Goal: Task Accomplishment & Management: Manage account settings

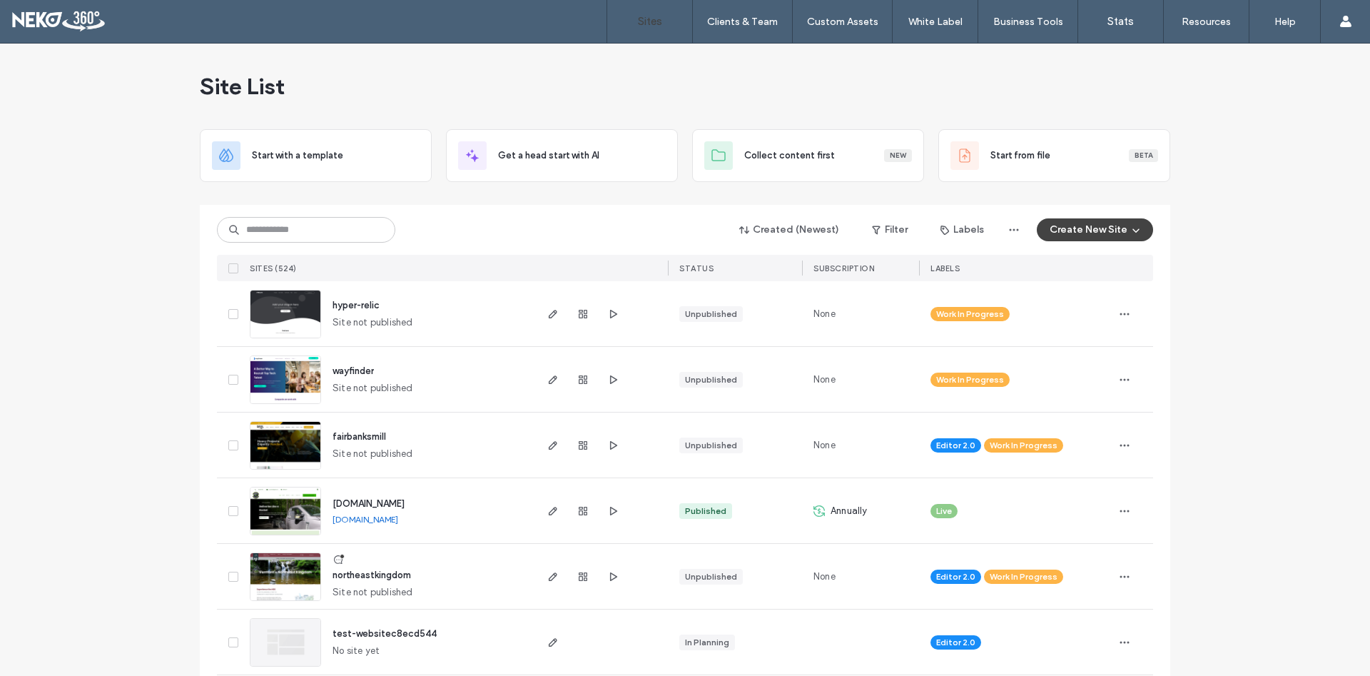
scroll to position [64, 0]
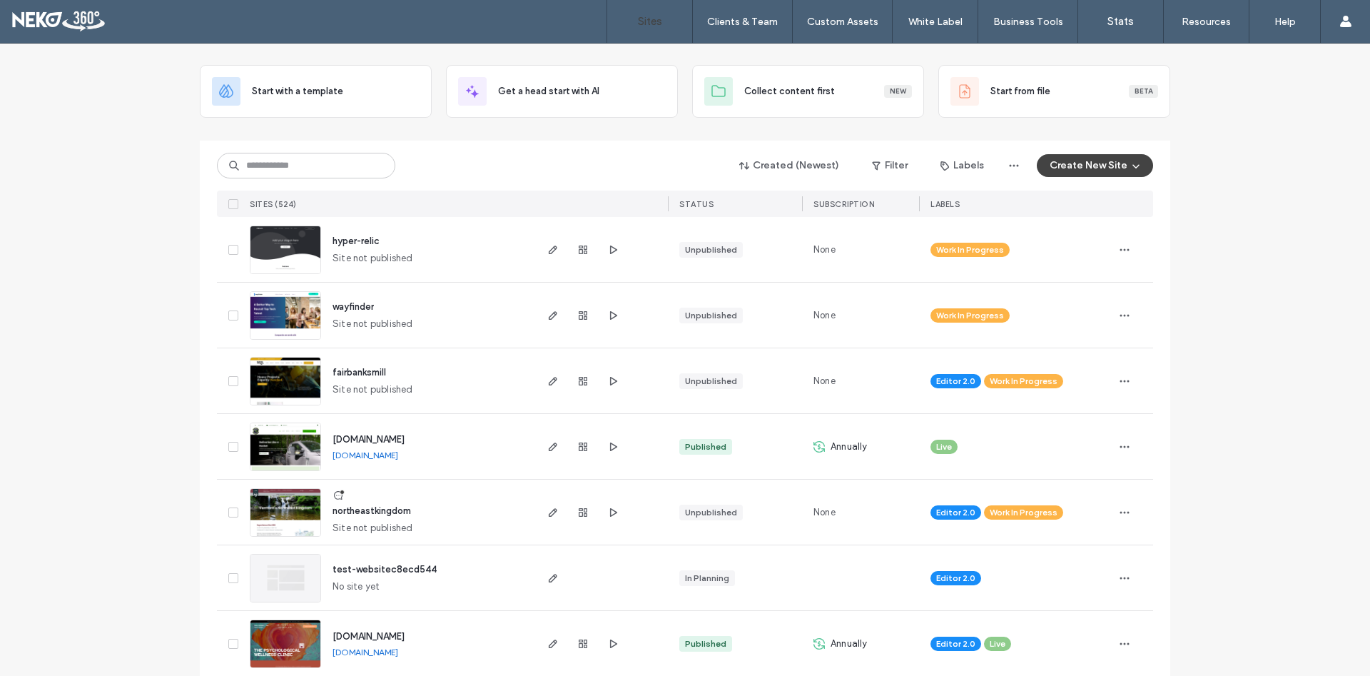
click at [357, 507] on span "northeastkingdom" at bounding box center [371, 510] width 78 height 11
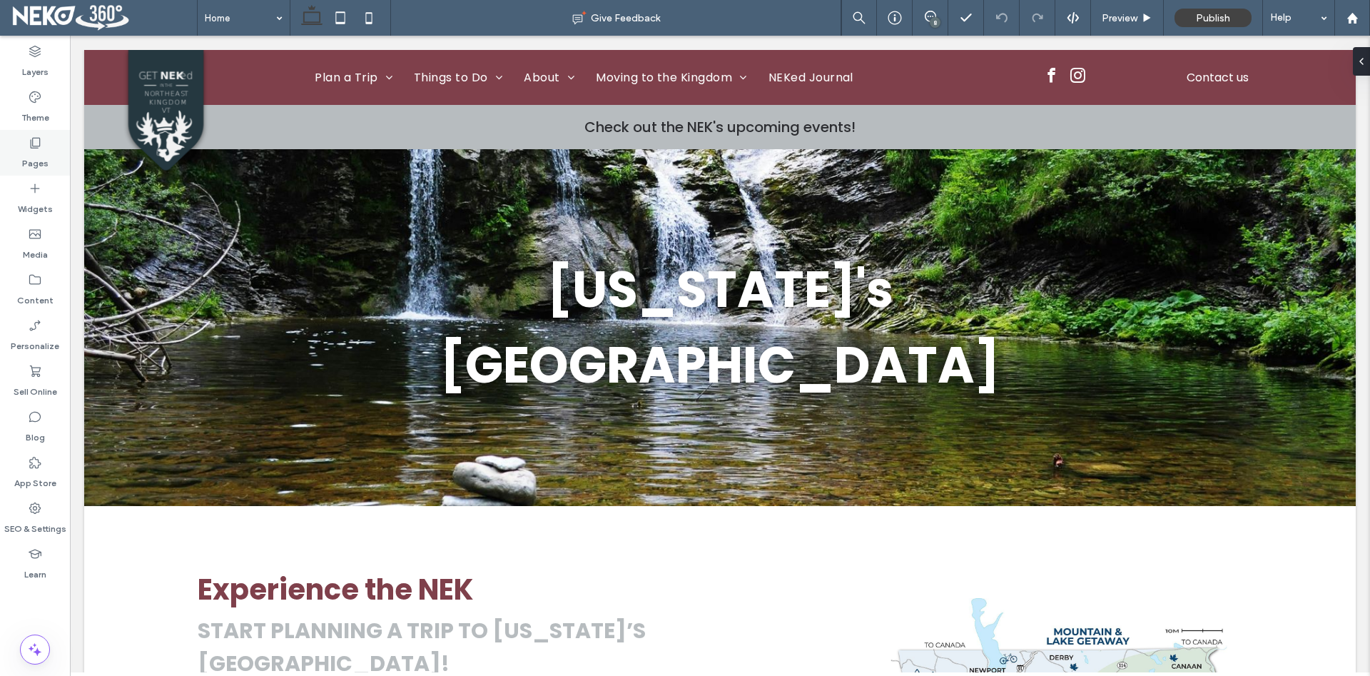
click at [39, 144] on icon at bounding box center [35, 143] width 14 height 14
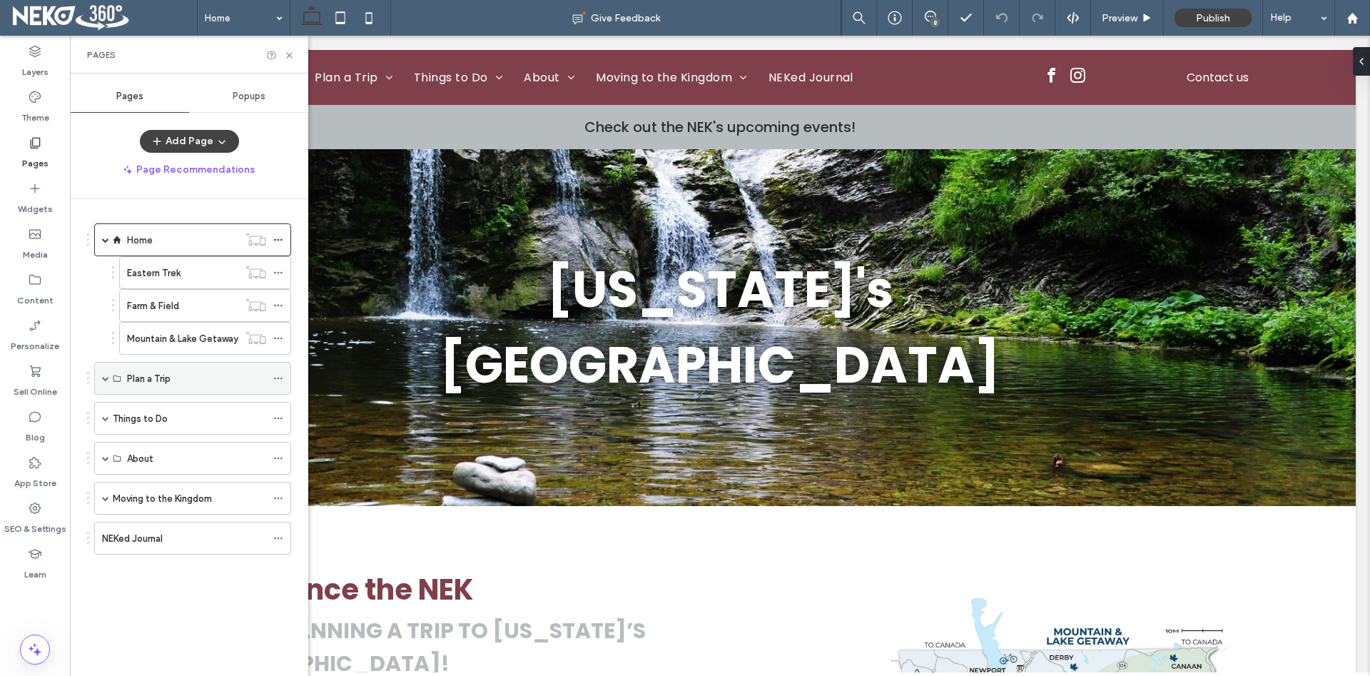
click at [108, 376] on span at bounding box center [105, 378] width 7 height 7
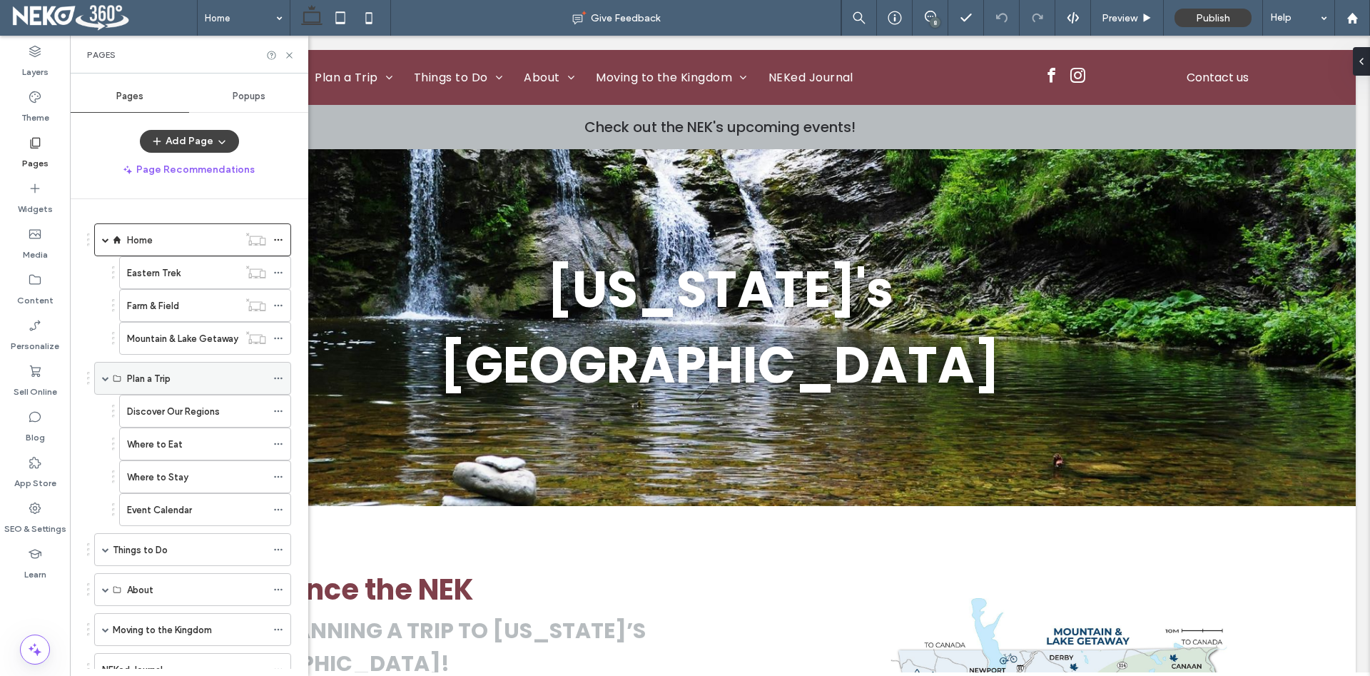
click at [101, 378] on div "Plan a Trip" at bounding box center [192, 378] width 197 height 33
click at [104, 372] on span at bounding box center [105, 377] width 7 height 31
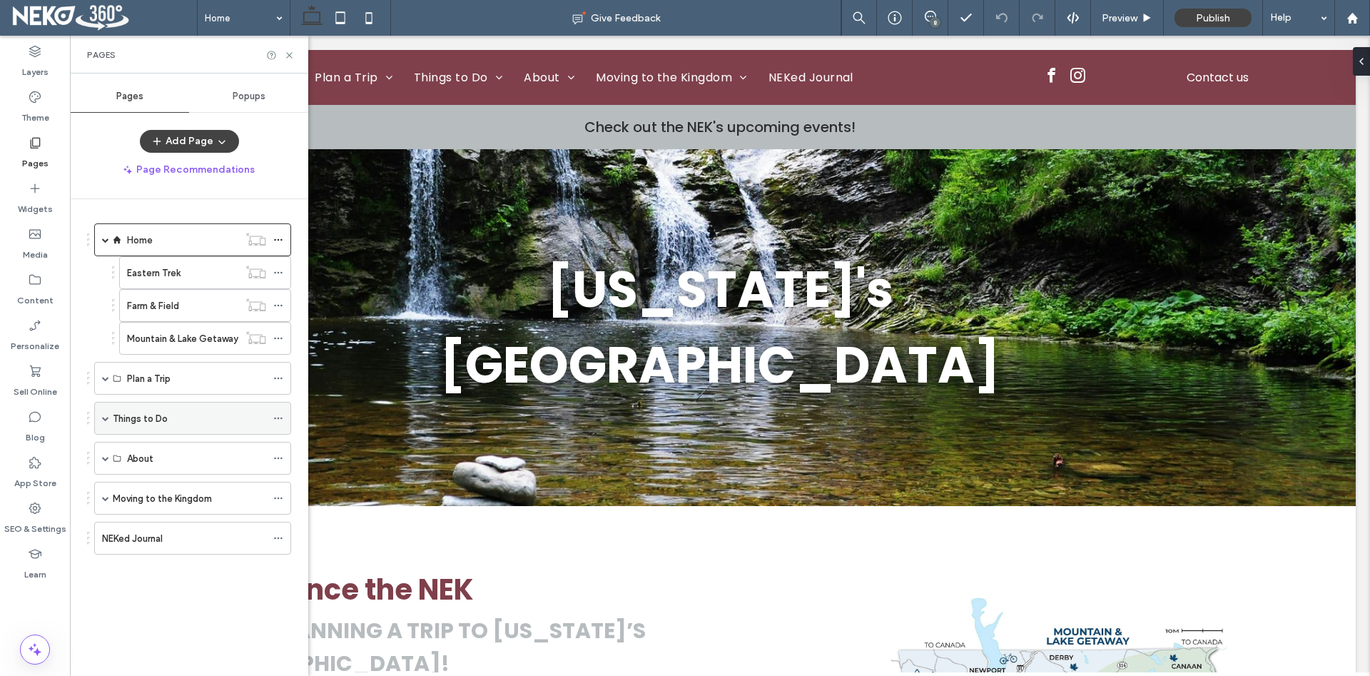
click at [105, 417] on span at bounding box center [105, 417] width 7 height 7
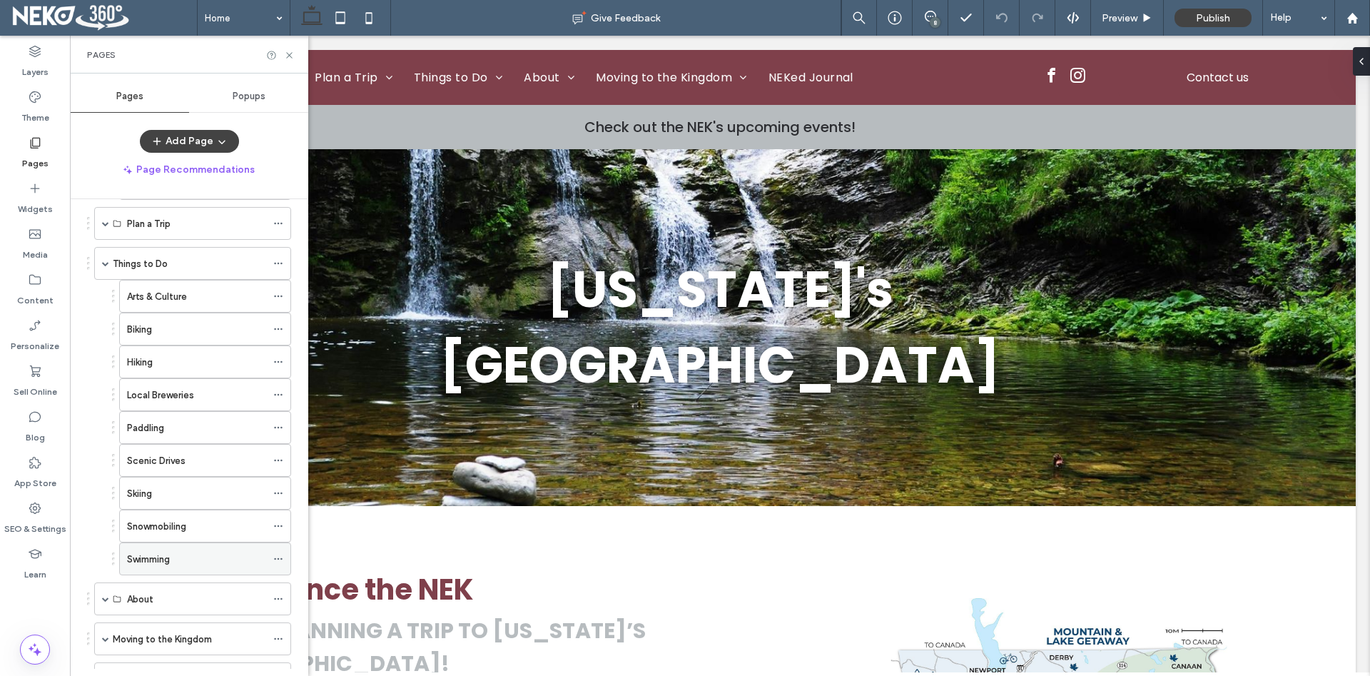
scroll to position [163, 0]
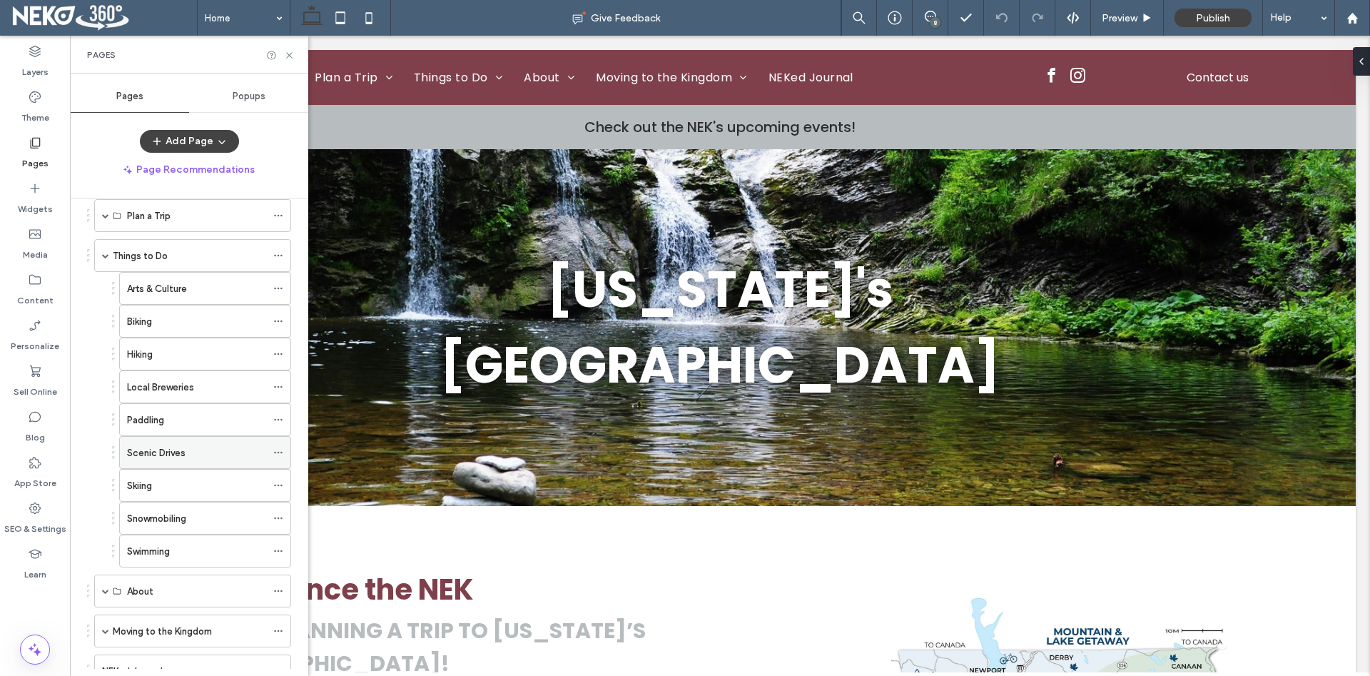
click at [172, 447] on label "Scenic Drives" at bounding box center [156, 452] width 58 height 25
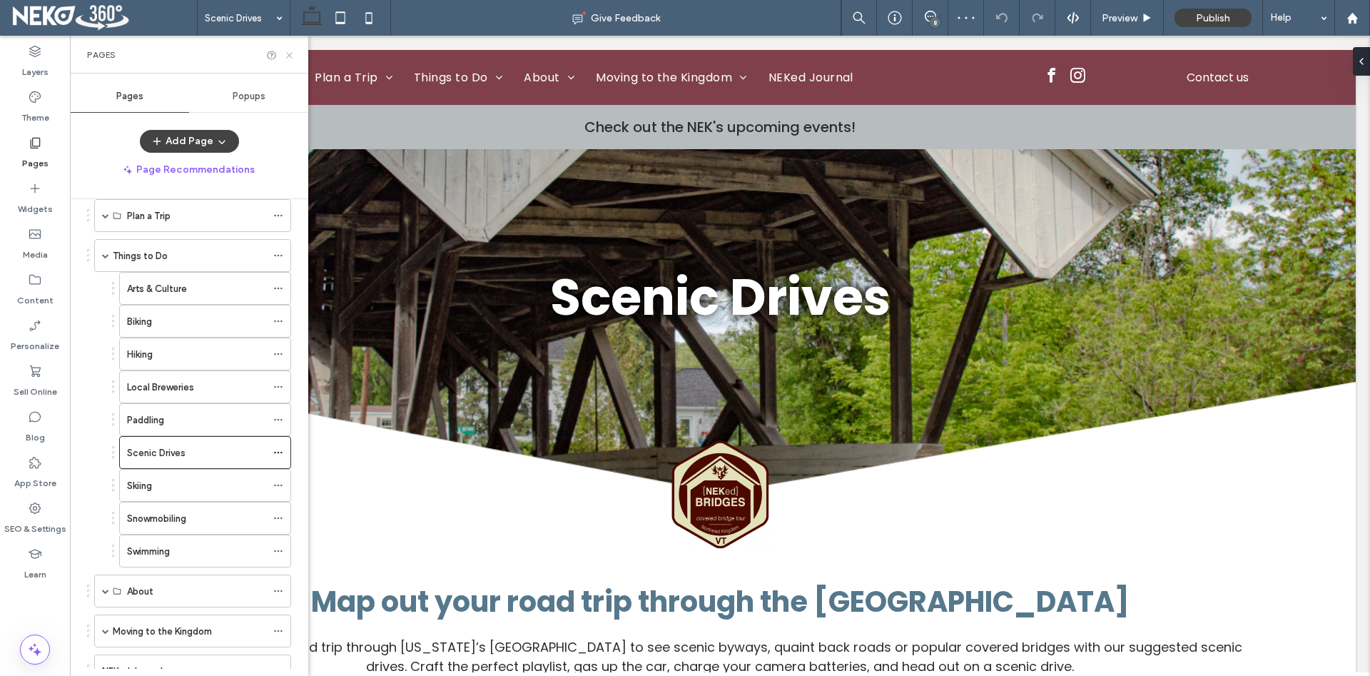
drag, startPoint x: 289, startPoint y: 55, endPoint x: 104, endPoint y: 164, distance: 214.6
click at [289, 55] on use at bounding box center [289, 55] width 6 height 6
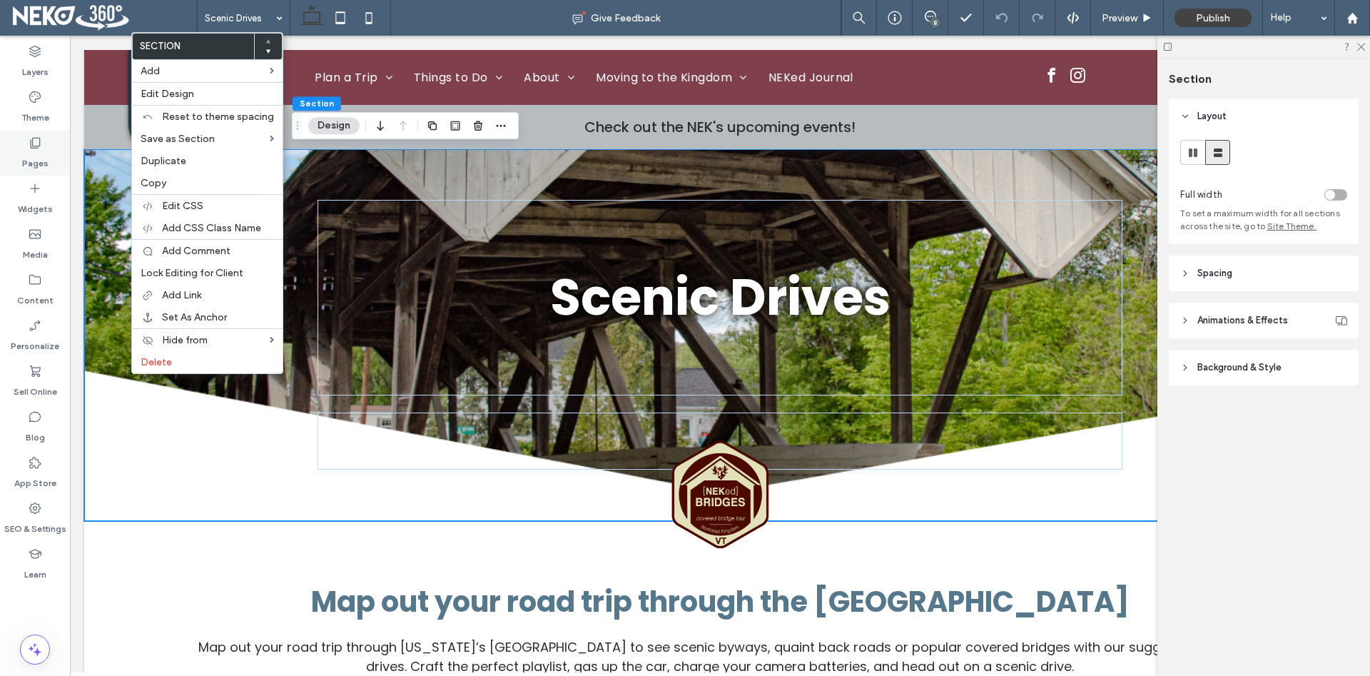
click at [29, 144] on icon at bounding box center [35, 143] width 14 height 14
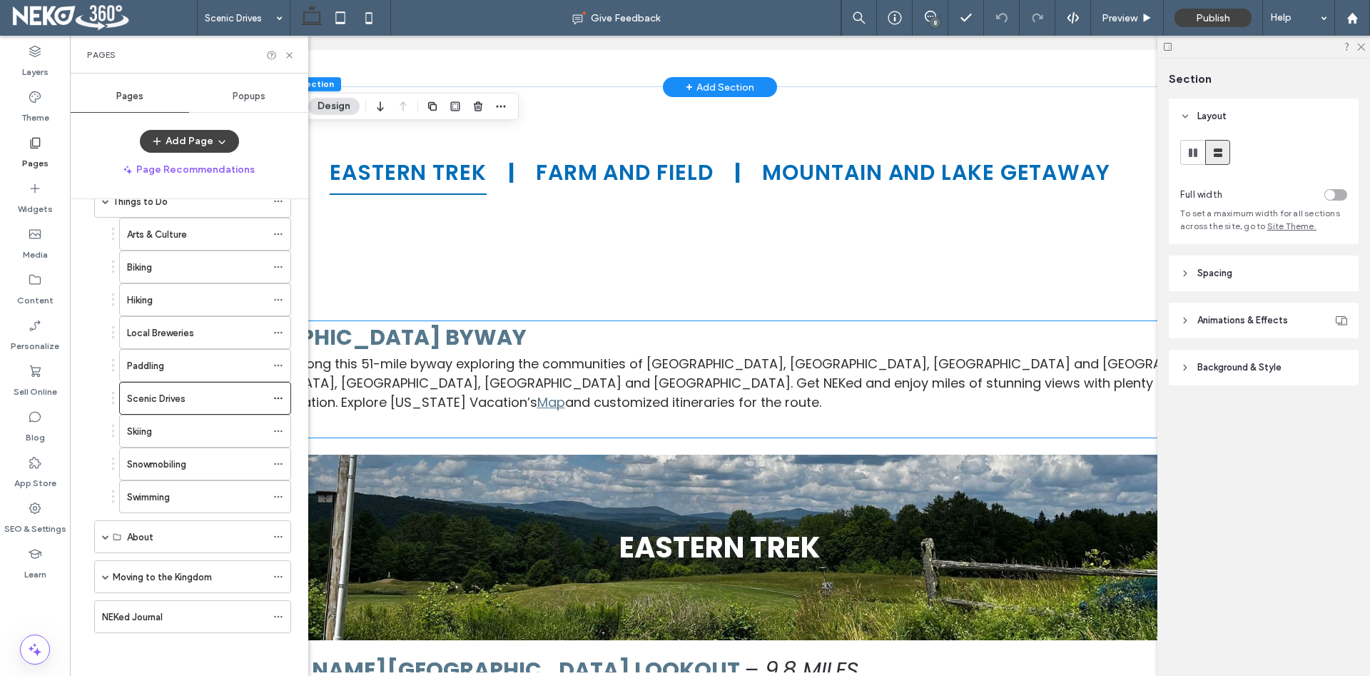
scroll to position [437, 0]
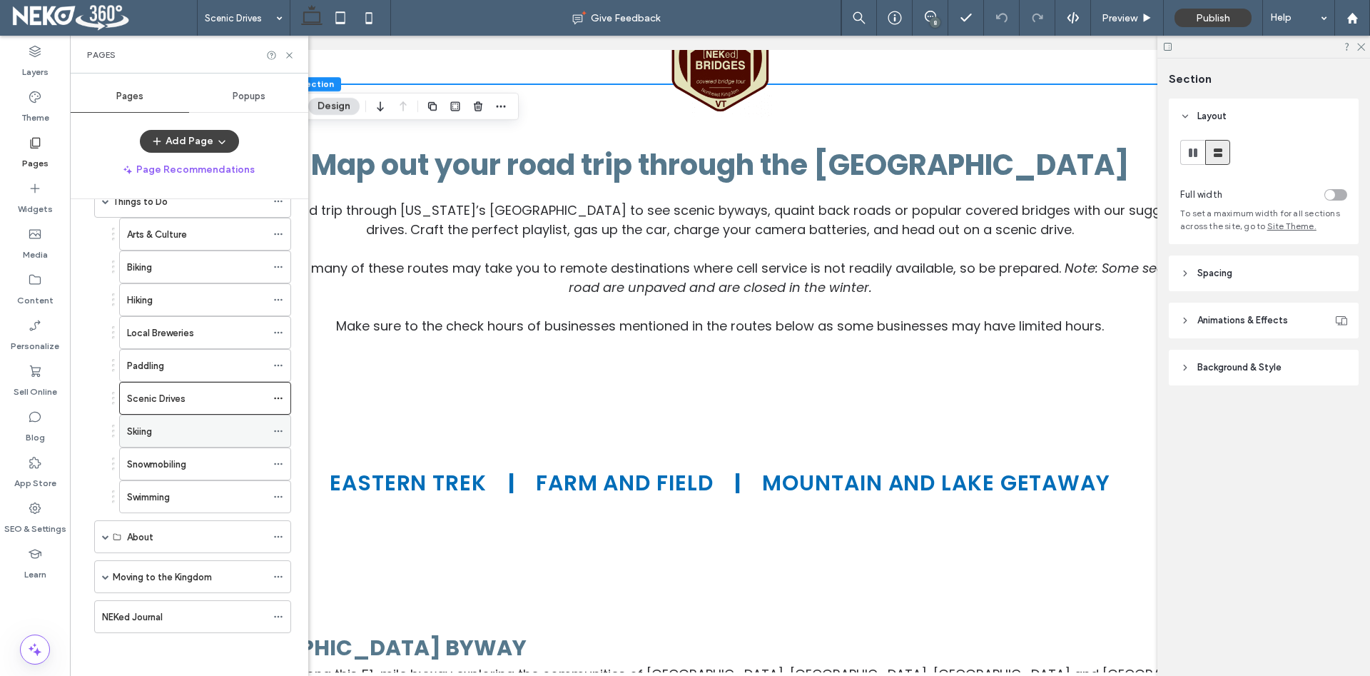
click at [158, 434] on div "Skiing" at bounding box center [196, 431] width 139 height 15
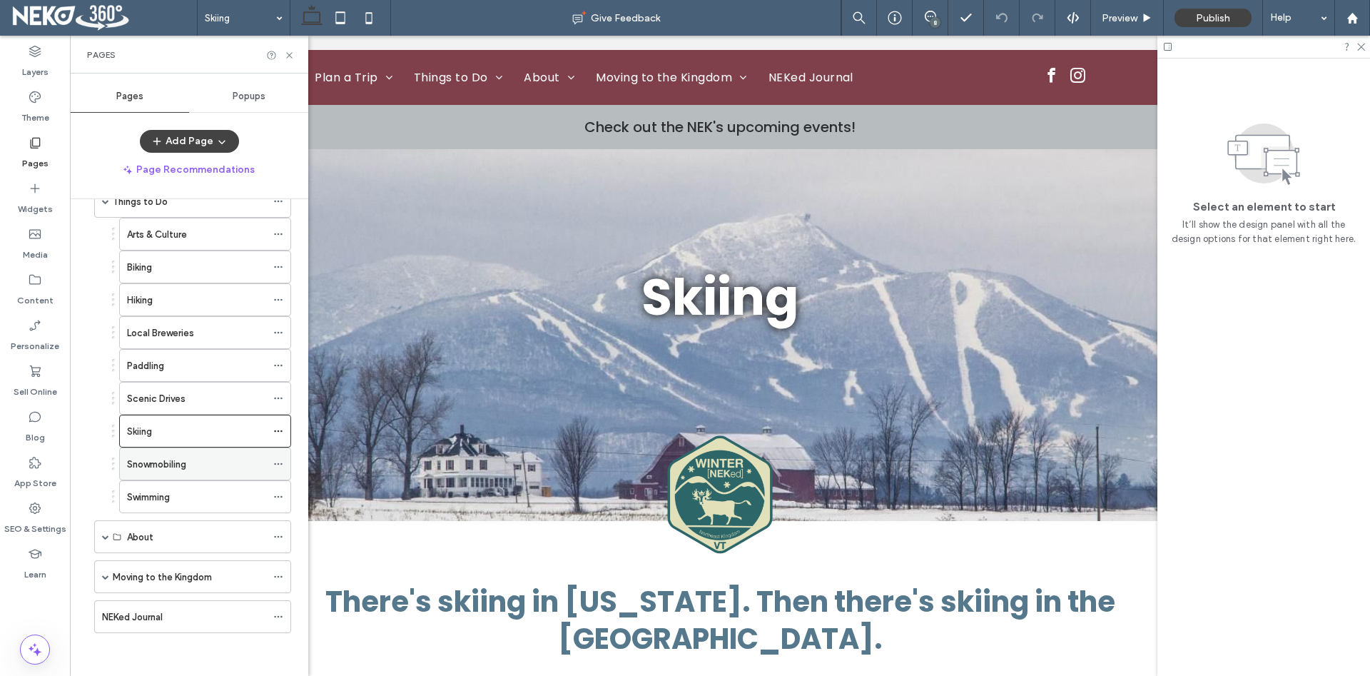
click at [180, 461] on label "Snowmobiling" at bounding box center [156, 464] width 59 height 25
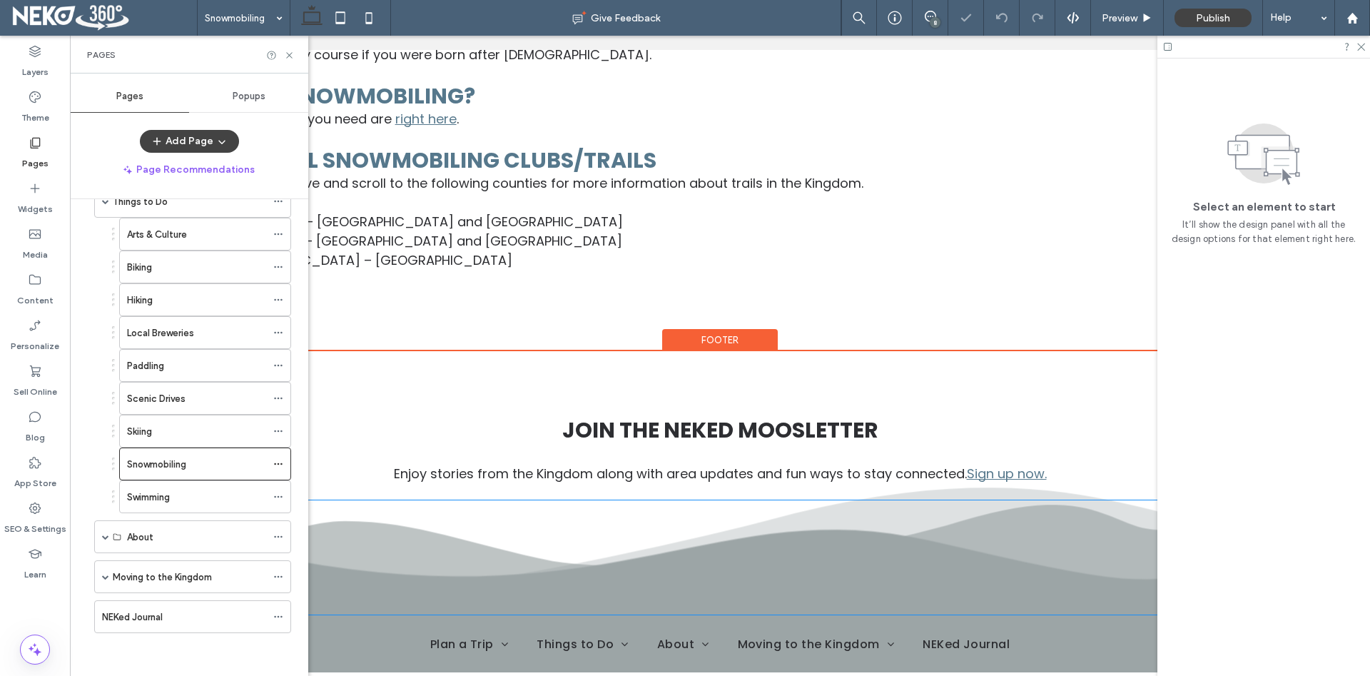
scroll to position [1204, 0]
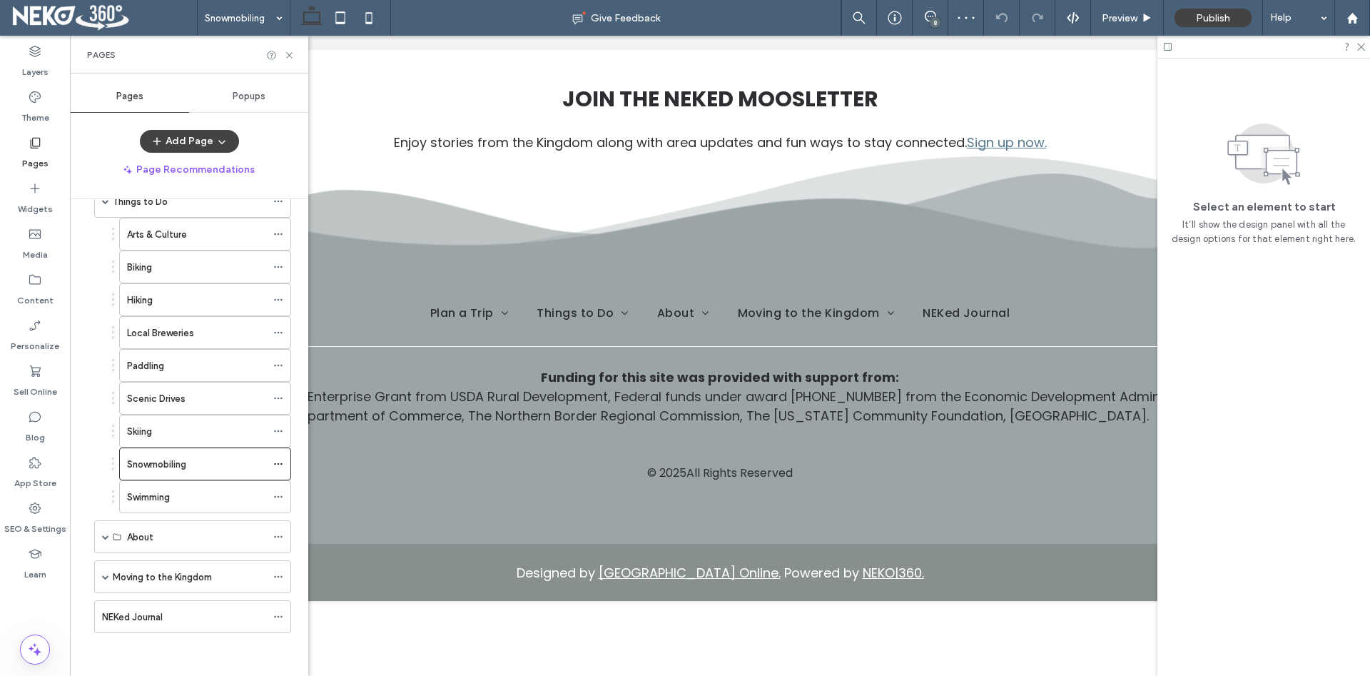
click at [167, 492] on label "Swimming" at bounding box center [148, 496] width 43 height 25
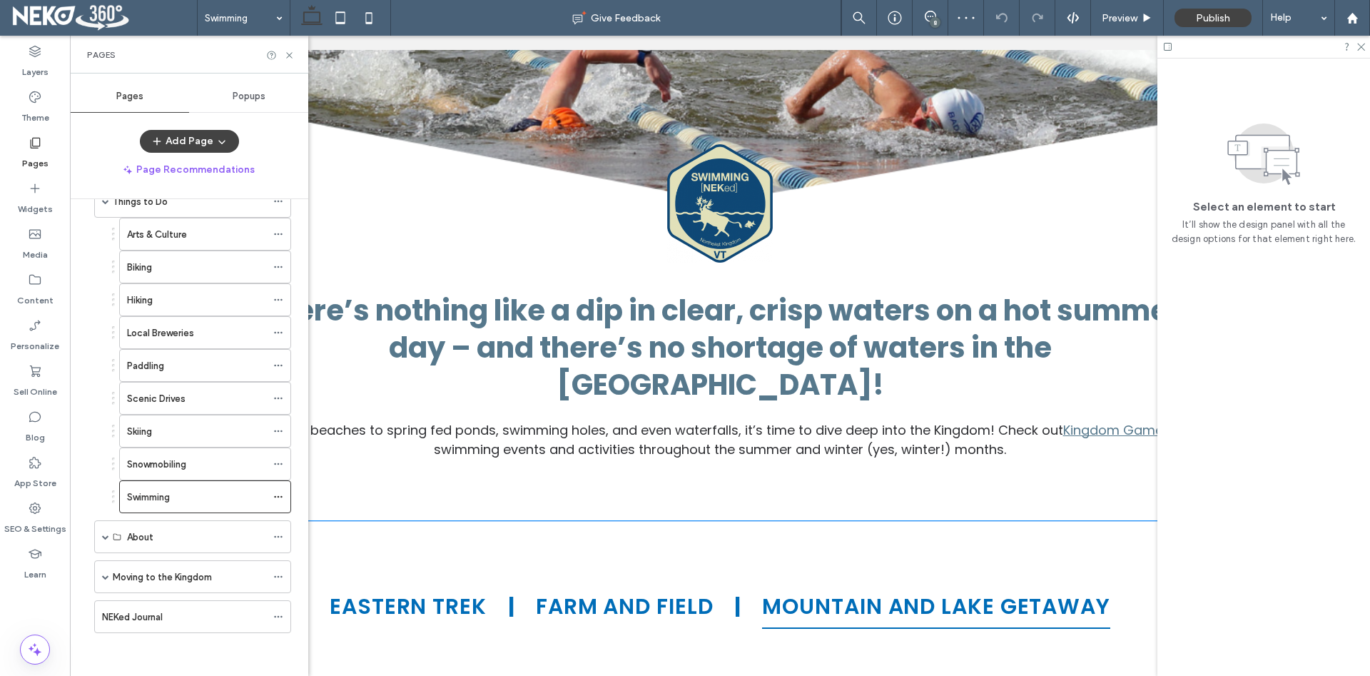
scroll to position [582, 0]
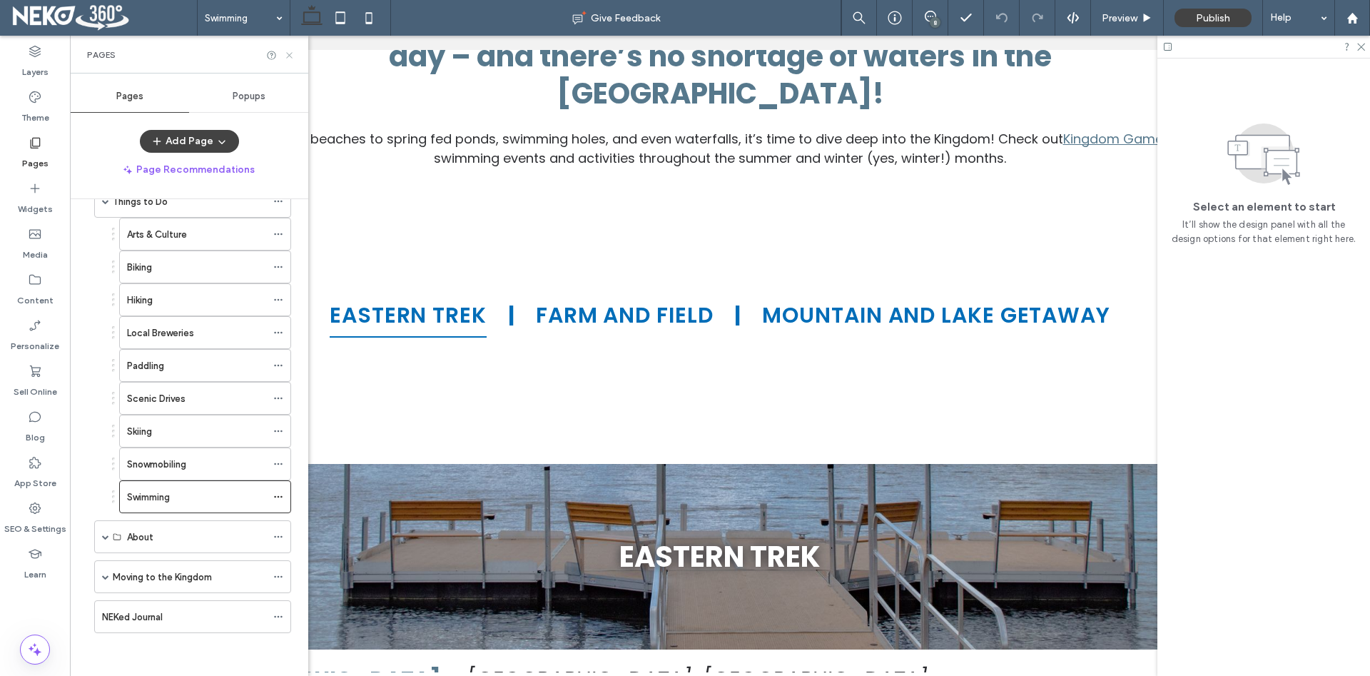
click at [290, 57] on icon at bounding box center [289, 55] width 11 height 11
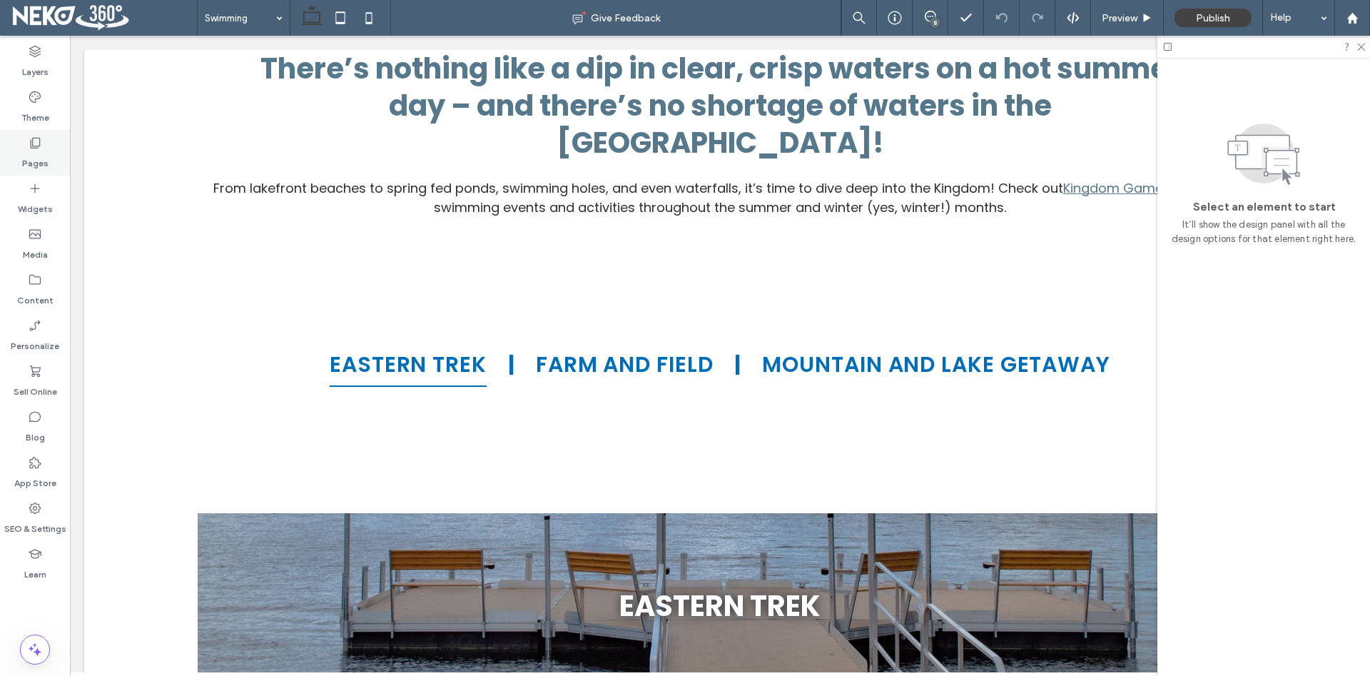
scroll to position [509, 0]
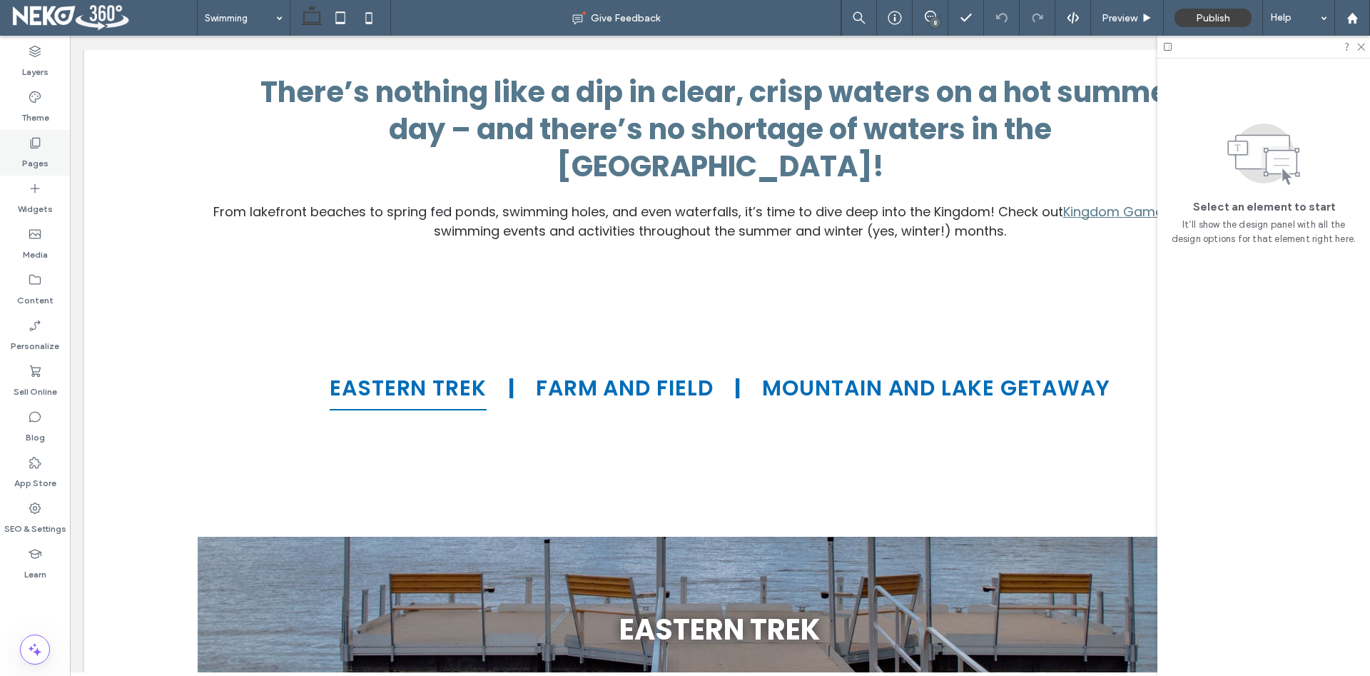
click at [36, 138] on icon at bounding box center [35, 143] width 14 height 14
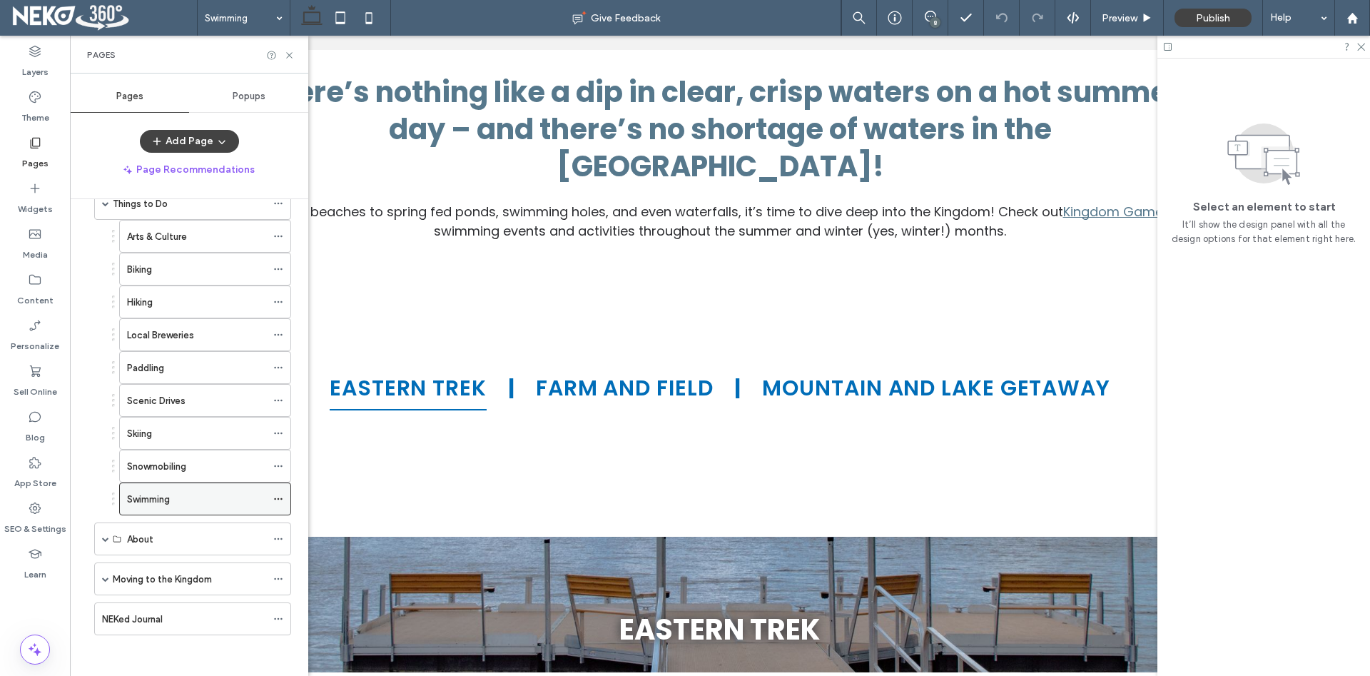
scroll to position [217, 0]
click at [103, 577] on span at bounding box center [105, 576] width 7 height 7
click at [163, 610] on label "Connect With Us" at bounding box center [163, 609] width 73 height 25
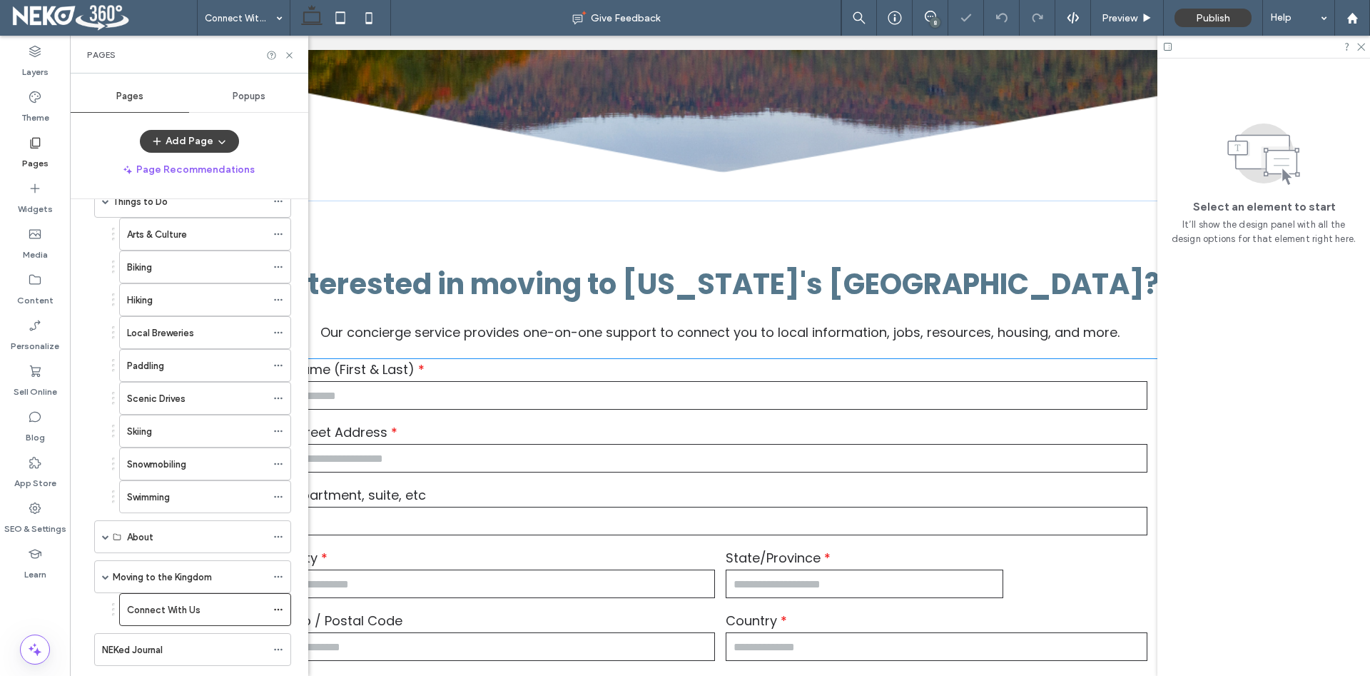
scroll to position [437, 0]
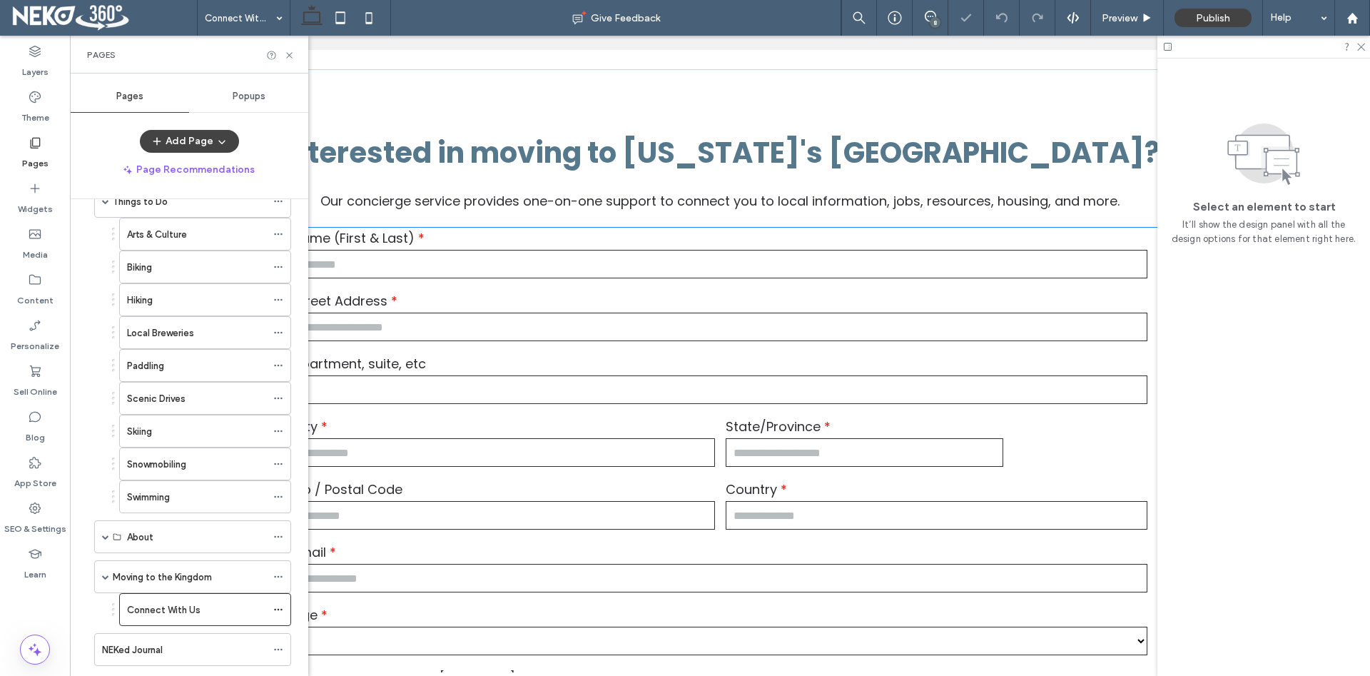
click at [651, 311] on div "Street Address" at bounding box center [719, 317] width 865 height 63
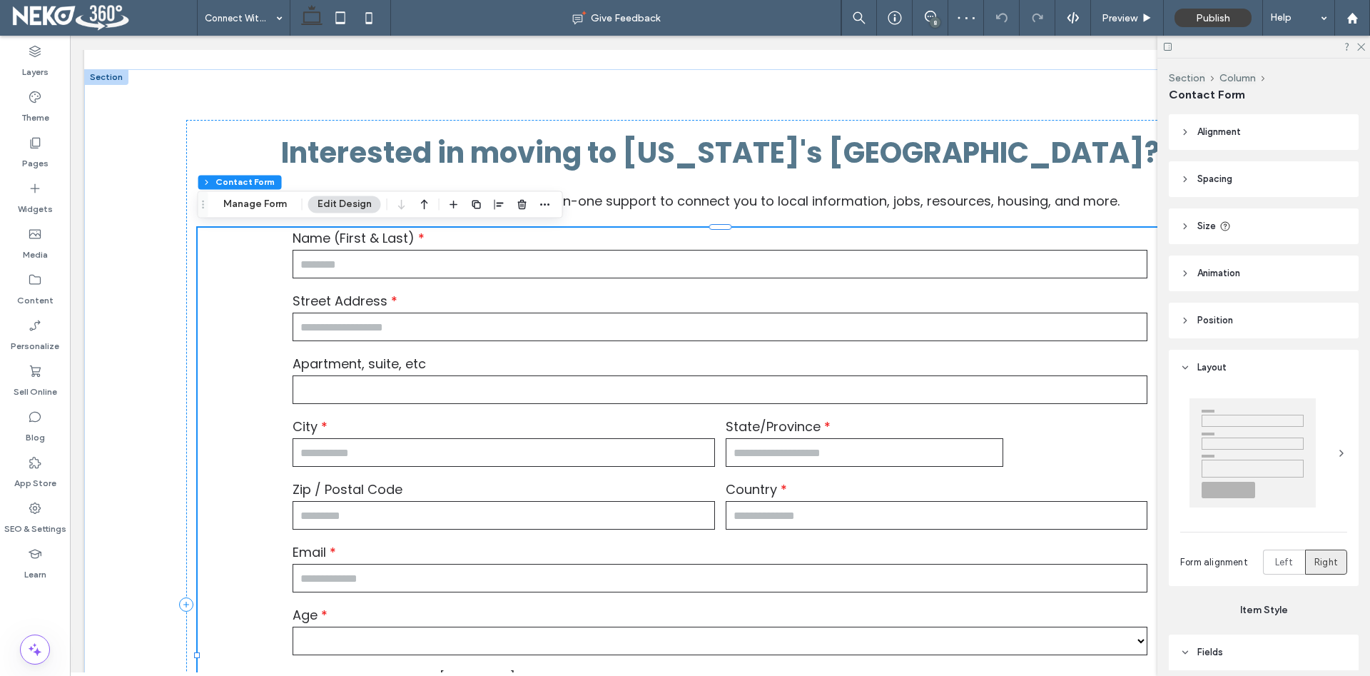
type input "*"
type input "***"
type input "*"
type input "***"
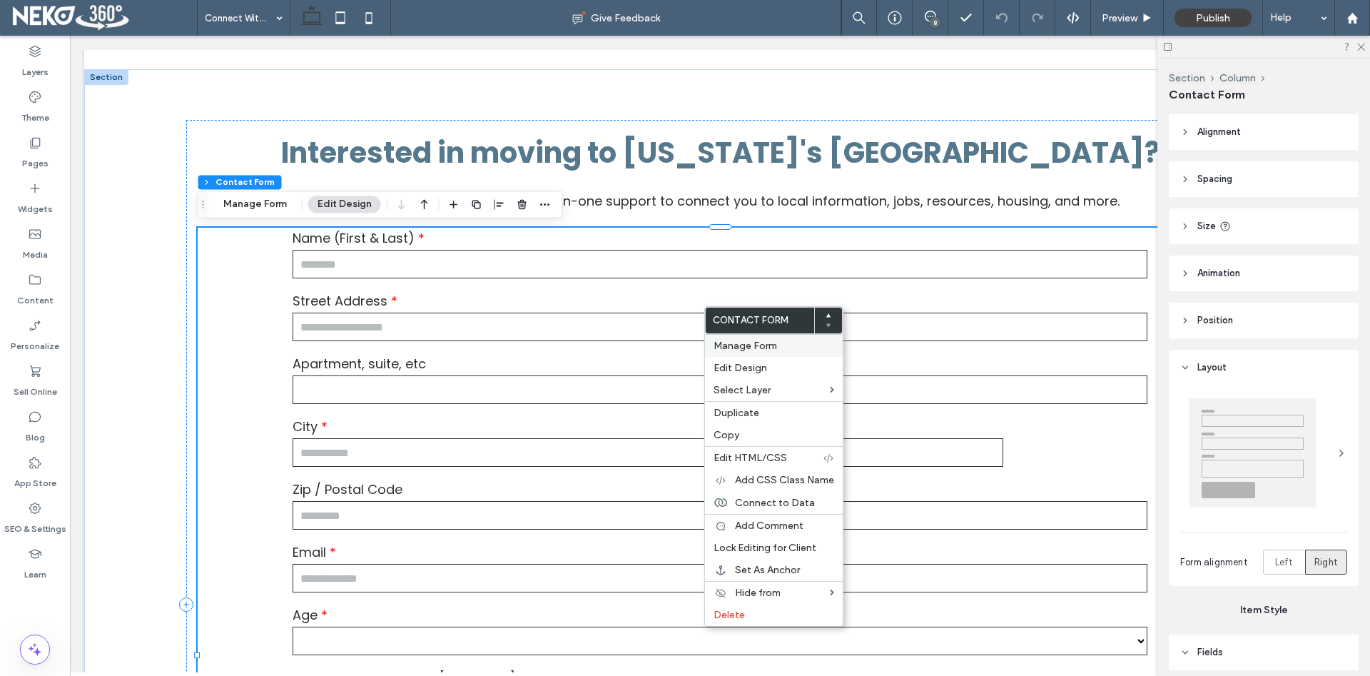
click at [758, 349] on span "Manage Form" at bounding box center [744, 346] width 63 height 12
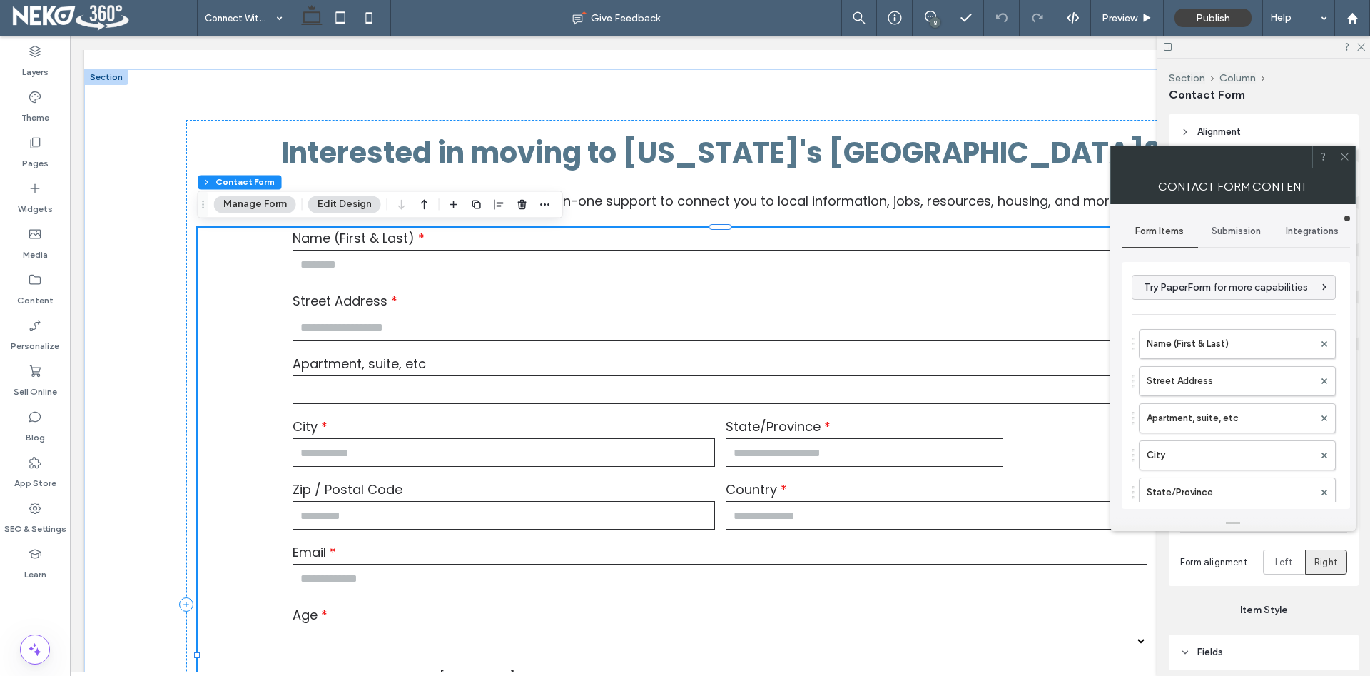
click at [1255, 225] on span "Submission" at bounding box center [1235, 230] width 49 height 11
click at [1208, 292] on label "New submission notification" at bounding box center [1236, 298] width 190 height 29
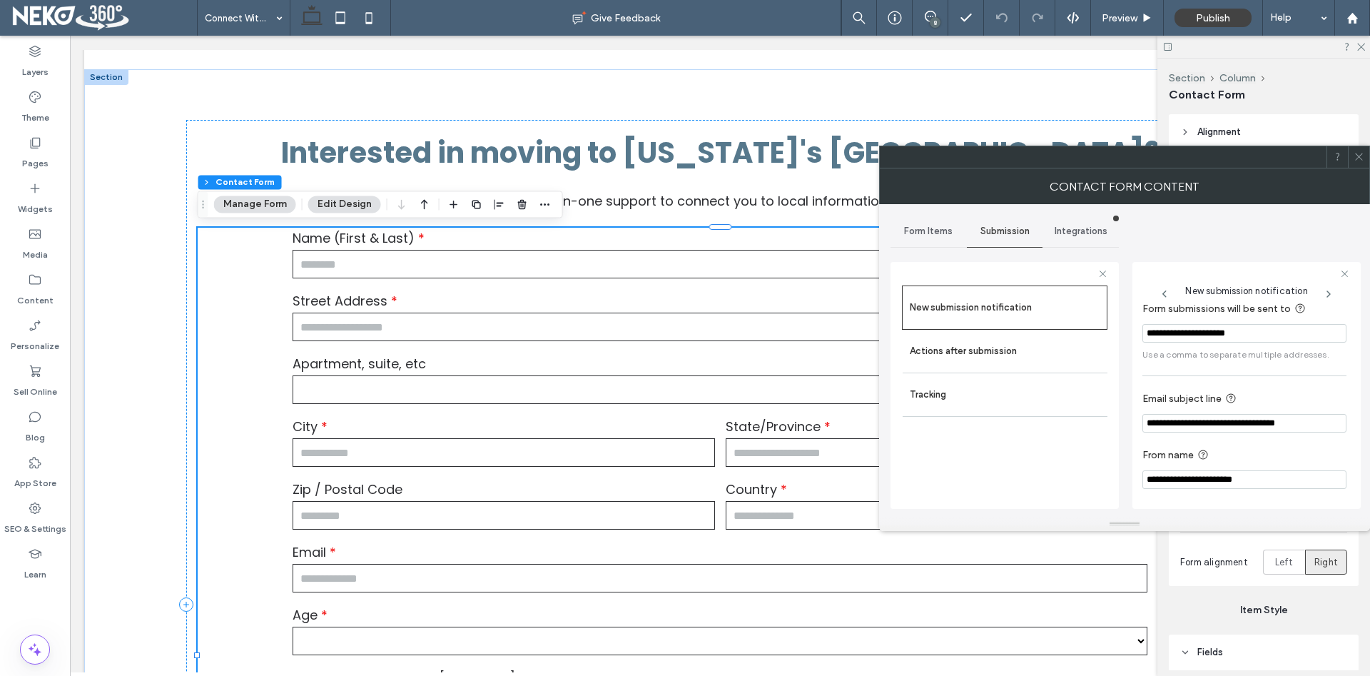
scroll to position [13, 0]
click at [1360, 157] on icon at bounding box center [1358, 156] width 11 height 11
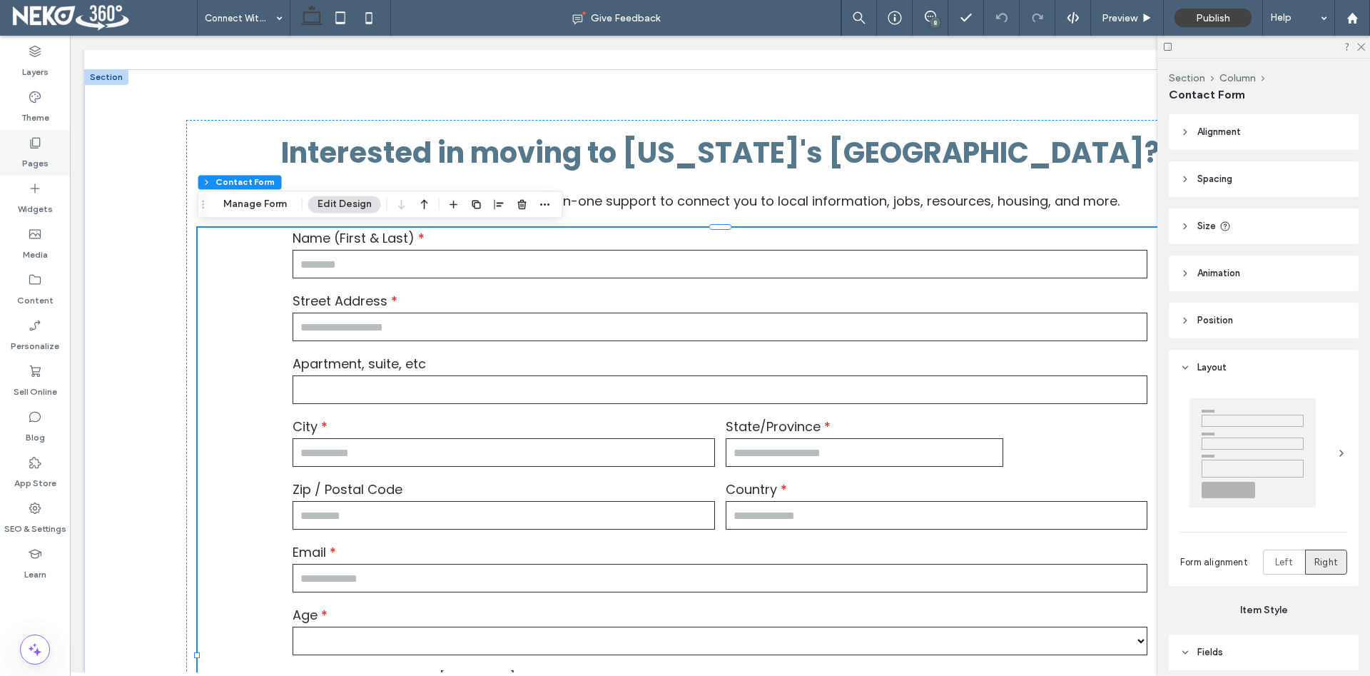
click at [36, 138] on icon at bounding box center [35, 143] width 14 height 14
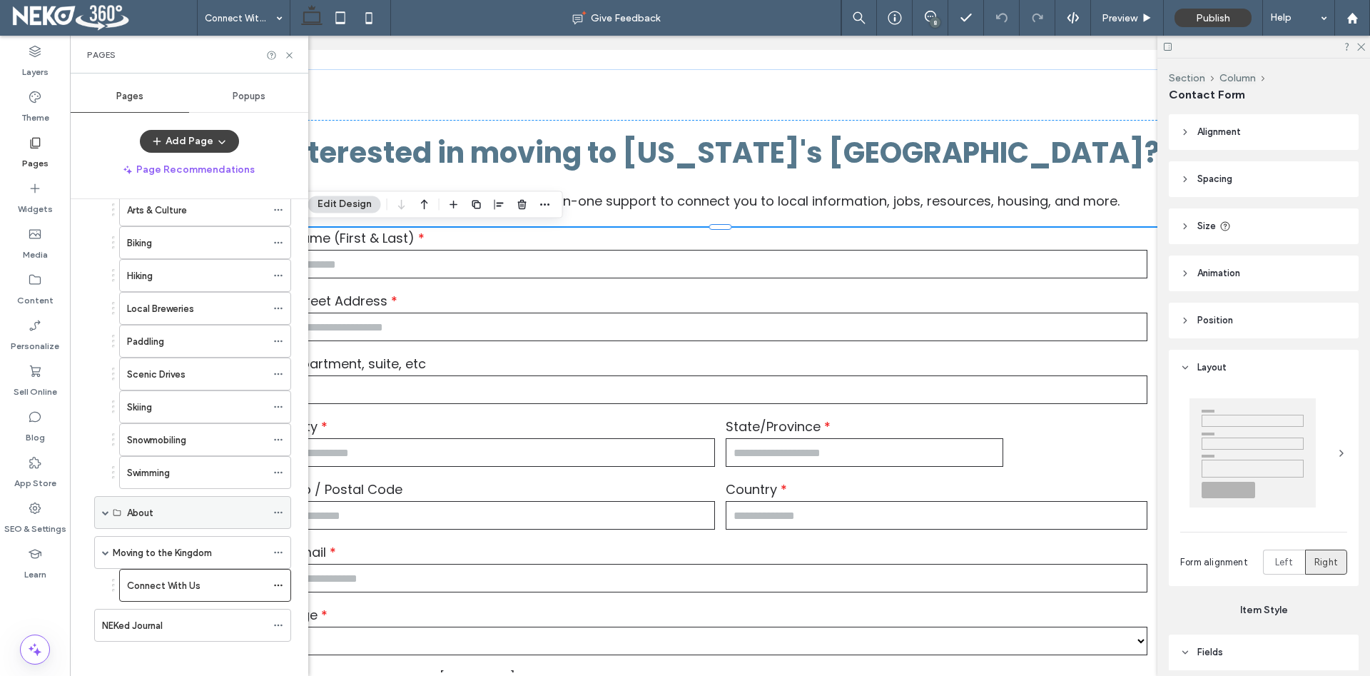
scroll to position [250, 0]
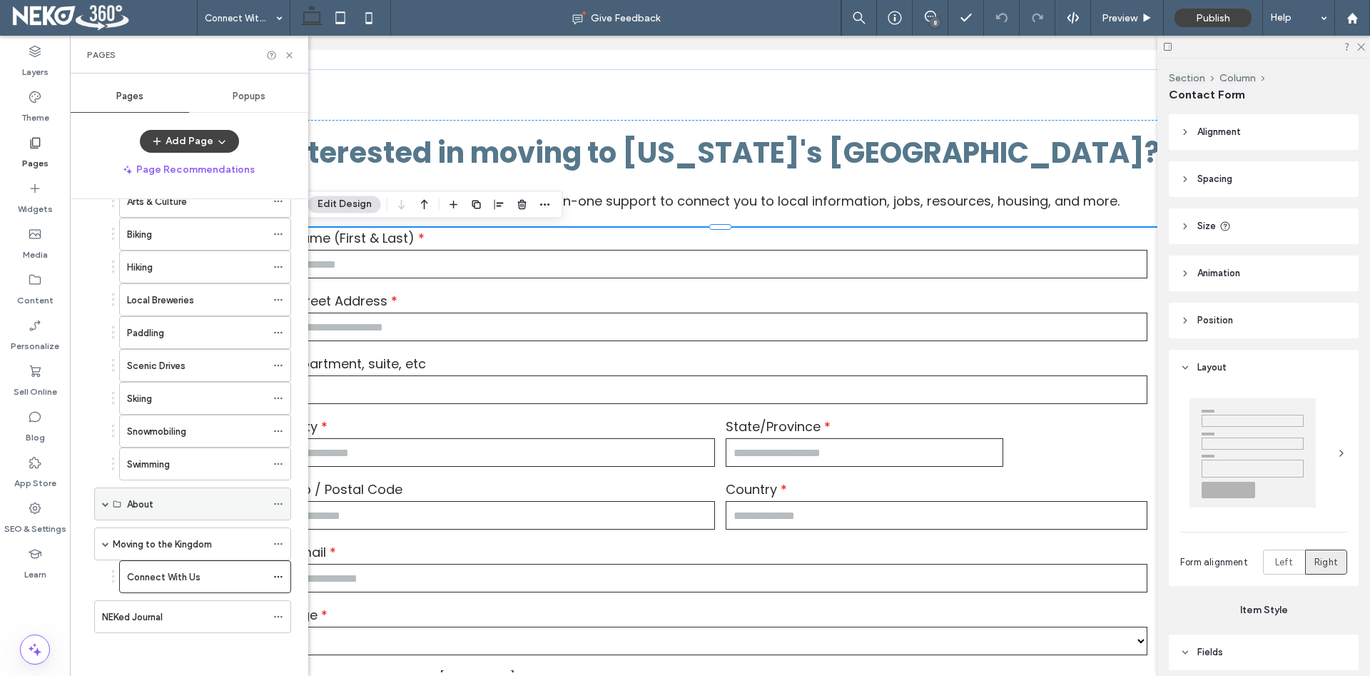
click at [103, 501] on span at bounding box center [105, 503] width 7 height 7
click at [161, 571] on label "Contact Us" at bounding box center [152, 569] width 51 height 25
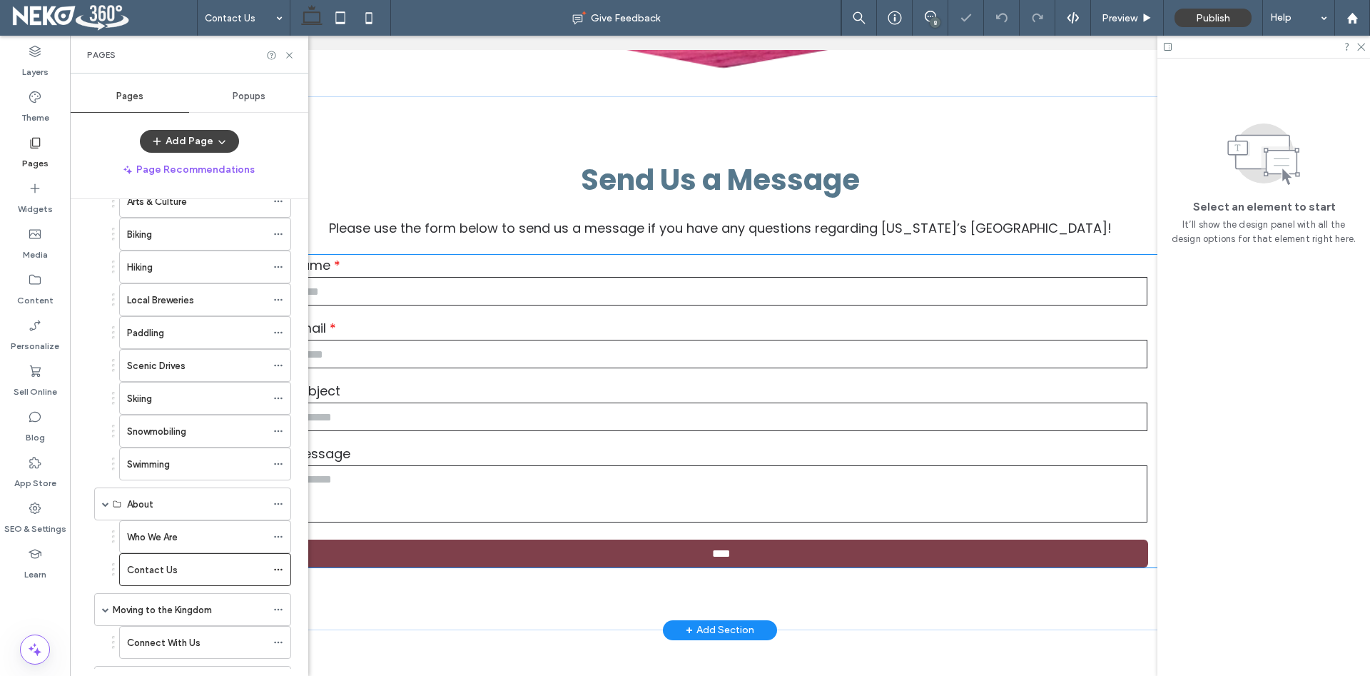
scroll to position [509, 0]
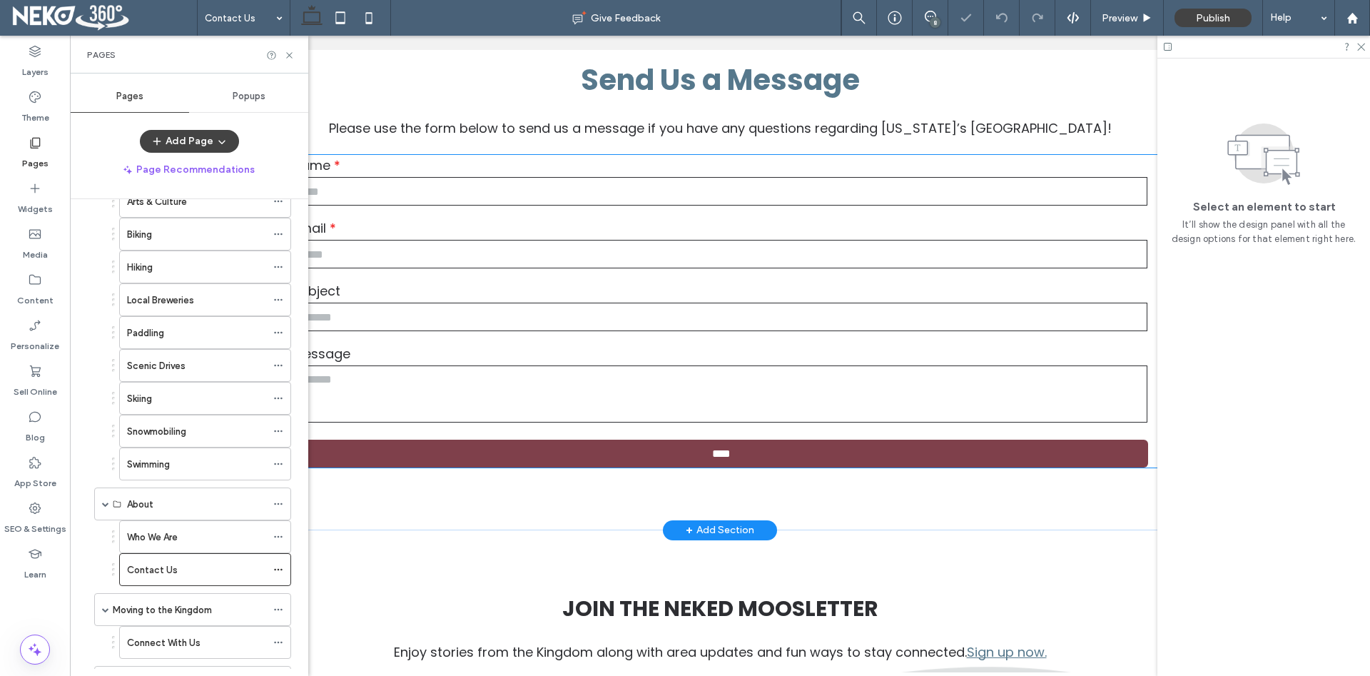
click at [733, 253] on input "email" at bounding box center [719, 254] width 855 height 29
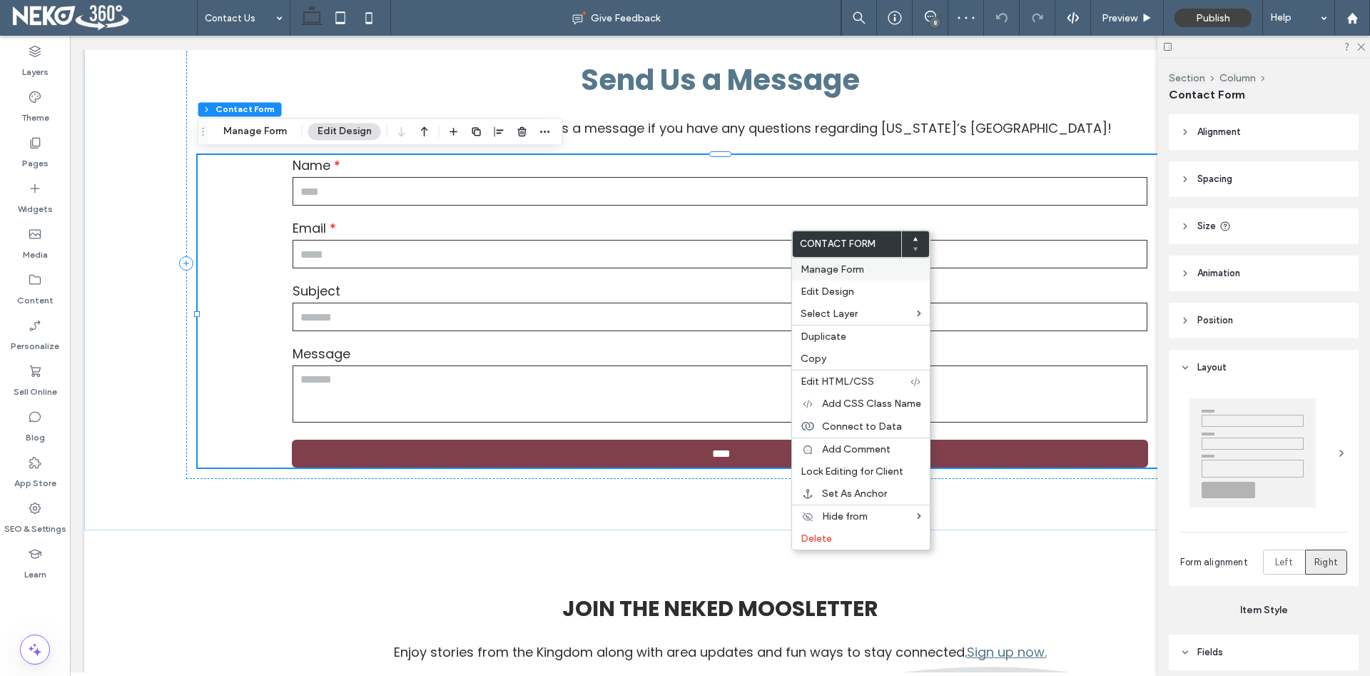
click at [847, 266] on span "Manage Form" at bounding box center [831, 269] width 63 height 12
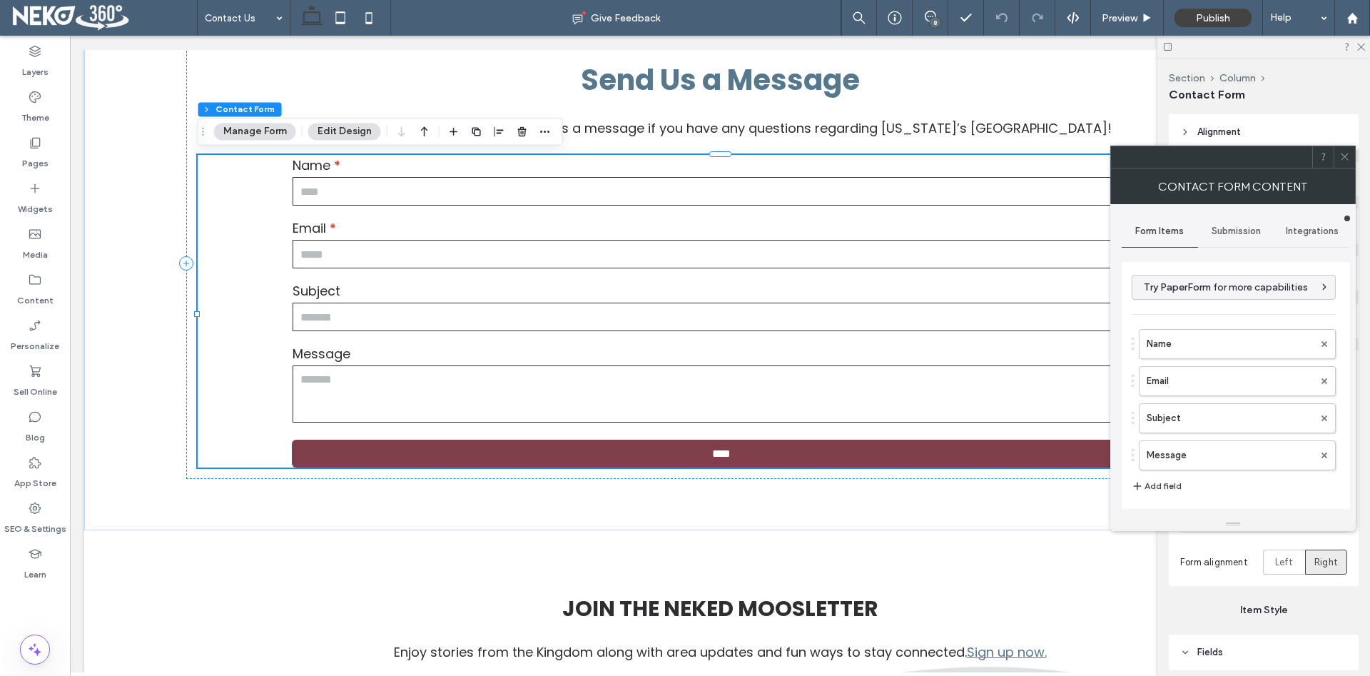
click at [1235, 229] on span "Submission" at bounding box center [1235, 230] width 49 height 11
click at [1199, 292] on label "New submission notification" at bounding box center [1236, 298] width 190 height 29
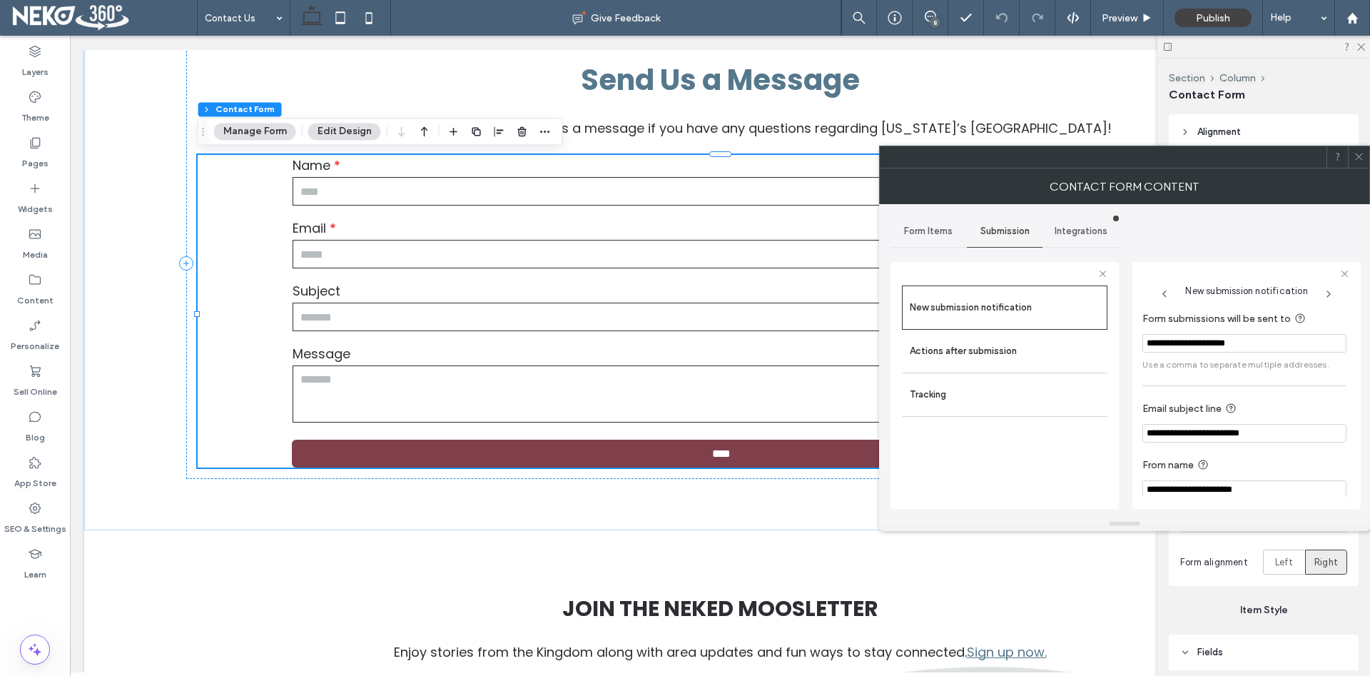
click at [1363, 158] on icon at bounding box center [1358, 156] width 11 height 11
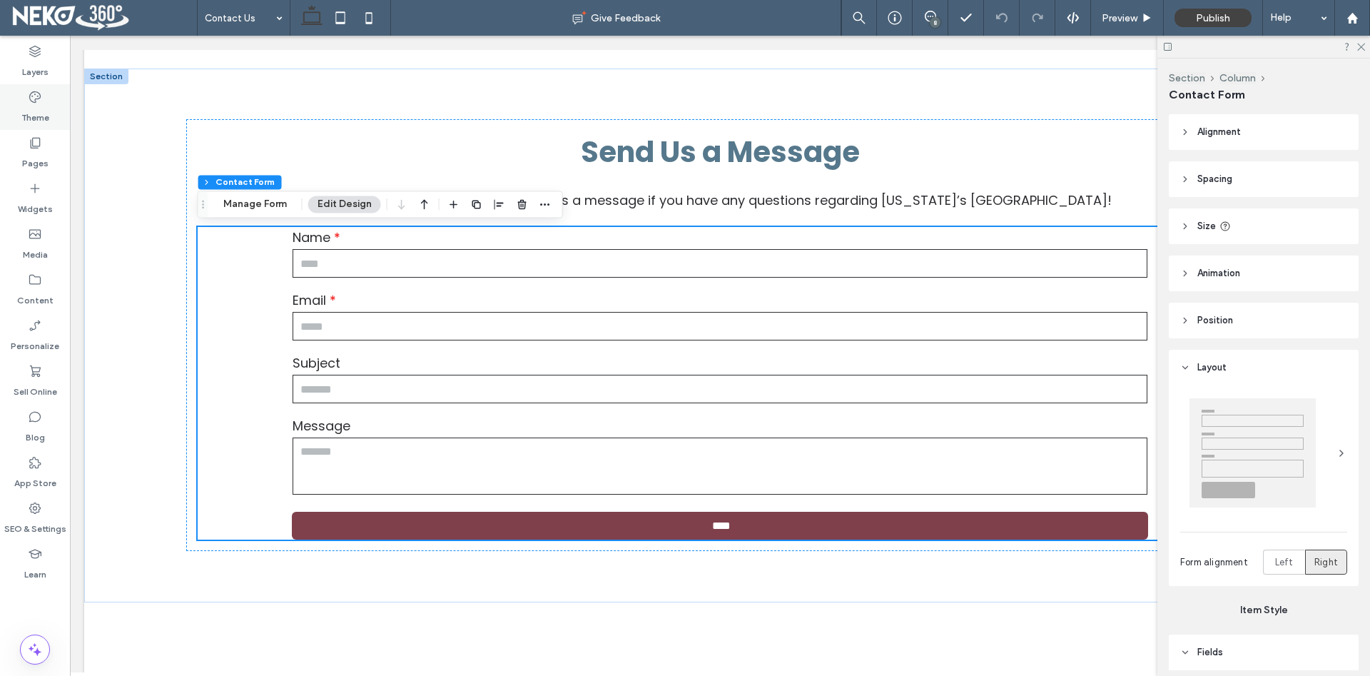
scroll to position [437, 0]
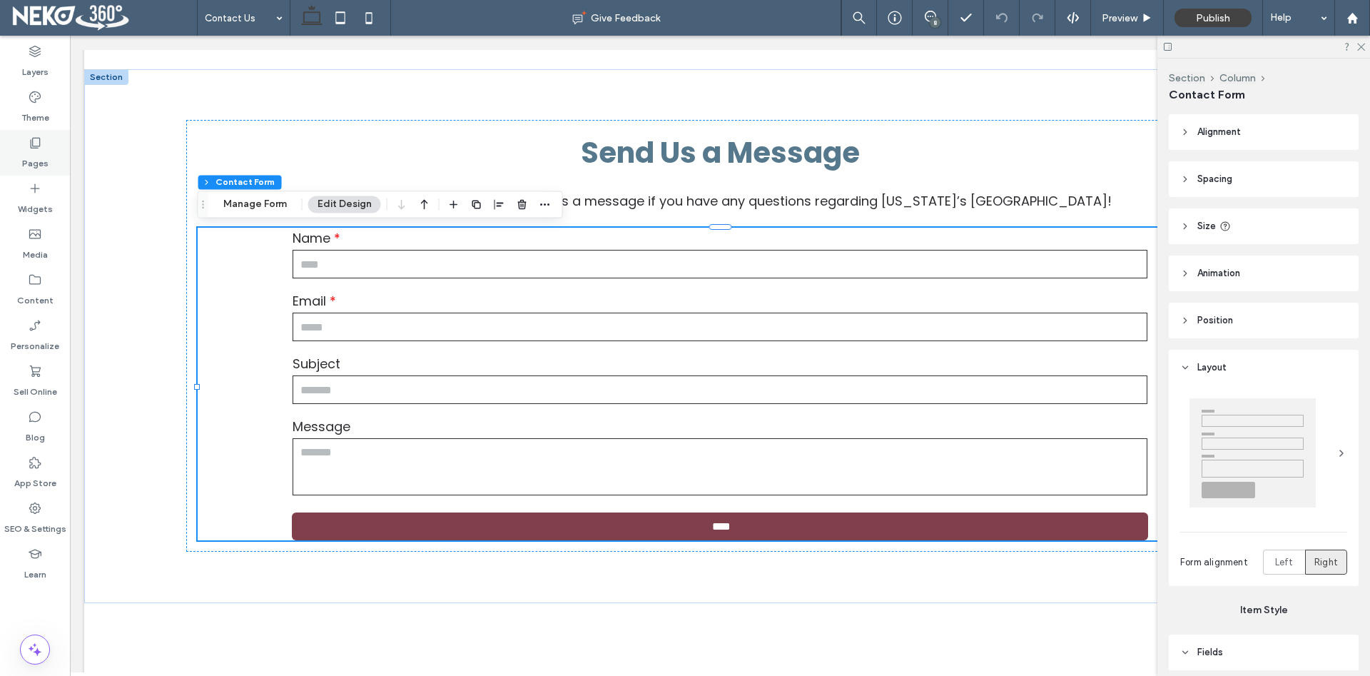
click at [49, 138] on div "Pages" at bounding box center [35, 153] width 70 height 46
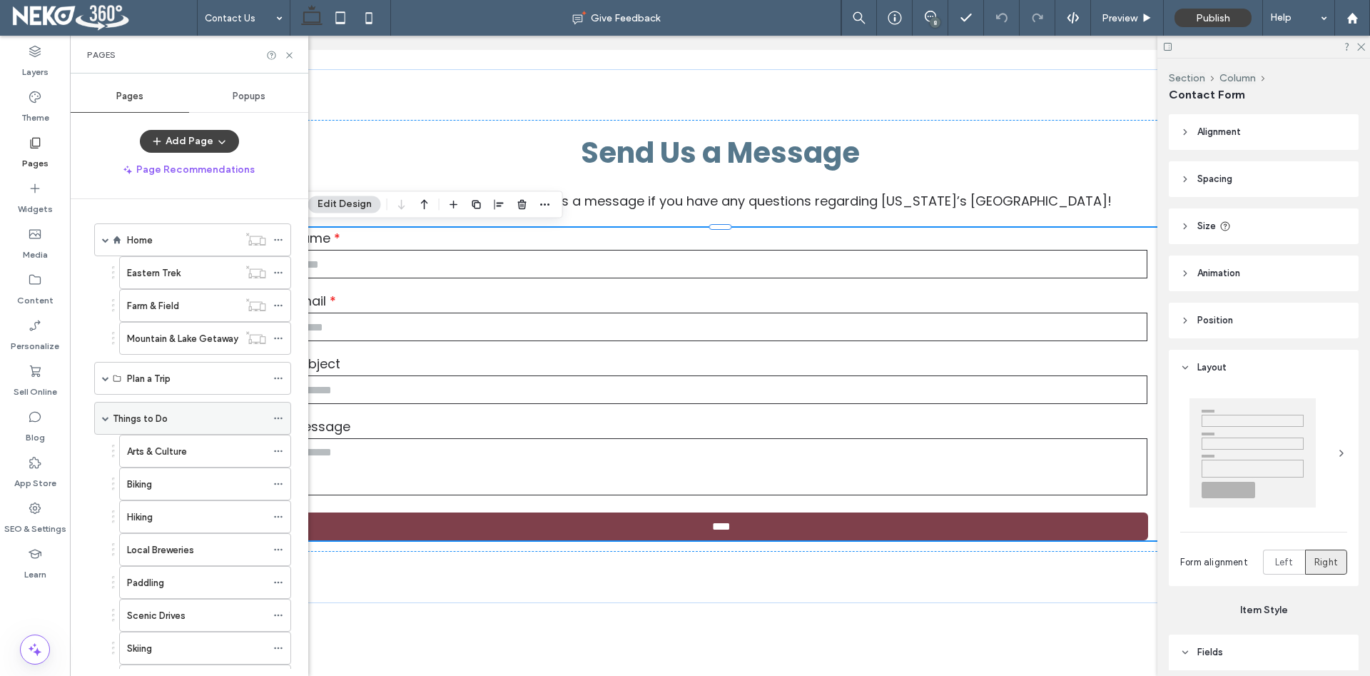
click at [101, 422] on div "Things to Do" at bounding box center [192, 418] width 197 height 33
click at [148, 233] on label "Home" at bounding box center [140, 240] width 26 height 25
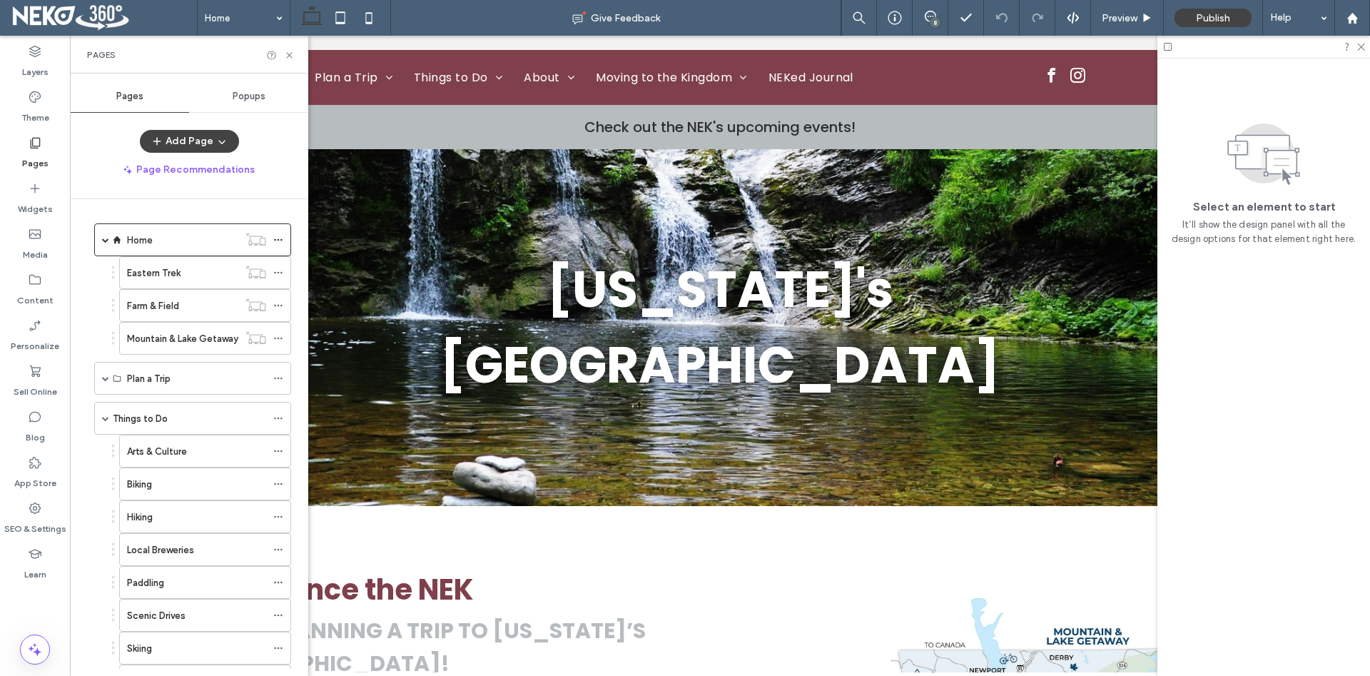
scroll to position [0, 0]
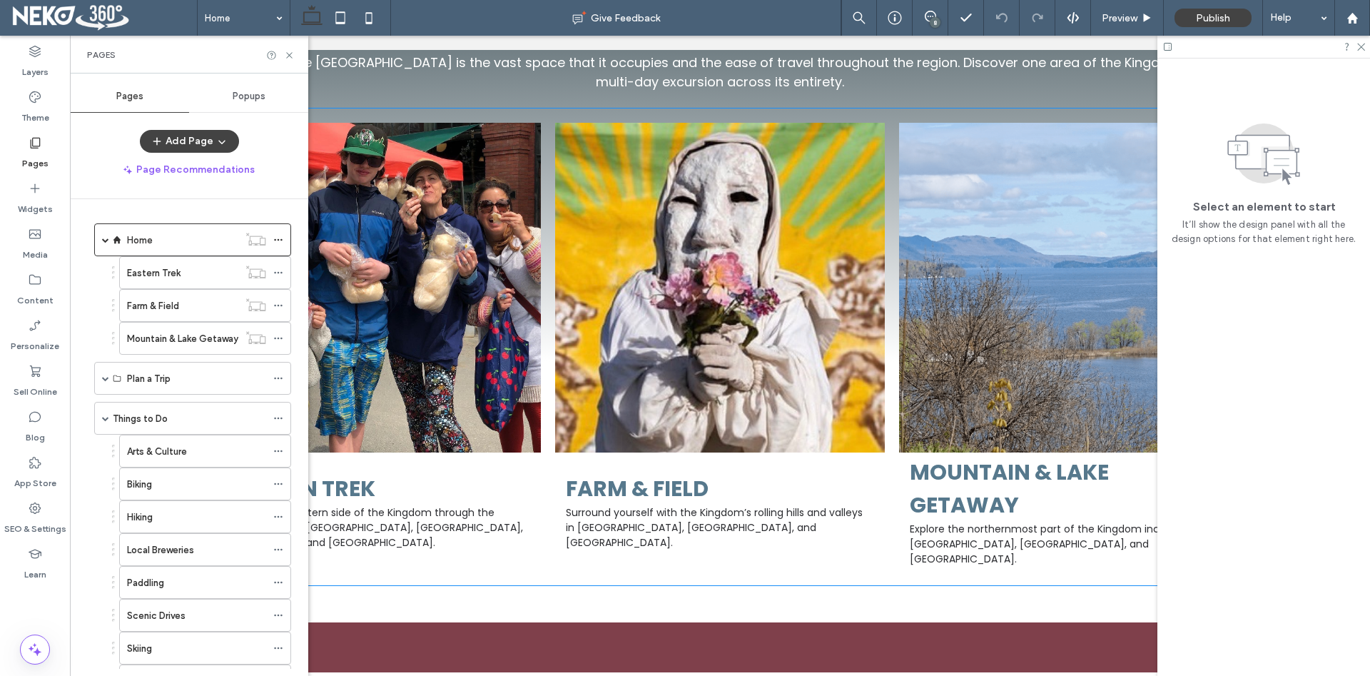
scroll to position [1237, 0]
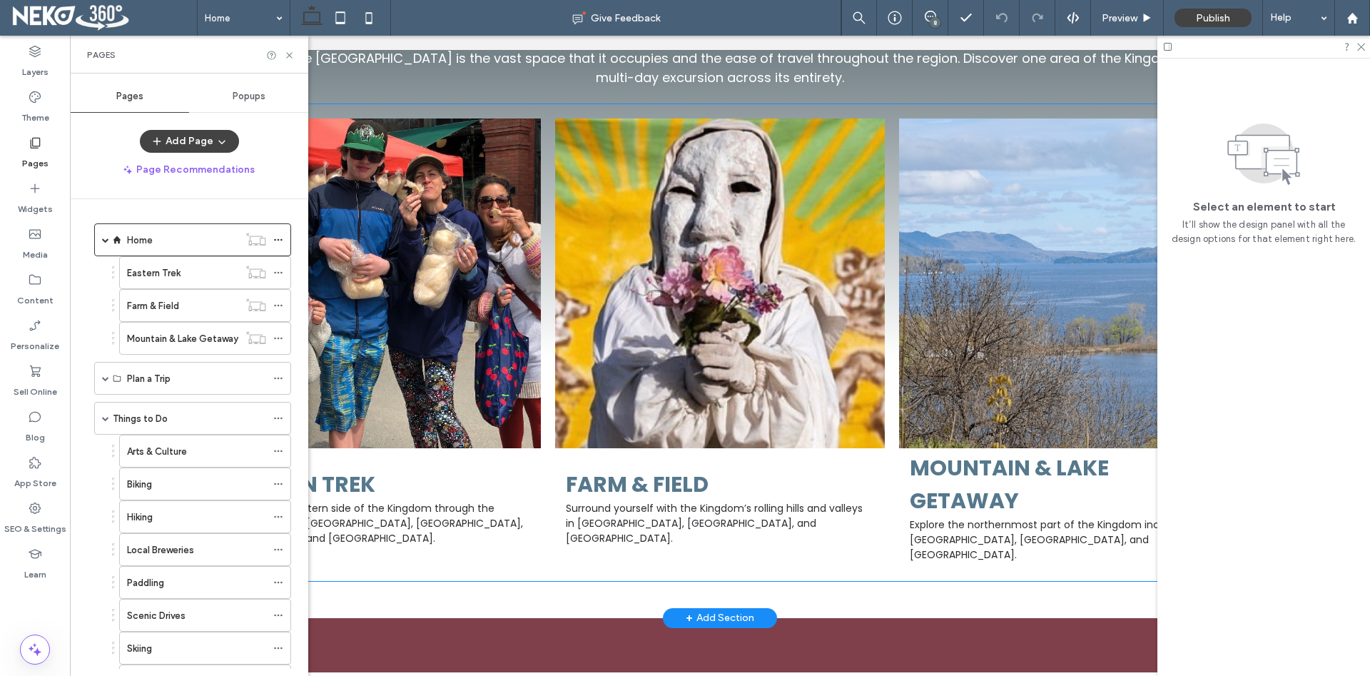
click at [654, 468] on h3 "Farm & Field" at bounding box center [637, 484] width 143 height 33
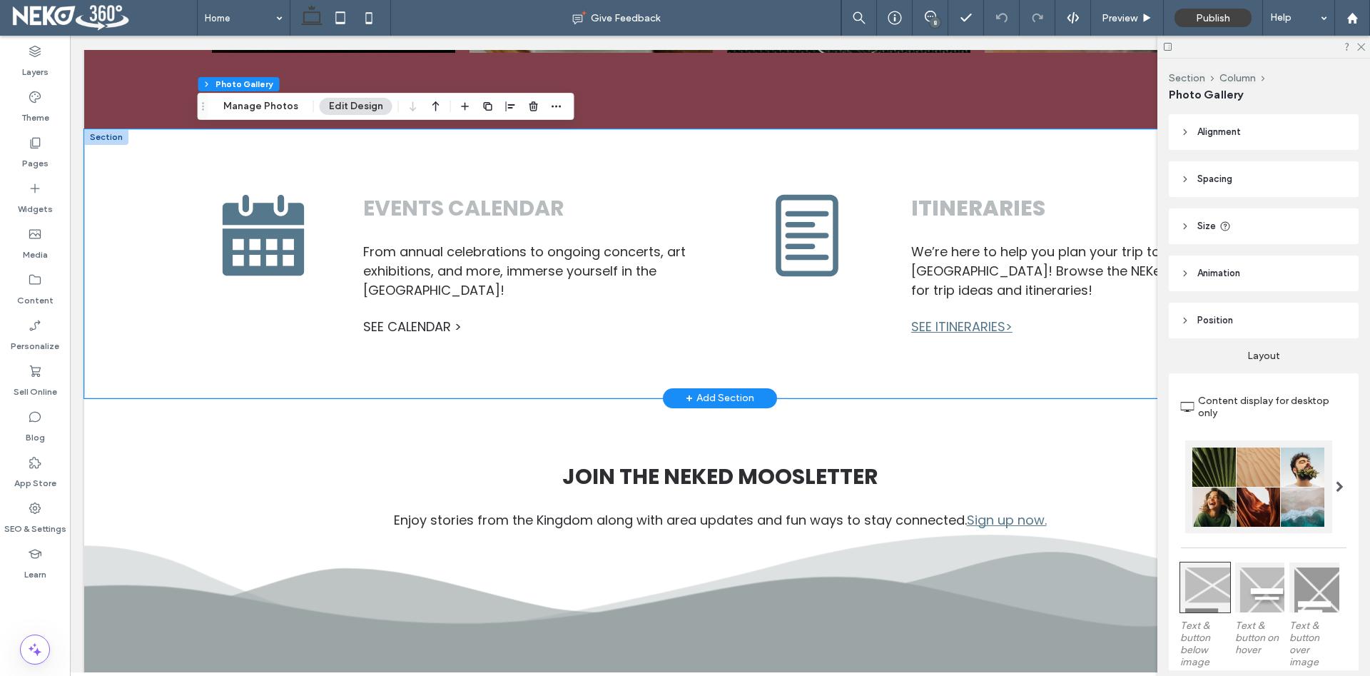
scroll to position [2183, 0]
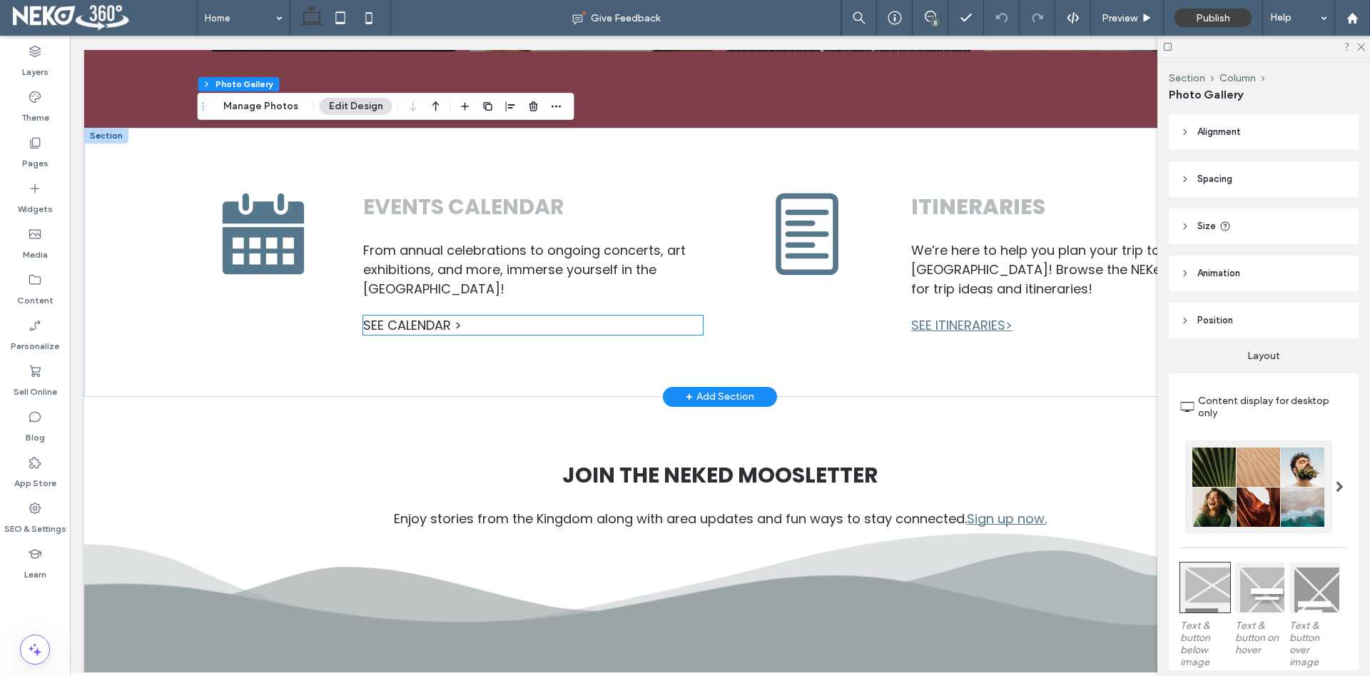
click at [483, 309] on div "Events Calendar From annual celebrations to ongoing concerts, art exhibitions, …" at bounding box center [533, 262] width 362 height 167
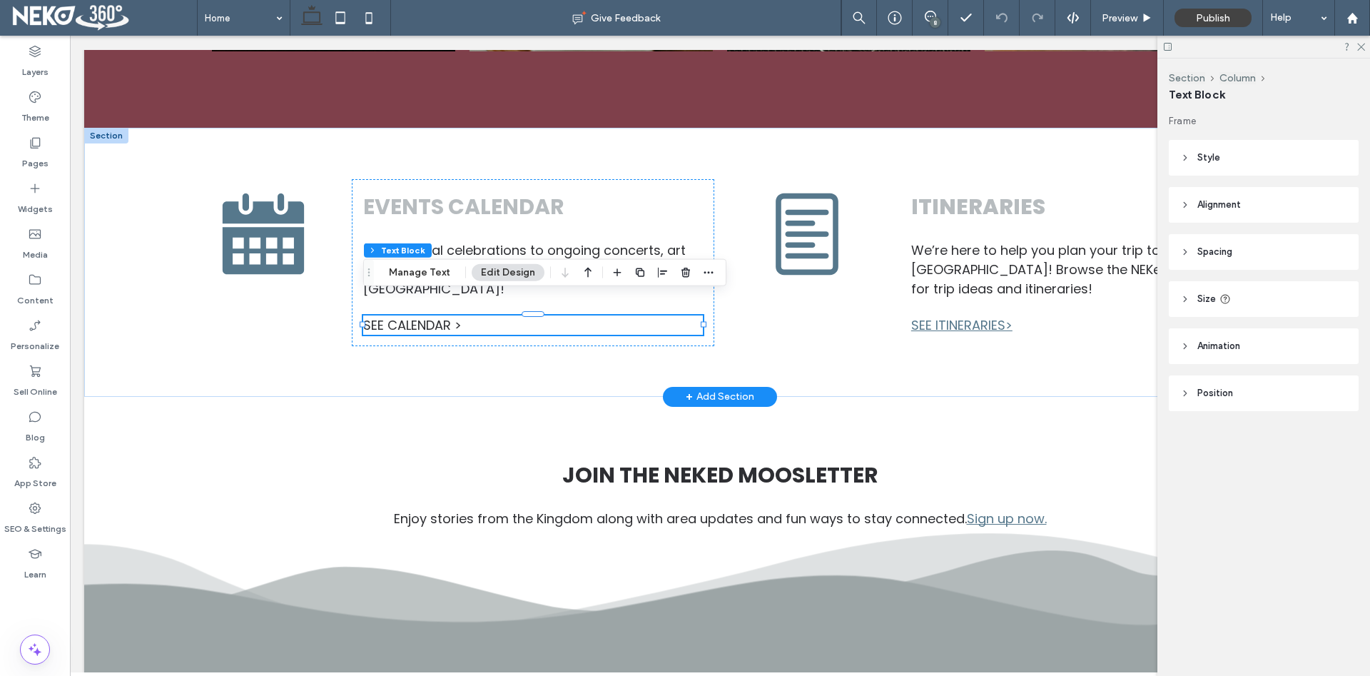
click at [455, 316] on span "see calendar >" at bounding box center [412, 325] width 98 height 18
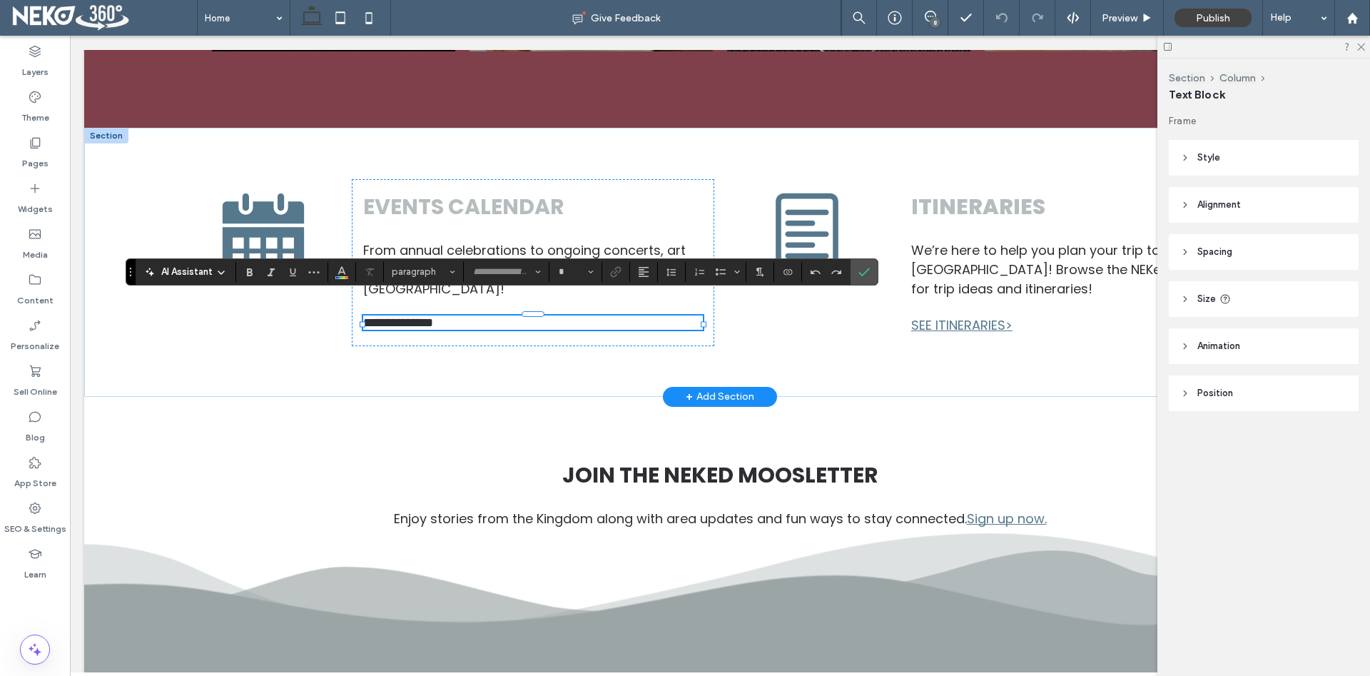
type input "*******"
type input "**"
click at [616, 270] on icon "Link" at bounding box center [615, 271] width 11 height 11
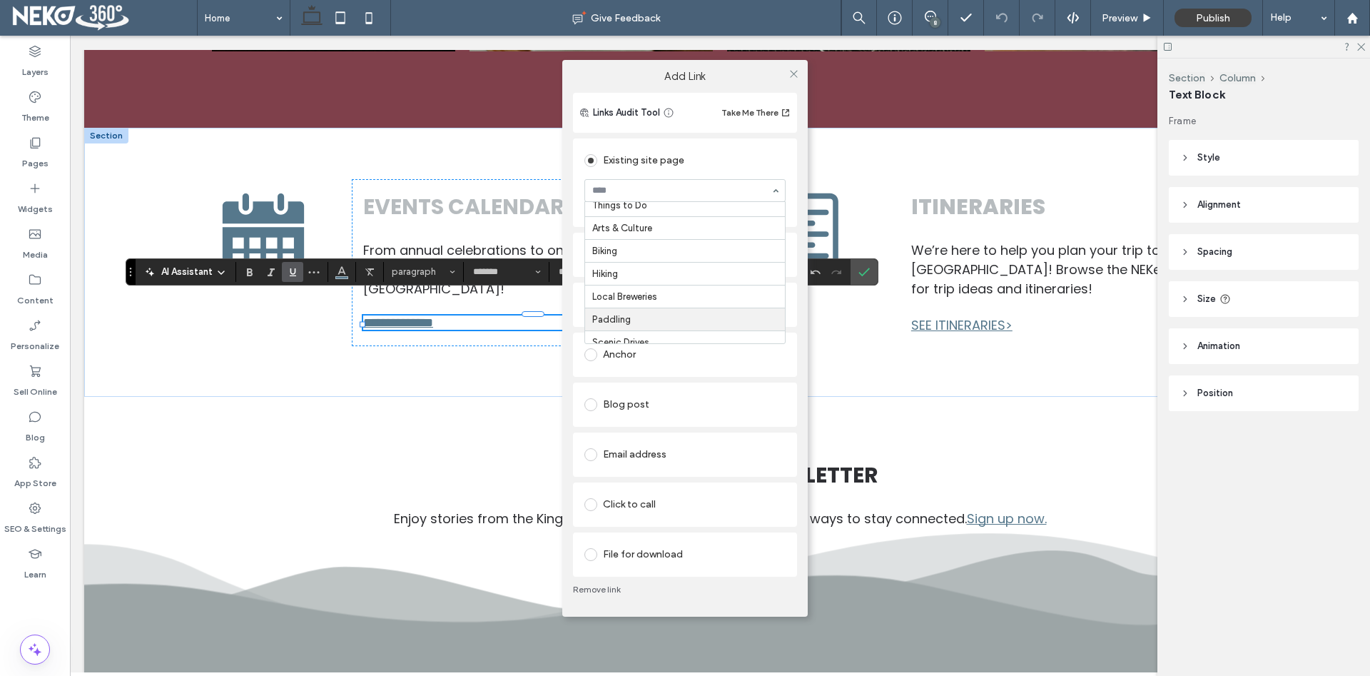
scroll to position [126, 0]
click at [764, 76] on label "Add Link" at bounding box center [684, 76] width 225 height 13
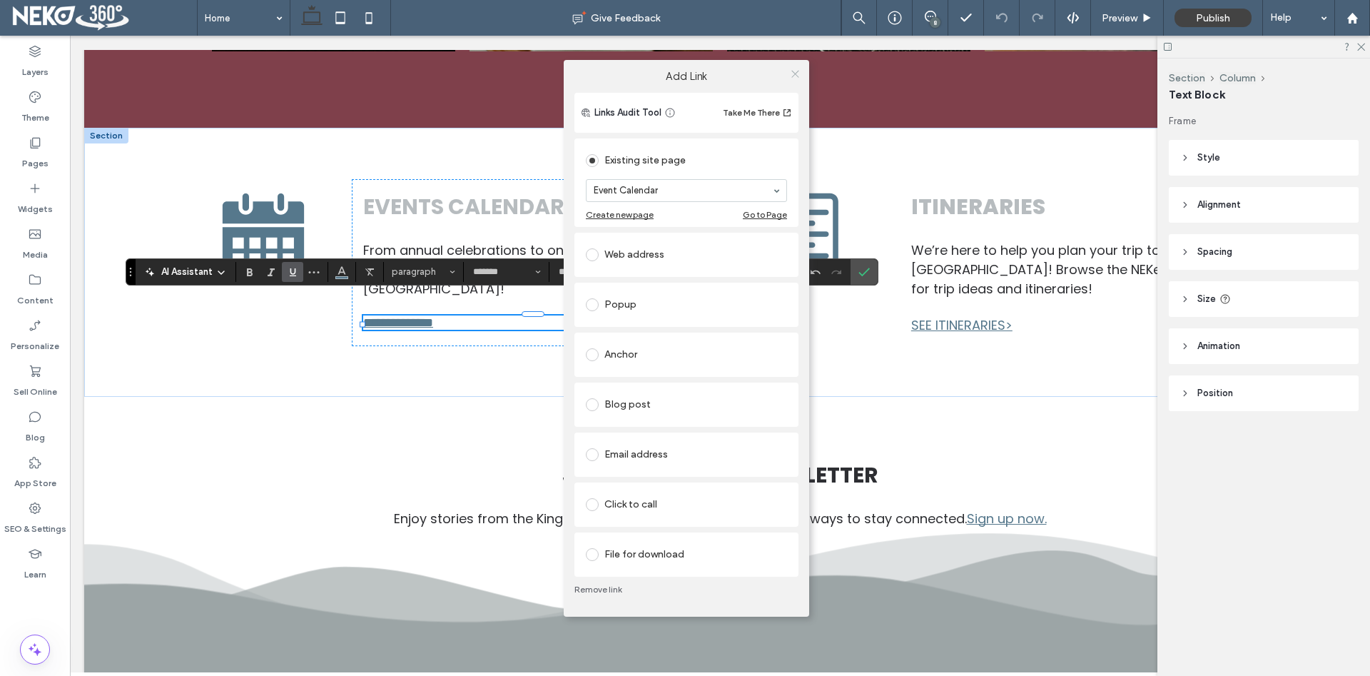
click at [798, 72] on icon at bounding box center [795, 73] width 11 height 11
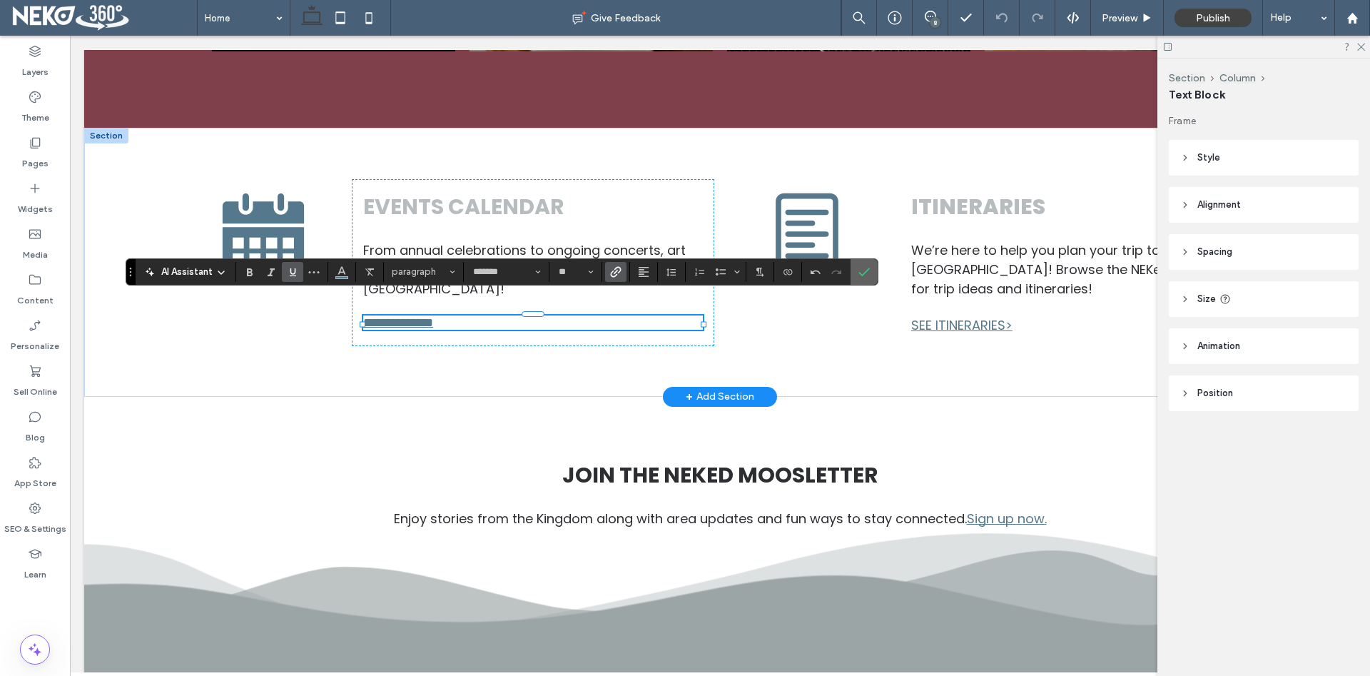
click at [860, 276] on icon "Confirm" at bounding box center [863, 271] width 11 height 11
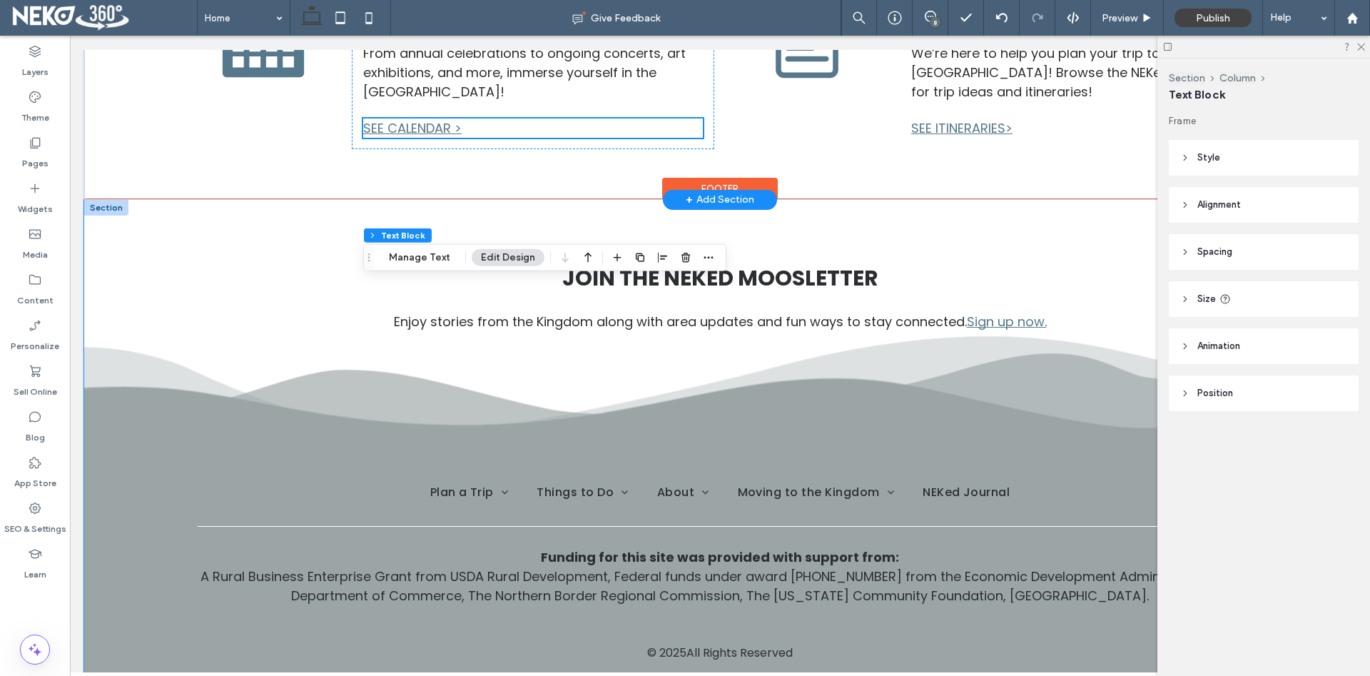
scroll to position [2401, 0]
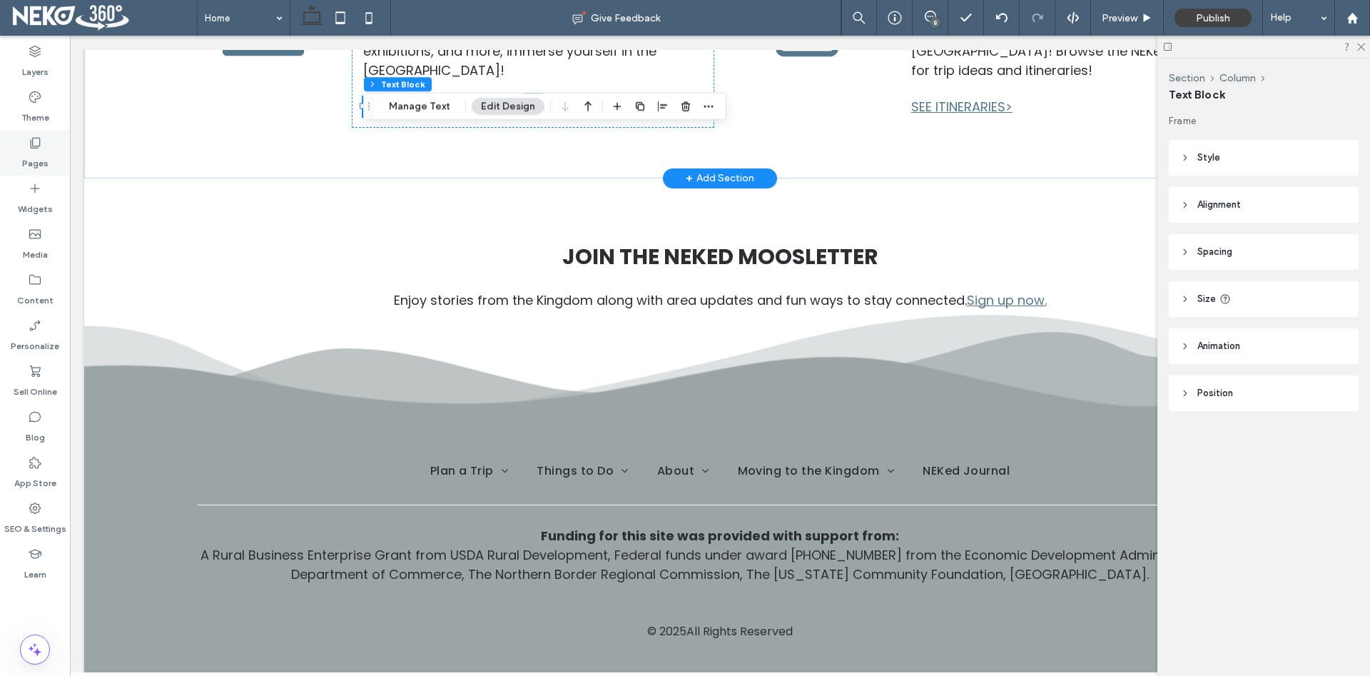
click at [33, 143] on use at bounding box center [36, 143] width 10 height 11
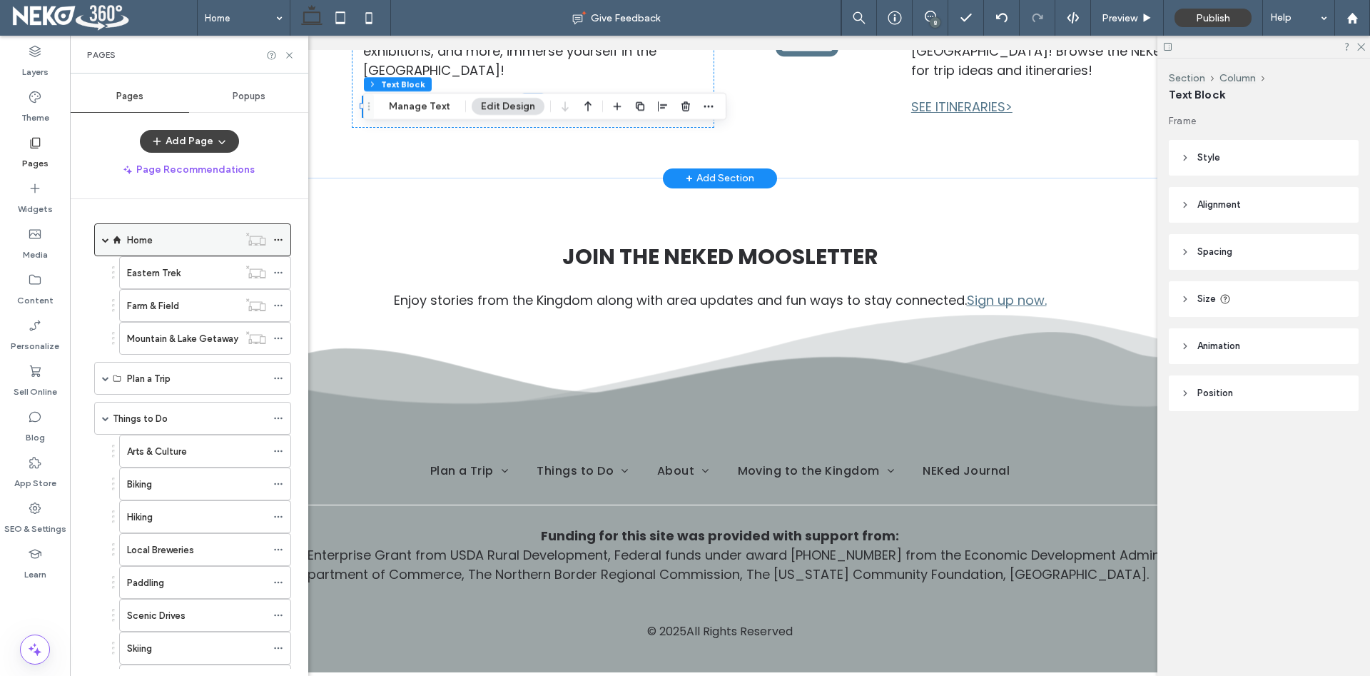
click at [191, 235] on div "Home" at bounding box center [182, 240] width 111 height 15
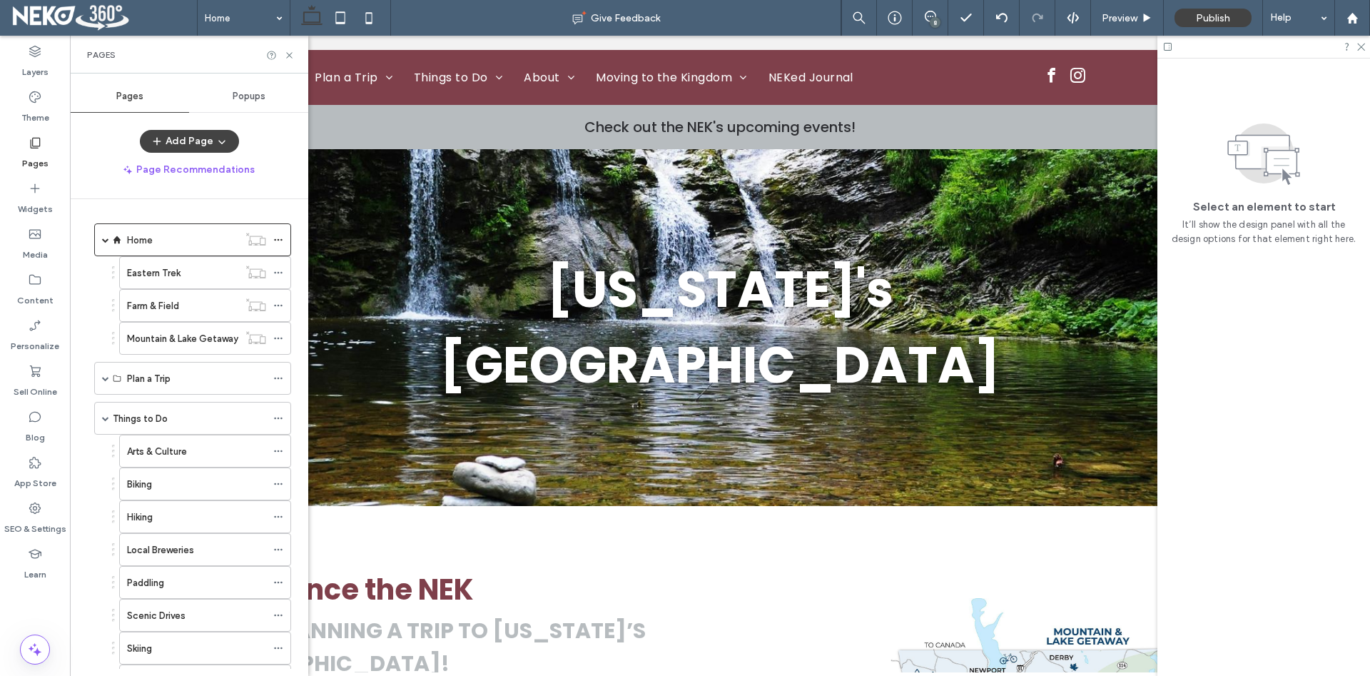
scroll to position [0, 0]
click at [31, 420] on icon at bounding box center [35, 416] width 14 height 14
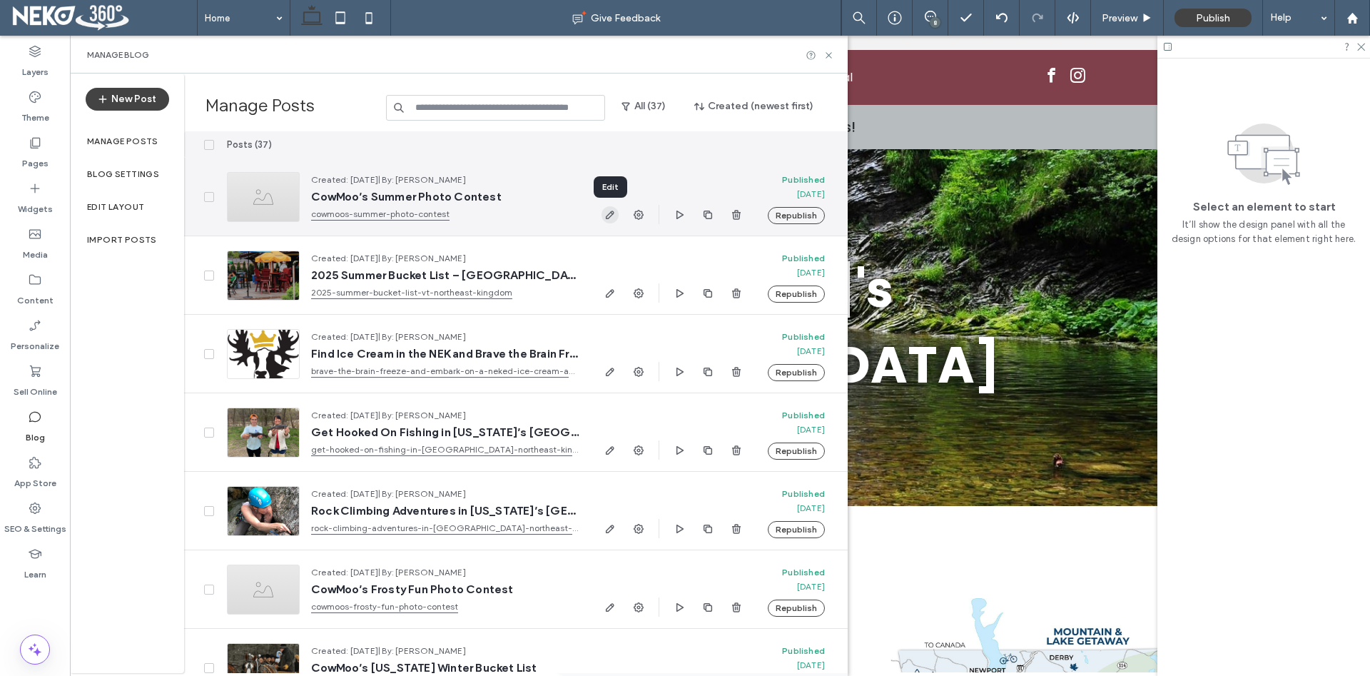
click at [607, 213] on icon "button" at bounding box center [609, 214] width 11 height 11
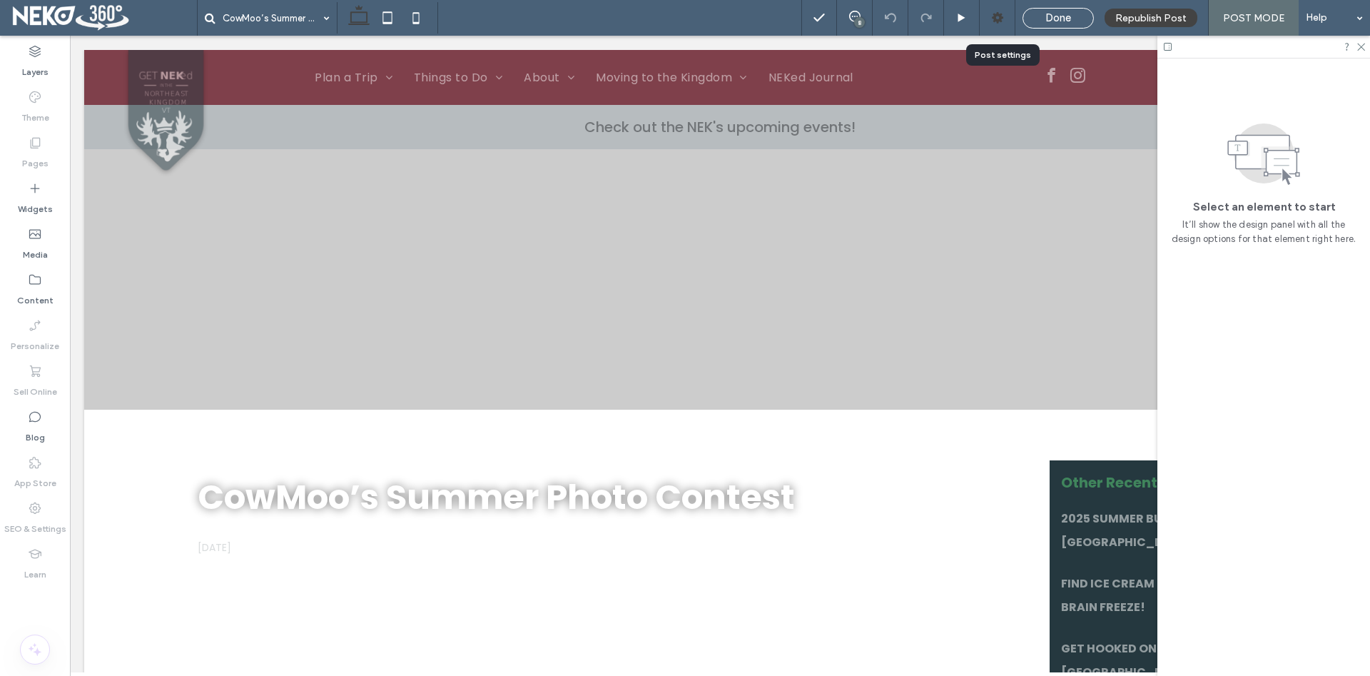
click at [998, 20] on use at bounding box center [997, 17] width 11 height 11
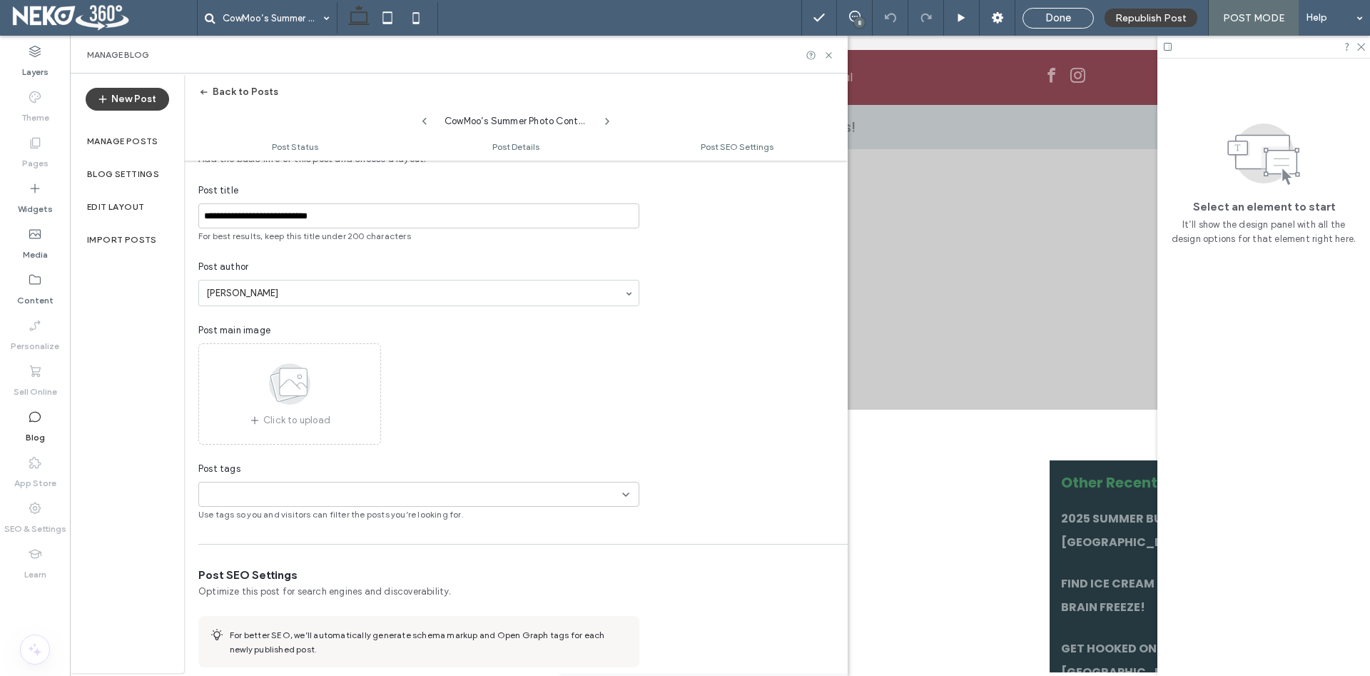
scroll to position [326, 0]
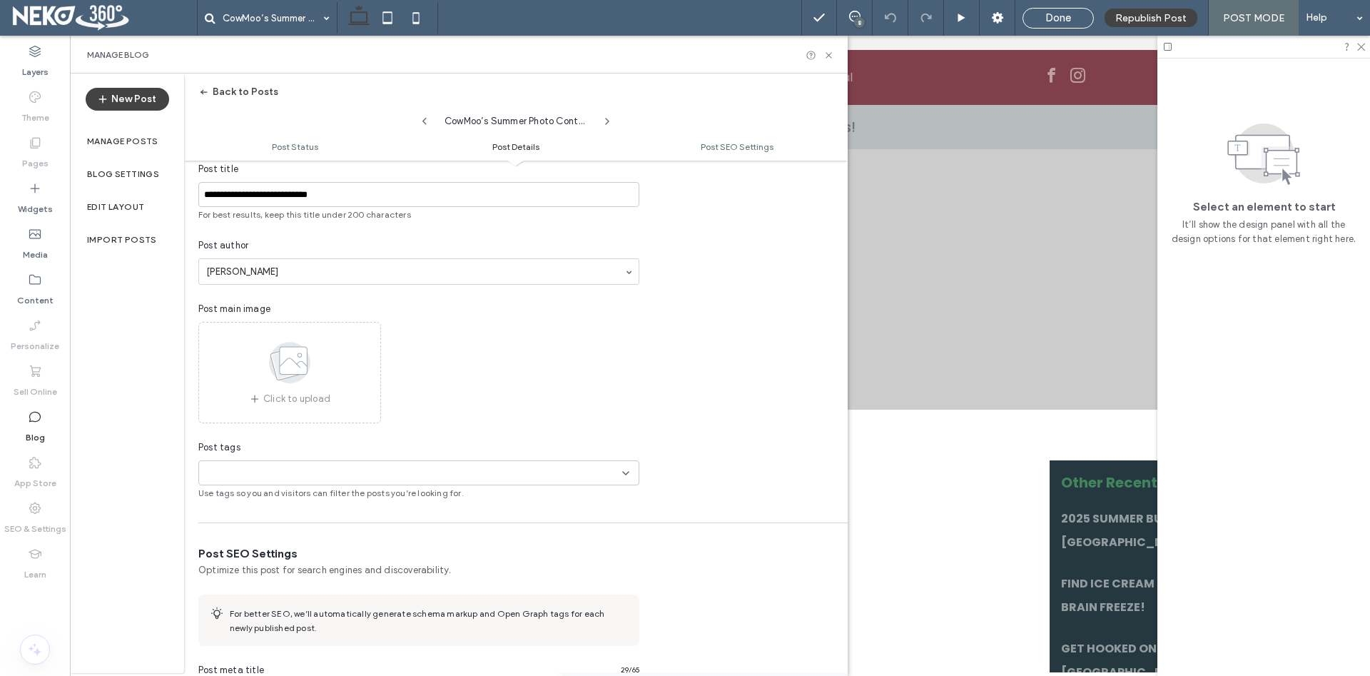
click at [281, 372] on use at bounding box center [289, 362] width 41 height 41
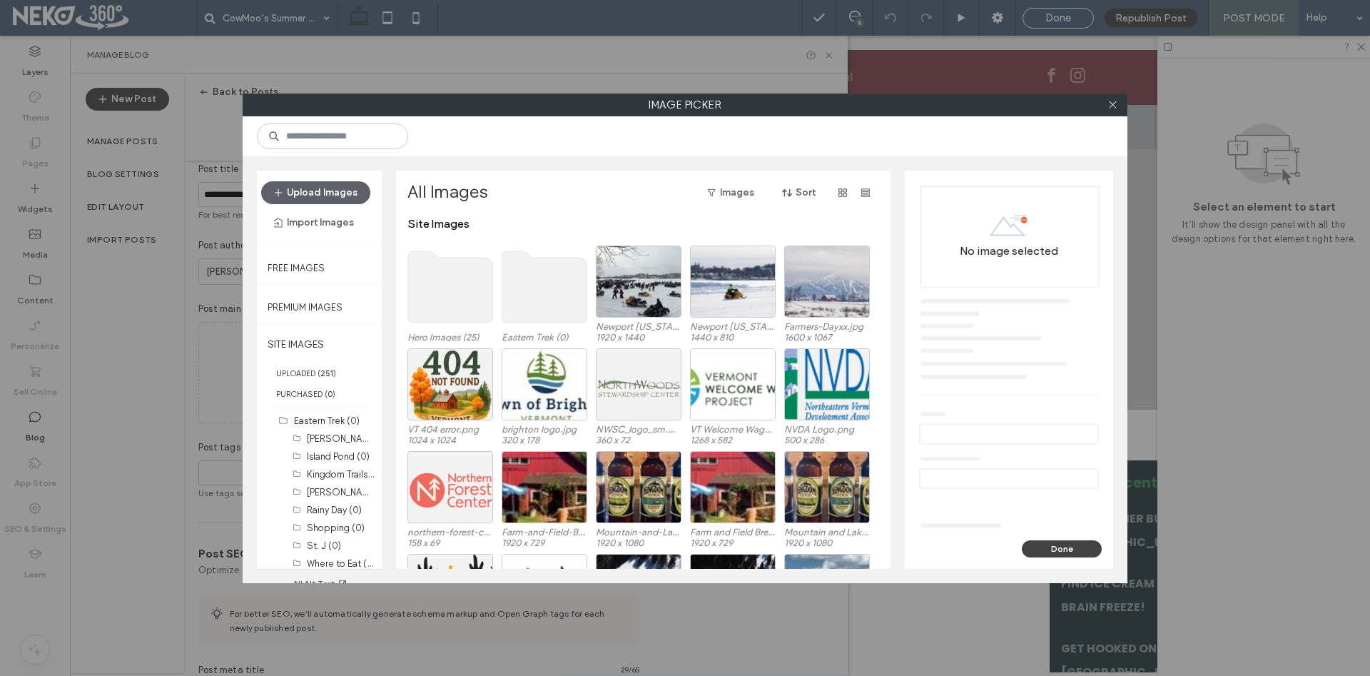
click at [459, 292] on use at bounding box center [450, 286] width 85 height 71
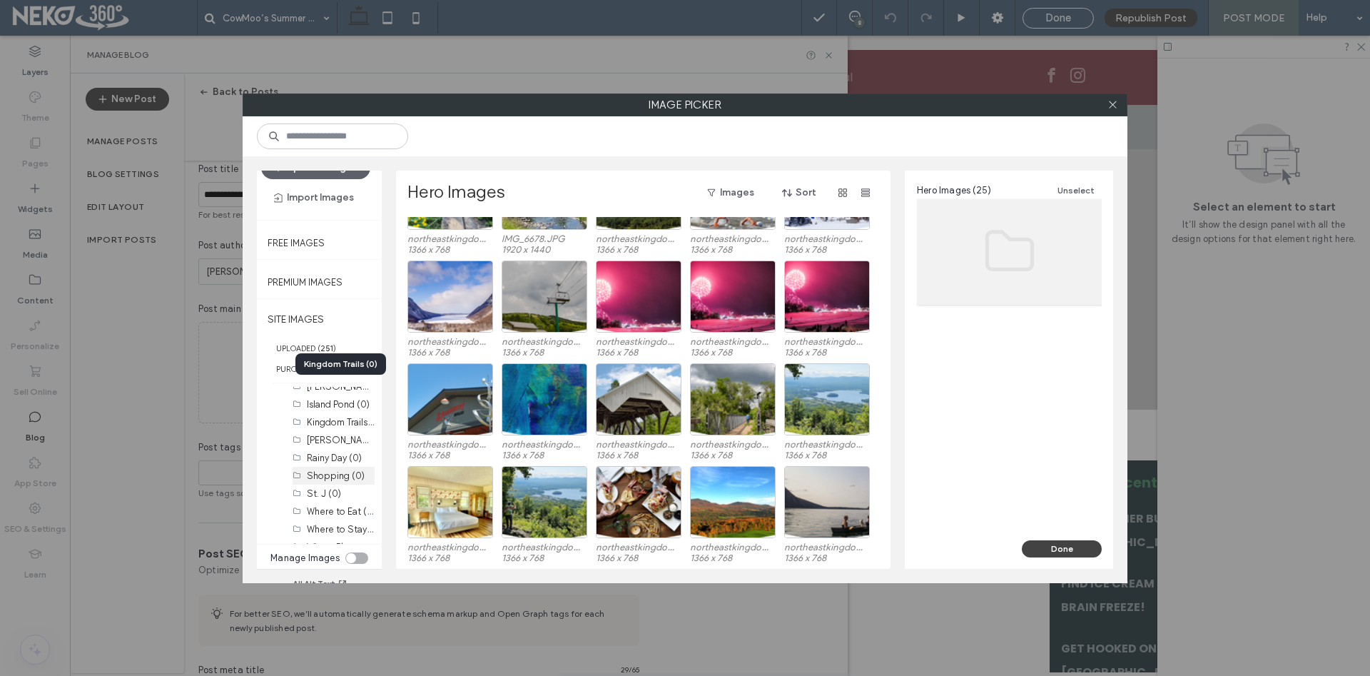
scroll to position [41, 0]
click at [303, 337] on label "UPLOADED ( 251 )" at bounding box center [319, 347] width 125 height 21
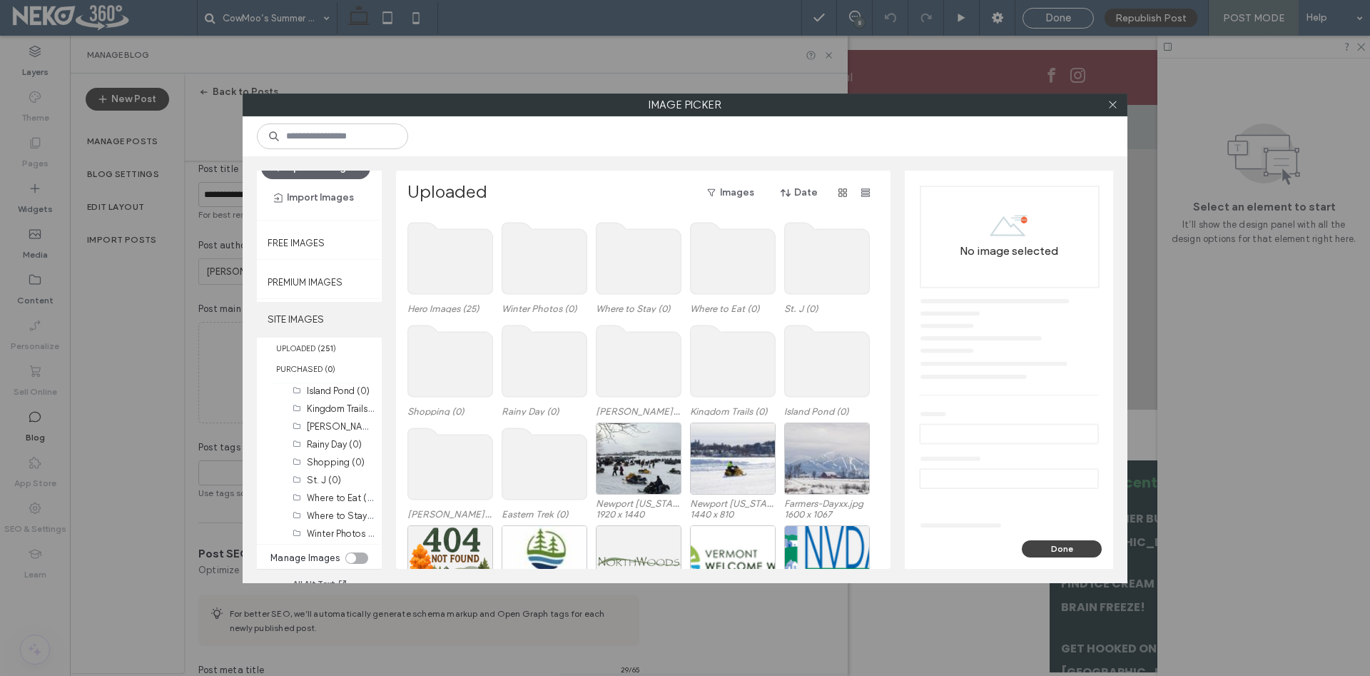
scroll to position [0, 0]
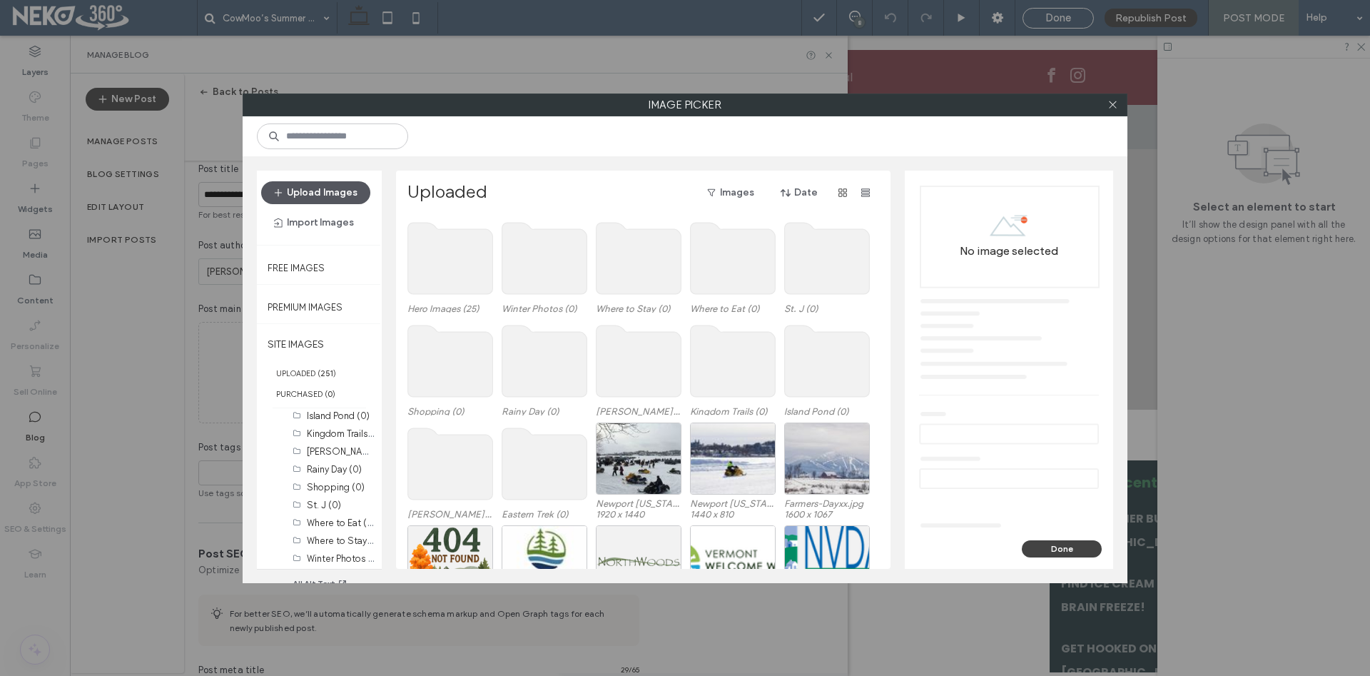
click at [327, 185] on button "Upload Images" at bounding box center [315, 192] width 109 height 23
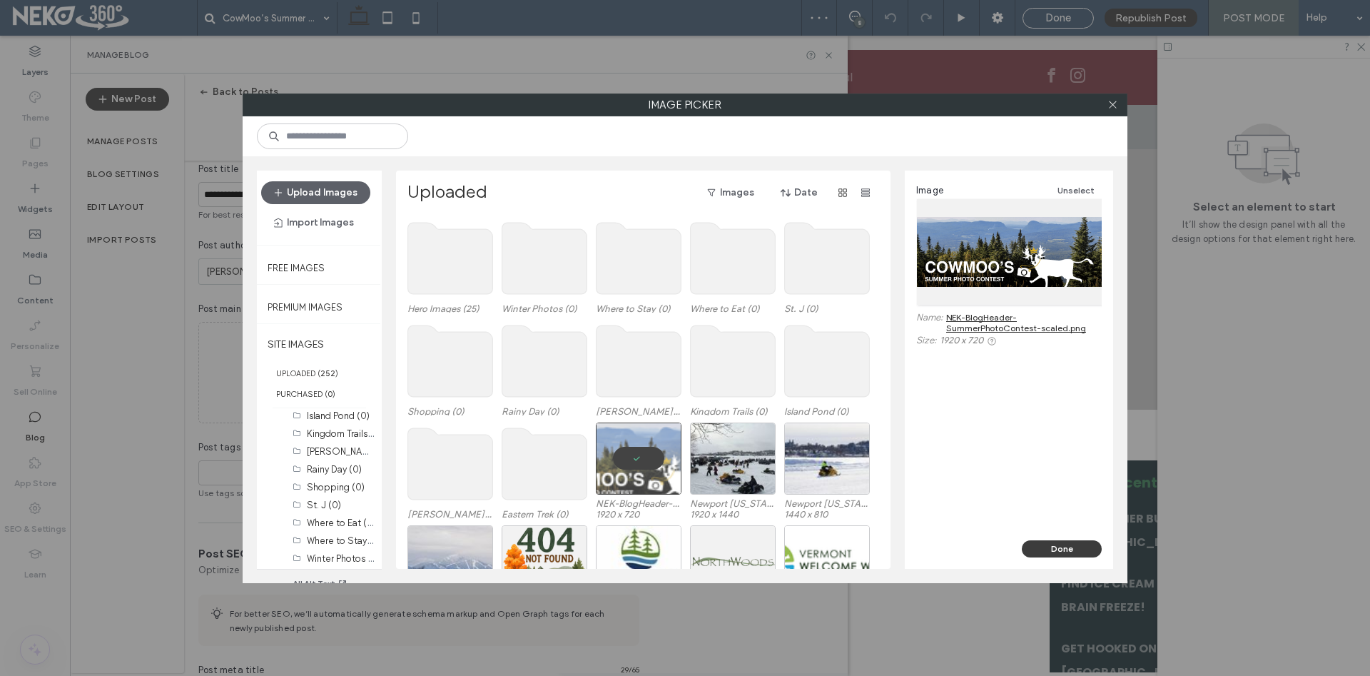
click at [1072, 549] on button "Done" at bounding box center [1062, 548] width 80 height 17
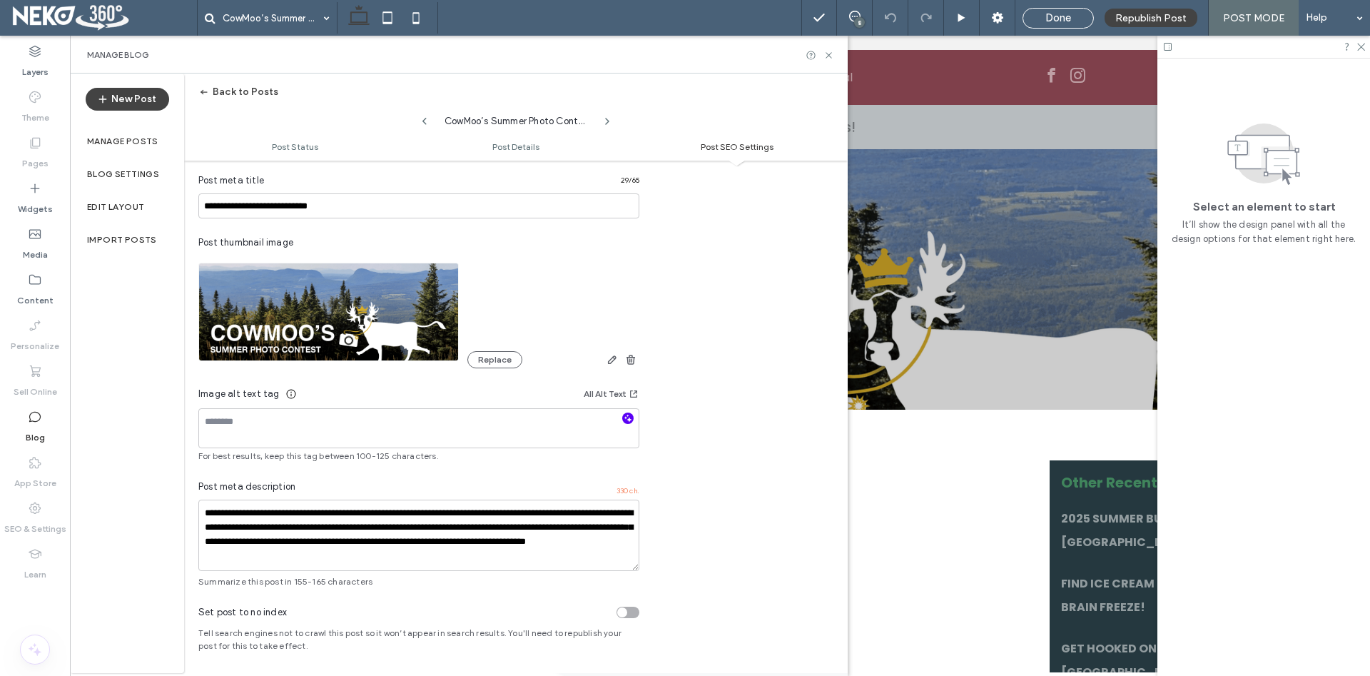
click at [626, 419] on icon "button" at bounding box center [628, 418] width 10 height 10
type textarea "**********"
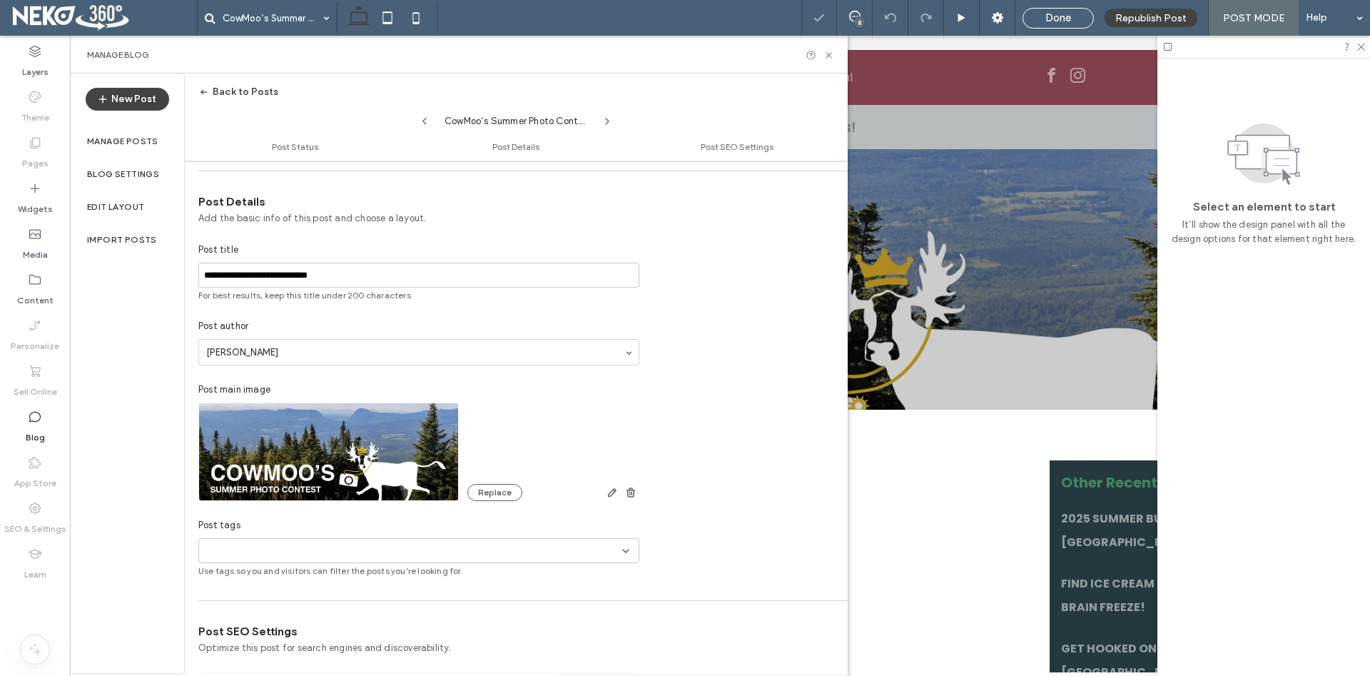
scroll to position [243, 0]
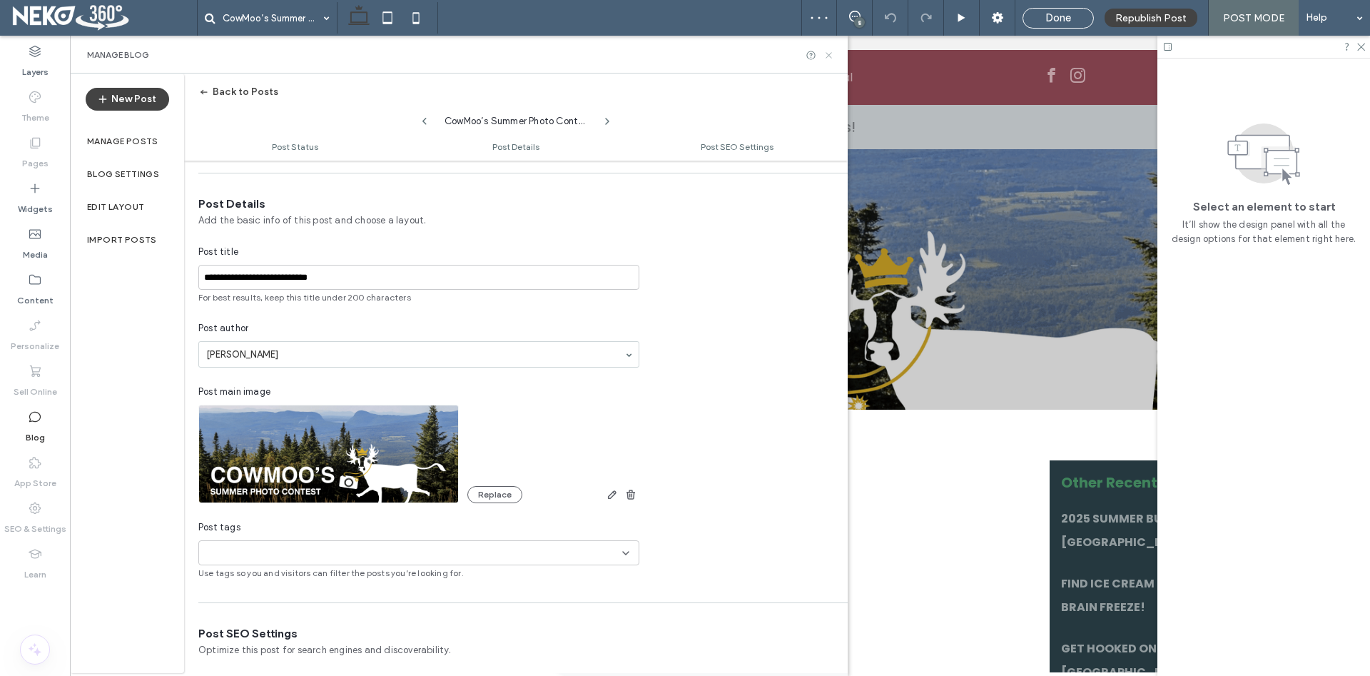
drag, startPoint x: 829, startPoint y: 52, endPoint x: 738, endPoint y: 167, distance: 146.7
click at [829, 52] on icon at bounding box center [828, 55] width 11 height 11
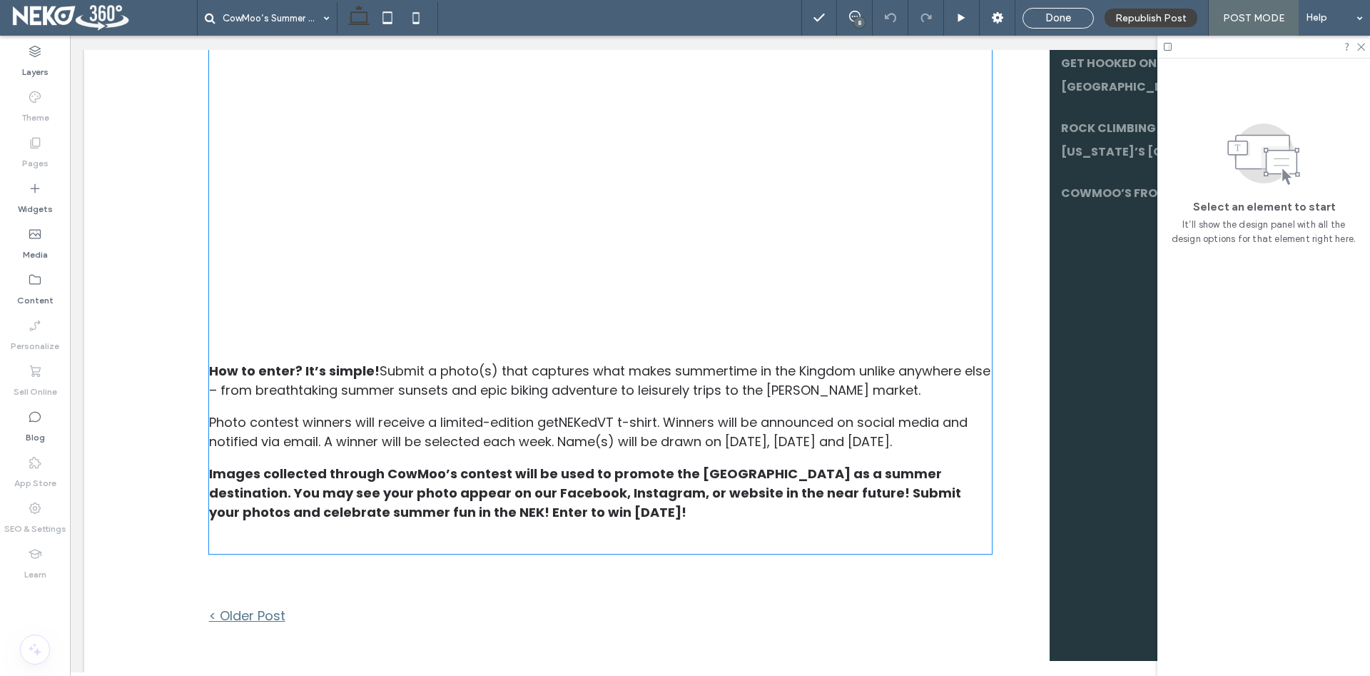
scroll to position [582, 0]
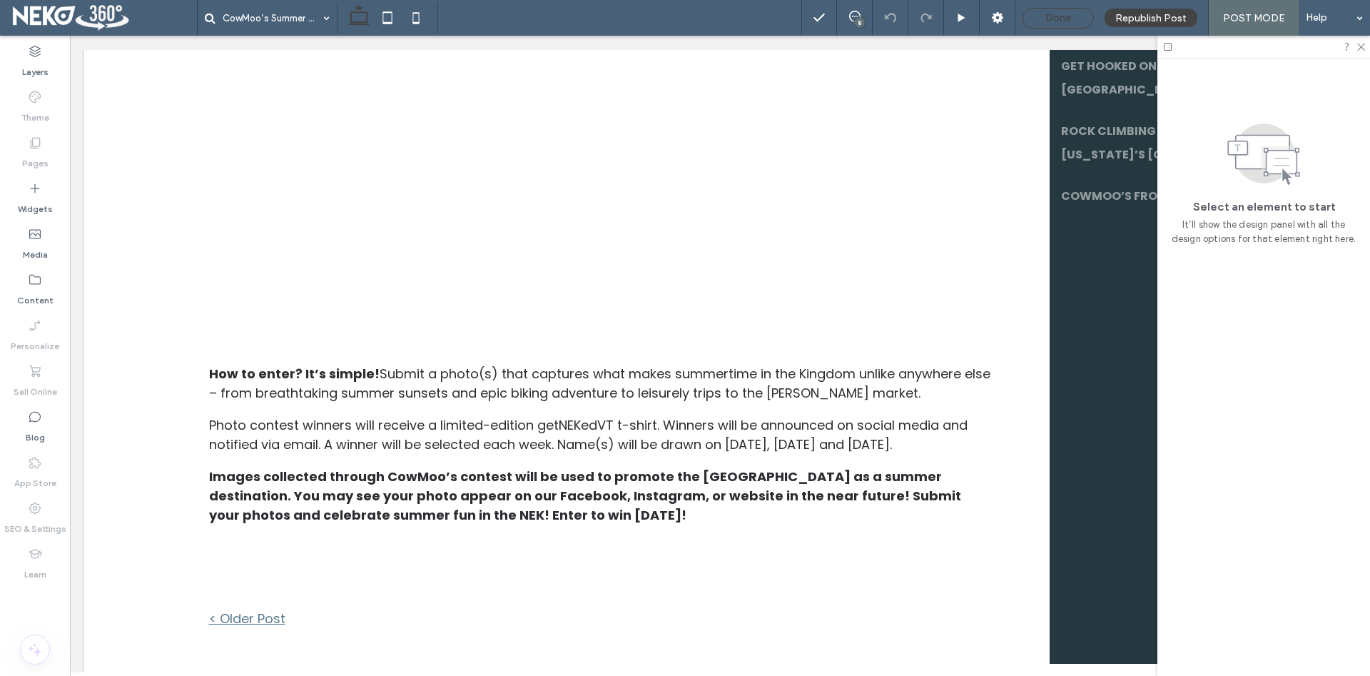
click at [1058, 13] on span "Done" at bounding box center [1058, 17] width 26 height 13
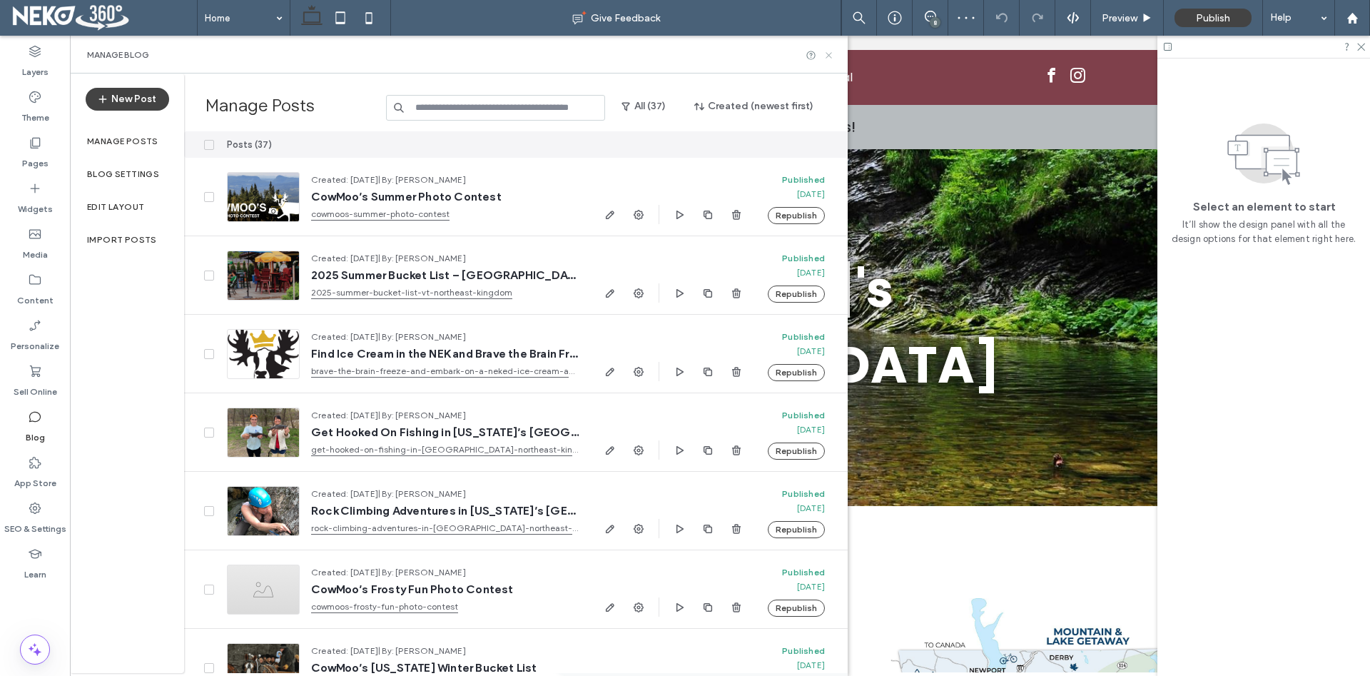
click at [829, 57] on icon at bounding box center [828, 55] width 11 height 11
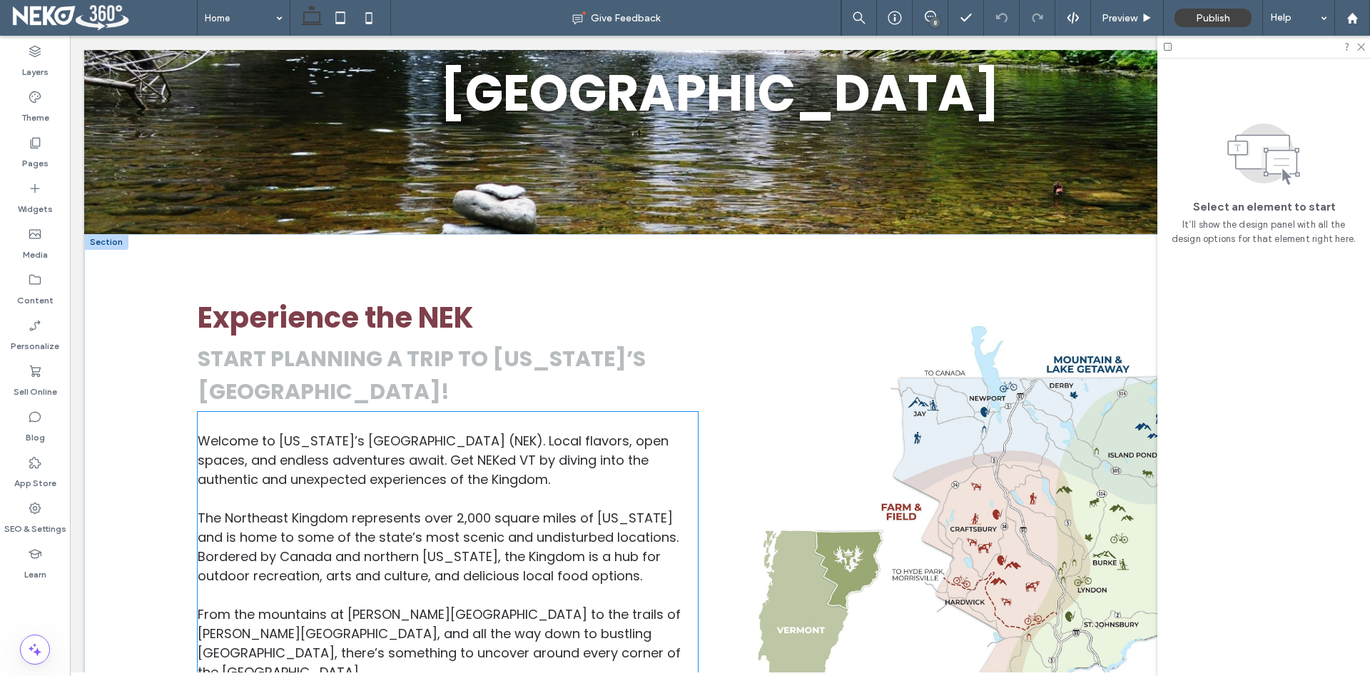
scroll to position [364, 0]
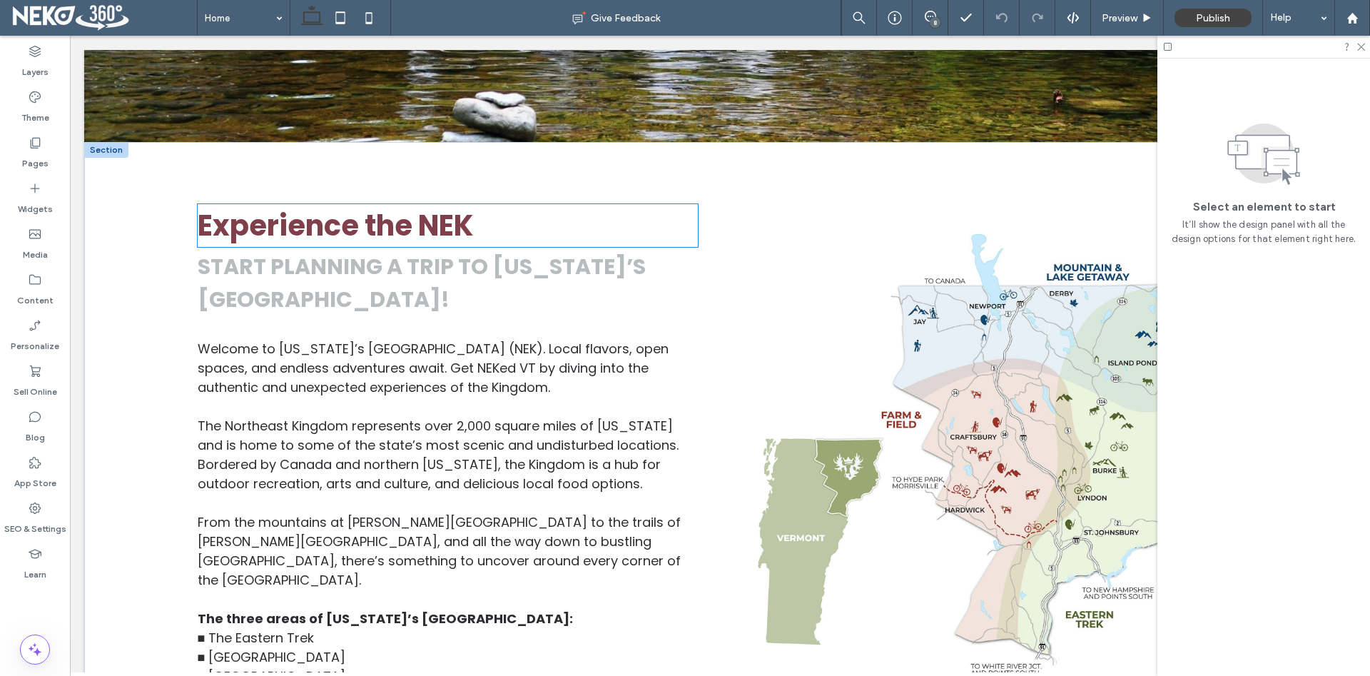
click at [384, 238] on div "Experience the NEK Start planning a trip to Vermont’s Northeast Kingdom! Welcom…" at bounding box center [447, 455] width 523 height 524
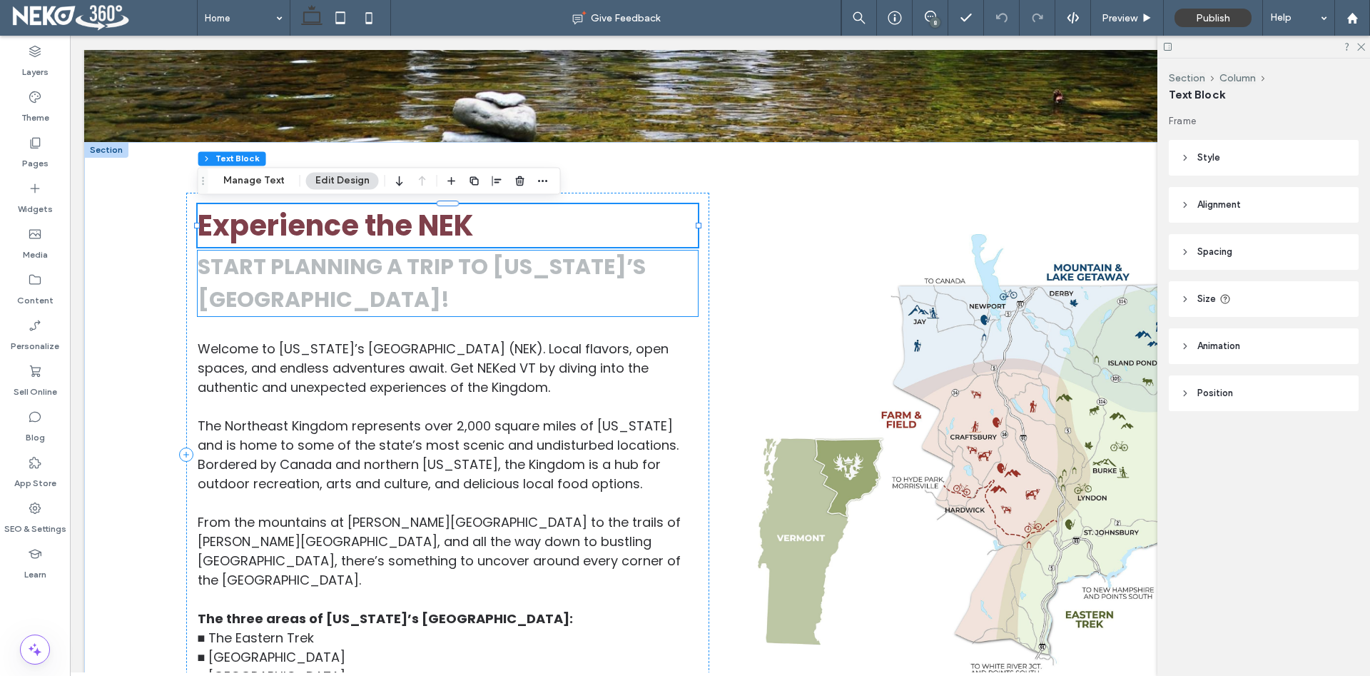
click at [416, 290] on strong "Start planning a trip to Vermont’s Northeast Kingdom!" at bounding box center [422, 282] width 448 height 63
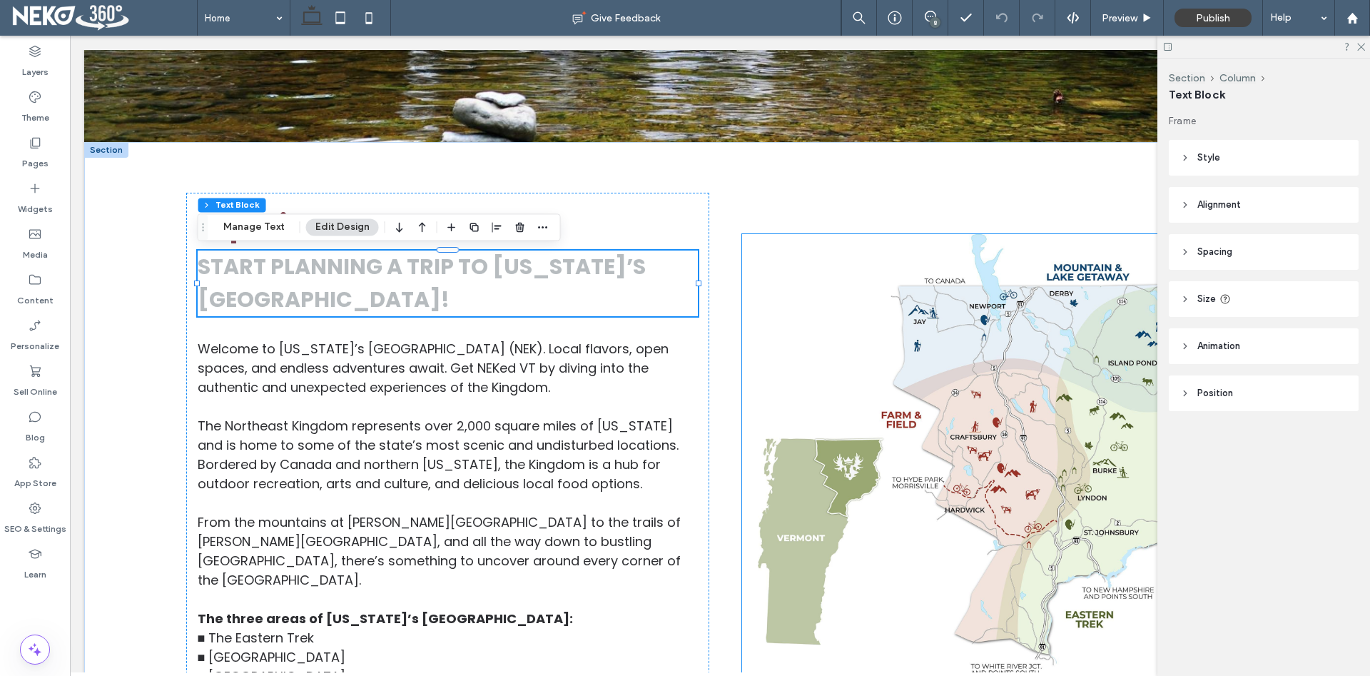
click at [967, 404] on div at bounding box center [991, 455] width 523 height 524
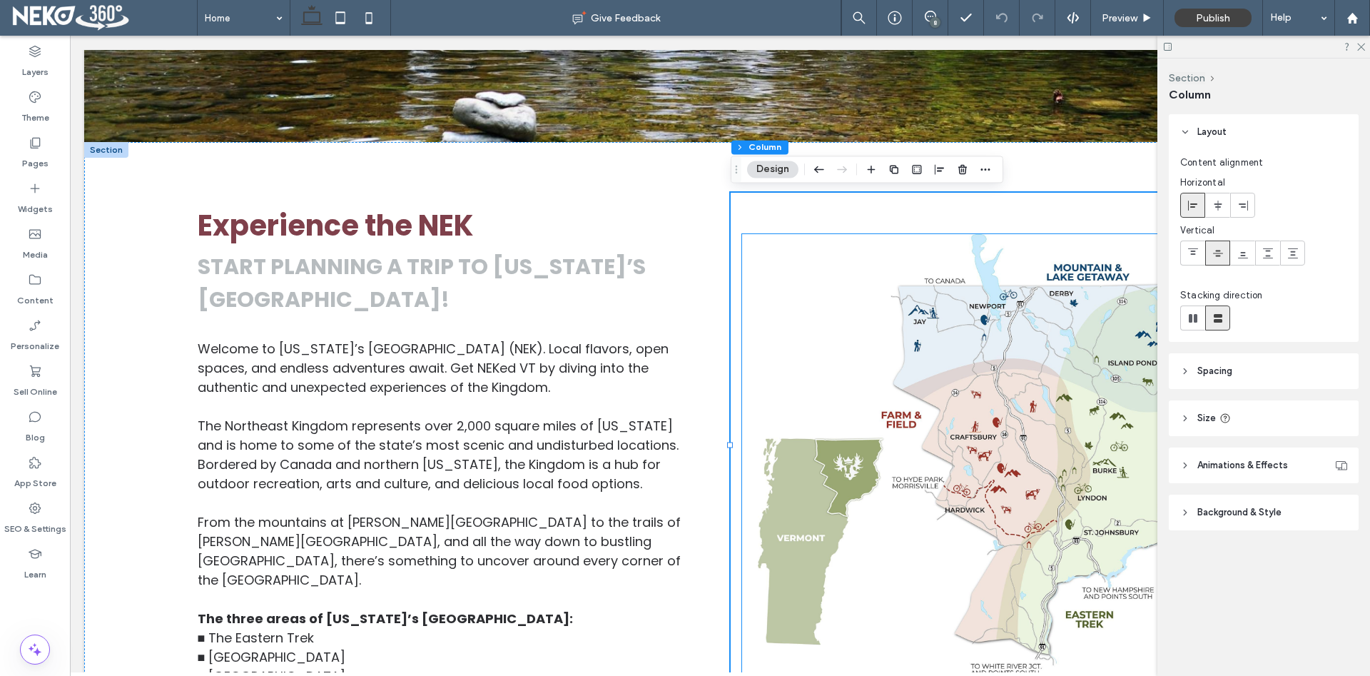
click at [977, 454] on img at bounding box center [992, 454] width 500 height 441
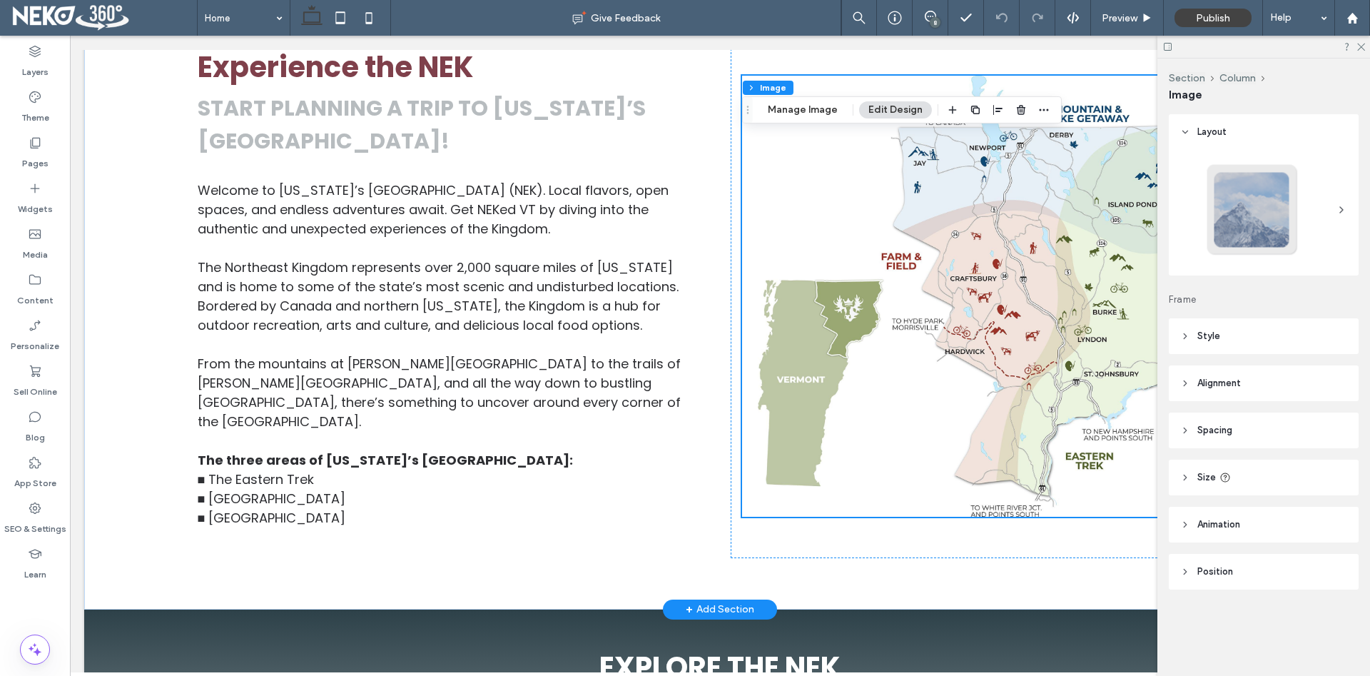
scroll to position [582, 0]
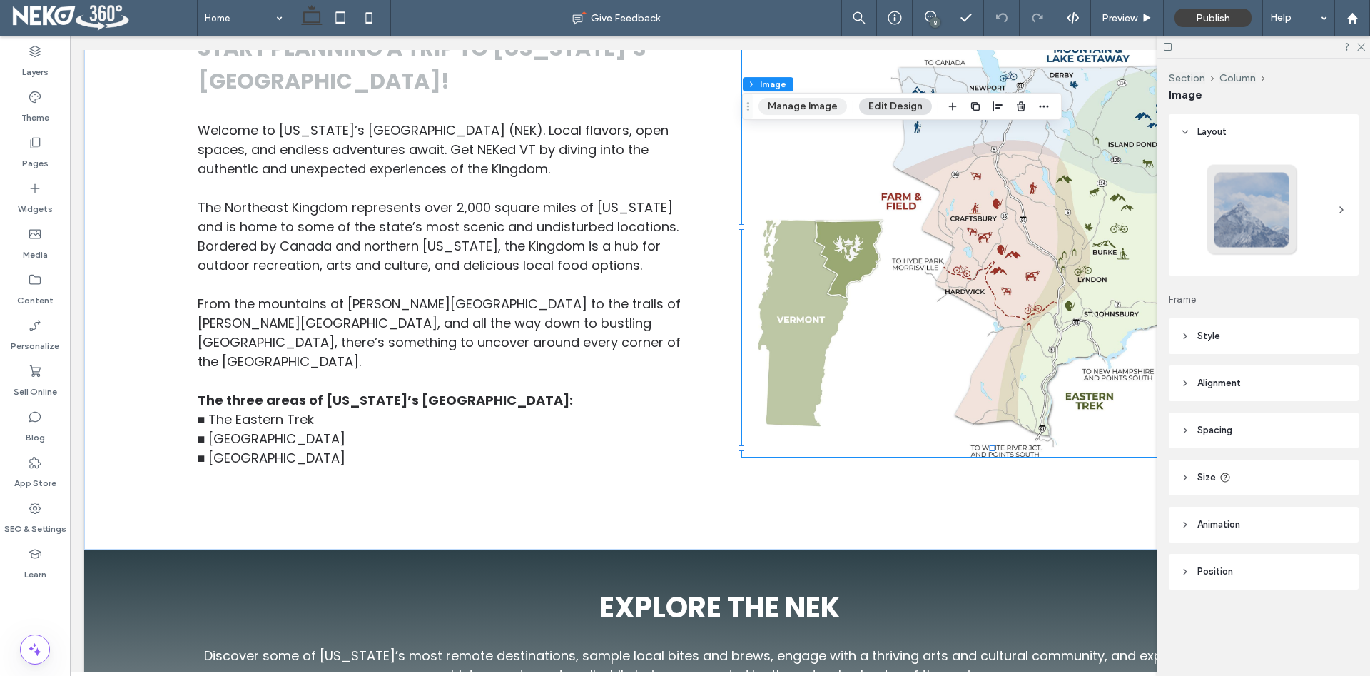
click at [805, 107] on button "Manage Image" at bounding box center [802, 106] width 88 height 17
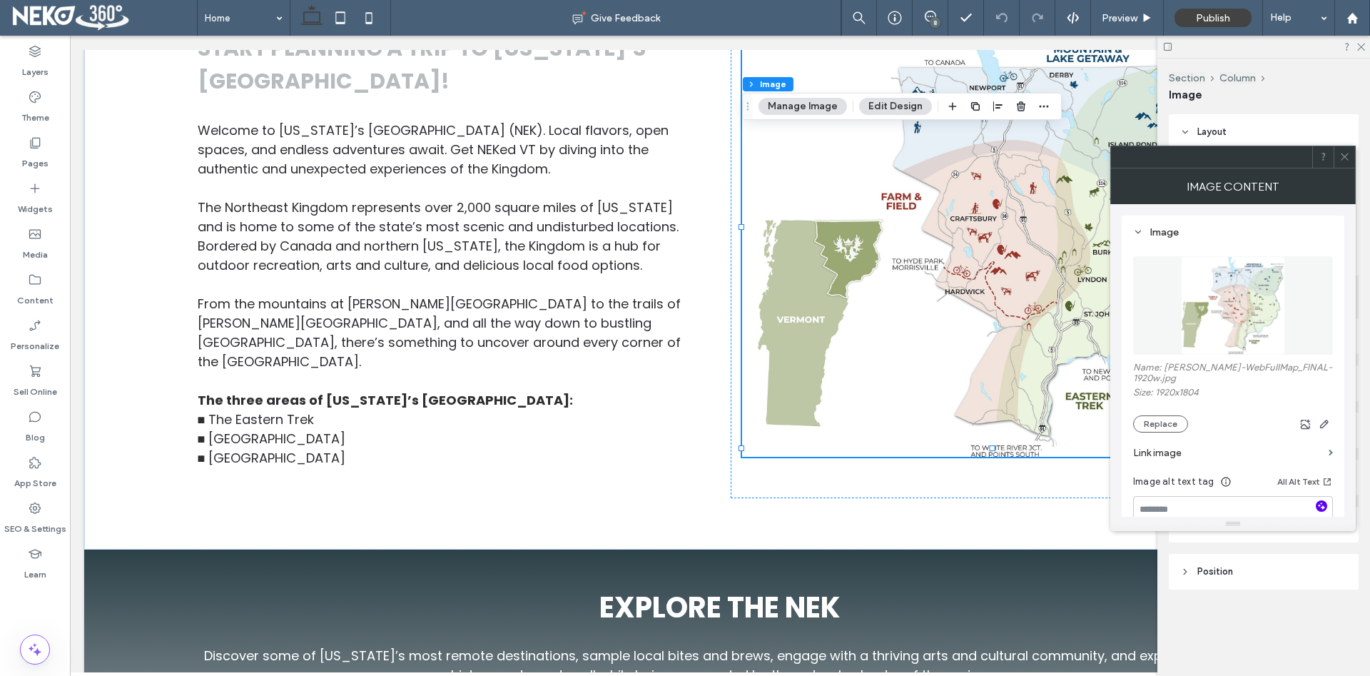
click at [1320, 501] on icon "button" at bounding box center [1321, 506] width 10 height 10
type textarea "**********"
click at [1340, 157] on icon at bounding box center [1344, 156] width 11 height 11
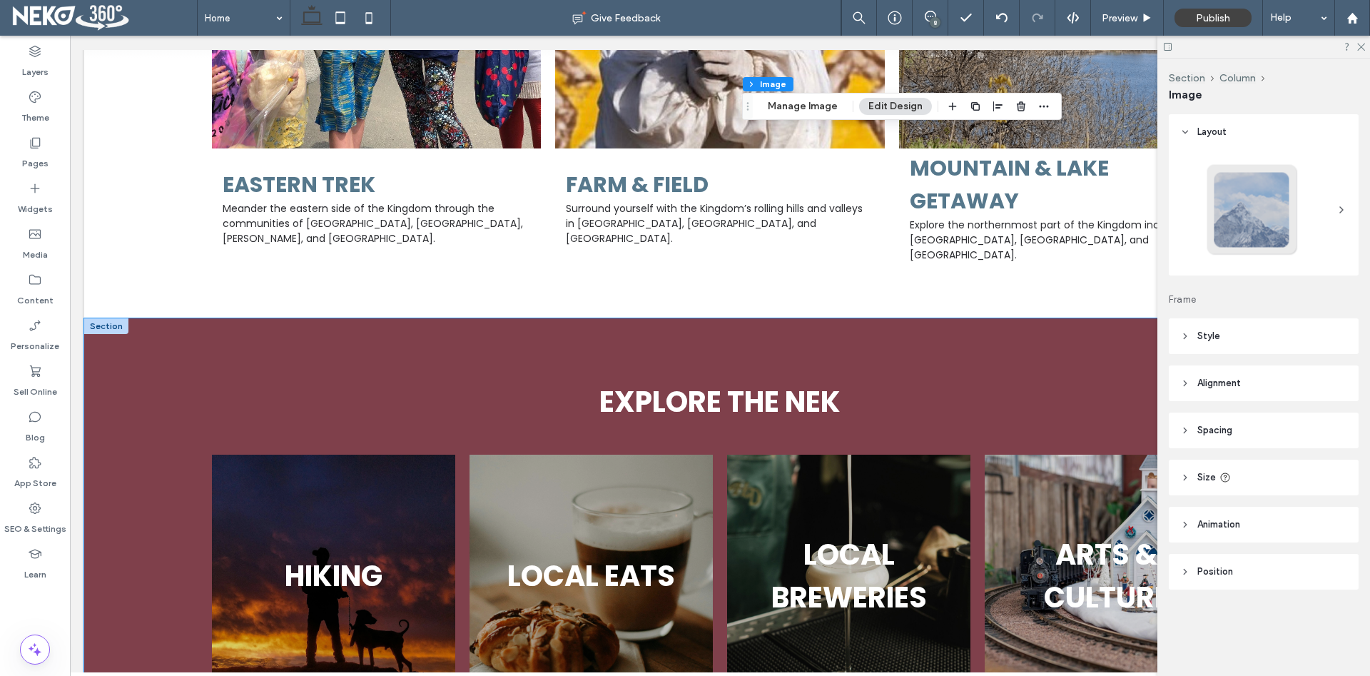
scroll to position [1382, 0]
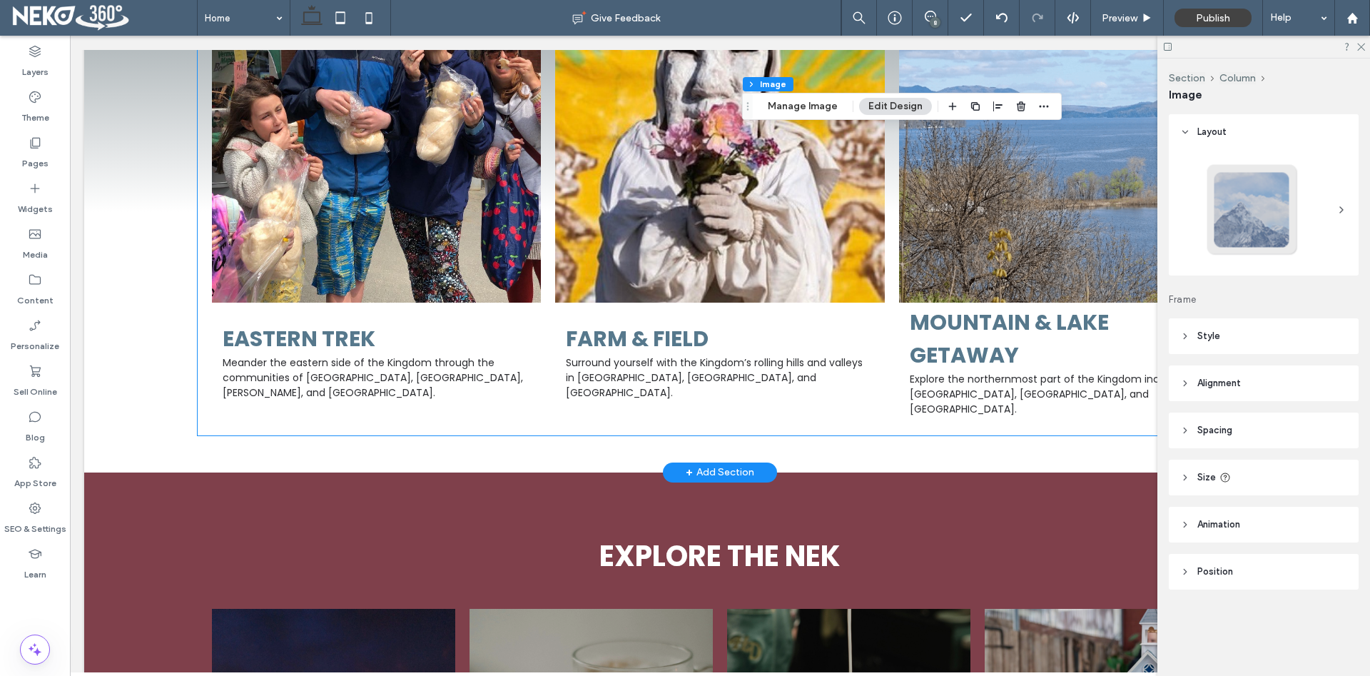
click at [364, 236] on link at bounding box center [376, 137] width 349 height 349
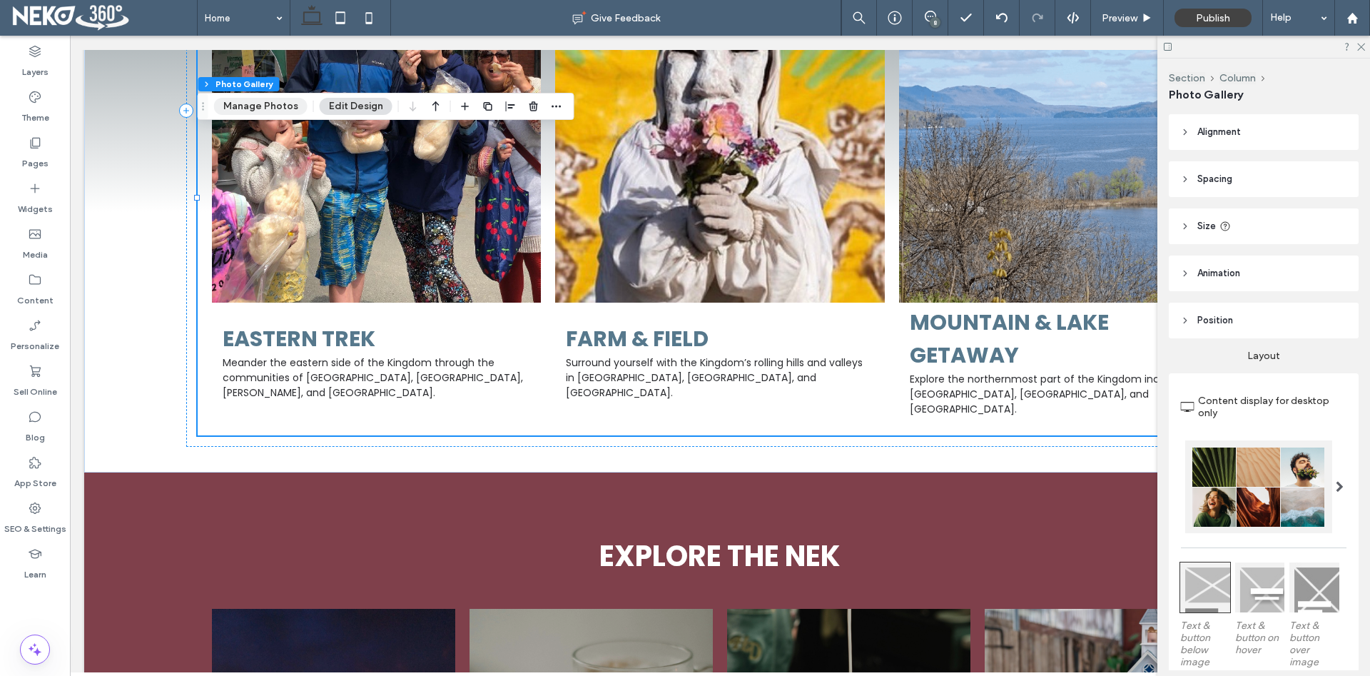
click at [261, 108] on button "Manage Photos" at bounding box center [260, 106] width 93 height 17
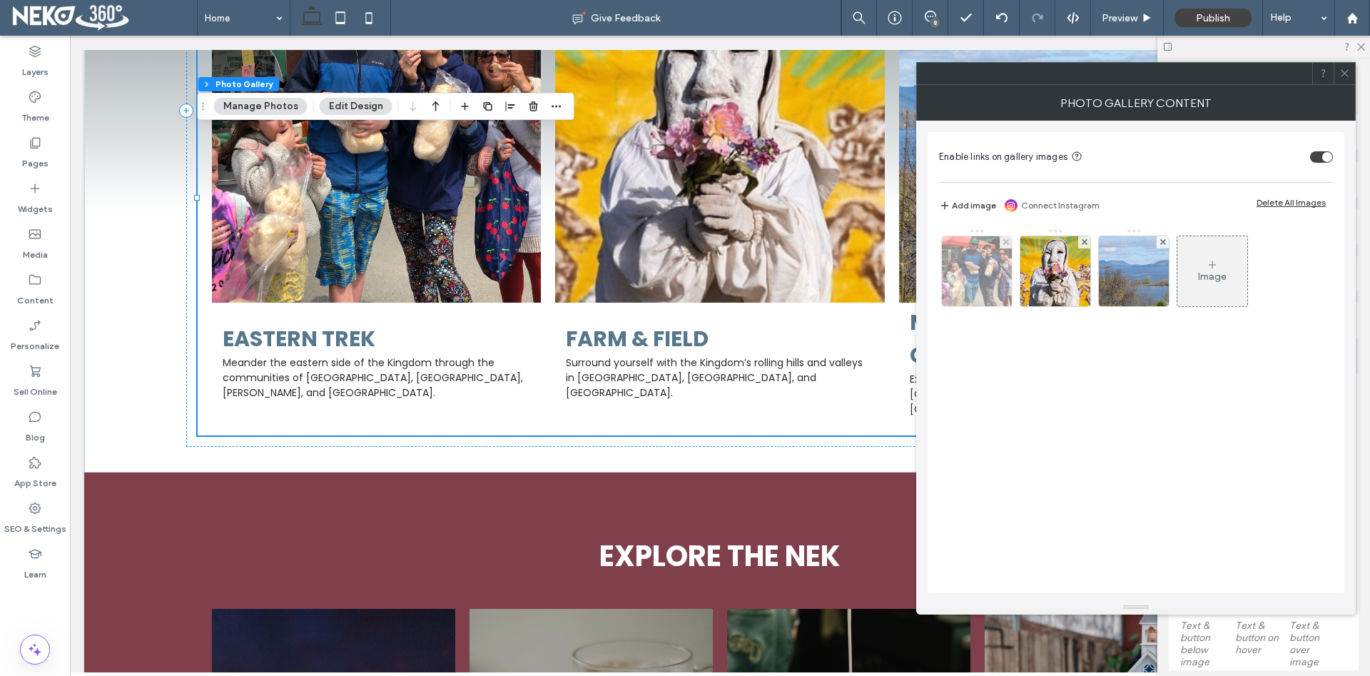
click at [972, 264] on img at bounding box center [977, 271] width 70 height 70
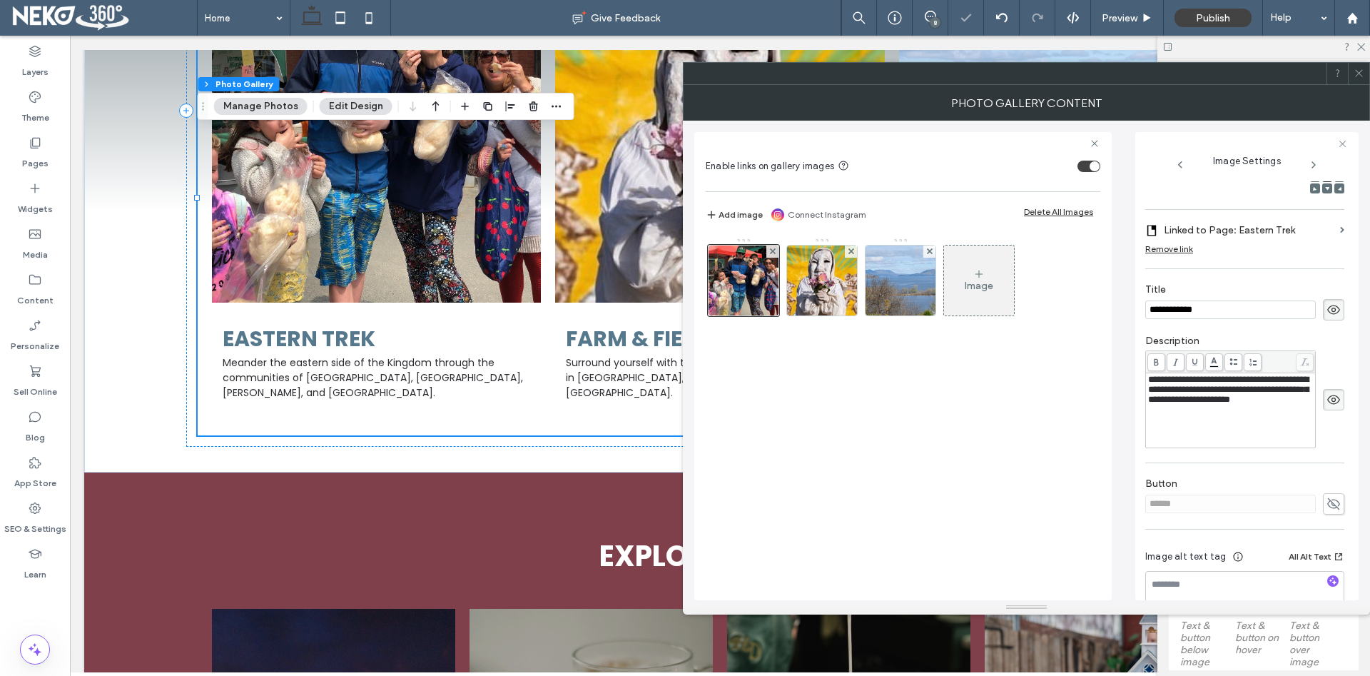
scroll to position [244, 0]
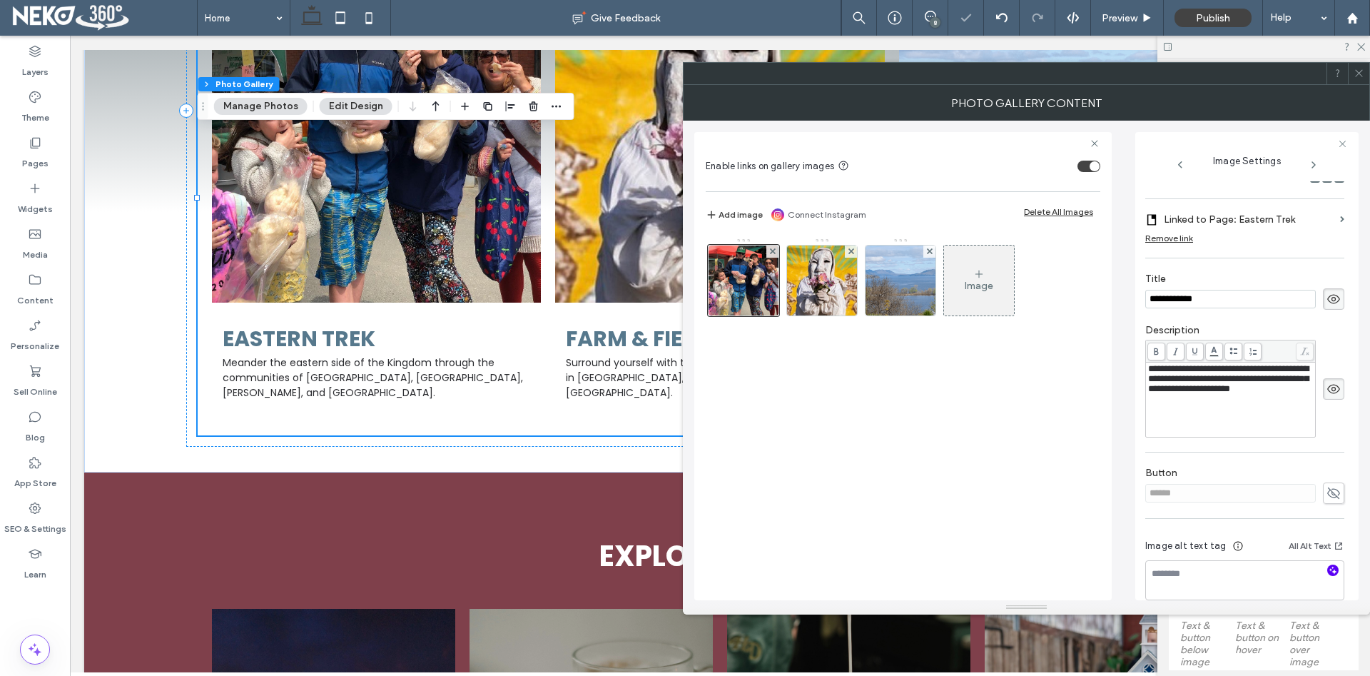
click at [1332, 570] on icon "button" at bounding box center [1333, 570] width 10 height 10
type textarea "**********"
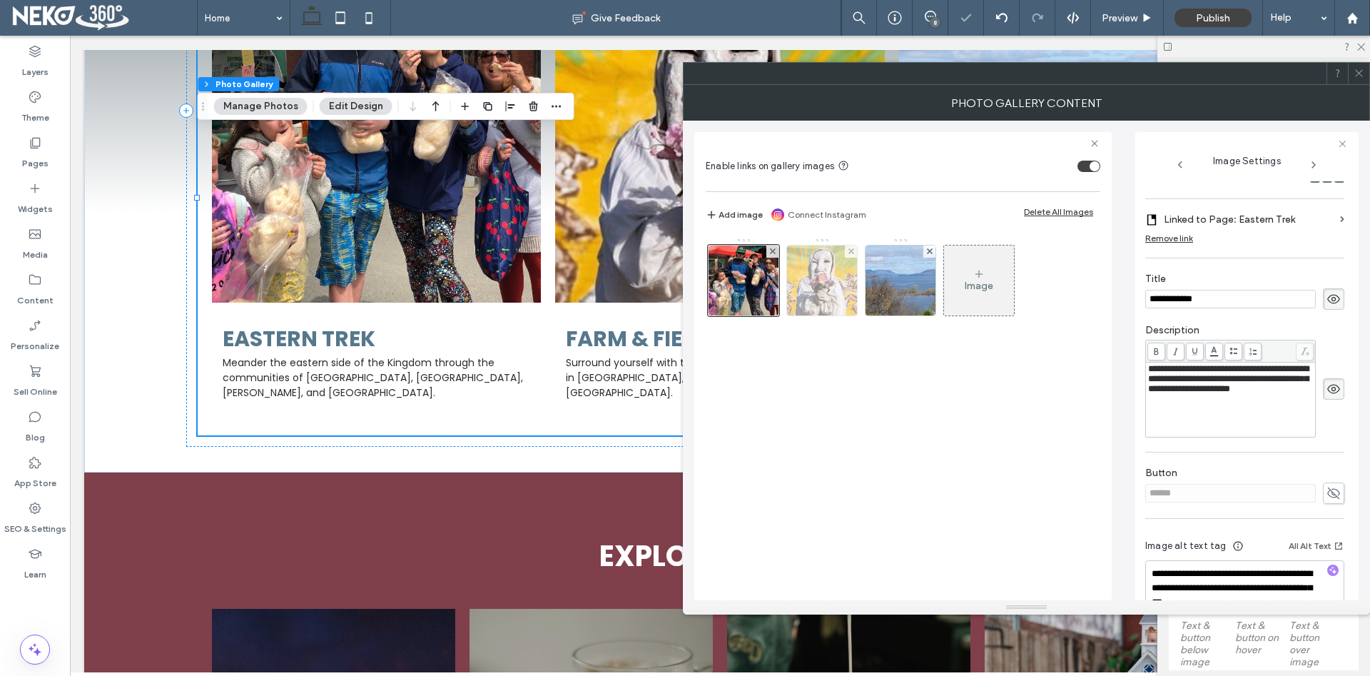
click at [822, 302] on img at bounding box center [822, 280] width 70 height 70
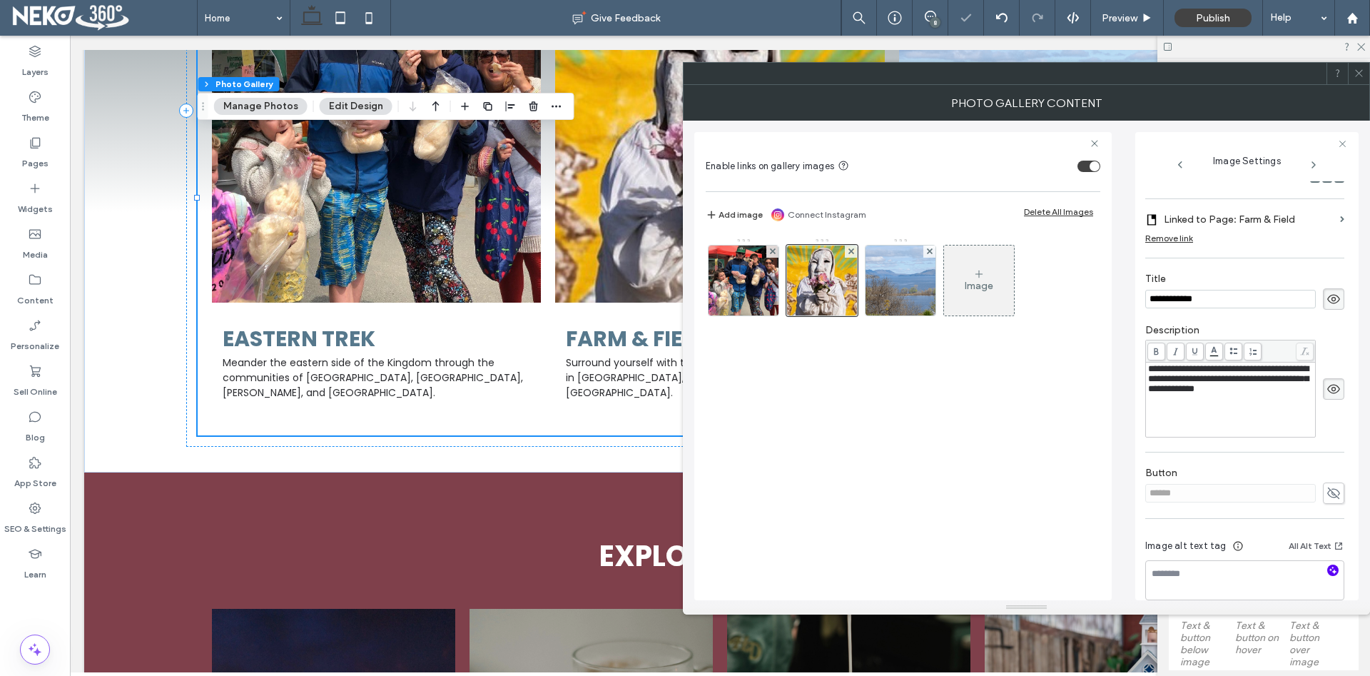
click at [1331, 571] on icon "button" at bounding box center [1333, 570] width 10 height 10
type textarea "**********"
click at [896, 286] on img at bounding box center [900, 280] width 70 height 70
click at [1333, 569] on icon "button" at bounding box center [1333, 570] width 10 height 10
type textarea "**********"
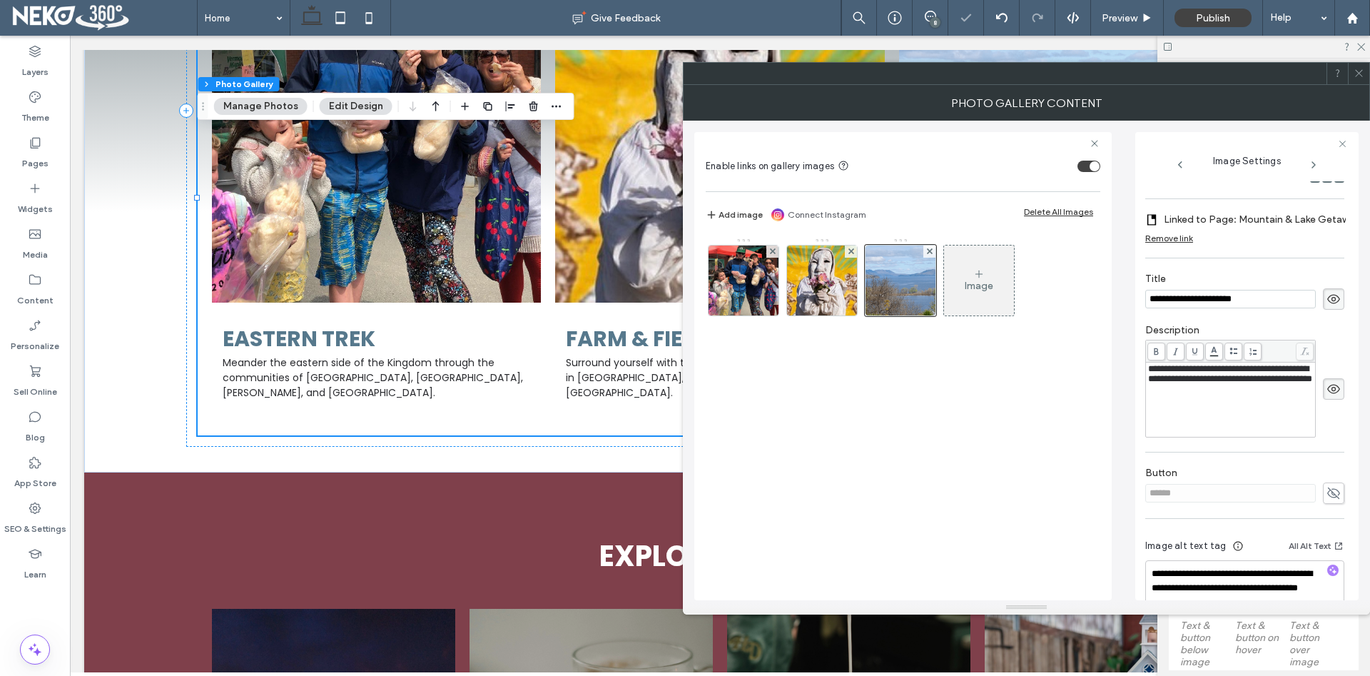
click at [1365, 73] on div at bounding box center [1358, 73] width 21 height 21
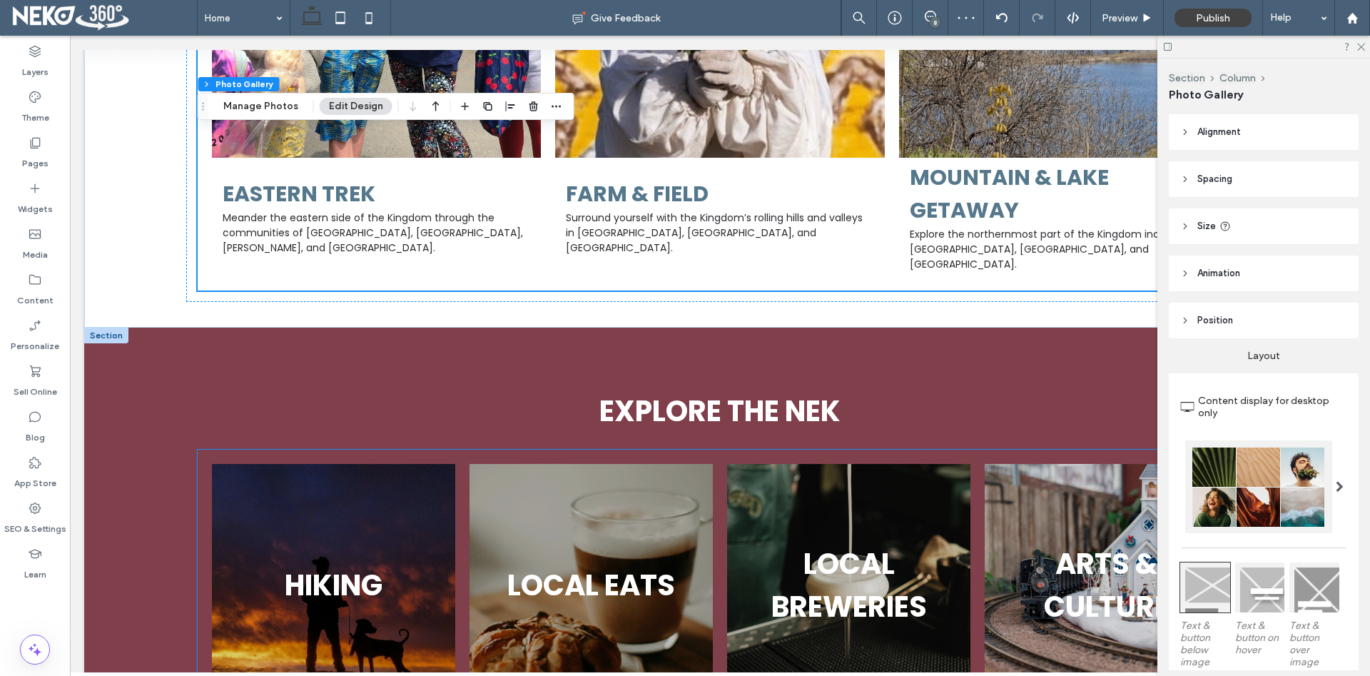
scroll to position [1528, 0]
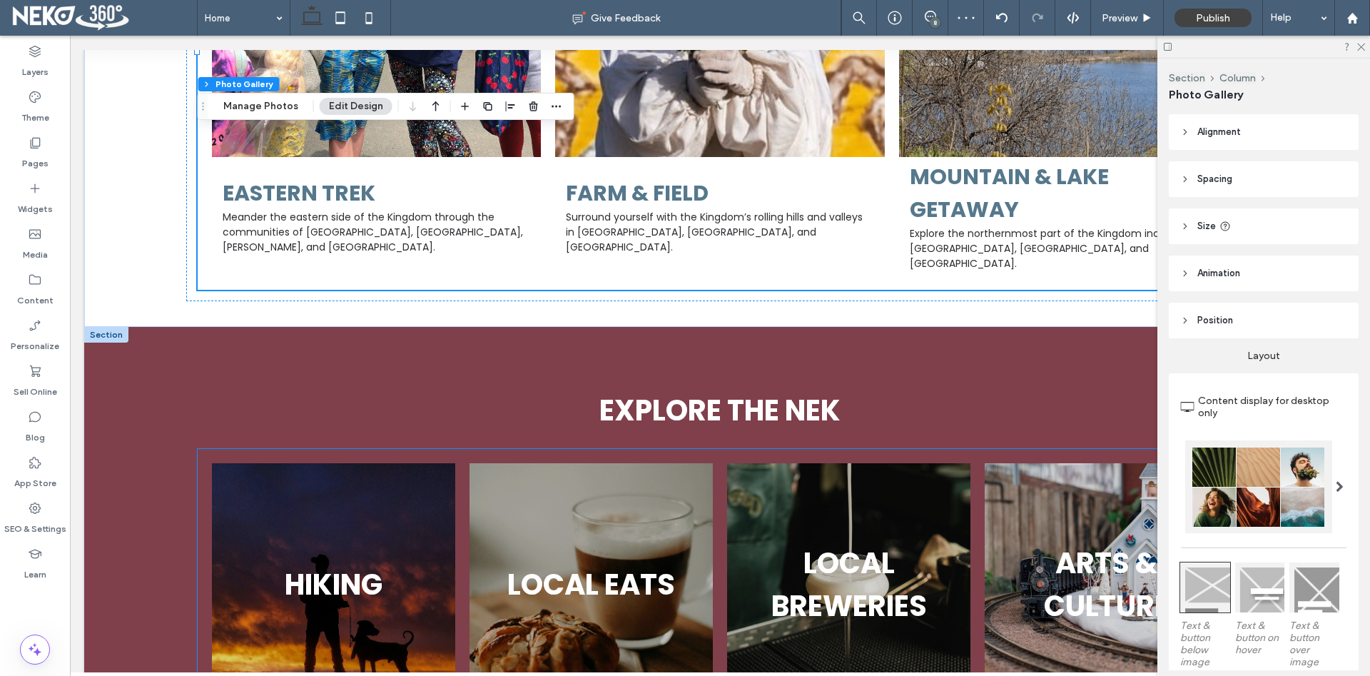
click at [398, 507] on link at bounding box center [333, 585] width 258 height 258
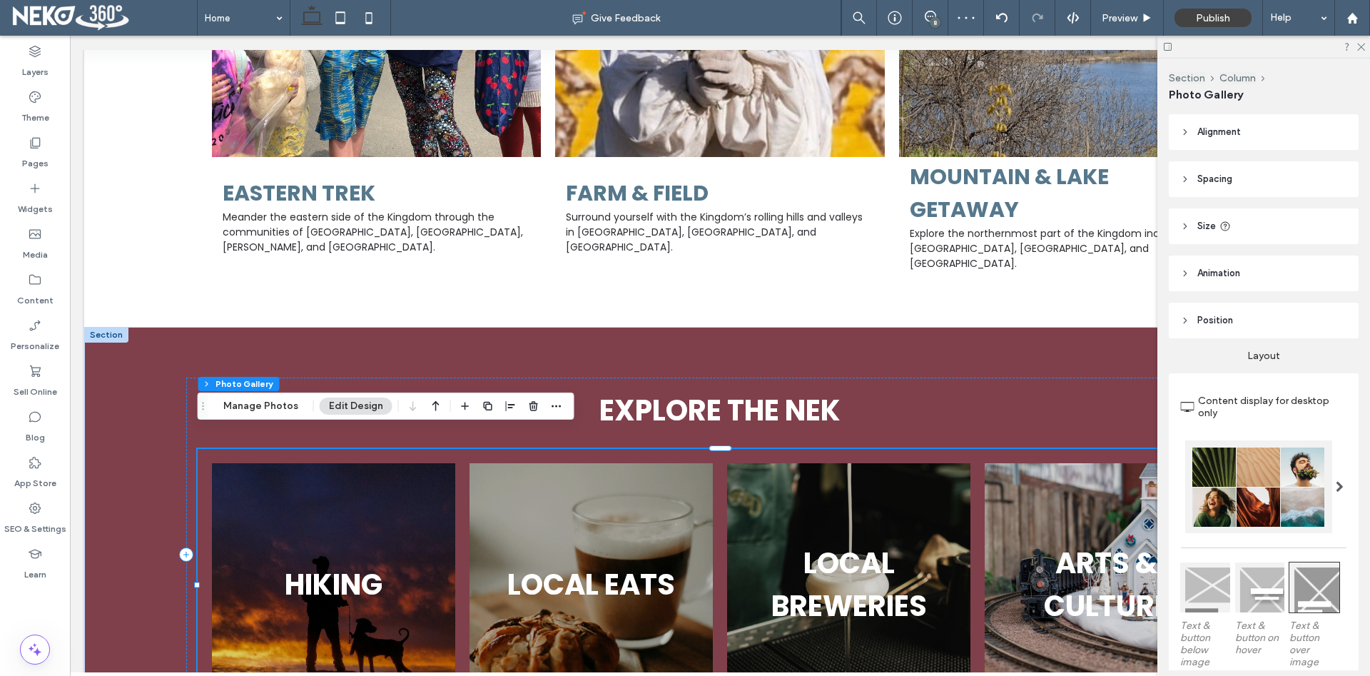
click at [254, 417] on div "Section Column Photo Gallery Manage Photos Edit Design" at bounding box center [386, 405] width 377 height 27
click at [254, 409] on button "Manage Photos" at bounding box center [260, 405] width 93 height 17
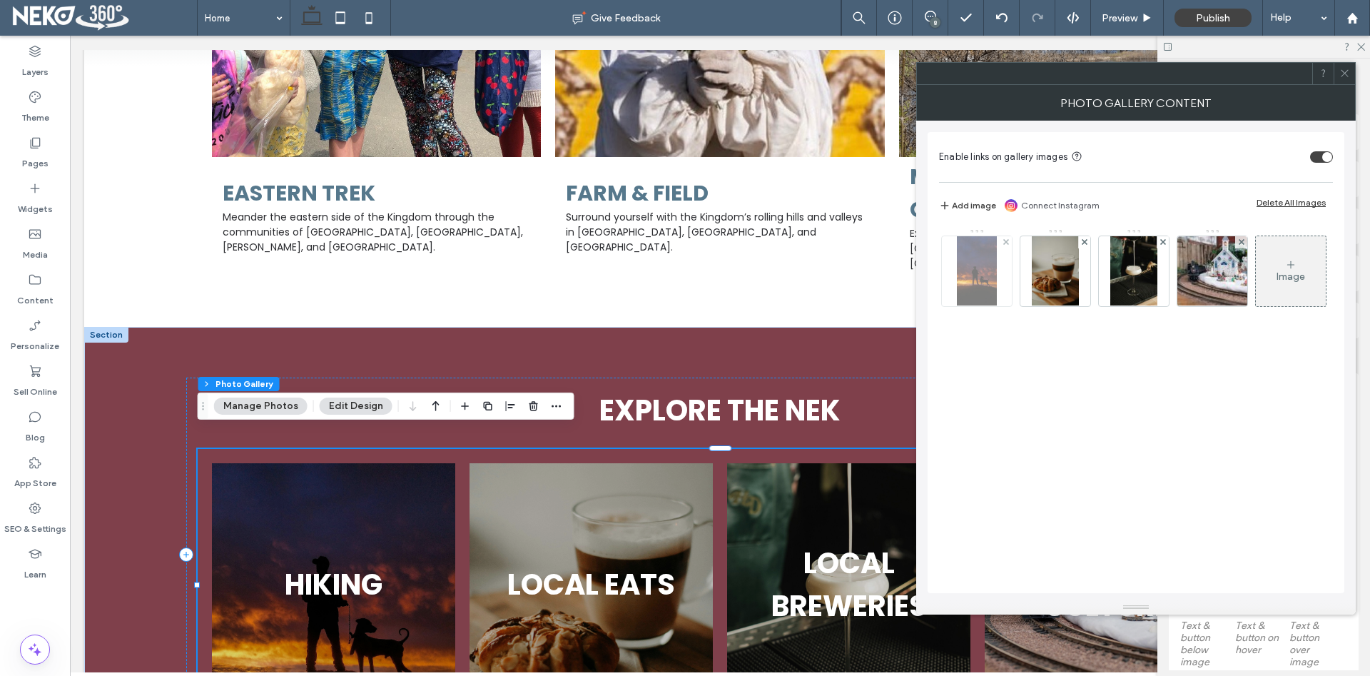
click at [1001, 285] on div at bounding box center [977, 271] width 70 height 70
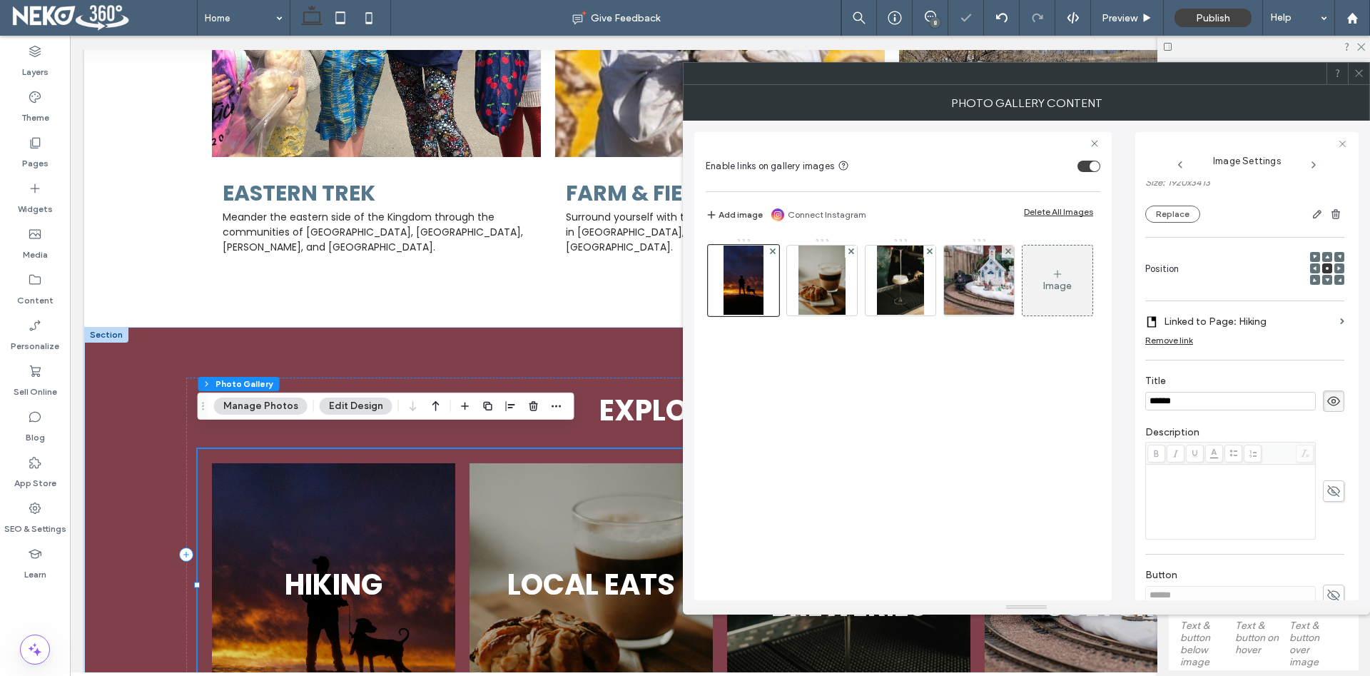
scroll to position [244, 0]
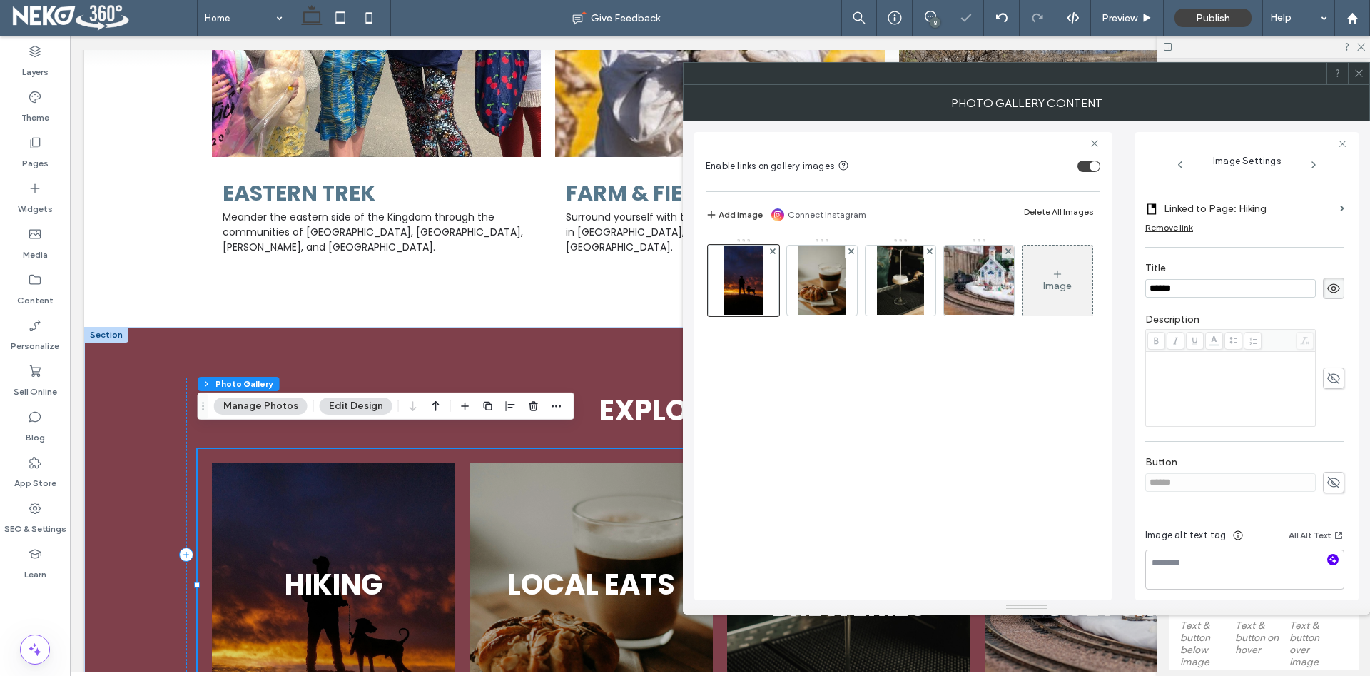
click at [1335, 561] on use "button" at bounding box center [1333, 560] width 8 height 8
type textarea "**********"
click at [834, 290] on img at bounding box center [821, 280] width 46 height 70
click at [1333, 561] on use "button" at bounding box center [1333, 560] width 8 height 8
type textarea "**********"
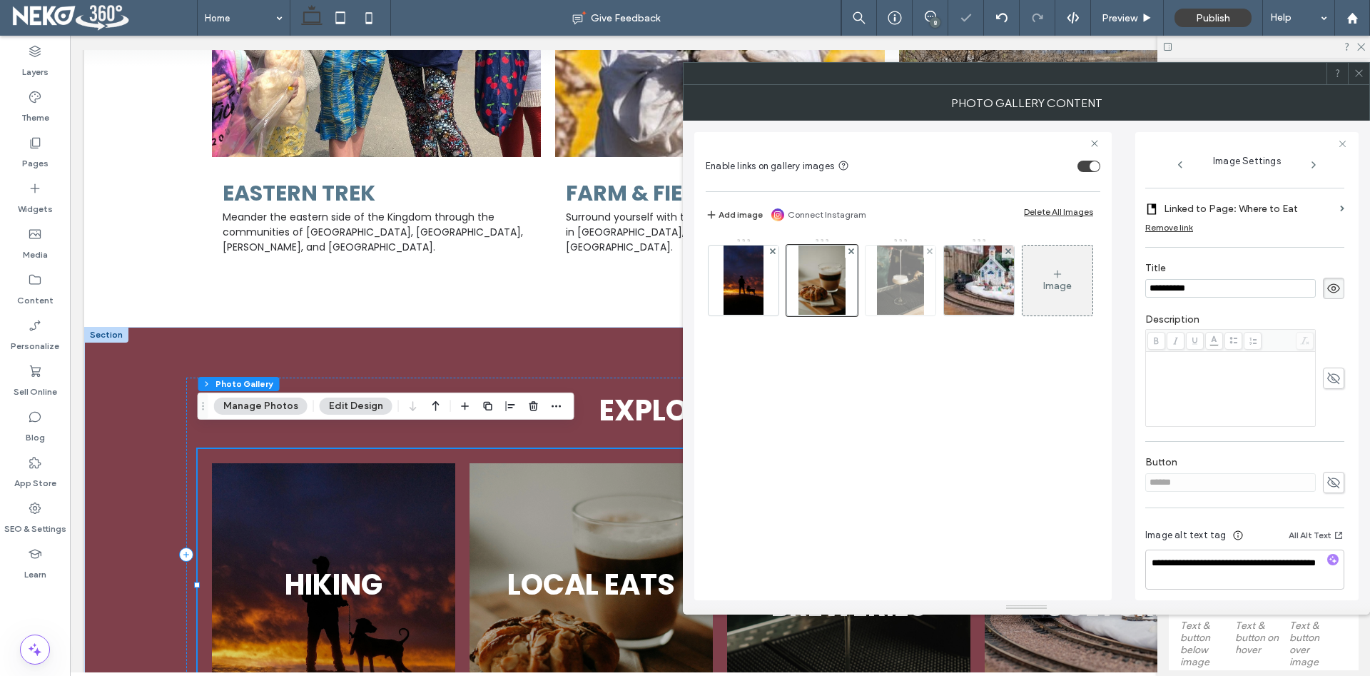
click at [904, 291] on img at bounding box center [900, 280] width 46 height 70
click at [1334, 562] on use "button" at bounding box center [1333, 560] width 8 height 8
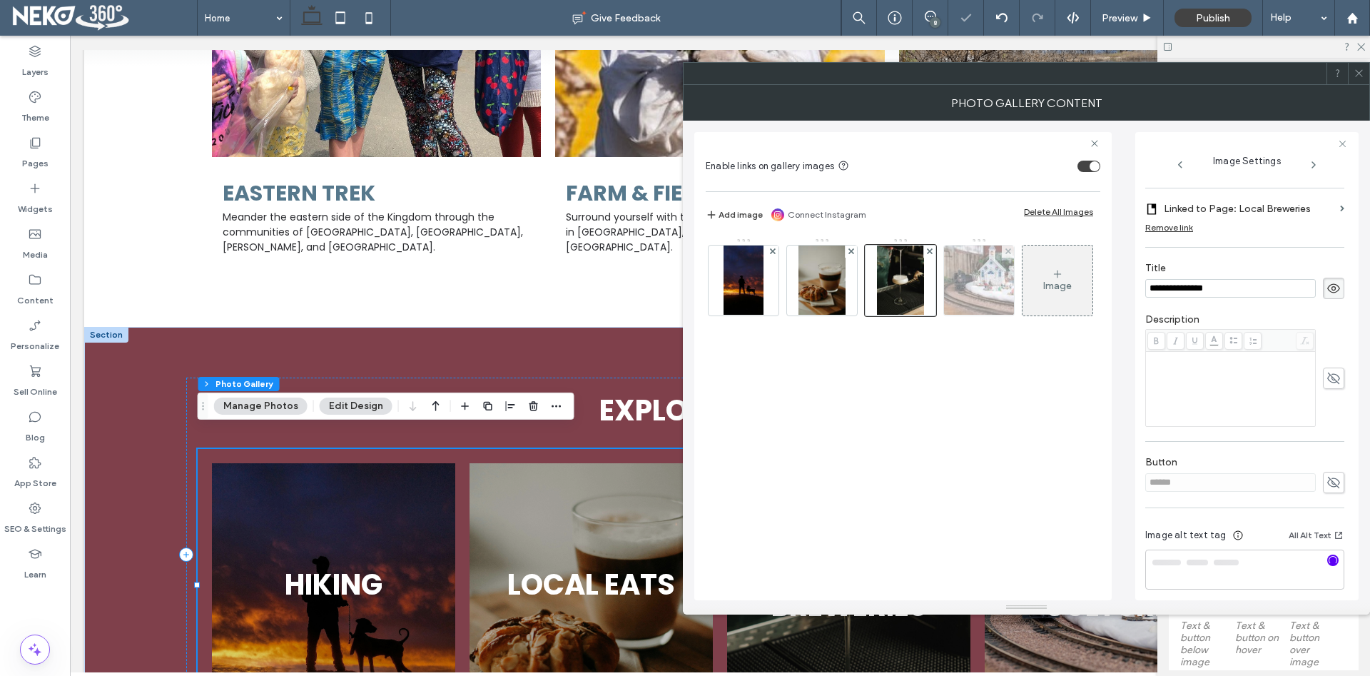
click at [983, 291] on img at bounding box center [979, 280] width 105 height 70
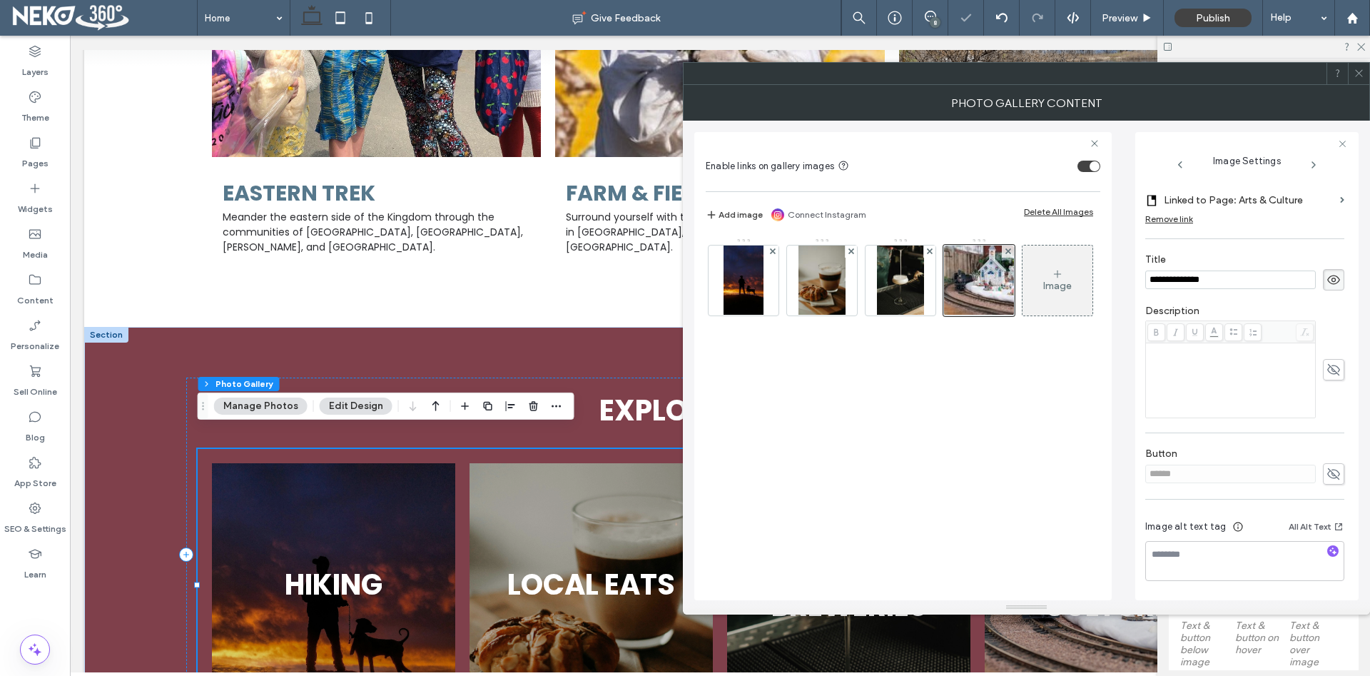
type textarea "**********"
click at [1331, 554] on icon "button" at bounding box center [1333, 549] width 10 height 10
type textarea "**********"
drag, startPoint x: 1361, startPoint y: 68, endPoint x: 1343, endPoint y: 96, distance: 33.6
click at [1361, 68] on icon at bounding box center [1358, 73] width 11 height 11
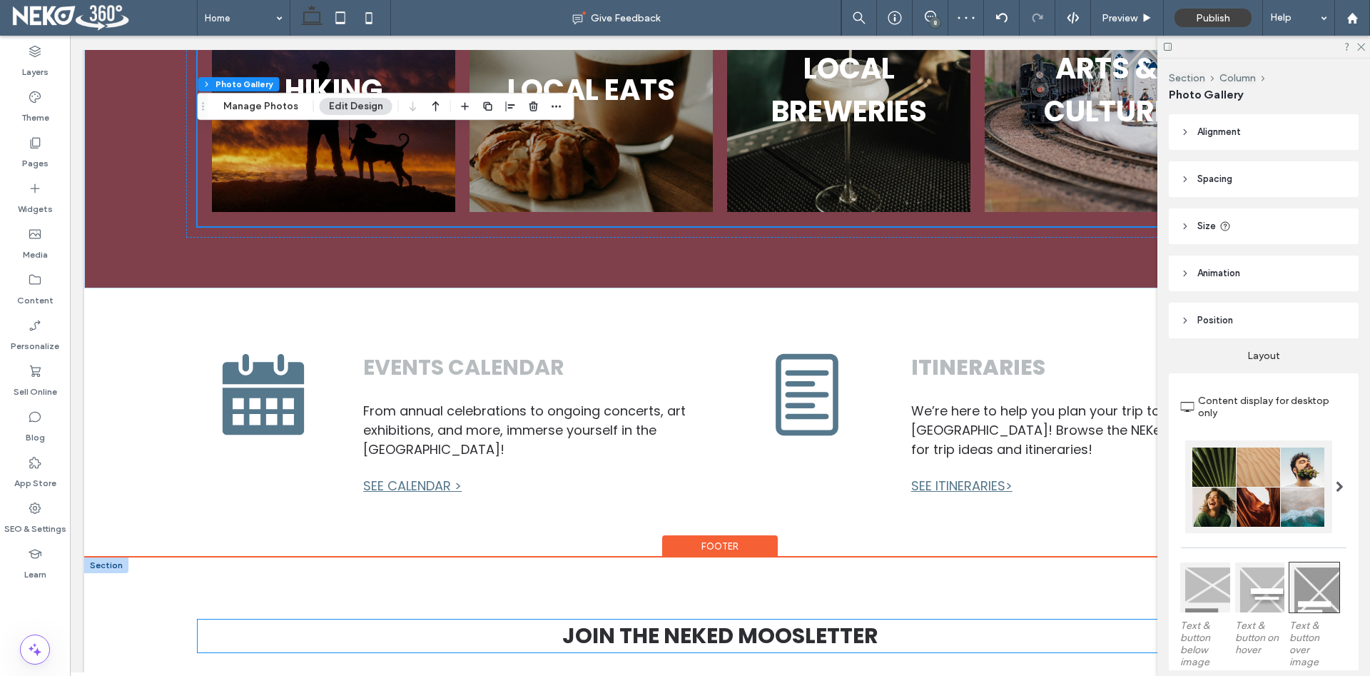
scroll to position [2037, 0]
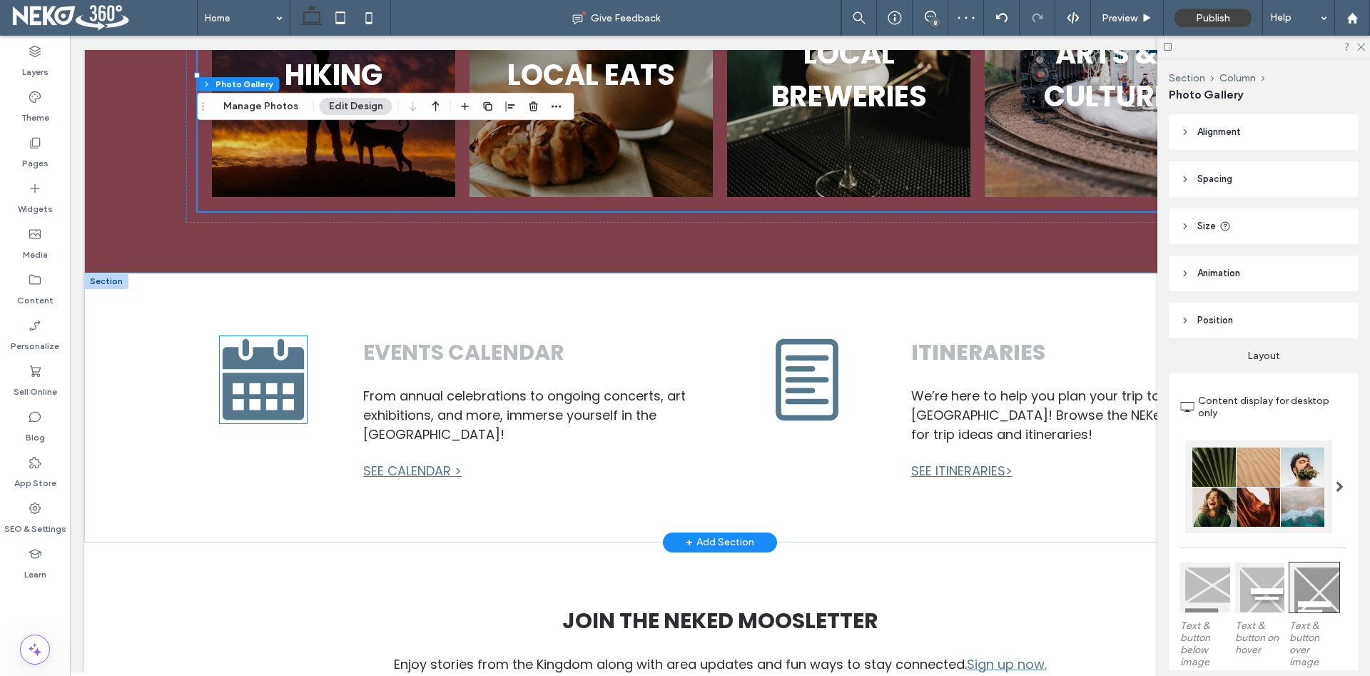
click at [245, 365] on icon at bounding box center [263, 379] width 81 height 81
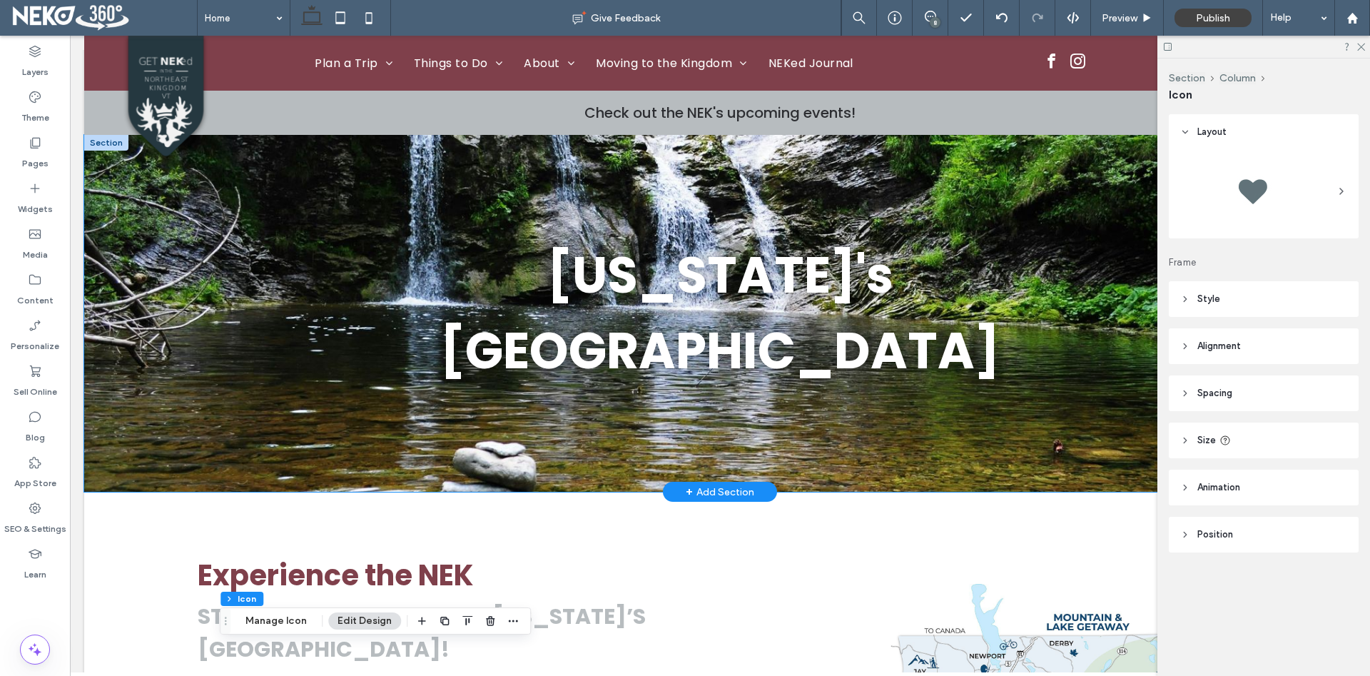
scroll to position [0, 0]
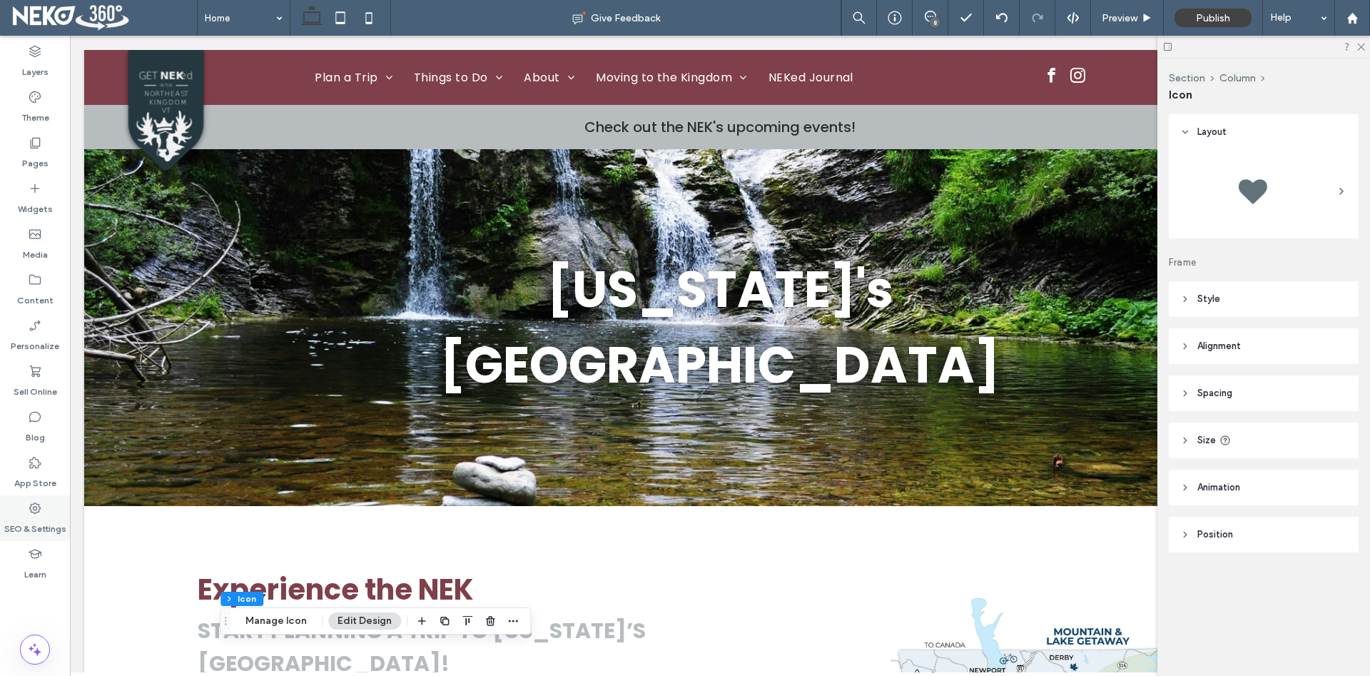
click at [31, 516] on label "SEO & Settings" at bounding box center [35, 525] width 62 height 20
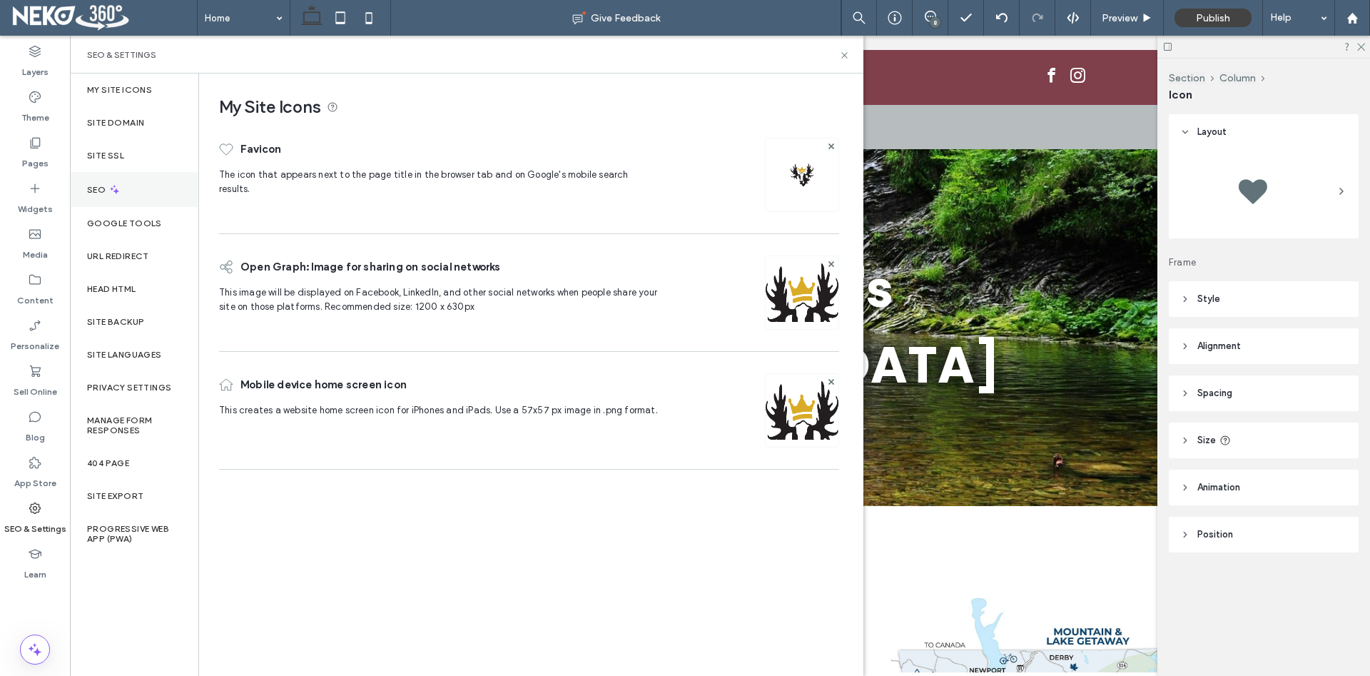
click at [131, 183] on div "SEO" at bounding box center [134, 189] width 128 height 35
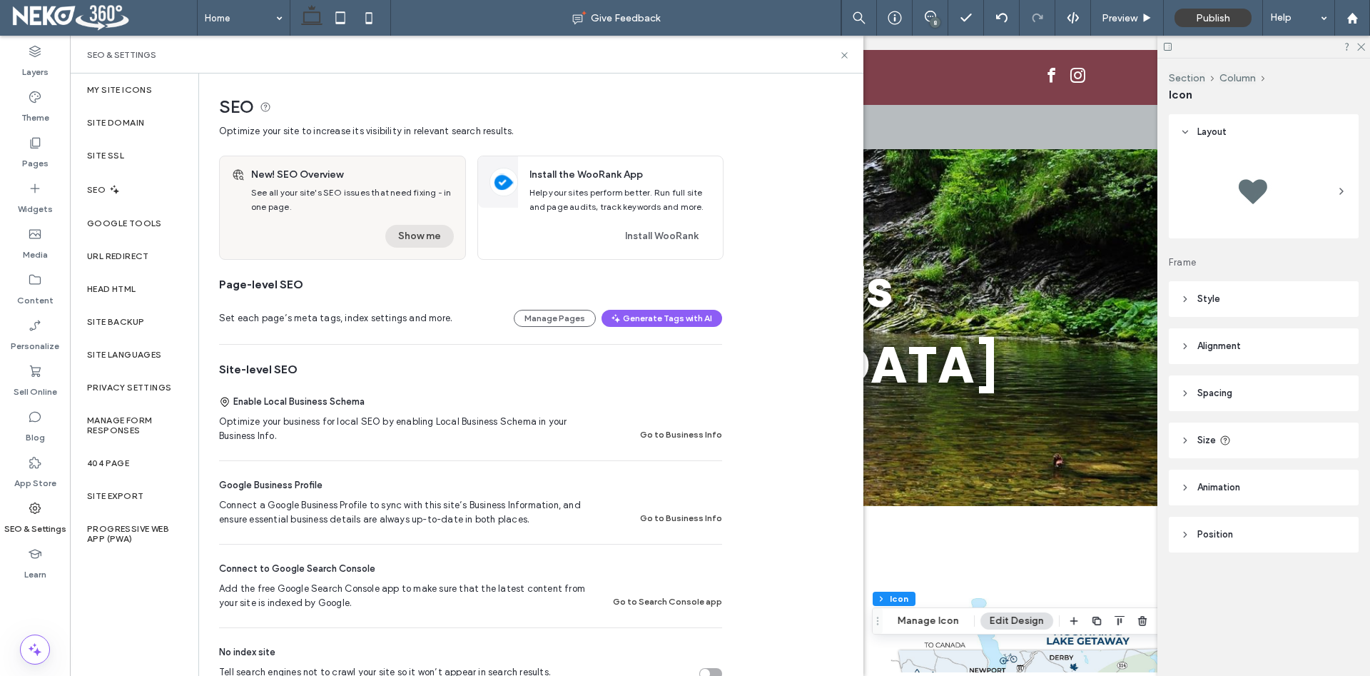
click at [417, 232] on button "Show me" at bounding box center [419, 236] width 68 height 23
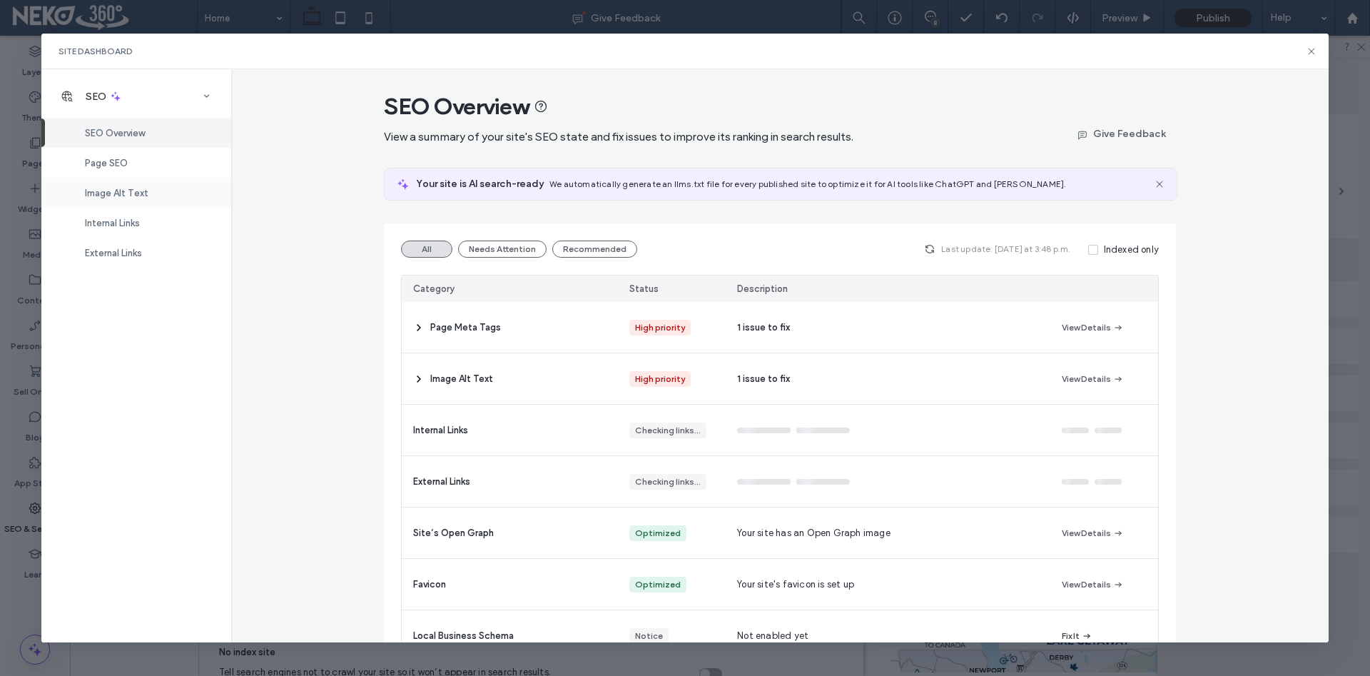
click at [120, 195] on span "Image Alt Text" at bounding box center [116, 193] width 63 height 11
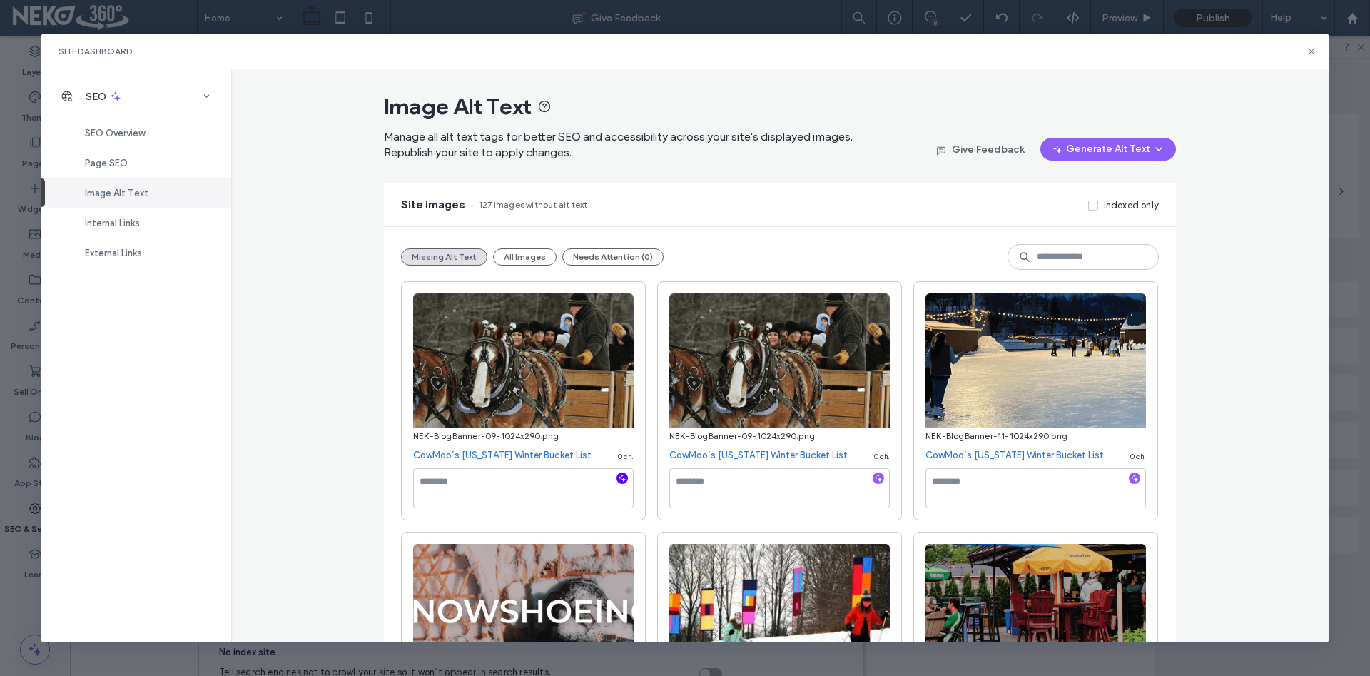
click at [622, 477] on icon "button" at bounding box center [622, 478] width 10 height 10
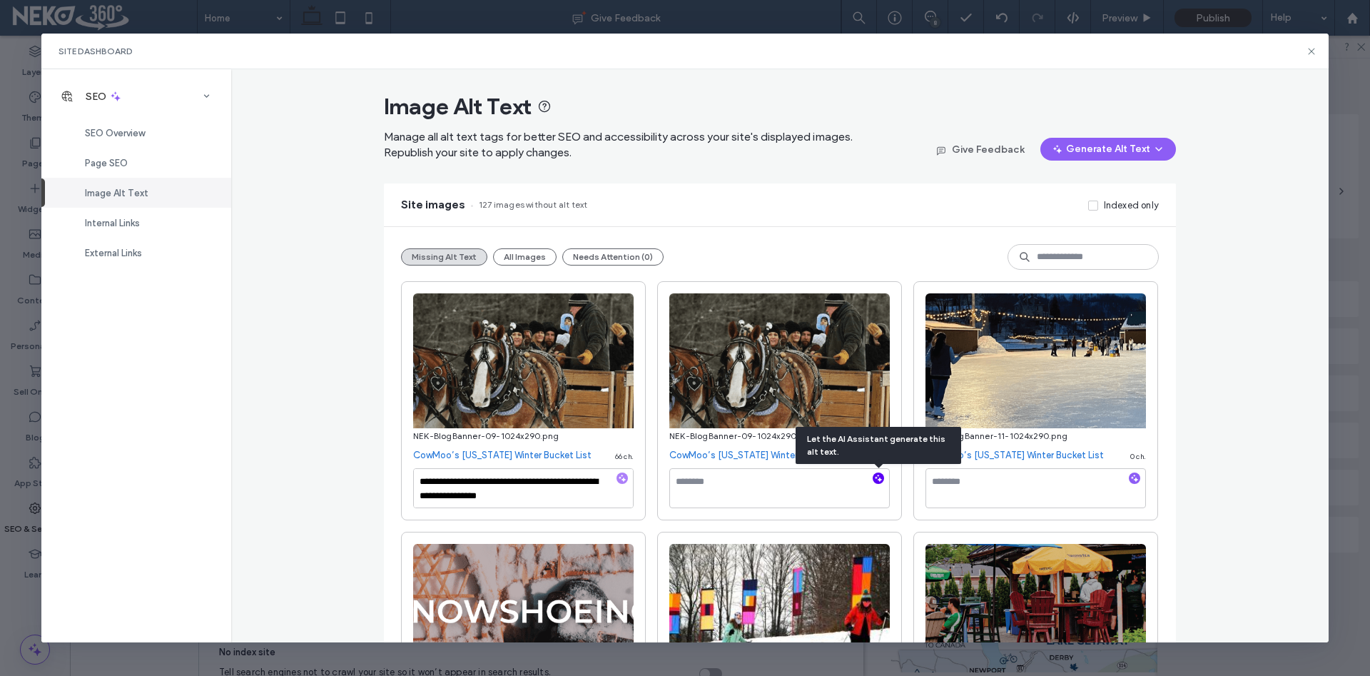
click at [880, 479] on use "button" at bounding box center [879, 478] width 8 height 8
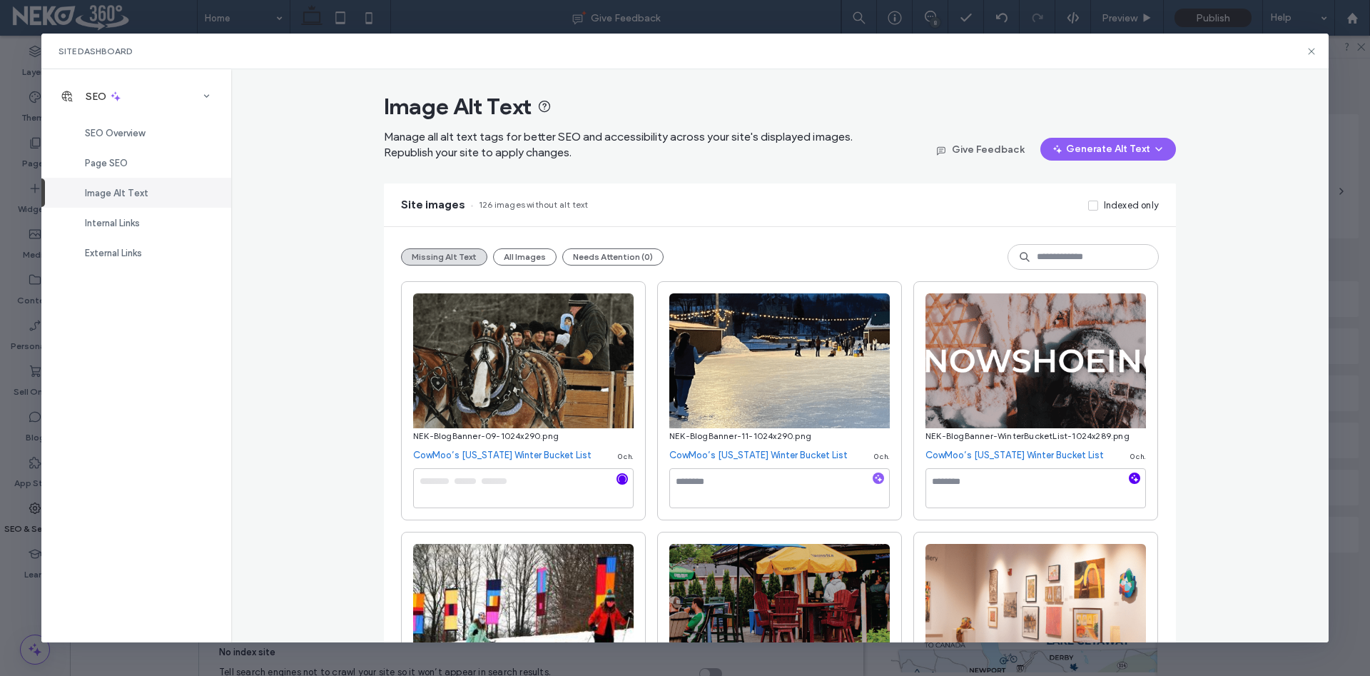
click at [1134, 479] on icon "button" at bounding box center [1134, 478] width 10 height 10
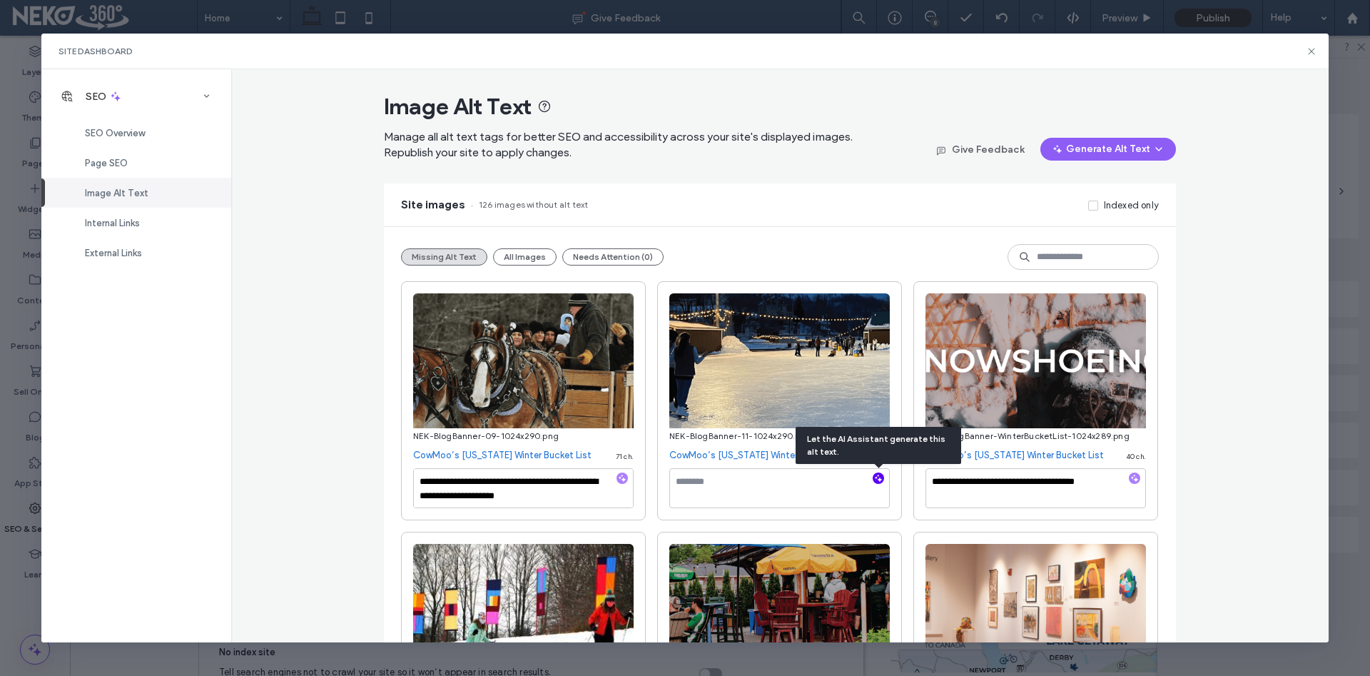
click at [879, 477] on icon "button" at bounding box center [878, 478] width 10 height 10
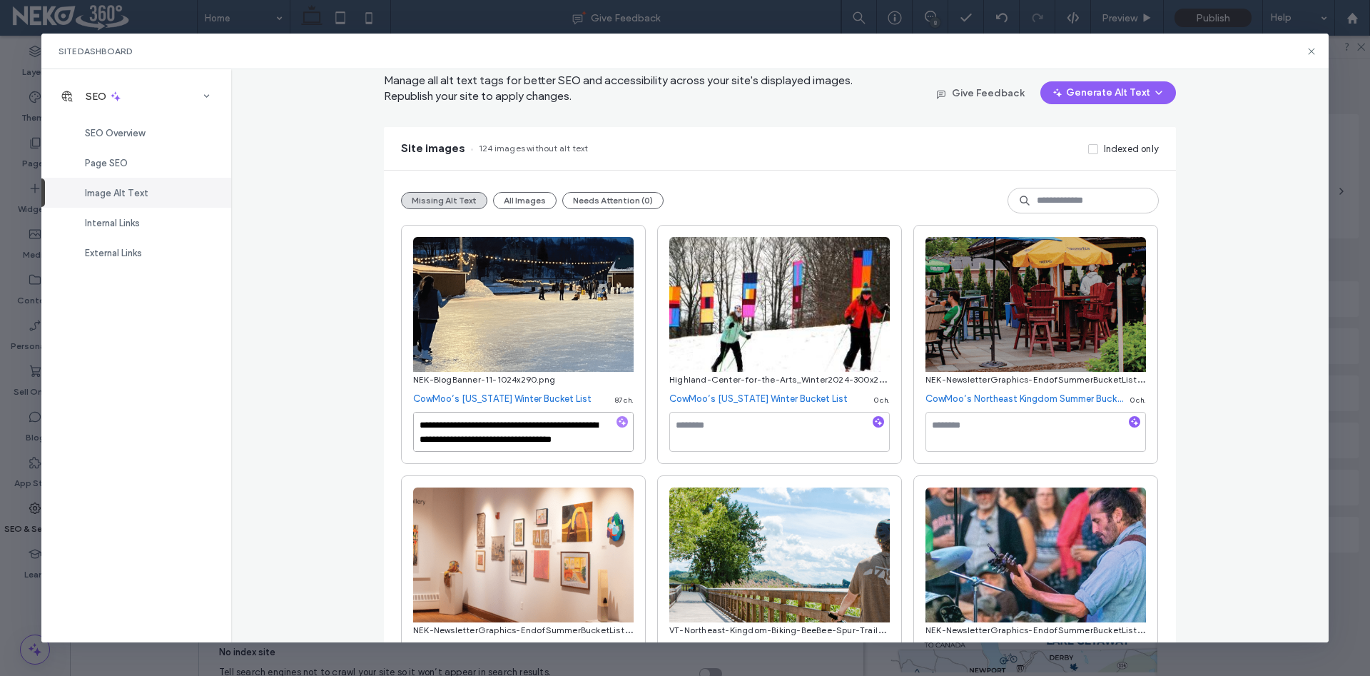
scroll to position [81, 0]
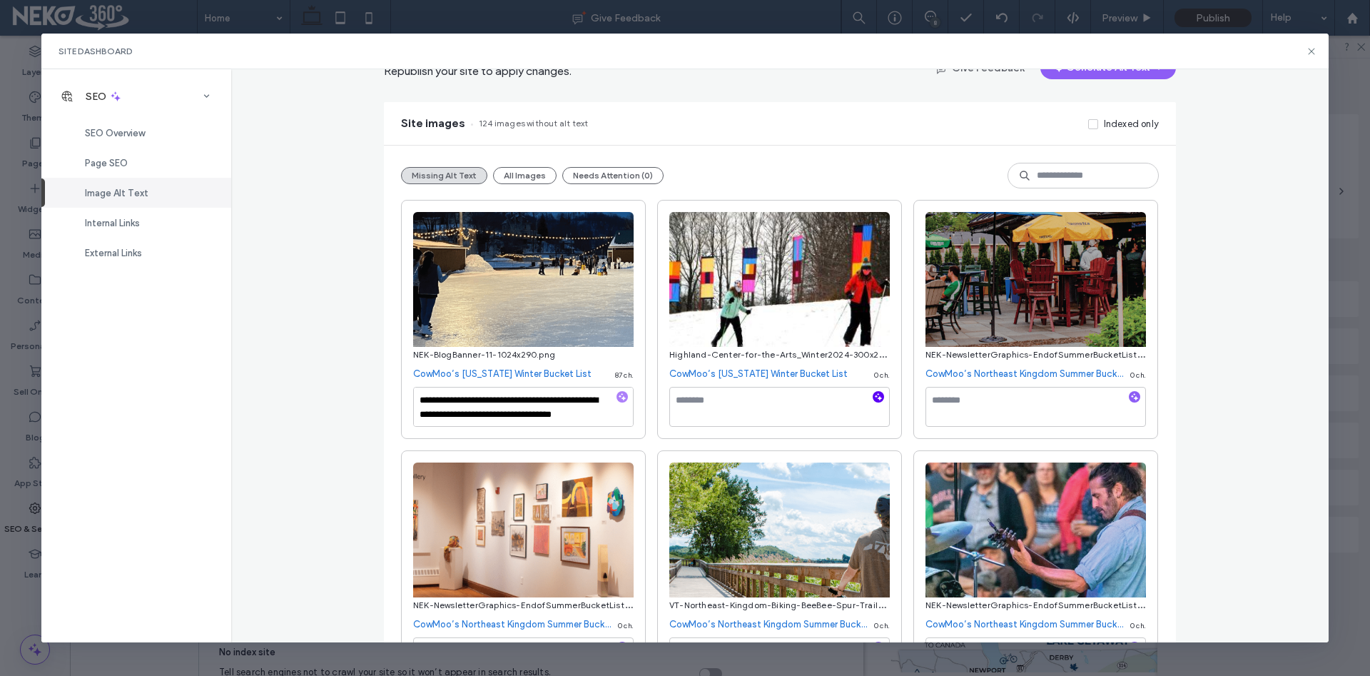
click at [878, 393] on icon "button" at bounding box center [878, 397] width 10 height 10
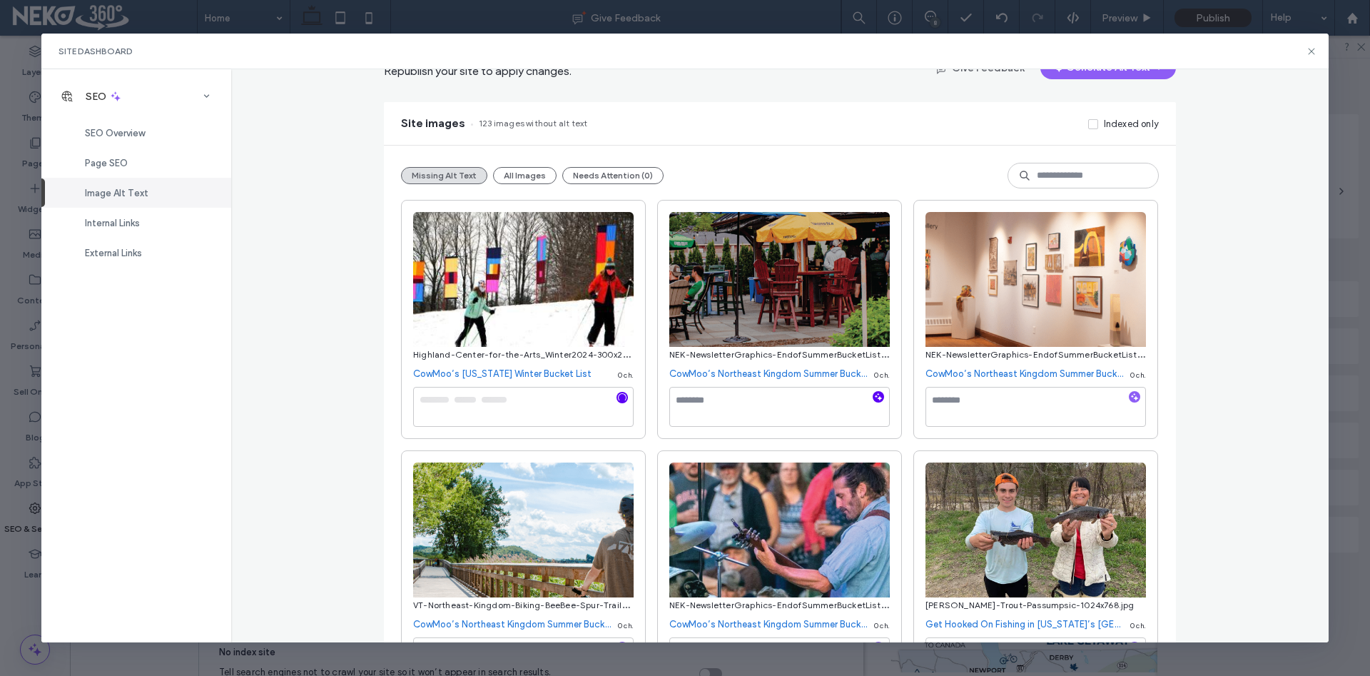
click at [878, 395] on icon "button" at bounding box center [878, 397] width 10 height 10
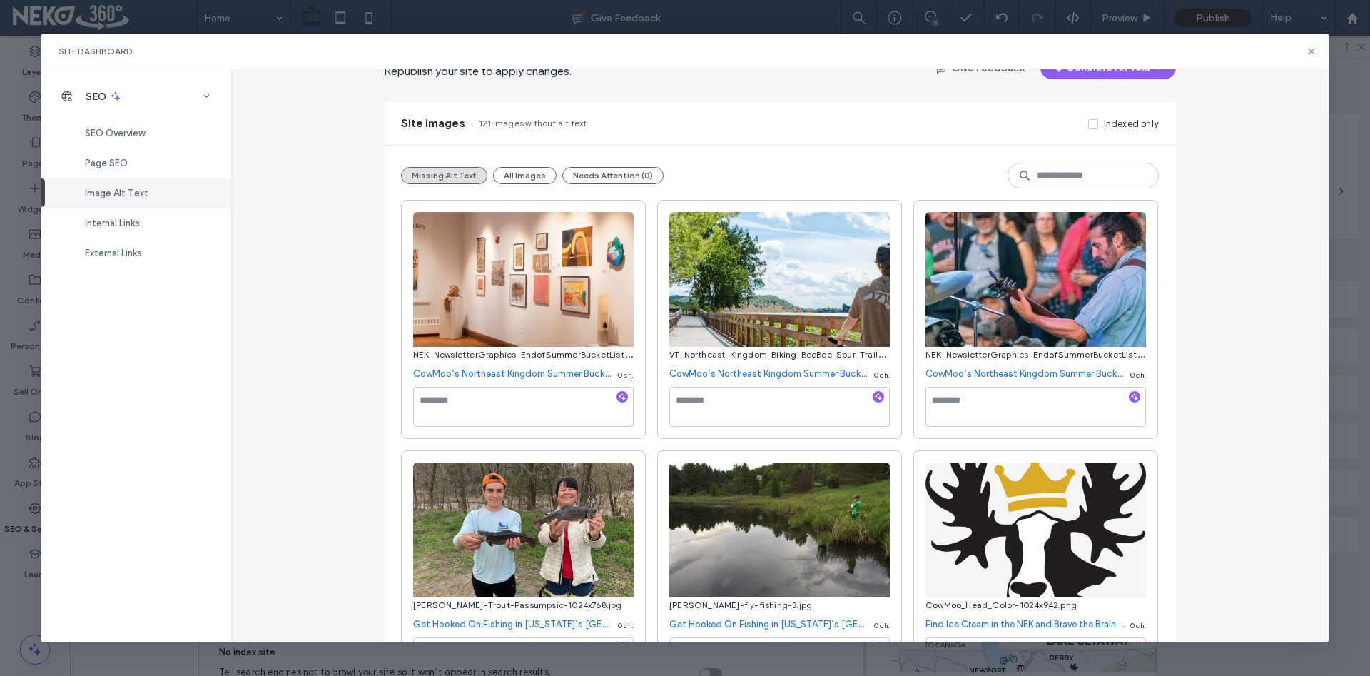
drag, startPoint x: 259, startPoint y: 271, endPoint x: 524, endPoint y: 239, distance: 267.3
click at [285, 260] on div "Image Alt Text Manage all alt text tags for better SEO and accessibility across…" at bounding box center [780, 355] width 1098 height 572
click at [623, 397] on icon "button" at bounding box center [622, 397] width 10 height 10
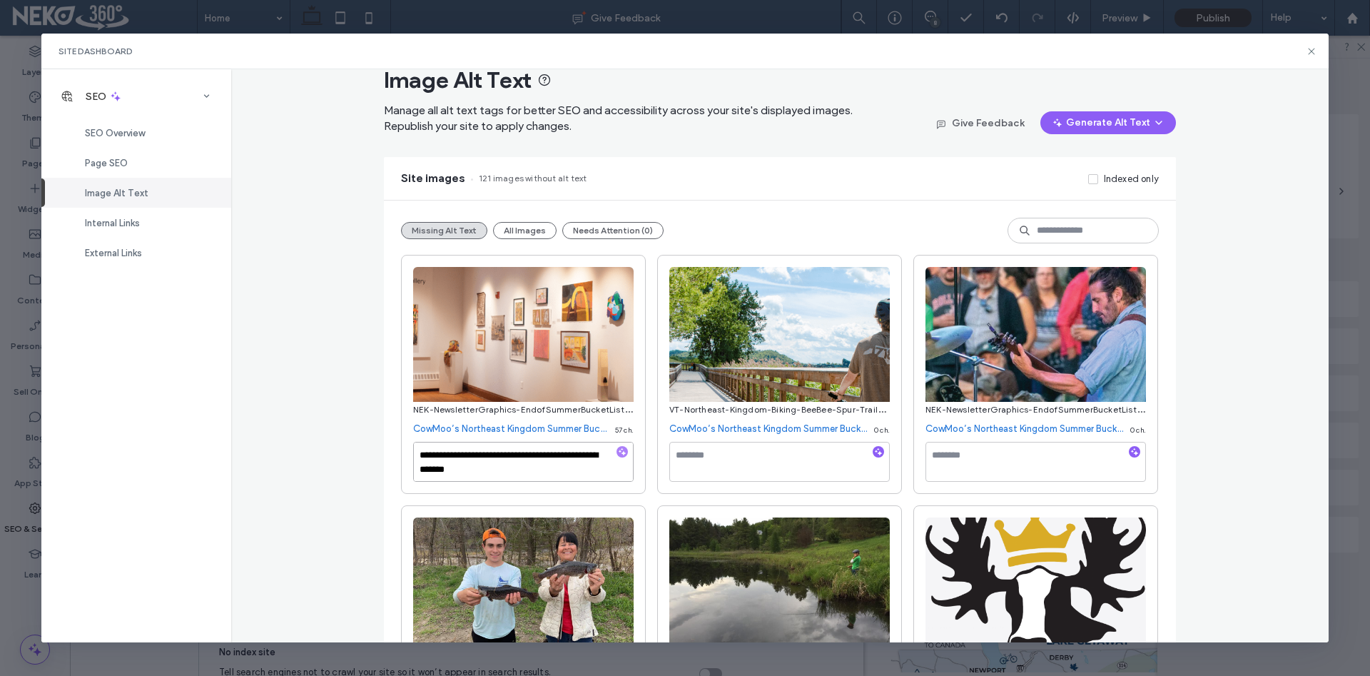
scroll to position [0, 0]
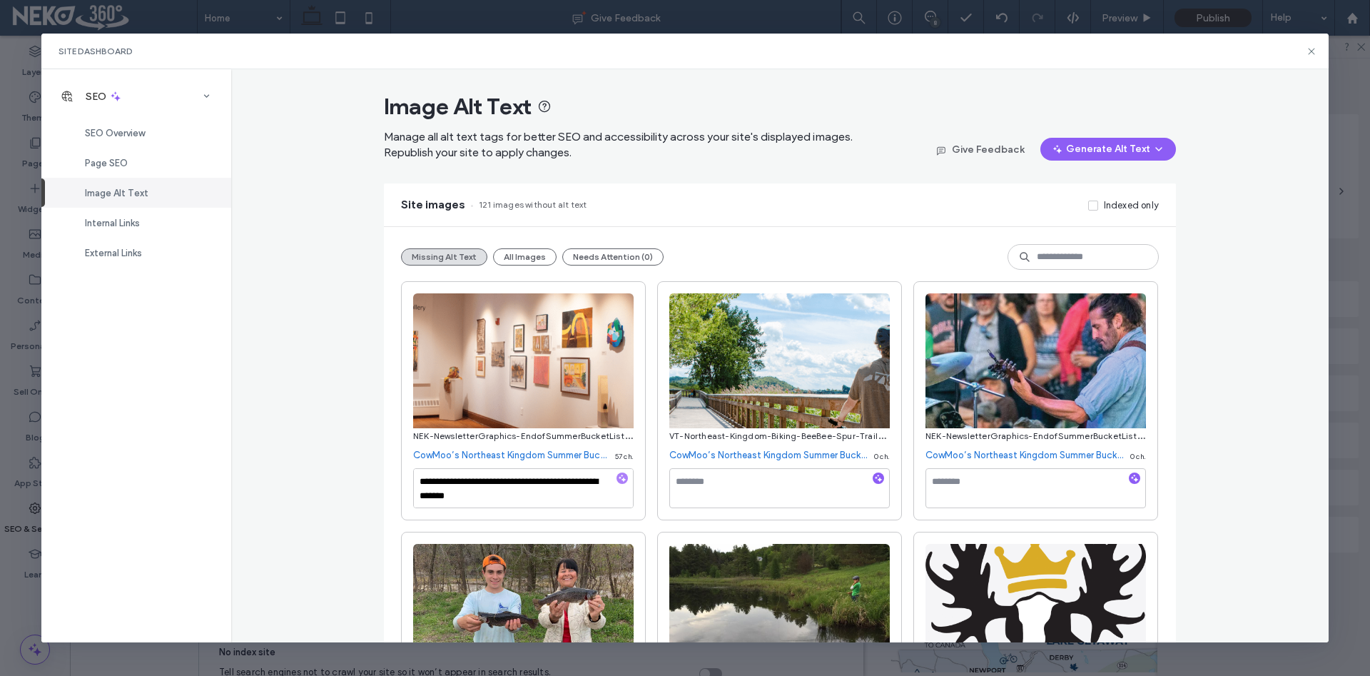
click at [800, 187] on div "Site images 121 images without alt text Indexed only" at bounding box center [780, 204] width 792 height 43
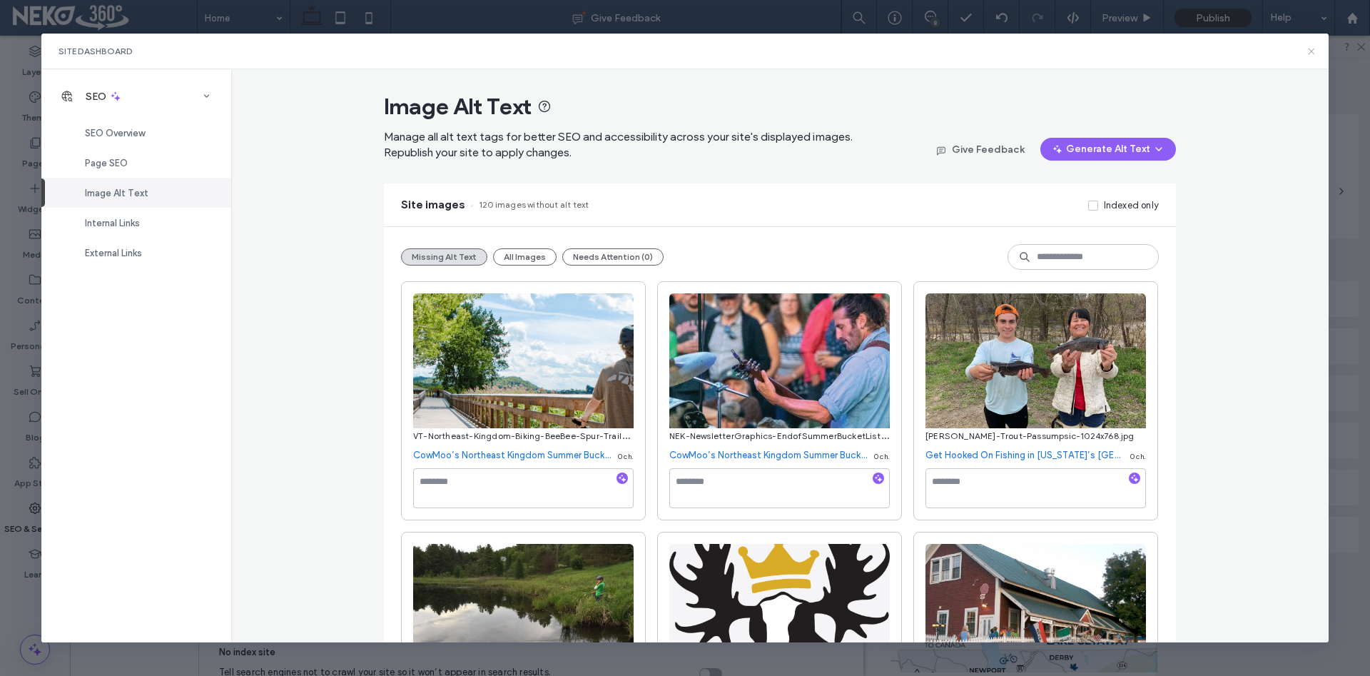
click at [1308, 52] on icon at bounding box center [1310, 51] width 11 height 11
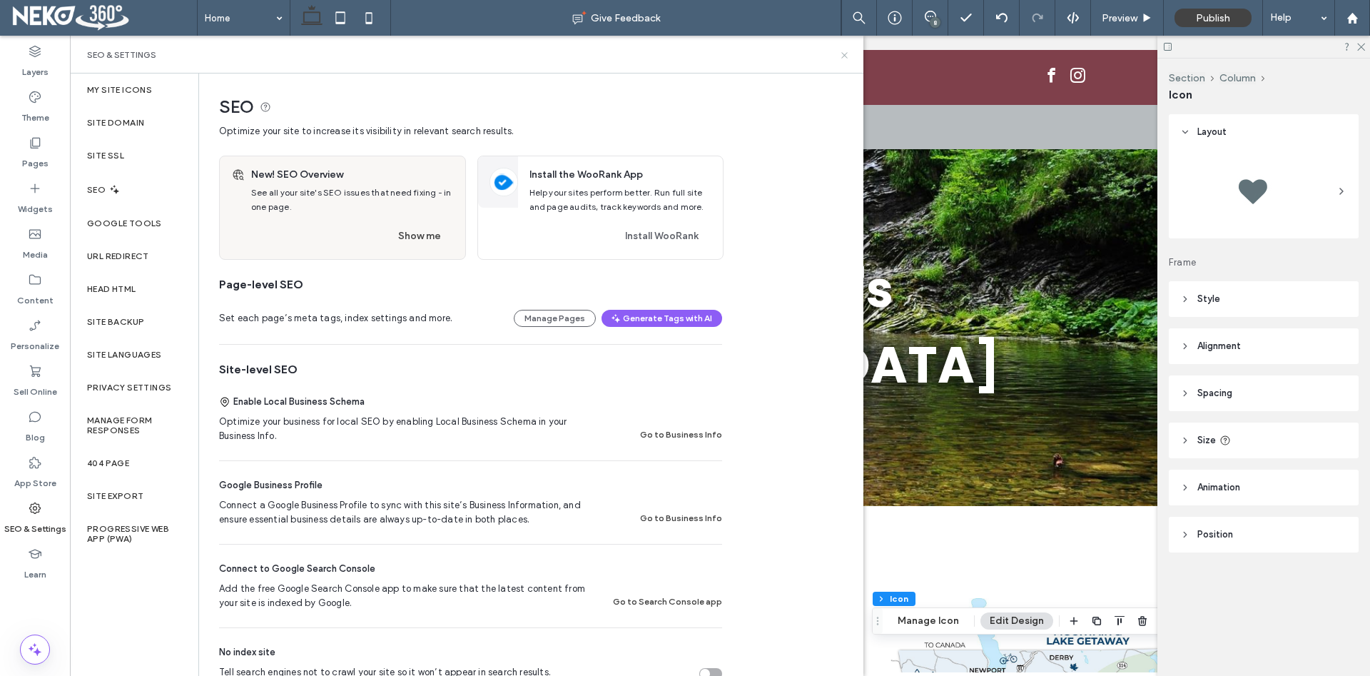
drag, startPoint x: 845, startPoint y: 51, endPoint x: 734, endPoint y: 277, distance: 251.4
click at [845, 51] on icon at bounding box center [844, 55] width 11 height 11
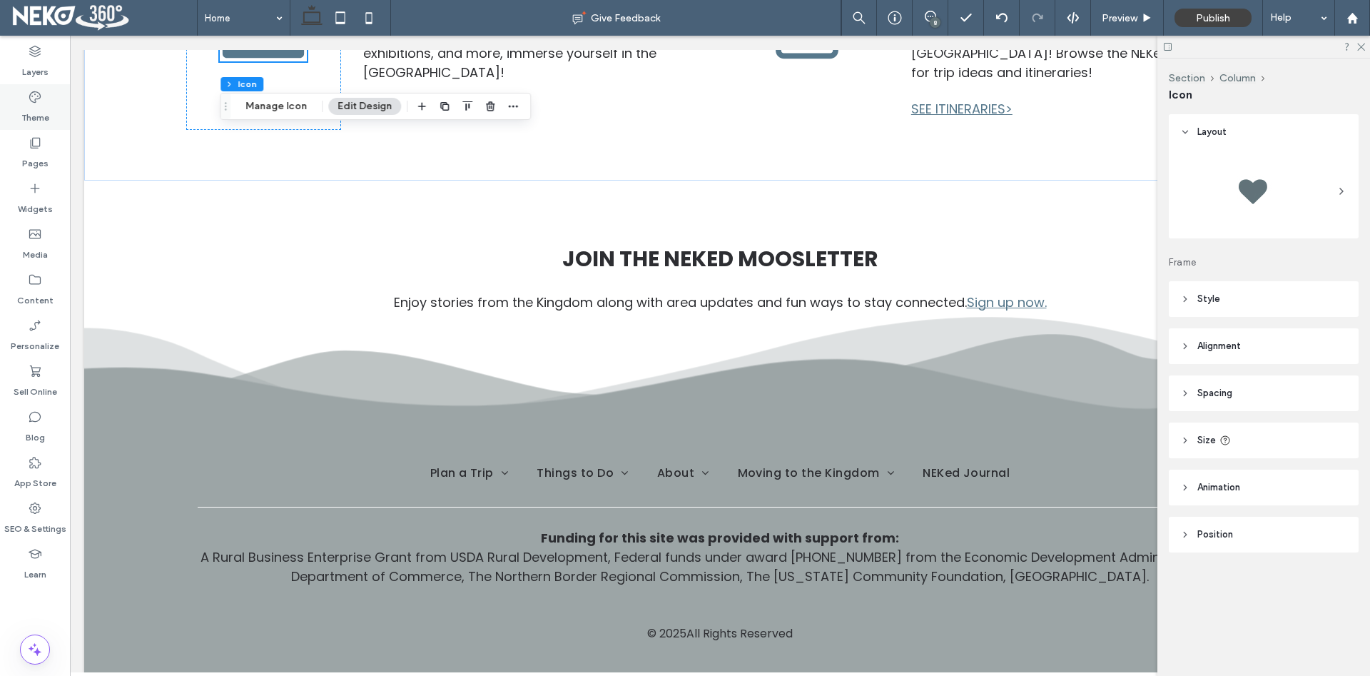
scroll to position [2395, 0]
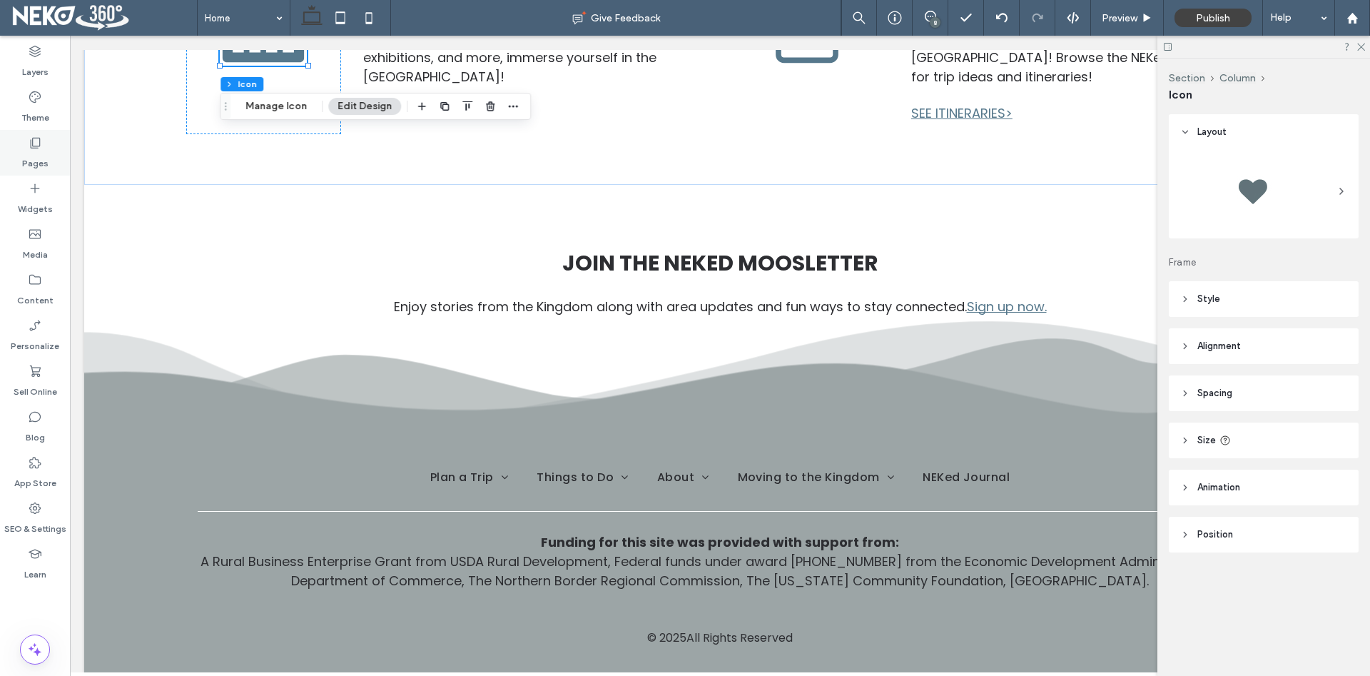
click at [28, 156] on label "Pages" at bounding box center [35, 160] width 26 height 20
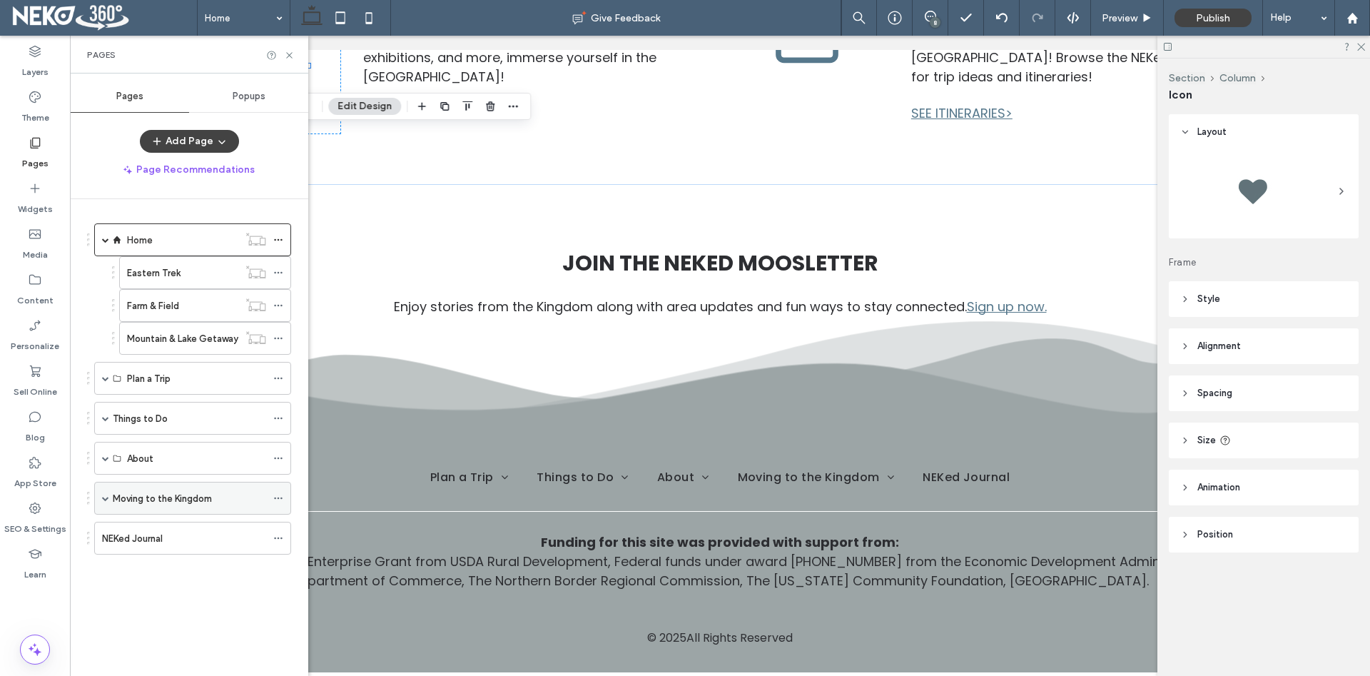
click at [106, 496] on span at bounding box center [105, 497] width 7 height 7
click at [161, 530] on label "Connect With Us" at bounding box center [163, 531] width 73 height 25
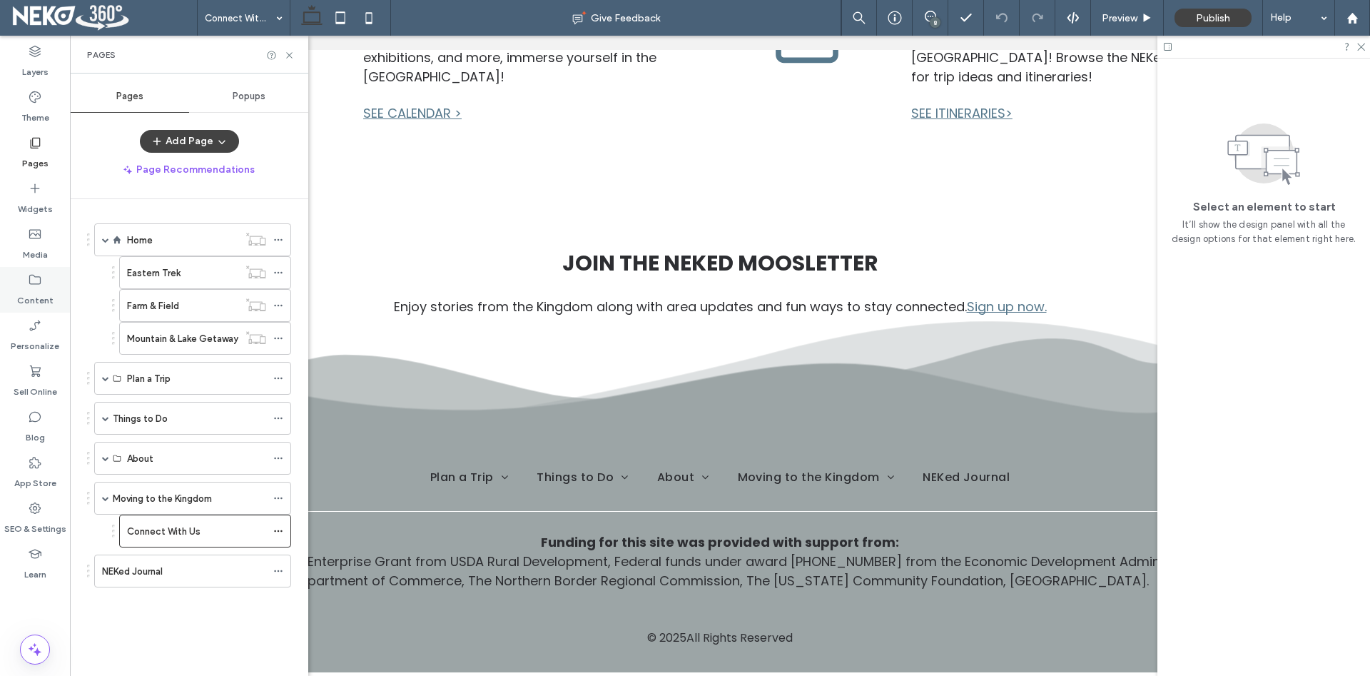
click at [36, 286] on icon at bounding box center [35, 280] width 14 height 14
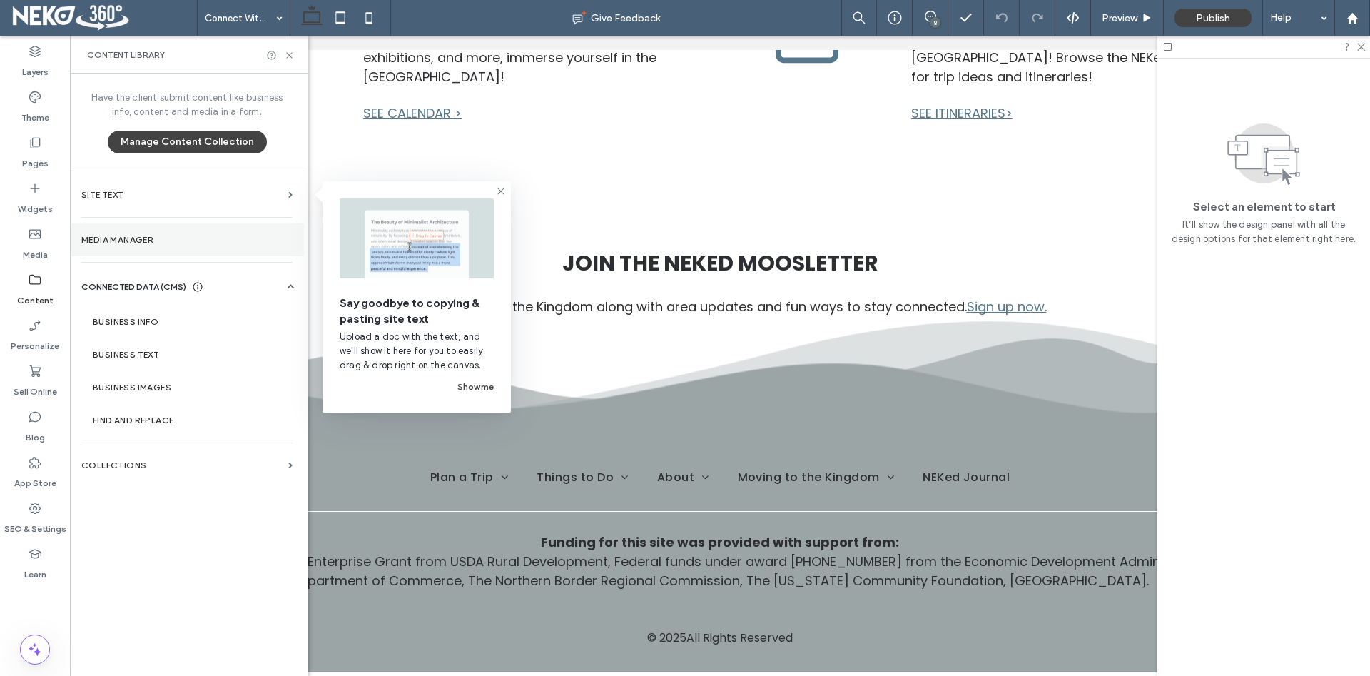
click at [128, 238] on label "Media Manager" at bounding box center [186, 240] width 211 height 10
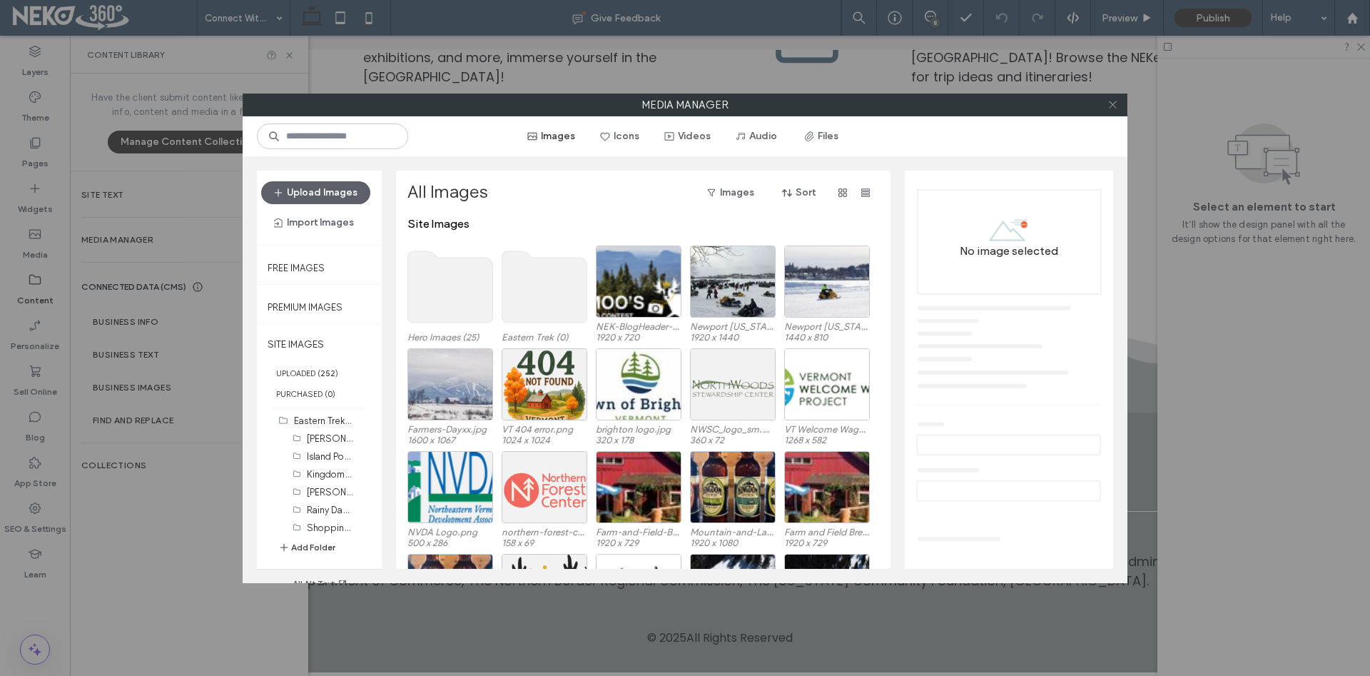
drag, startPoint x: 1117, startPoint y: 105, endPoint x: 611, endPoint y: 253, distance: 527.6
click at [1115, 106] on icon at bounding box center [1112, 104] width 11 height 11
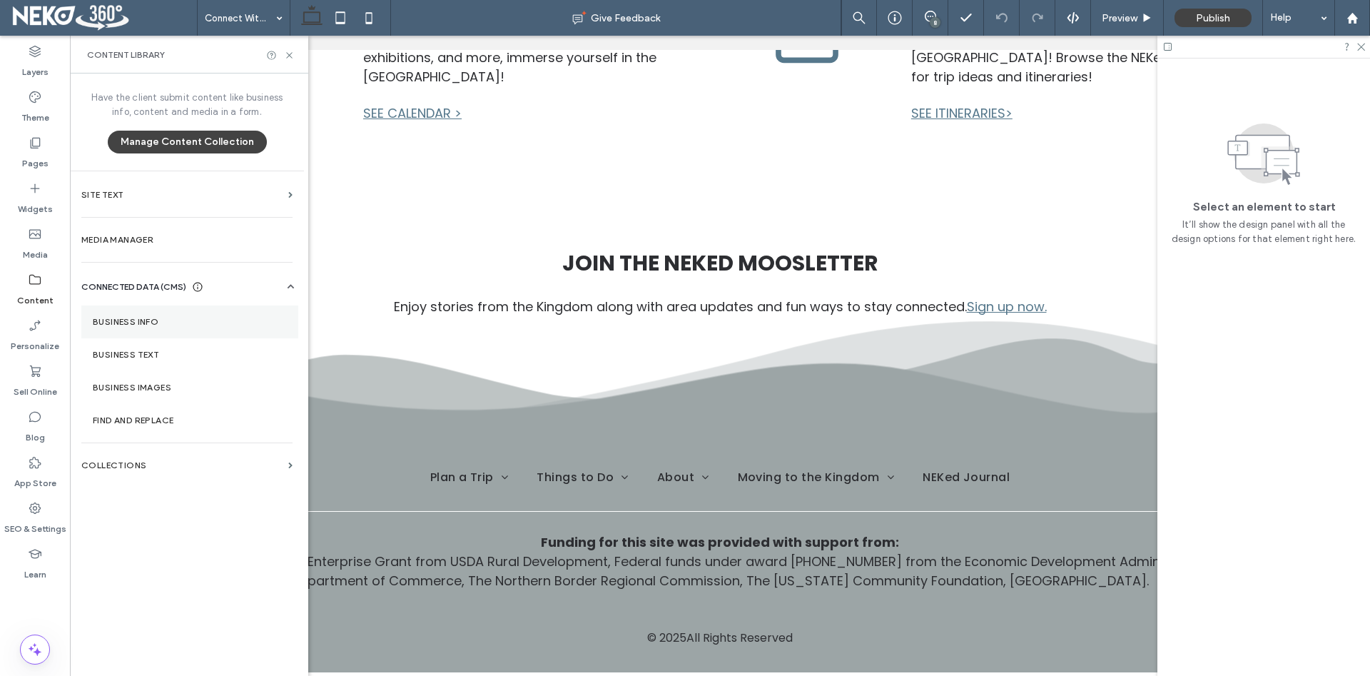
click at [126, 320] on label "Business Info" at bounding box center [190, 322] width 194 height 10
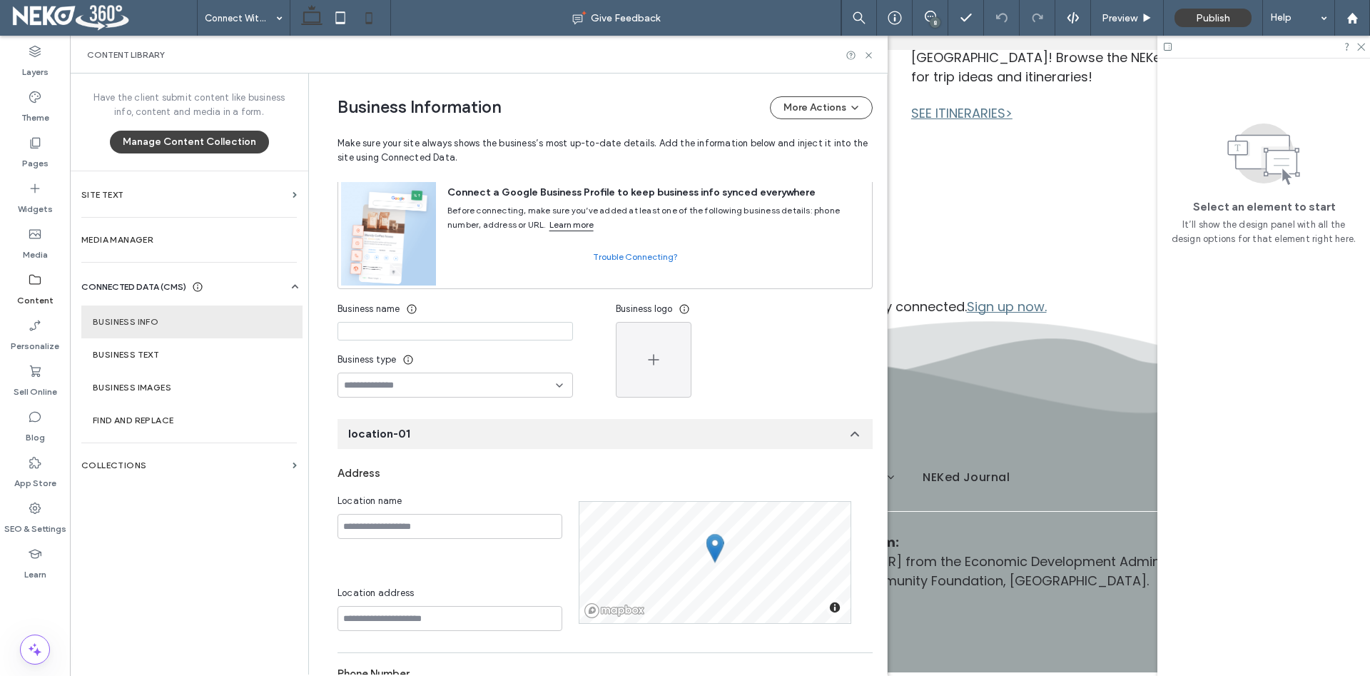
scroll to position [58, 0]
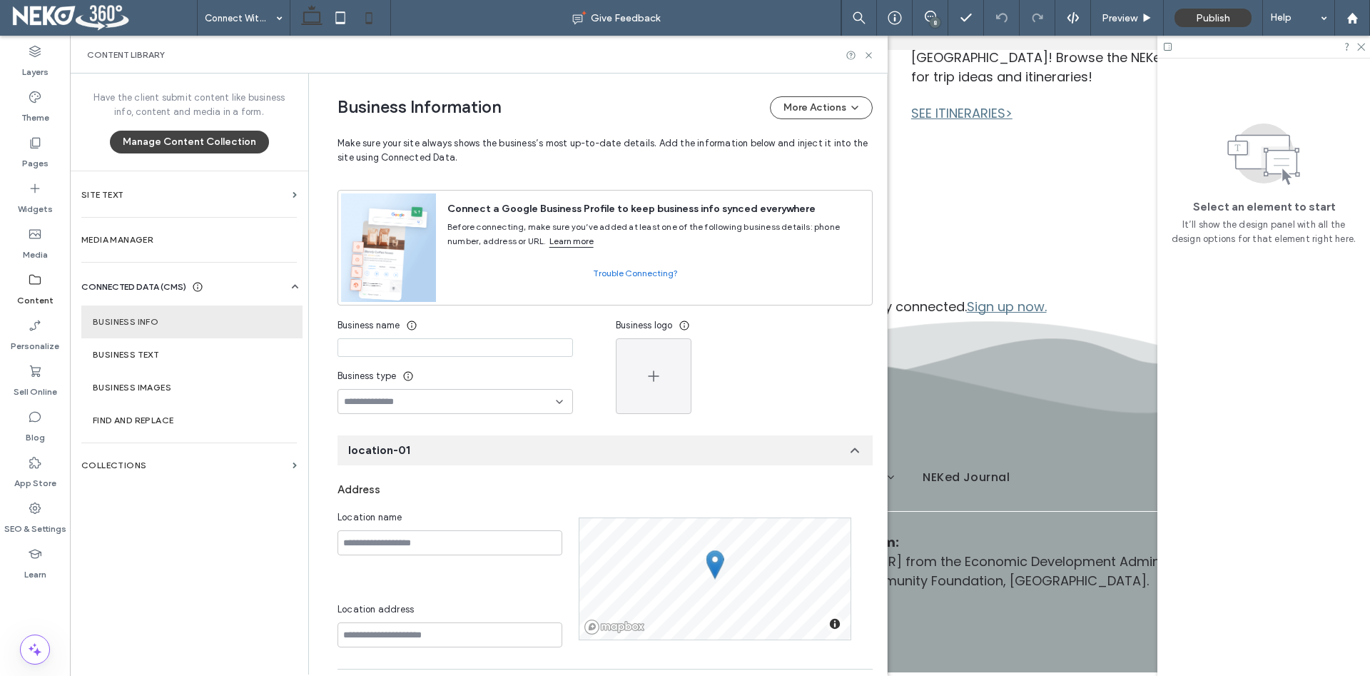
click at [377, 17] on icon at bounding box center [369, 18] width 29 height 29
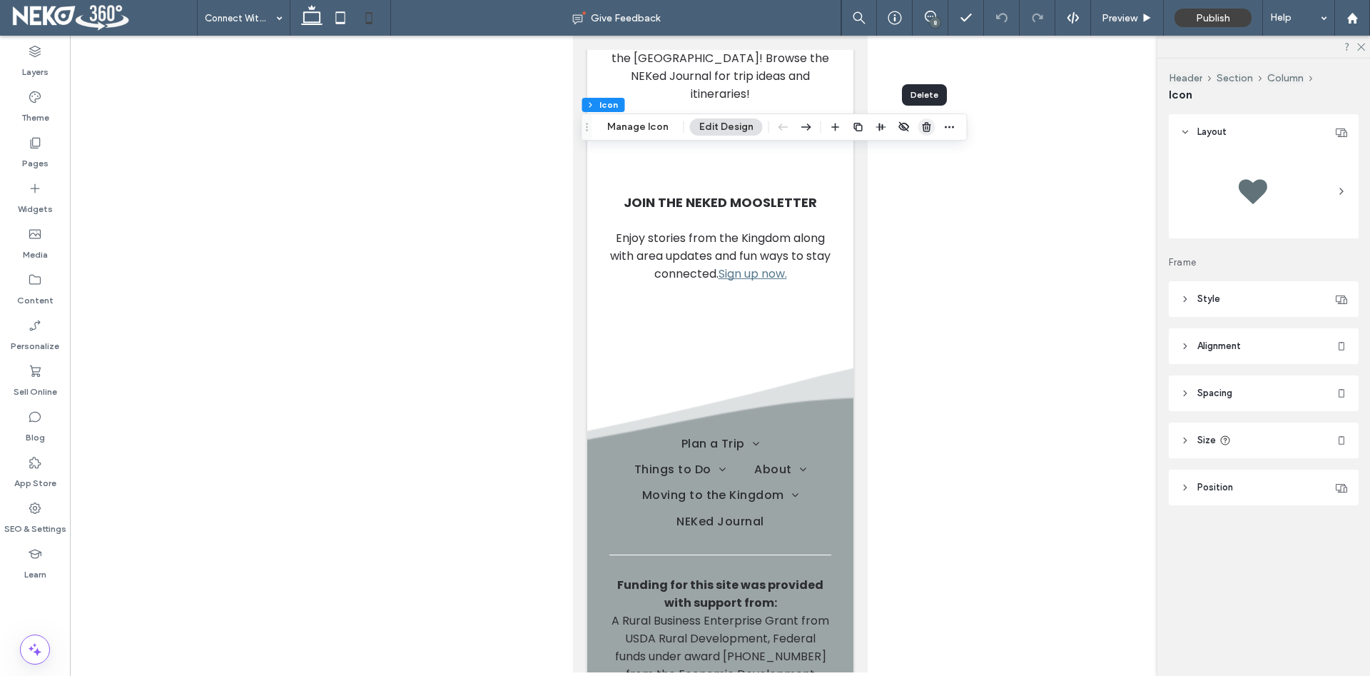
click at [925, 128] on use "button" at bounding box center [926, 126] width 9 height 9
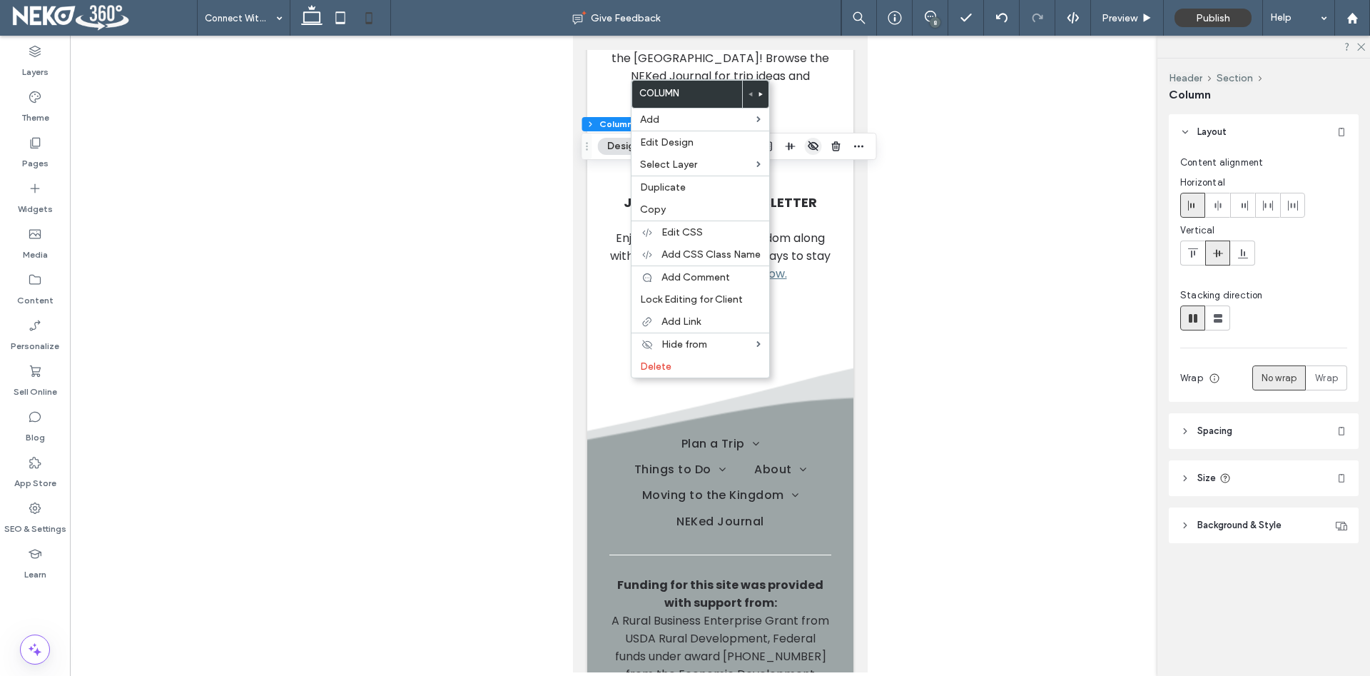
click at [815, 146] on icon "button" at bounding box center [813, 146] width 11 height 11
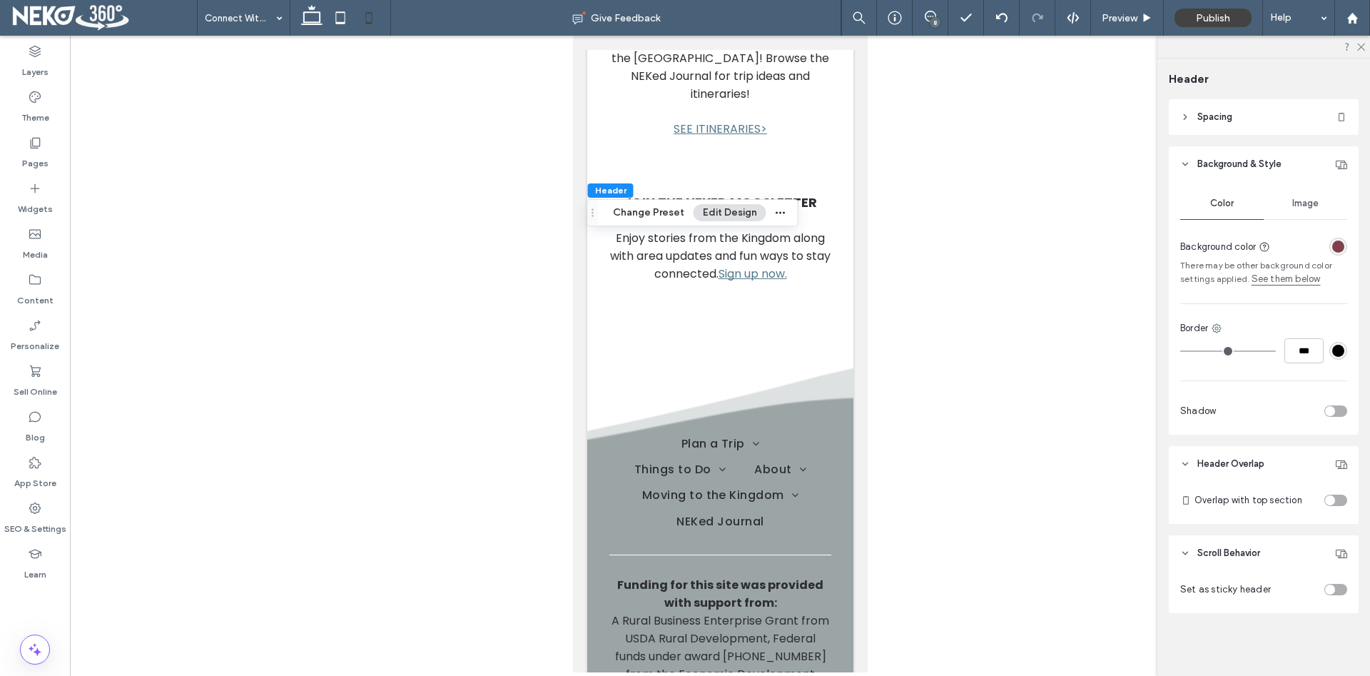
scroll to position [0, 0]
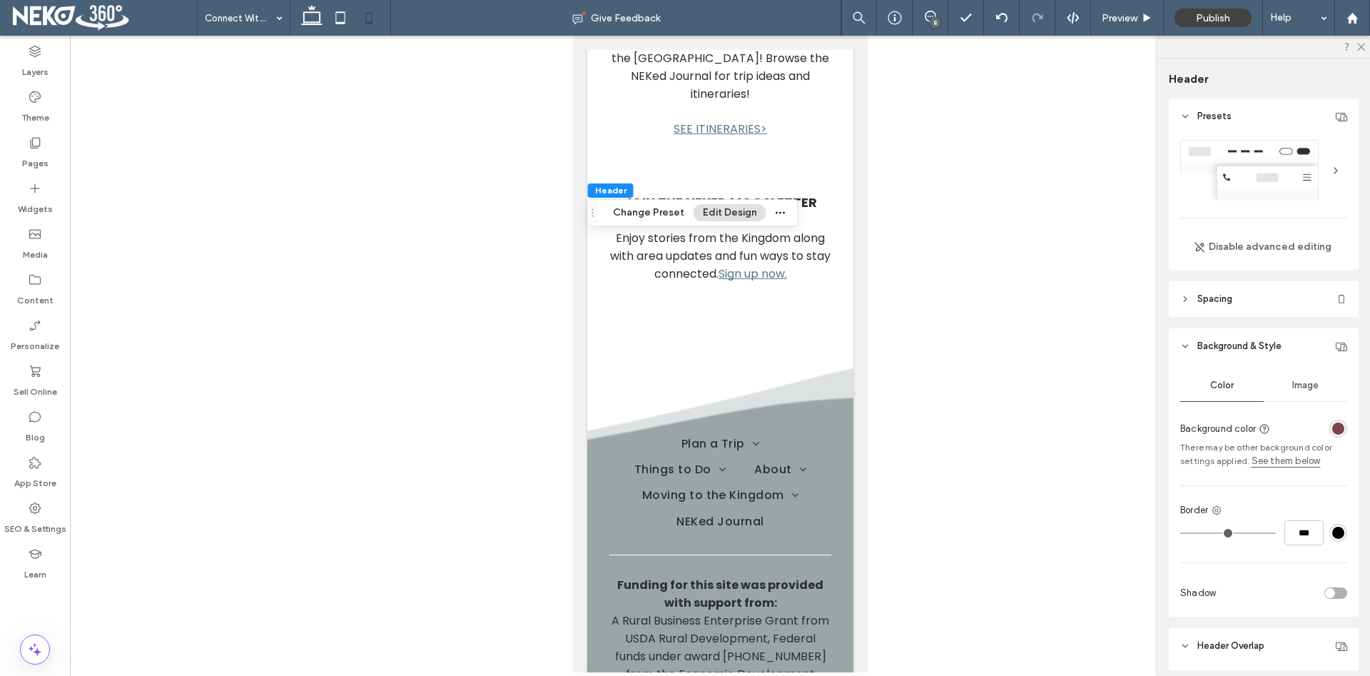
click at [1312, 382] on span "Image" at bounding box center [1305, 385] width 26 height 11
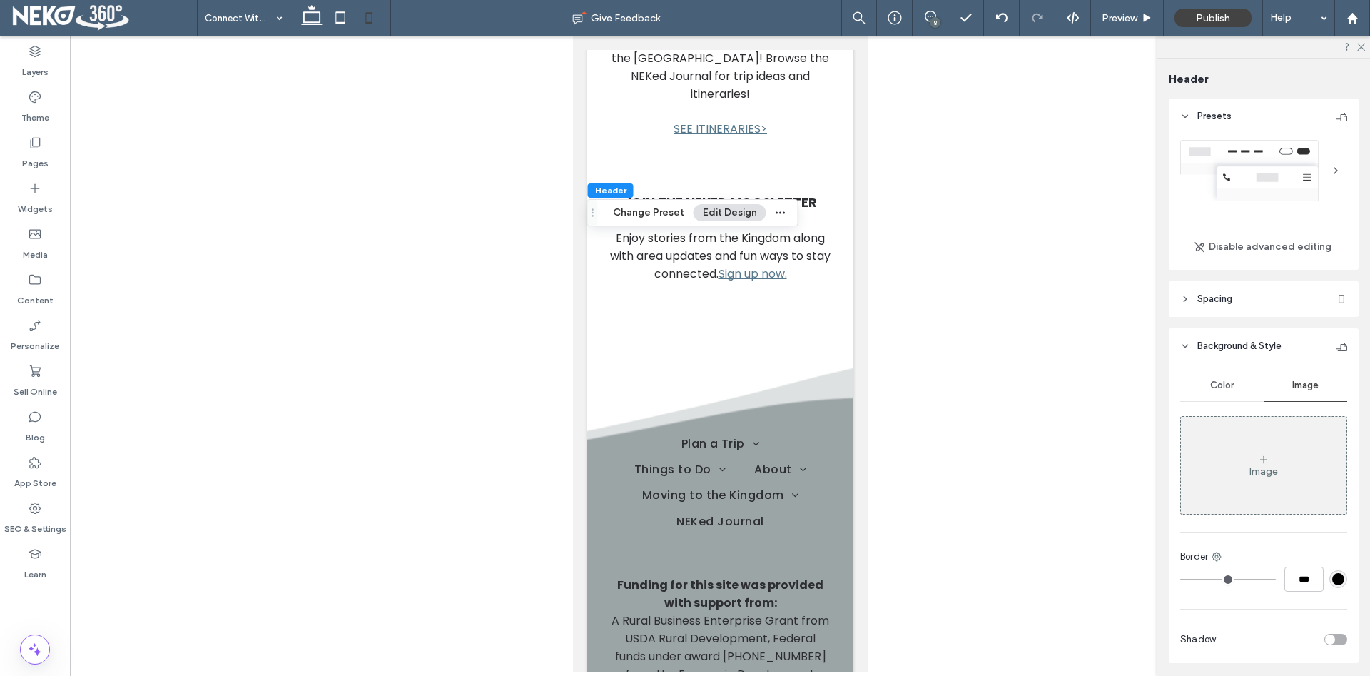
click at [728, 210] on button "Edit Design" at bounding box center [729, 212] width 73 height 17
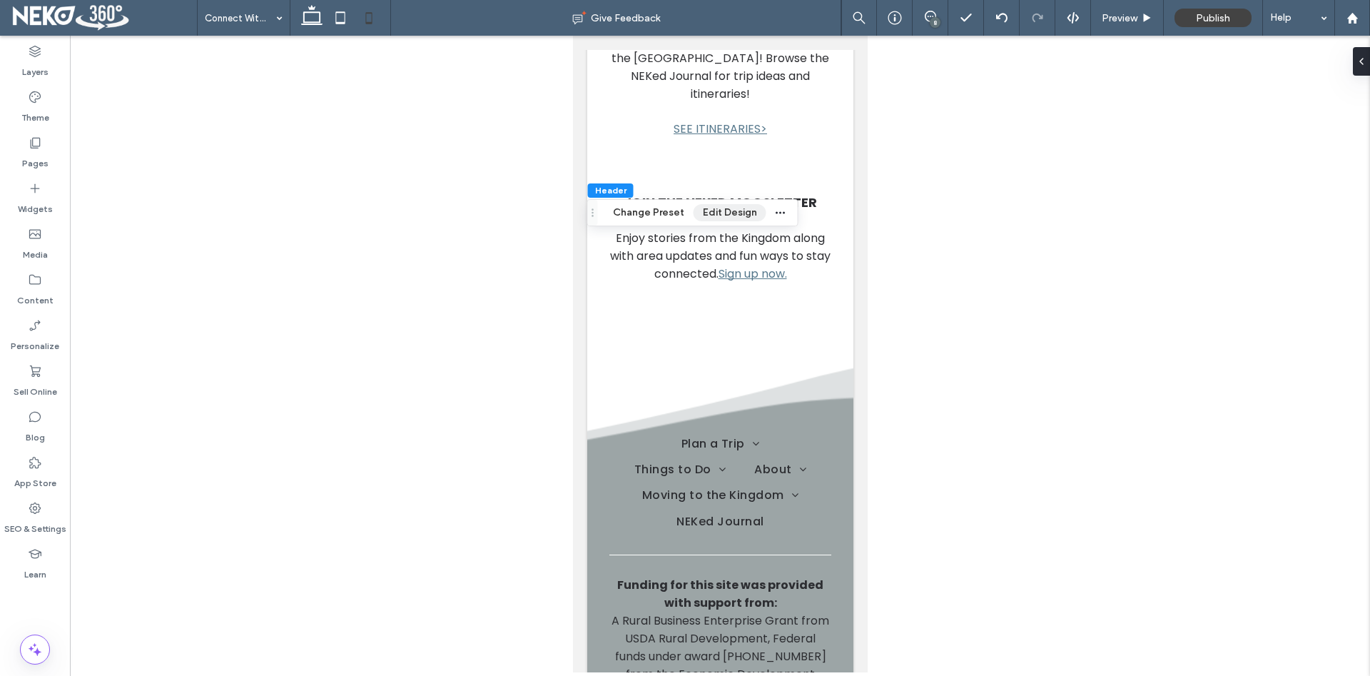
click at [733, 209] on button "Edit Design" at bounding box center [729, 212] width 73 height 17
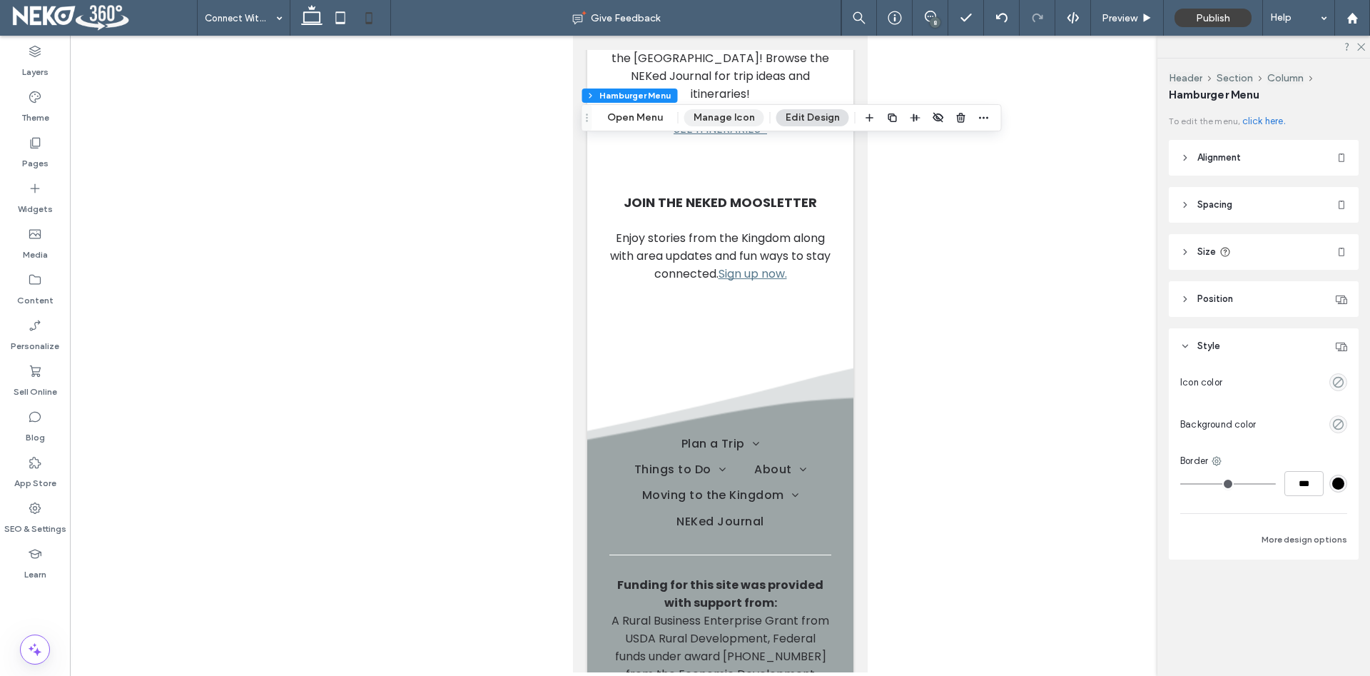
click at [735, 119] on button "Manage Icon" at bounding box center [724, 117] width 80 height 17
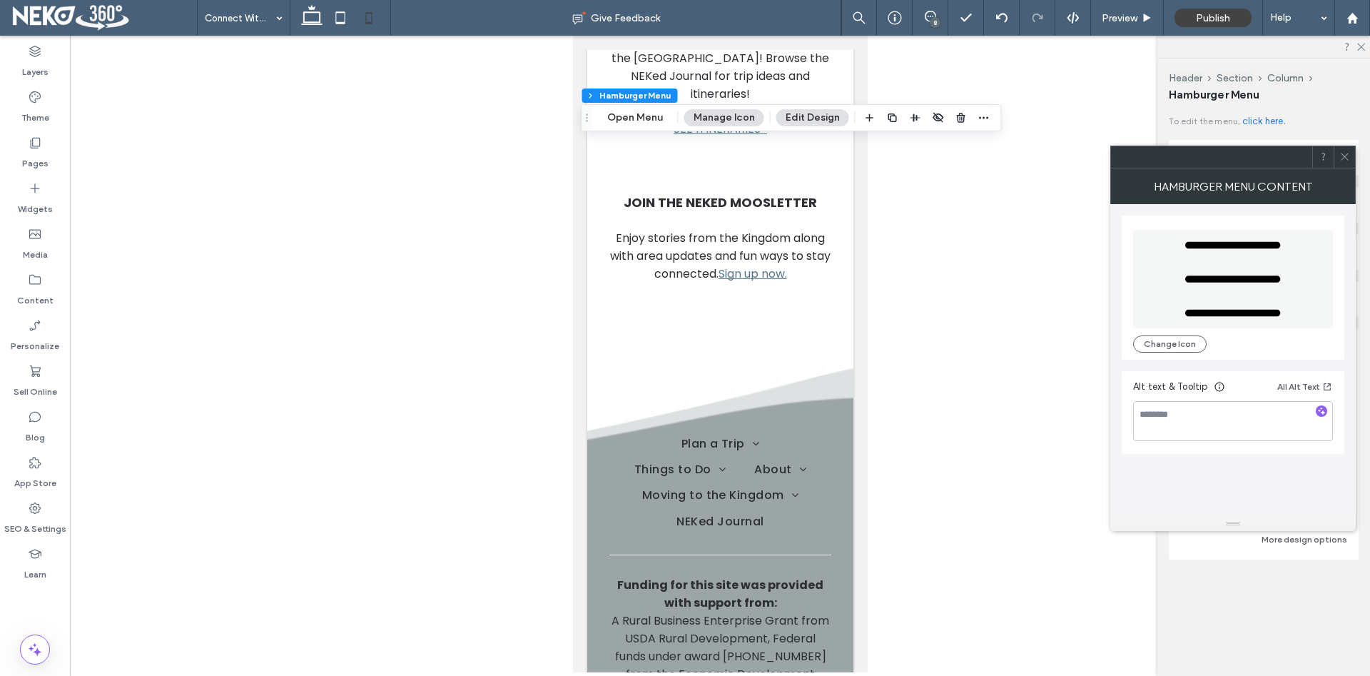
click at [1343, 154] on icon at bounding box center [1344, 156] width 11 height 11
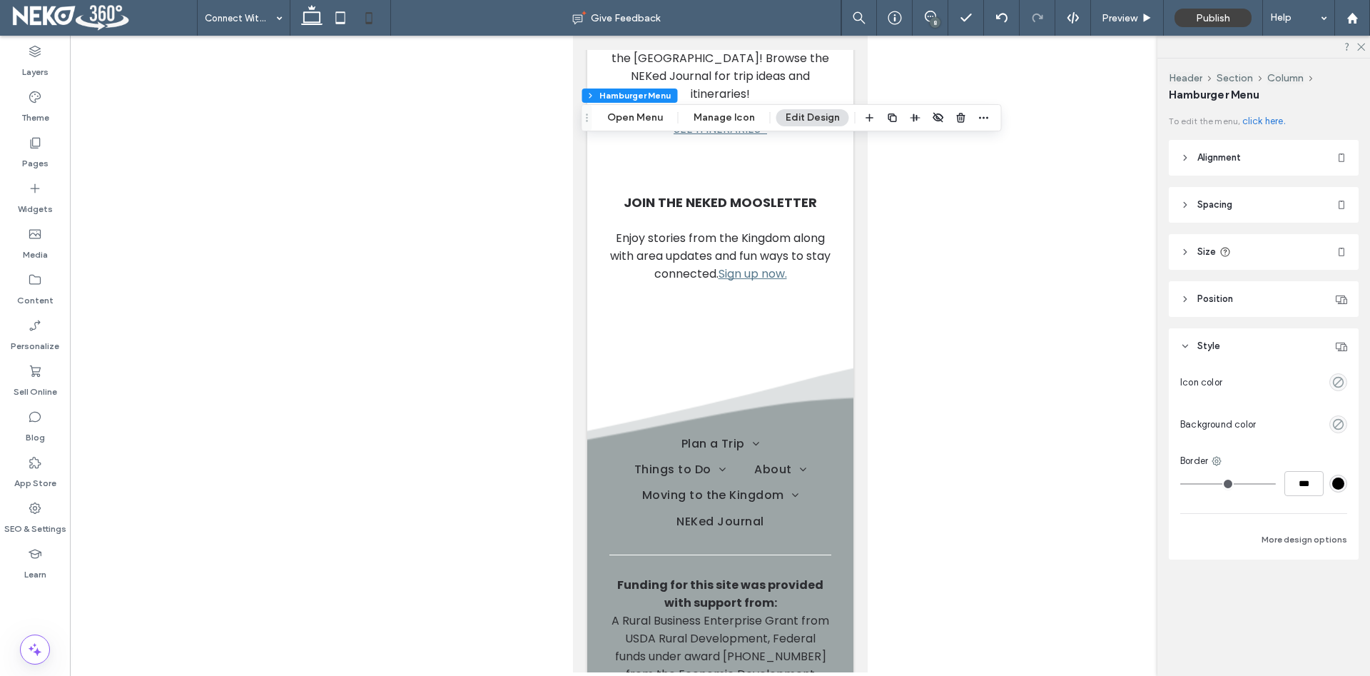
click at [817, 113] on button "Edit Design" at bounding box center [812, 117] width 73 height 17
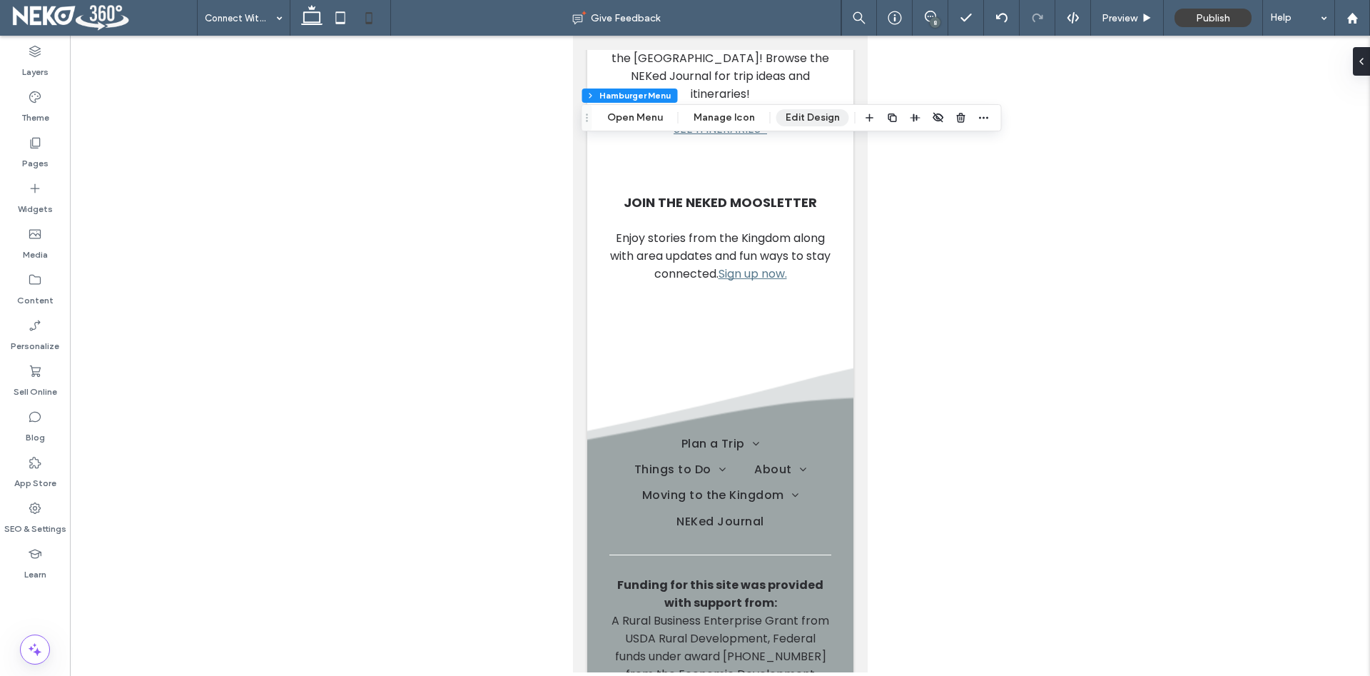
click at [808, 116] on button "Edit Design" at bounding box center [812, 117] width 73 height 17
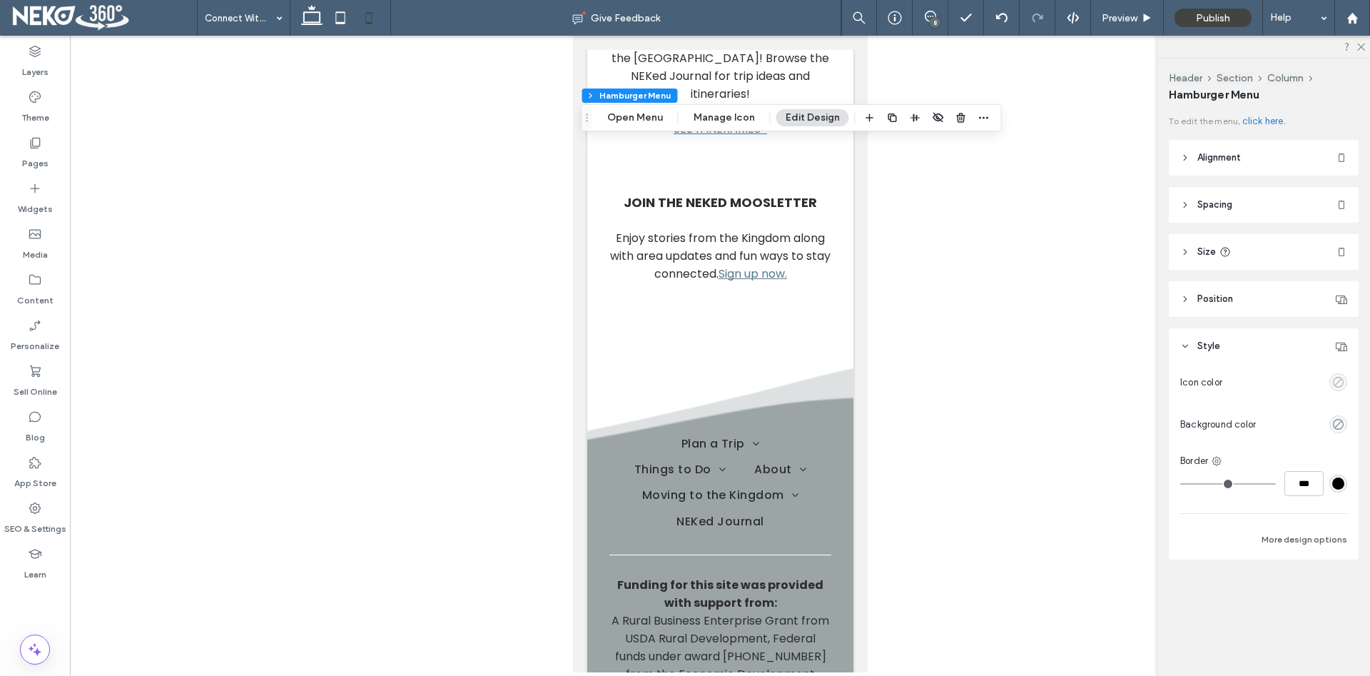
click at [1340, 381] on icon "empty color" at bounding box center [1338, 382] width 12 height 12
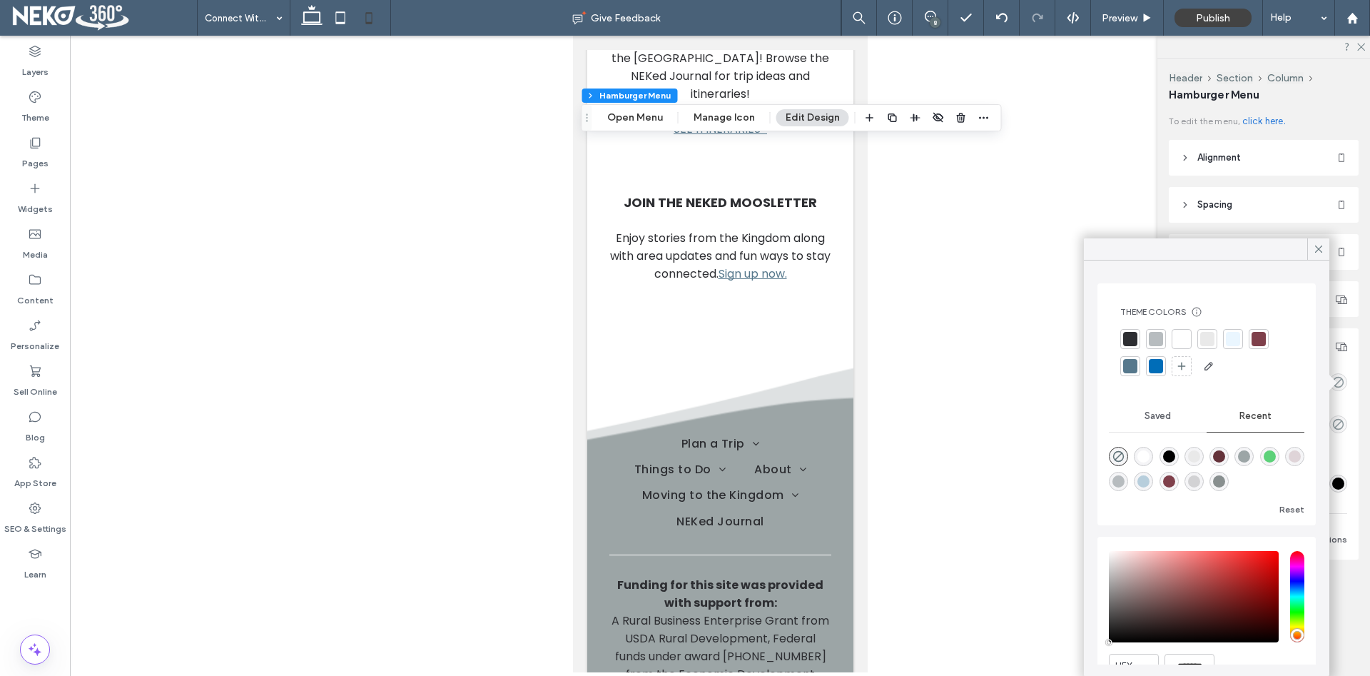
click at [1182, 340] on div at bounding box center [1181, 339] width 14 height 14
click at [984, 381] on div at bounding box center [720, 354] width 1300 height 636
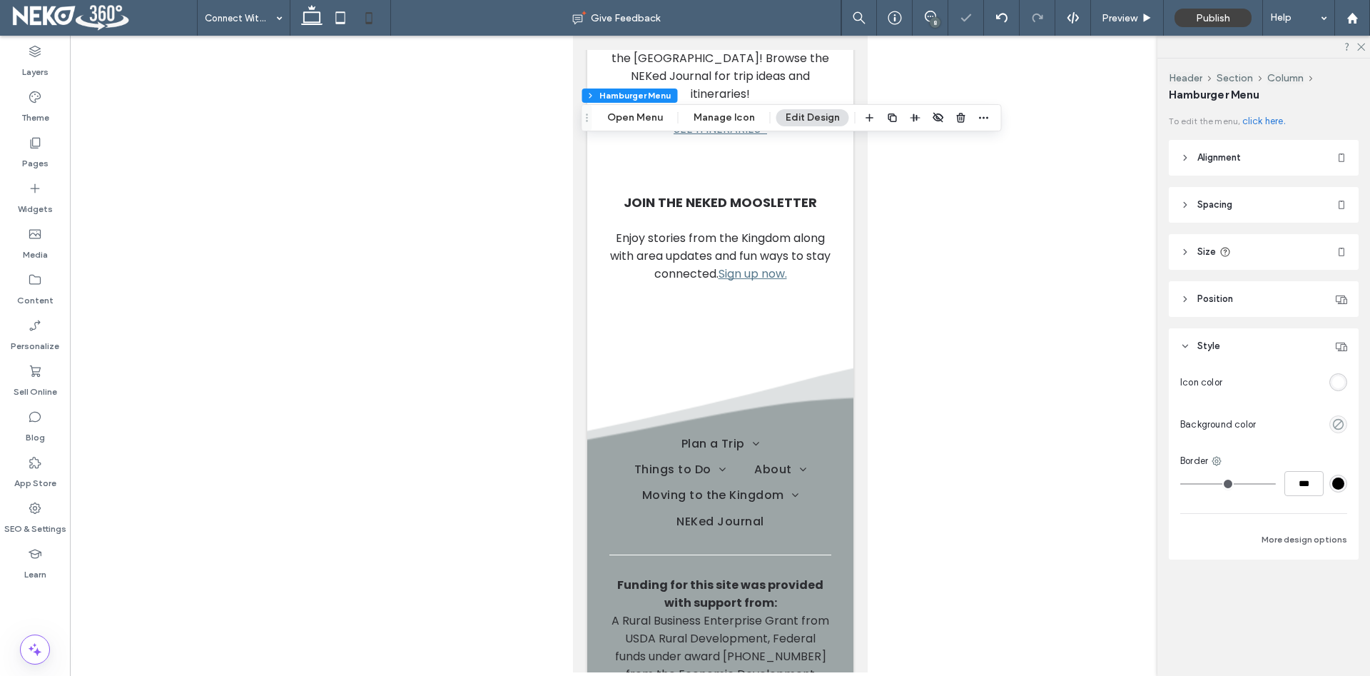
click at [1088, 274] on div at bounding box center [720, 354] width 1300 height 636
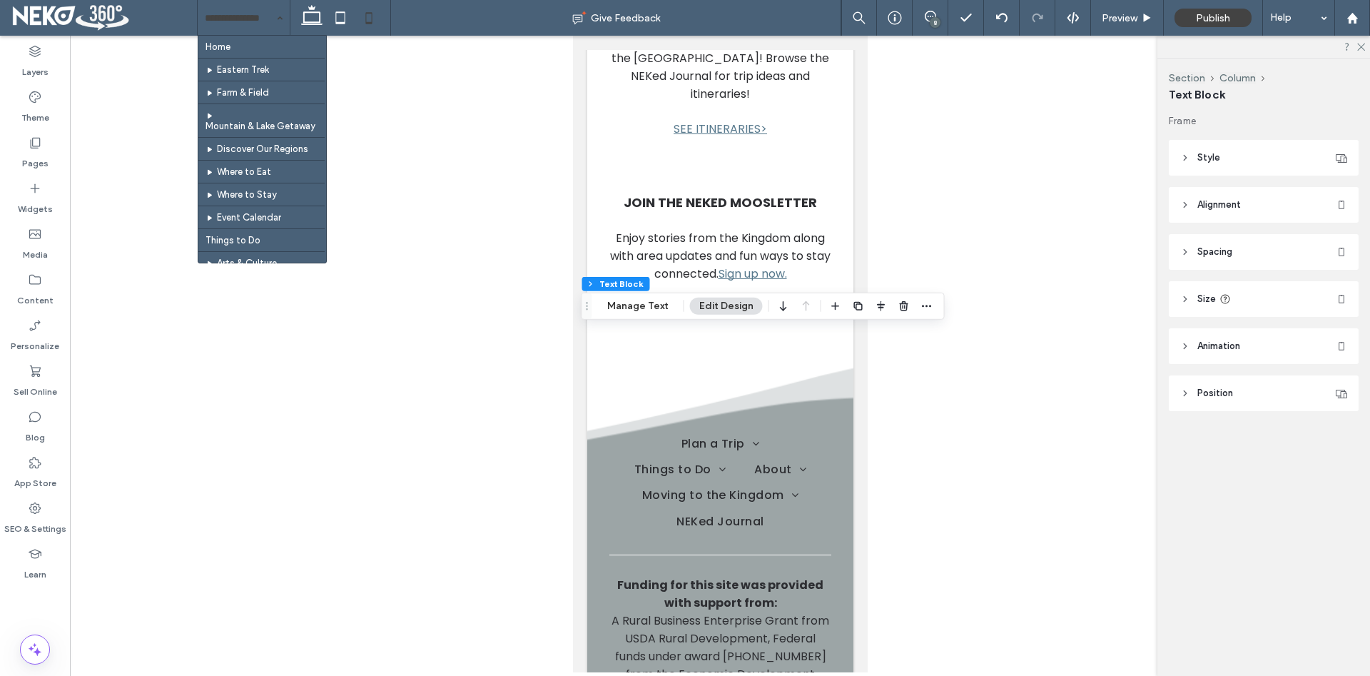
click at [251, 16] on input at bounding box center [240, 18] width 71 height 36
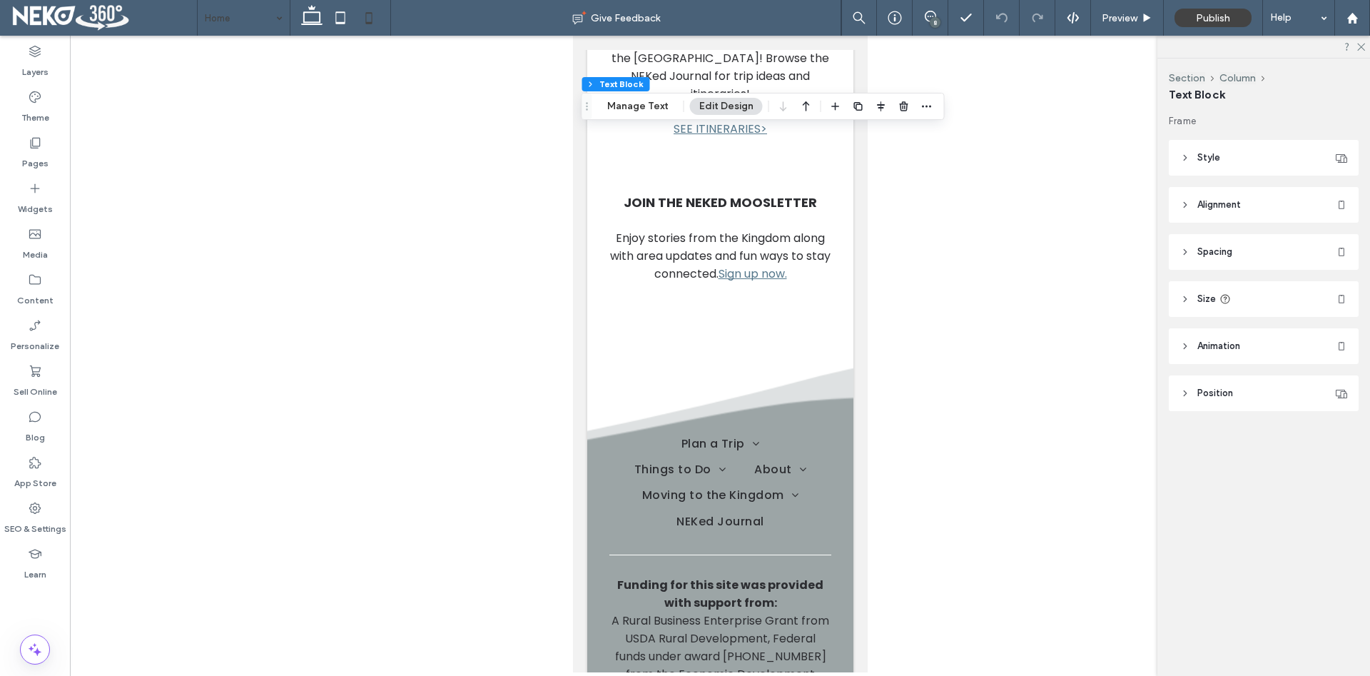
type input "*******"
type input "**"
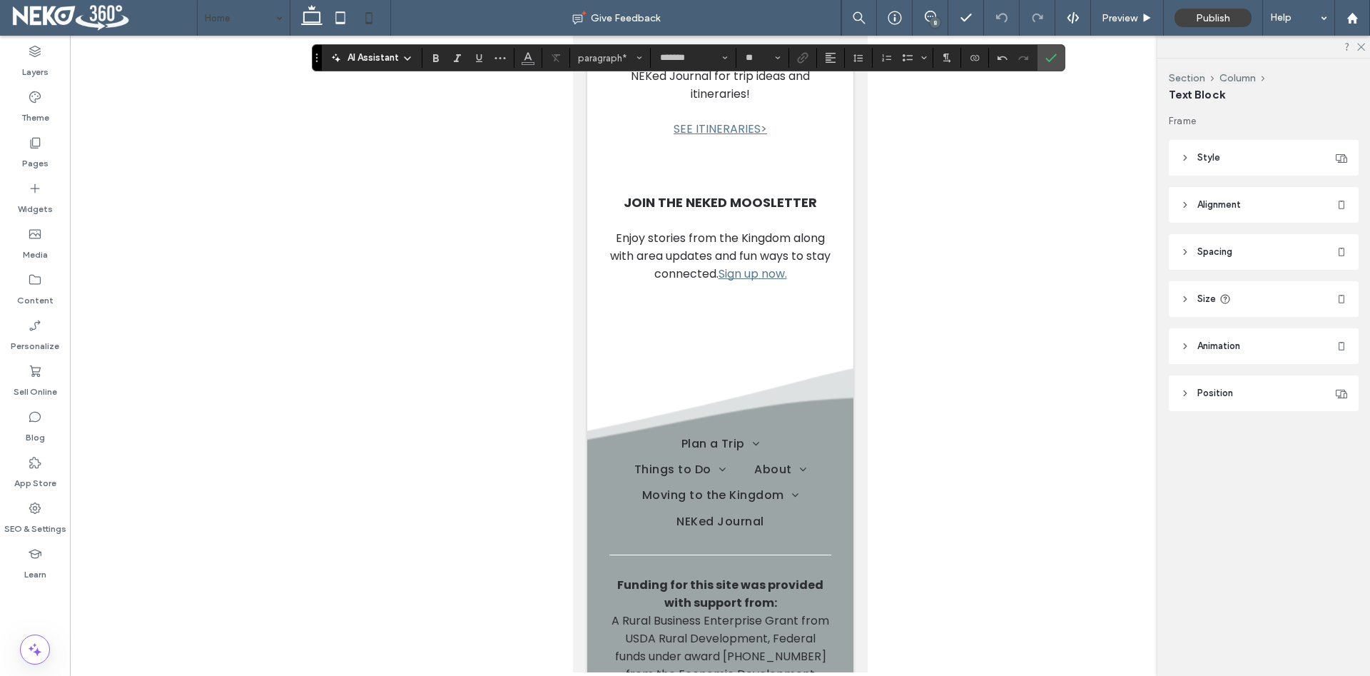
click at [1051, 55] on icon "Confirm" at bounding box center [1050, 57] width 11 height 11
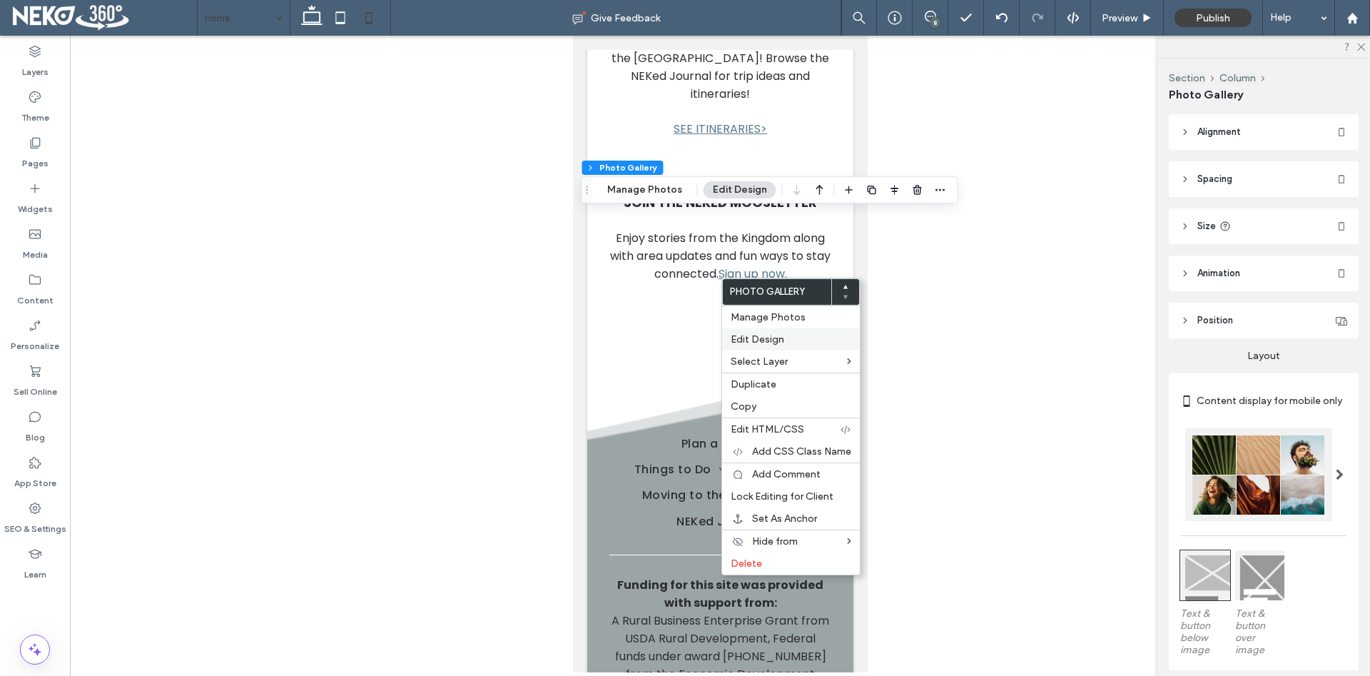
click at [776, 343] on span "Edit Design" at bounding box center [757, 339] width 54 height 12
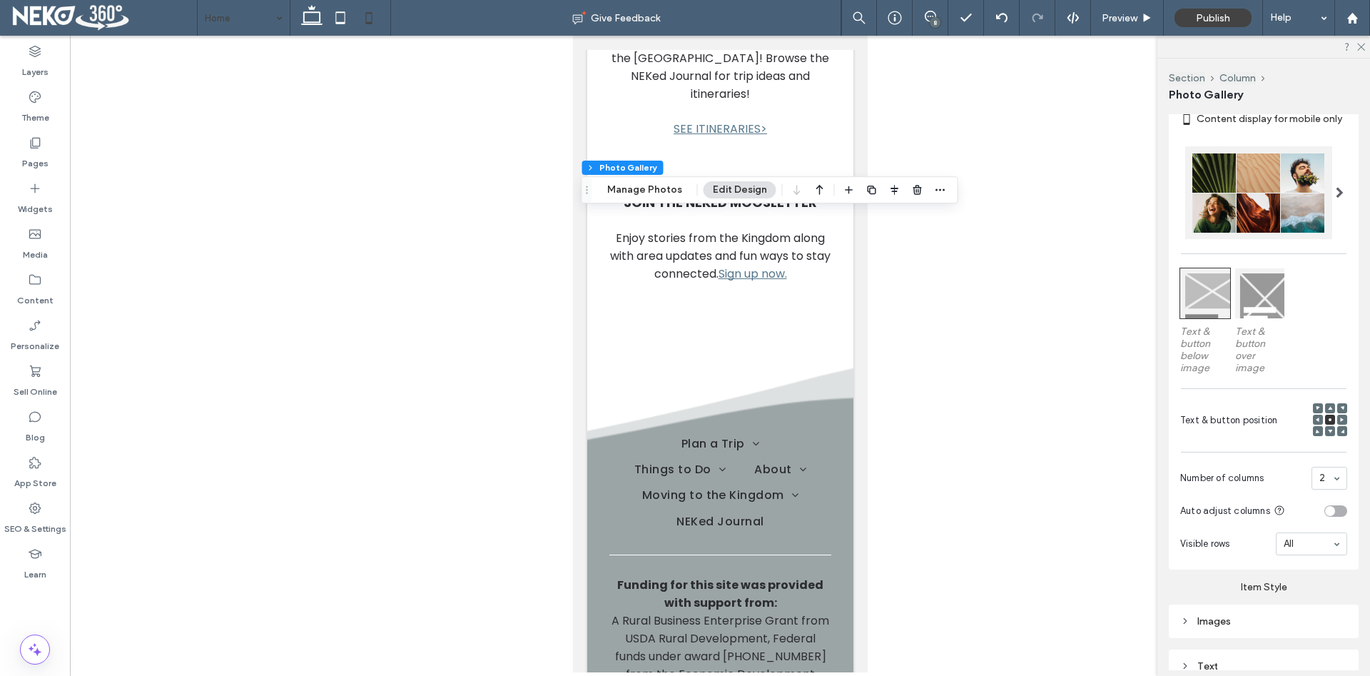
scroll to position [364, 0]
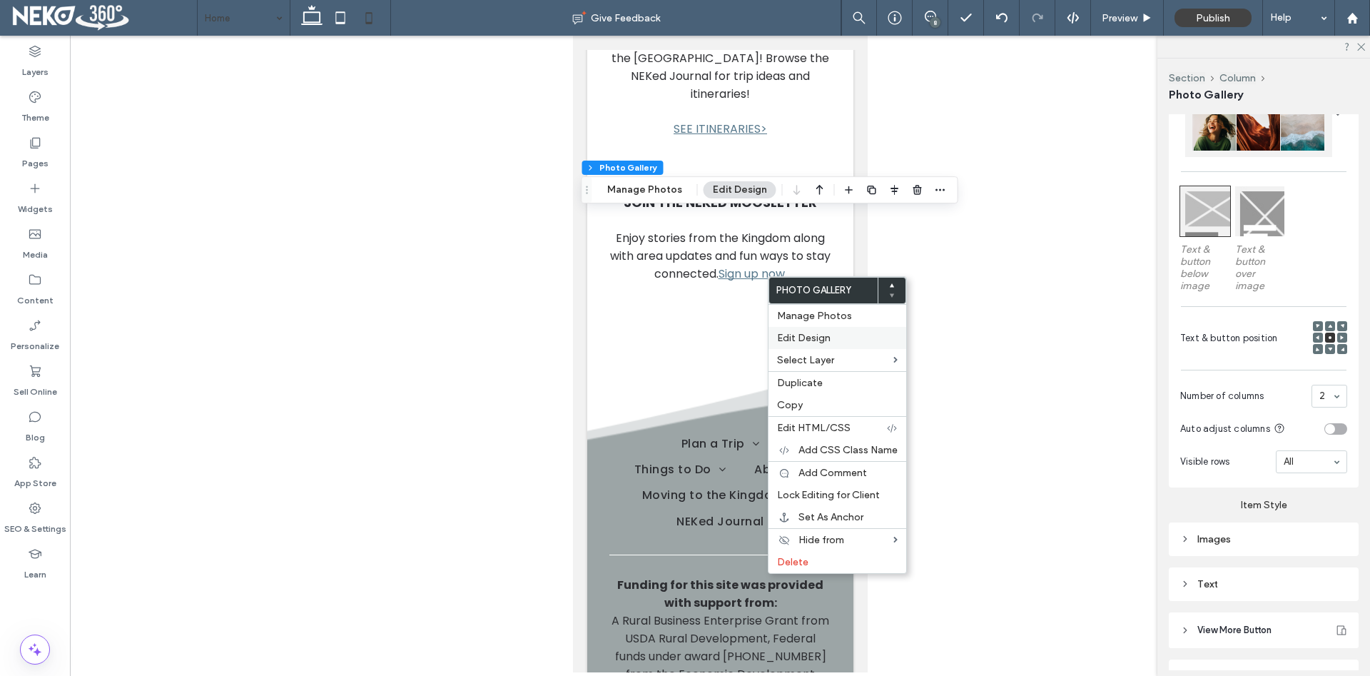
click at [815, 343] on span "Edit Design" at bounding box center [804, 338] width 54 height 12
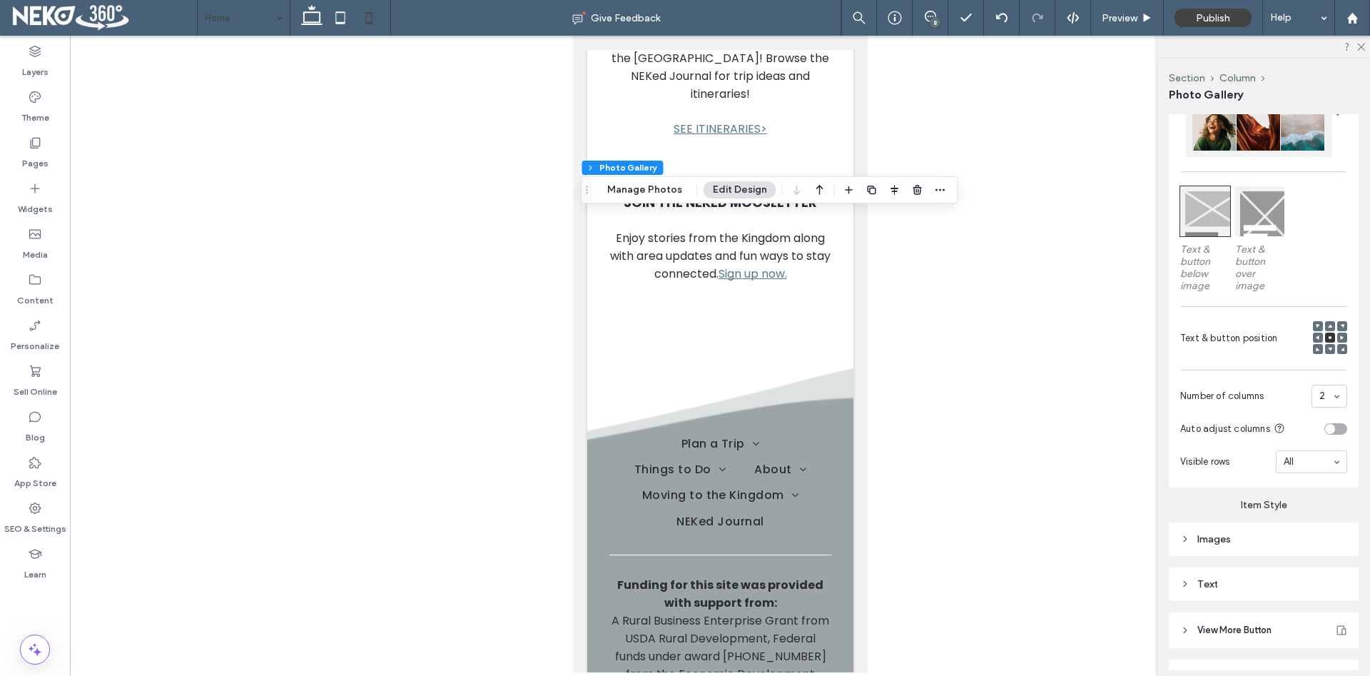
click at [730, 185] on button "Edit Design" at bounding box center [739, 189] width 73 height 17
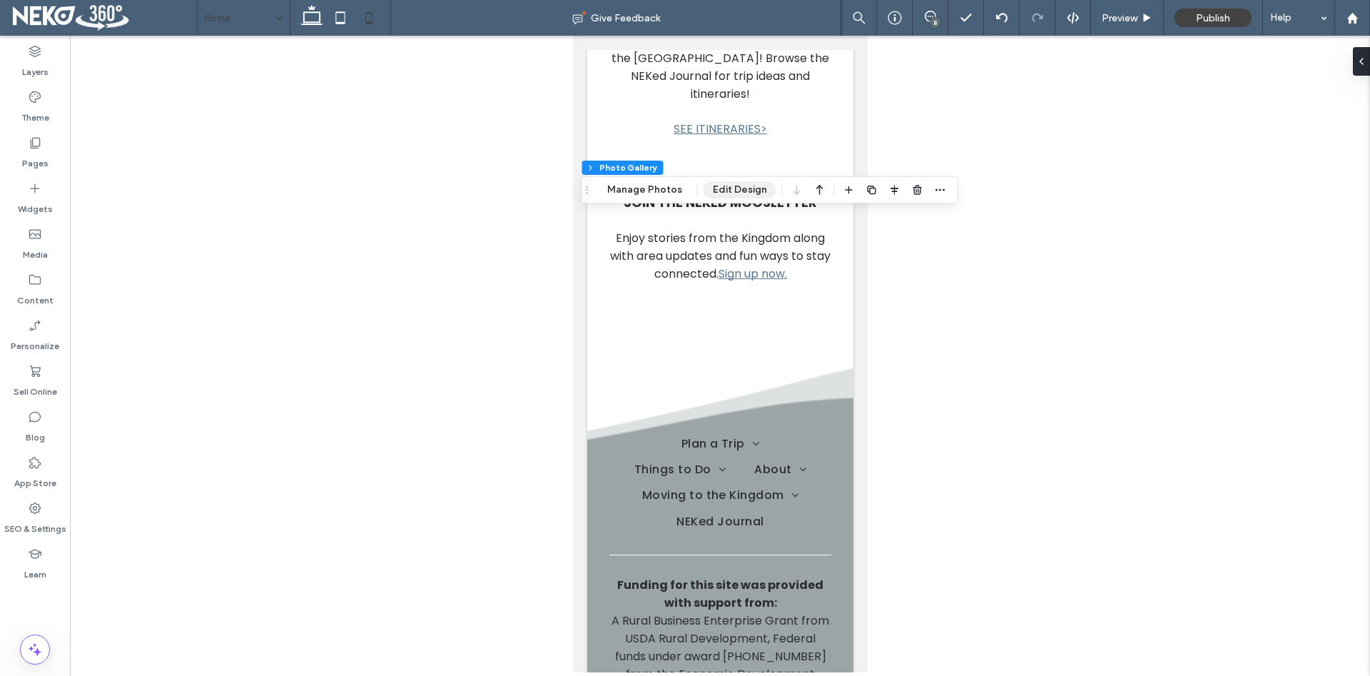
click at [750, 185] on button "Edit Design" at bounding box center [739, 189] width 73 height 17
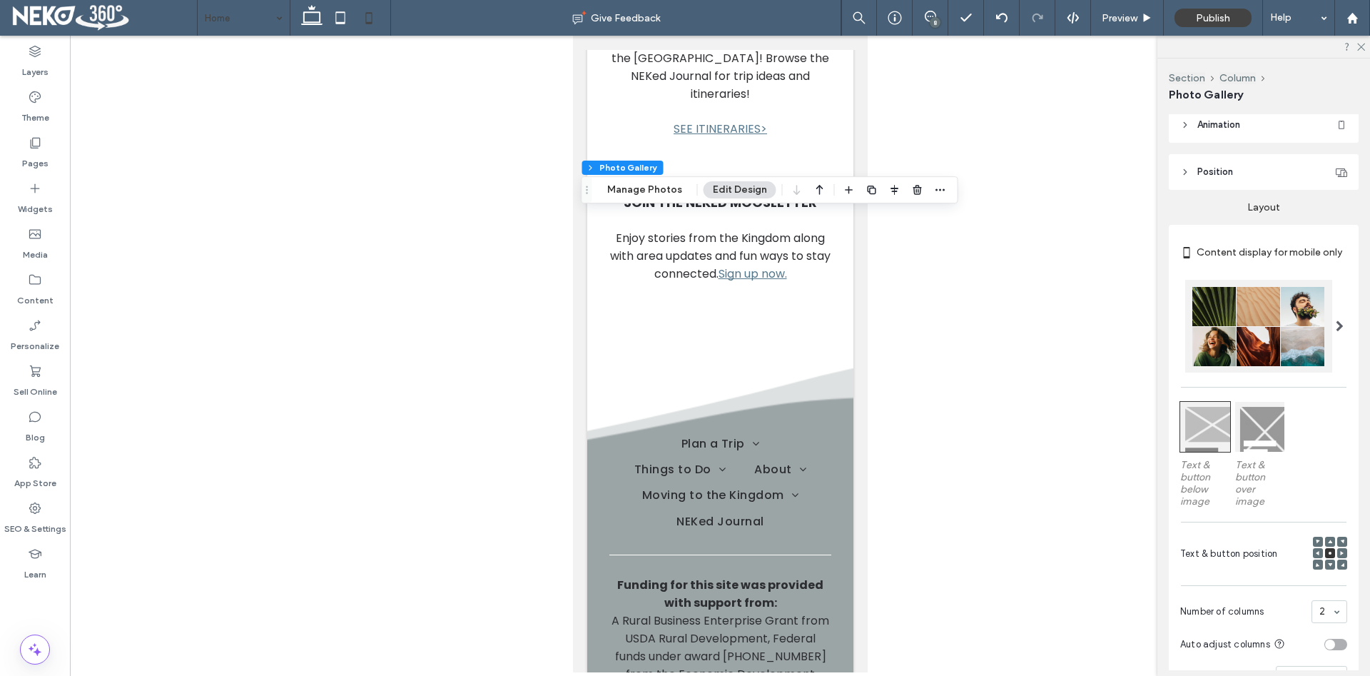
scroll to position [146, 0]
click at [1183, 173] on use at bounding box center [1184, 175] width 3 height 5
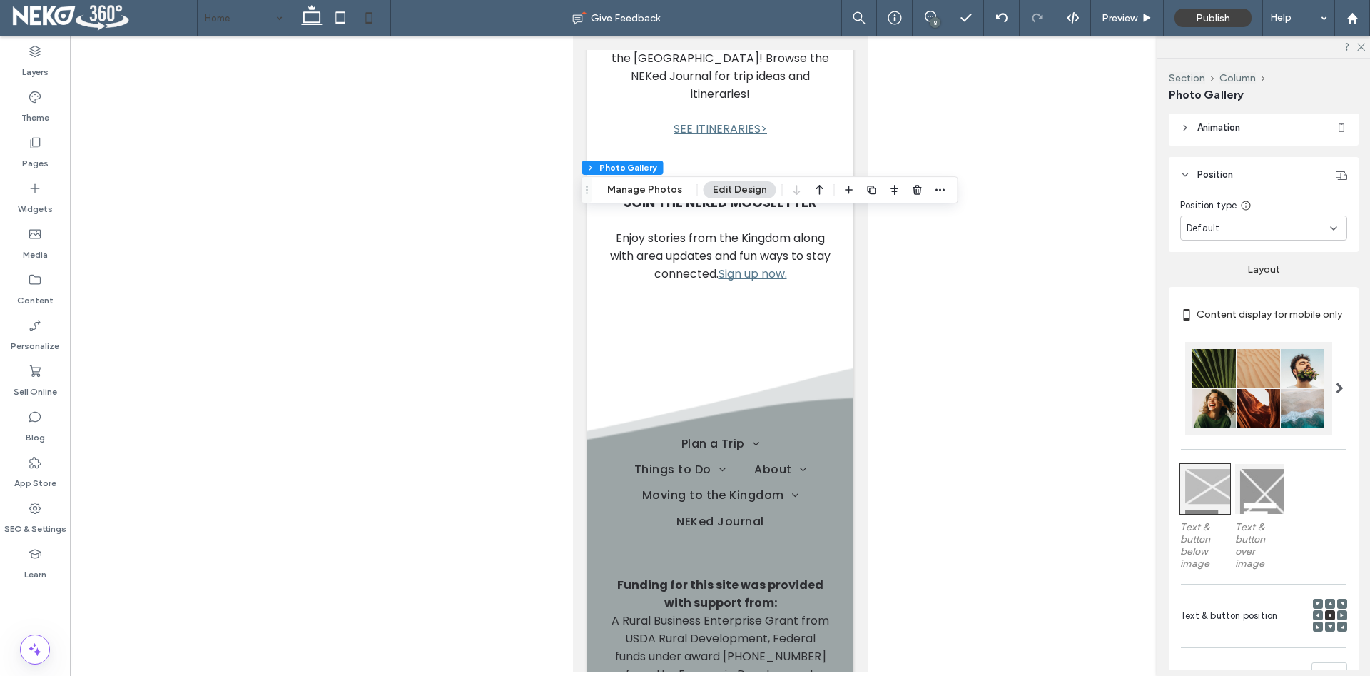
click at [1183, 172] on icon at bounding box center [1185, 175] width 10 height 10
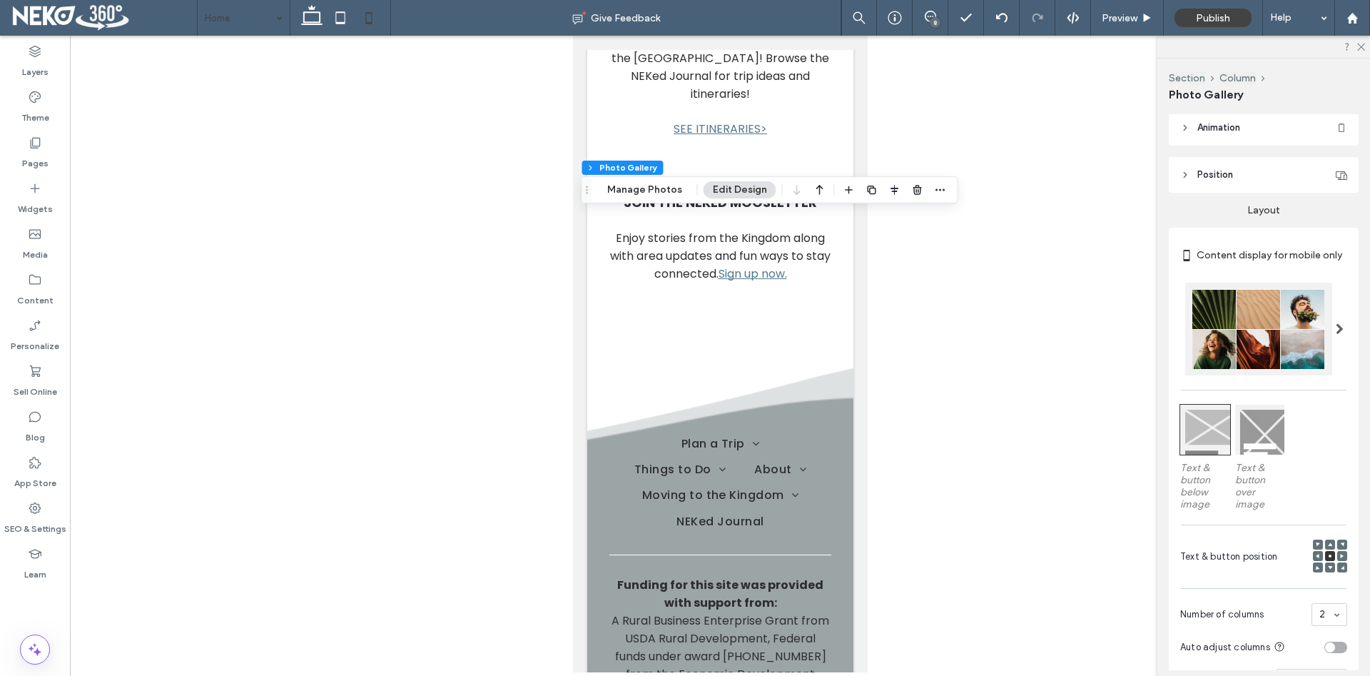
click at [1183, 173] on use at bounding box center [1184, 175] width 3 height 5
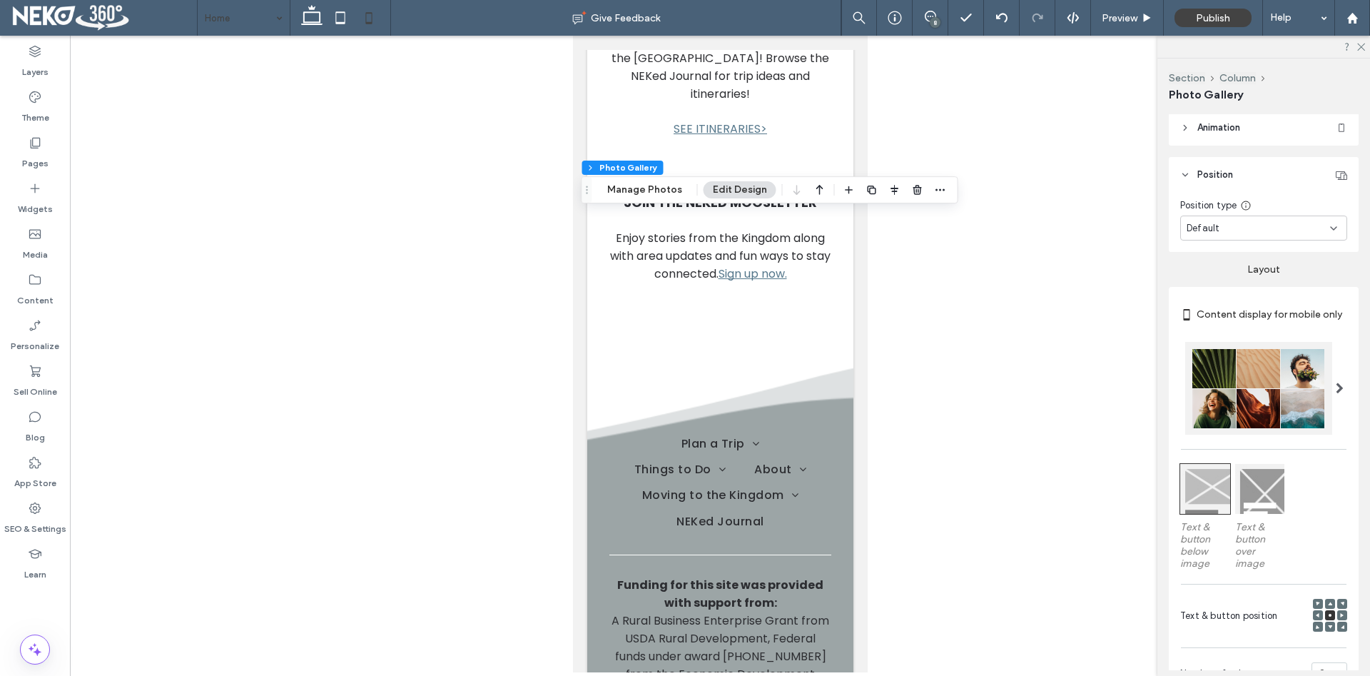
click at [1234, 224] on div "Default" at bounding box center [1257, 228] width 143 height 14
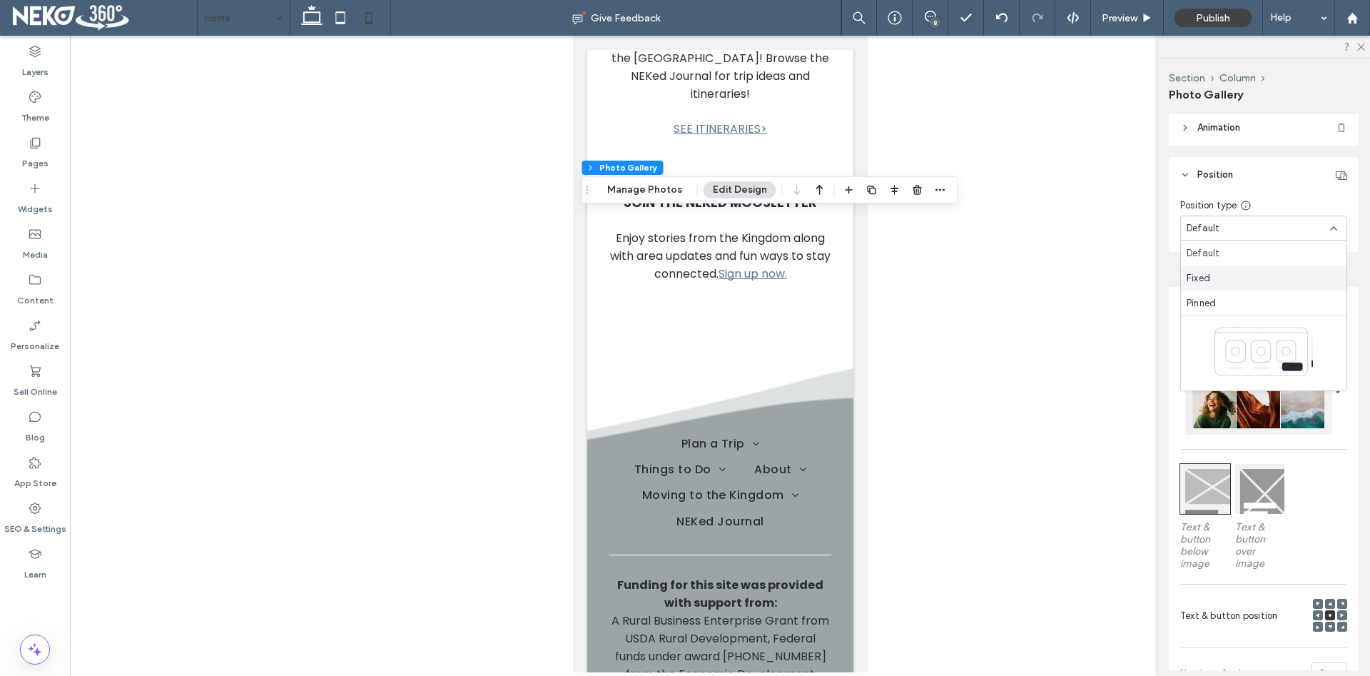
click at [1186, 177] on icon at bounding box center [1185, 175] width 10 height 10
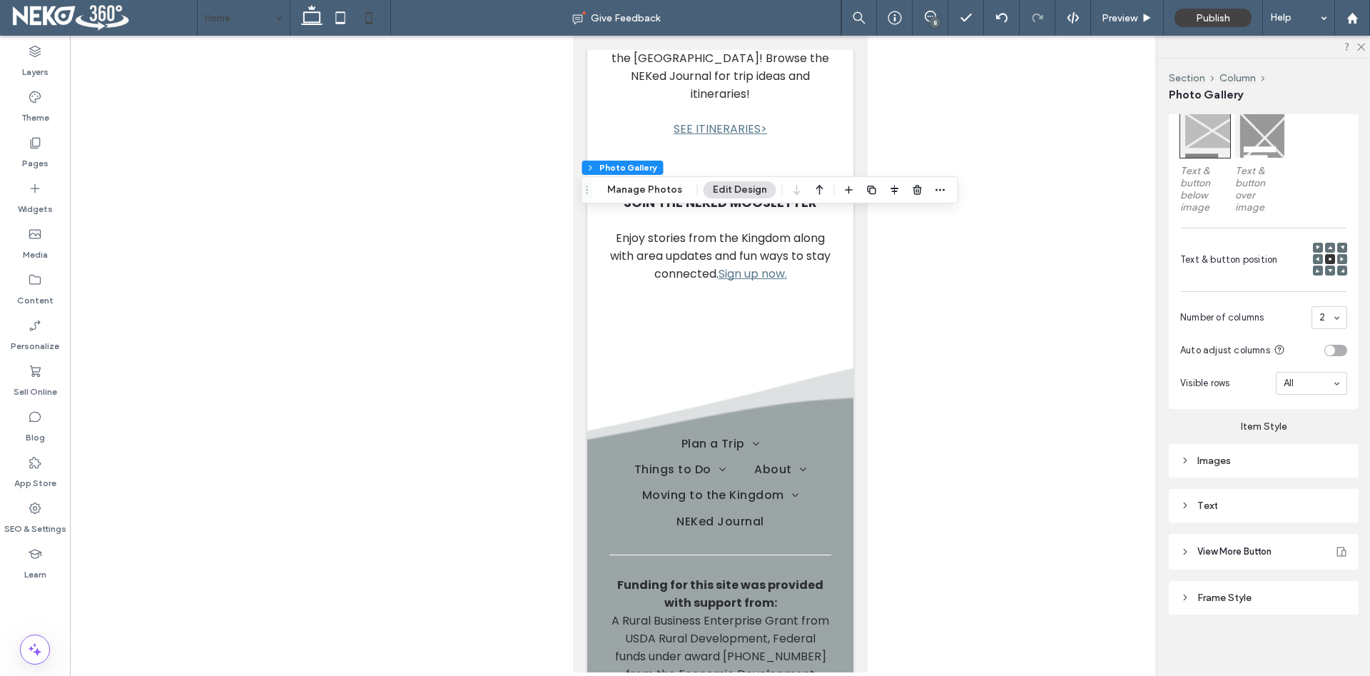
scroll to position [444, 0]
click at [1181, 458] on icon at bounding box center [1185, 459] width 10 height 10
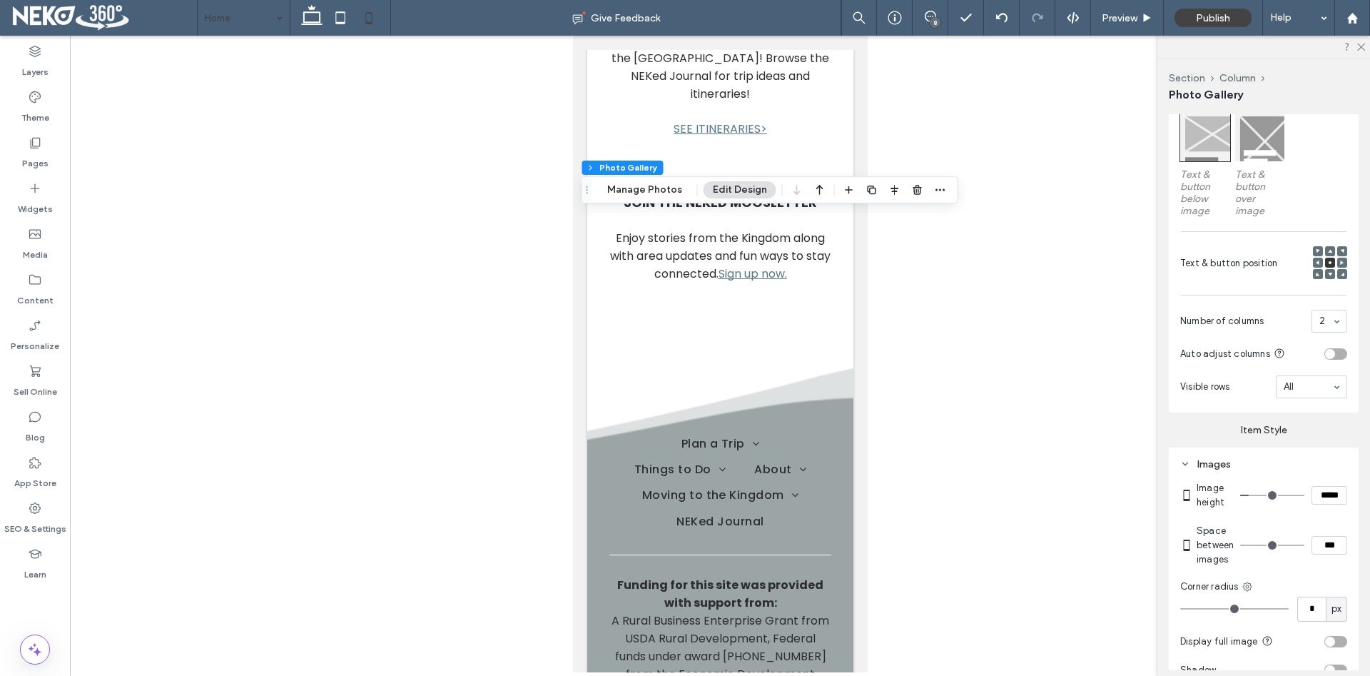
scroll to position [371, 0]
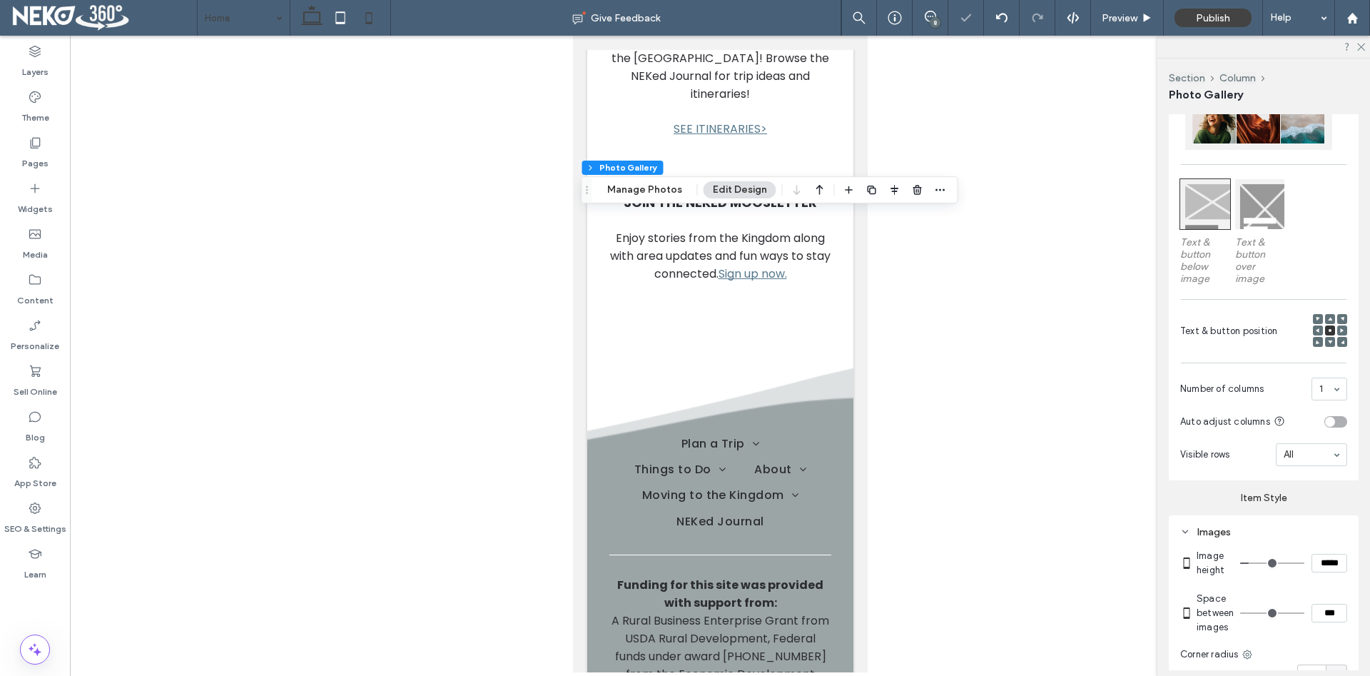
click at [305, 22] on use at bounding box center [311, 15] width 21 height 20
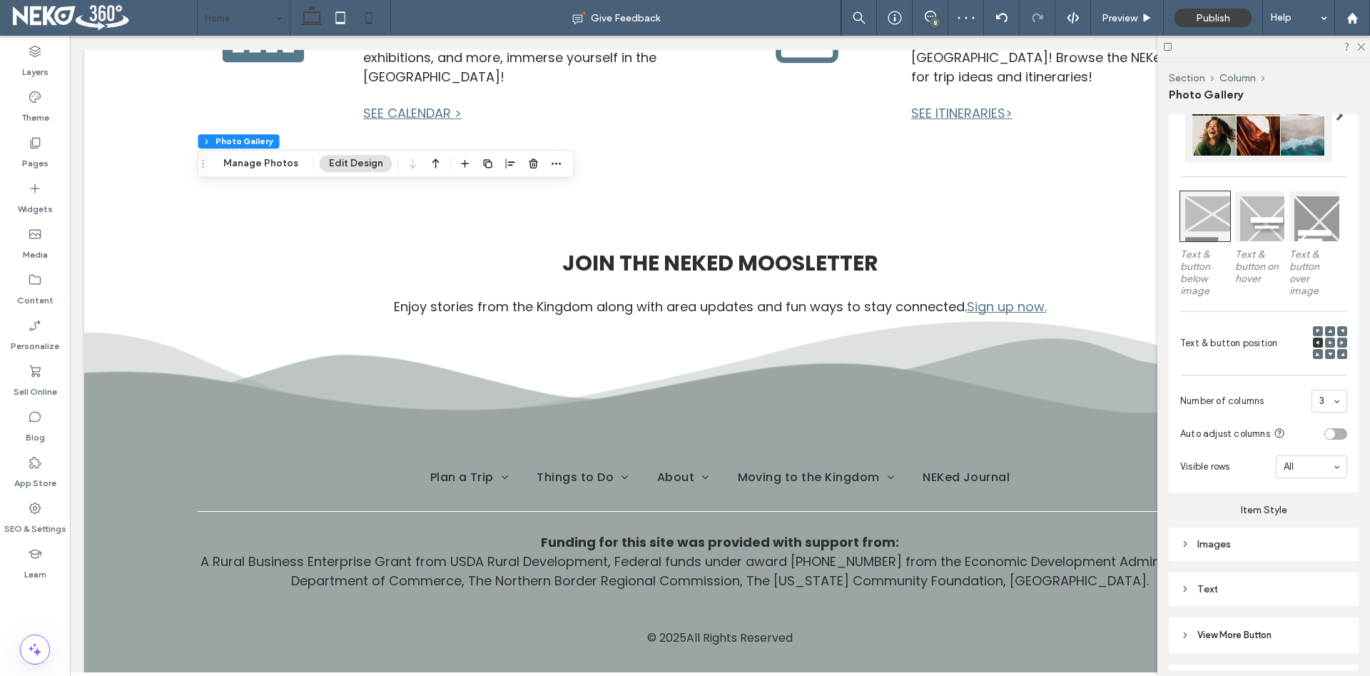
click at [372, 18] on icon at bounding box center [369, 18] width 29 height 29
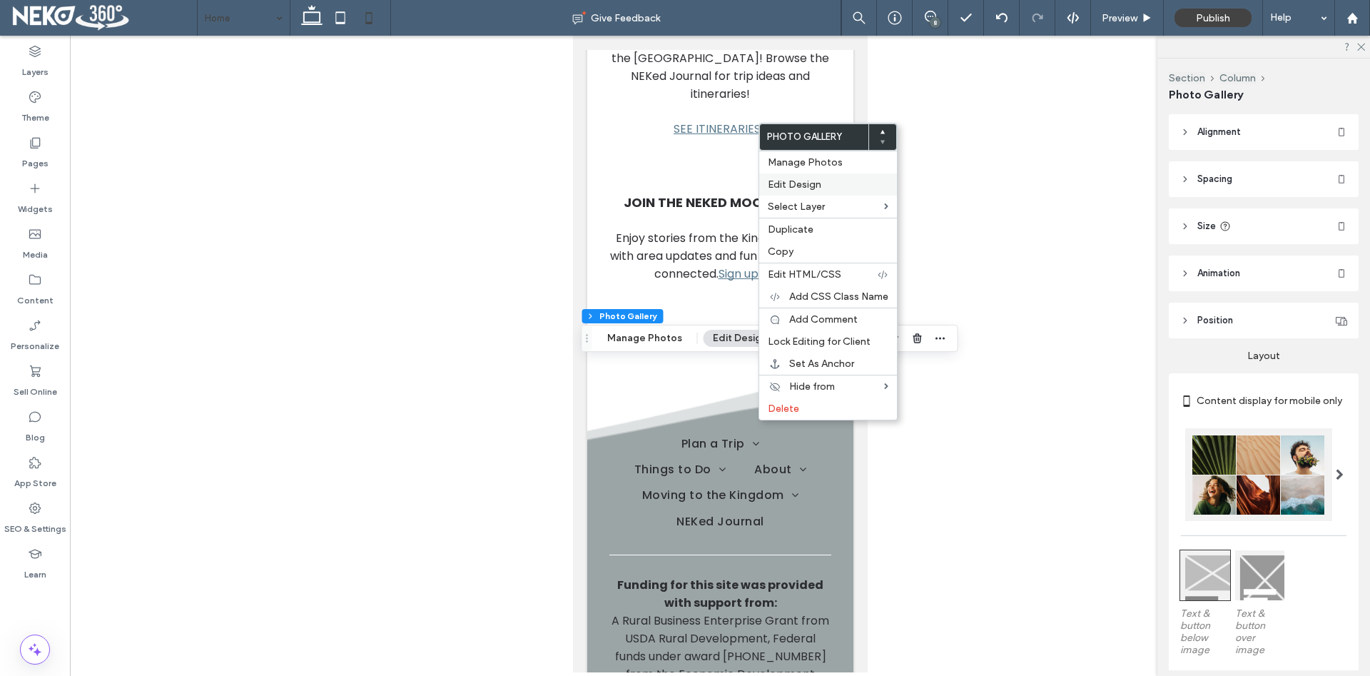
click at [810, 183] on span "Edit Design" at bounding box center [795, 184] width 54 height 12
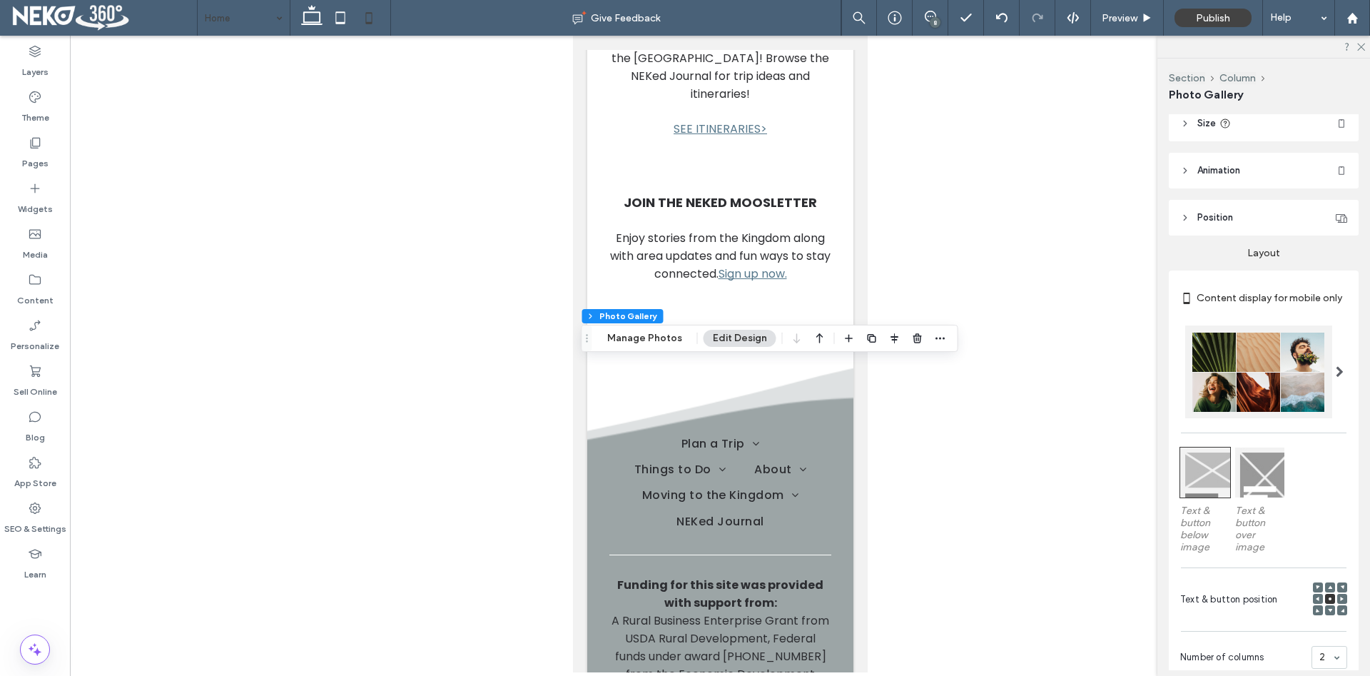
scroll to position [218, 0]
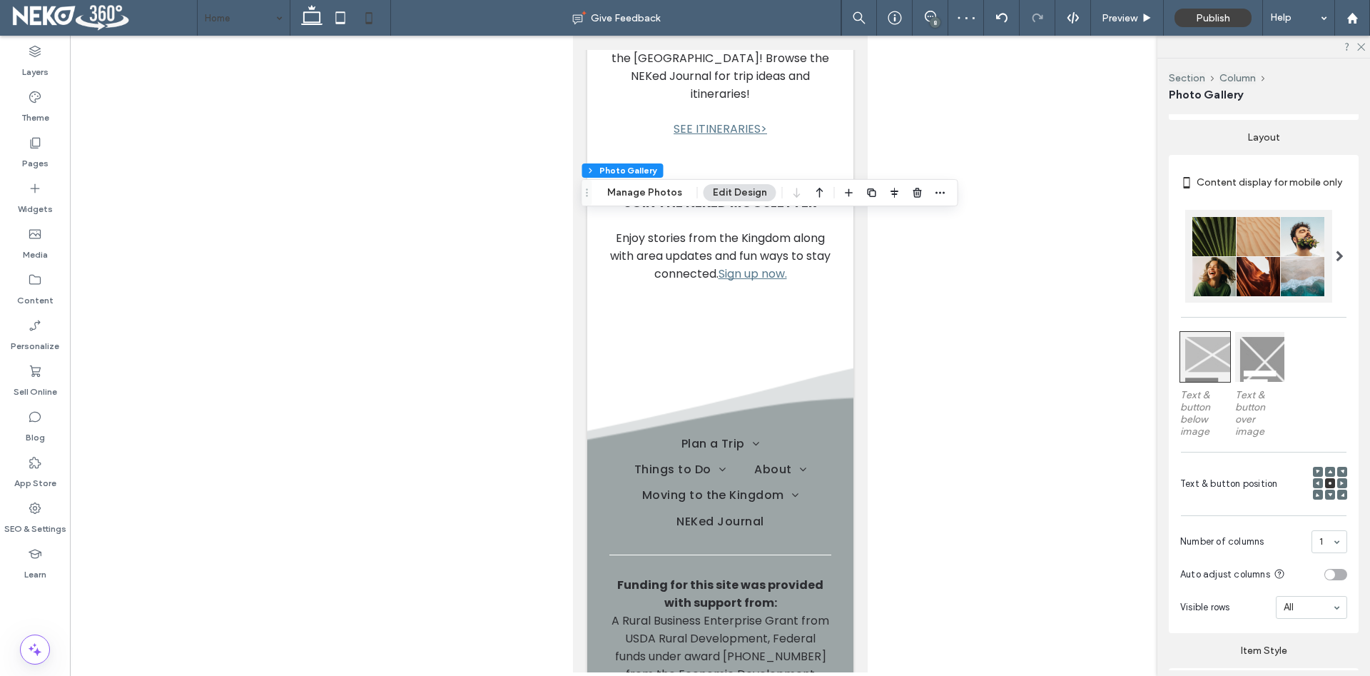
click at [1261, 368] on div at bounding box center [1260, 357] width 50 height 50
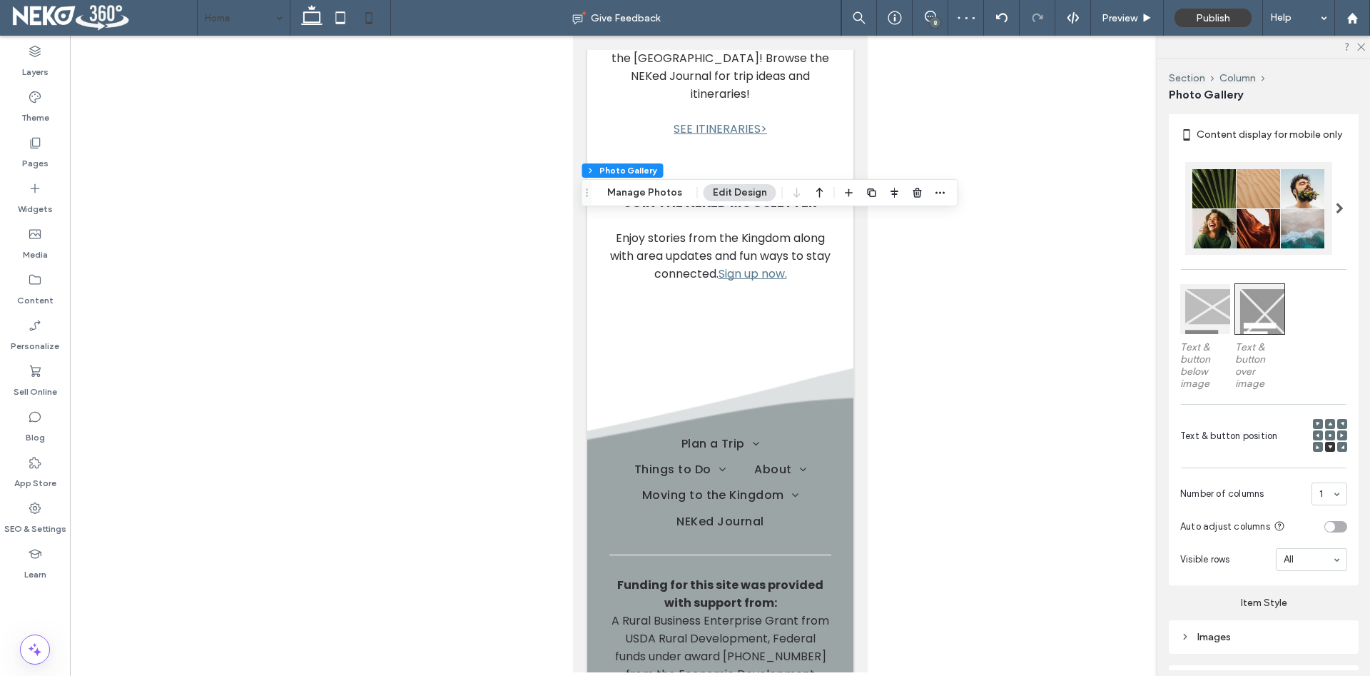
scroll to position [291, 0]
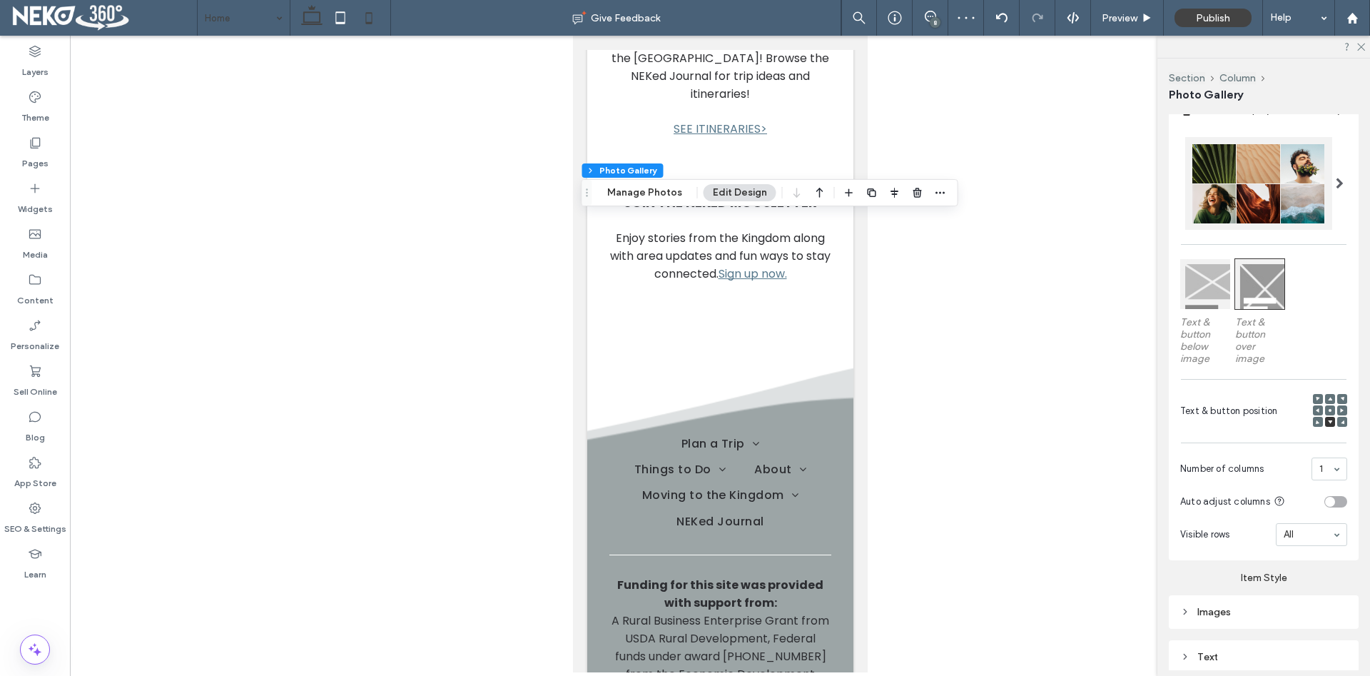
click at [313, 19] on icon at bounding box center [311, 18] width 29 height 29
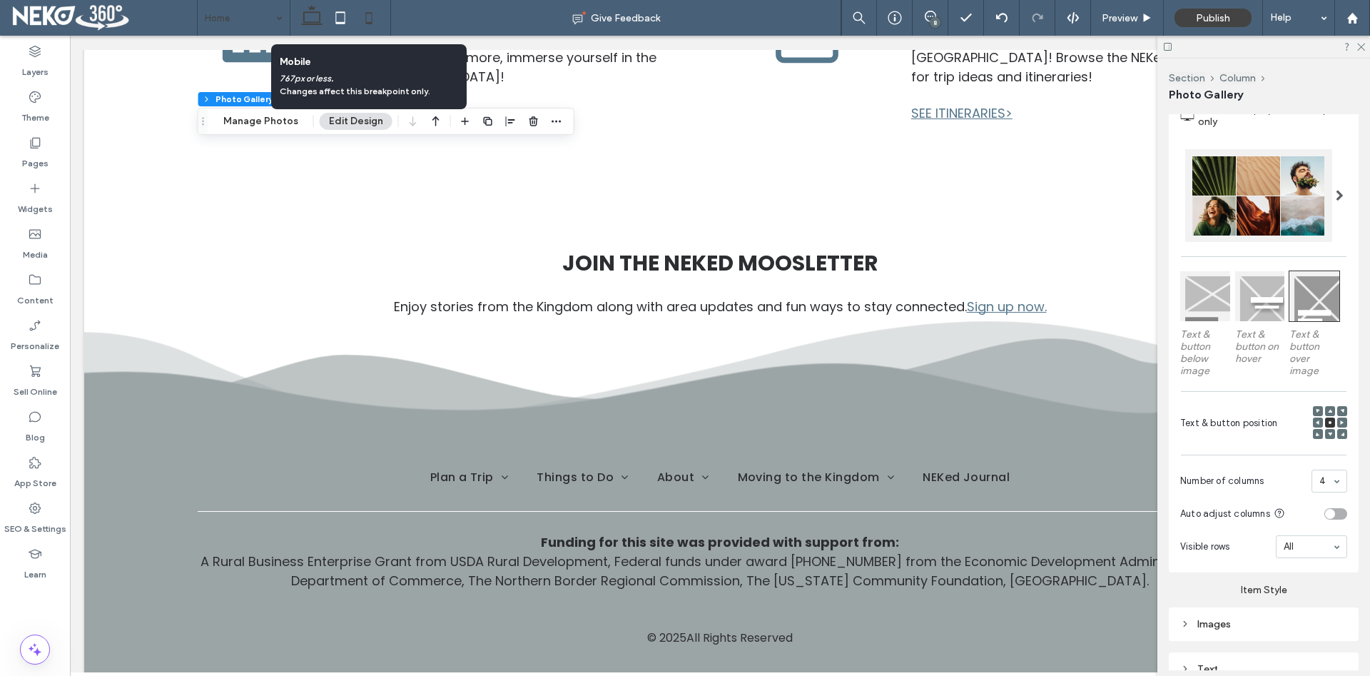
click at [369, 15] on icon at bounding box center [369, 18] width 29 height 29
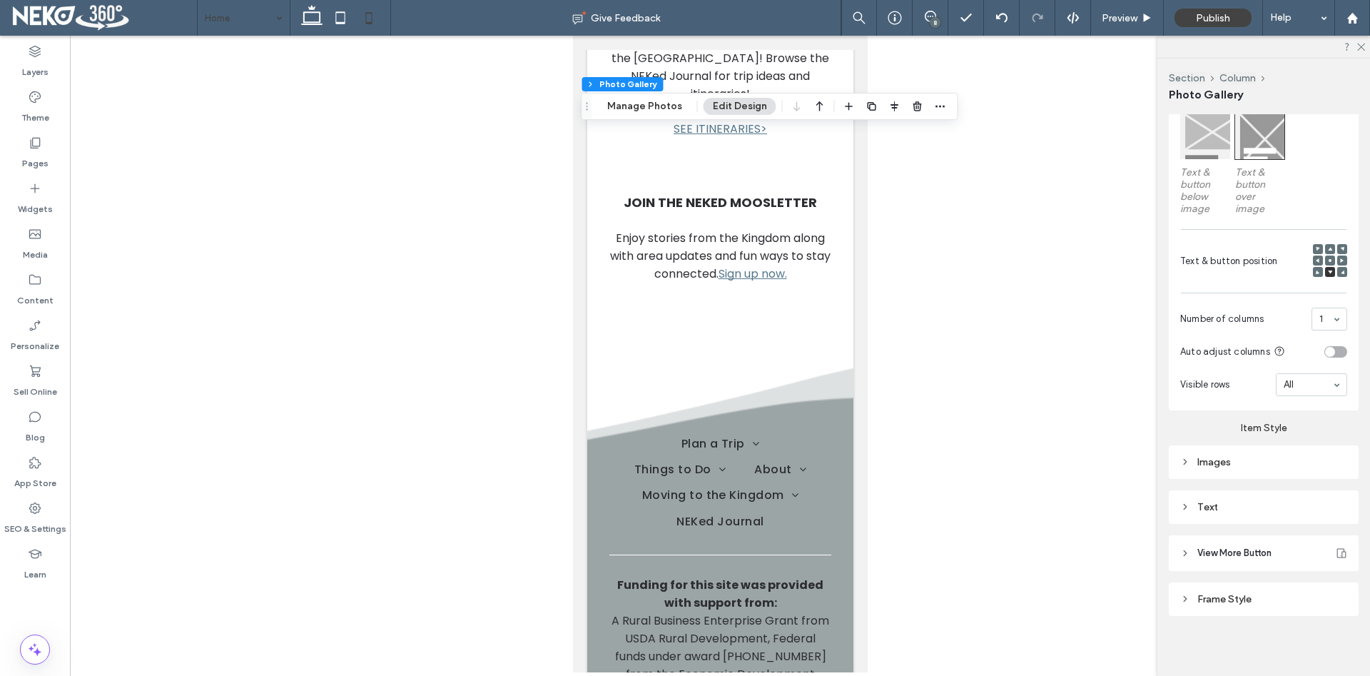
scroll to position [444, 0]
click at [1190, 457] on div "Images" at bounding box center [1263, 459] width 167 height 12
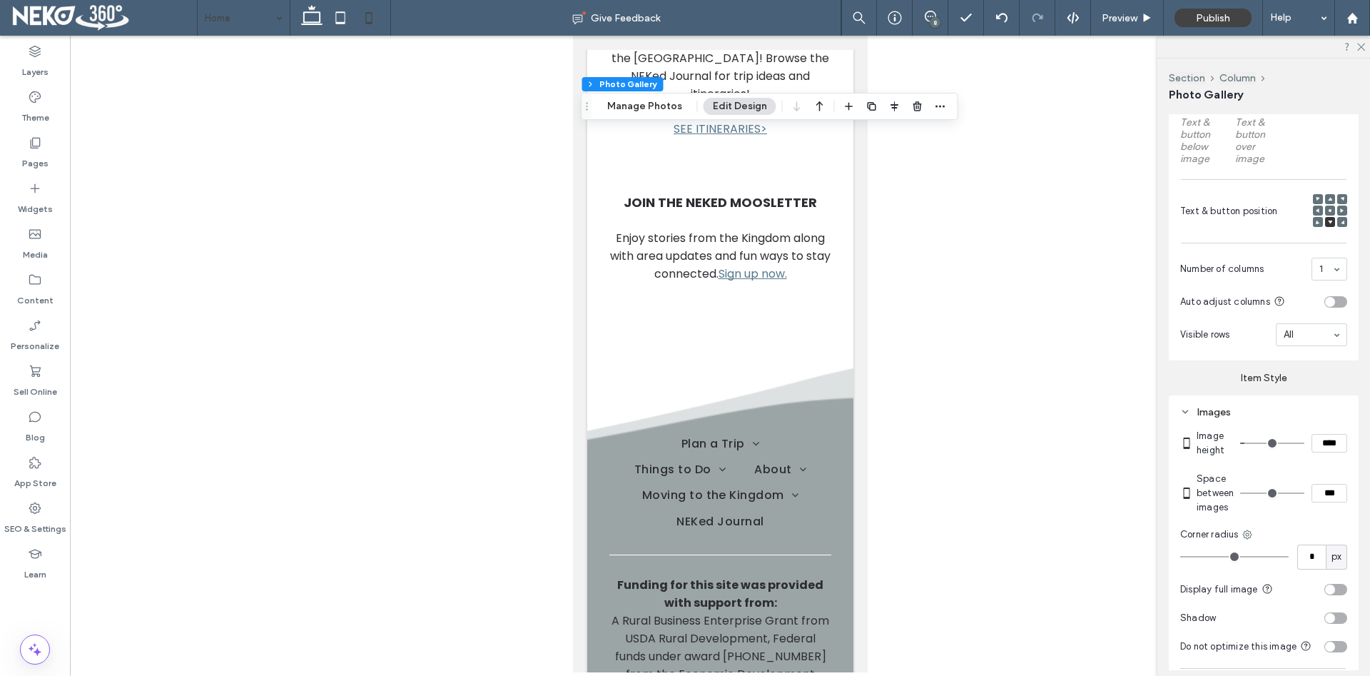
scroll to position [516, 0]
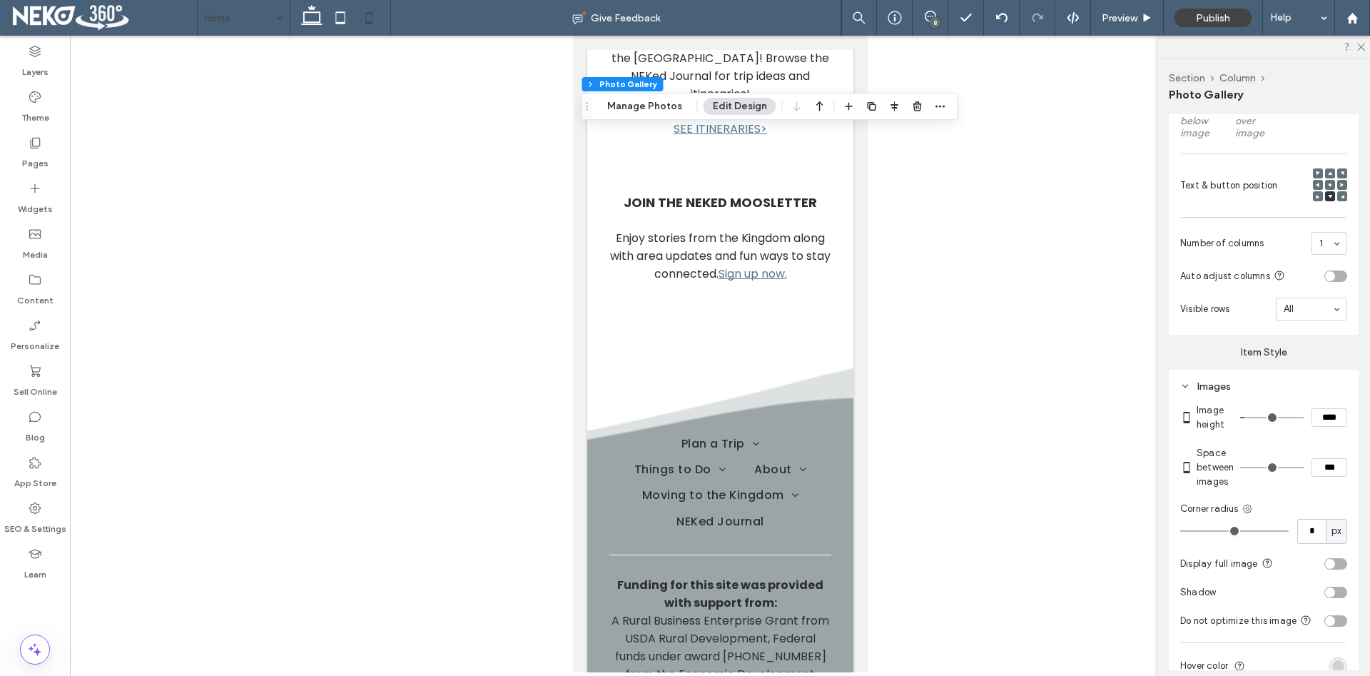
type input "*"
type input "***"
type input "*"
type input "***"
type input "*"
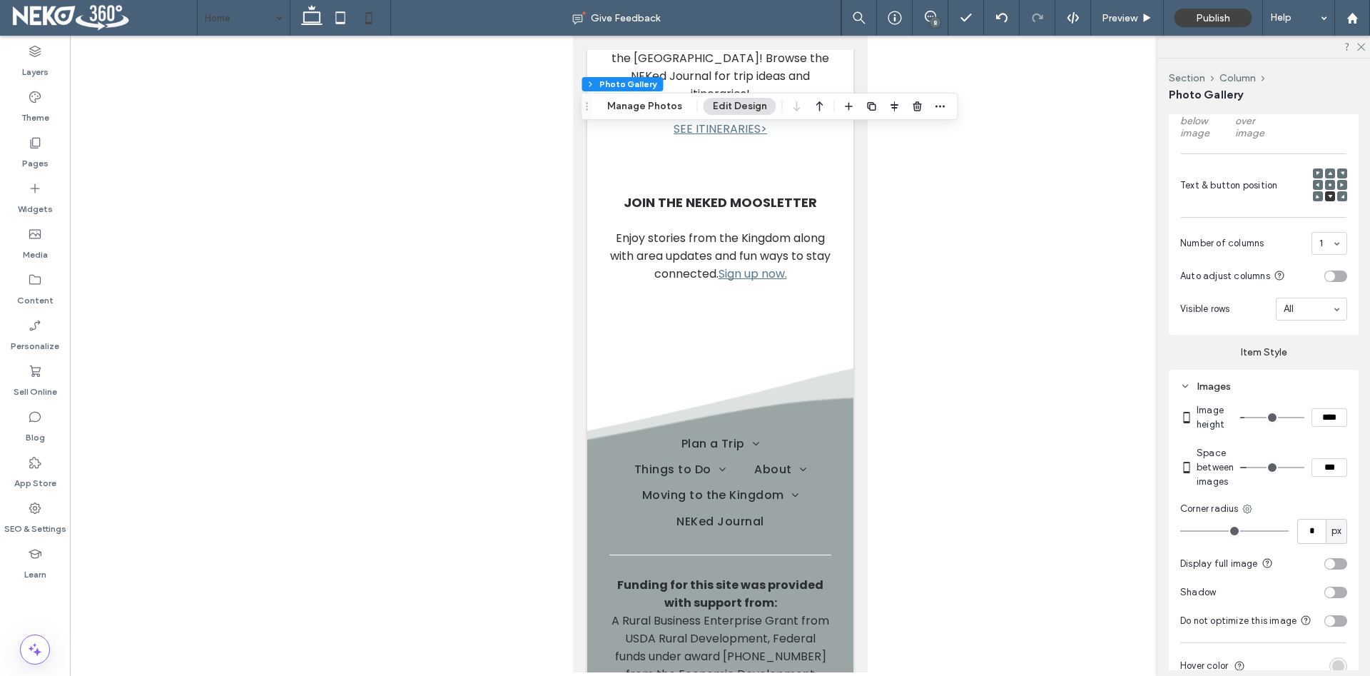
type input "***"
type input "*"
type input "***"
type input "*"
type input "***"
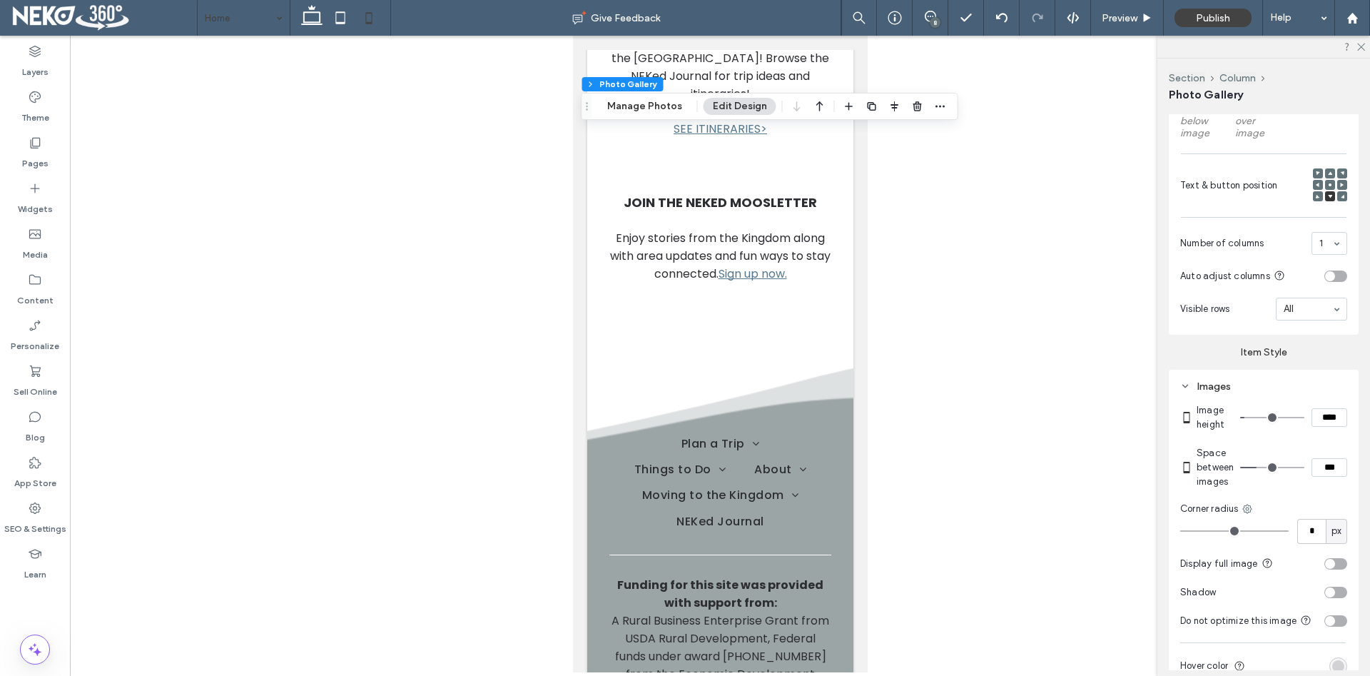
type input "*"
type input "***"
drag, startPoint x: 1246, startPoint y: 470, endPoint x: 1261, endPoint y: 472, distance: 15.1
click at [1261, 468] on input "range" at bounding box center [1272, 467] width 64 height 1
type input "*"
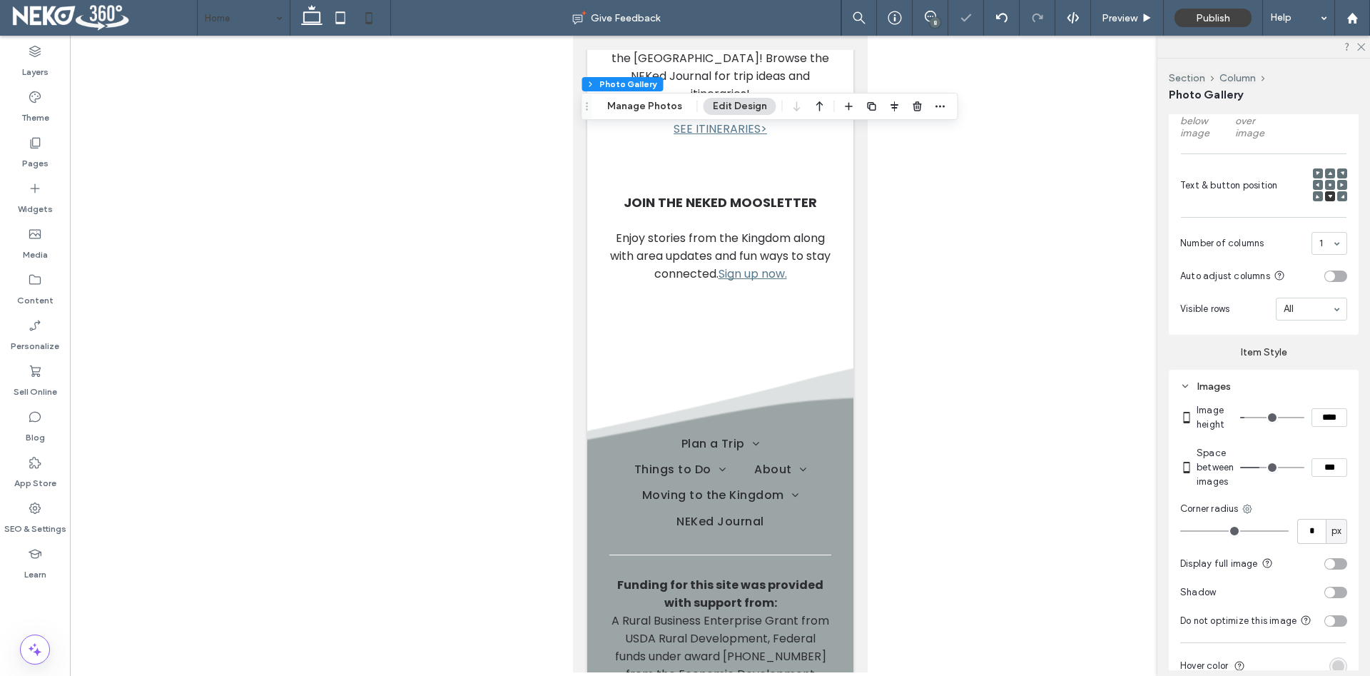
type input "***"
type input "*"
type input "***"
type input "**"
type input "****"
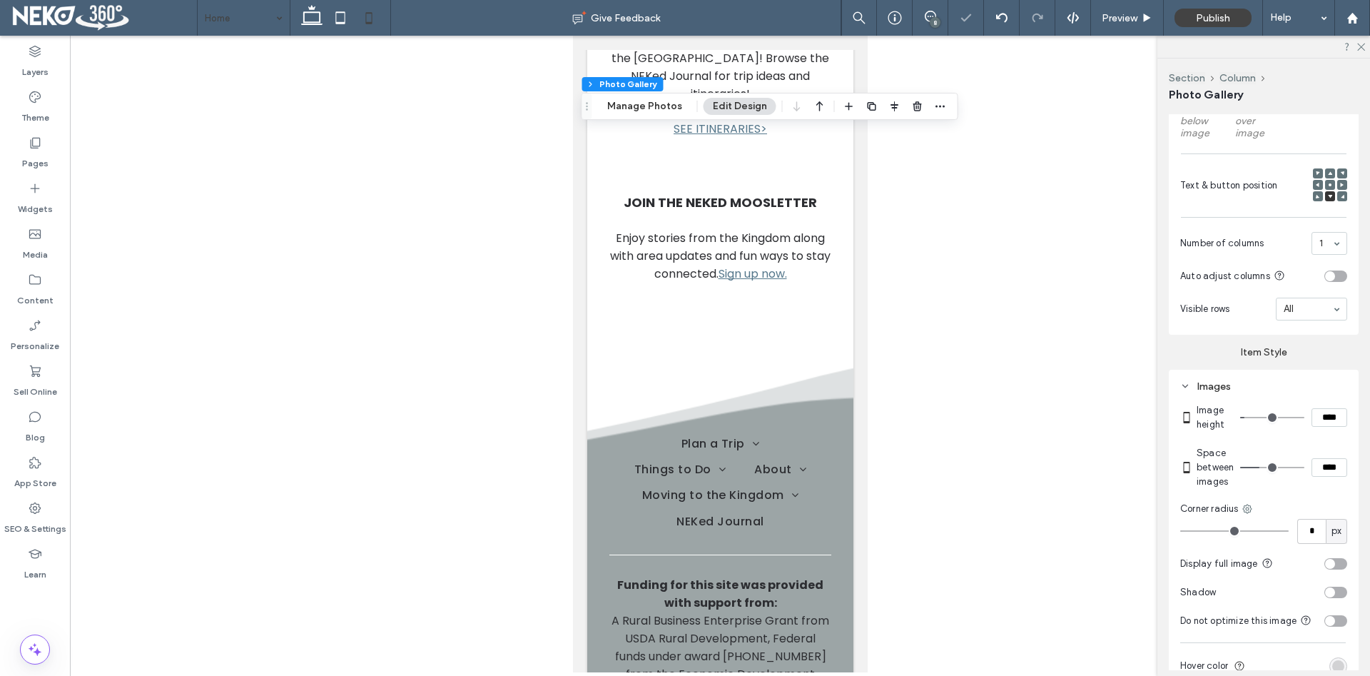
type input "**"
type input "****"
type input "**"
type input "****"
type input "**"
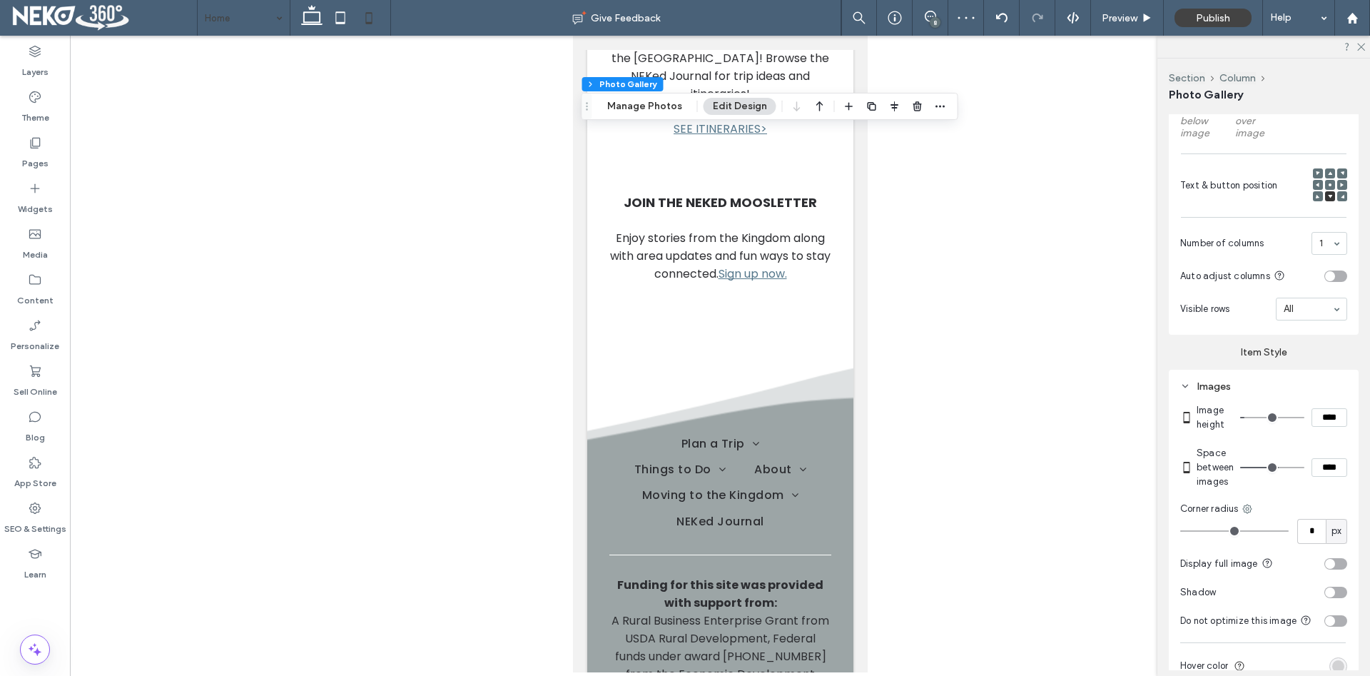
type input "****"
type input "**"
type input "****"
drag, startPoint x: 1263, startPoint y: 465, endPoint x: 1281, endPoint y: 471, distance: 19.4
type input "**"
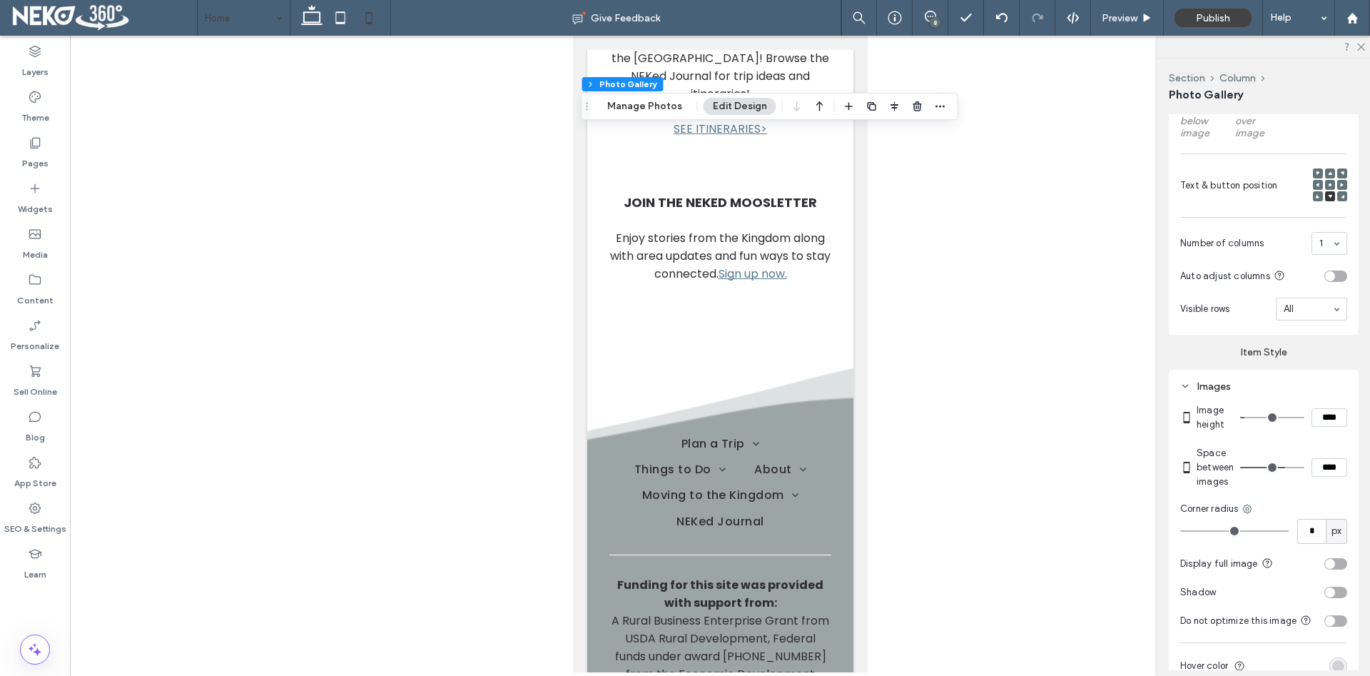
click at [1281, 468] on input "range" at bounding box center [1272, 467] width 64 height 1
click at [957, 343] on div at bounding box center [720, 354] width 1300 height 636
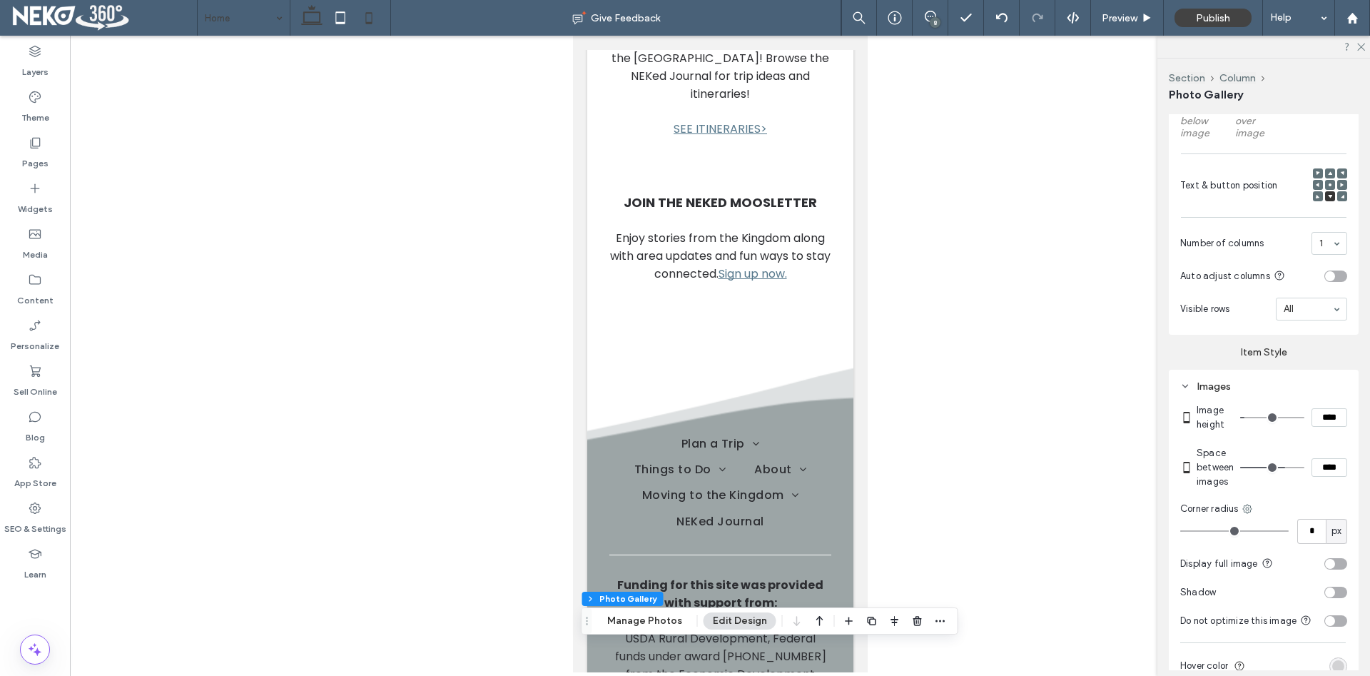
click at [315, 12] on use at bounding box center [311, 15] width 21 height 20
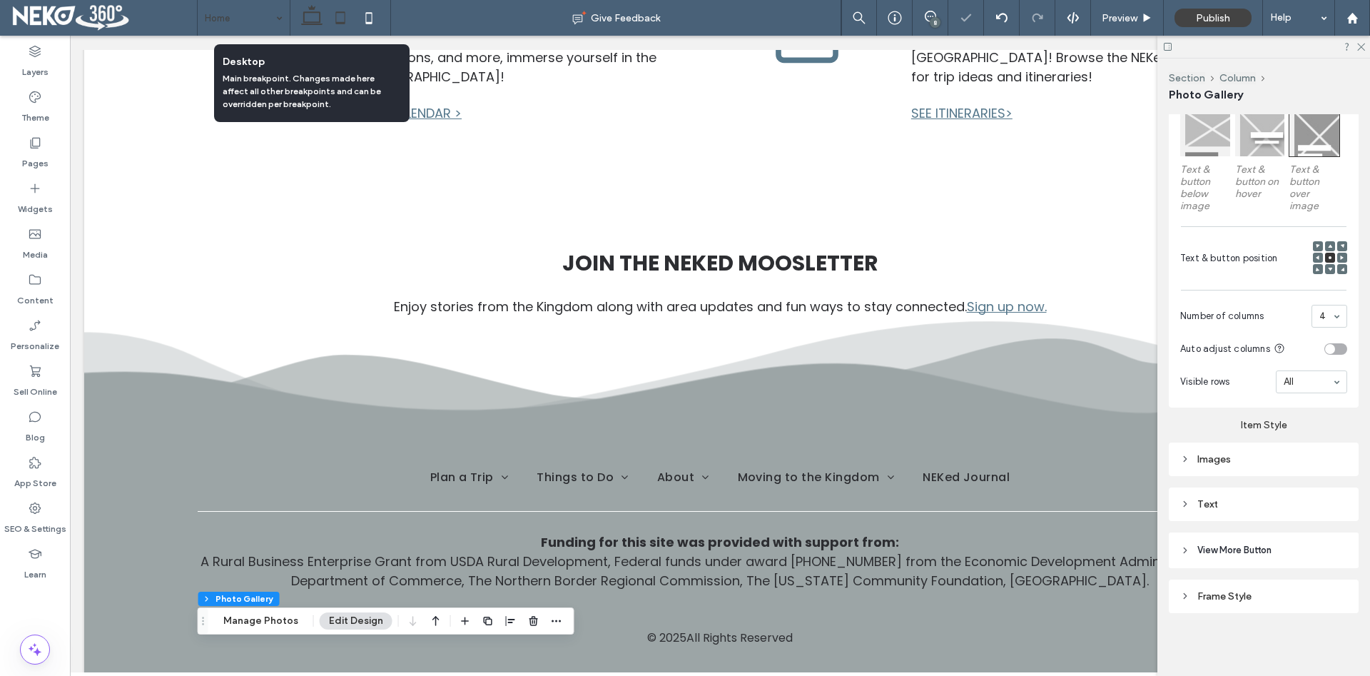
scroll to position [456, 0]
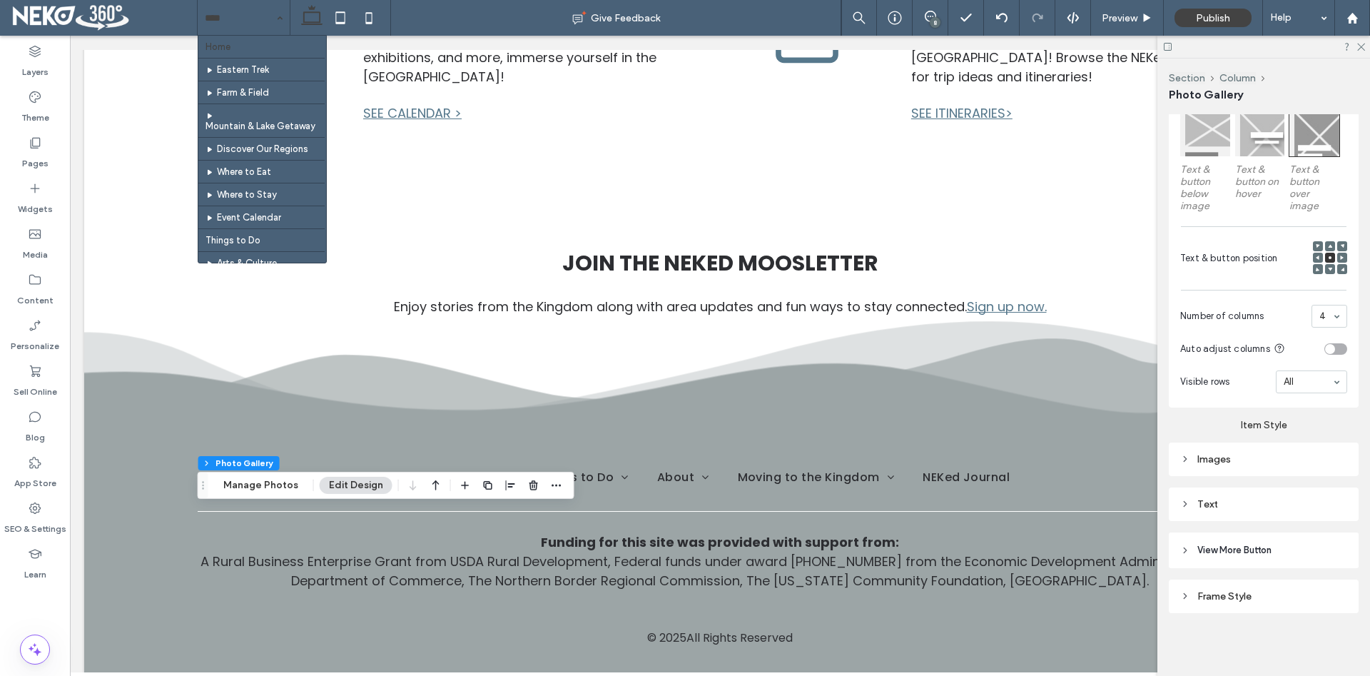
click at [264, 20] on input at bounding box center [240, 18] width 71 height 36
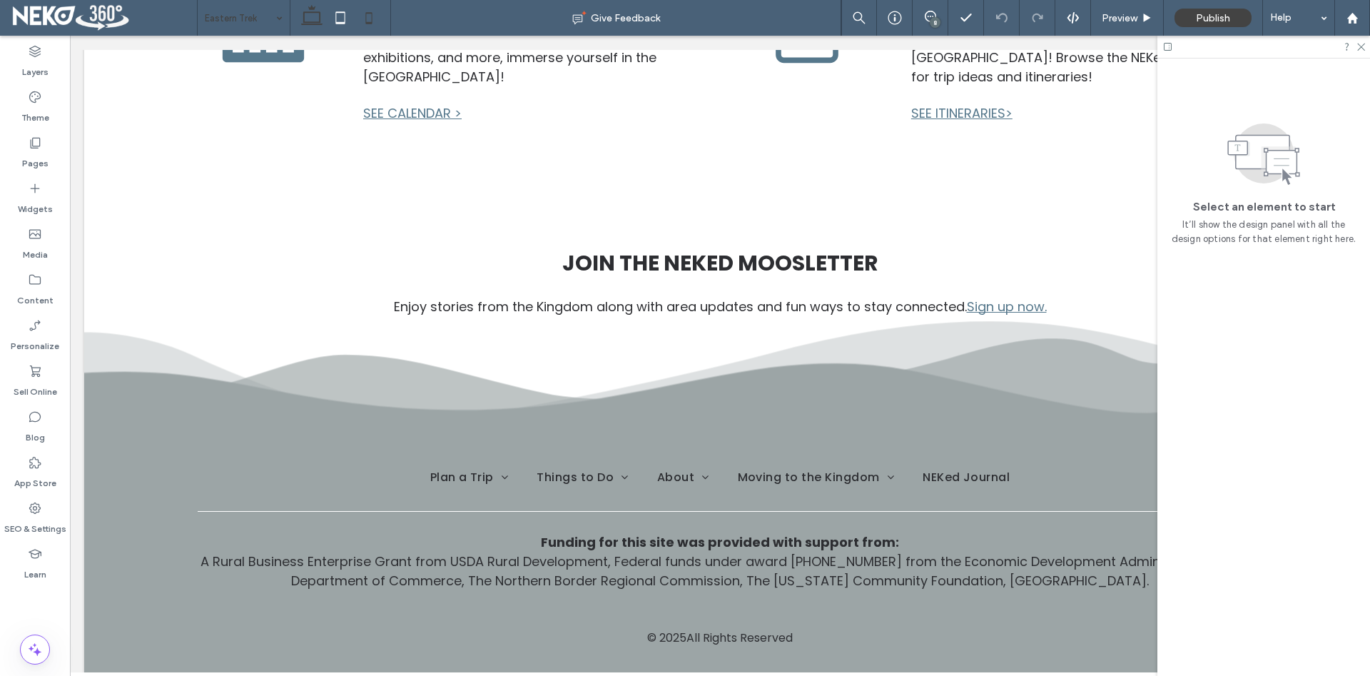
click at [369, 9] on icon at bounding box center [369, 18] width 29 height 29
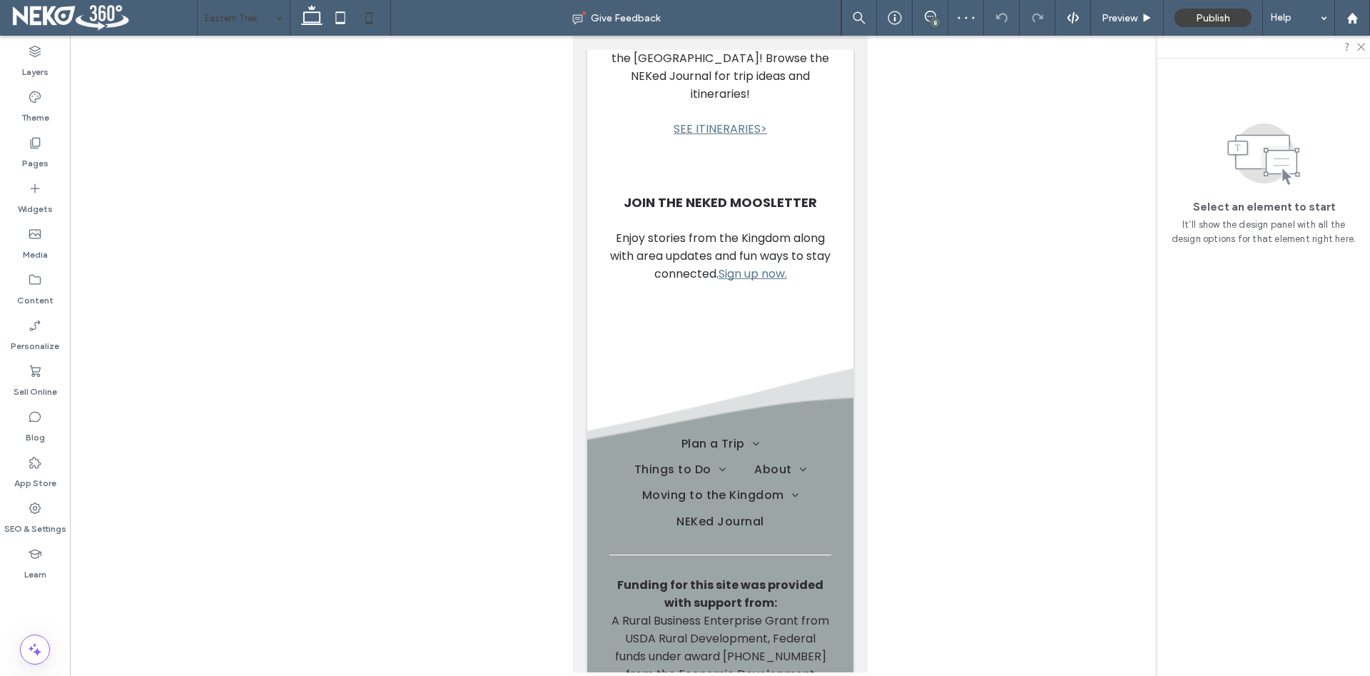
click at [269, 19] on input at bounding box center [240, 18] width 71 height 36
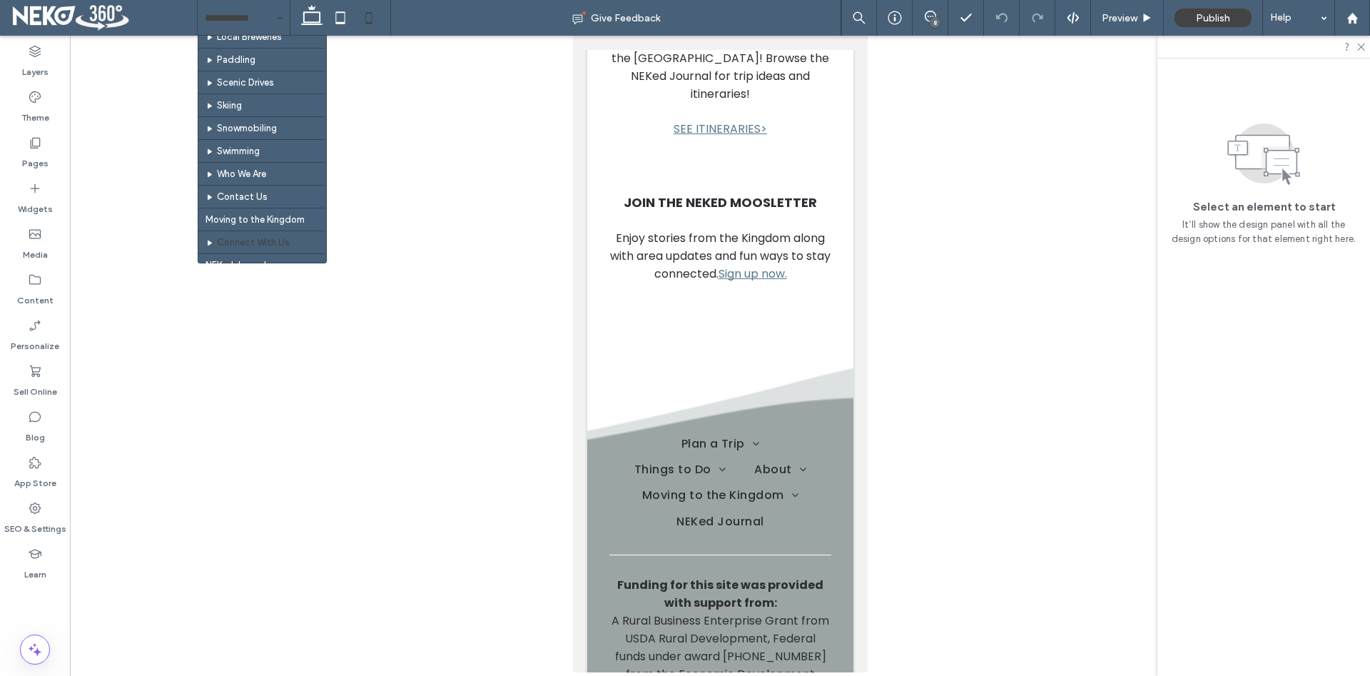
scroll to position [315, 0]
click at [34, 148] on icon at bounding box center [35, 143] width 14 height 14
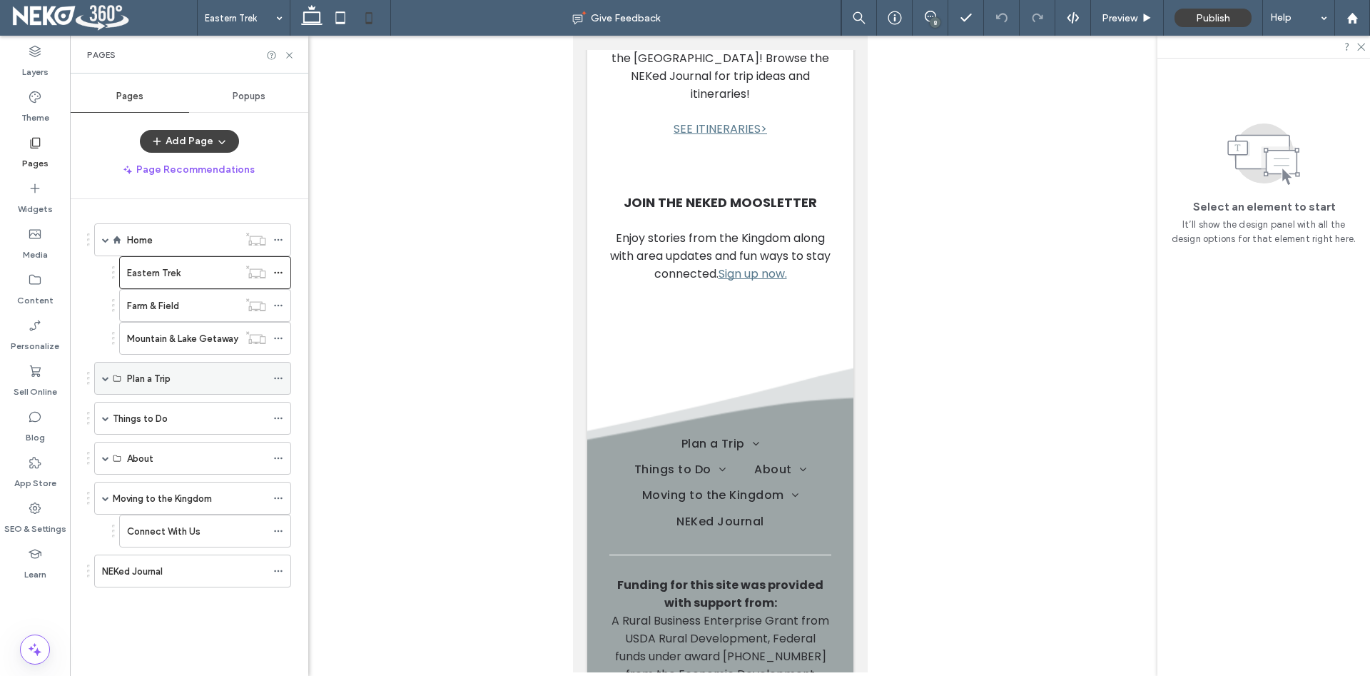
click at [158, 383] on label "Plan a Trip" at bounding box center [149, 378] width 44 height 25
click at [144, 377] on label "Plan a Trip" at bounding box center [149, 378] width 44 height 25
click at [104, 378] on span at bounding box center [105, 378] width 7 height 7
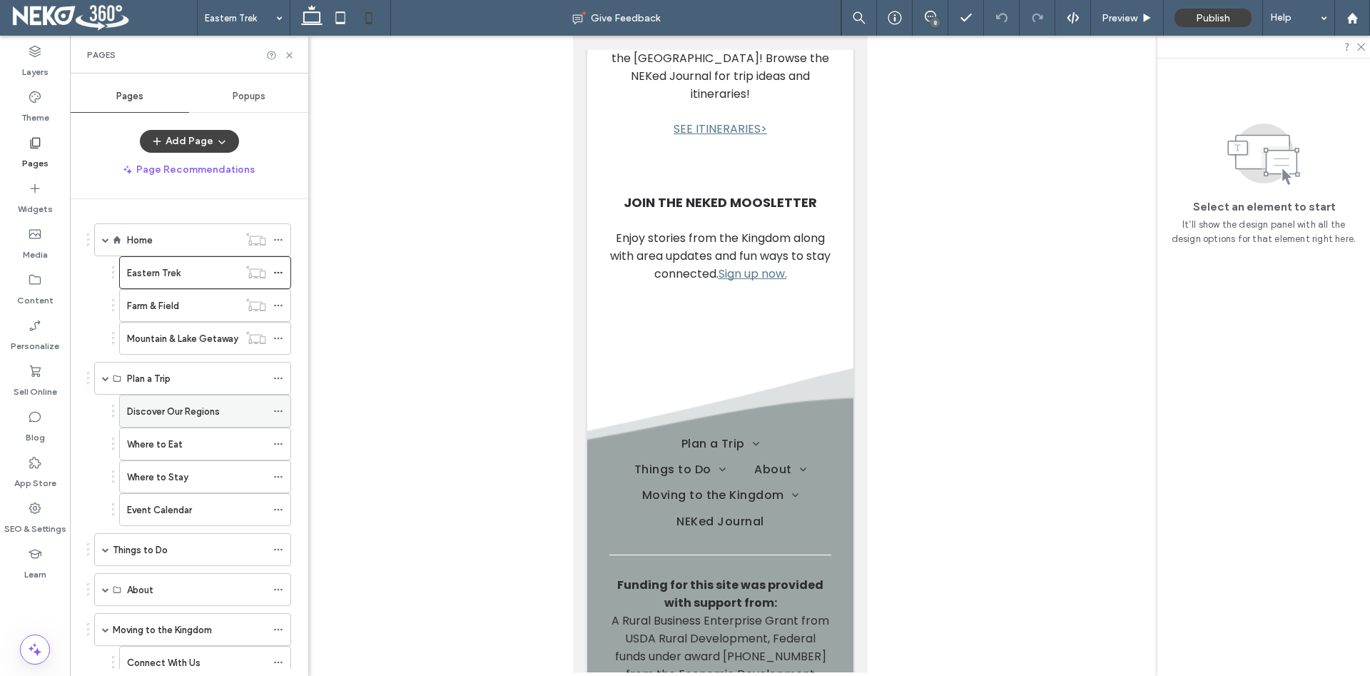
click at [184, 415] on label "Discover Our Regions" at bounding box center [173, 411] width 93 height 25
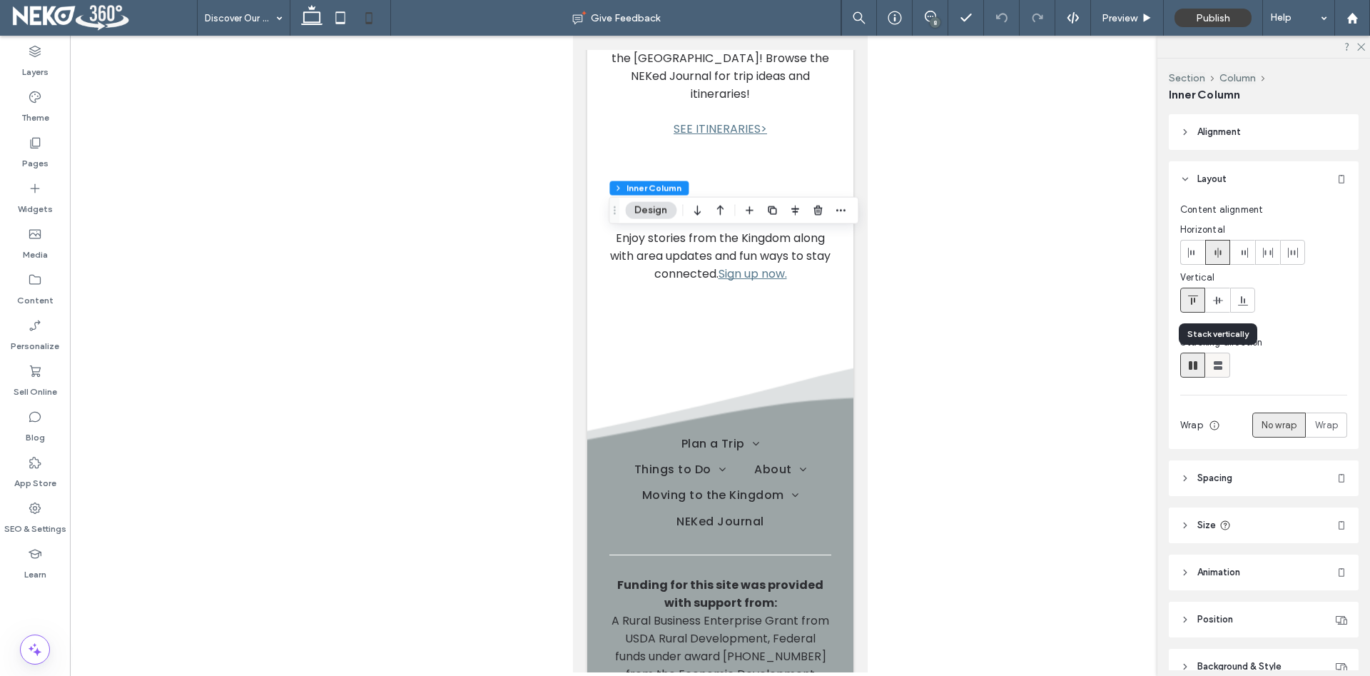
click at [1220, 368] on use at bounding box center [1217, 365] width 9 height 9
type input "**"
type input "****"
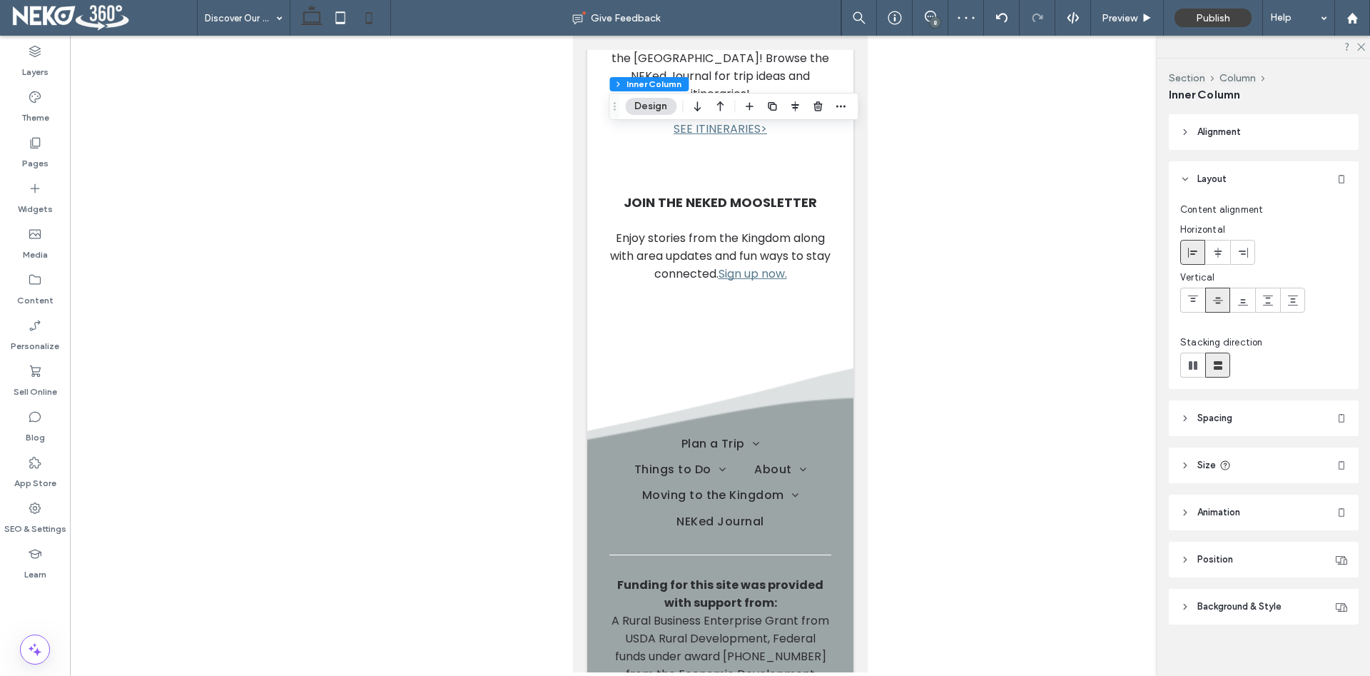
click at [322, 20] on icon at bounding box center [311, 18] width 29 height 29
type input "*"
type input "**"
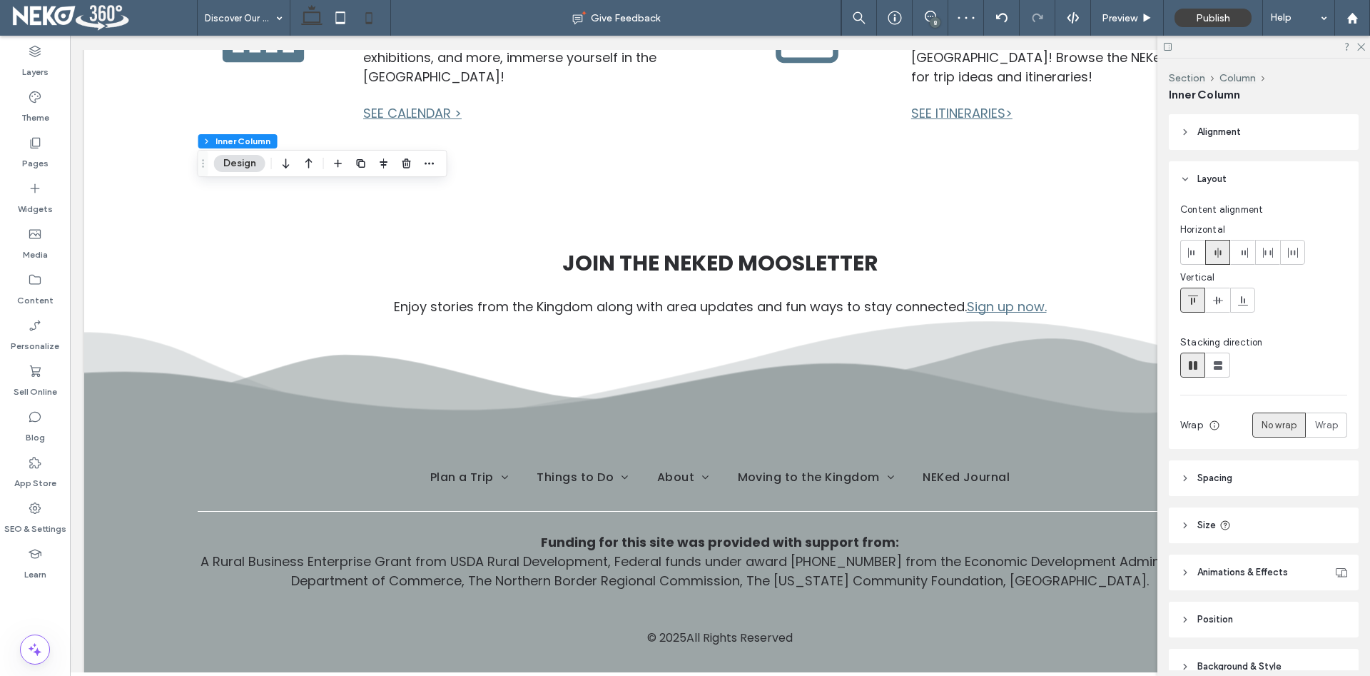
click at [374, 8] on icon at bounding box center [369, 18] width 29 height 29
type input "**"
type input "****"
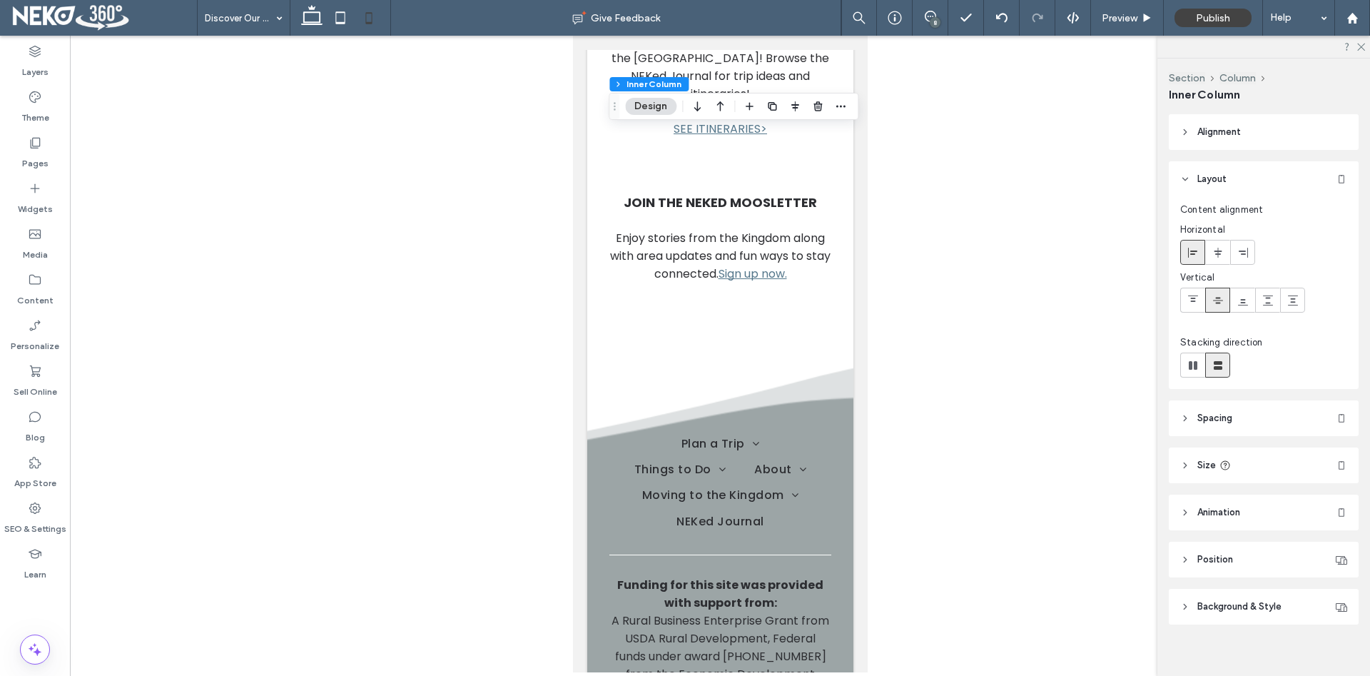
click at [645, 106] on button "Design" at bounding box center [650, 106] width 51 height 17
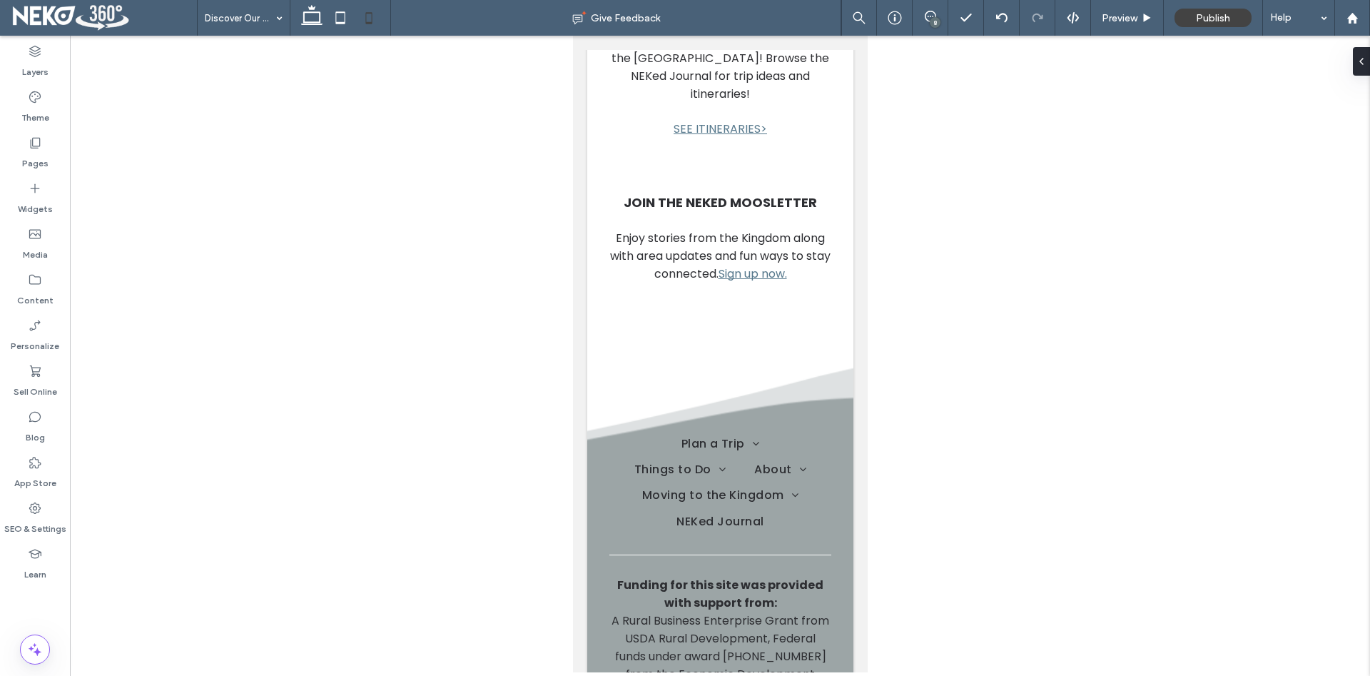
type input "****"
click at [1009, 16] on div at bounding box center [1001, 17] width 35 height 11
click at [1012, 14] on div at bounding box center [1001, 17] width 35 height 11
click at [678, 258] on button "Design" at bounding box center [675, 255] width 51 height 17
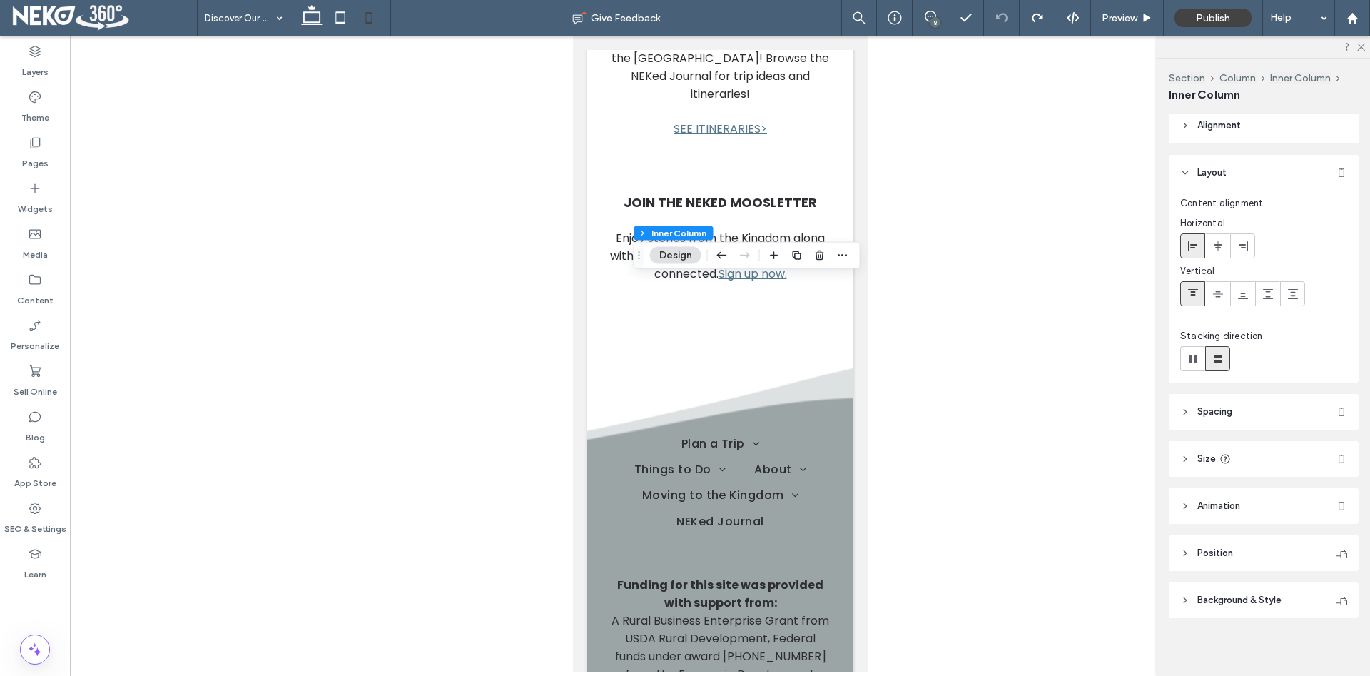
scroll to position [11, 0]
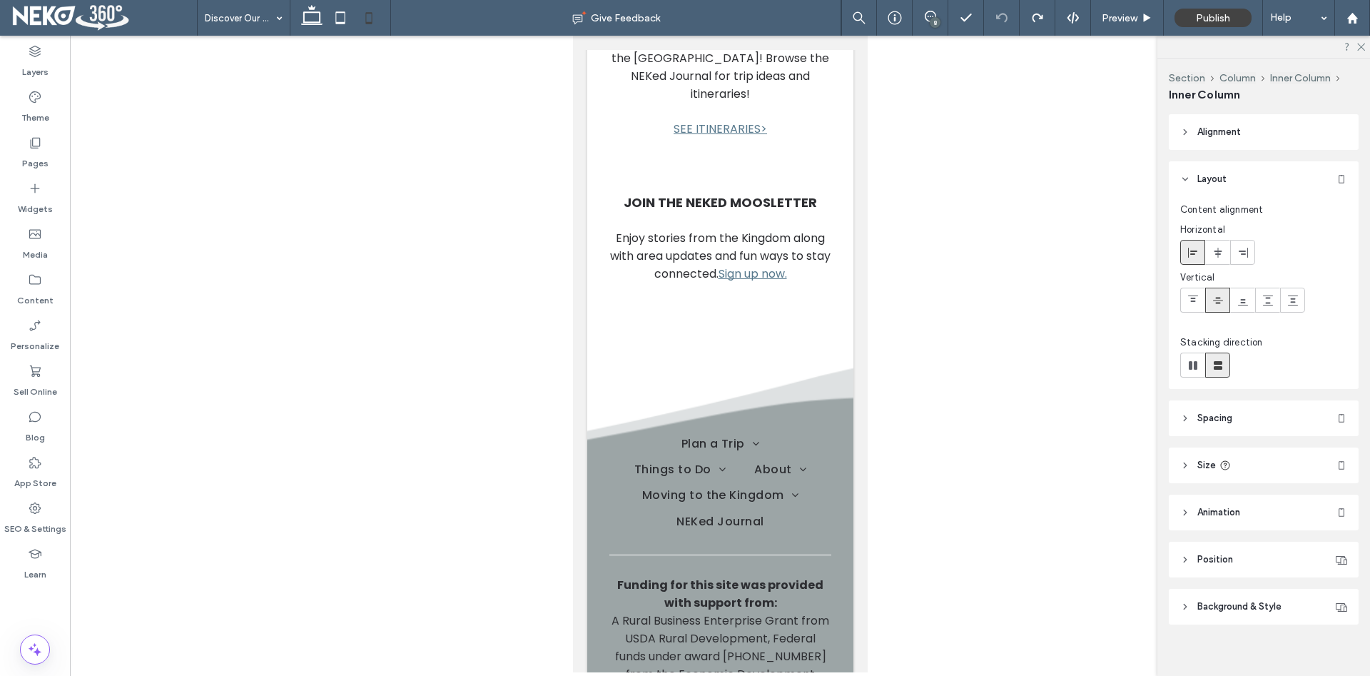
type input "**"
click at [311, 21] on icon at bounding box center [311, 18] width 29 height 29
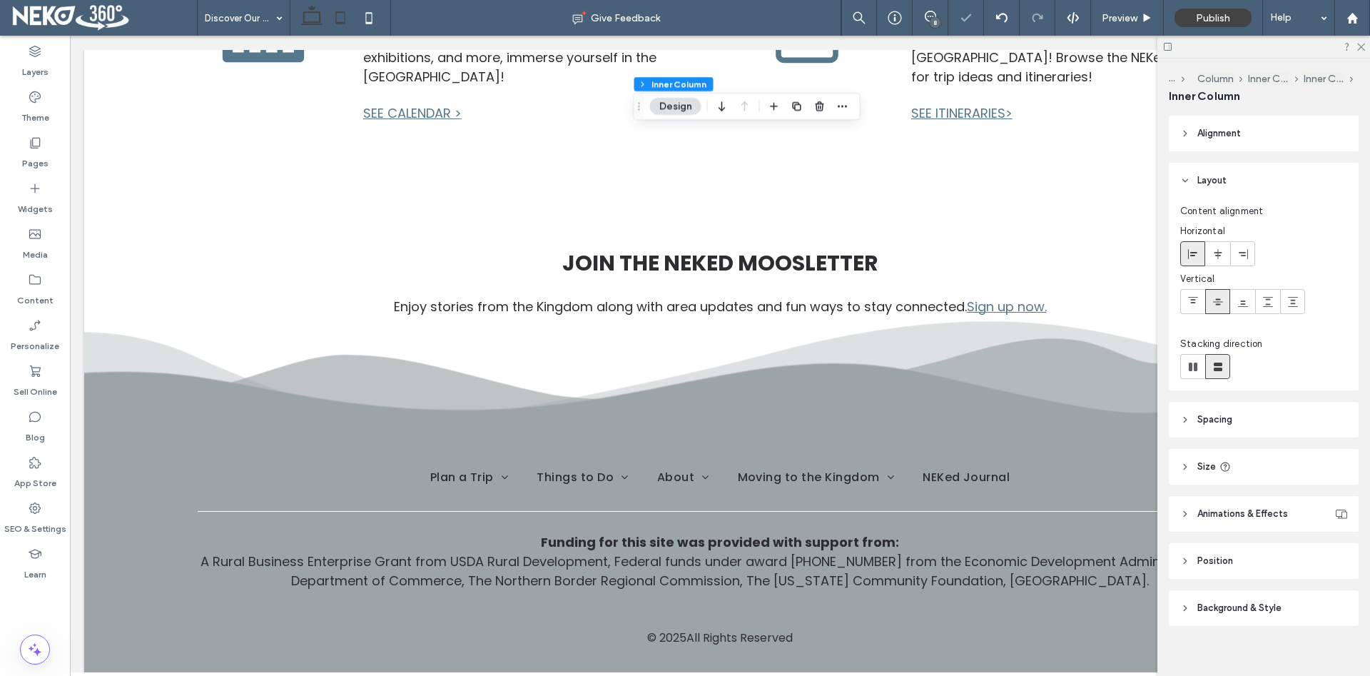
type input "**"
click at [367, 14] on use at bounding box center [369, 17] width 6 height 11
type input "**"
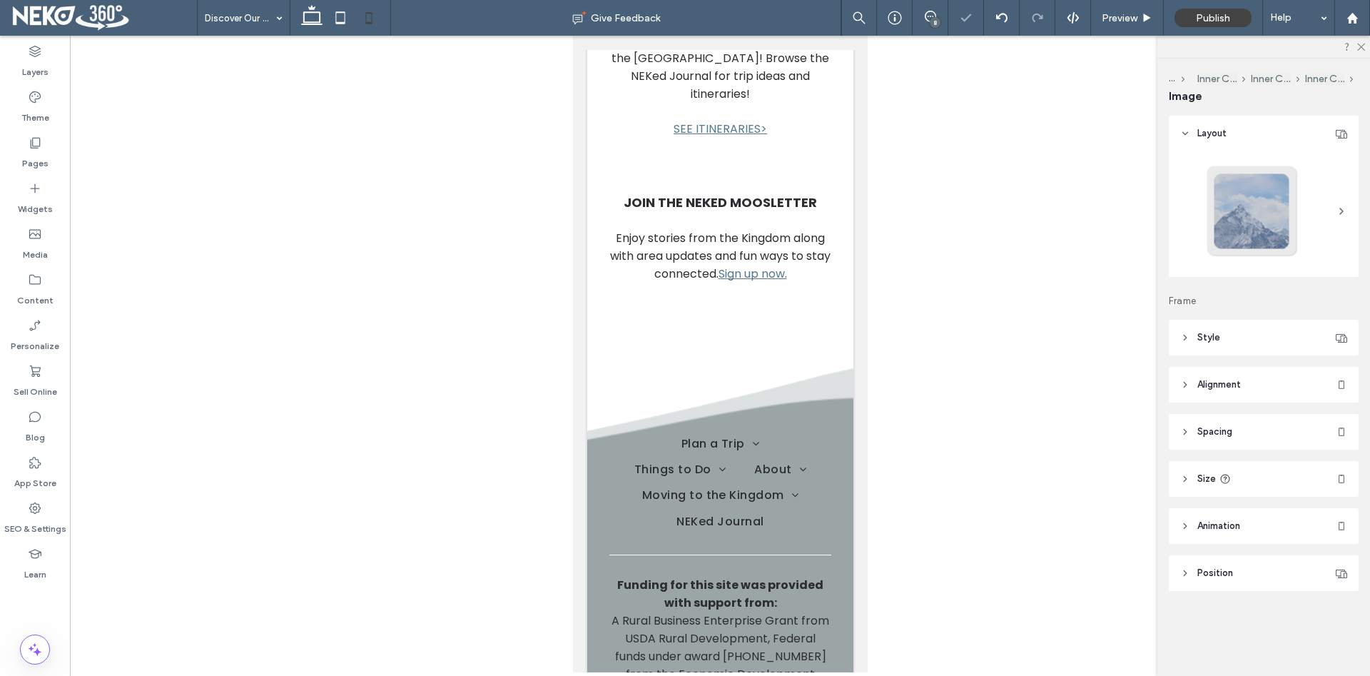
type input "**"
type input "****"
click at [315, 16] on icon at bounding box center [311, 18] width 29 height 29
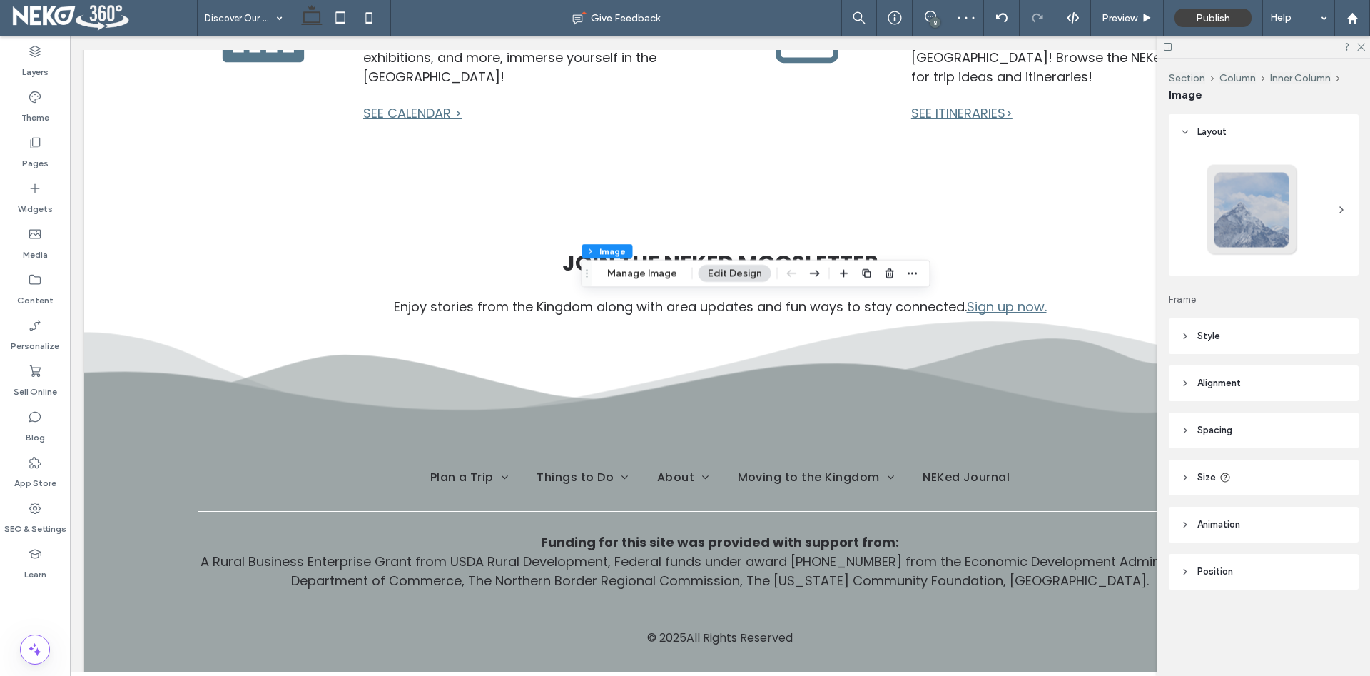
type input "**"
type input "***"
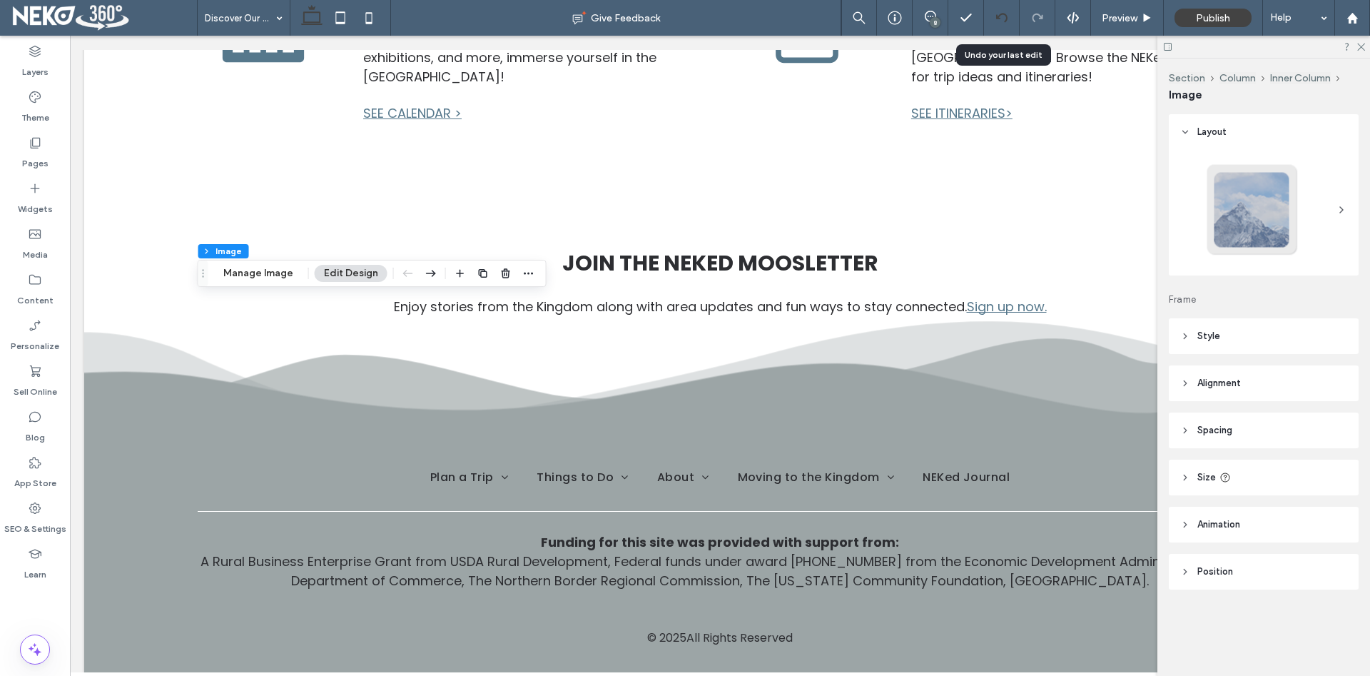
click at [1009, 22] on div at bounding box center [1001, 17] width 35 height 11
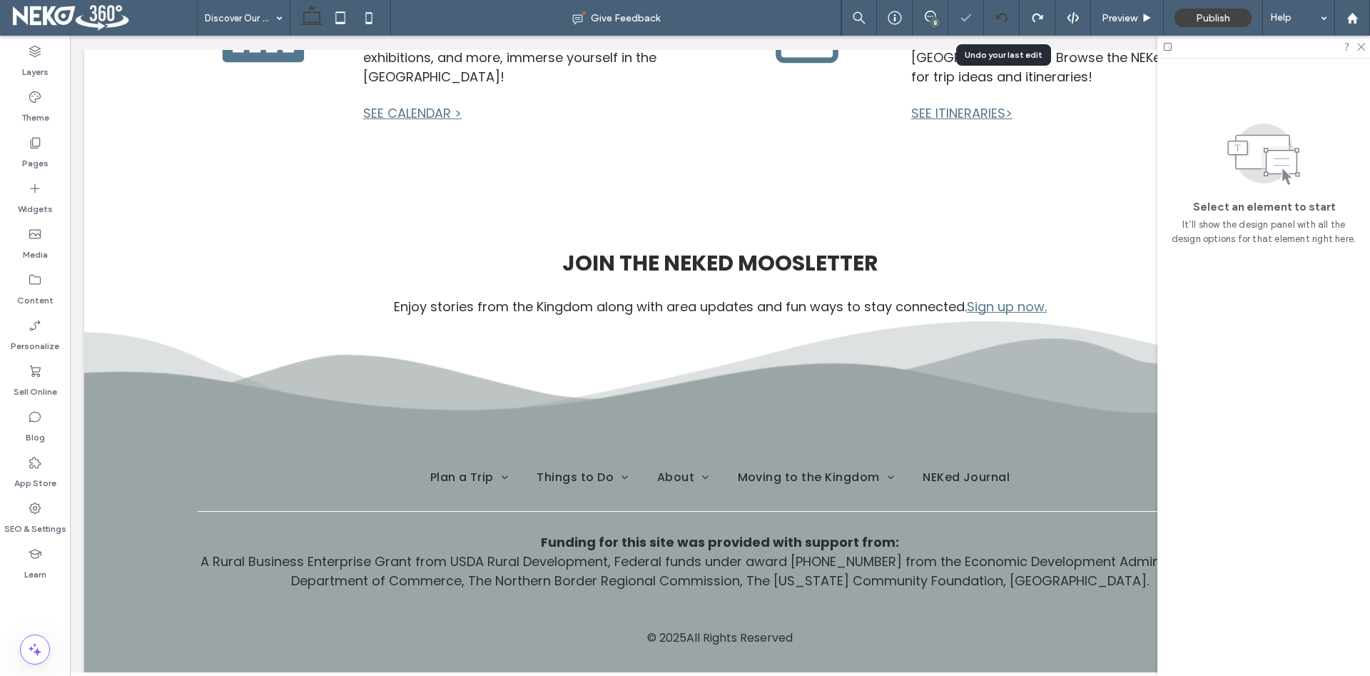
click at [1005, 17] on icon at bounding box center [1001, 17] width 11 height 11
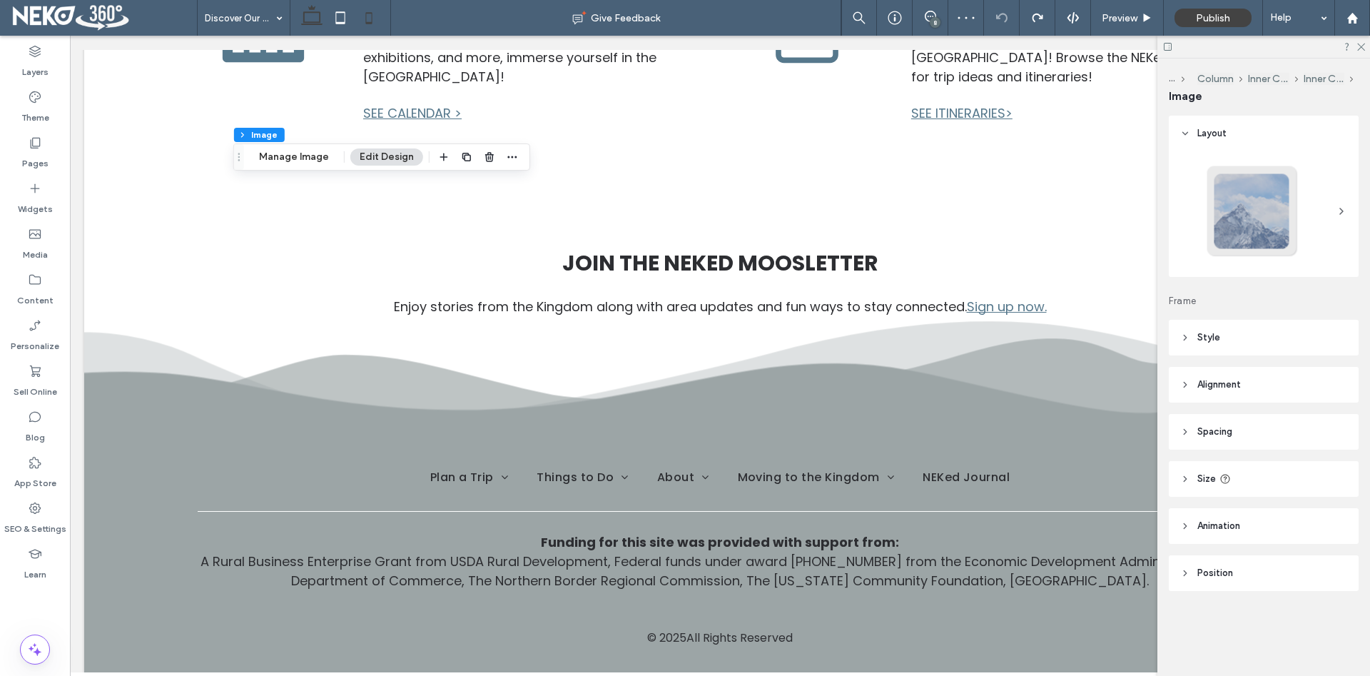
click at [372, 11] on icon at bounding box center [369, 18] width 29 height 29
type input "***"
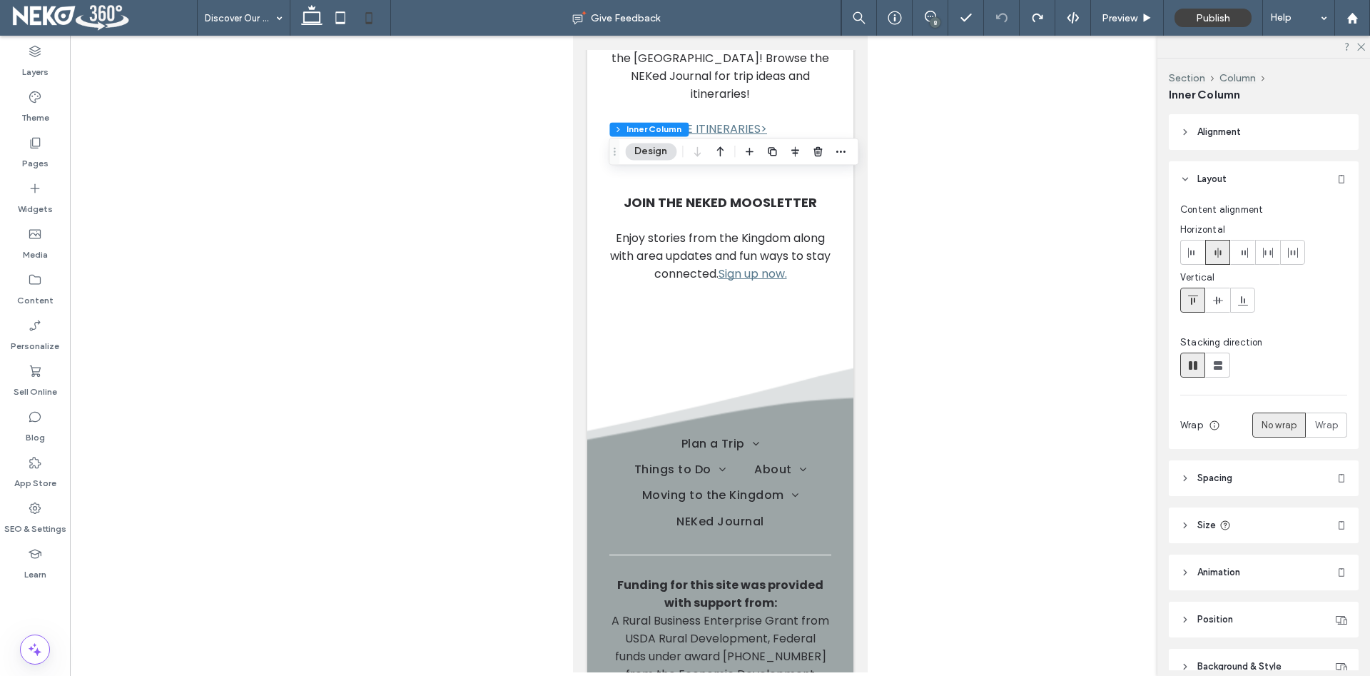
click at [666, 148] on button "Design" at bounding box center [650, 151] width 51 height 17
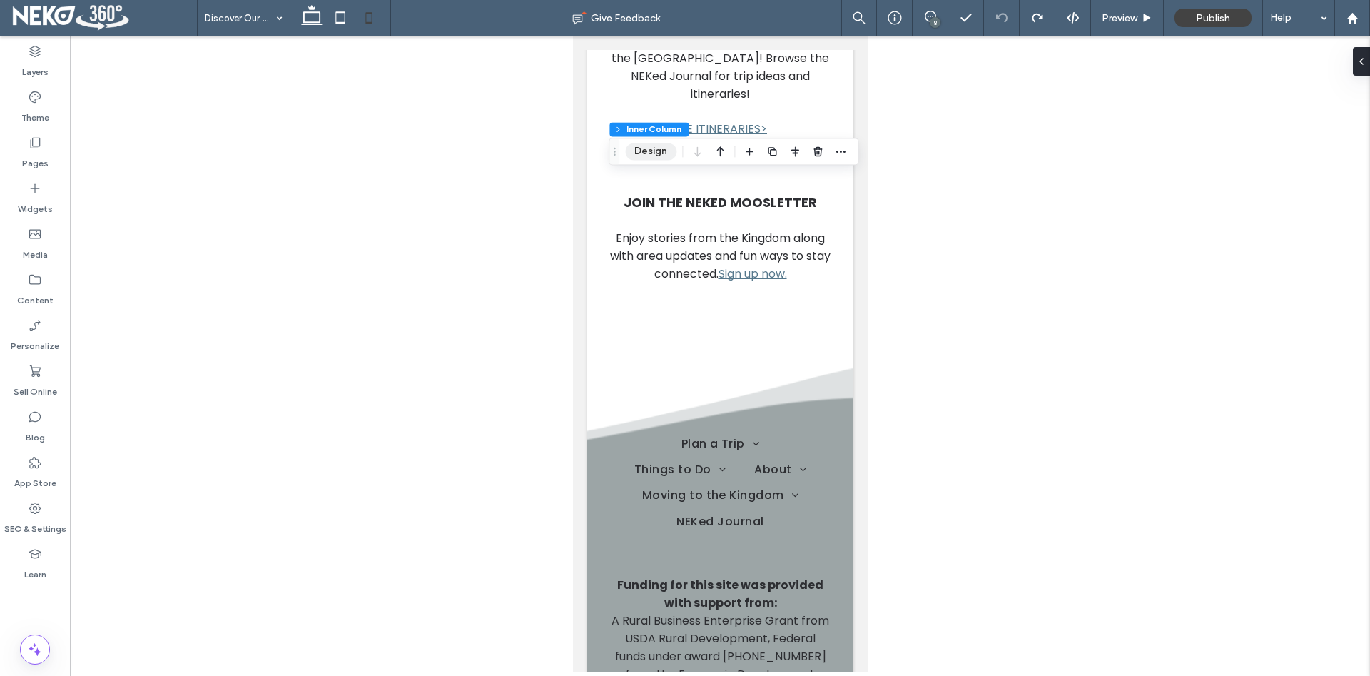
click at [661, 151] on button "Design" at bounding box center [650, 151] width 51 height 17
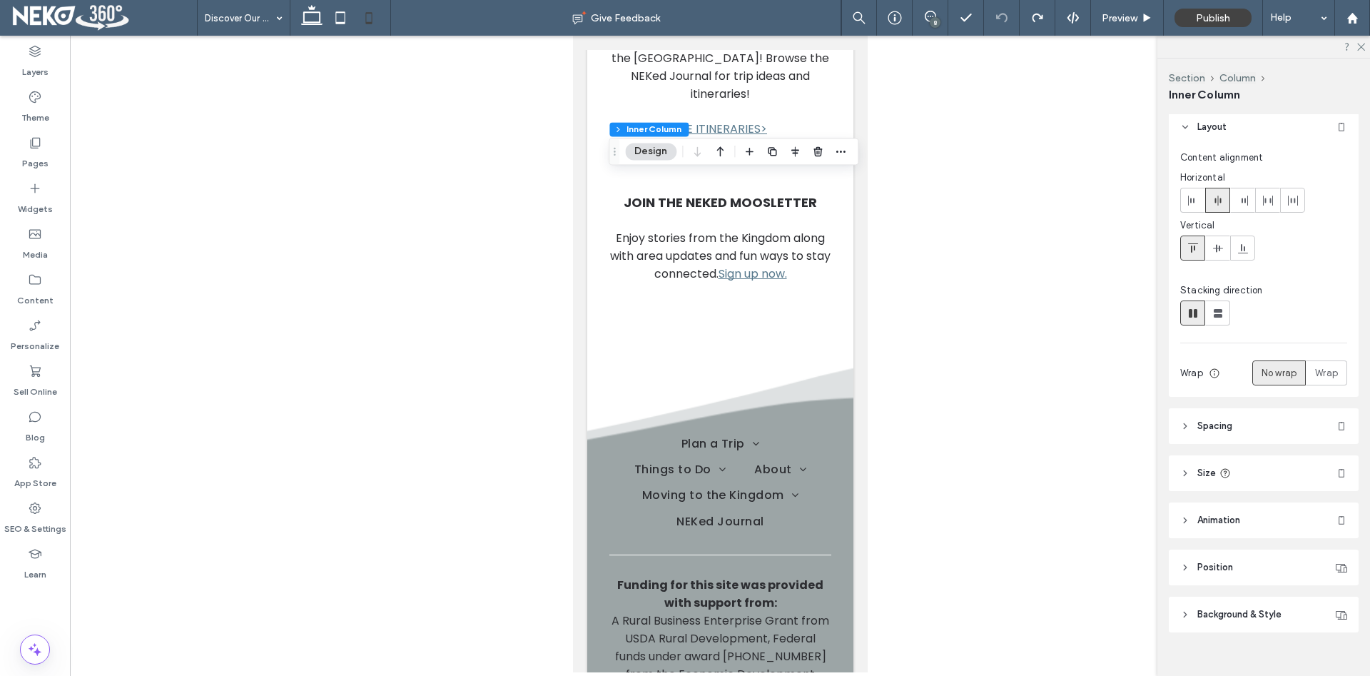
scroll to position [71, 0]
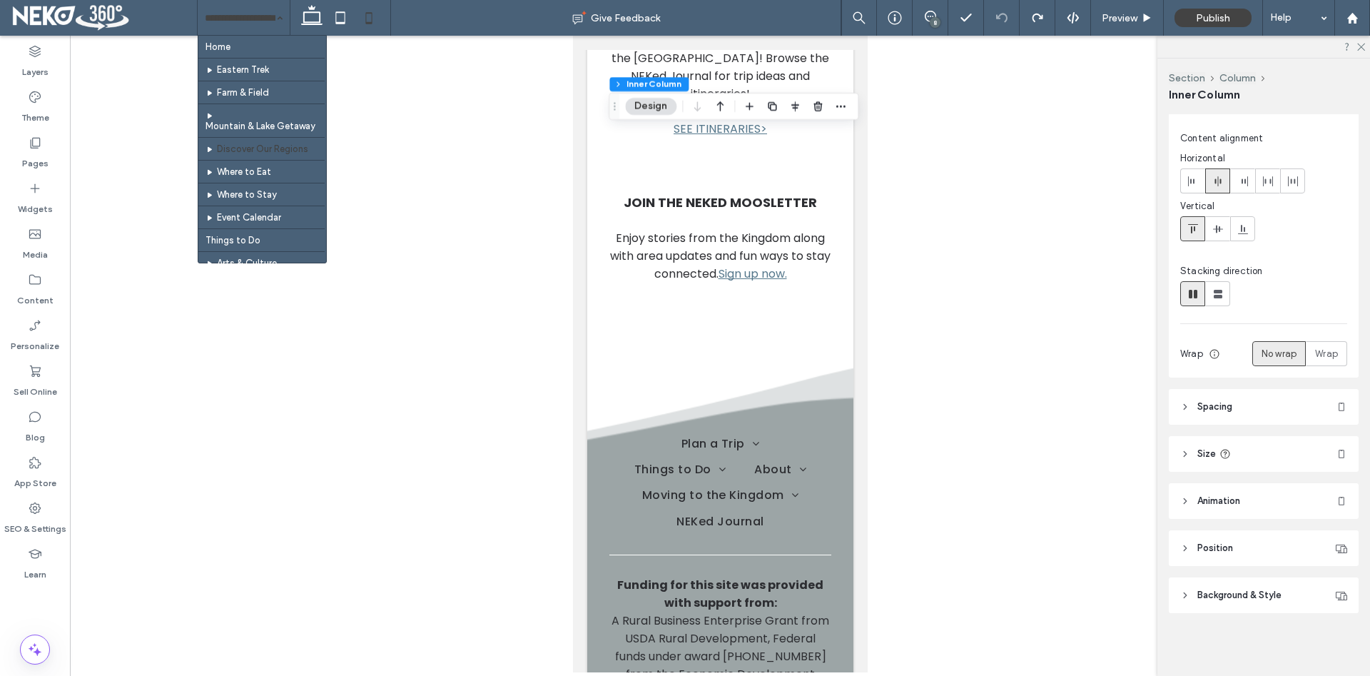
click at [280, 17] on div "Home Eastern Trek Farm & Field Mountain & Lake Getaway Discover Our Regions Whe…" at bounding box center [244, 18] width 92 height 36
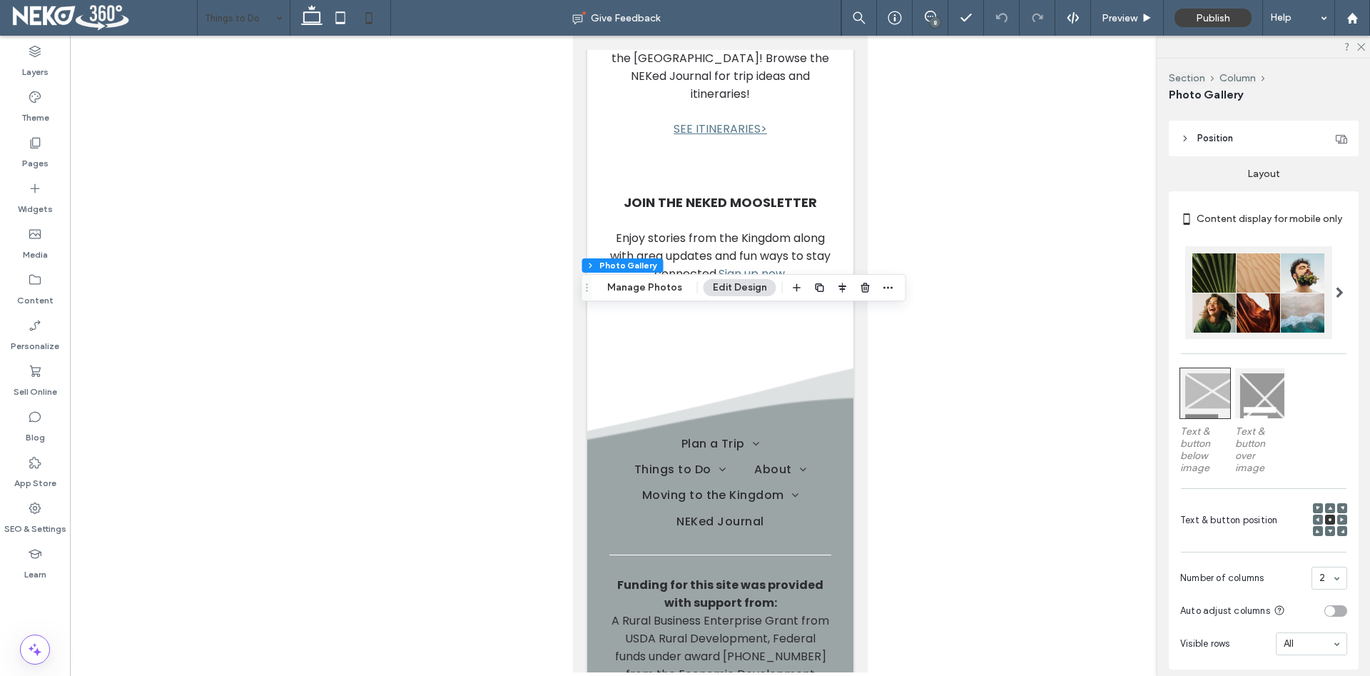
scroll to position [291, 0]
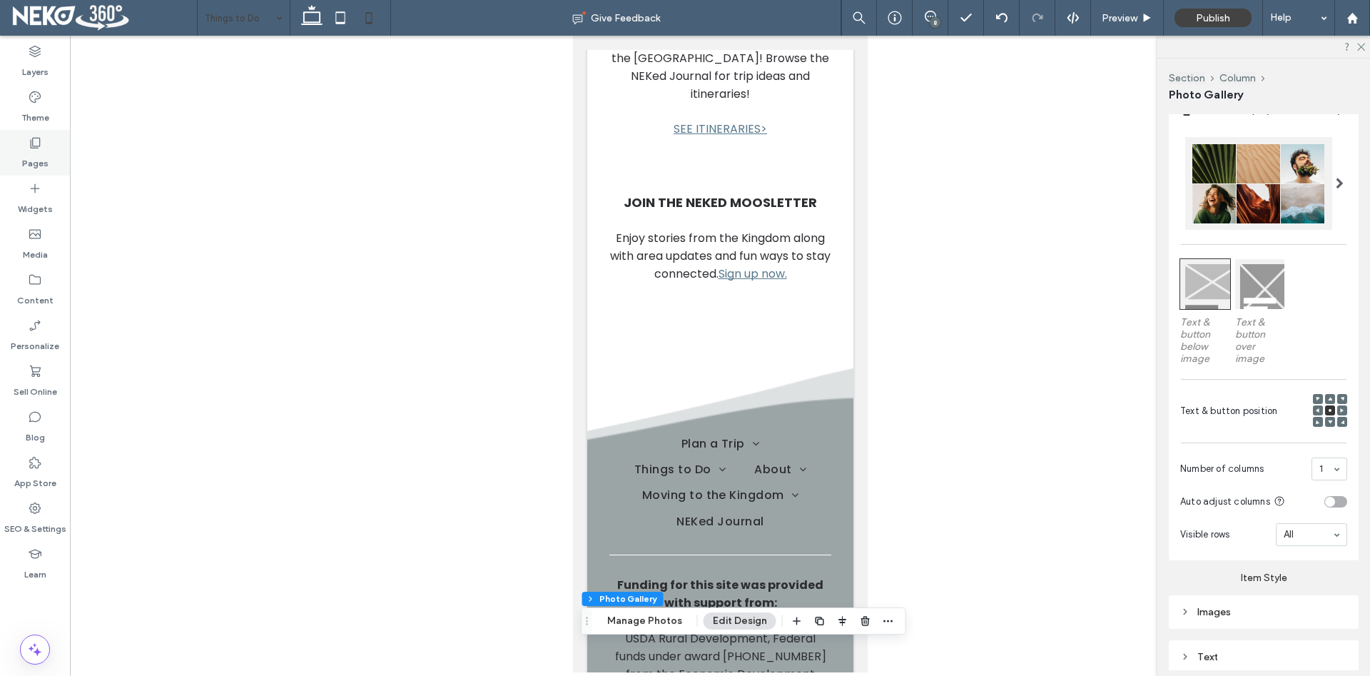
click at [52, 149] on div "Pages" at bounding box center [35, 153] width 70 height 46
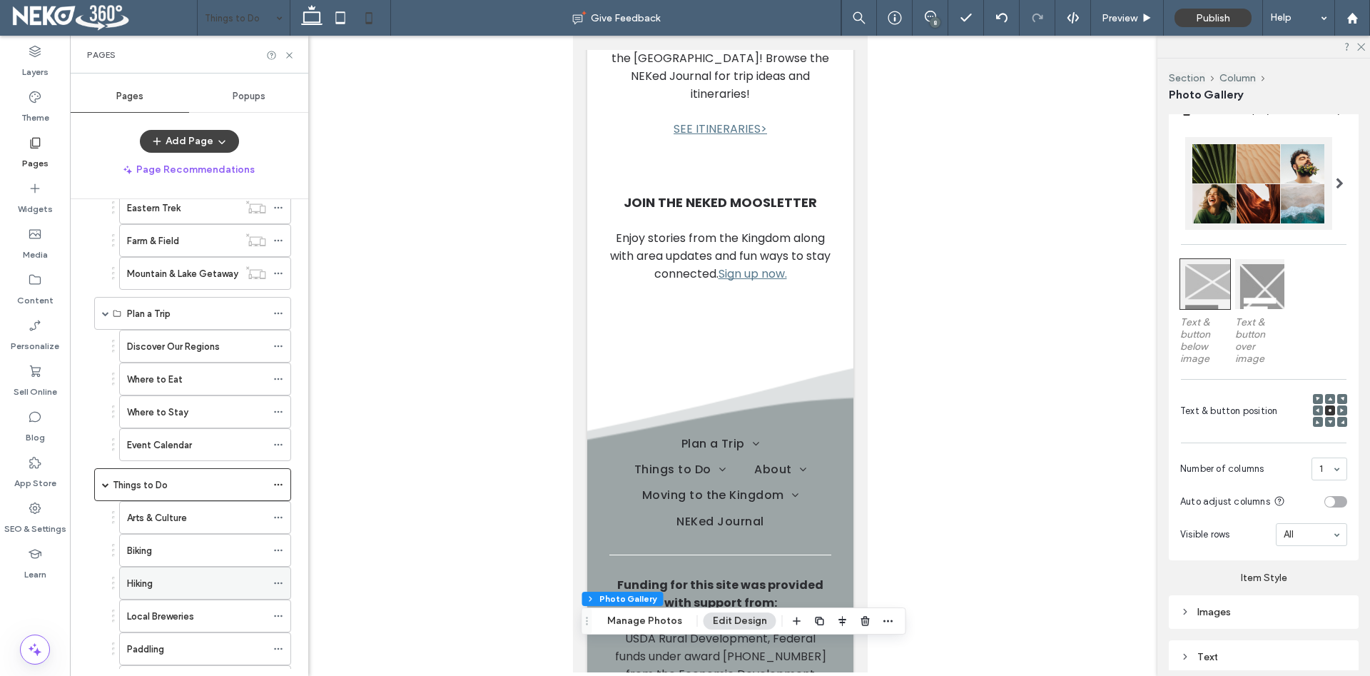
scroll to position [81, 0]
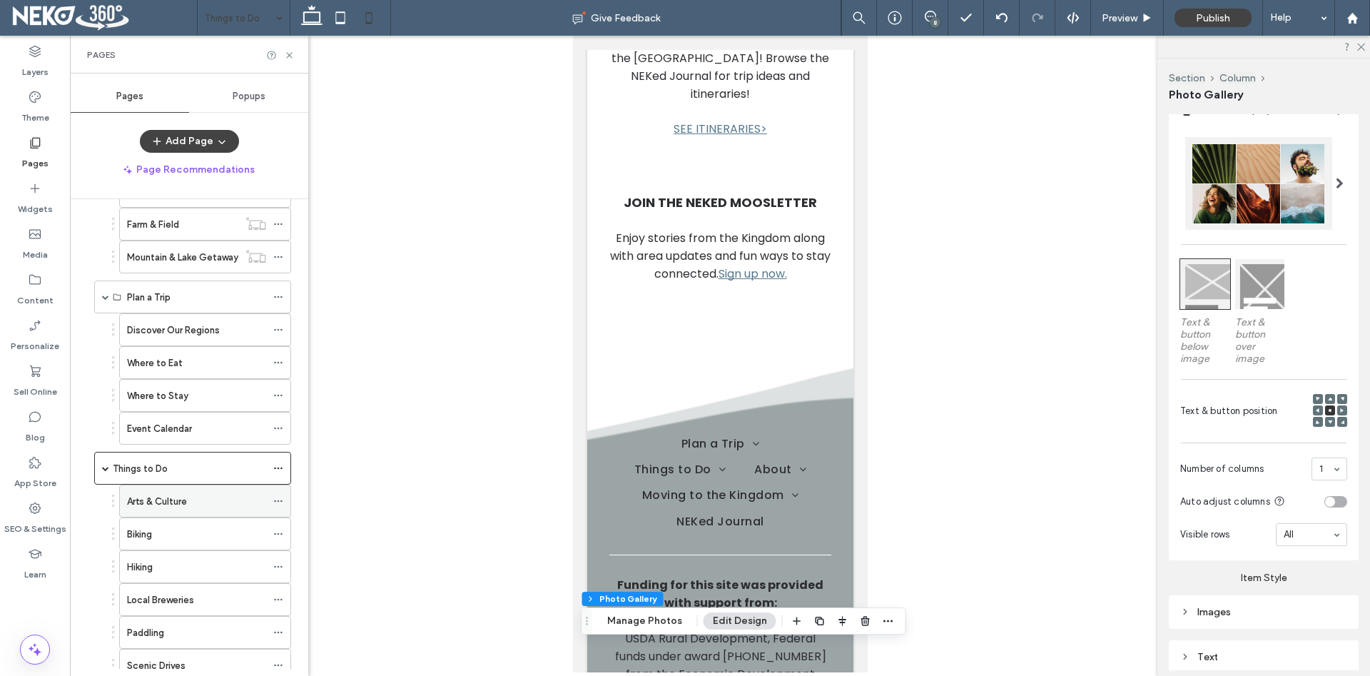
click at [159, 496] on label "Arts & Culture" at bounding box center [157, 501] width 60 height 25
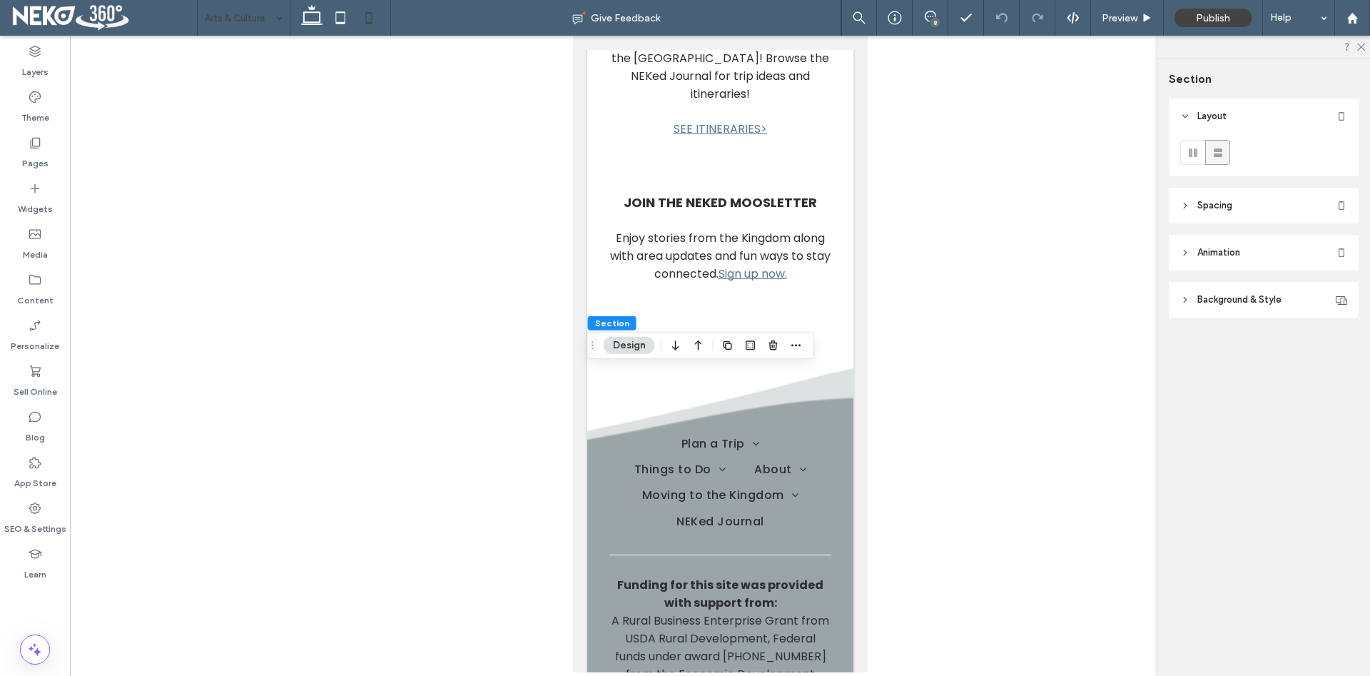
click at [1186, 210] on icon at bounding box center [1185, 205] width 10 height 10
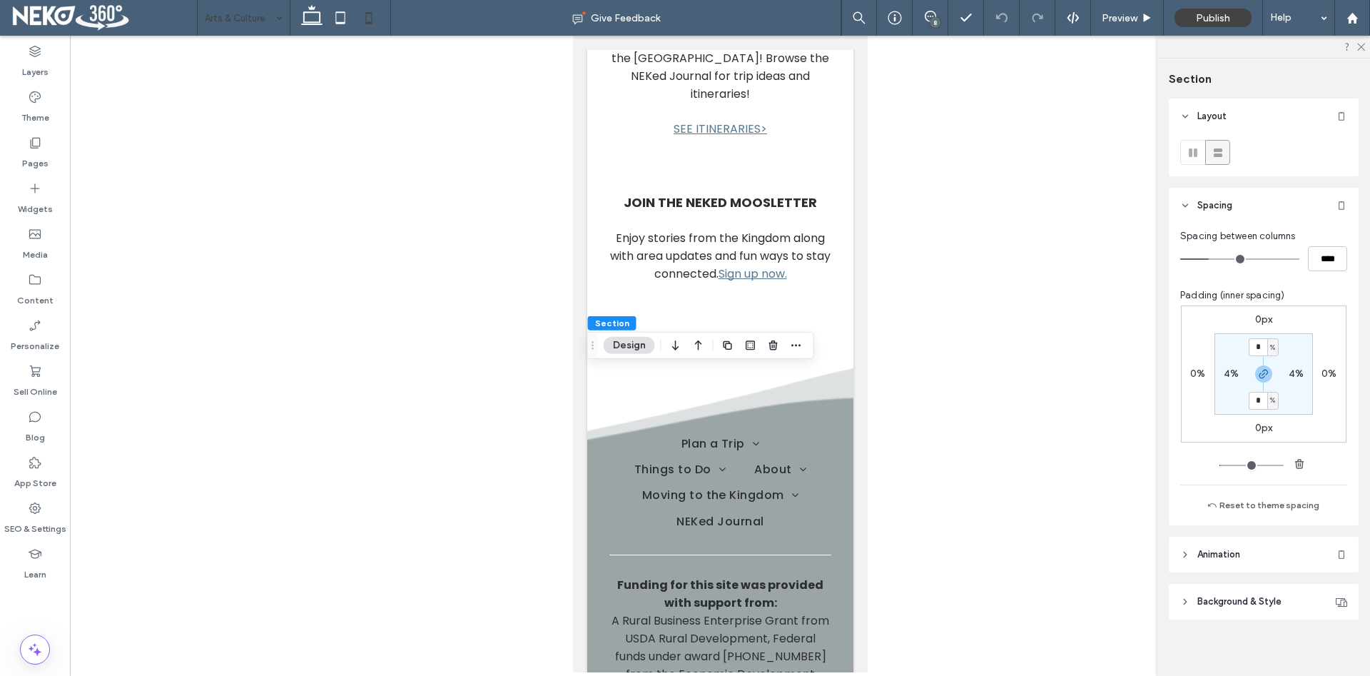
type input "**"
type input "****"
type input "**"
type input "****"
type input "**"
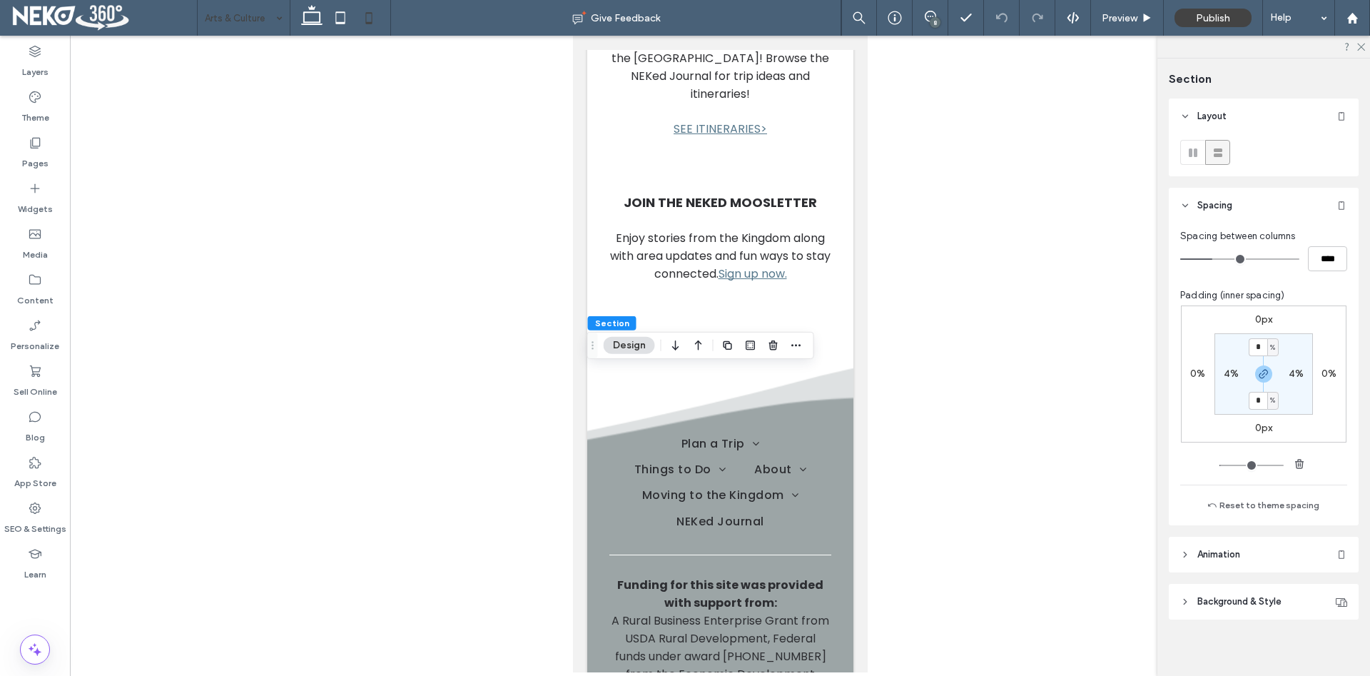
type input "****"
type input "**"
type input "****"
type input "**"
type input "****"
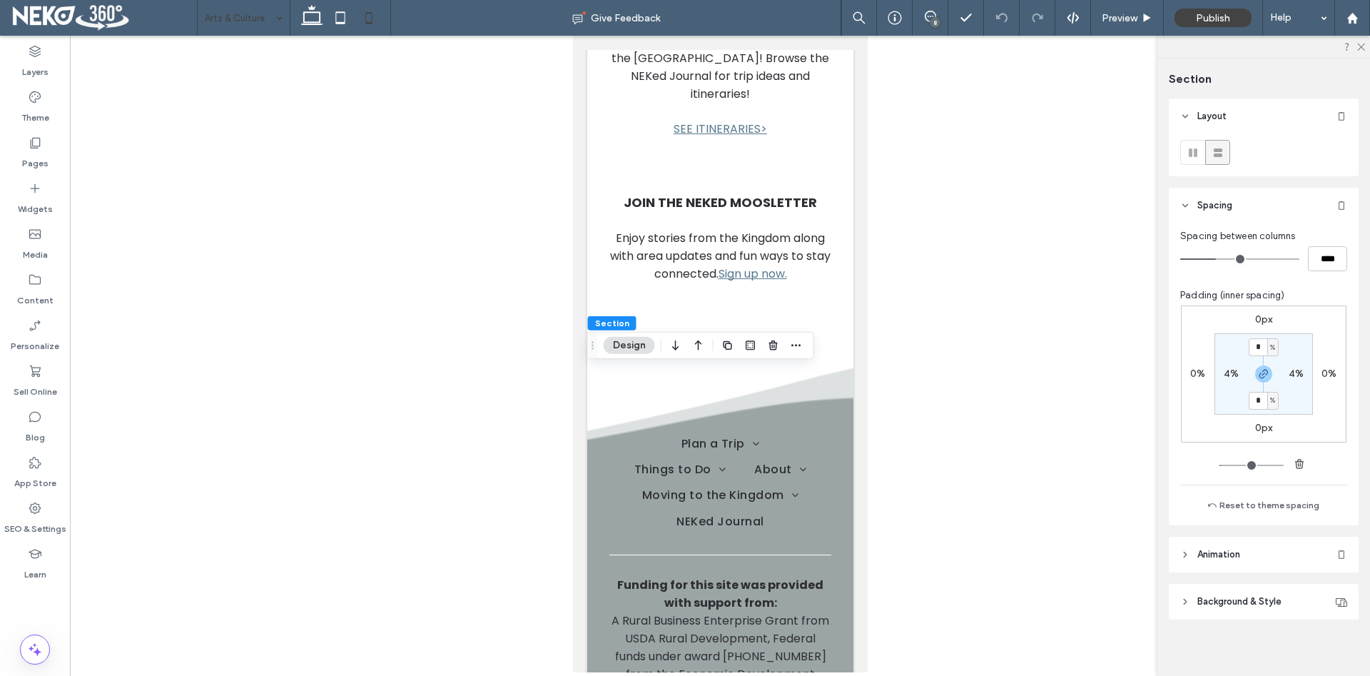
click at [1218, 260] on input "range" at bounding box center [1239, 258] width 119 height 1
type input "**"
type input "****"
type input "**"
type input "****"
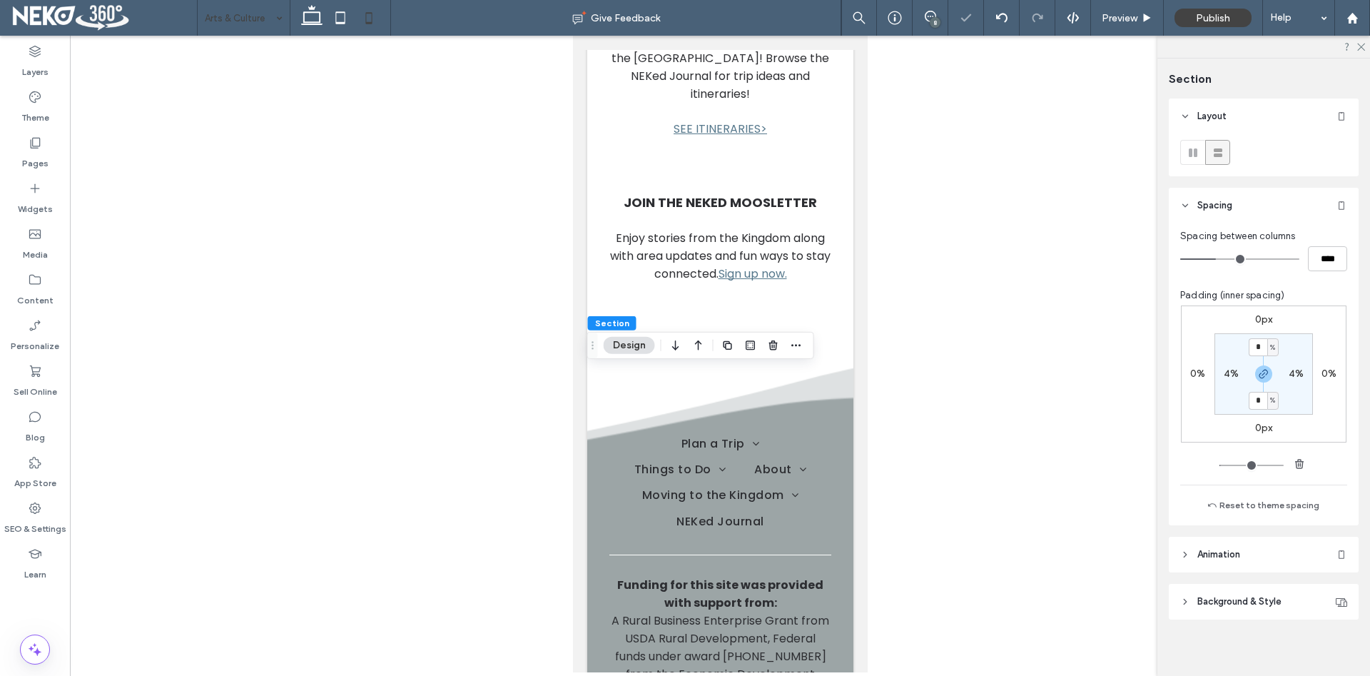
type input "**"
type input "****"
type input "**"
type input "****"
type input "**"
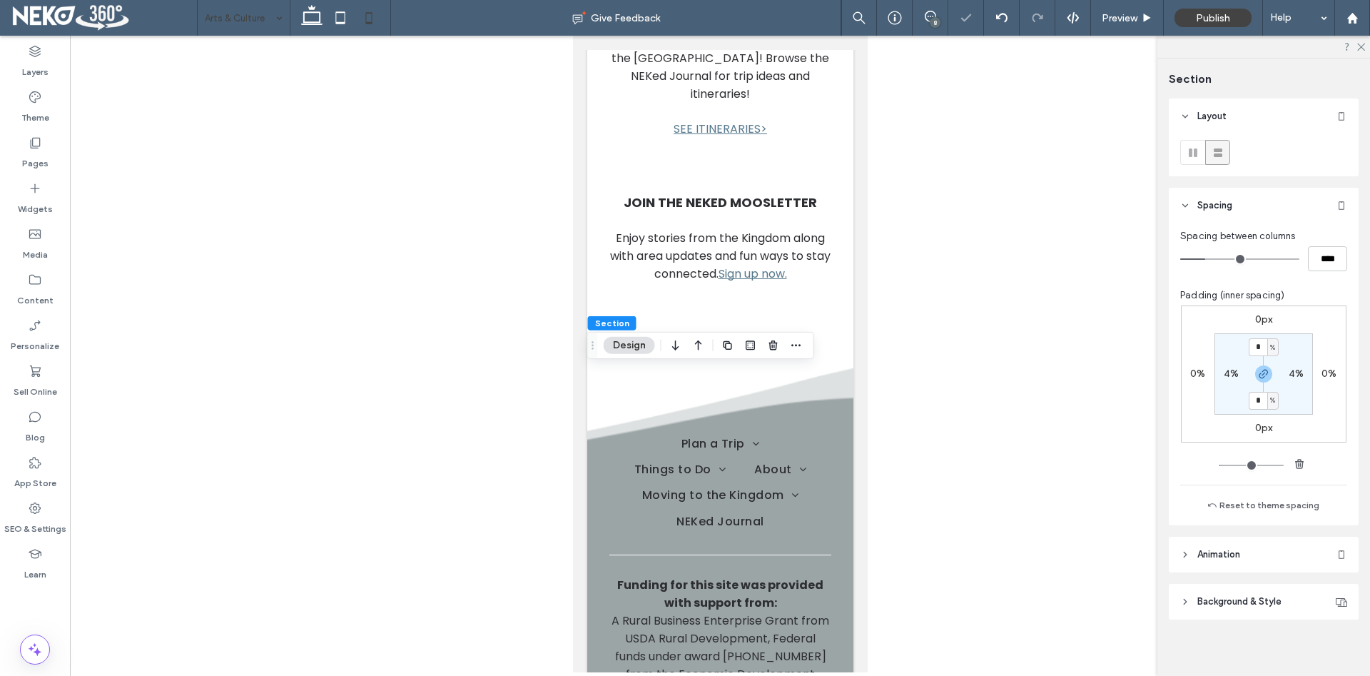
type input "****"
type input "**"
type input "****"
drag, startPoint x: 1218, startPoint y: 260, endPoint x: 1203, endPoint y: 266, distance: 16.3
type input "**"
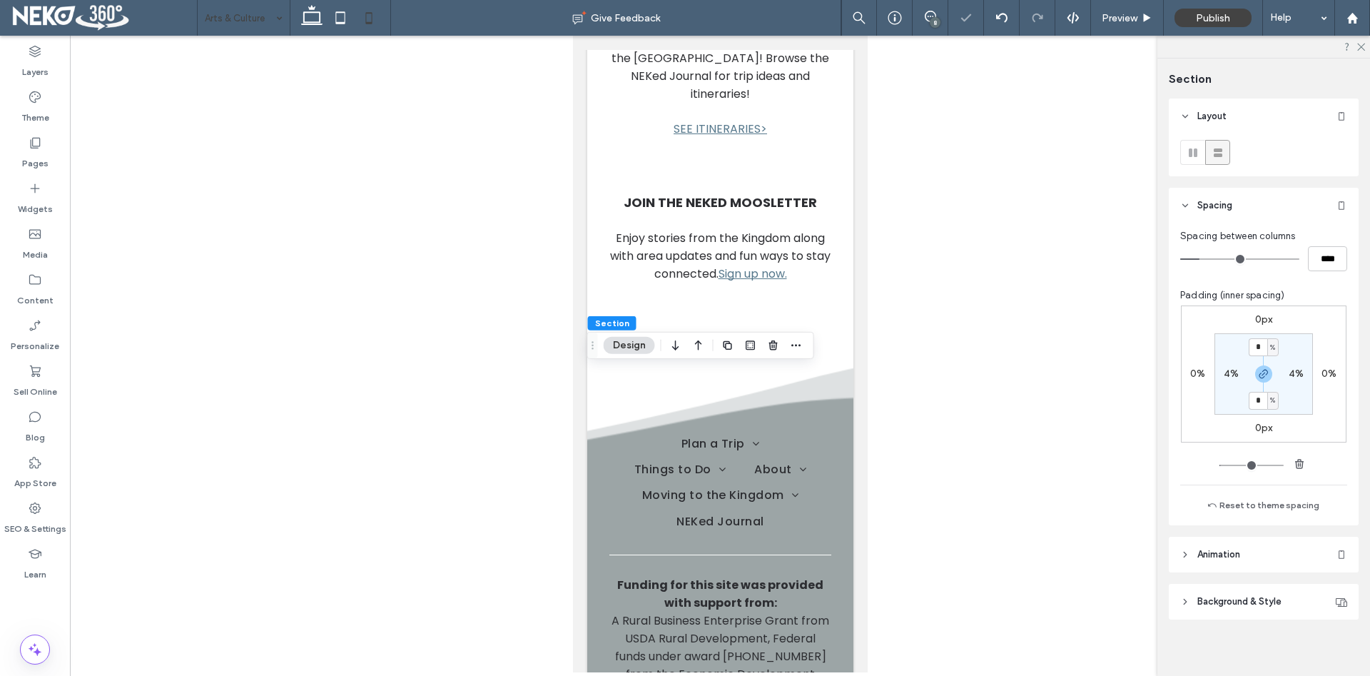
click at [1203, 260] on input "range" at bounding box center [1239, 258] width 119 height 1
click at [1256, 340] on input "*" at bounding box center [1257, 347] width 19 height 18
type input "**"
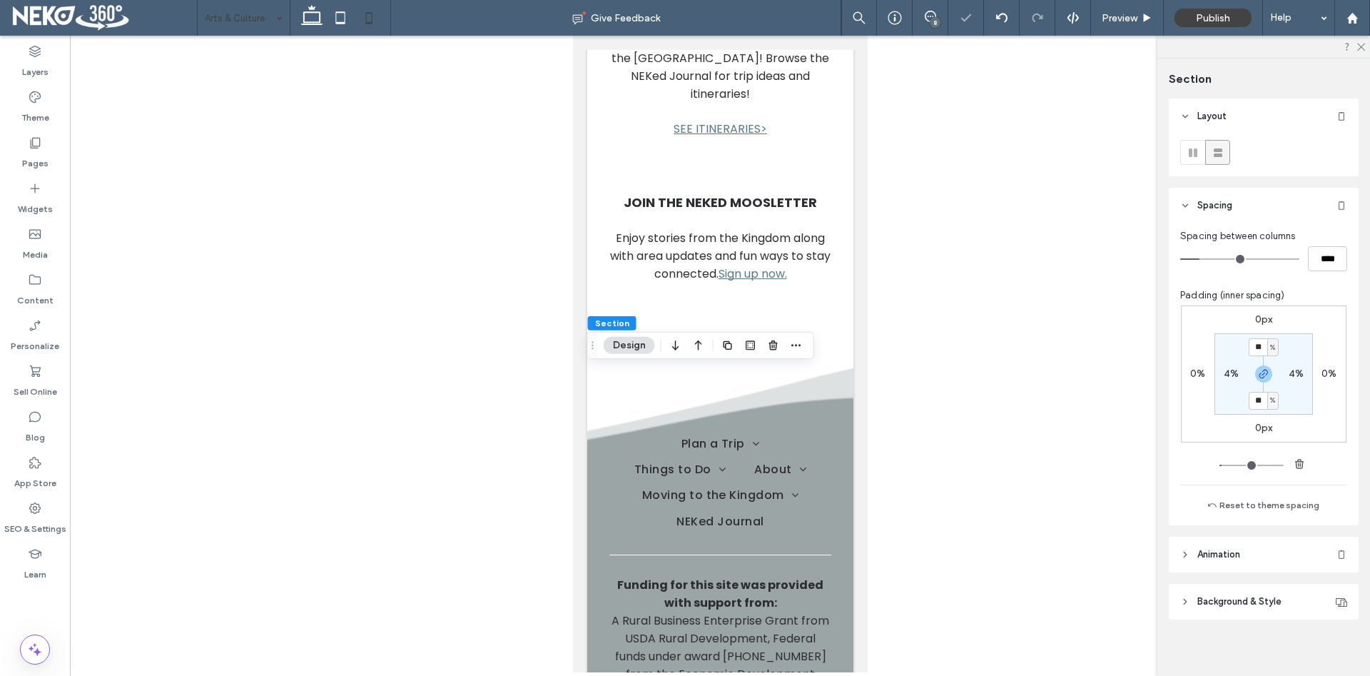
click at [1261, 338] on section "** % 4% ** % 4%" at bounding box center [1263, 373] width 98 height 81
click at [1256, 350] on input "**" at bounding box center [1257, 347] width 19 height 18
click at [1256, 349] on input "**" at bounding box center [1257, 347] width 19 height 18
type input "**"
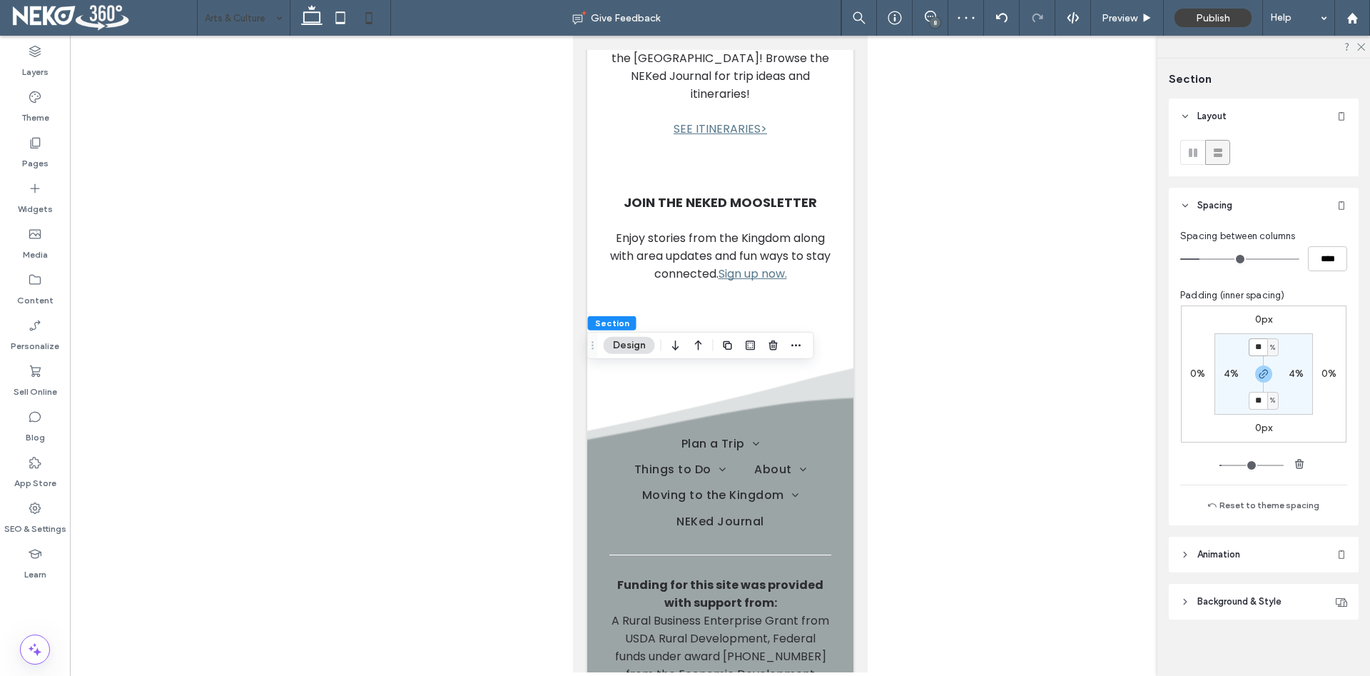
type input "**"
click at [310, 23] on use at bounding box center [311, 15] width 21 height 20
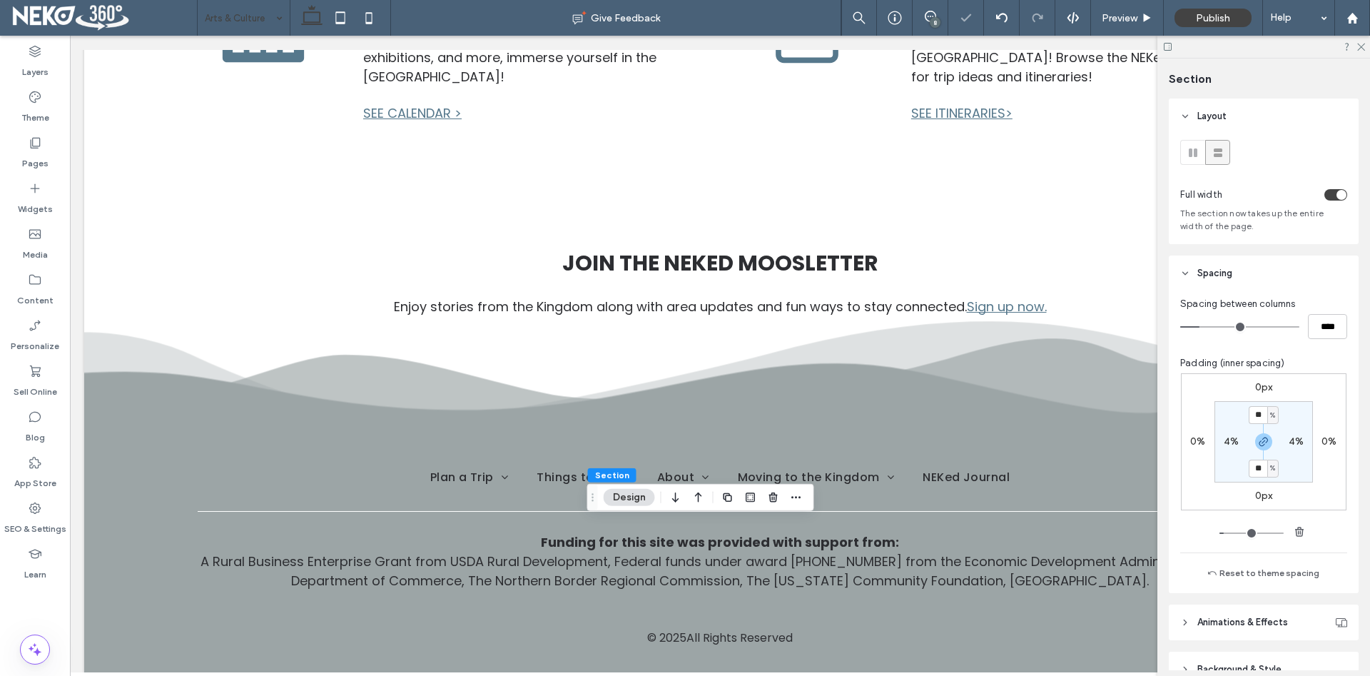
type input "*"
drag, startPoint x: 368, startPoint y: 15, endPoint x: 977, endPoint y: 214, distance: 640.2
click at [369, 15] on icon at bounding box center [369, 18] width 29 height 29
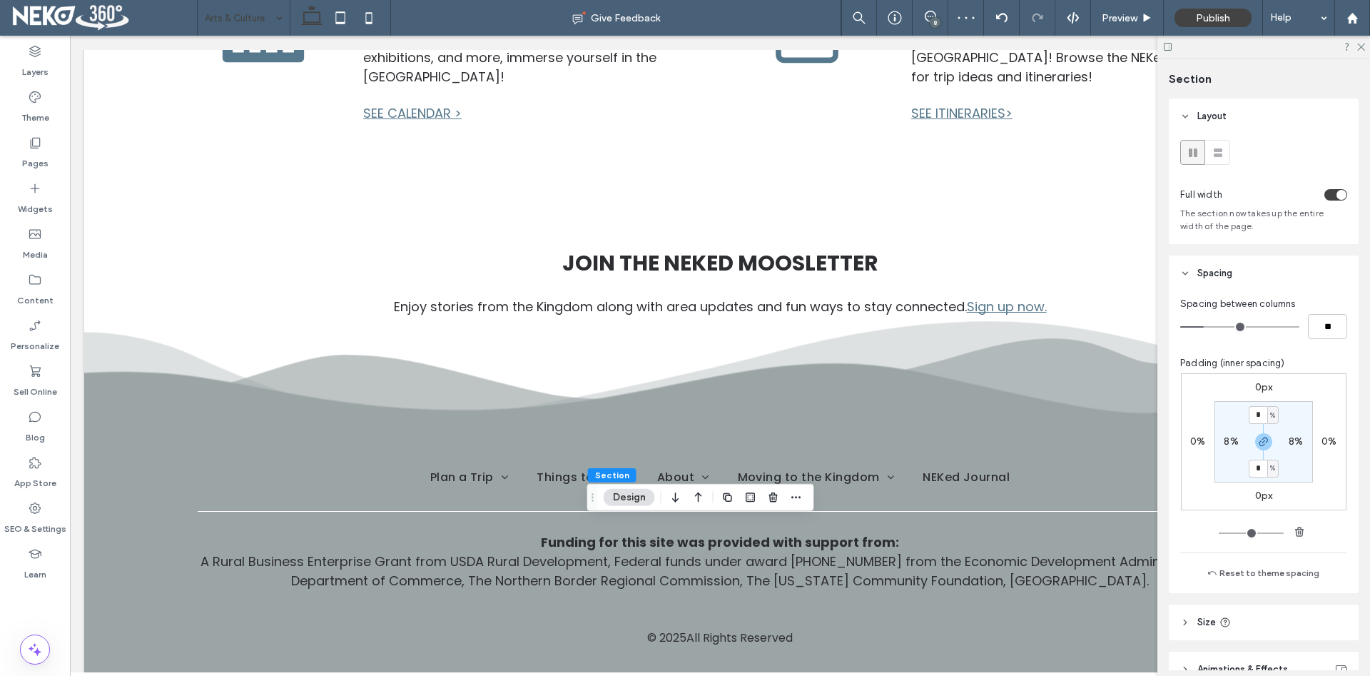
type input "**"
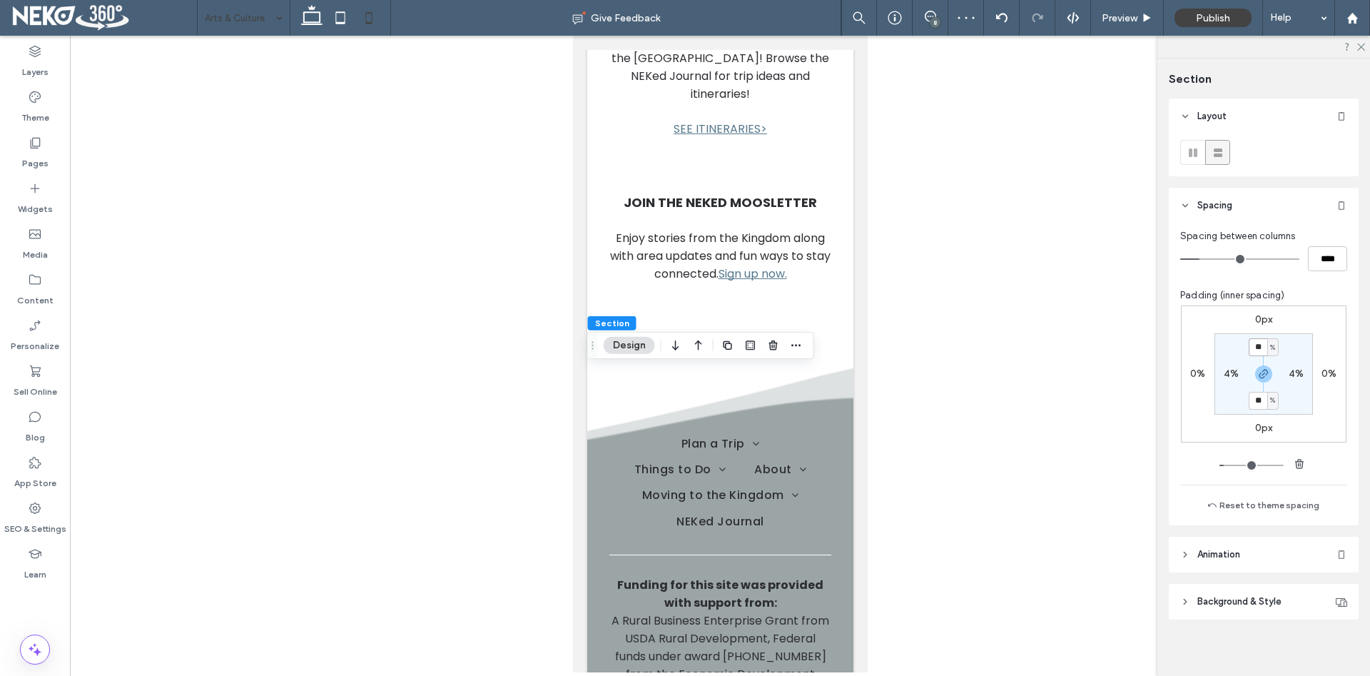
click at [1261, 345] on input "**" at bounding box center [1257, 347] width 19 height 18
type input "**"
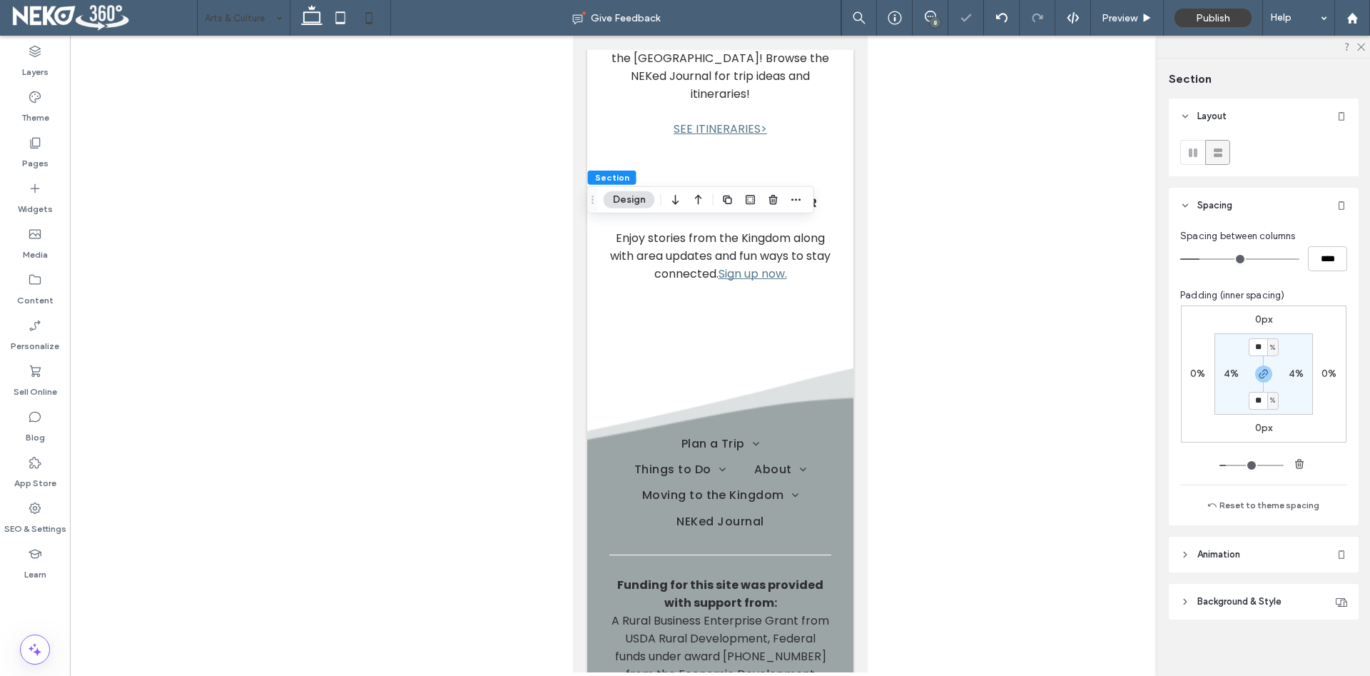
click at [1005, 426] on div at bounding box center [720, 354] width 1300 height 636
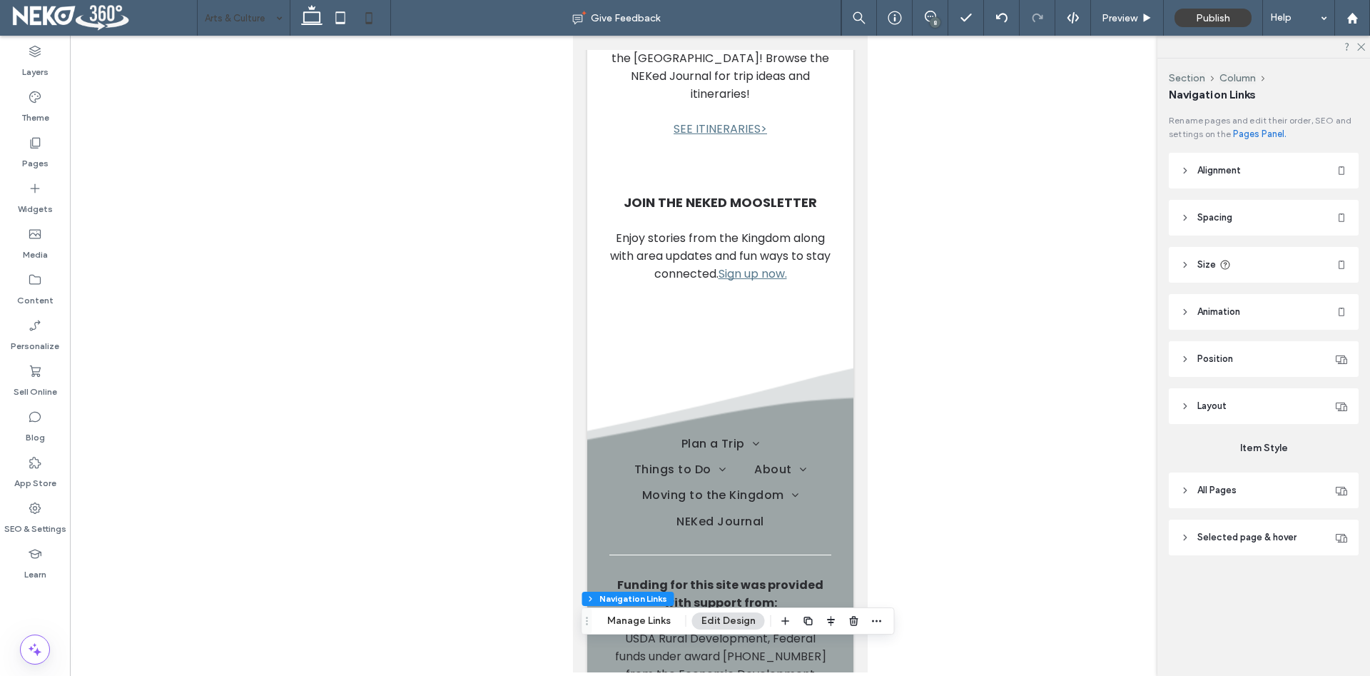
click at [1039, 228] on div at bounding box center [720, 354] width 1300 height 636
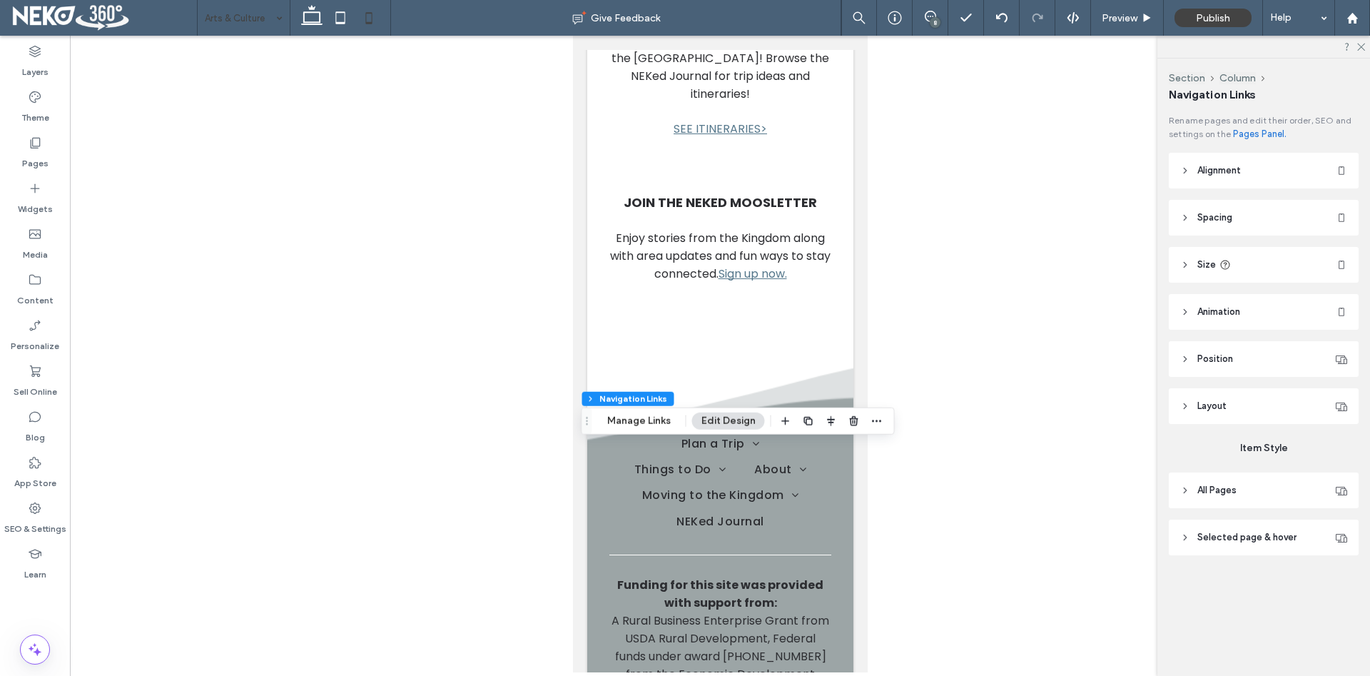
click at [734, 420] on button "Edit Design" at bounding box center [728, 420] width 73 height 17
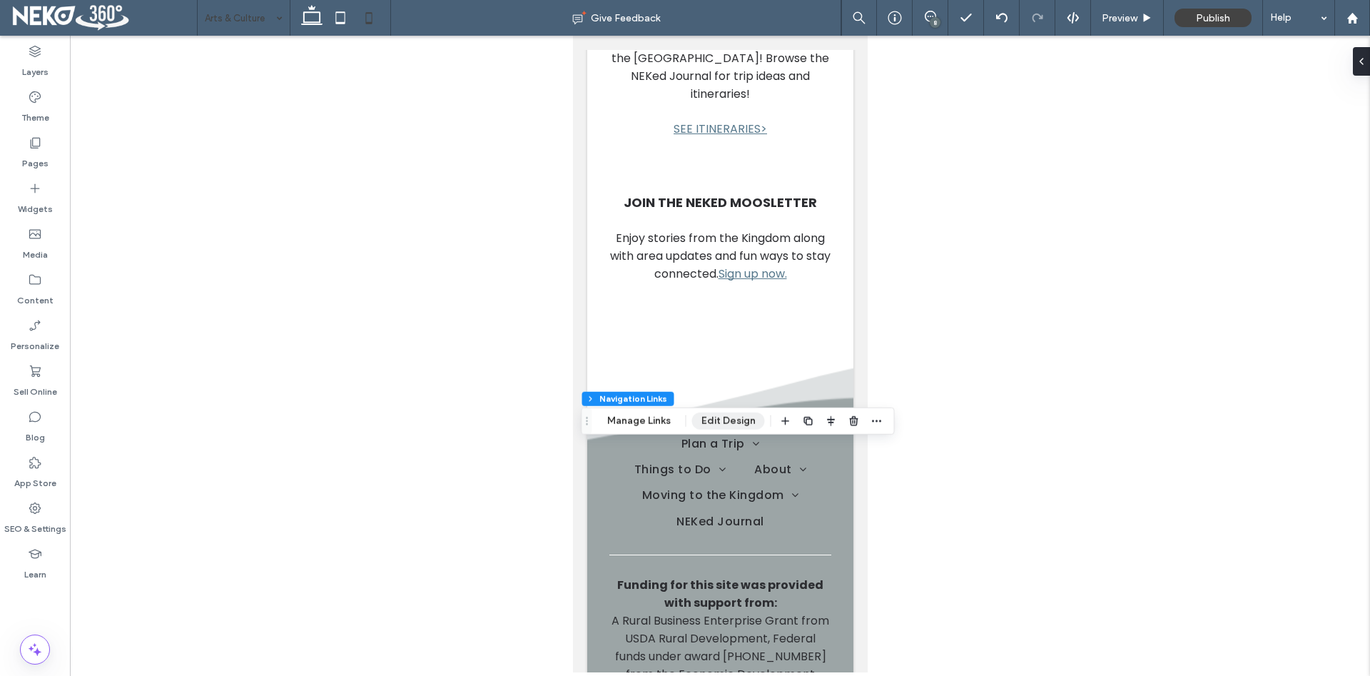
click at [728, 423] on button "Edit Design" at bounding box center [728, 420] width 73 height 17
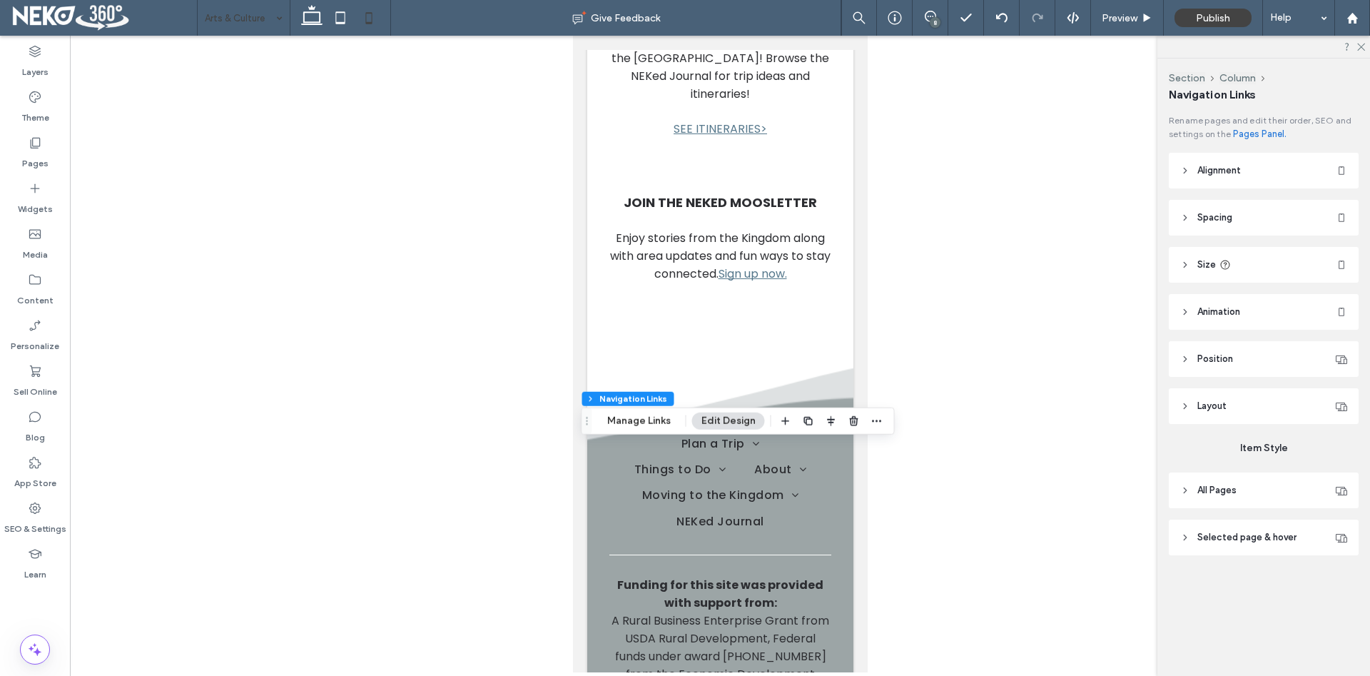
click at [1184, 168] on icon at bounding box center [1185, 170] width 10 height 10
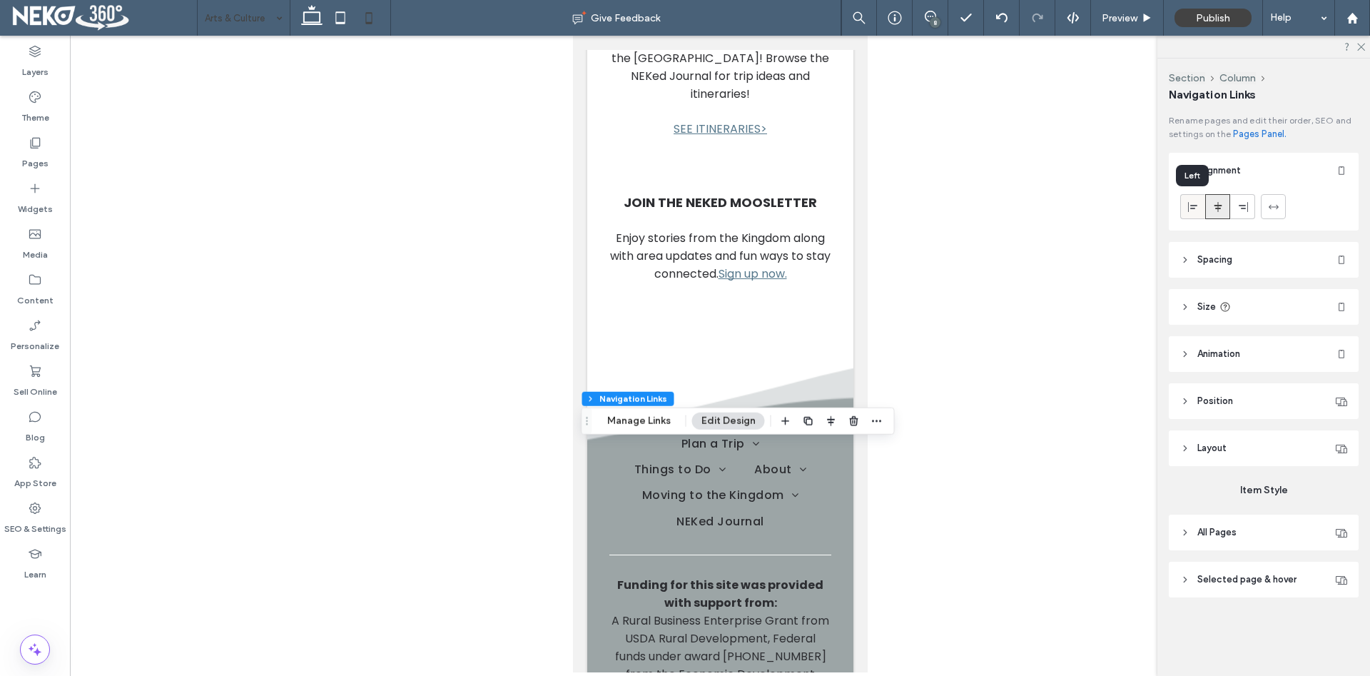
click at [1193, 212] on icon at bounding box center [1192, 206] width 11 height 11
click at [1217, 205] on icon at bounding box center [1217, 206] width 11 height 11
click at [1191, 306] on header "Size" at bounding box center [1263, 307] width 190 height 36
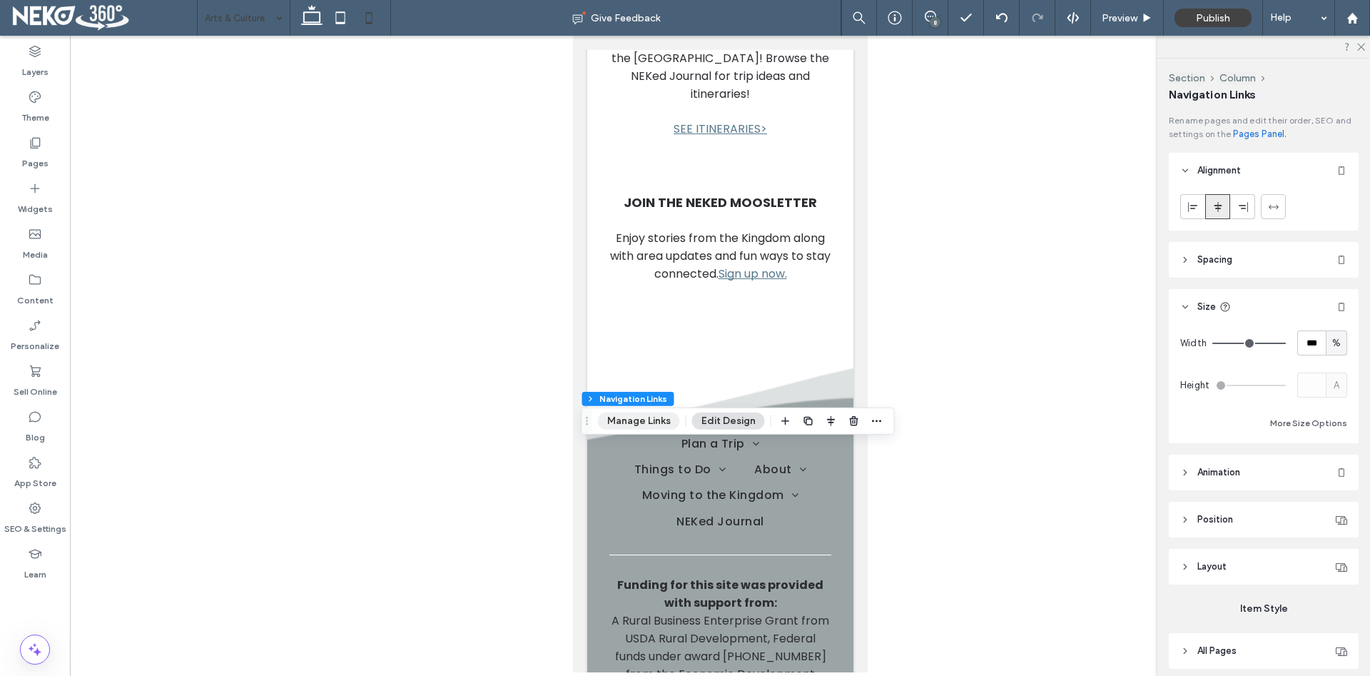
click at [651, 422] on button "Manage Links" at bounding box center [639, 420] width 82 height 17
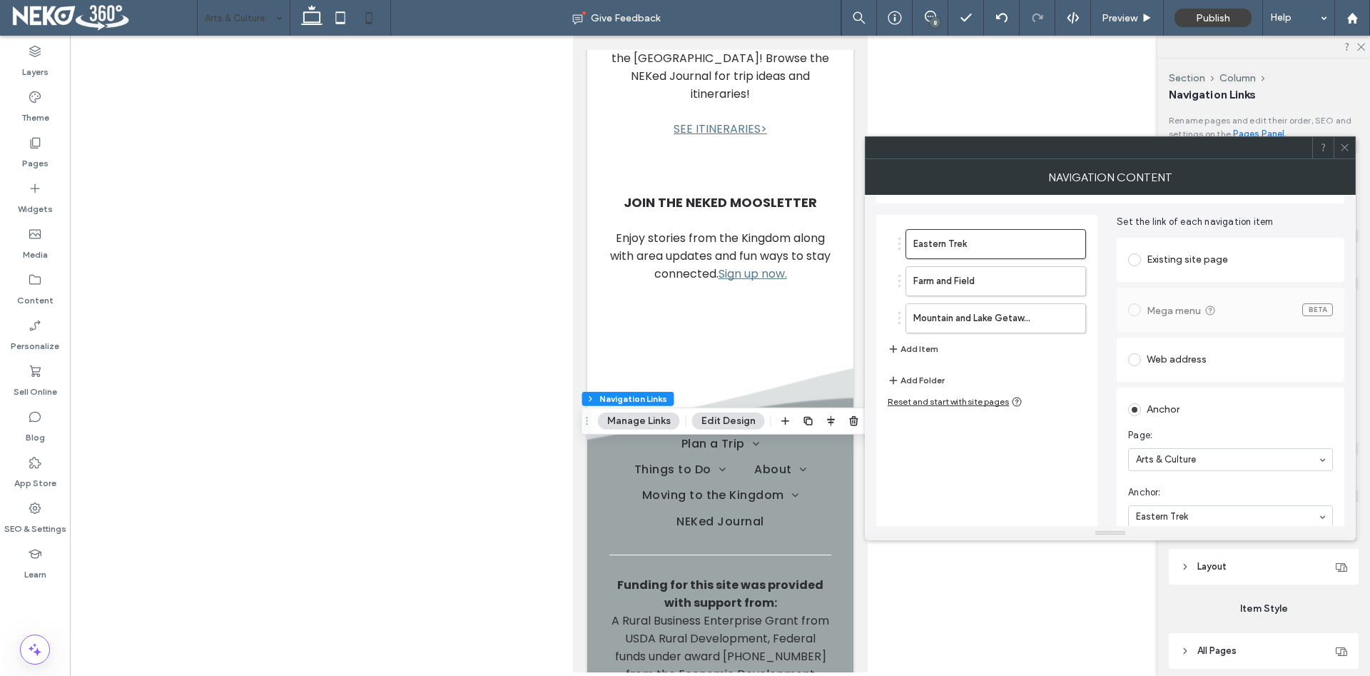
scroll to position [56, 0]
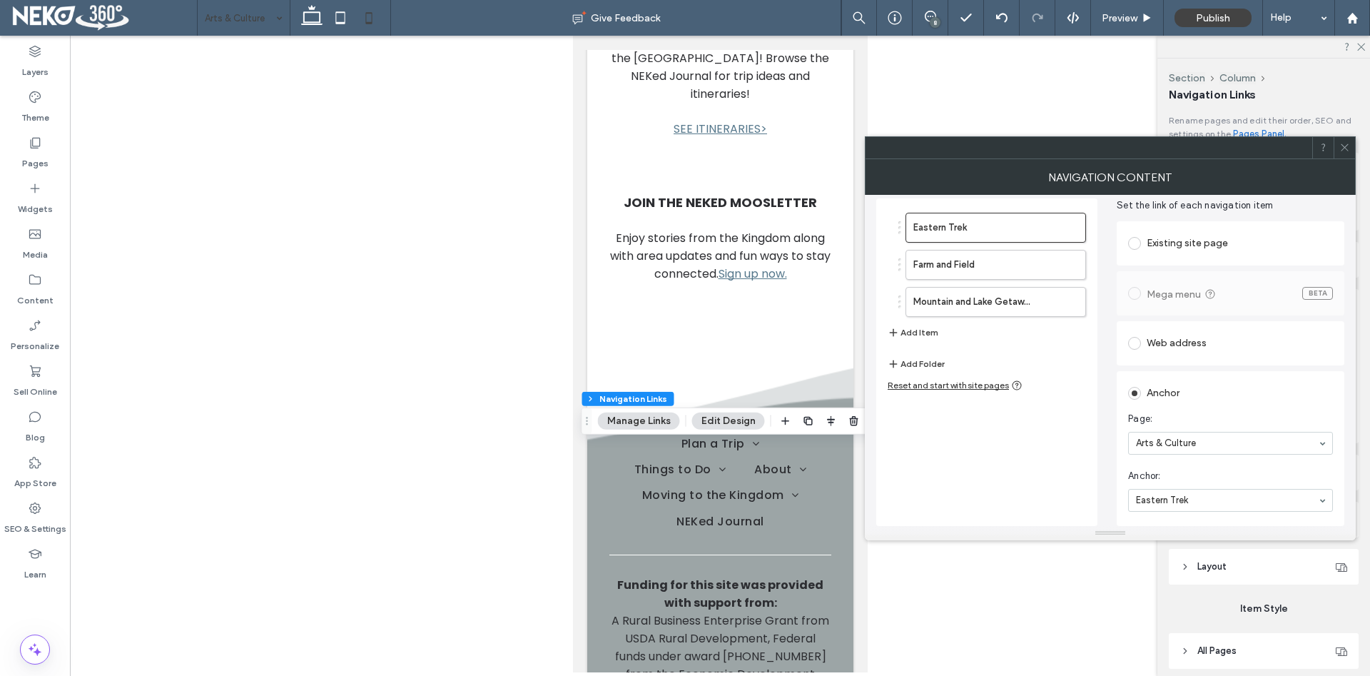
drag, startPoint x: 1045, startPoint y: 600, endPoint x: 927, endPoint y: 546, distance: 129.6
click at [1044, 600] on div at bounding box center [720, 354] width 1300 height 636
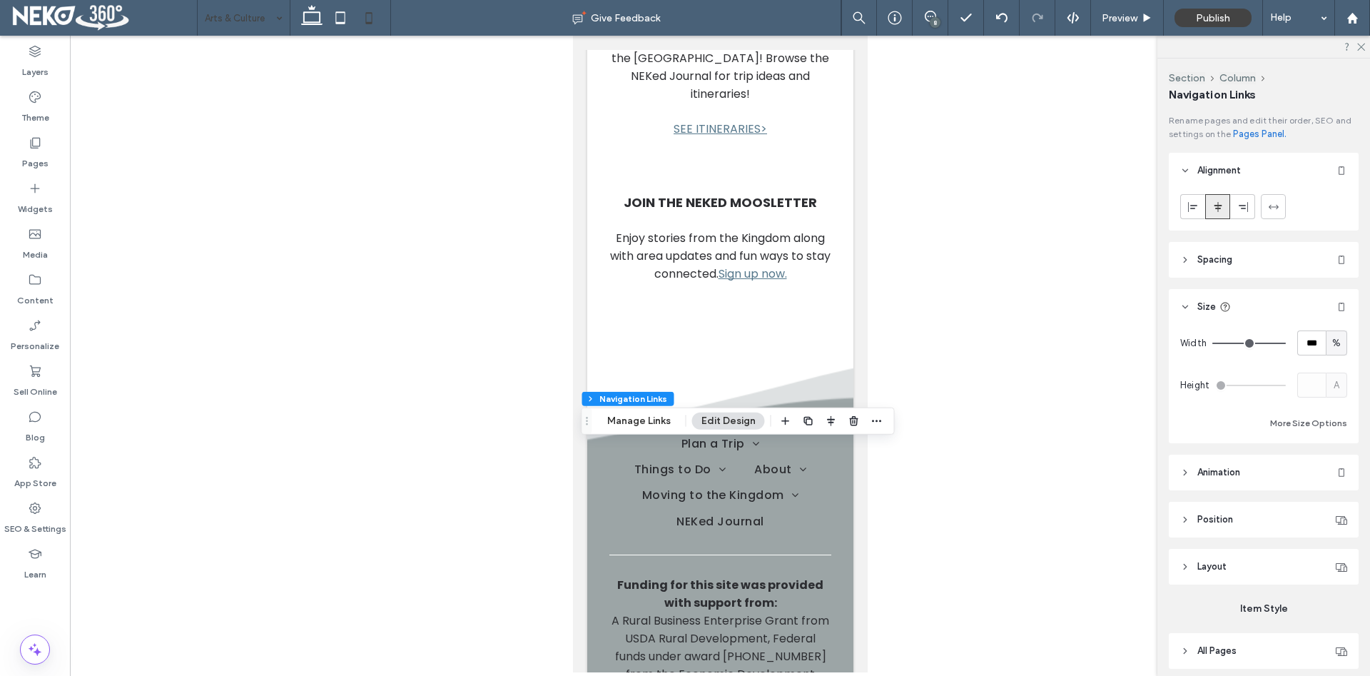
click at [736, 416] on button "Edit Design" at bounding box center [728, 420] width 73 height 17
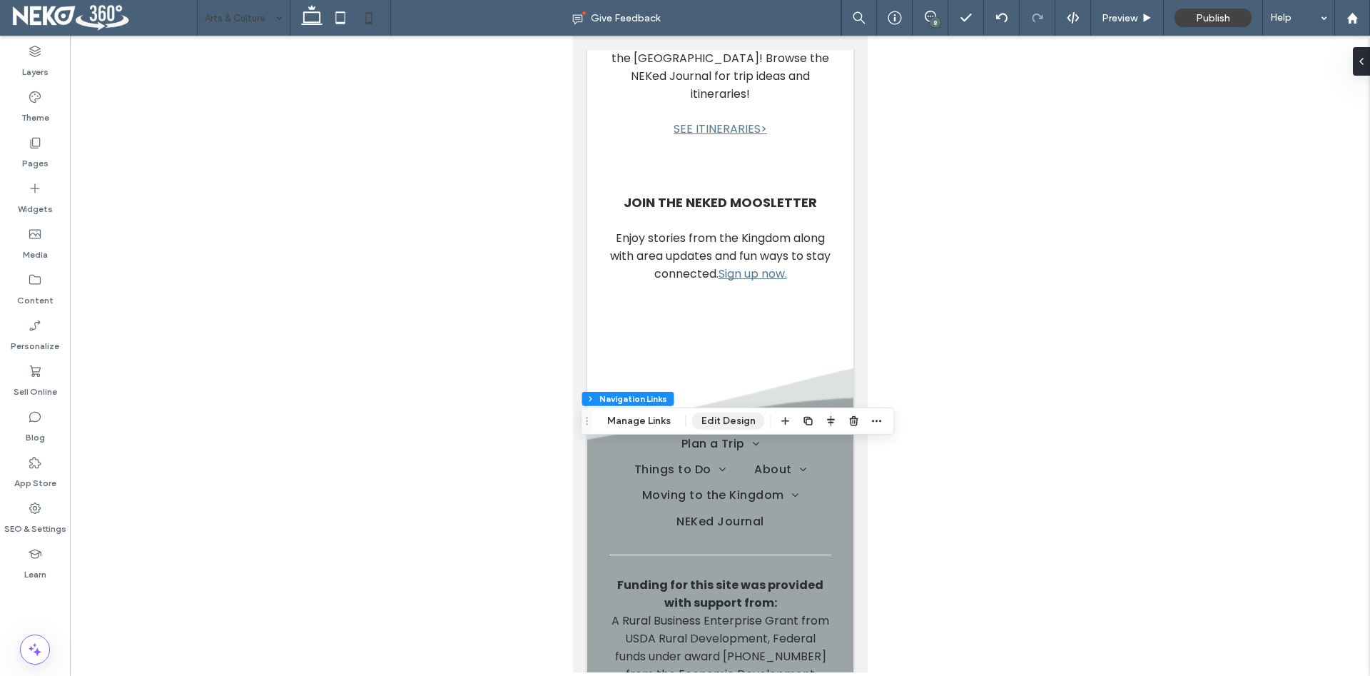
click at [731, 418] on button "Edit Design" at bounding box center [728, 420] width 73 height 17
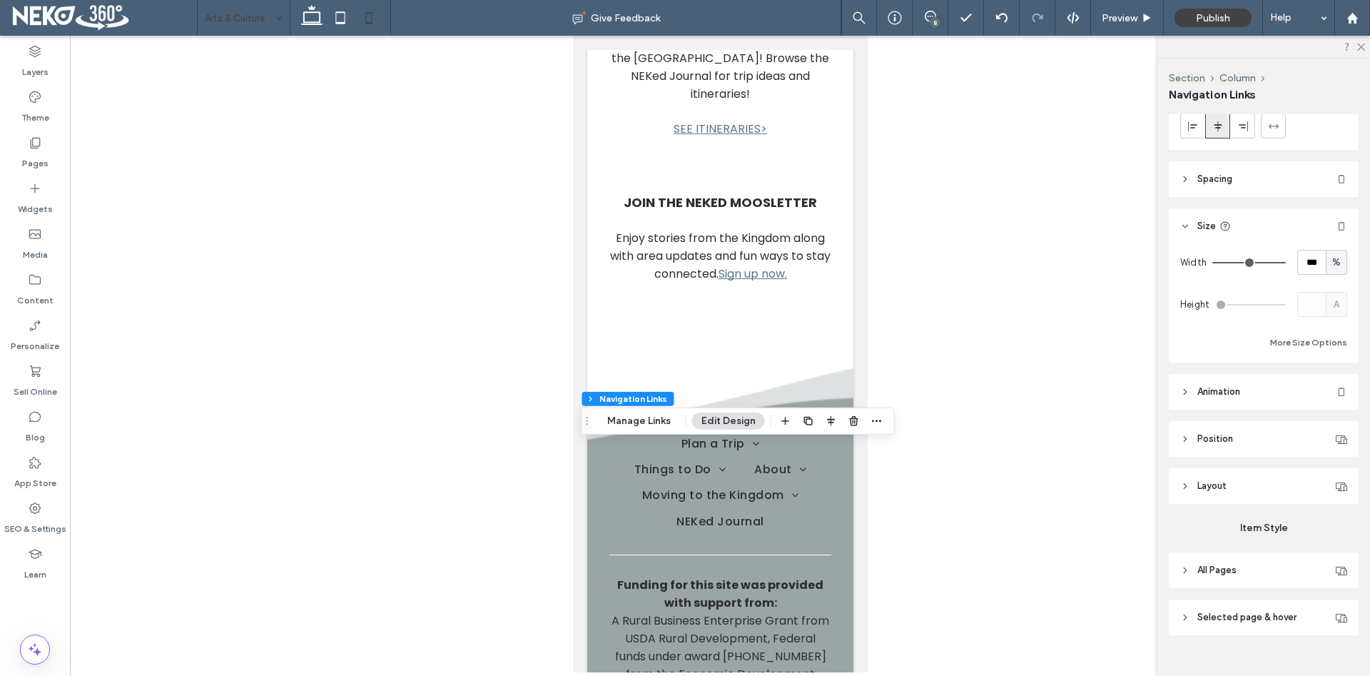
scroll to position [103, 0]
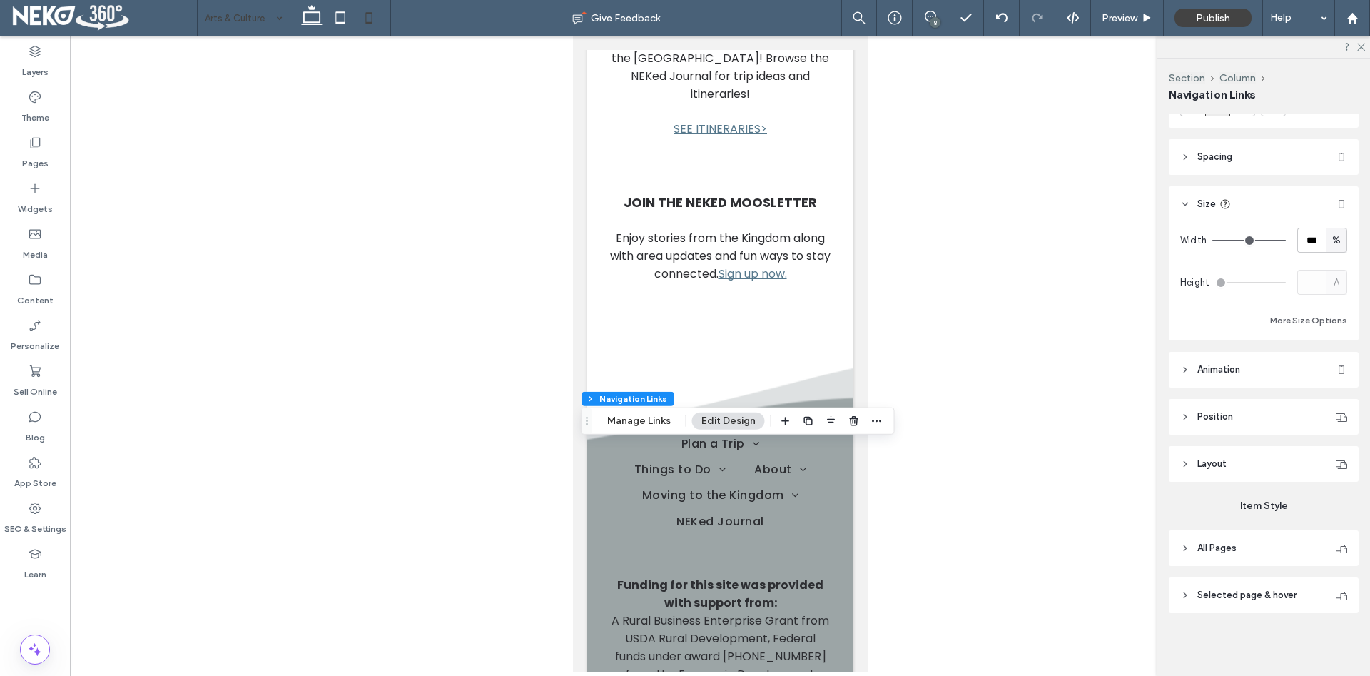
click at [1187, 594] on icon at bounding box center [1185, 595] width 10 height 10
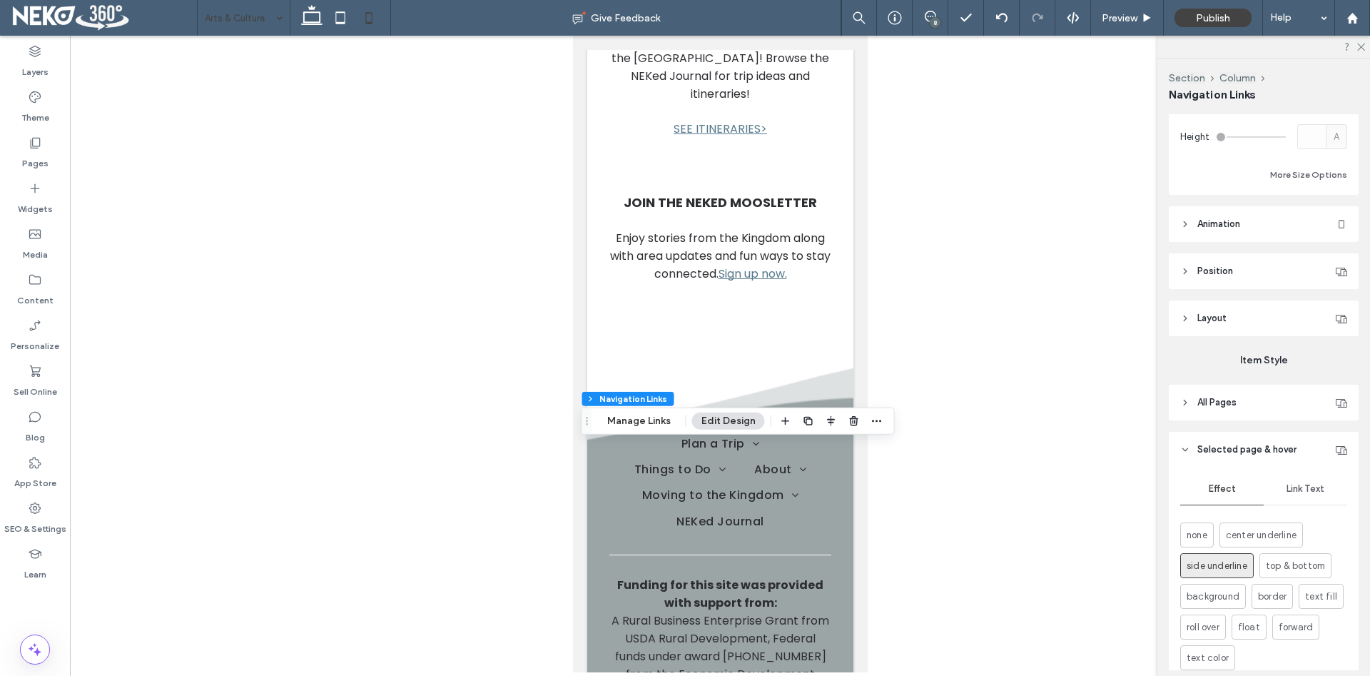
click at [1304, 487] on span "Link Text" at bounding box center [1305, 488] width 38 height 11
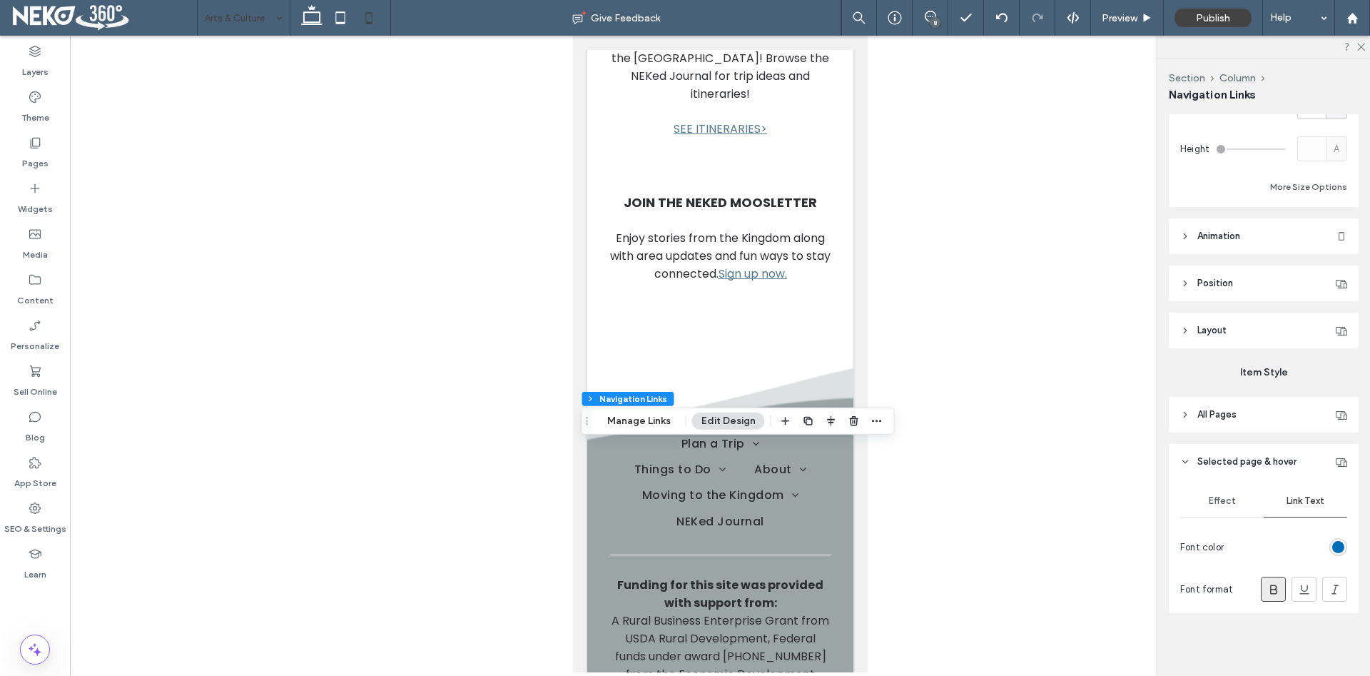
scroll to position [236, 0]
click at [1185, 413] on use at bounding box center [1184, 414] width 3 height 5
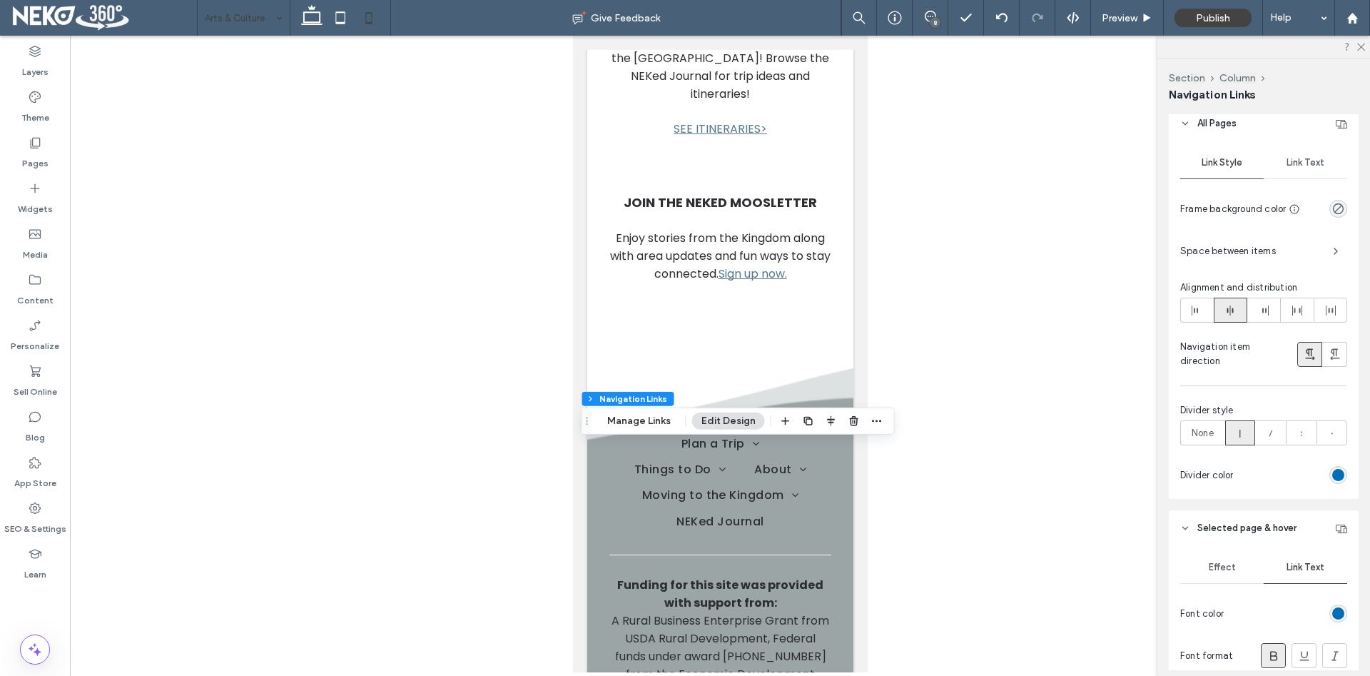
scroll to position [382, 0]
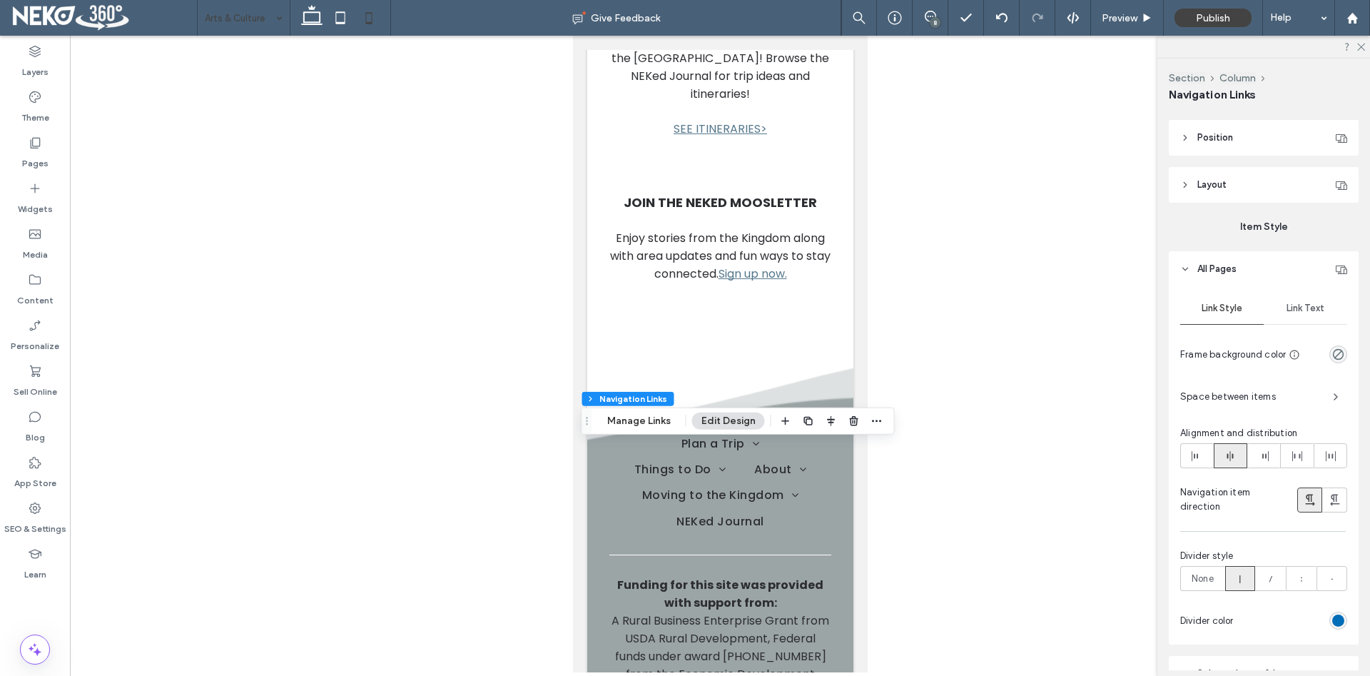
click at [1310, 307] on span "Link Text" at bounding box center [1305, 307] width 38 height 11
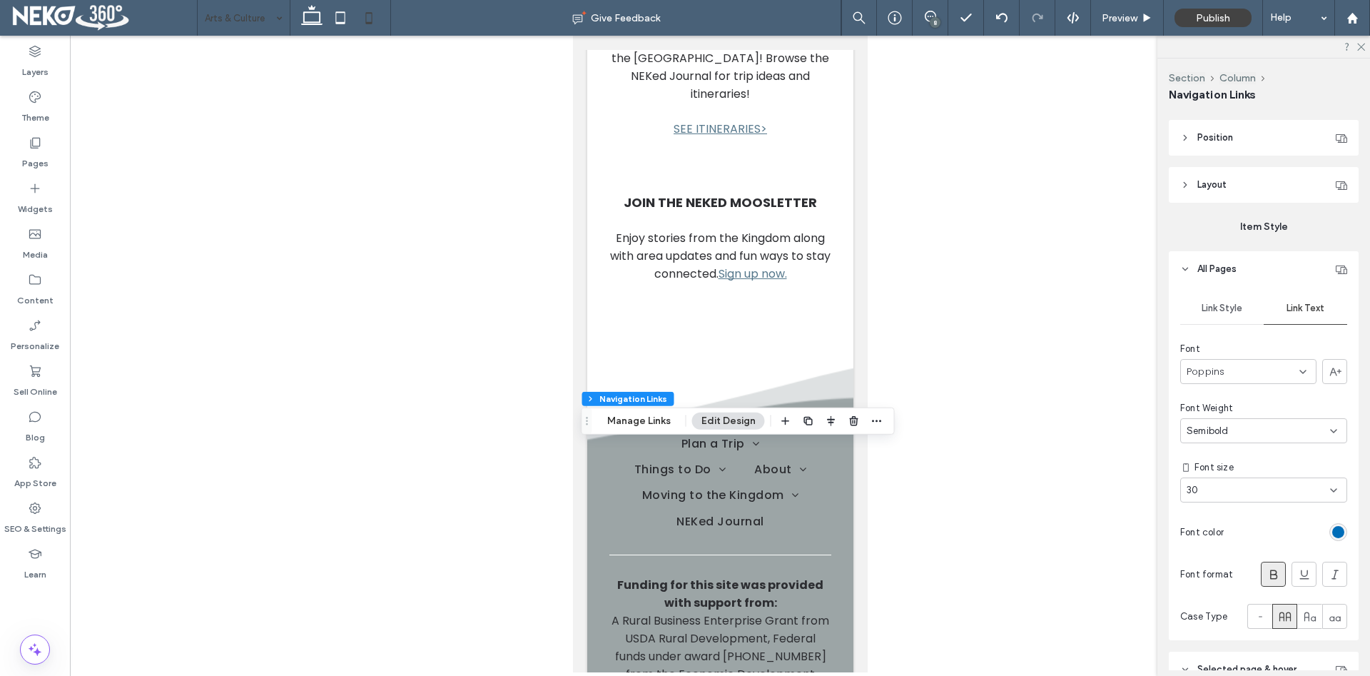
click at [1270, 487] on div "30" at bounding box center [1254, 490] width 137 height 14
click at [1211, 546] on div "24" at bounding box center [1263, 551] width 165 height 25
click at [1223, 489] on div "24" at bounding box center [1254, 490] width 137 height 14
click at [1201, 521] on div "18" at bounding box center [1263, 526] width 165 height 25
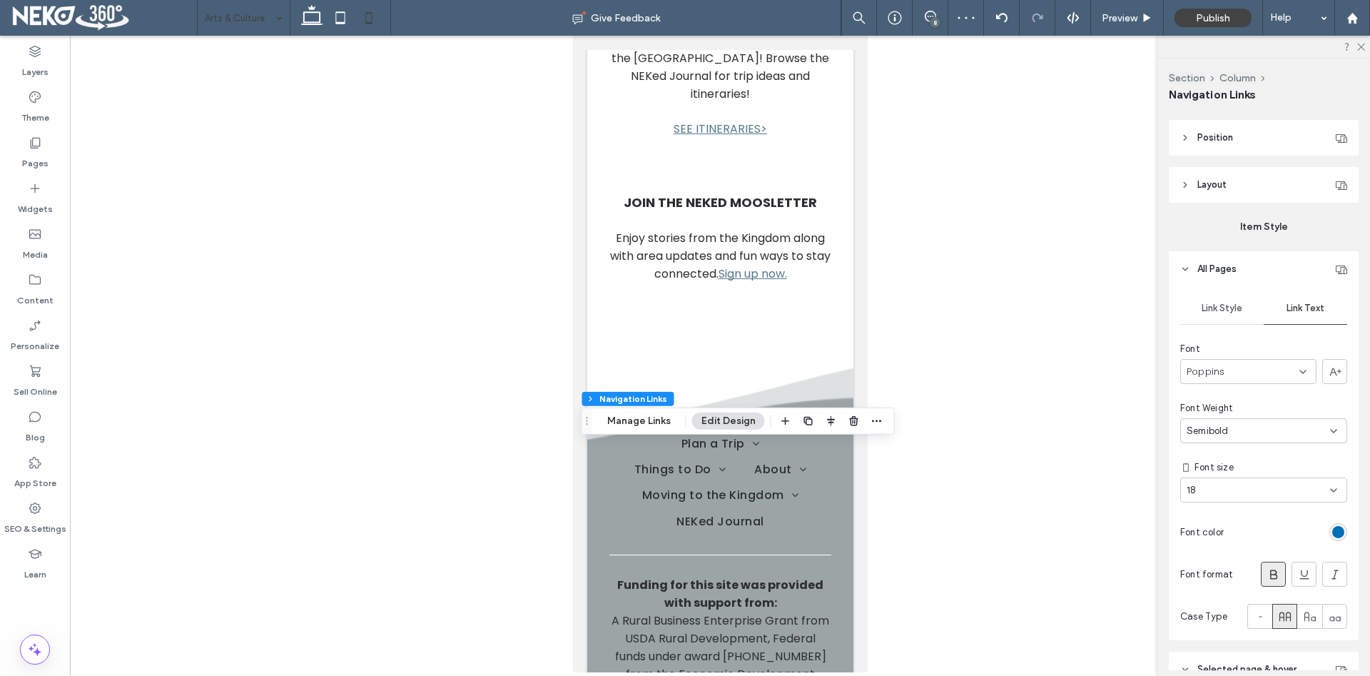
click at [981, 438] on div at bounding box center [720, 354] width 1300 height 636
click at [307, 14] on icon at bounding box center [311, 18] width 29 height 29
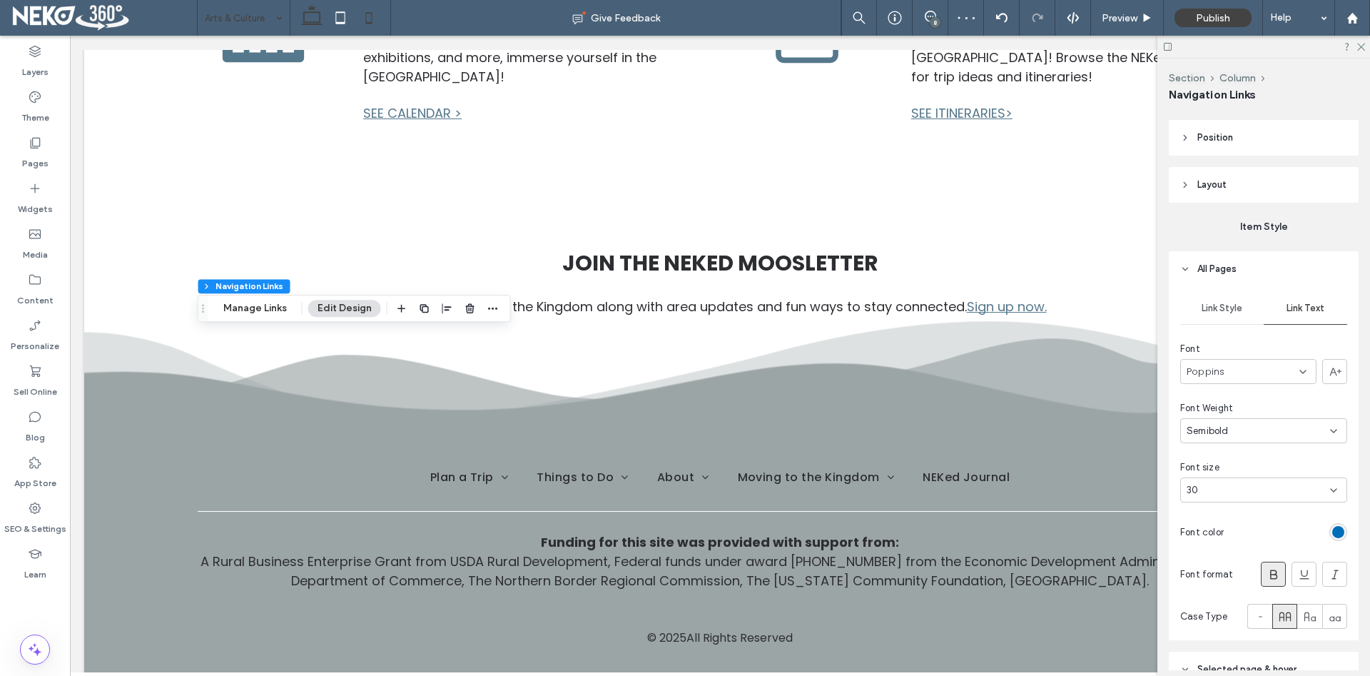
click at [367, 14] on icon at bounding box center [369, 18] width 29 height 29
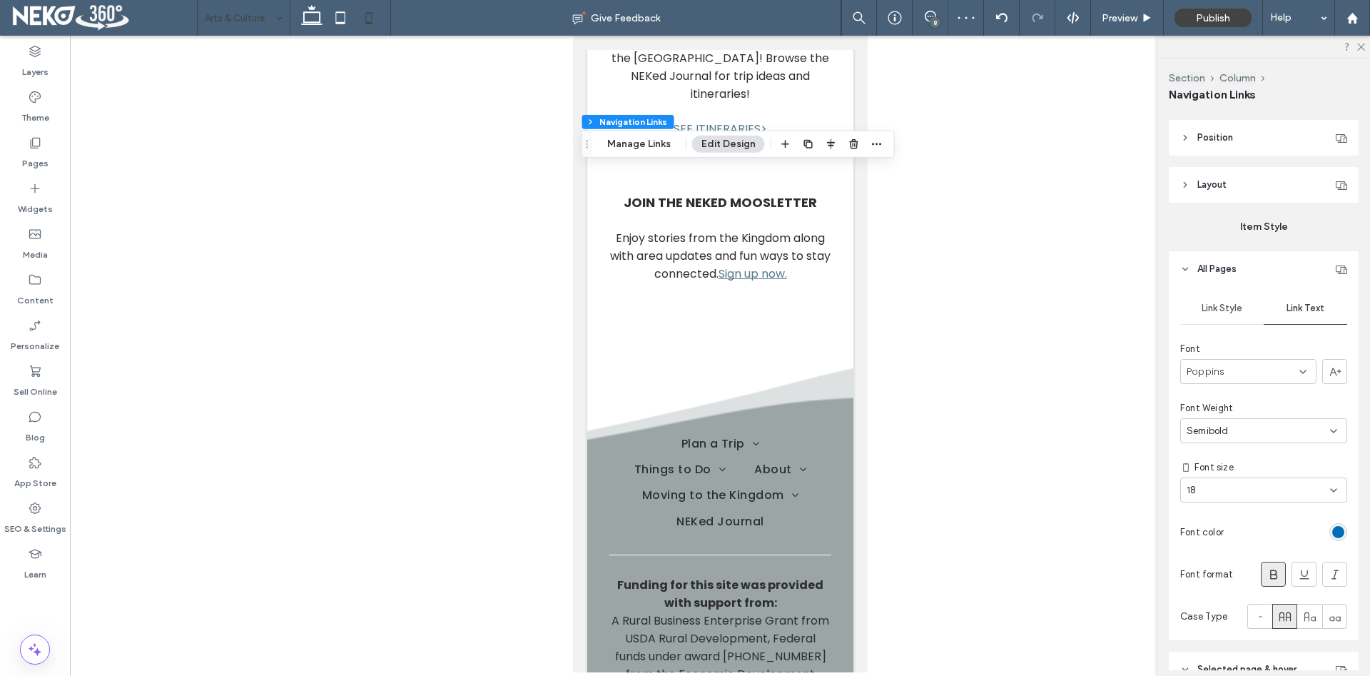
click at [945, 432] on div at bounding box center [720, 354] width 1300 height 636
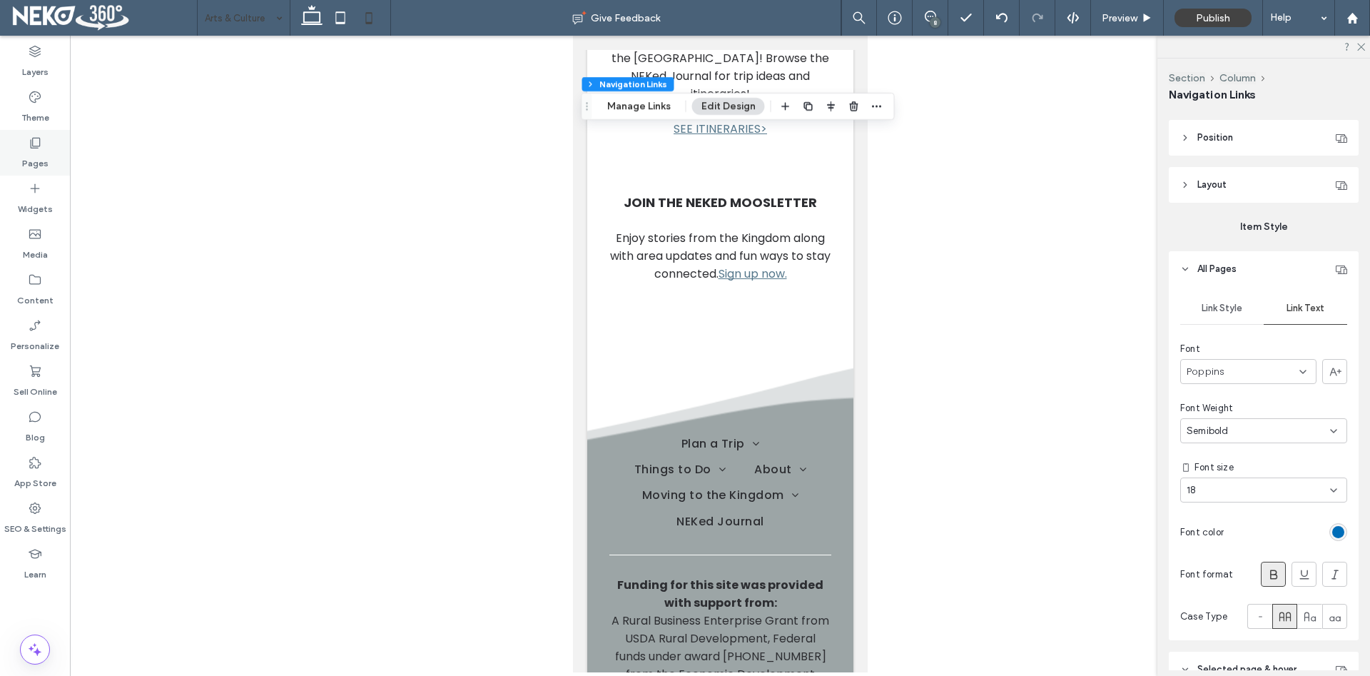
click at [24, 153] on label "Pages" at bounding box center [35, 160] width 26 height 20
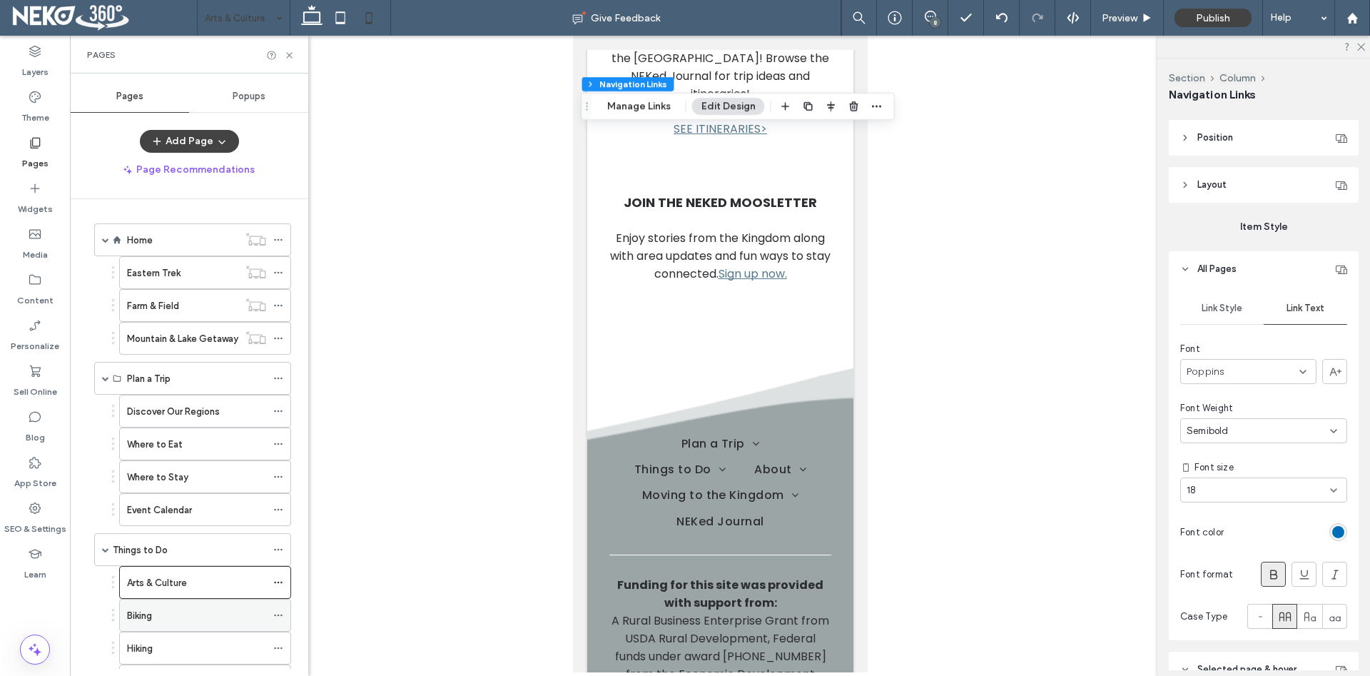
click at [158, 616] on div "Biking" at bounding box center [196, 615] width 139 height 15
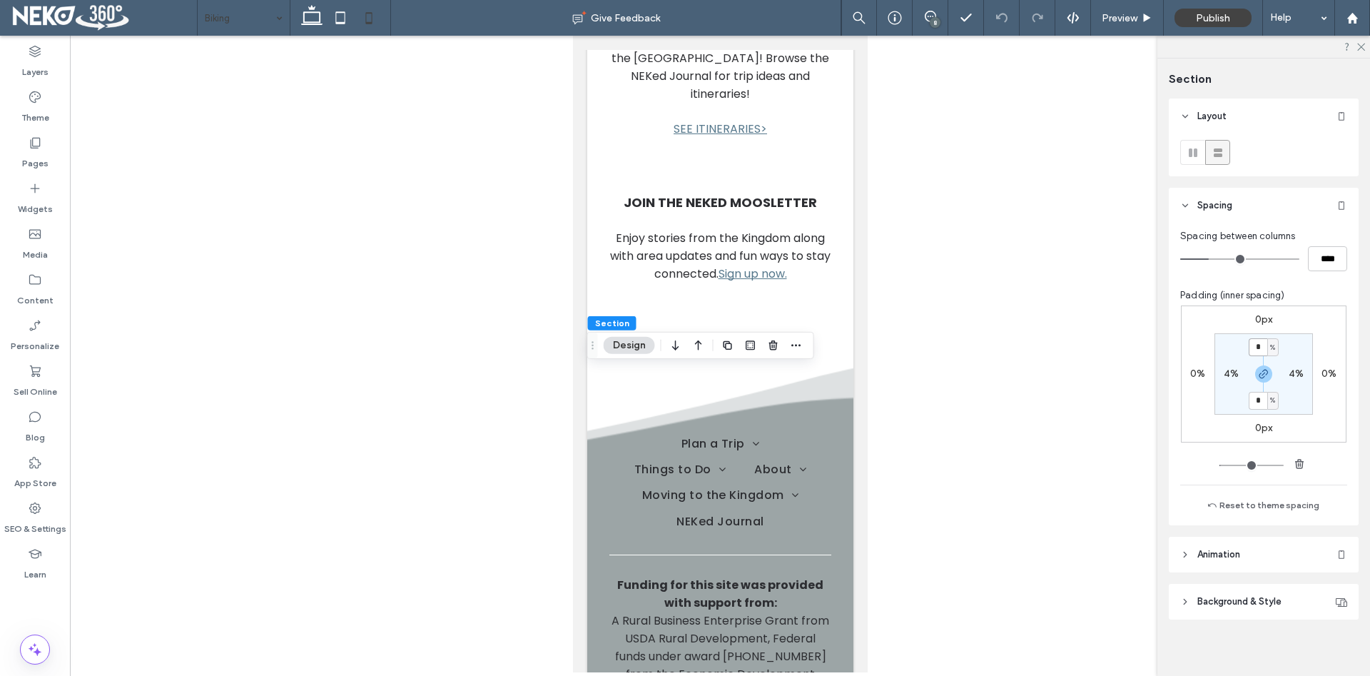
click at [1263, 345] on input "*" at bounding box center [1257, 347] width 19 height 18
type input "**"
click at [1264, 374] on icon "button" at bounding box center [1263, 373] width 11 height 11
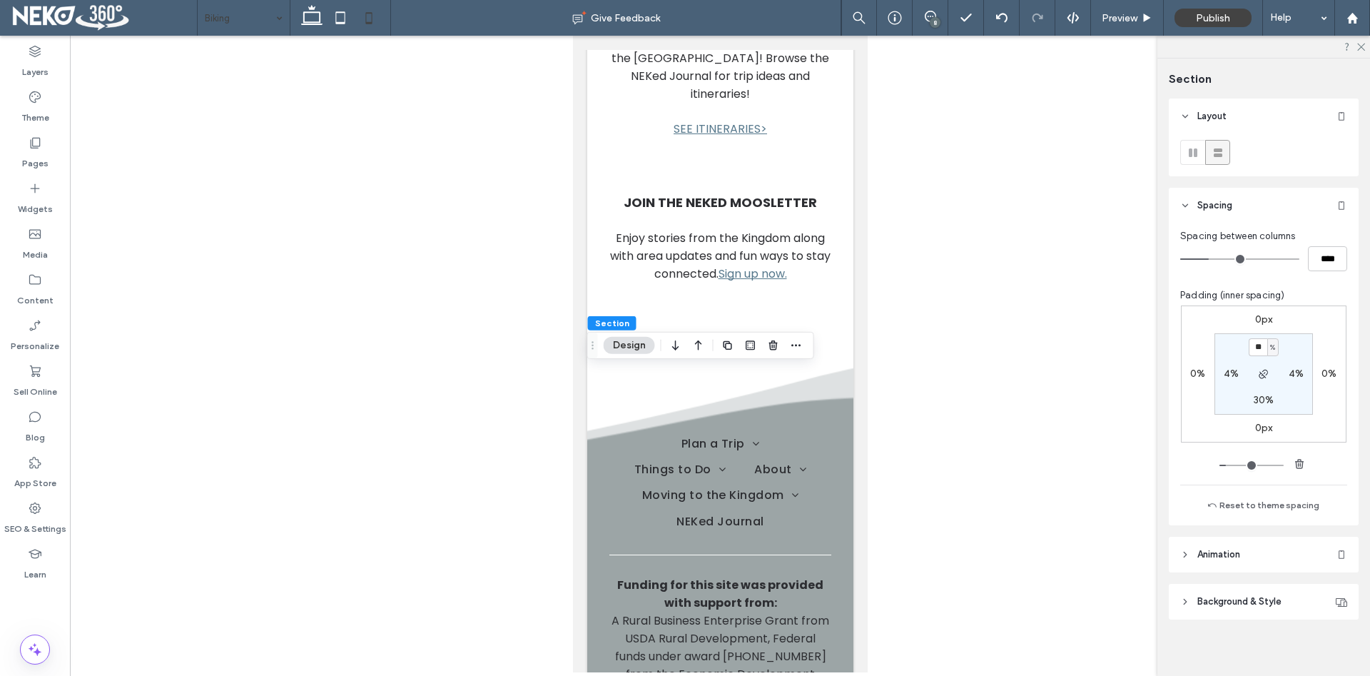
click at [1263, 398] on label "30%" at bounding box center [1263, 400] width 21 height 12
type input "**"
click at [1259, 404] on input "**" at bounding box center [1257, 401] width 19 height 18
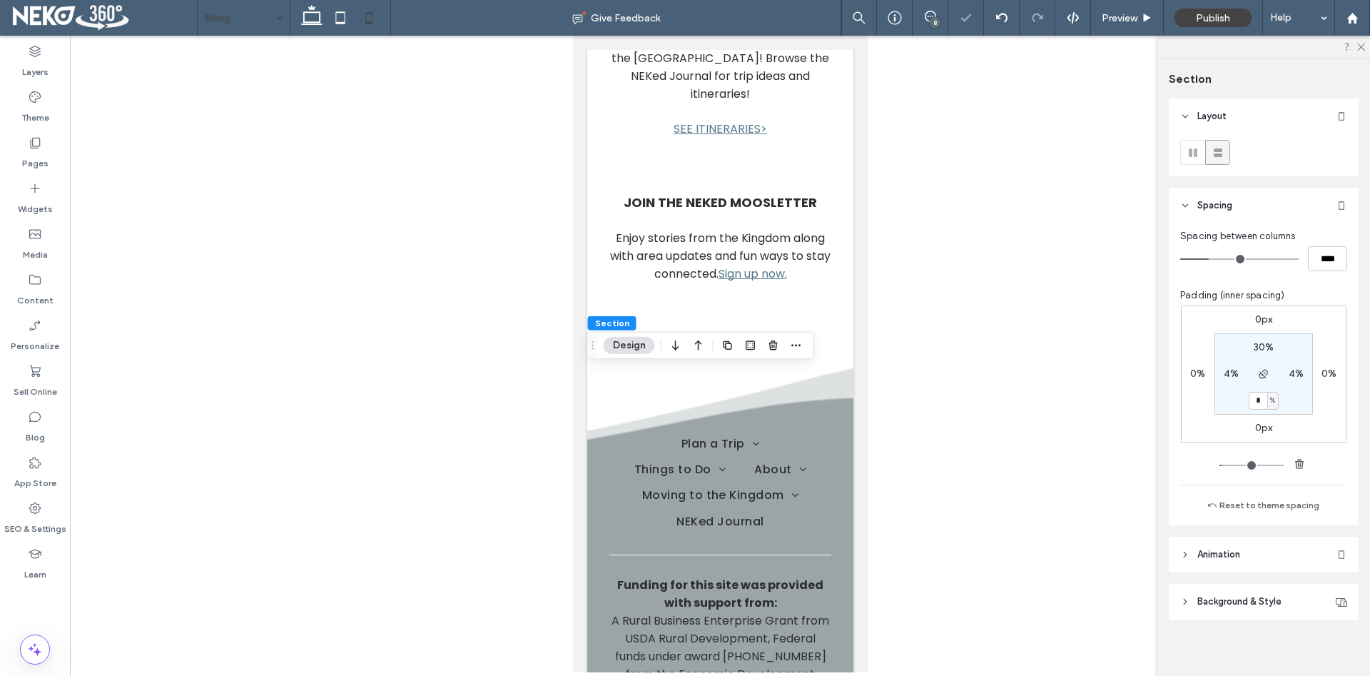
type input "*"
click at [988, 531] on div at bounding box center [720, 354] width 1300 height 636
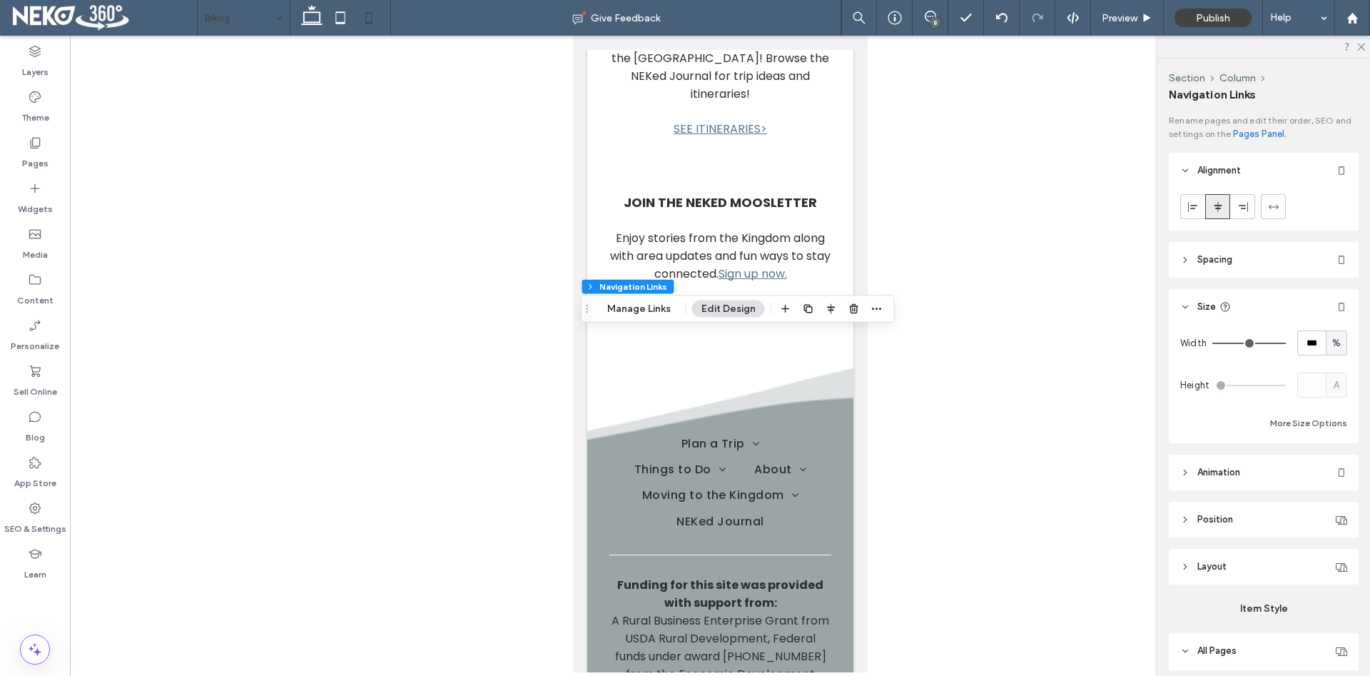
click at [744, 307] on button "Edit Design" at bounding box center [728, 308] width 73 height 17
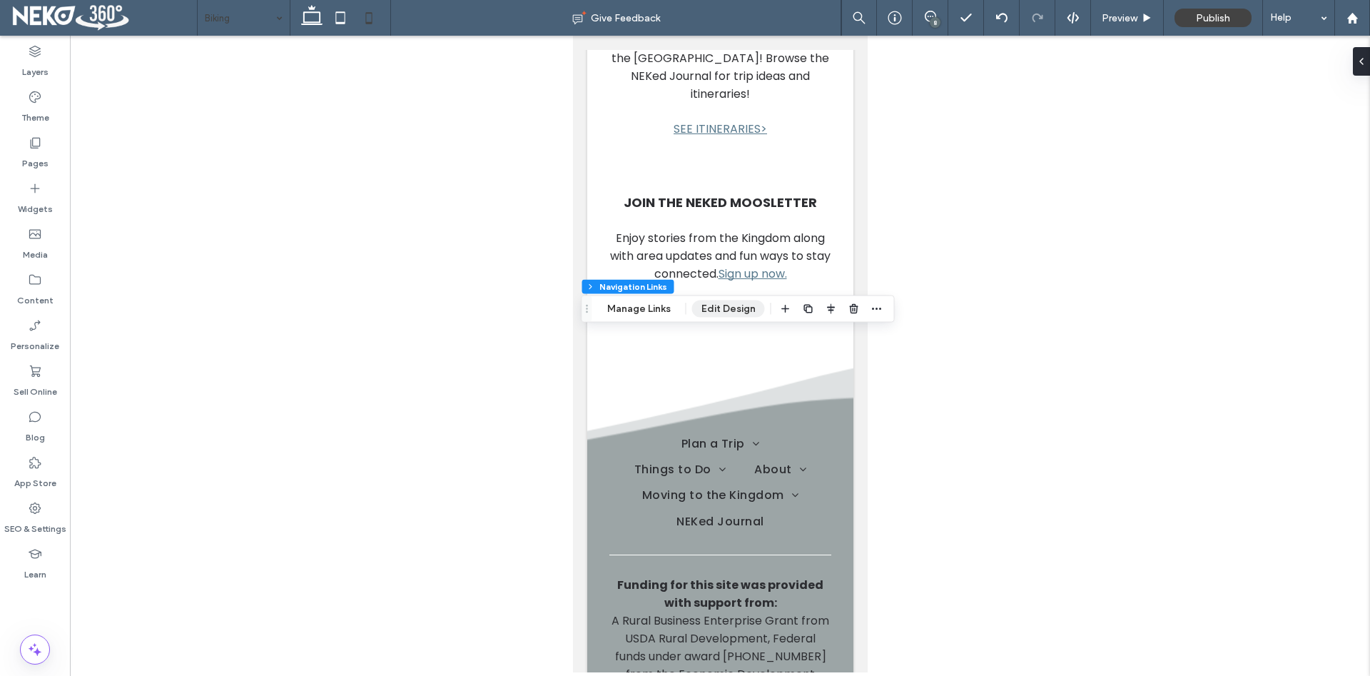
click at [737, 307] on button "Edit Design" at bounding box center [728, 308] width 73 height 17
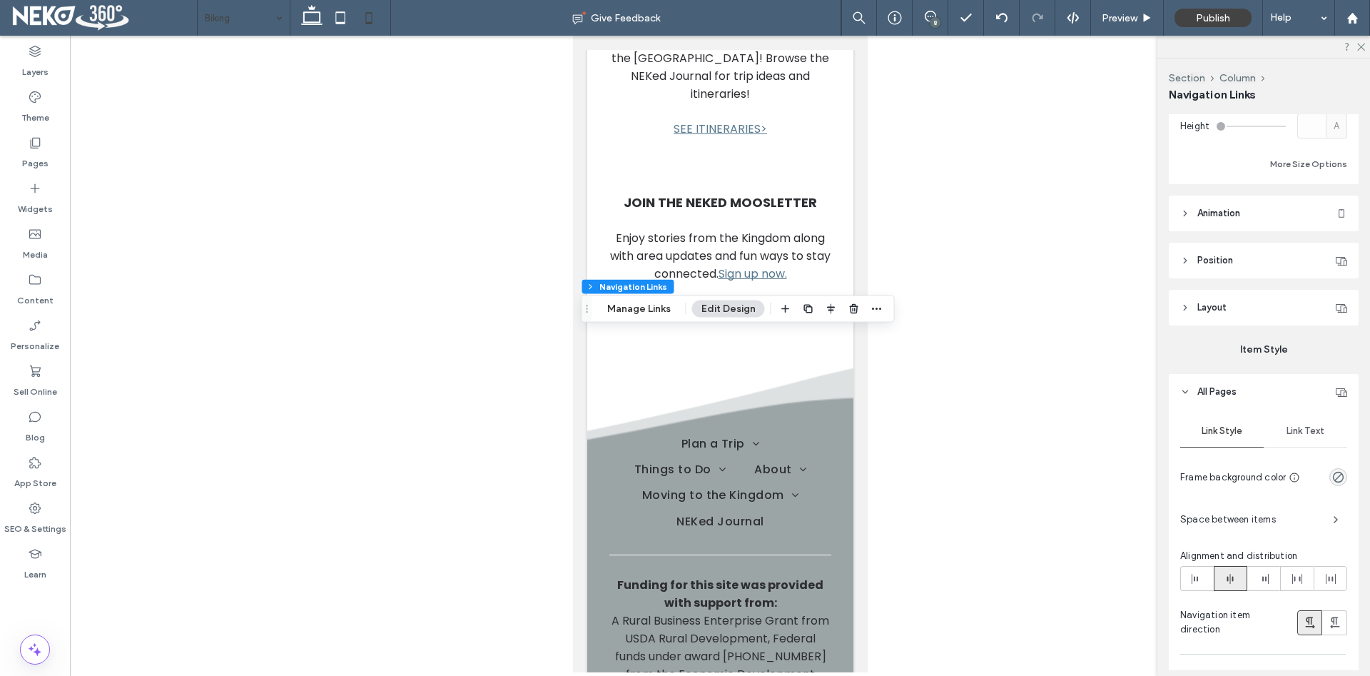
scroll to position [291, 0]
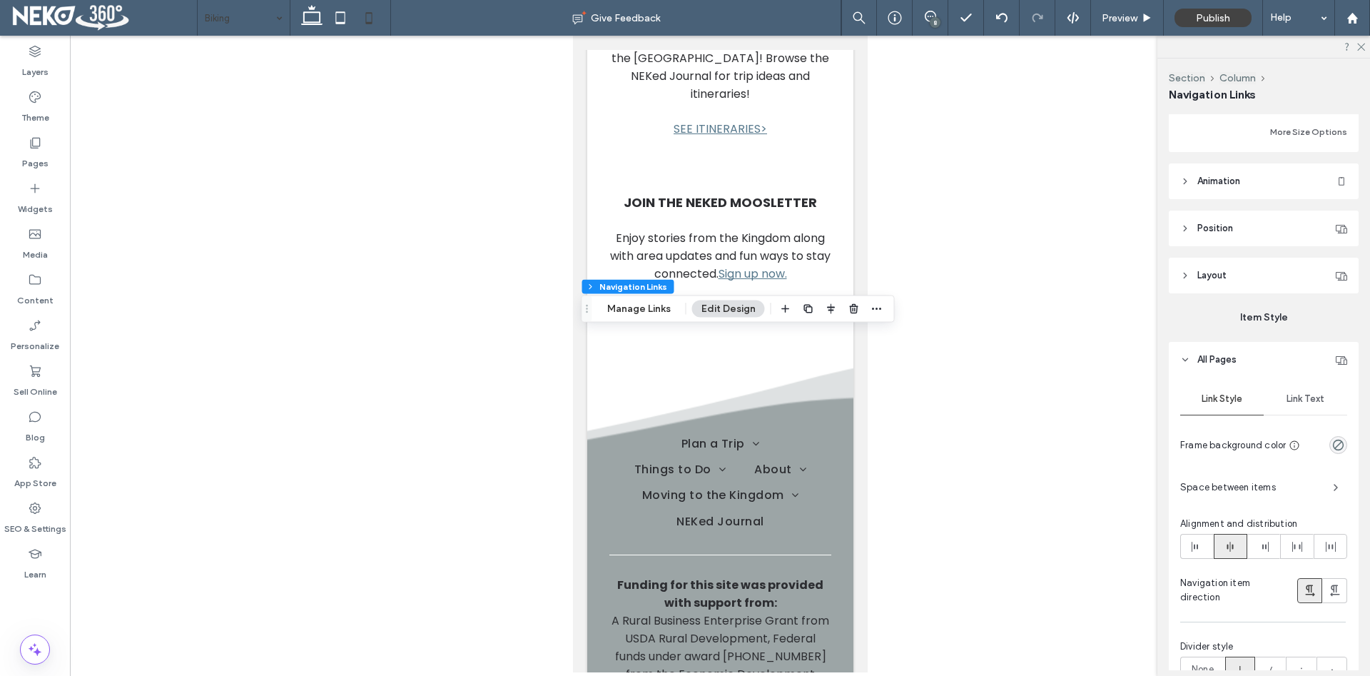
click at [1300, 394] on span "Link Text" at bounding box center [1305, 398] width 38 height 11
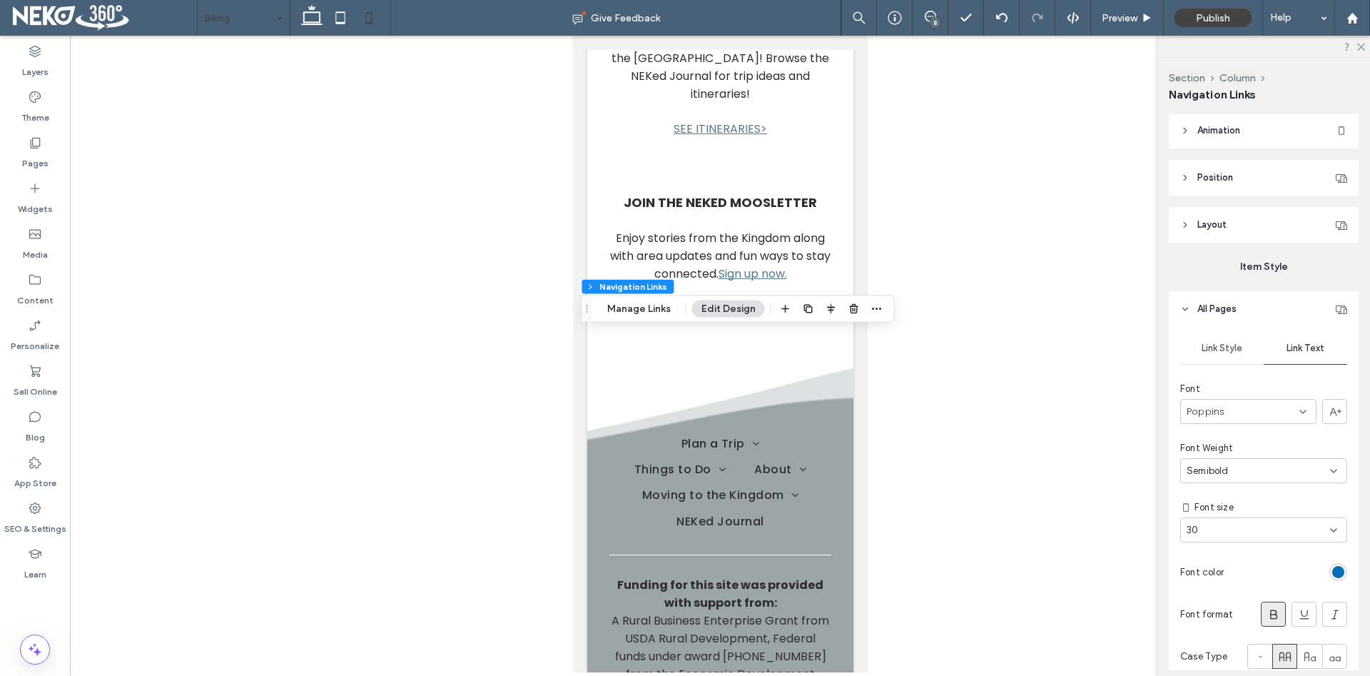
scroll to position [364, 0]
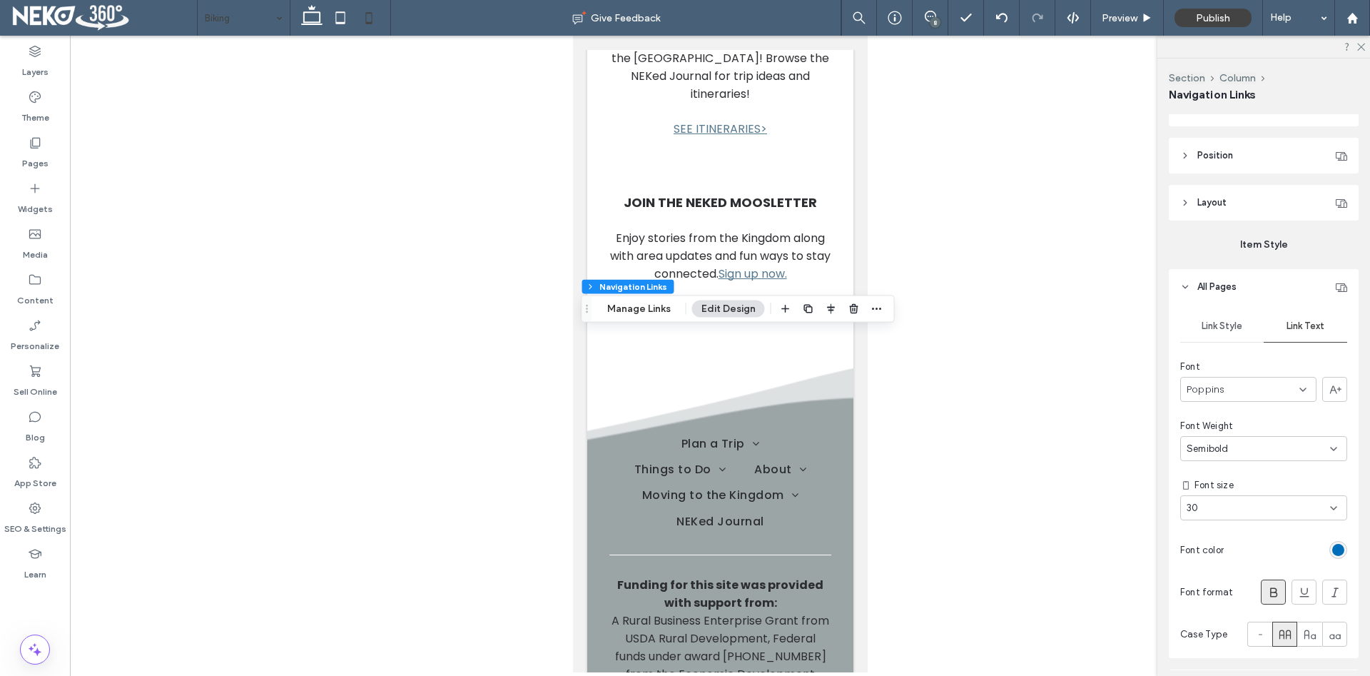
click at [1238, 504] on div "30" at bounding box center [1254, 508] width 137 height 14
click at [1203, 624] on div "18" at bounding box center [1263, 625] width 165 height 25
click at [1033, 536] on div at bounding box center [720, 354] width 1300 height 636
click at [952, 434] on div at bounding box center [720, 354] width 1300 height 636
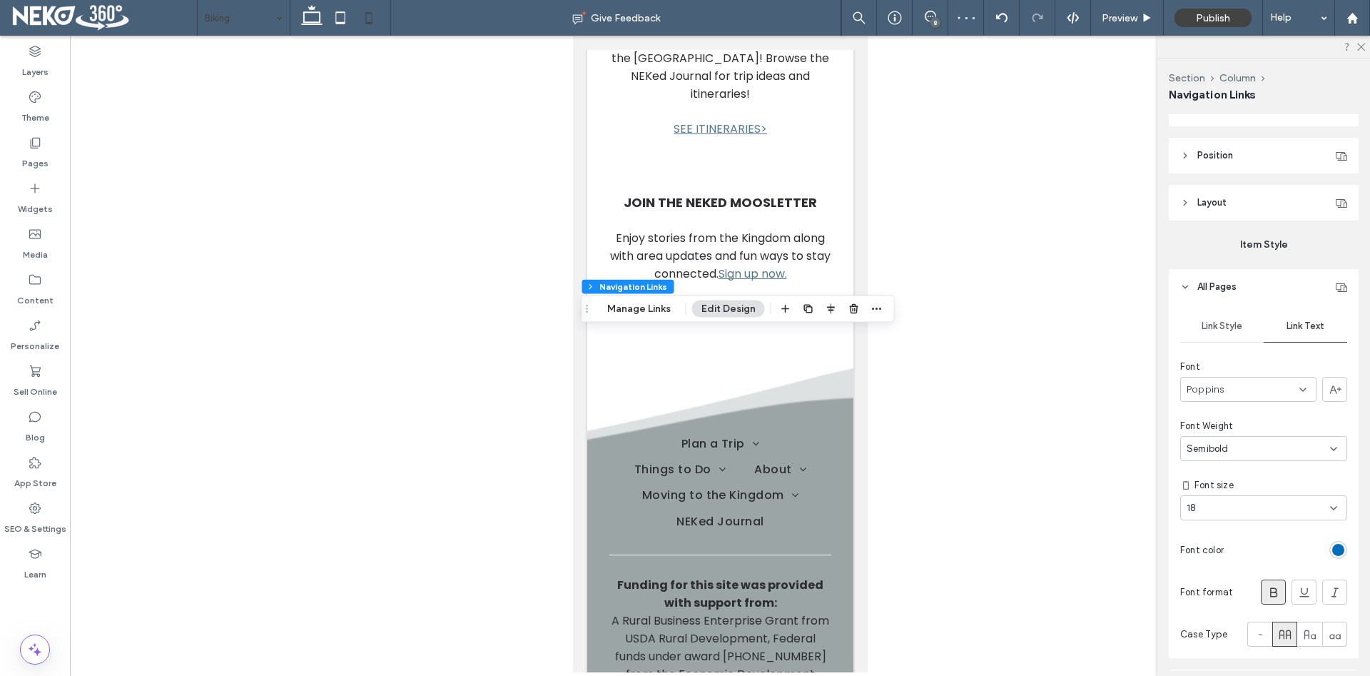
click at [952, 436] on div at bounding box center [720, 354] width 1300 height 636
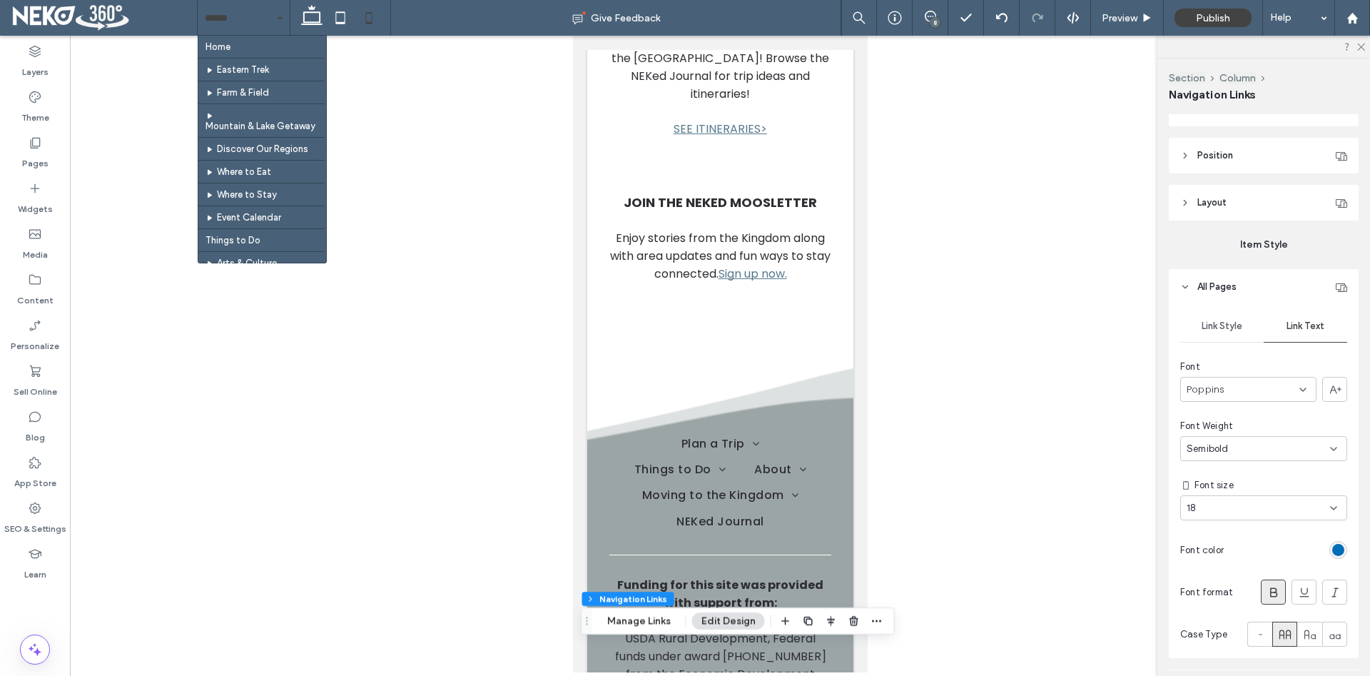
click at [257, 16] on input at bounding box center [240, 18] width 71 height 36
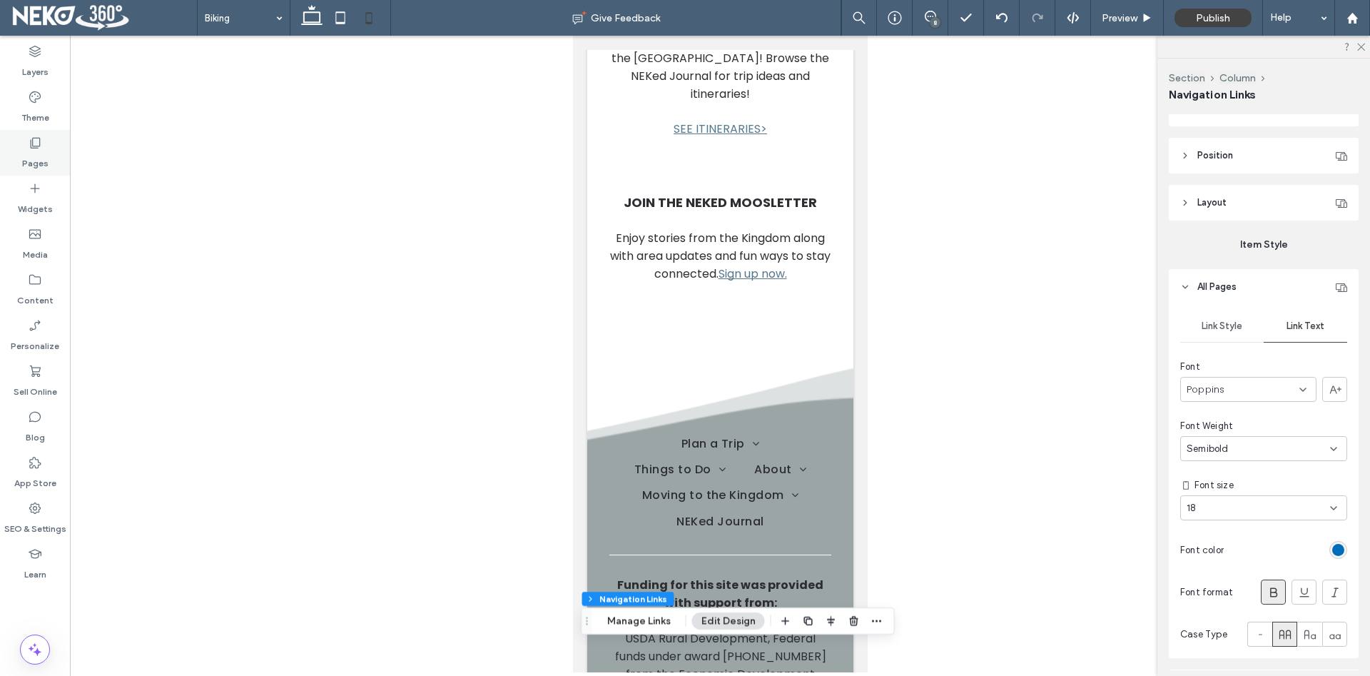
click at [37, 143] on icon at bounding box center [35, 143] width 14 height 14
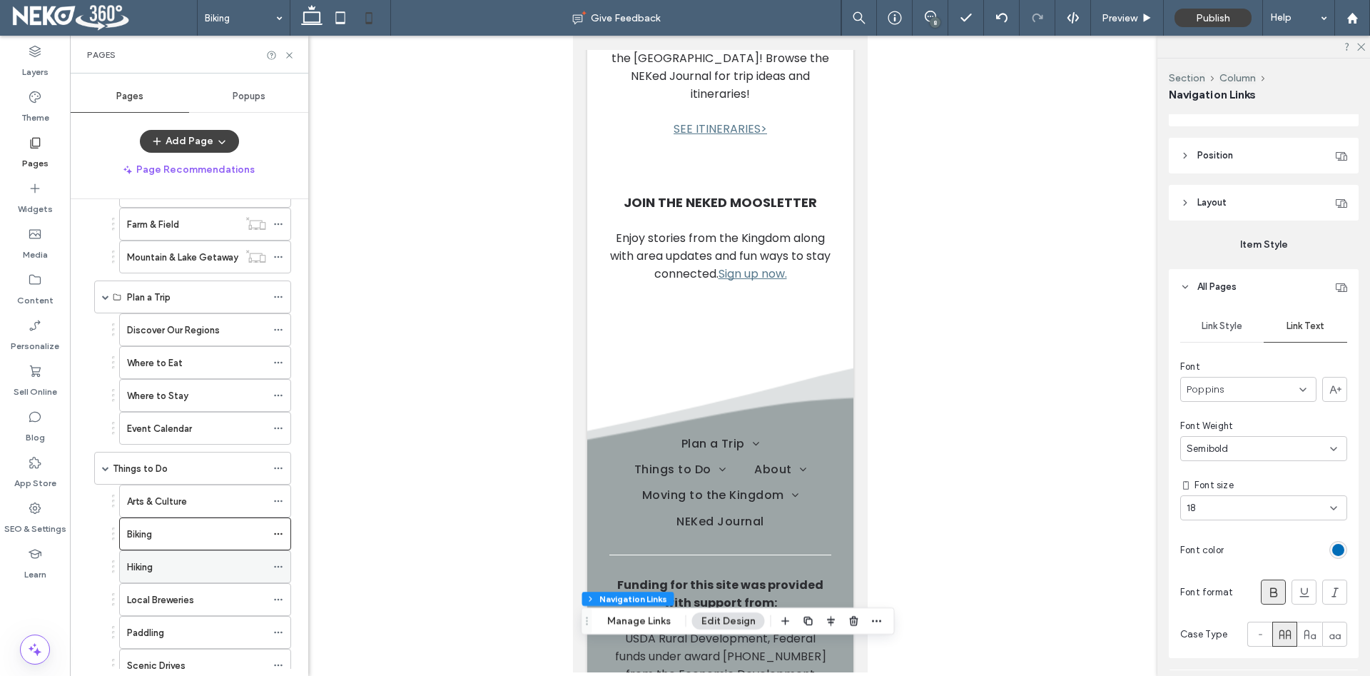
click at [161, 566] on div "Hiking" at bounding box center [196, 566] width 139 height 15
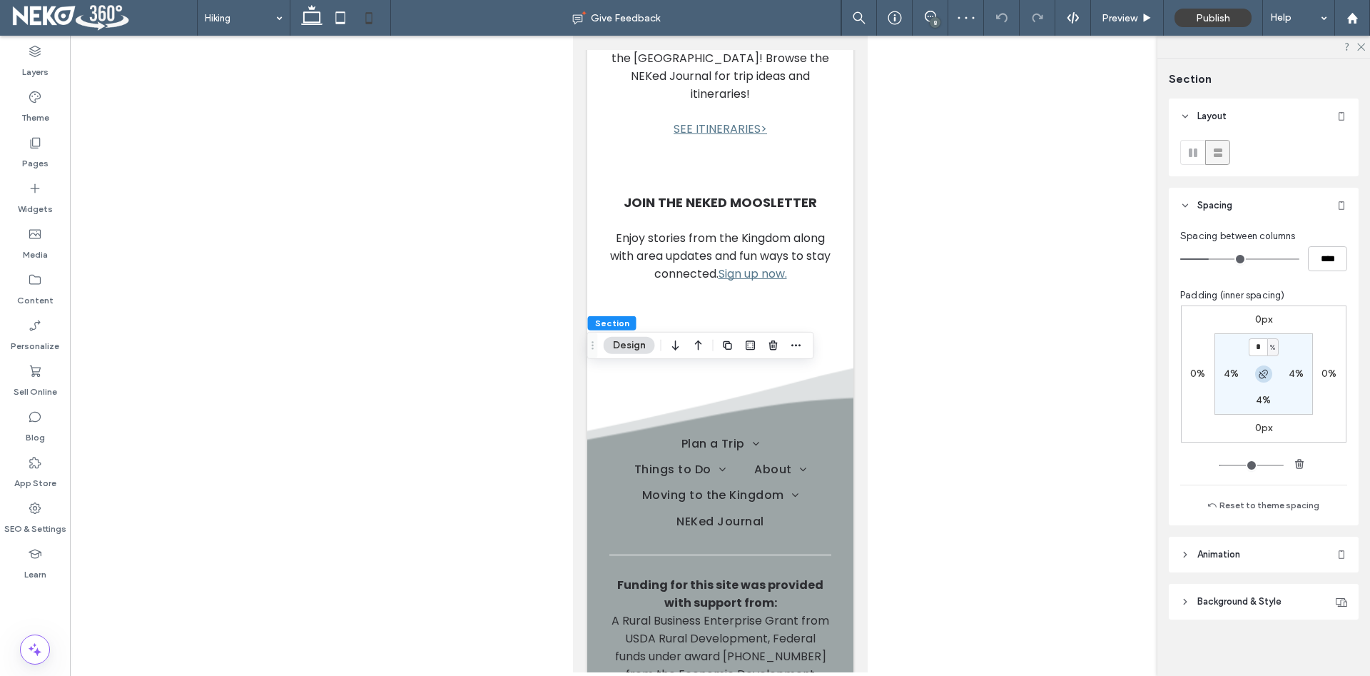
click at [1264, 380] on span "button" at bounding box center [1263, 373] width 17 height 17
click at [1258, 346] on input "*" at bounding box center [1257, 347] width 19 height 18
type input "**"
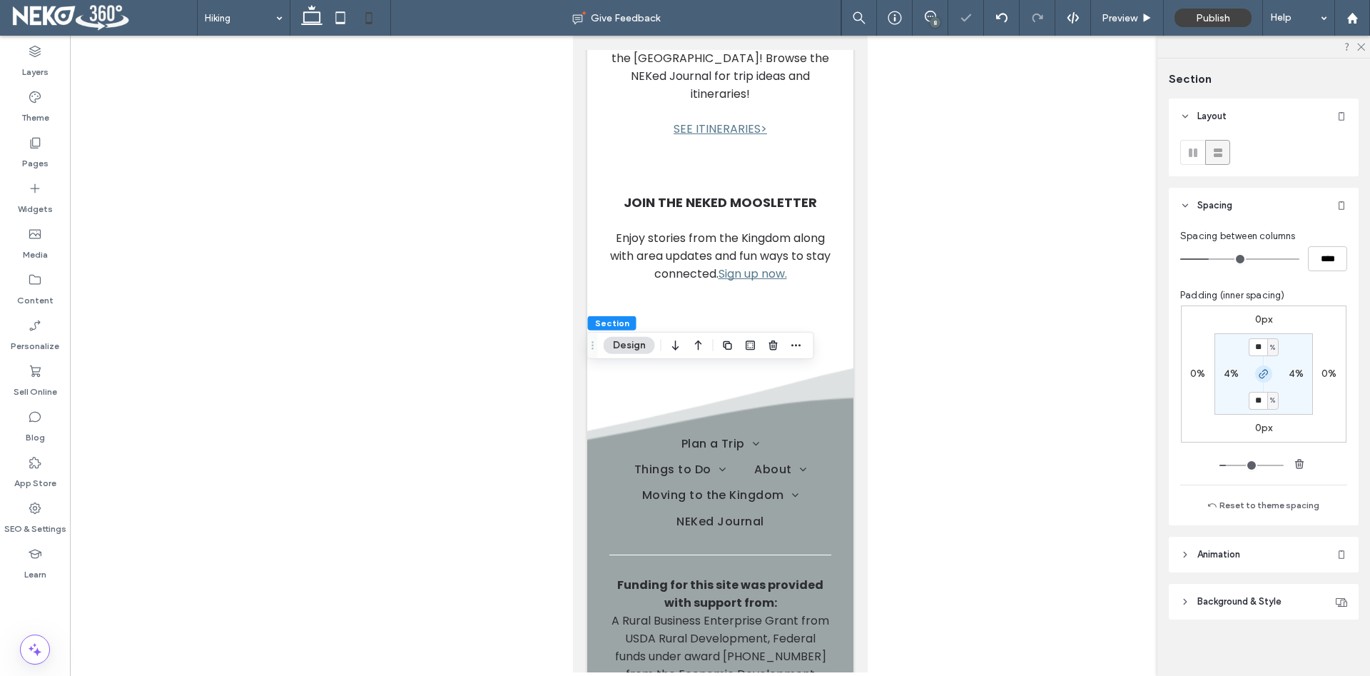
drag, startPoint x: 1261, startPoint y: 375, endPoint x: 1260, endPoint y: 394, distance: 19.3
click at [1261, 375] on icon "button" at bounding box center [1263, 373] width 11 height 11
click at [1256, 401] on label "30%" at bounding box center [1263, 400] width 21 height 12
type input "*"
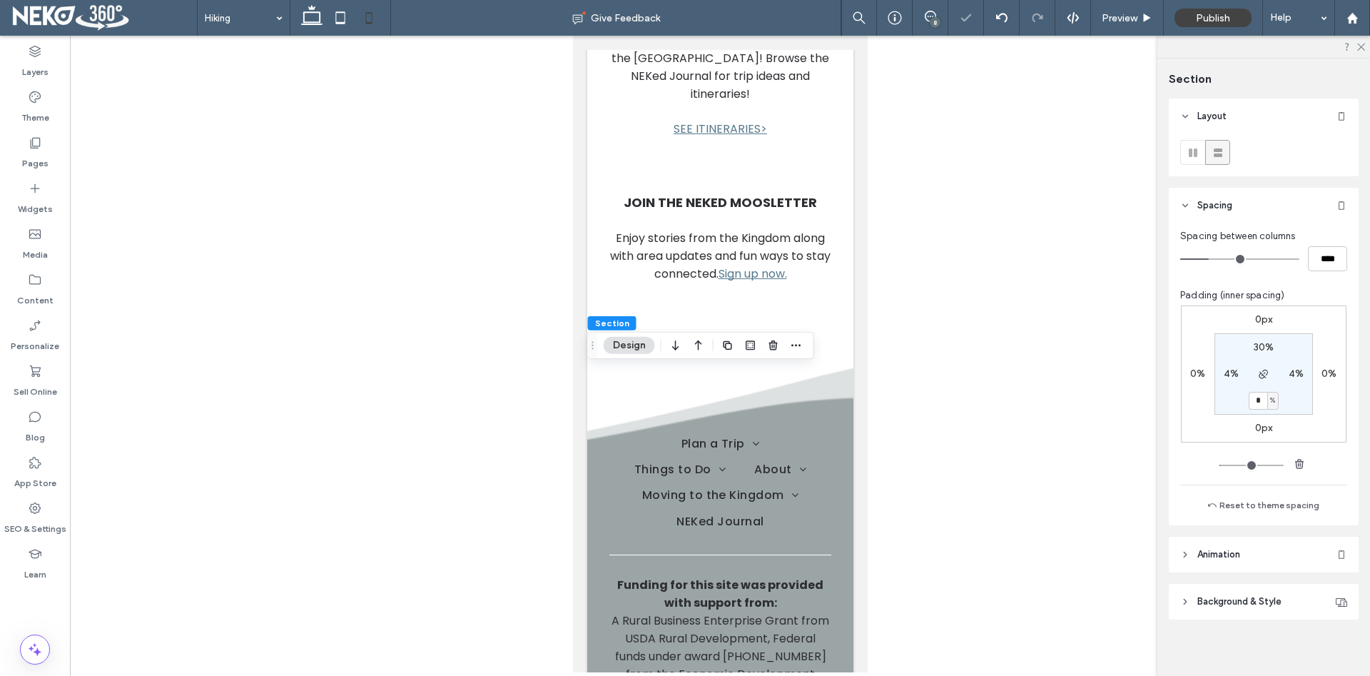
click at [1006, 459] on div at bounding box center [720, 354] width 1300 height 636
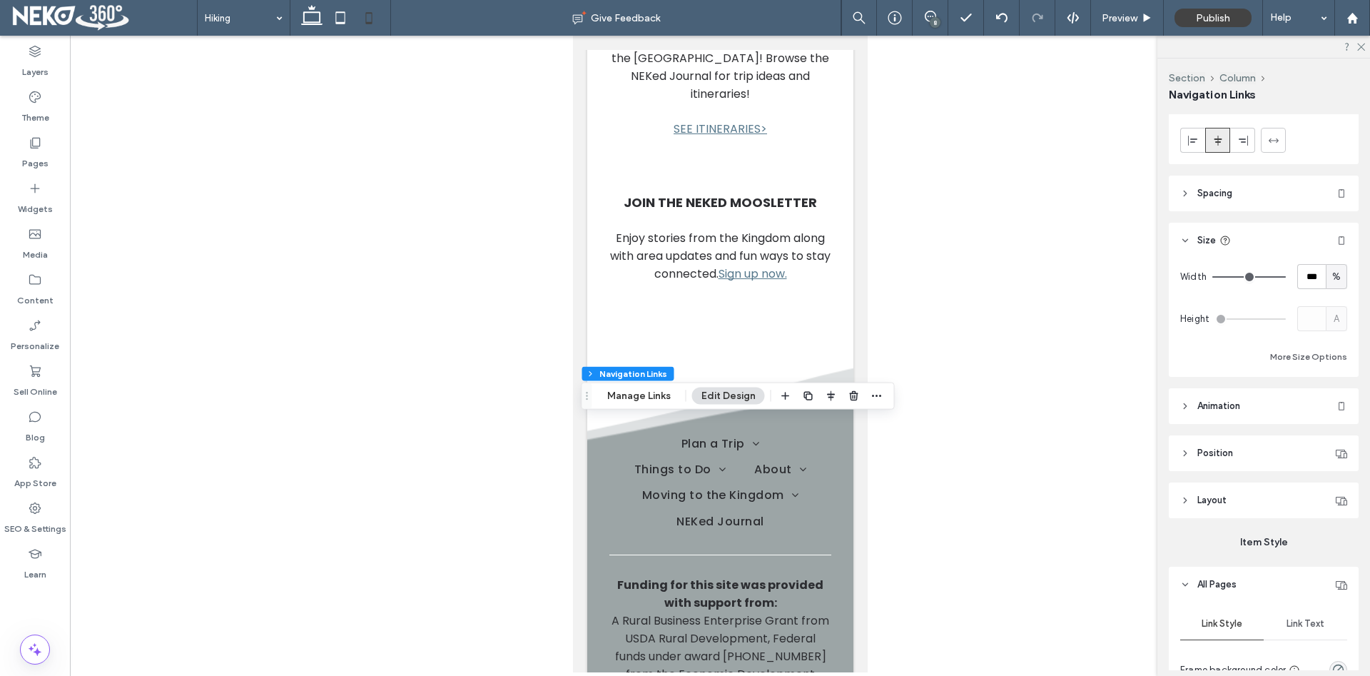
scroll to position [218, 0]
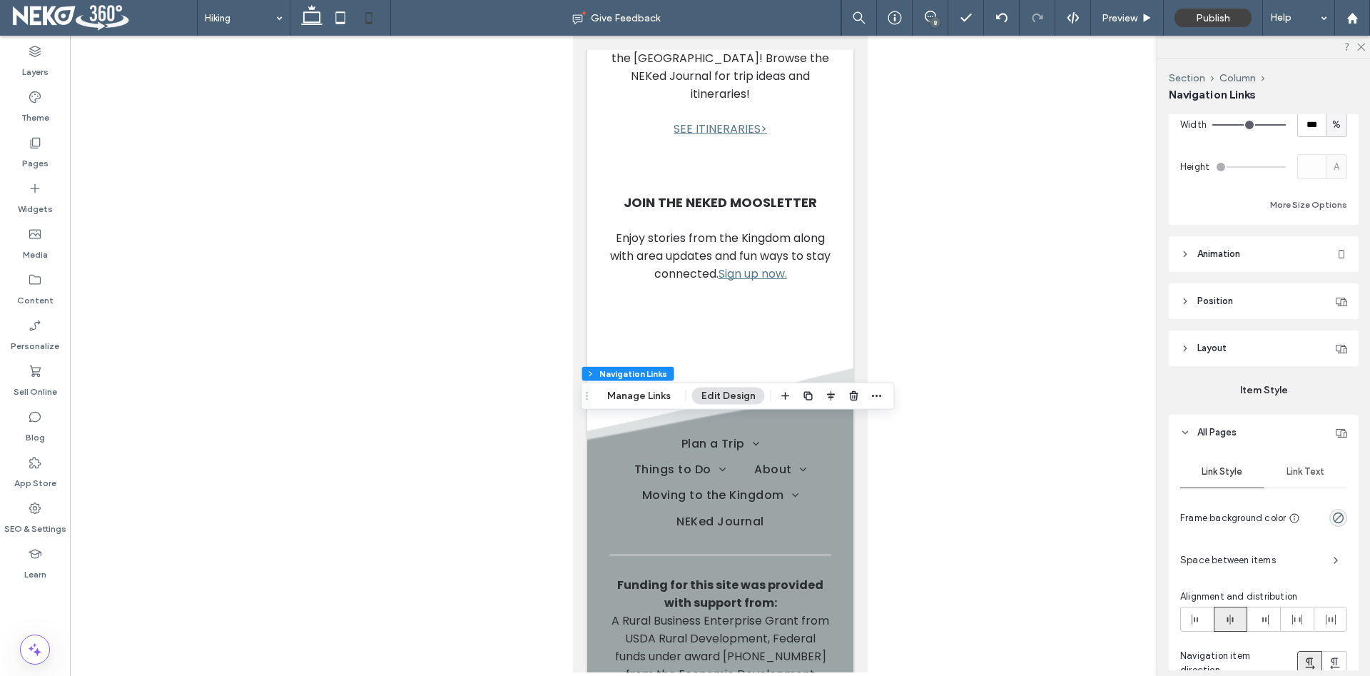
click at [1303, 469] on span "Link Text" at bounding box center [1305, 471] width 38 height 11
click at [1250, 651] on div "30" at bounding box center [1254, 653] width 137 height 14
click at [1209, 594] on div "18" at bounding box center [1263, 596] width 165 height 25
click at [1004, 580] on div at bounding box center [720, 354] width 1300 height 636
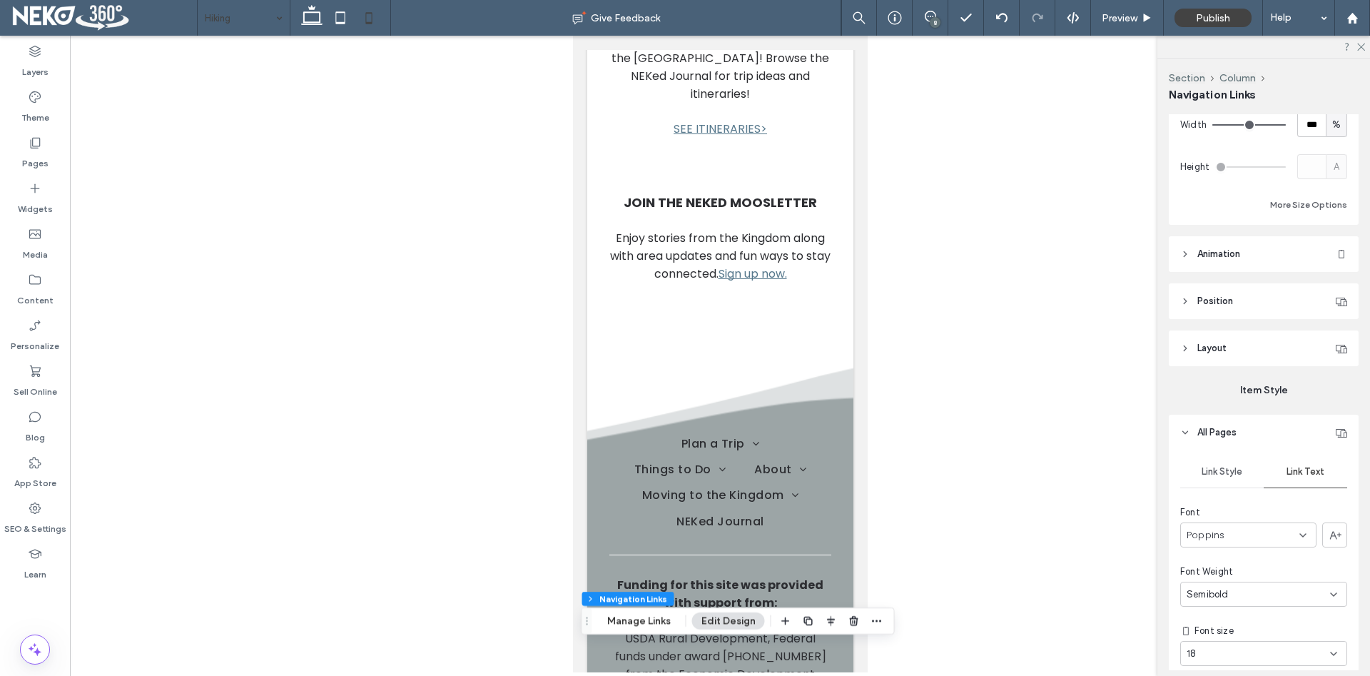
click at [260, 21] on input at bounding box center [240, 18] width 71 height 36
click at [28, 155] on label "Pages" at bounding box center [35, 160] width 26 height 20
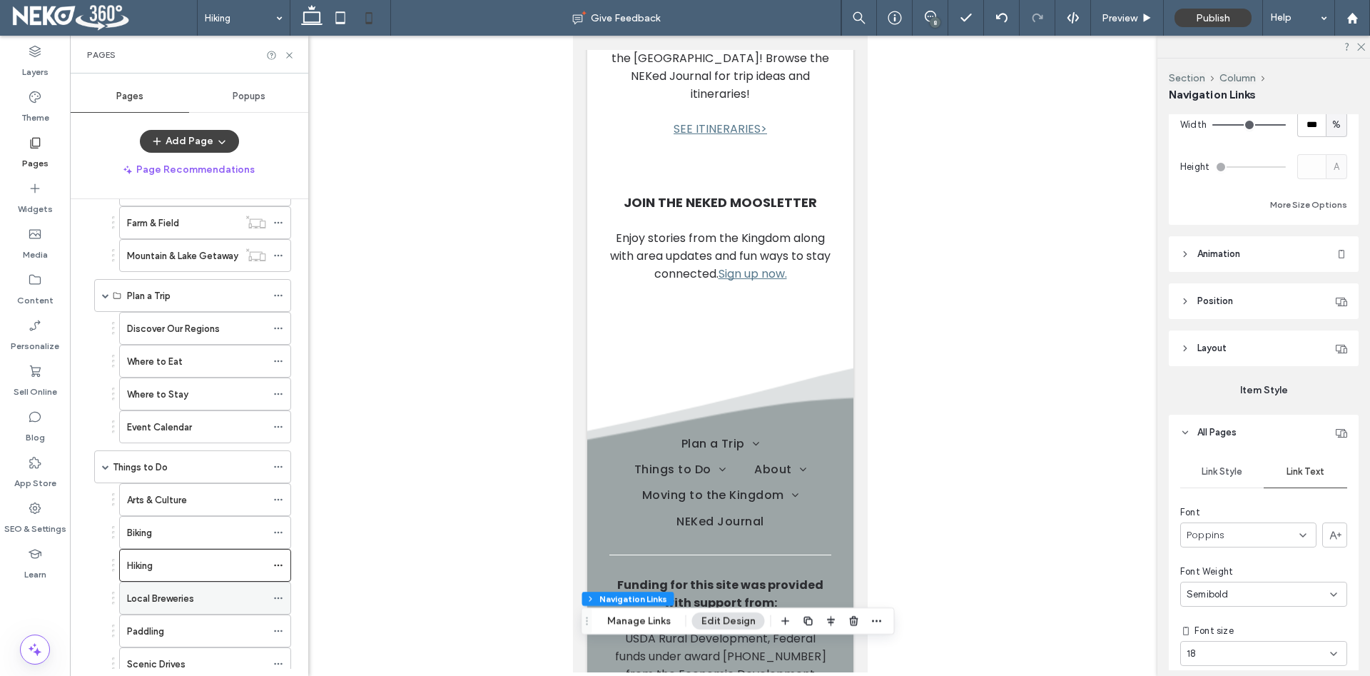
scroll to position [163, 0]
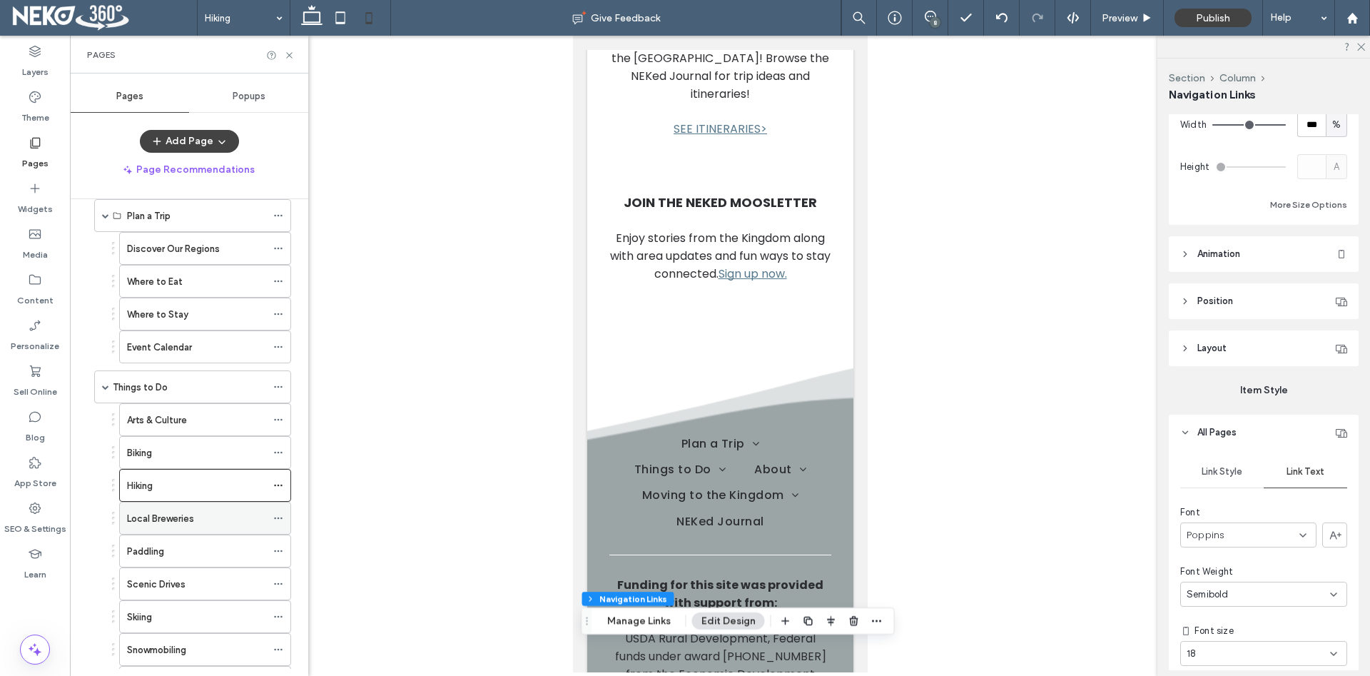
click at [159, 517] on label "Local Breweries" at bounding box center [160, 518] width 67 height 25
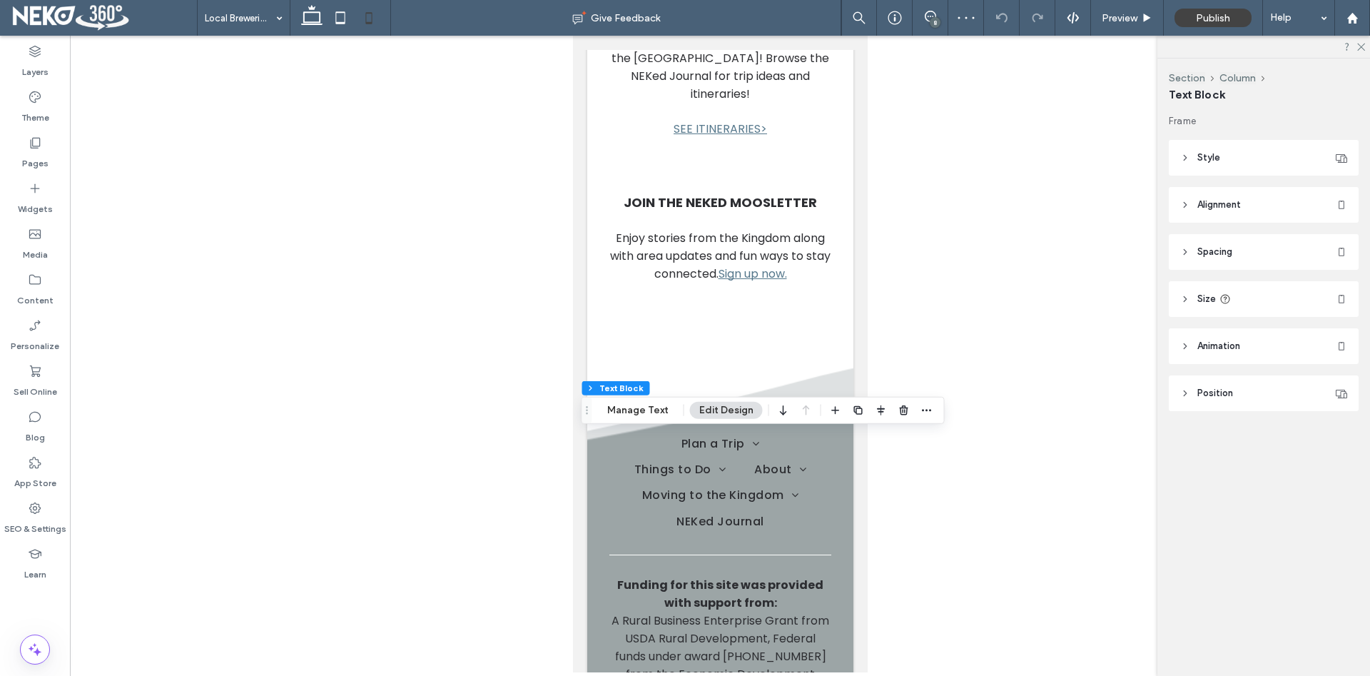
click at [705, 408] on button "Edit Design" at bounding box center [726, 410] width 73 height 17
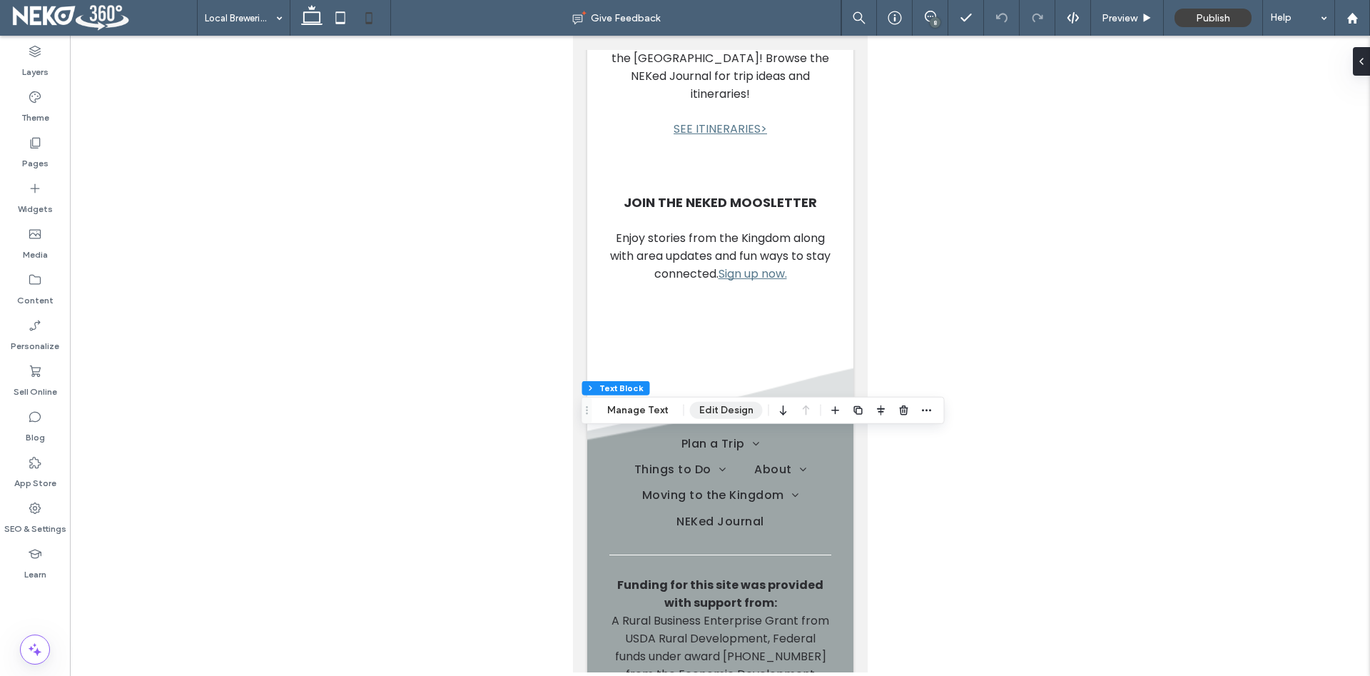
click at [720, 412] on button "Edit Design" at bounding box center [726, 410] width 73 height 17
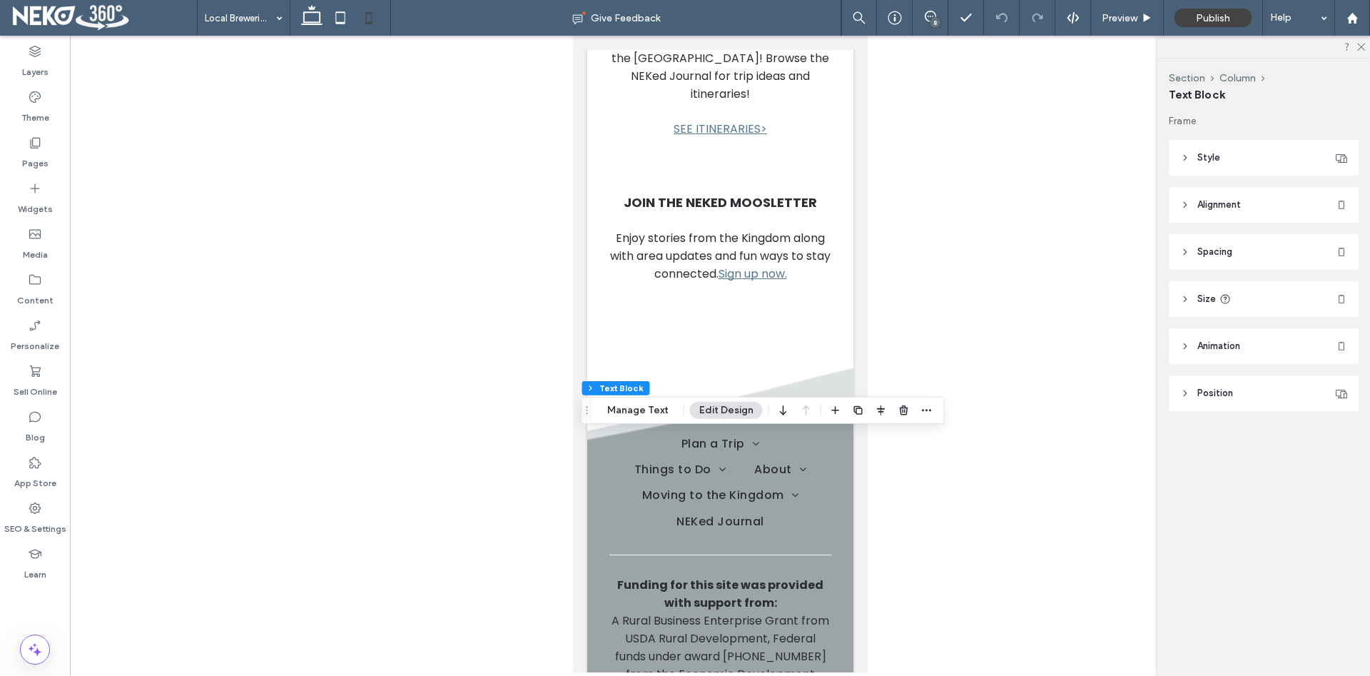
click at [1188, 297] on icon at bounding box center [1185, 299] width 10 height 10
click at [1059, 321] on div at bounding box center [720, 354] width 1300 height 636
click at [621, 409] on button "Manage Text" at bounding box center [638, 410] width 80 height 17
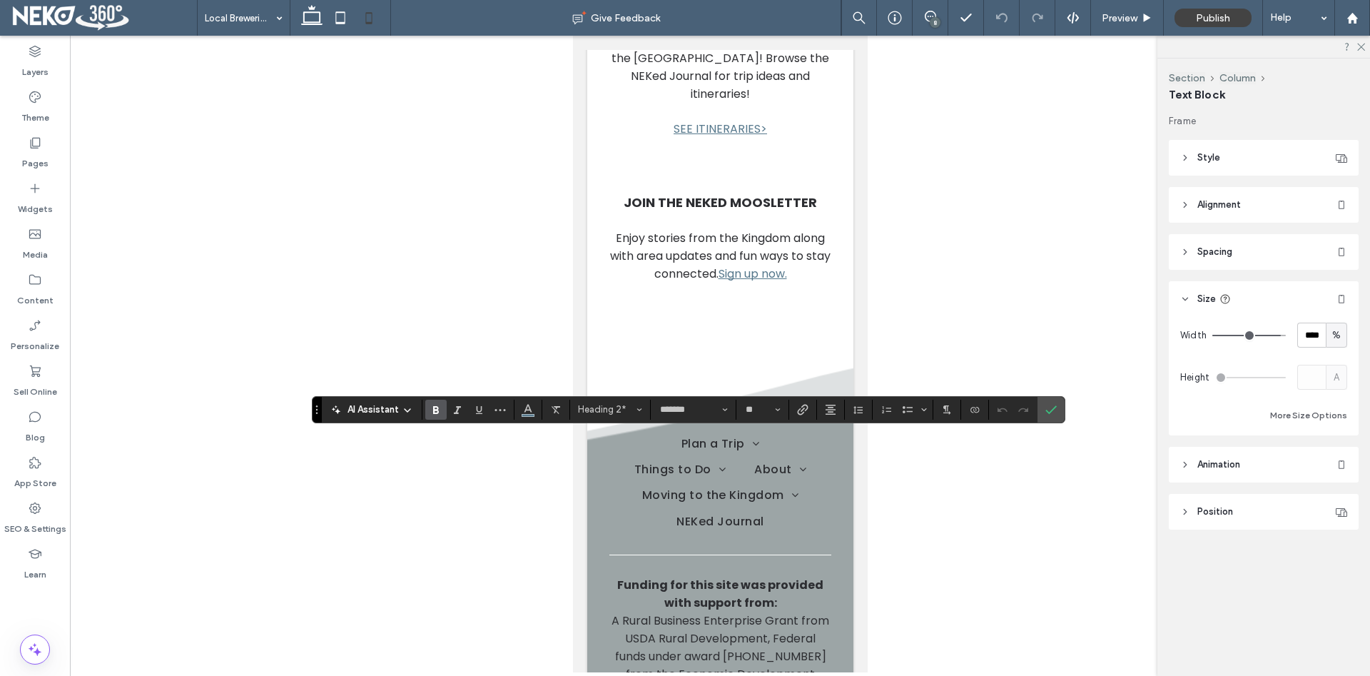
drag, startPoint x: 1066, startPoint y: 472, endPoint x: 1054, endPoint y: 441, distance: 33.0
click at [1066, 471] on div at bounding box center [720, 354] width 1300 height 636
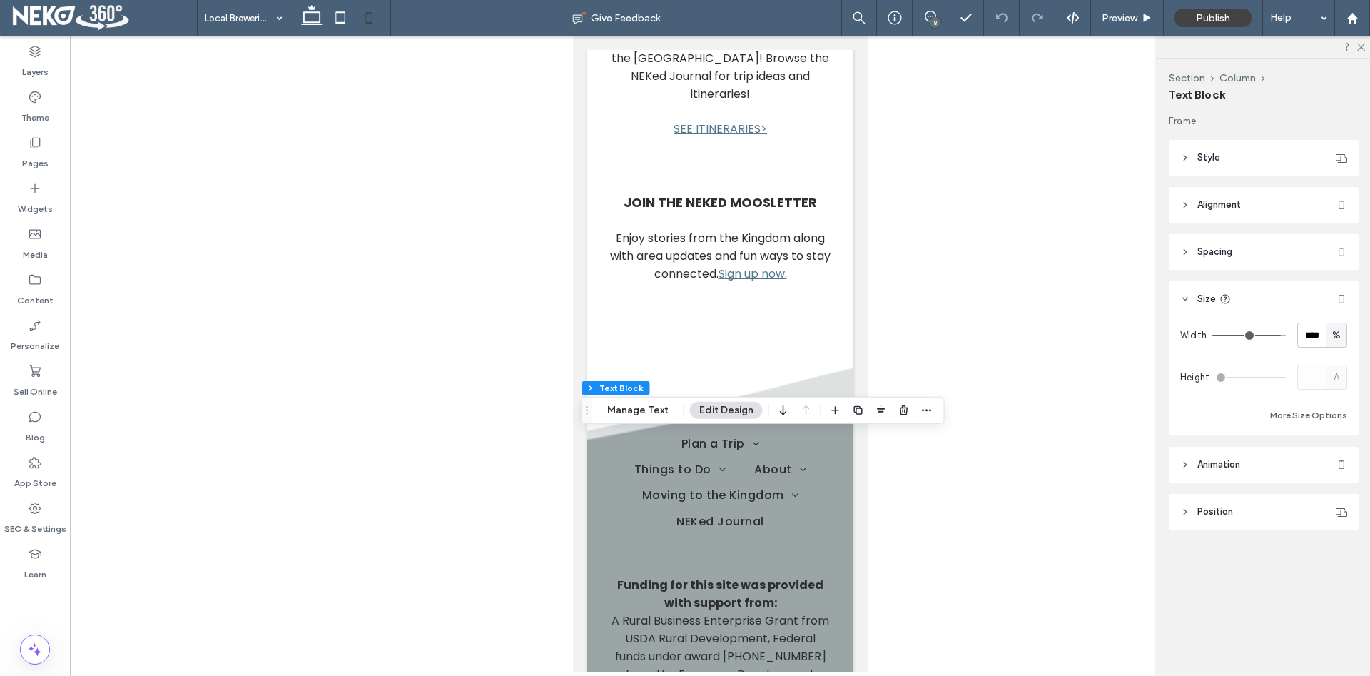
drag, startPoint x: 1024, startPoint y: 405, endPoint x: 1007, endPoint y: 410, distance: 18.5
click at [1007, 410] on div at bounding box center [720, 354] width 1300 height 636
drag, startPoint x: 965, startPoint y: 457, endPoint x: 950, endPoint y: 429, distance: 31.6
click at [963, 455] on div at bounding box center [720, 354] width 1300 height 636
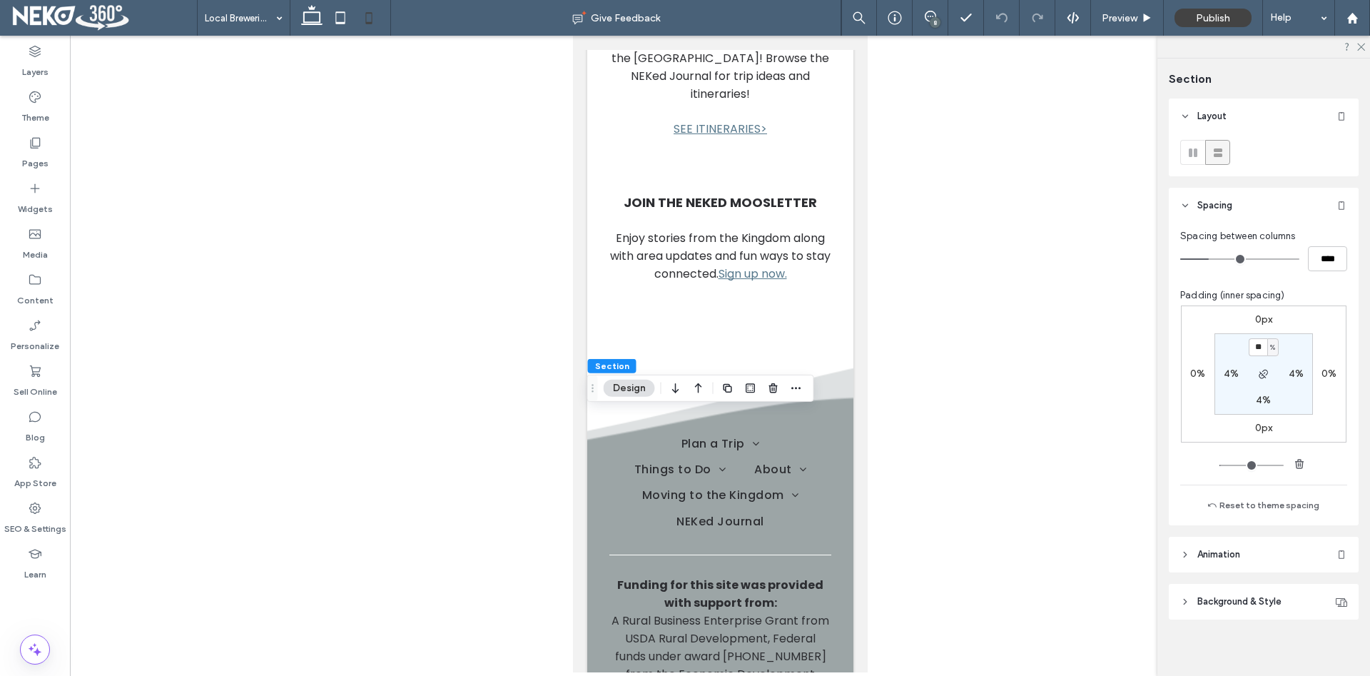
type input "**"
click at [1195, 415] on div "0px 0% 0px 0% ** % 4% 4% 4%" at bounding box center [1263, 373] width 165 height 137
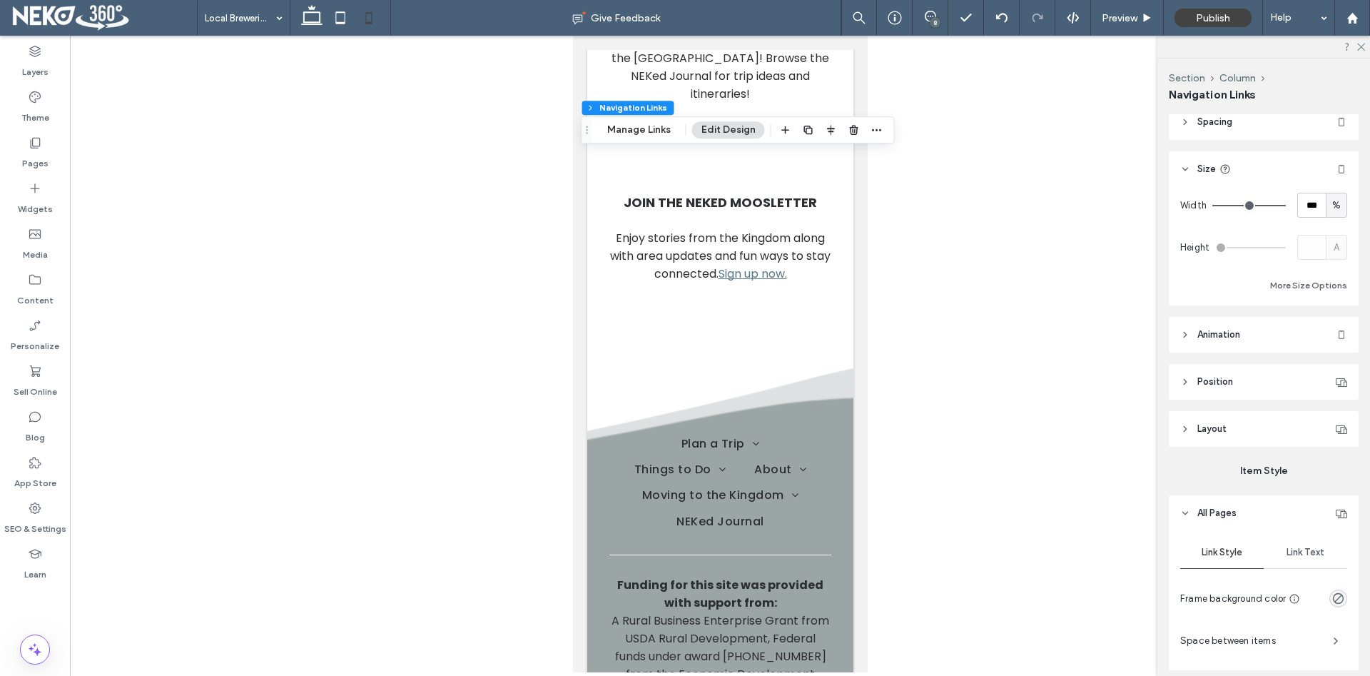
scroll to position [146, 0]
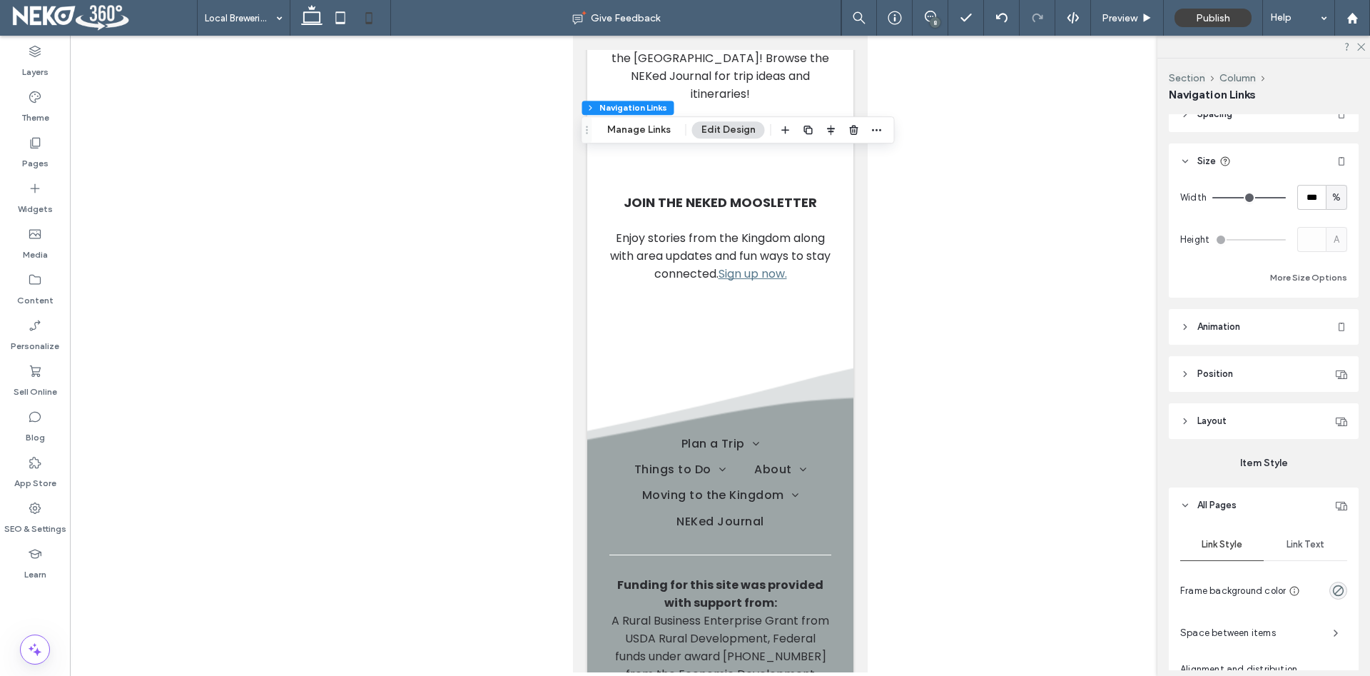
click at [1306, 541] on span "Link Text" at bounding box center [1305, 544] width 38 height 11
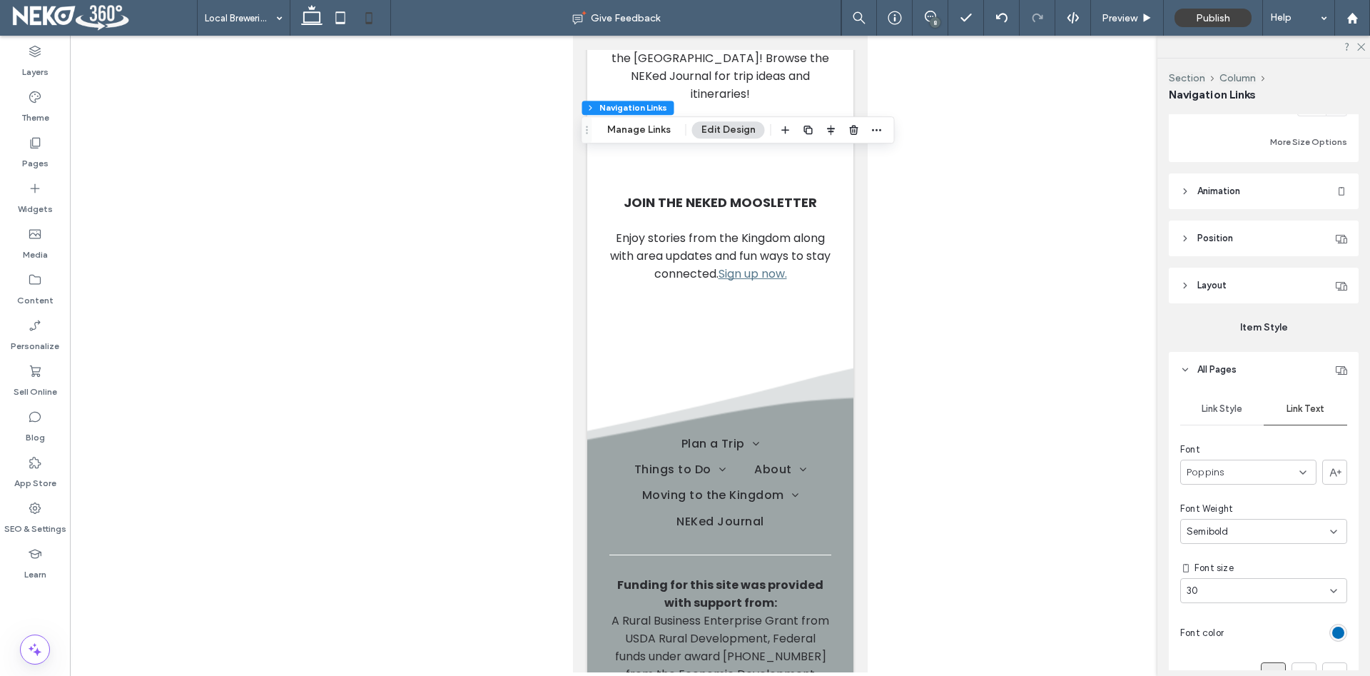
scroll to position [291, 0]
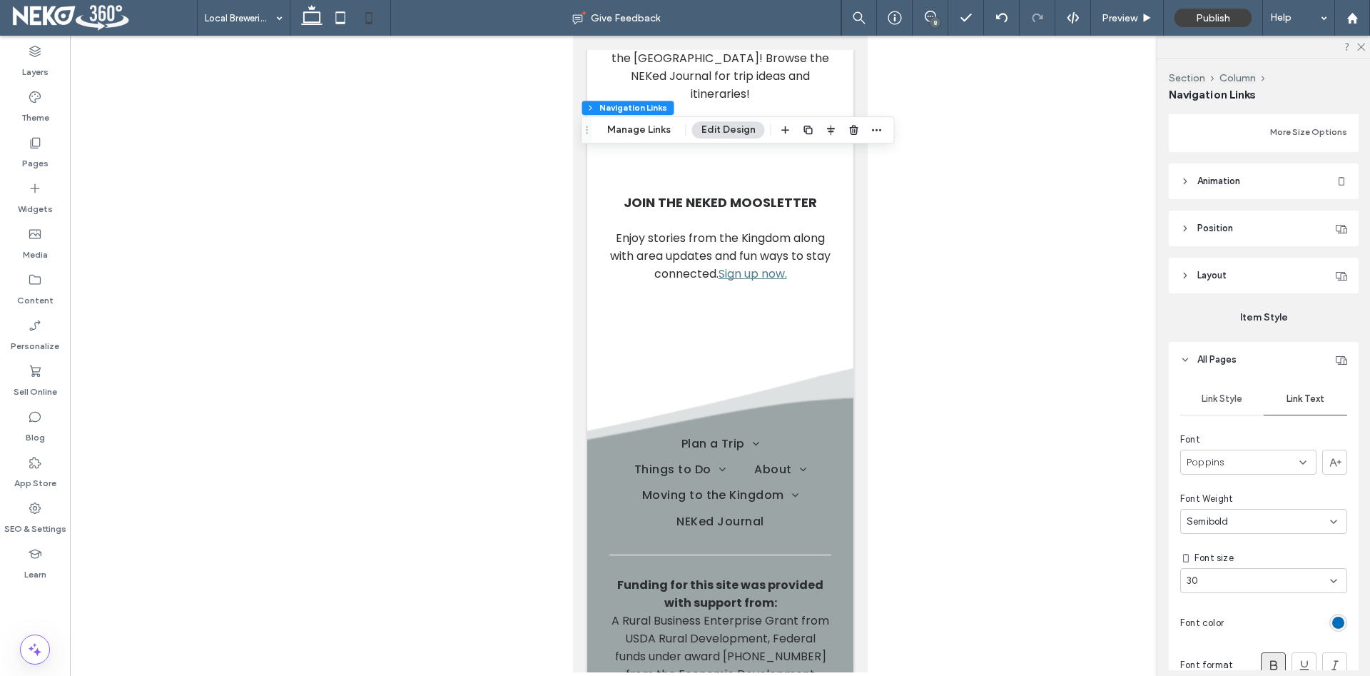
click at [1230, 578] on div "30" at bounding box center [1254, 581] width 137 height 14
click at [1197, 514] on div "18" at bounding box center [1263, 523] width 165 height 25
click at [939, 526] on div at bounding box center [720, 354] width 1300 height 636
click at [31, 145] on use at bounding box center [36, 143] width 10 height 11
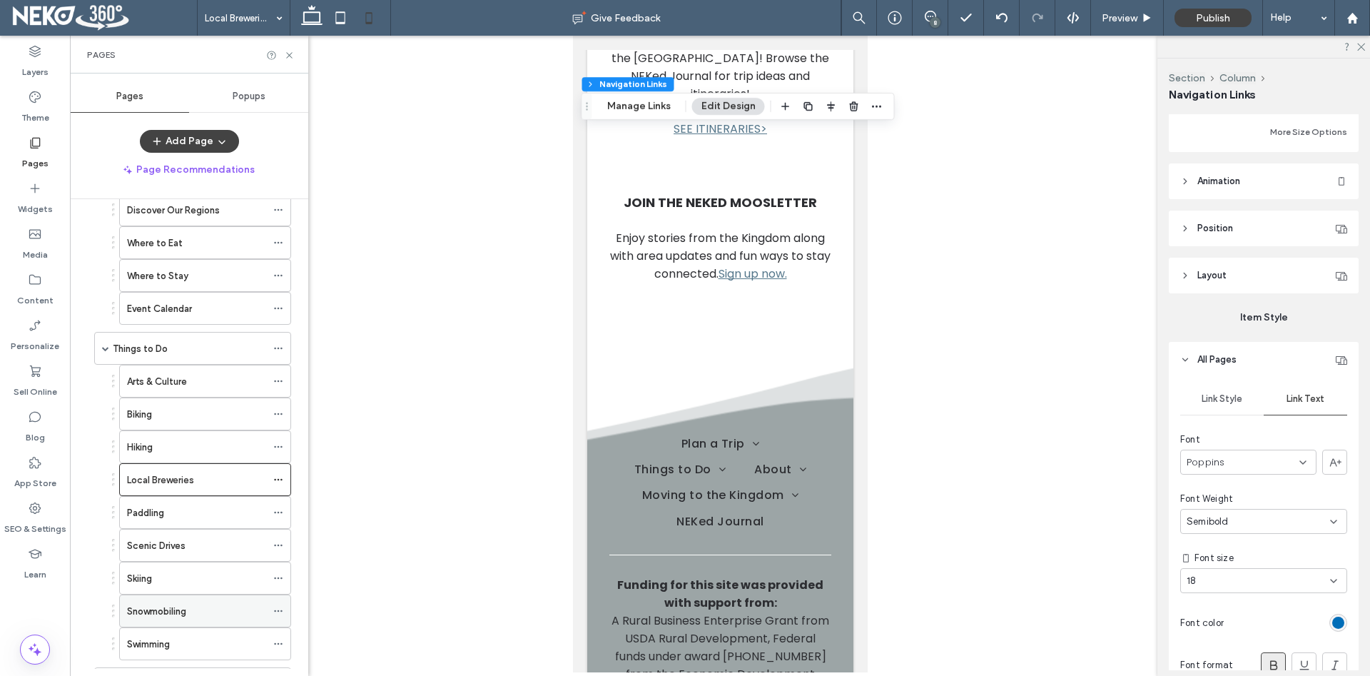
scroll to position [244, 0]
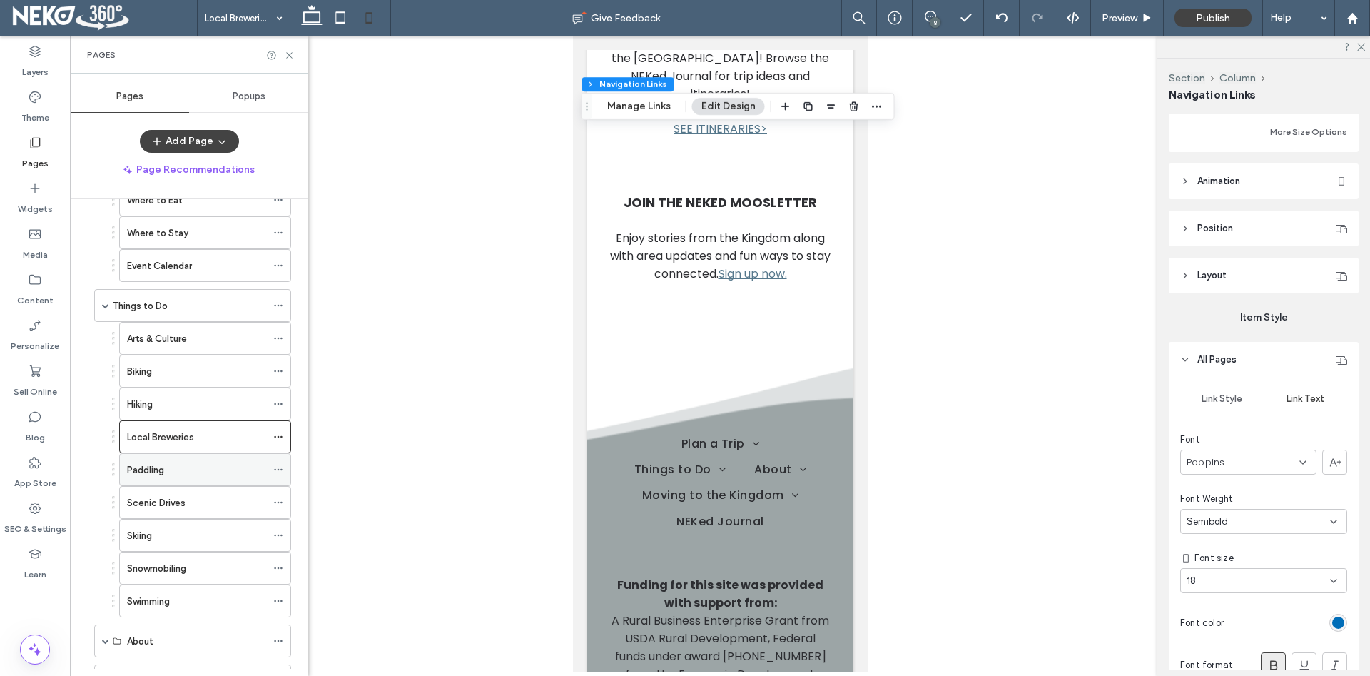
click at [171, 465] on div "Paddling" at bounding box center [196, 469] width 139 height 15
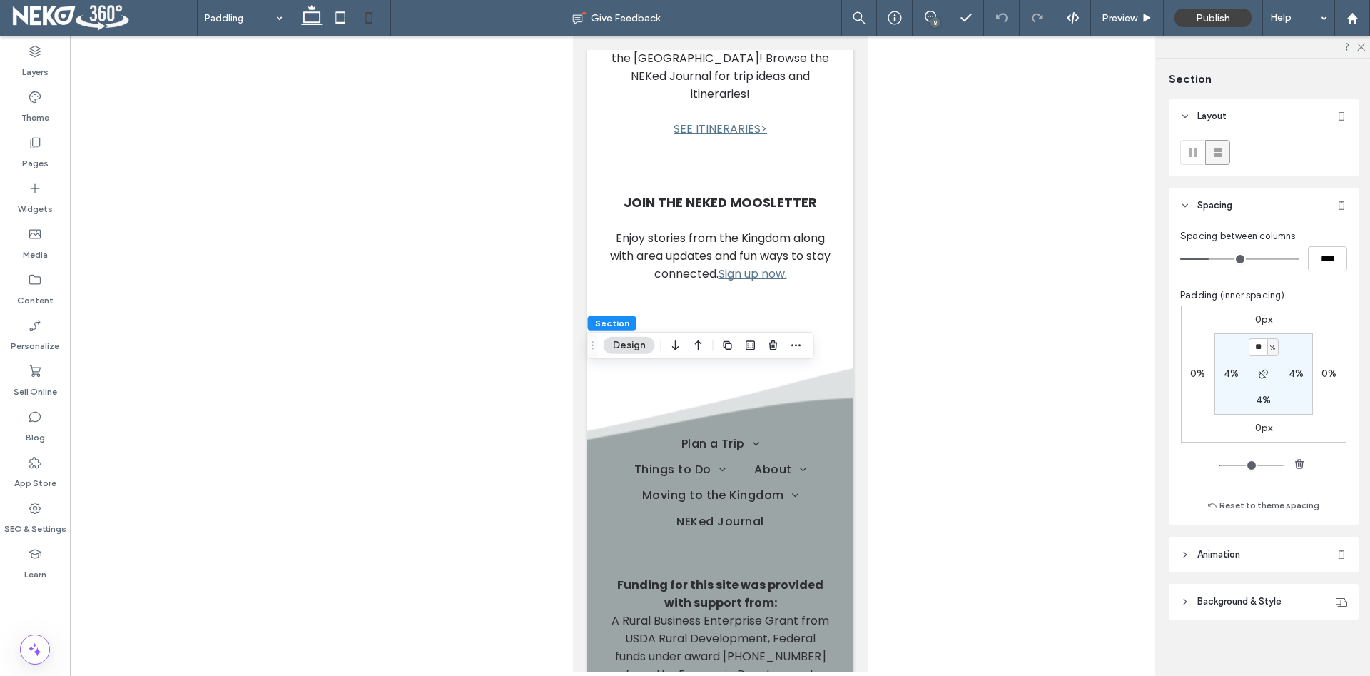
type input "**"
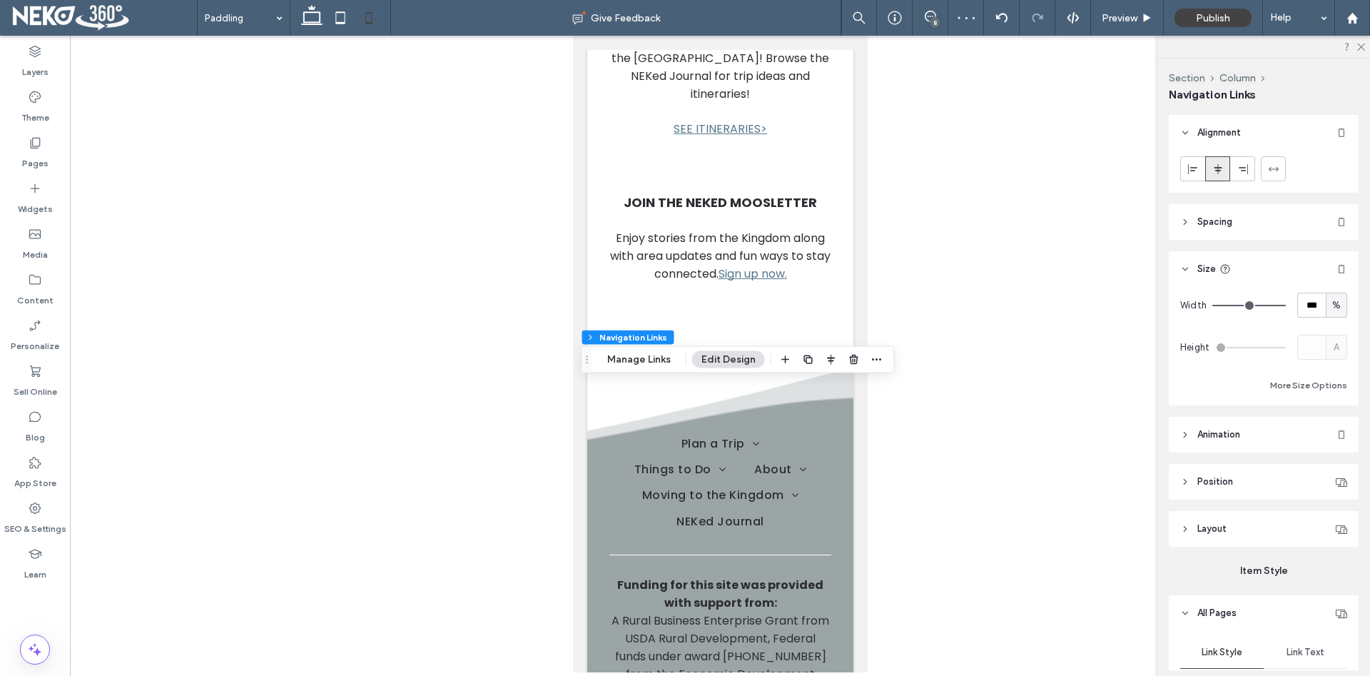
scroll to position [39, 0]
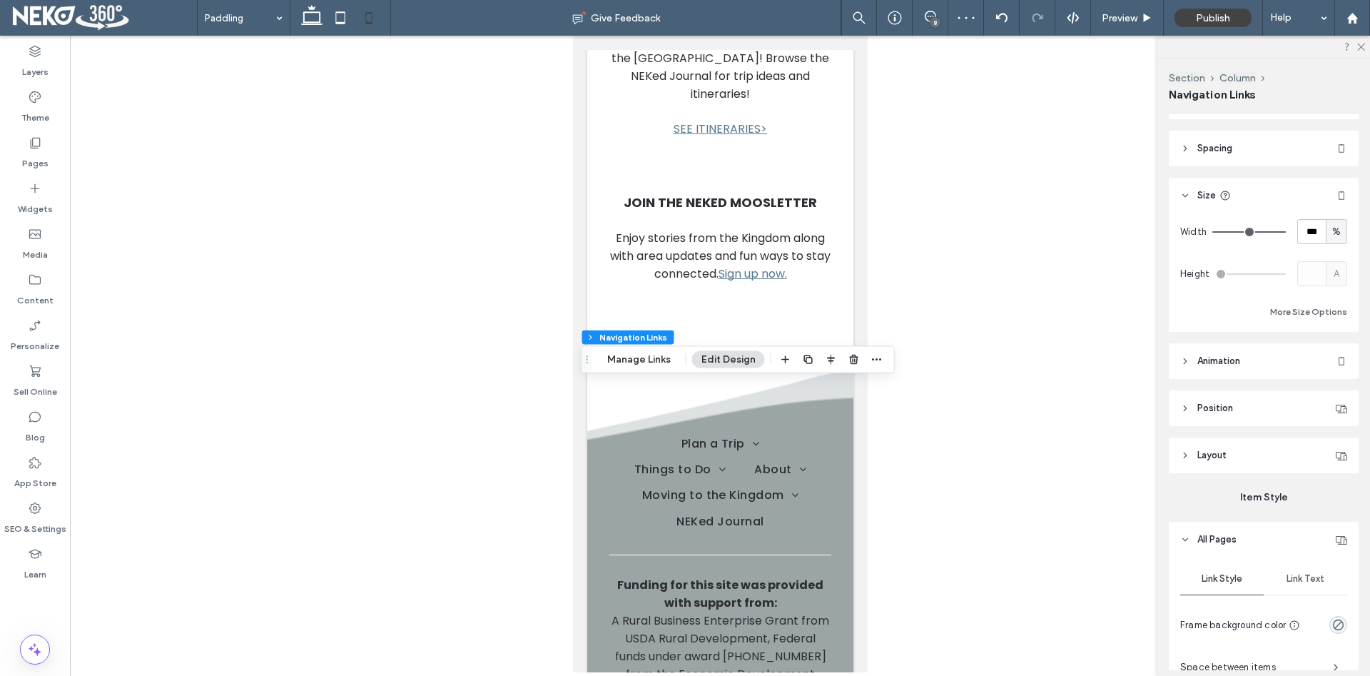
click at [1301, 576] on span "Link Text" at bounding box center [1305, 578] width 38 height 11
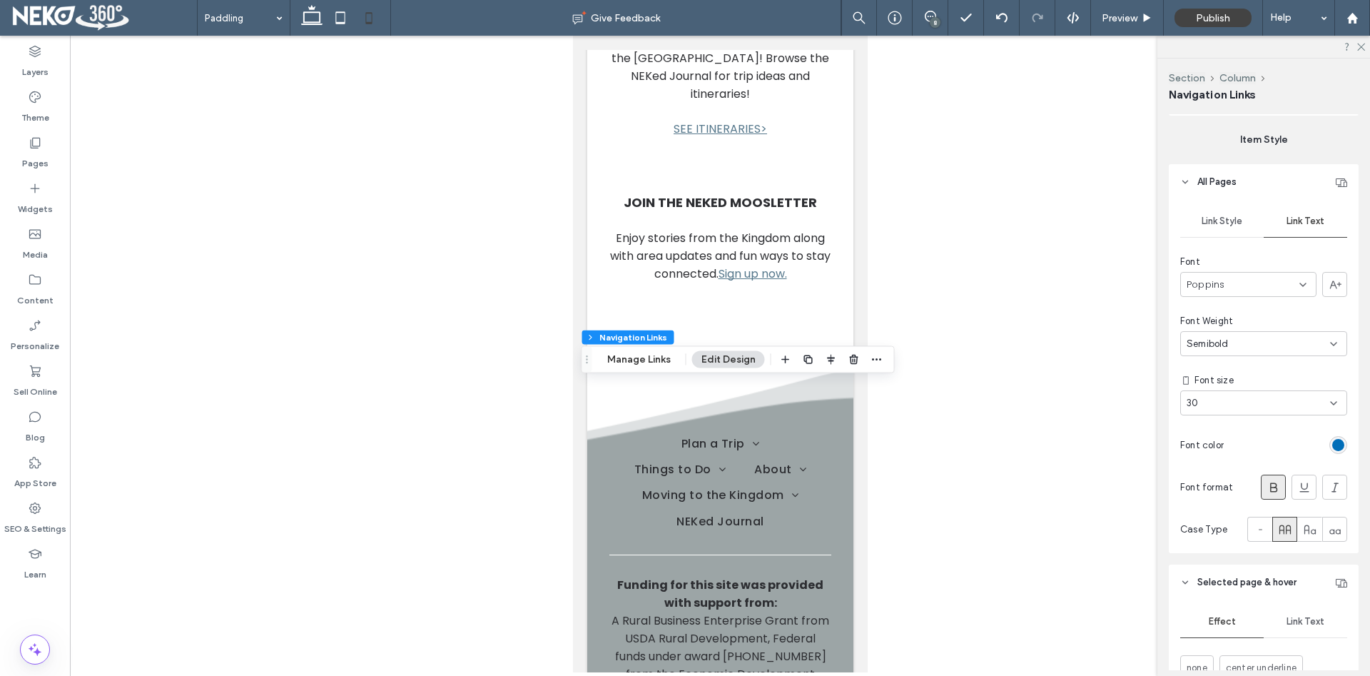
scroll to position [475, 0]
click at [1266, 392] on div "30" at bounding box center [1254, 396] width 137 height 14
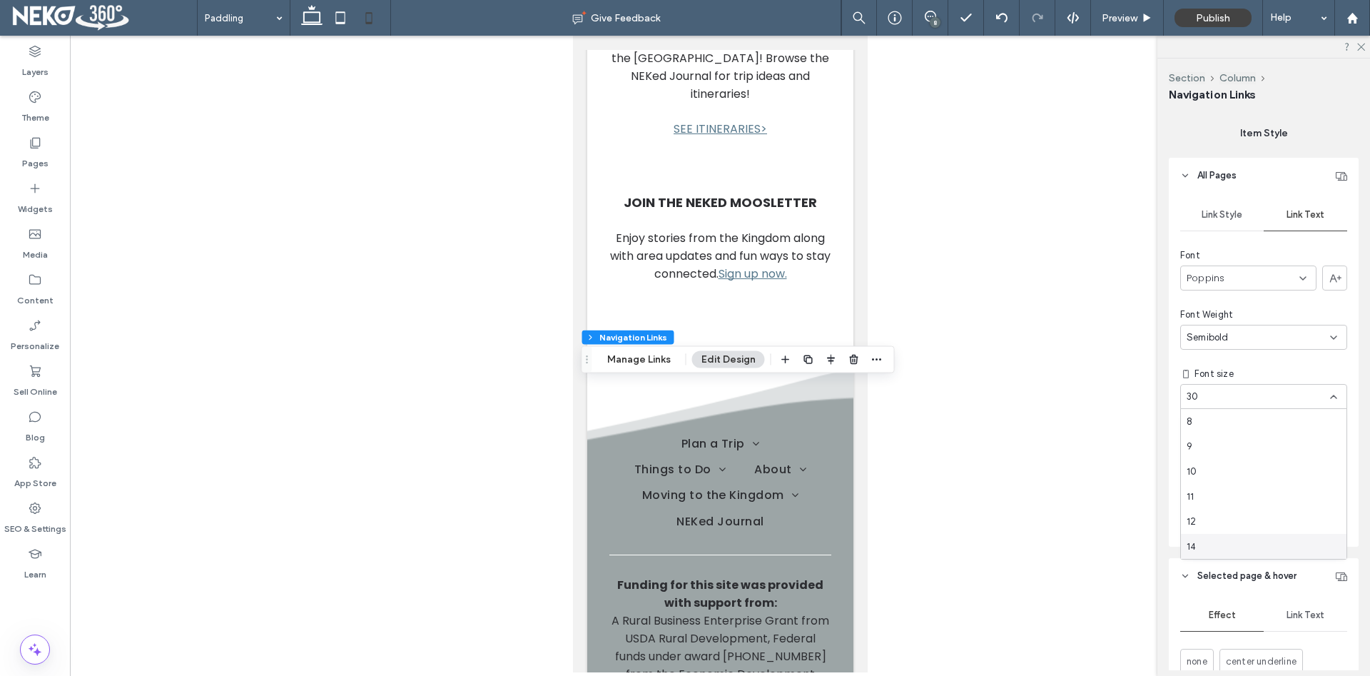
scroll to position [81, 0]
click at [1206, 505] on div "18" at bounding box center [1263, 514] width 165 height 25
click at [1005, 518] on div at bounding box center [720, 354] width 1300 height 636
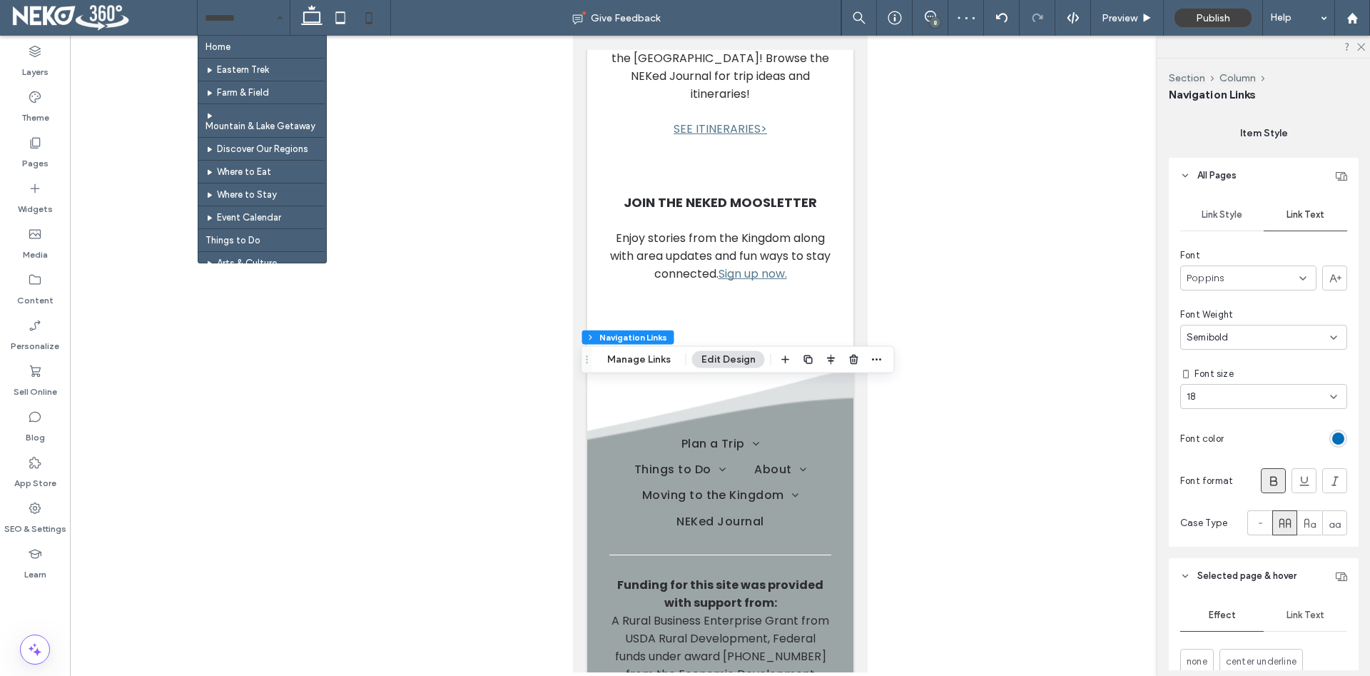
click at [263, 4] on span at bounding box center [244, 18] width 92 height 36
click at [32, 143] on icon at bounding box center [35, 143] width 14 height 14
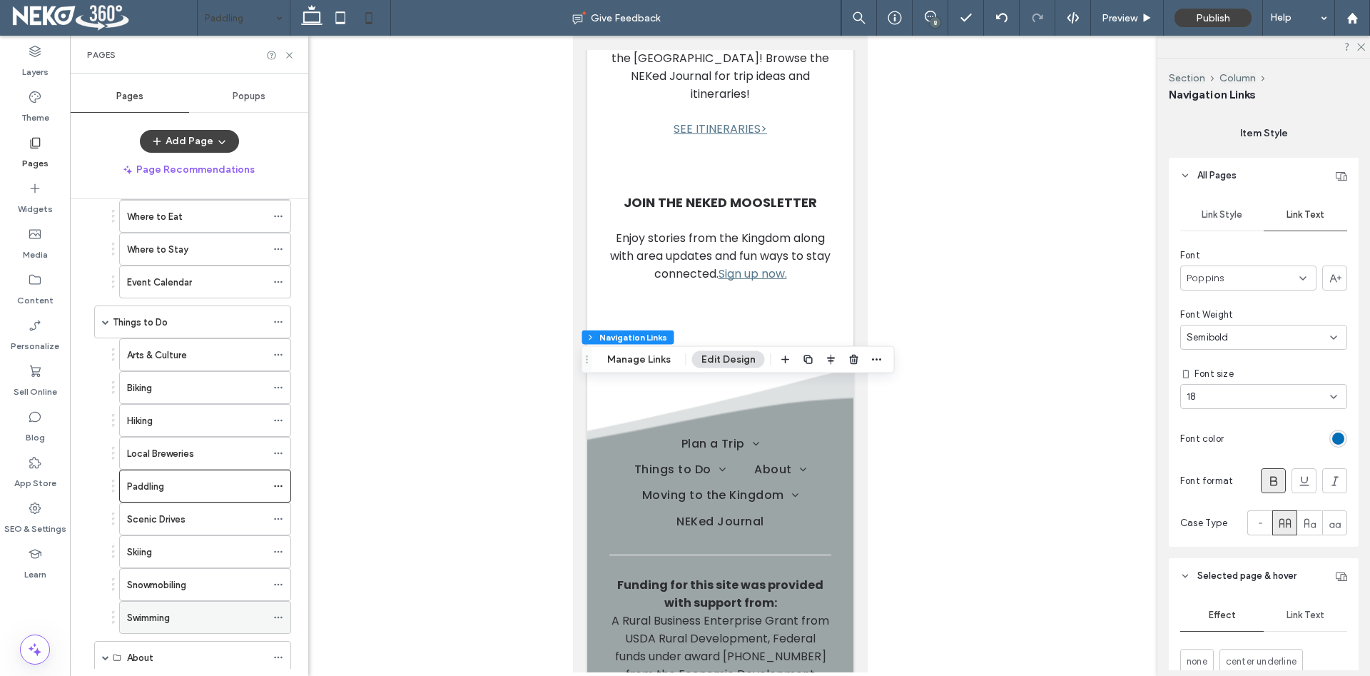
scroll to position [325, 0]
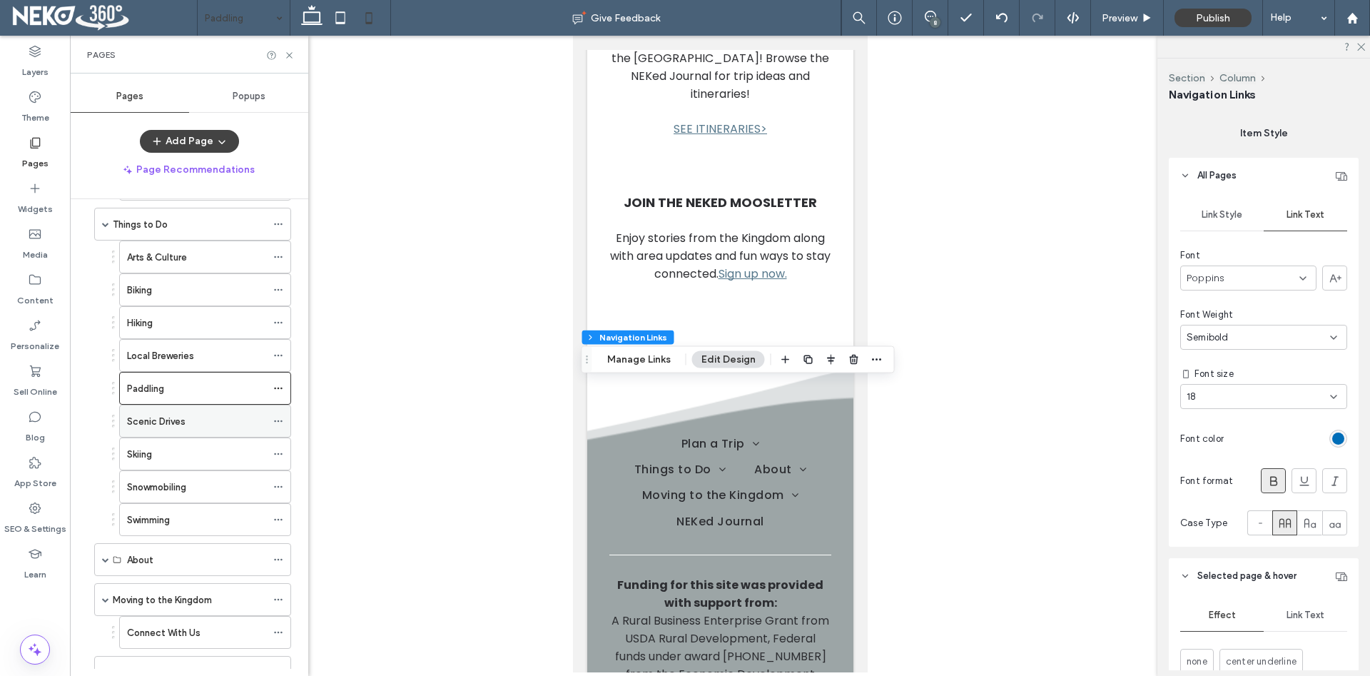
click at [159, 416] on label "Scenic Drives" at bounding box center [156, 421] width 58 height 25
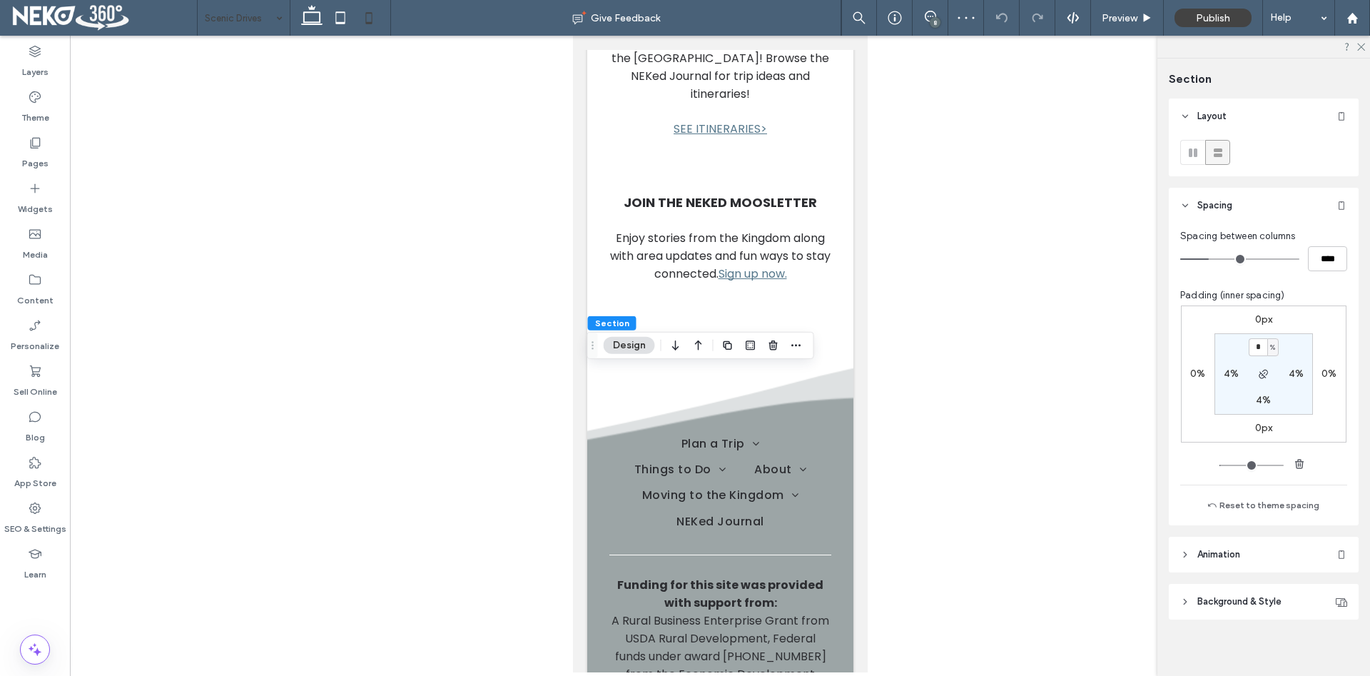
click at [1256, 344] on input "*" at bounding box center [1257, 347] width 19 height 18
type input "**"
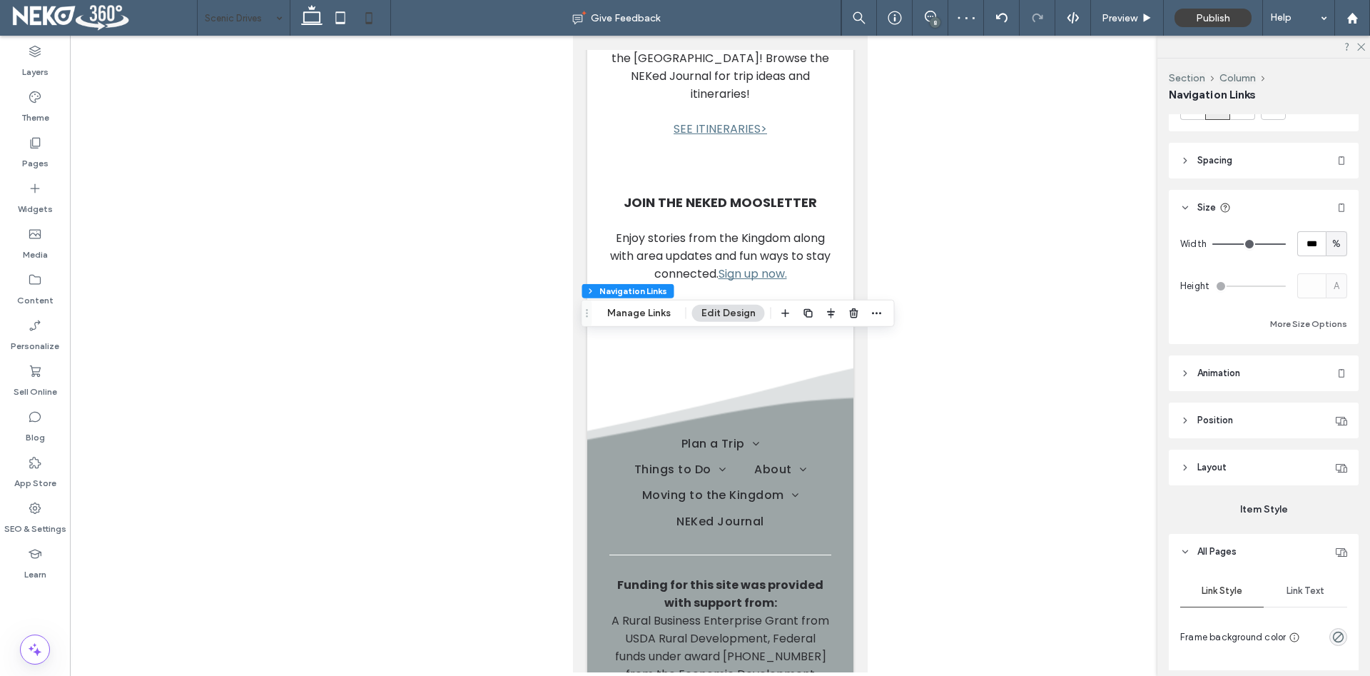
scroll to position [146, 0]
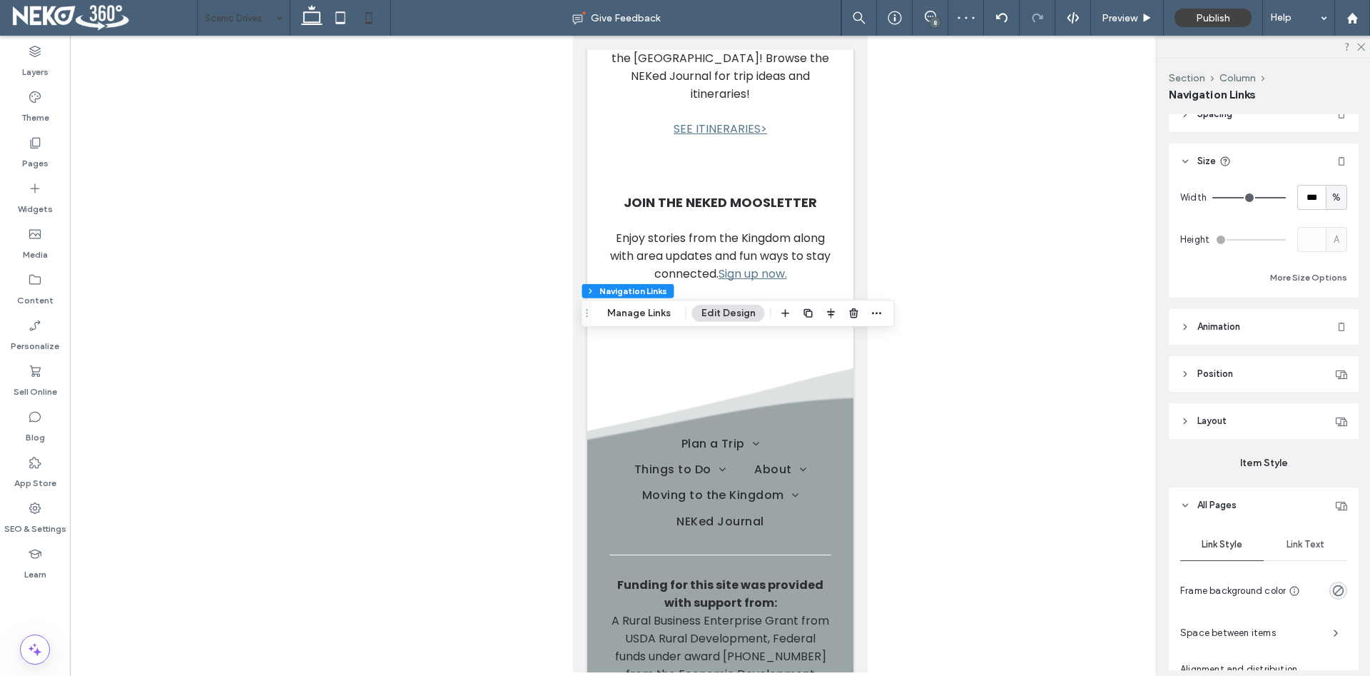
click at [1311, 545] on span "Link Text" at bounding box center [1305, 544] width 38 height 11
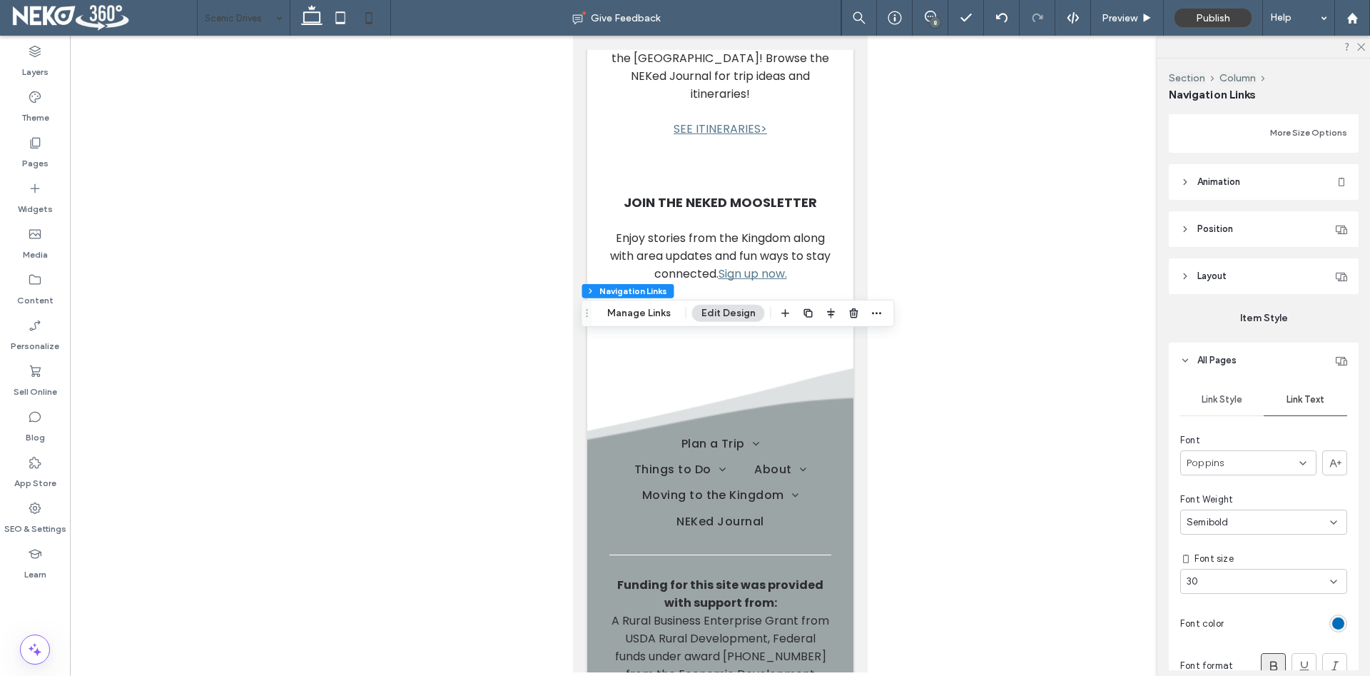
scroll to position [291, 0]
click at [1256, 582] on div "30" at bounding box center [1254, 581] width 137 height 14
click at [1213, 517] on div "18" at bounding box center [1263, 523] width 165 height 25
click at [984, 532] on div at bounding box center [720, 354] width 1300 height 636
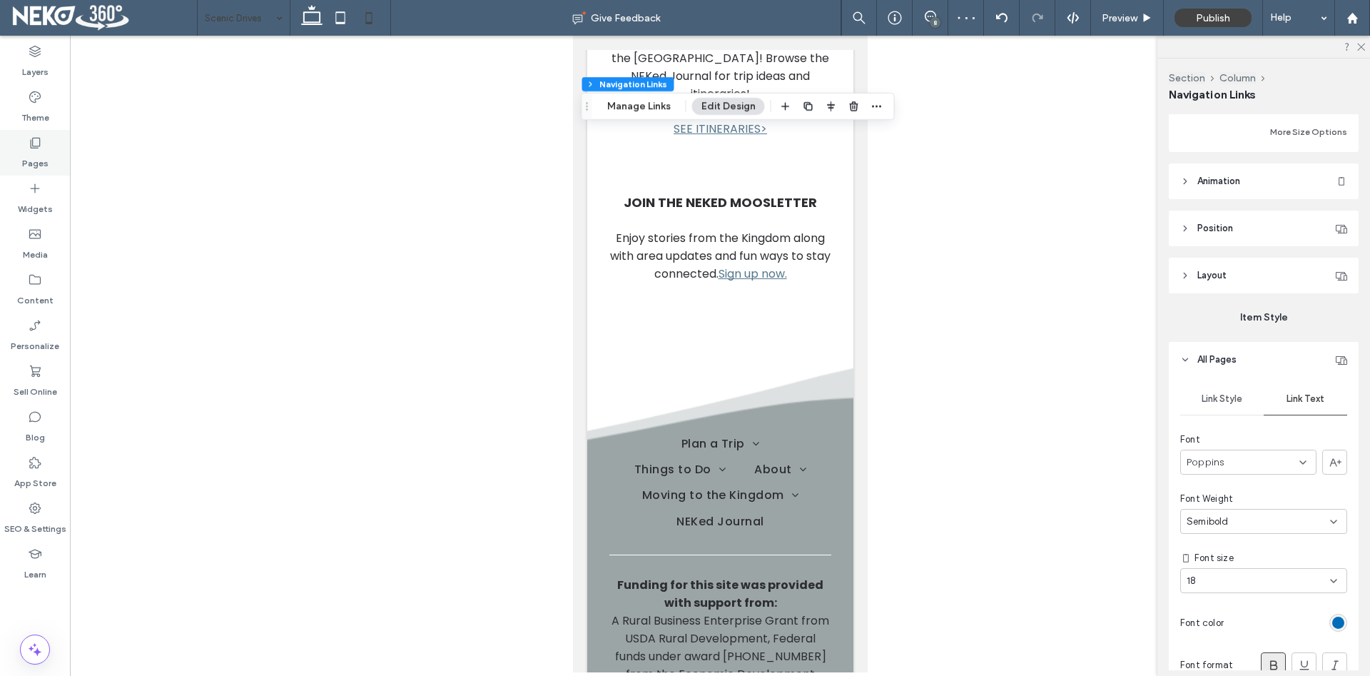
click at [49, 147] on div "Pages" at bounding box center [35, 153] width 70 height 46
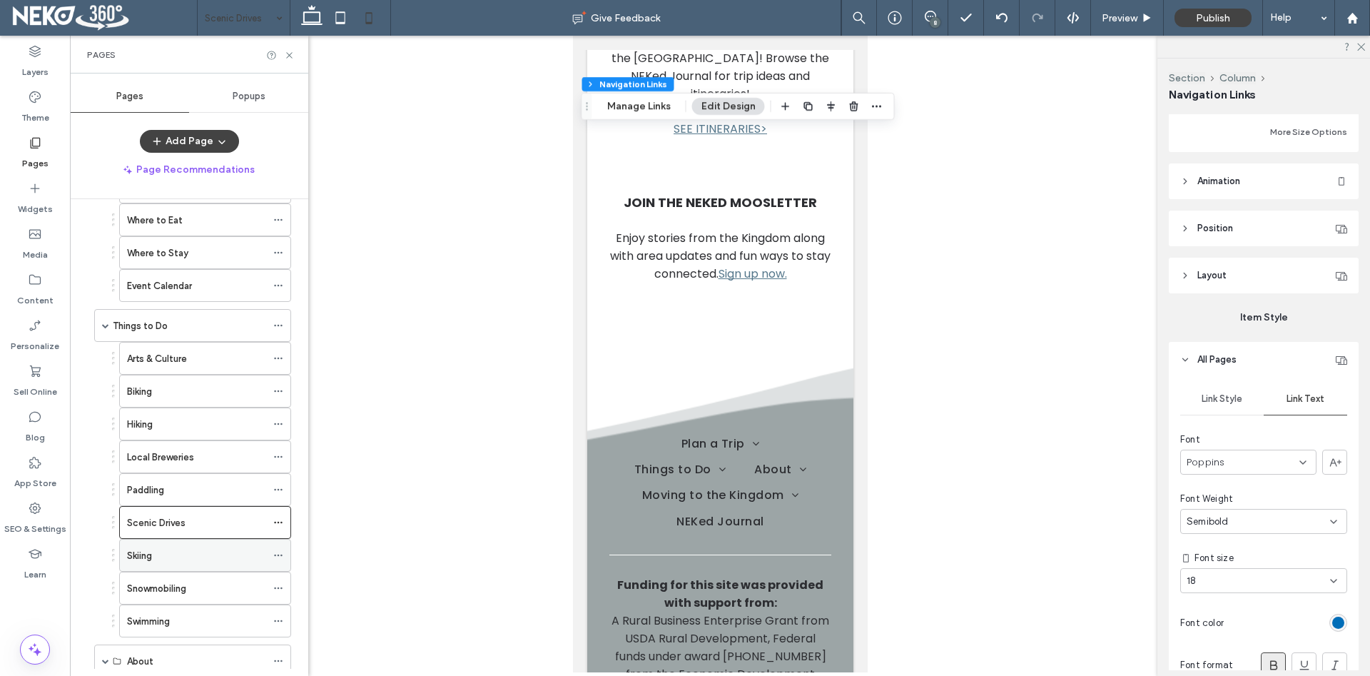
scroll to position [325, 0]
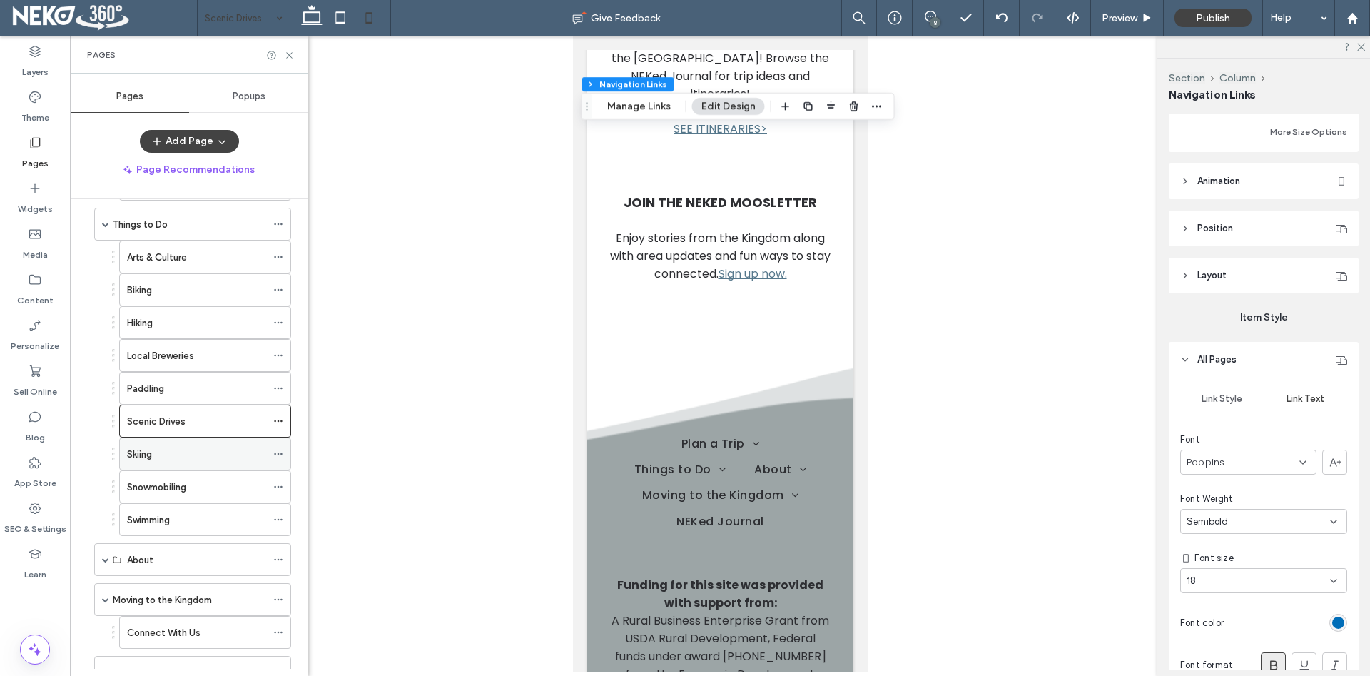
click at [152, 452] on label "Skiing" at bounding box center [139, 454] width 25 height 25
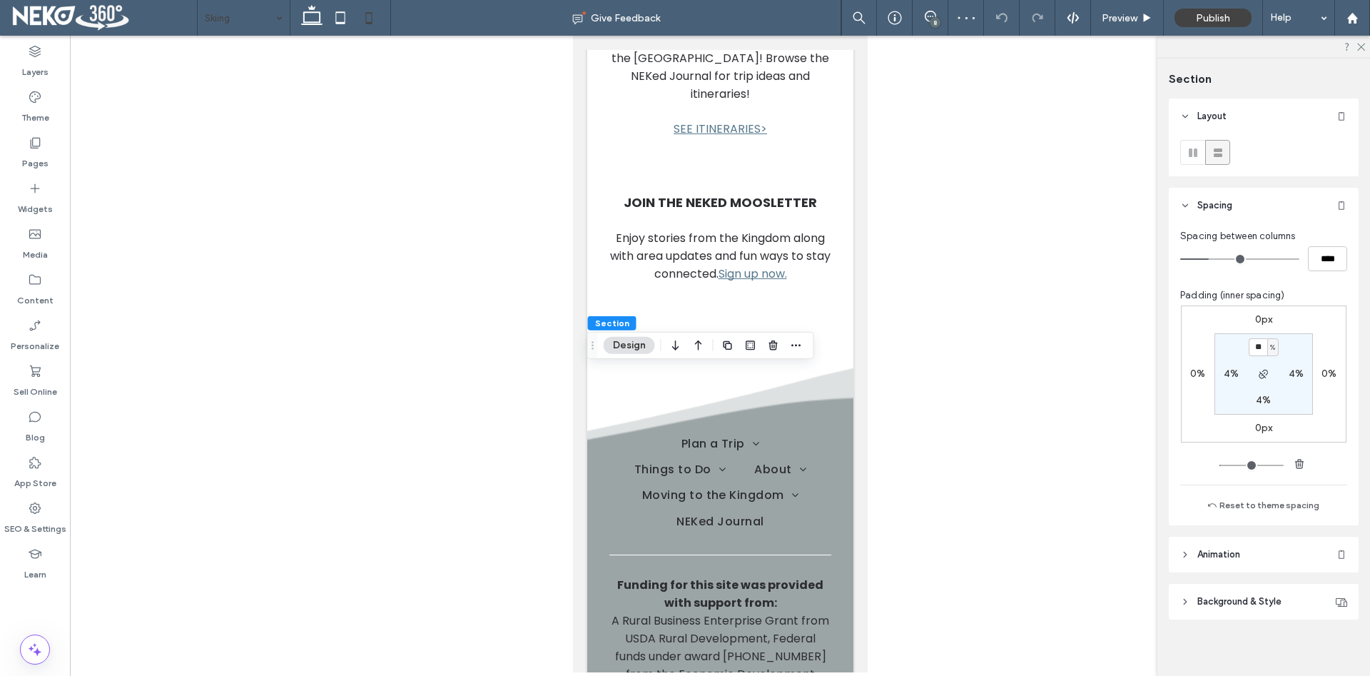
type input "**"
click at [45, 152] on label "Pages" at bounding box center [35, 160] width 26 height 20
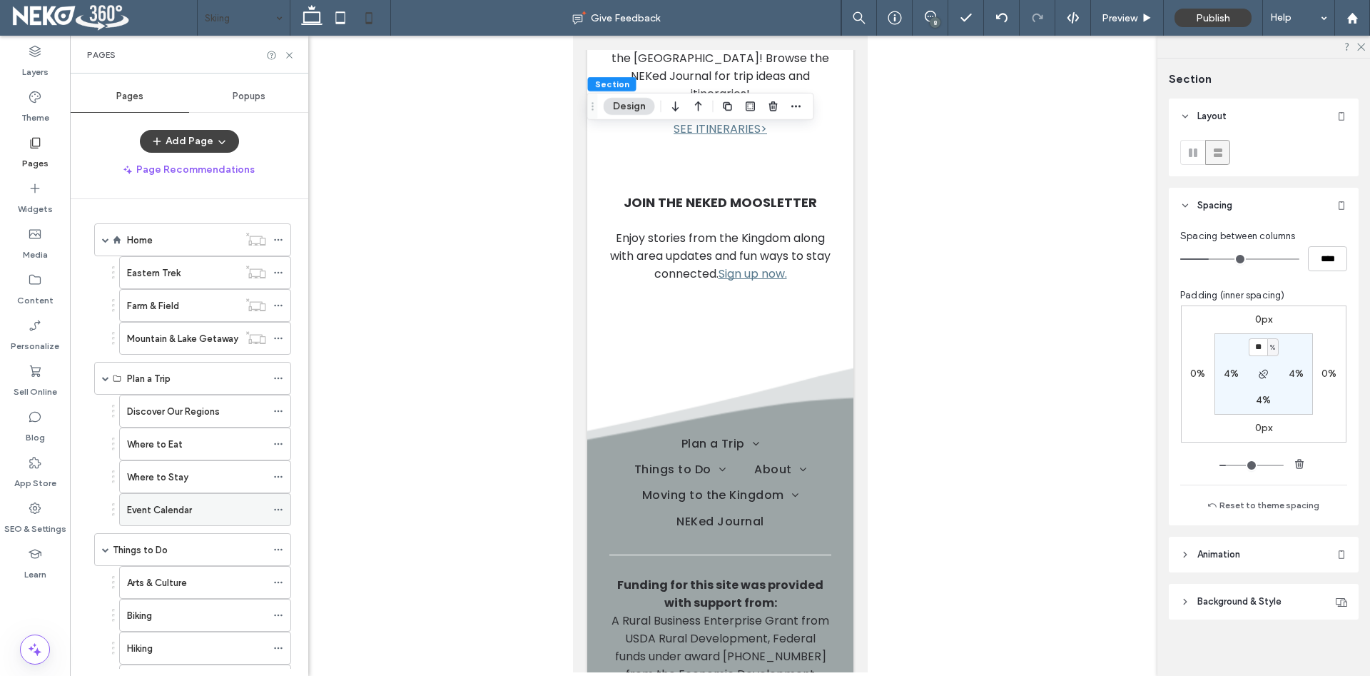
scroll to position [381, 0]
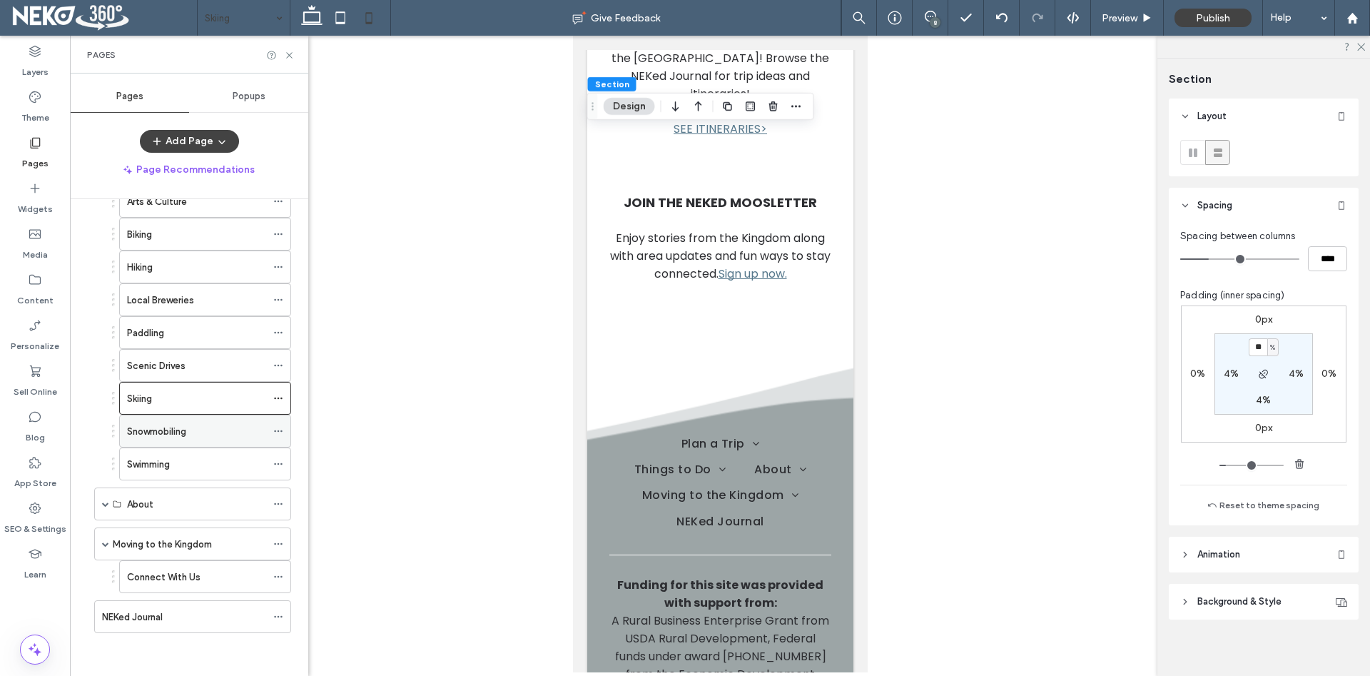
click at [175, 429] on label "Snowmobiling" at bounding box center [156, 431] width 59 height 25
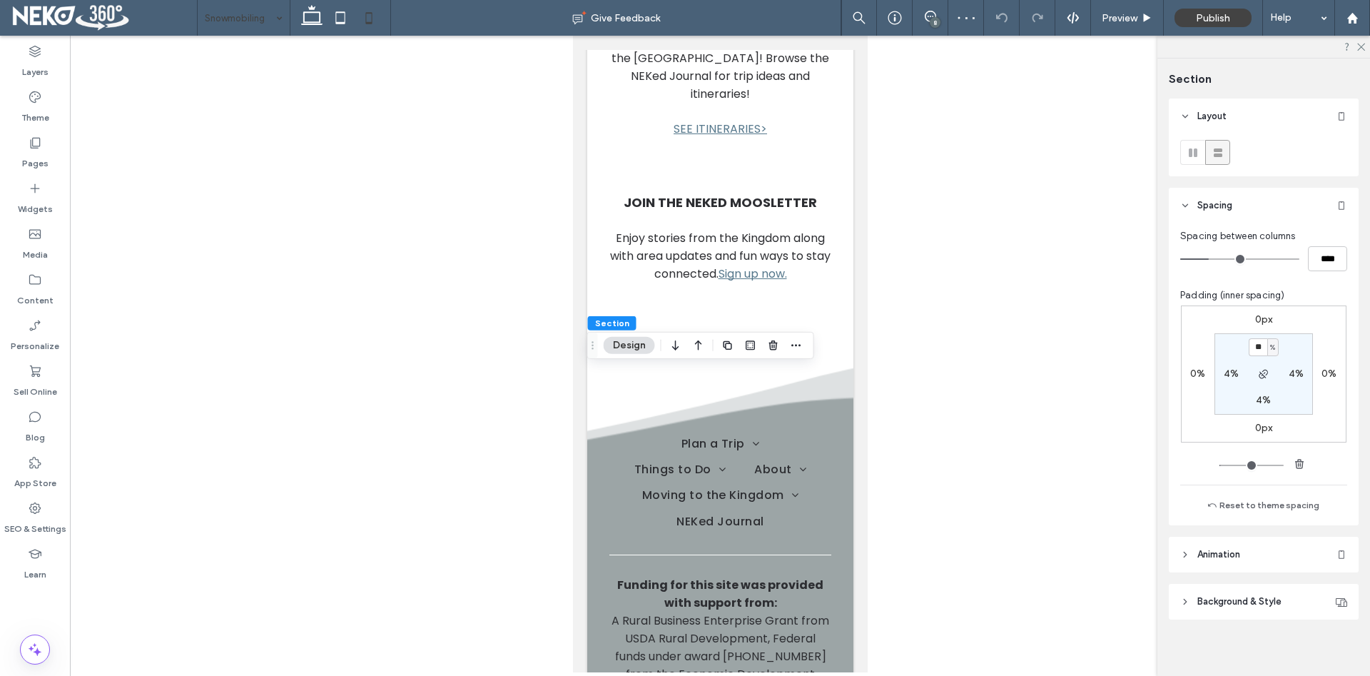
type input "**"
click at [39, 146] on use at bounding box center [36, 143] width 10 height 11
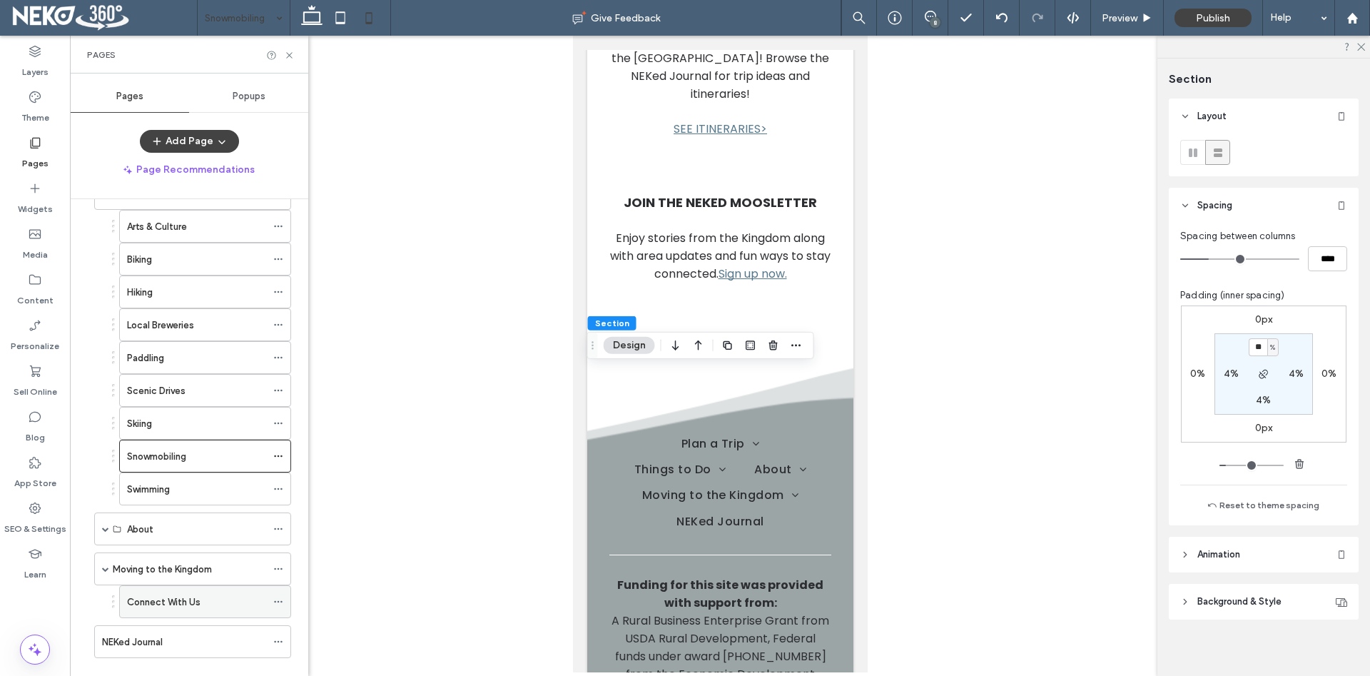
scroll to position [381, 0]
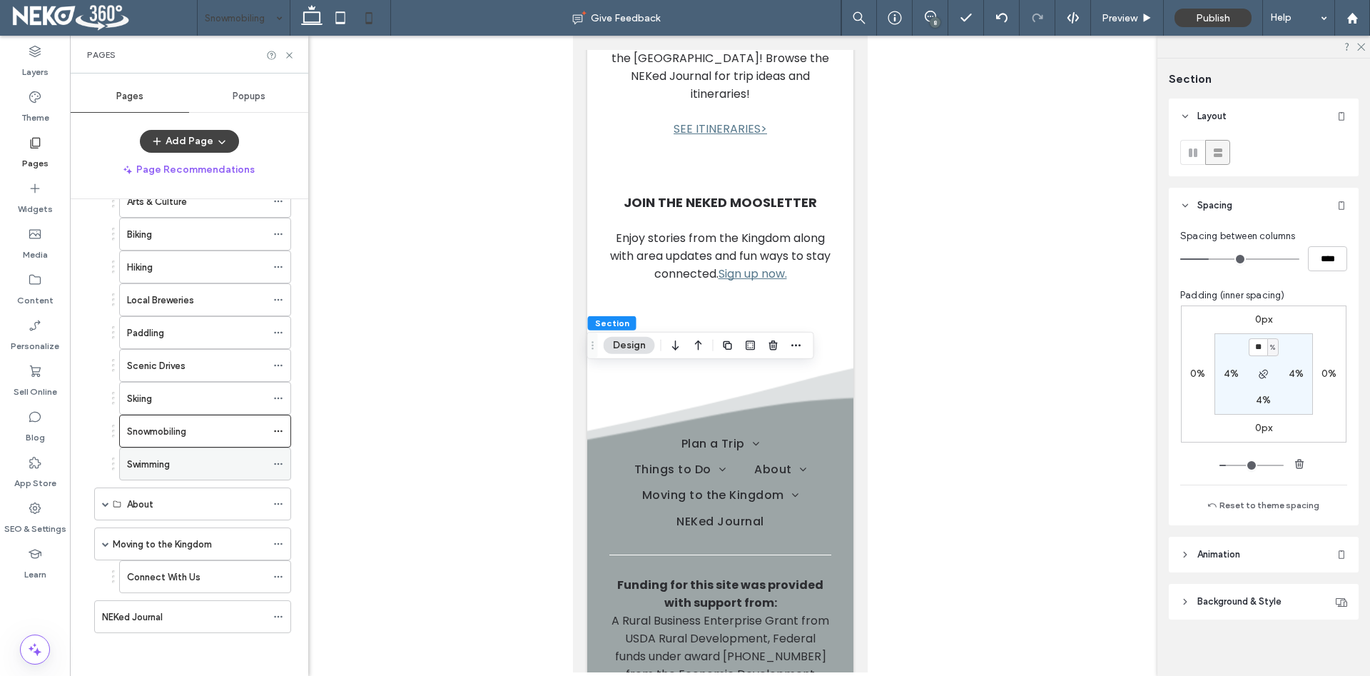
click at [175, 462] on div "Swimming" at bounding box center [196, 464] width 139 height 15
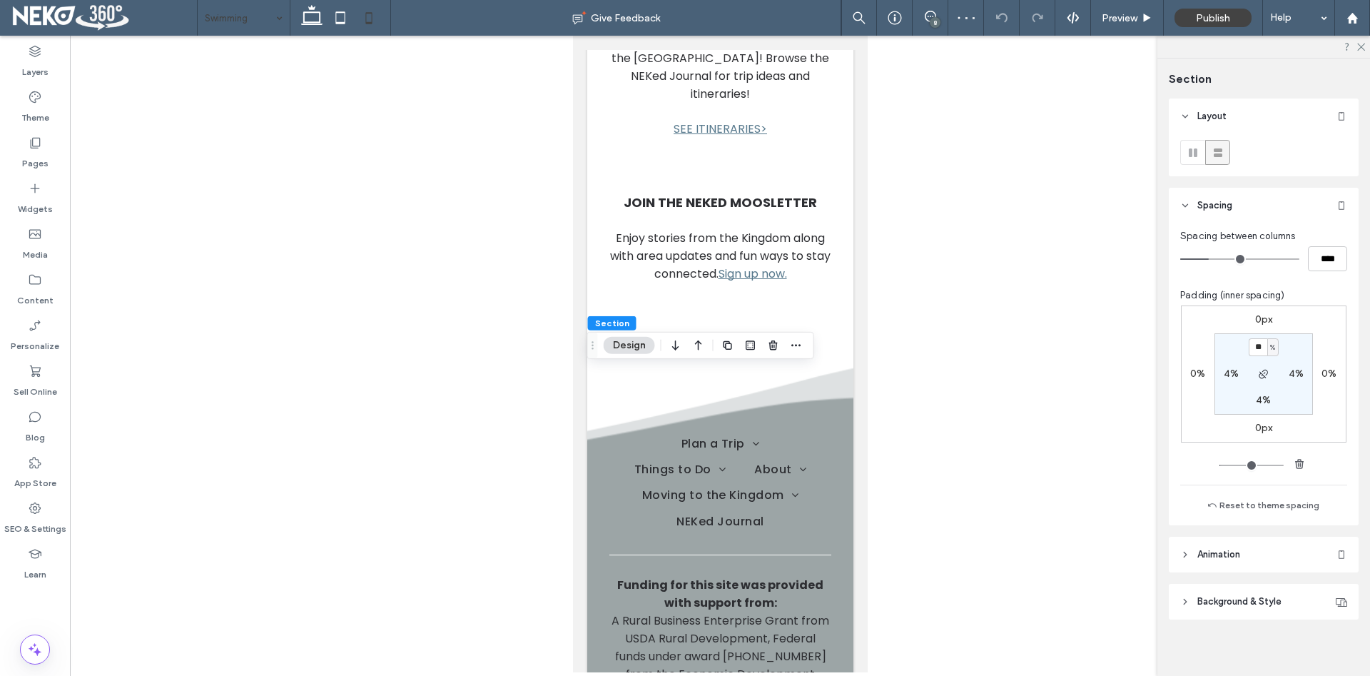
type input "**"
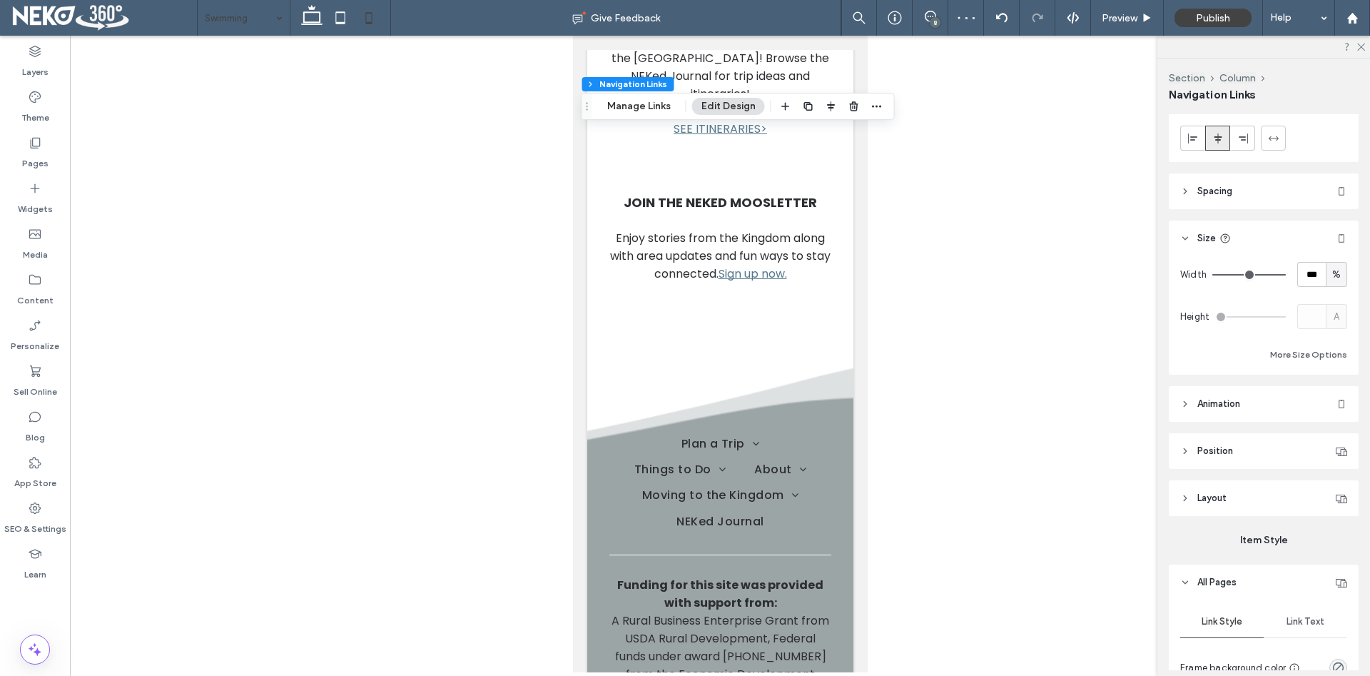
scroll to position [146, 0]
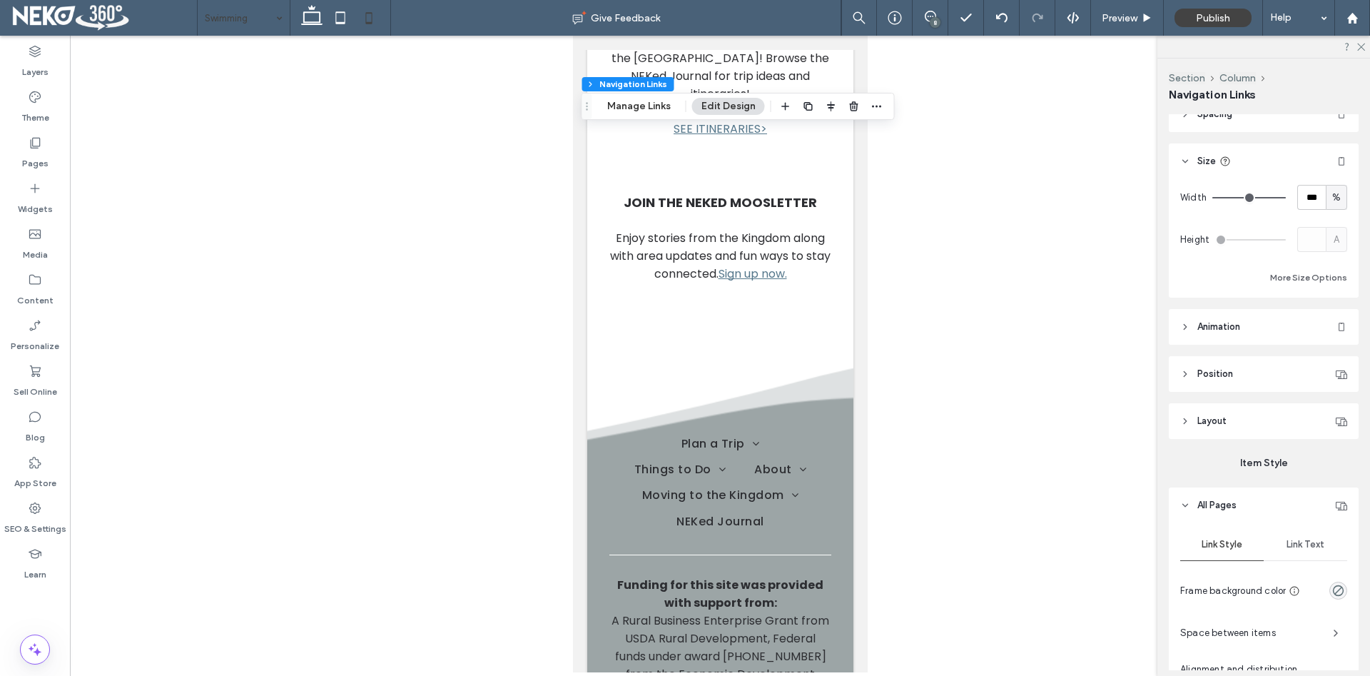
click at [1308, 540] on span "Link Text" at bounding box center [1305, 544] width 38 height 11
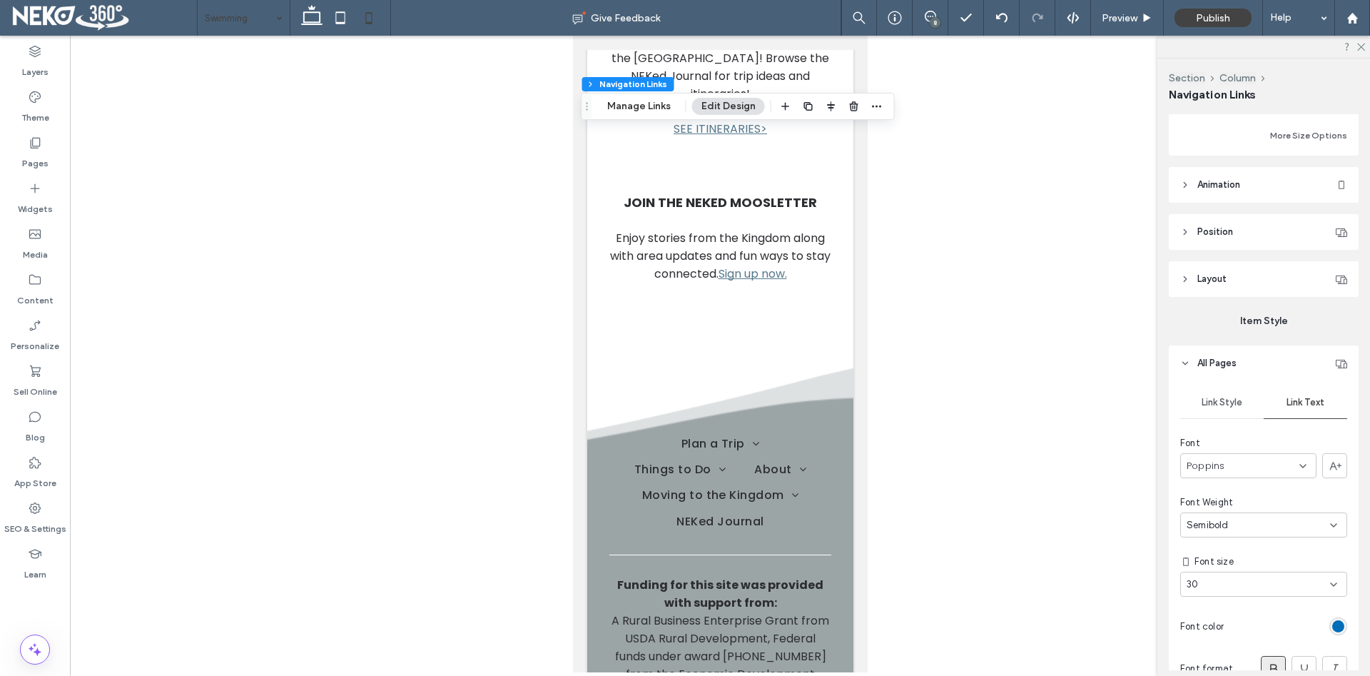
scroll to position [291, 0]
click at [1262, 574] on div "30" at bounding box center [1254, 581] width 137 height 14
click at [1206, 519] on div "18" at bounding box center [1263, 523] width 165 height 25
click at [882, 456] on div at bounding box center [720, 354] width 1300 height 636
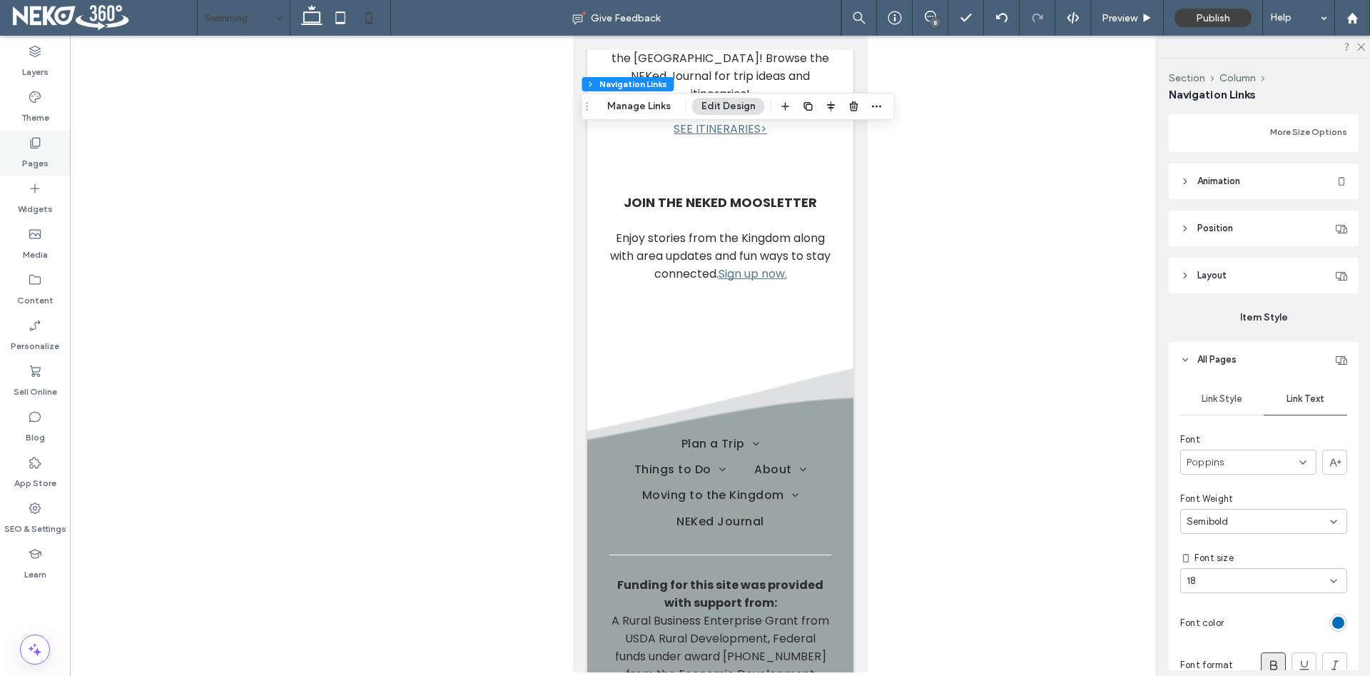
click at [34, 153] on label "Pages" at bounding box center [35, 160] width 26 height 20
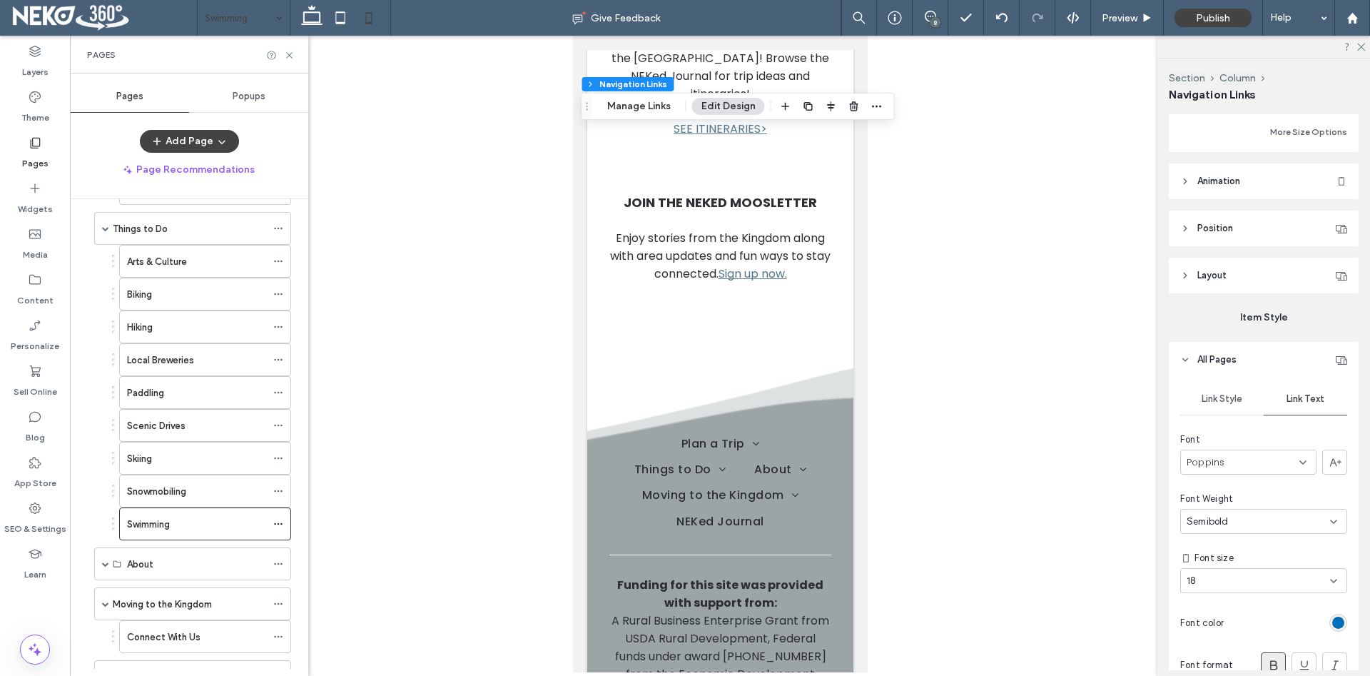
scroll to position [325, 0]
click at [129, 217] on label "Things to Do" at bounding box center [140, 224] width 55 height 25
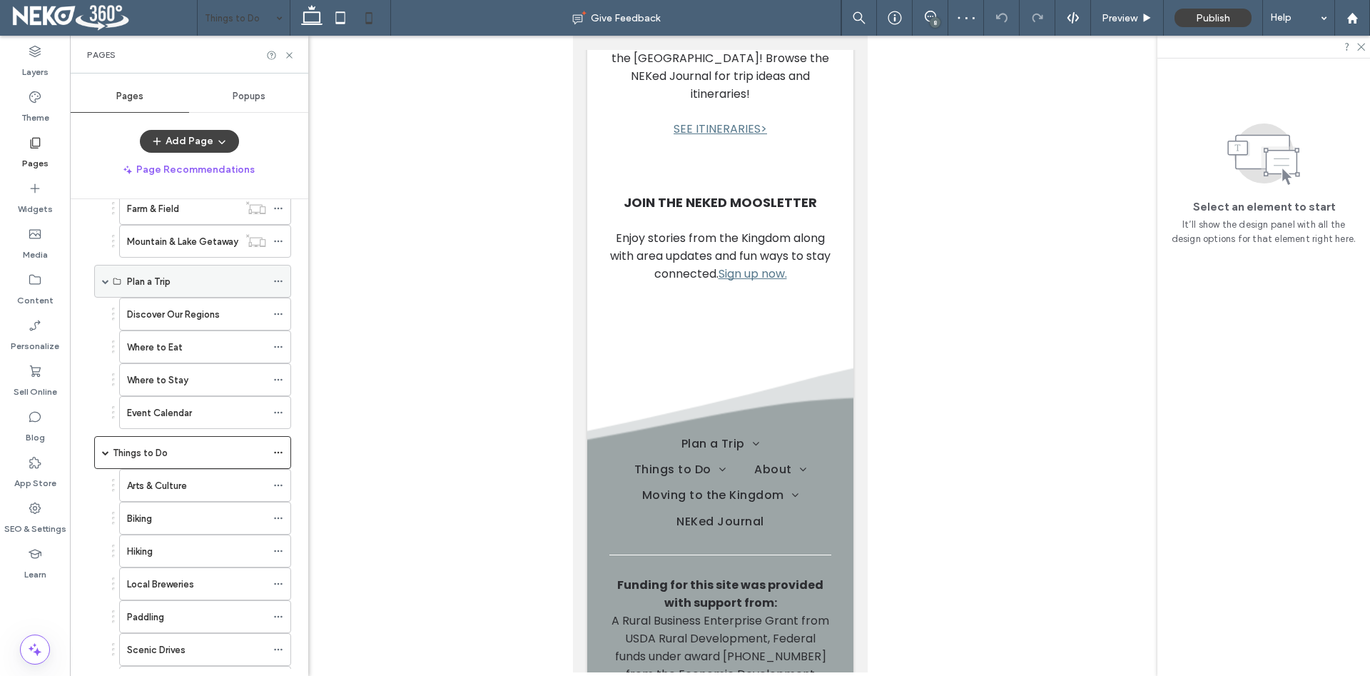
scroll to position [81, 0]
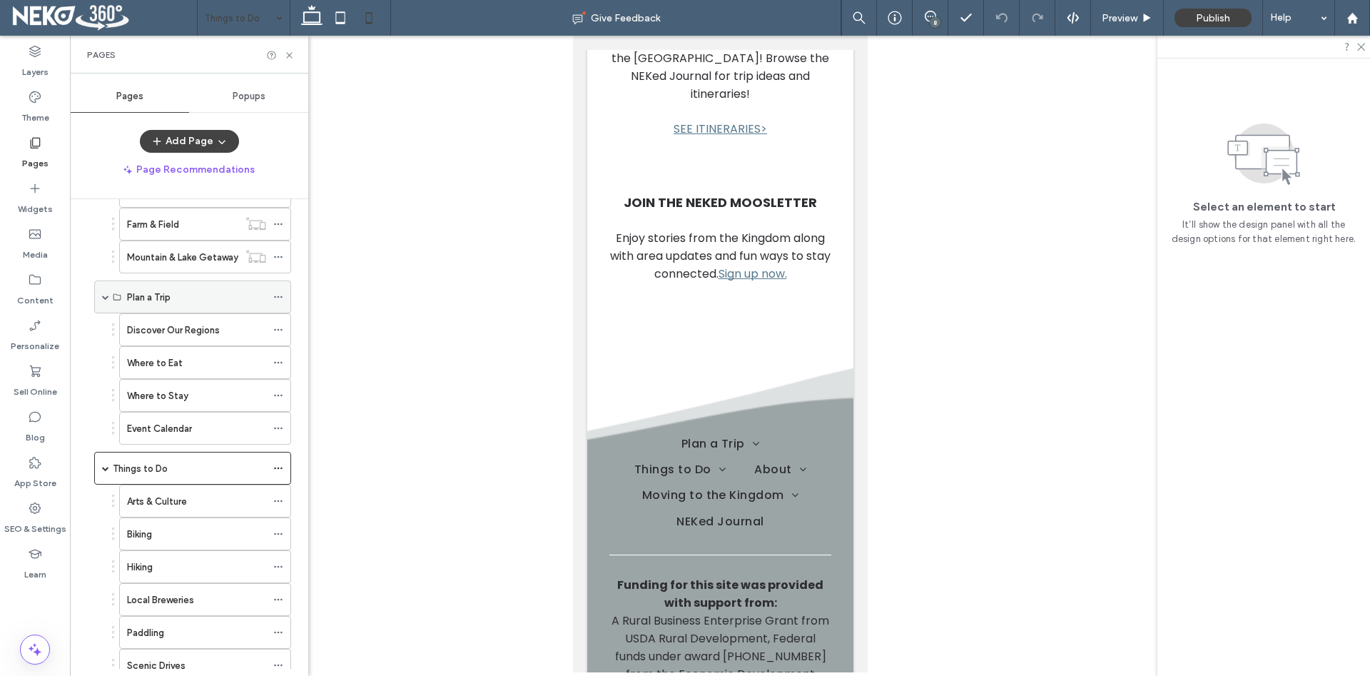
click at [164, 297] on label "Plan a Trip" at bounding box center [149, 297] width 44 height 25
click at [168, 330] on label "Discover Our Regions" at bounding box center [173, 329] width 93 height 25
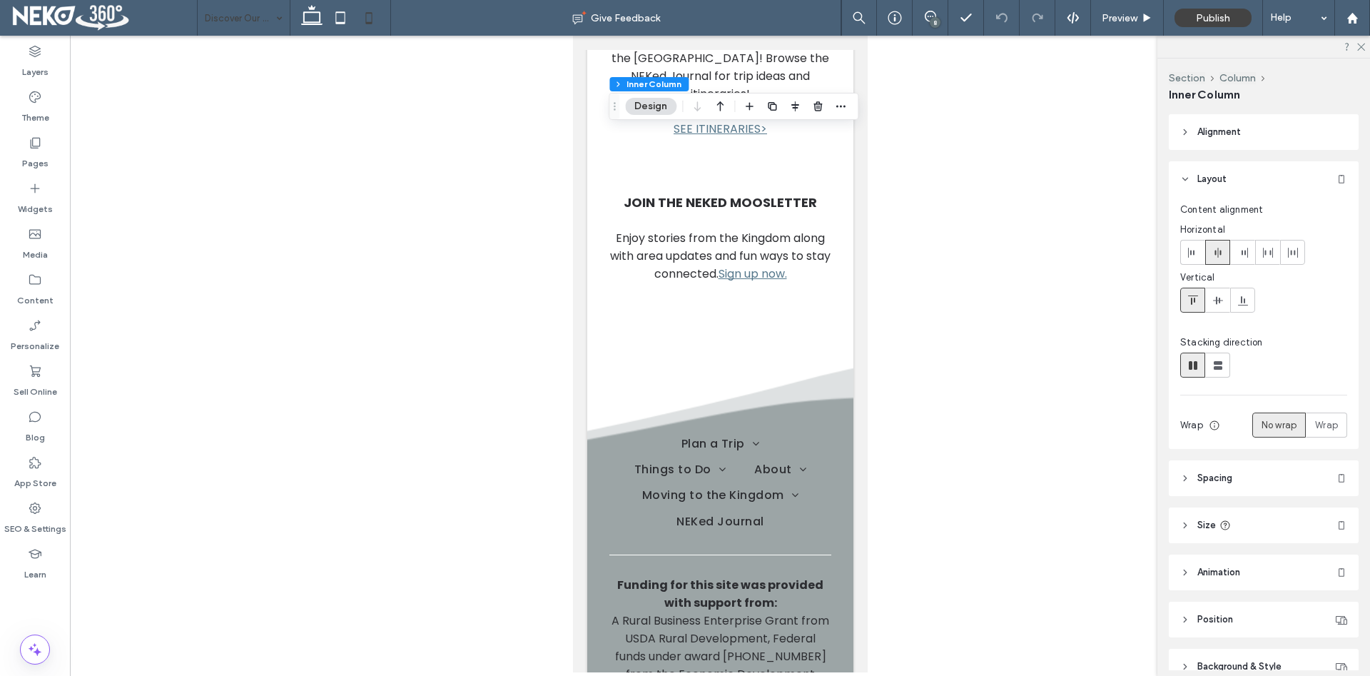
click at [1189, 177] on icon at bounding box center [1185, 179] width 10 height 10
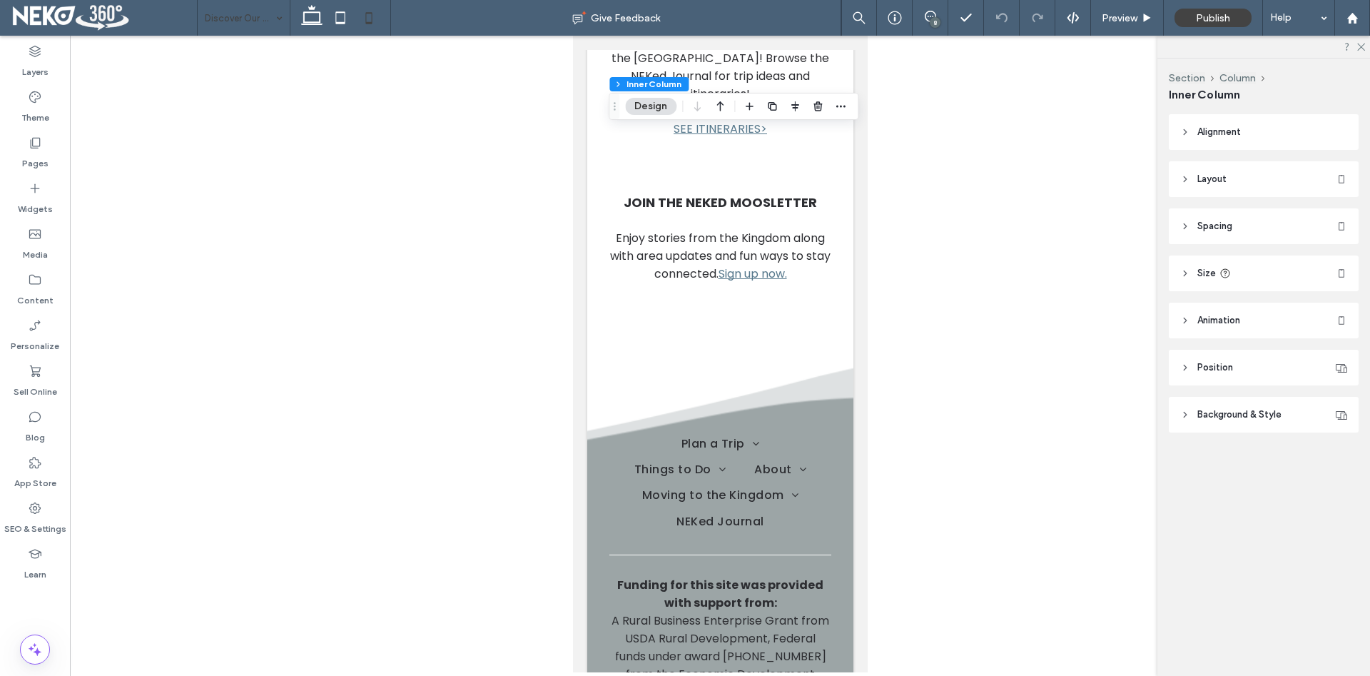
click at [1188, 177] on icon at bounding box center [1185, 179] width 10 height 10
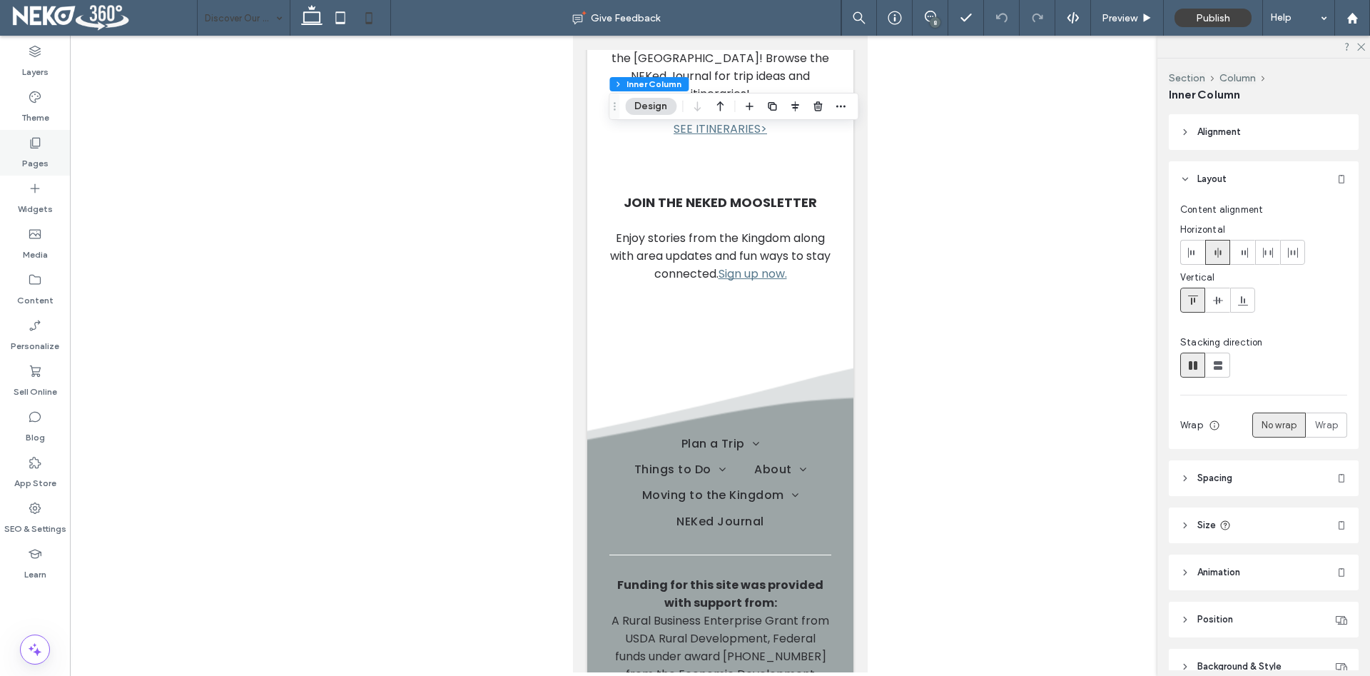
click at [46, 149] on div "Pages" at bounding box center [35, 153] width 70 height 46
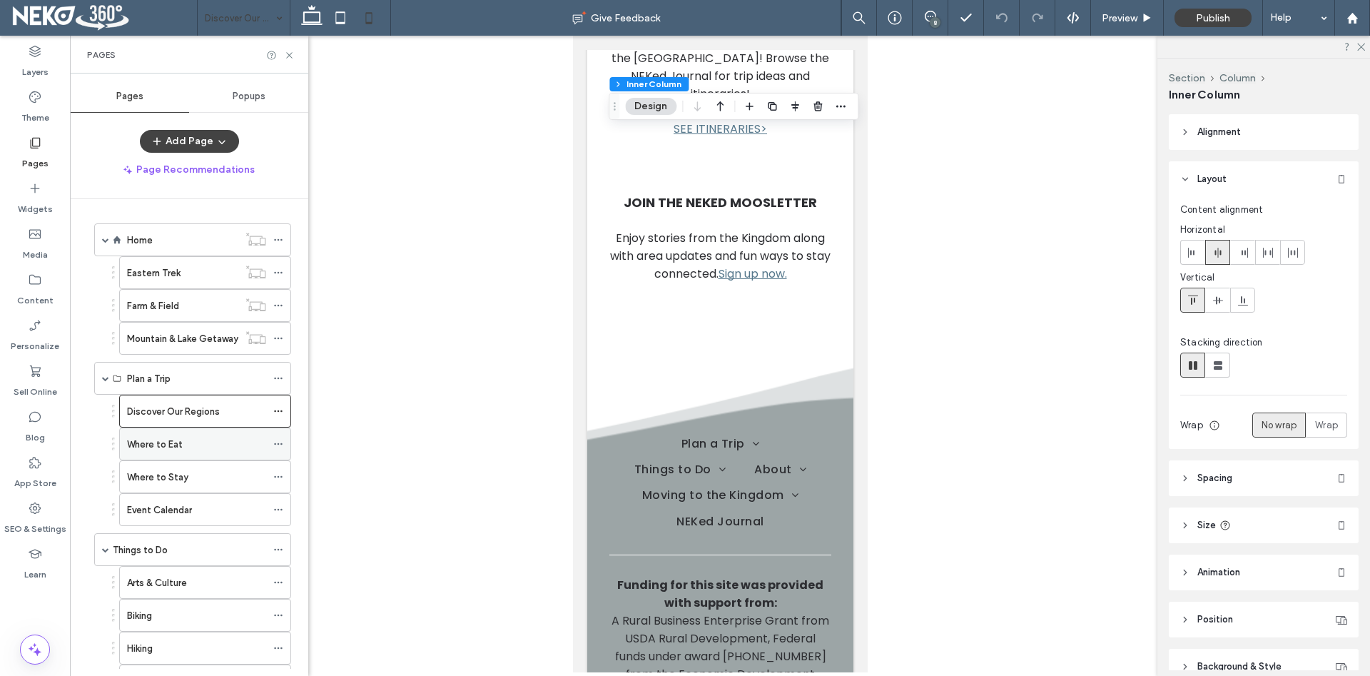
click at [164, 444] on label "Where to Eat" at bounding box center [155, 444] width 56 height 25
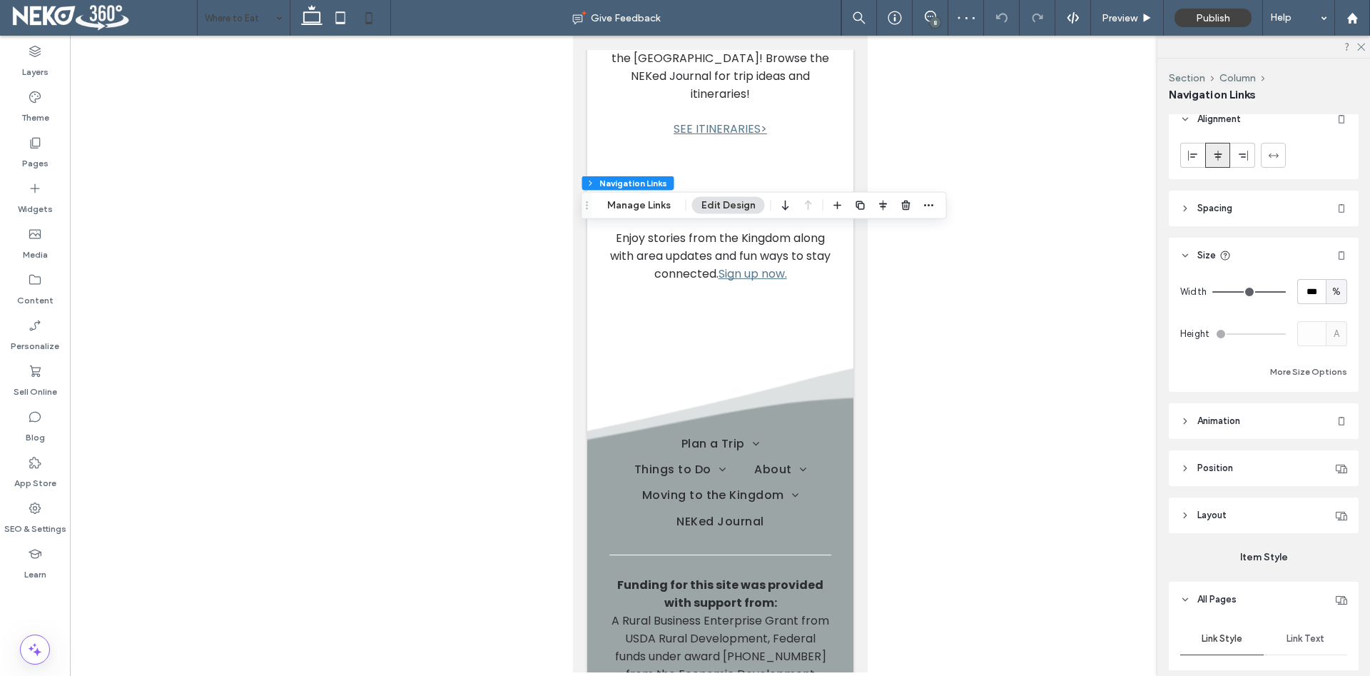
scroll to position [73, 0]
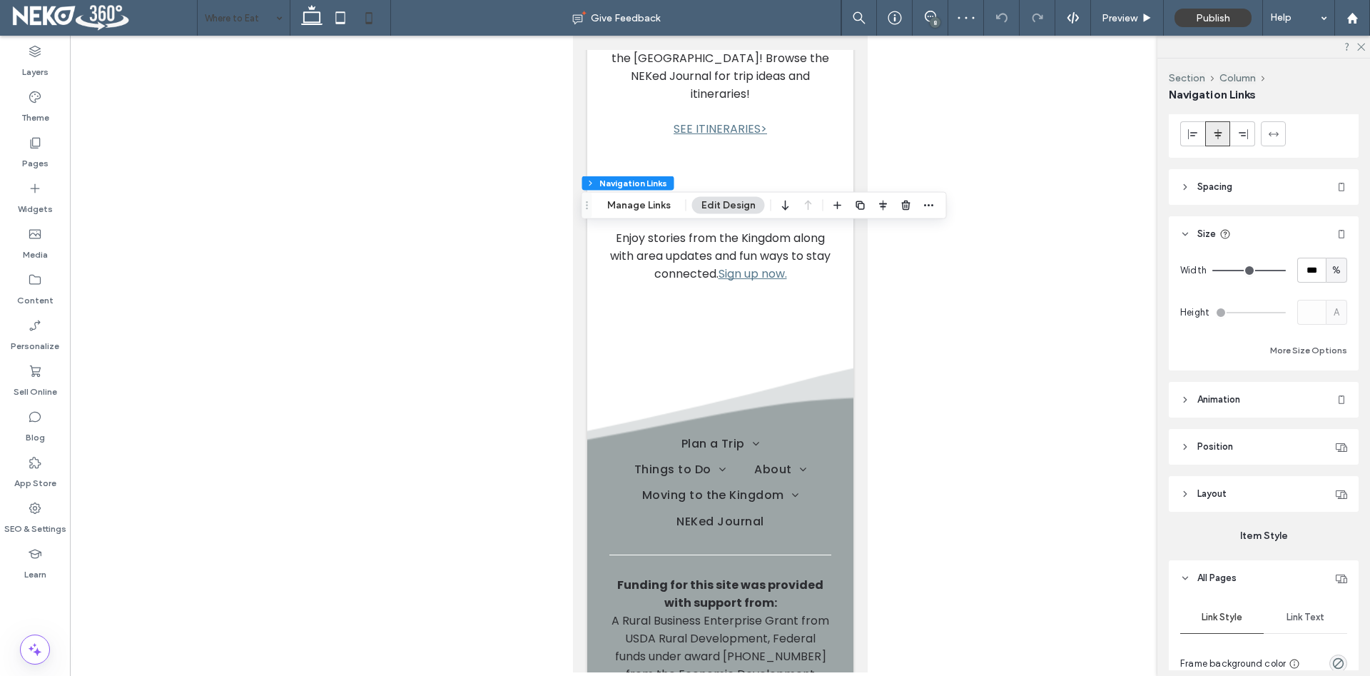
click at [1309, 616] on span "Link Text" at bounding box center [1305, 616] width 38 height 11
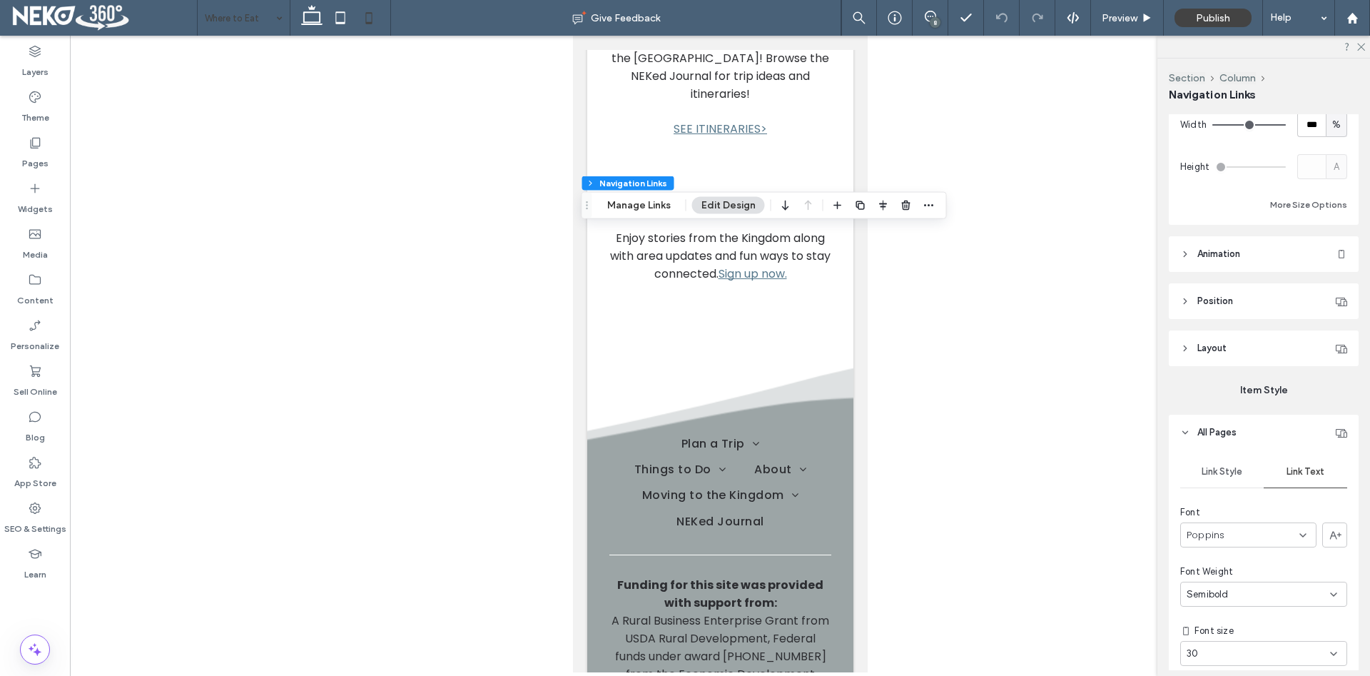
scroll to position [291, 0]
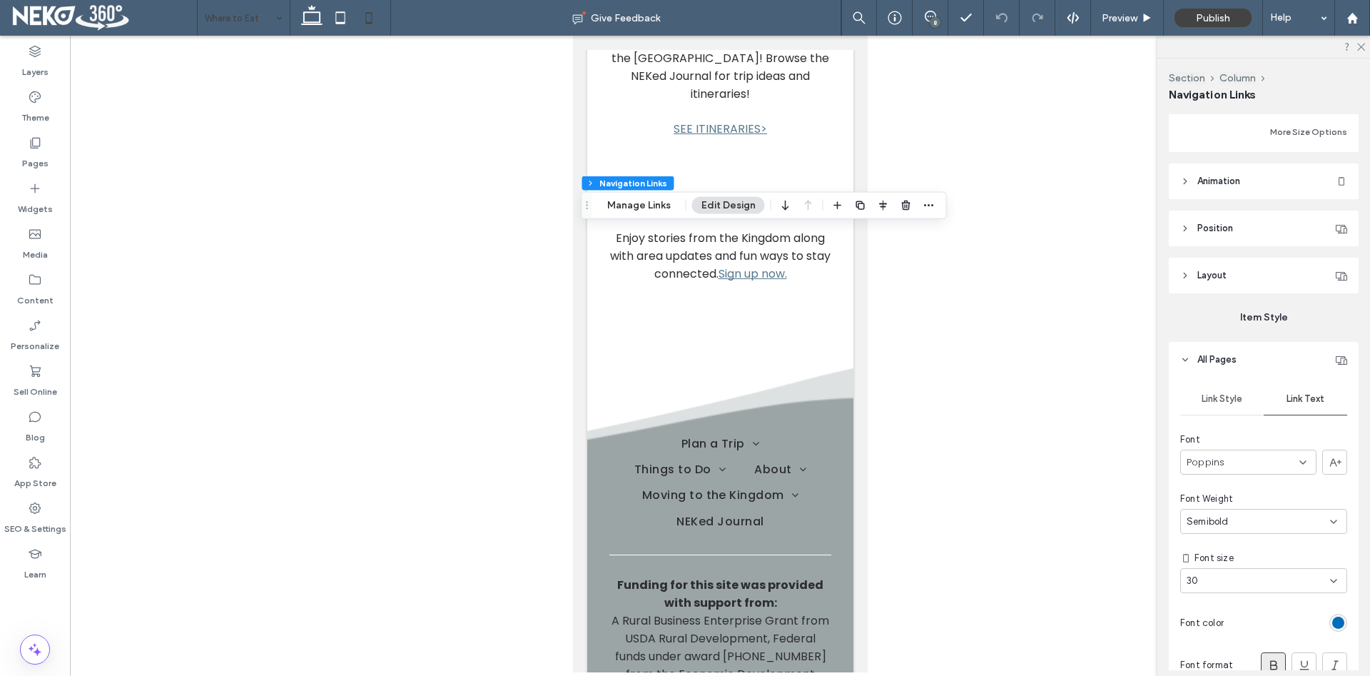
click at [1266, 587] on div "30" at bounding box center [1254, 581] width 137 height 14
click at [1198, 521] on div "18" at bounding box center [1263, 523] width 165 height 25
click at [942, 487] on div at bounding box center [720, 354] width 1300 height 636
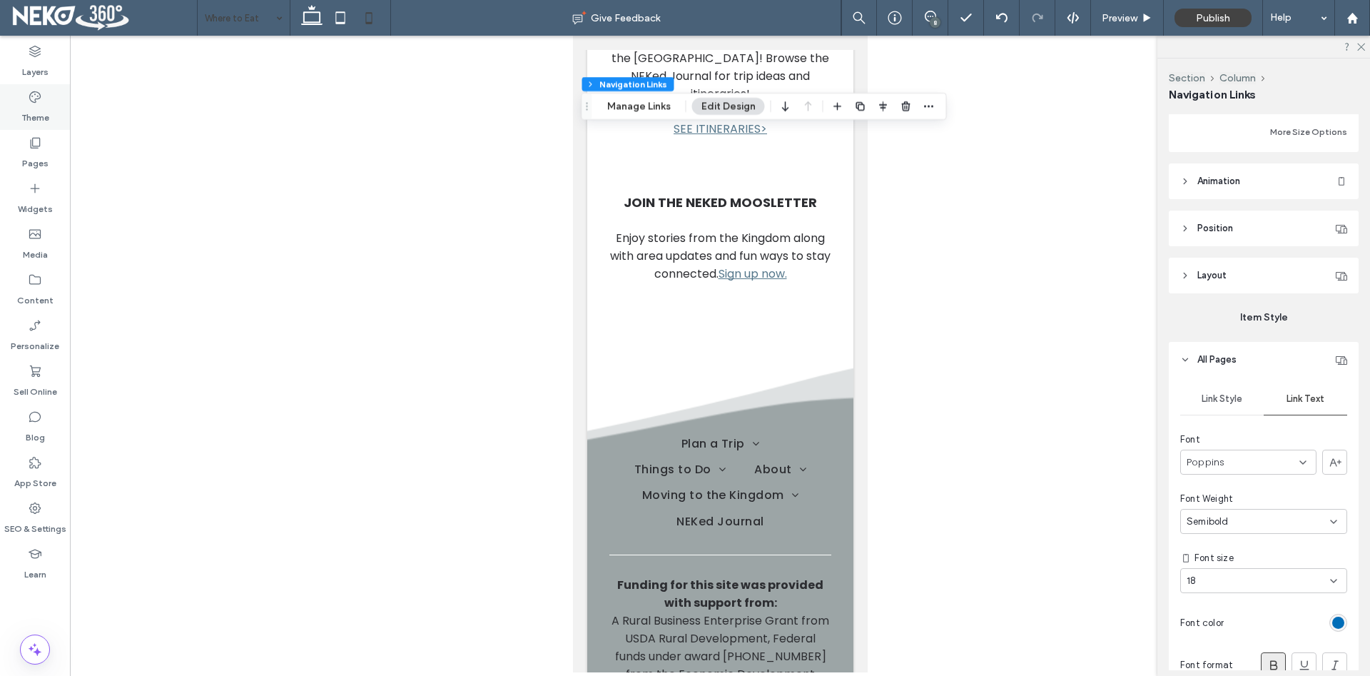
click at [29, 122] on label "Theme" at bounding box center [35, 114] width 28 height 20
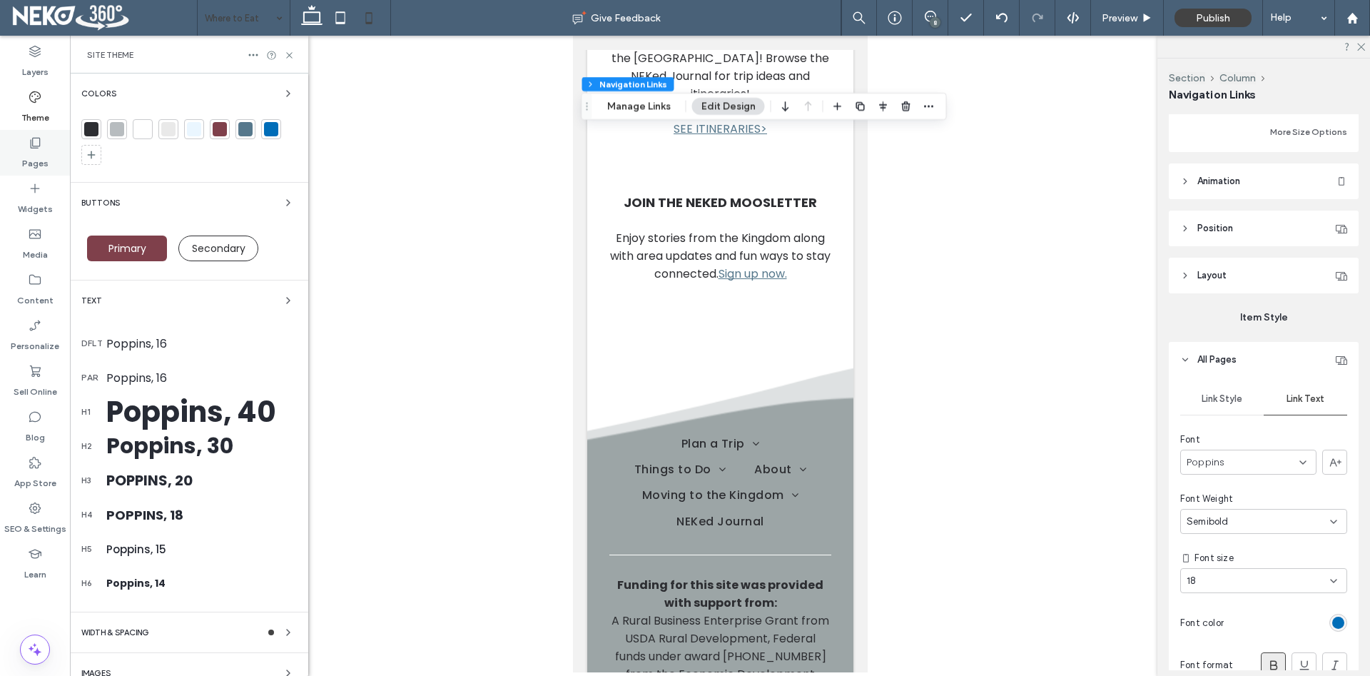
click at [34, 149] on icon at bounding box center [35, 143] width 14 height 14
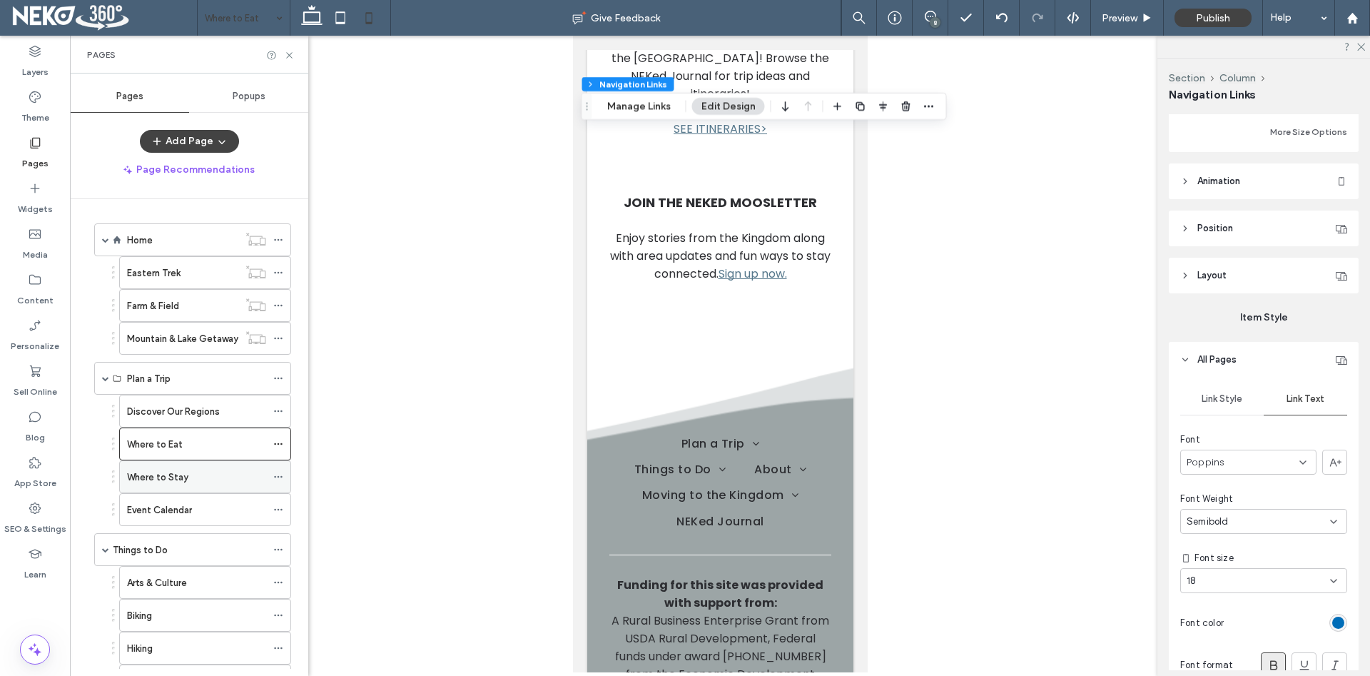
click at [175, 464] on div "Where to Stay" at bounding box center [196, 476] width 139 height 31
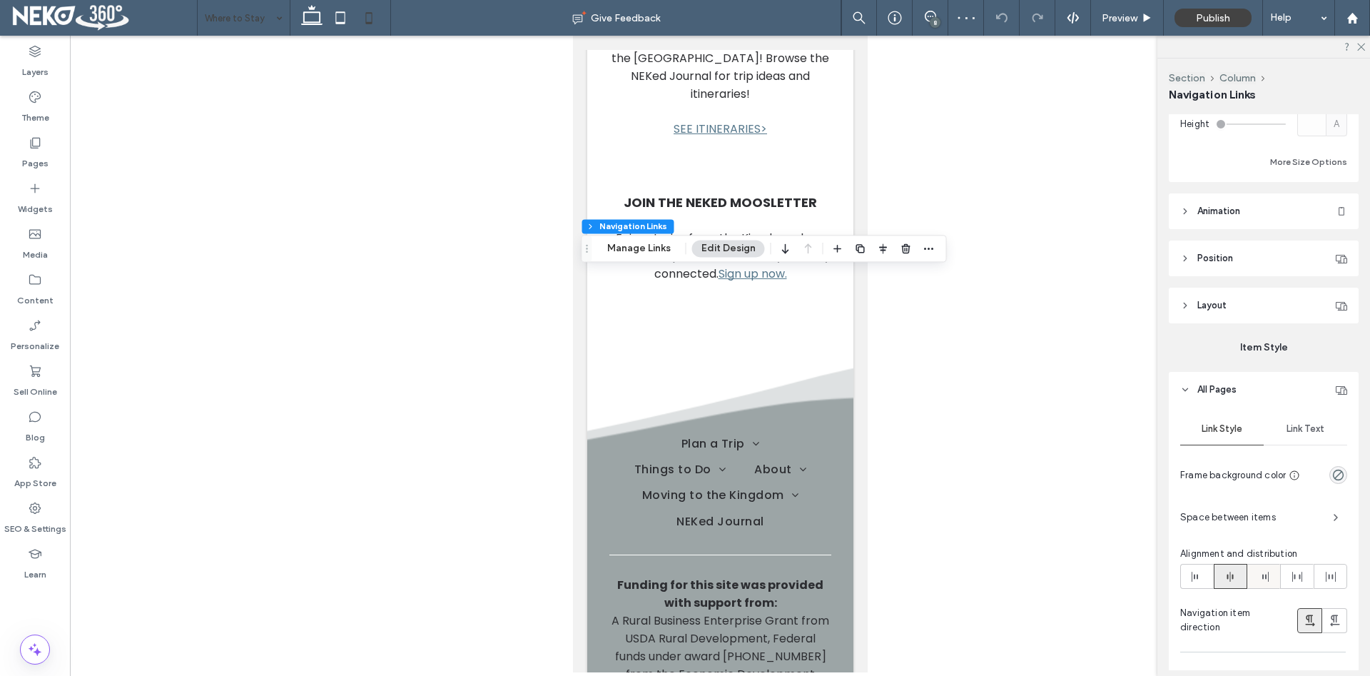
scroll to position [291, 0]
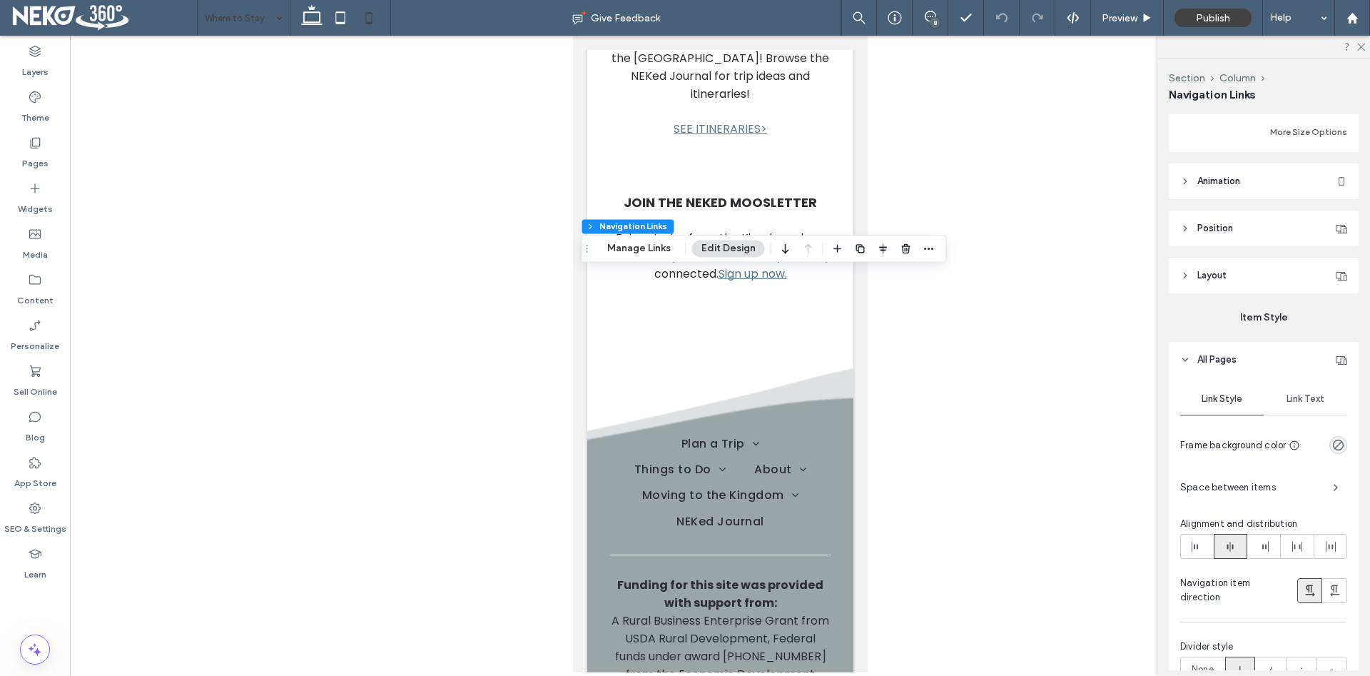
drag, startPoint x: 1303, startPoint y: 399, endPoint x: 1315, endPoint y: 428, distance: 31.7
click at [1304, 399] on span "Link Text" at bounding box center [1305, 398] width 38 height 11
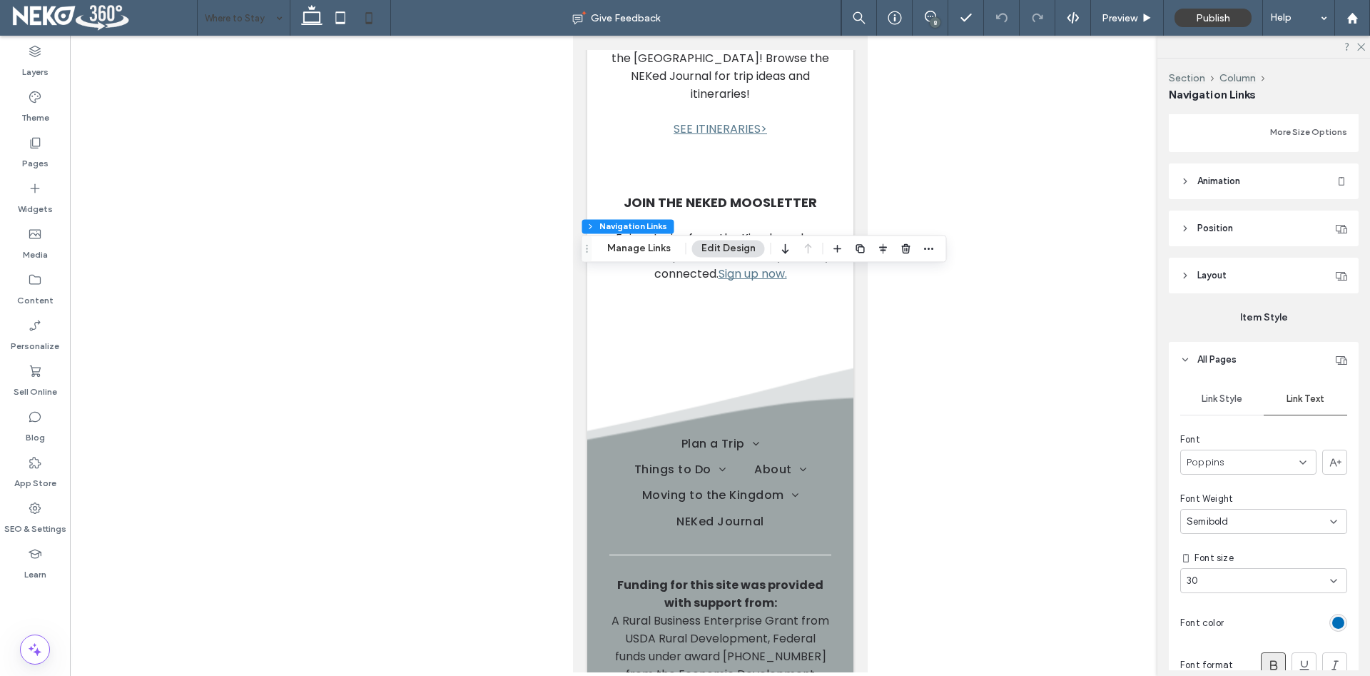
click at [1217, 585] on div "30" at bounding box center [1254, 581] width 137 height 14
click at [1203, 520] on div "18" at bounding box center [1263, 523] width 165 height 25
click at [1023, 510] on div at bounding box center [720, 354] width 1300 height 636
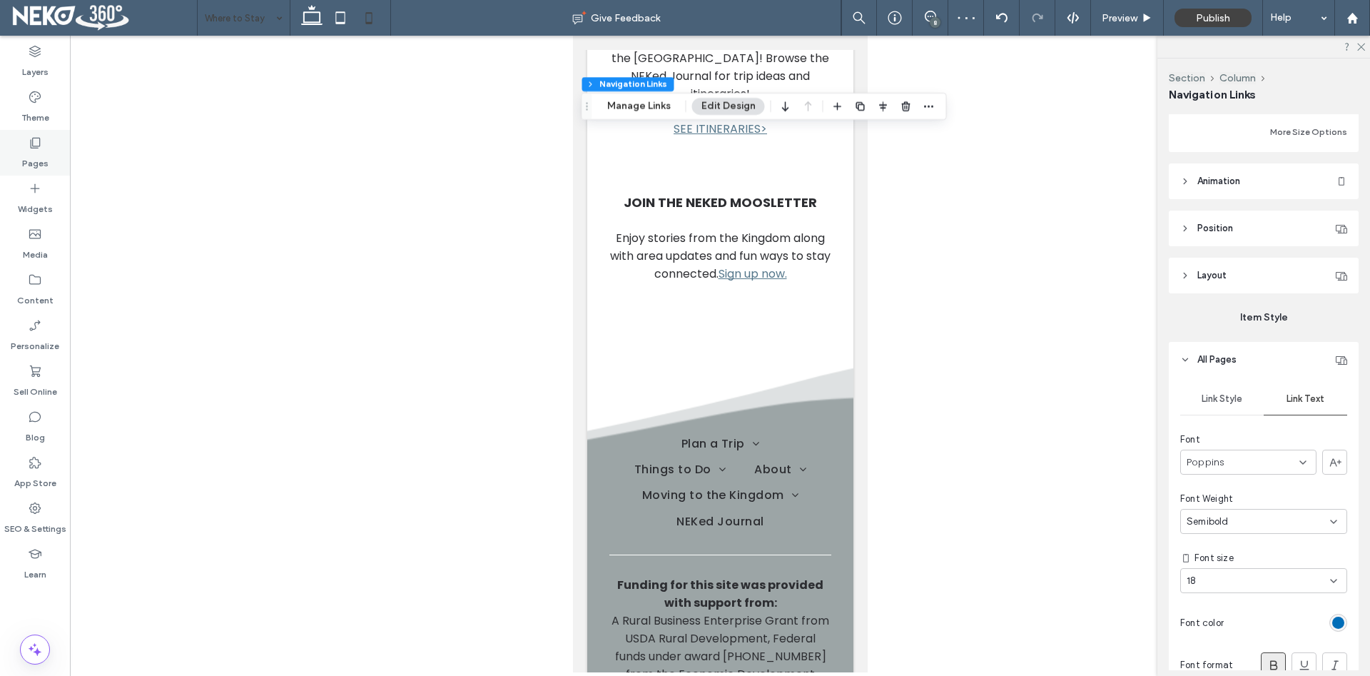
click at [31, 161] on label "Pages" at bounding box center [35, 160] width 26 height 20
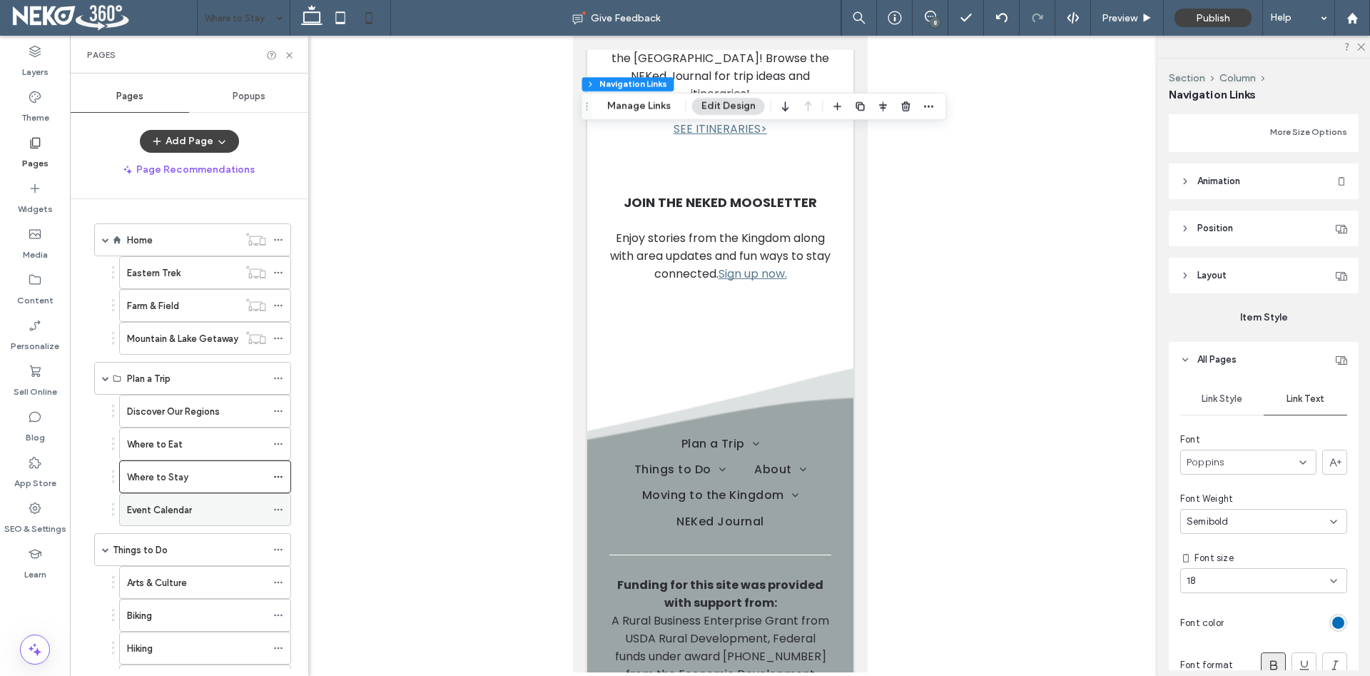
click at [178, 503] on label "Event Calendar" at bounding box center [159, 509] width 65 height 25
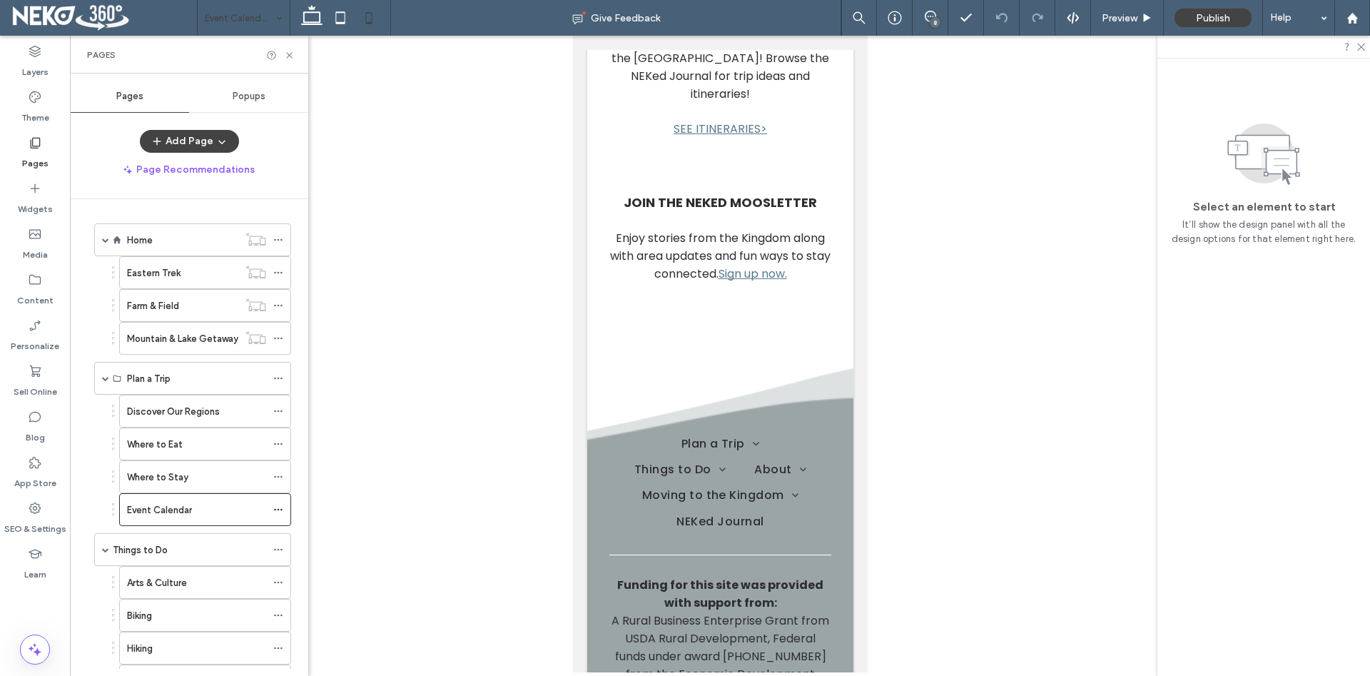
click at [537, 437] on div at bounding box center [720, 354] width 1300 height 636
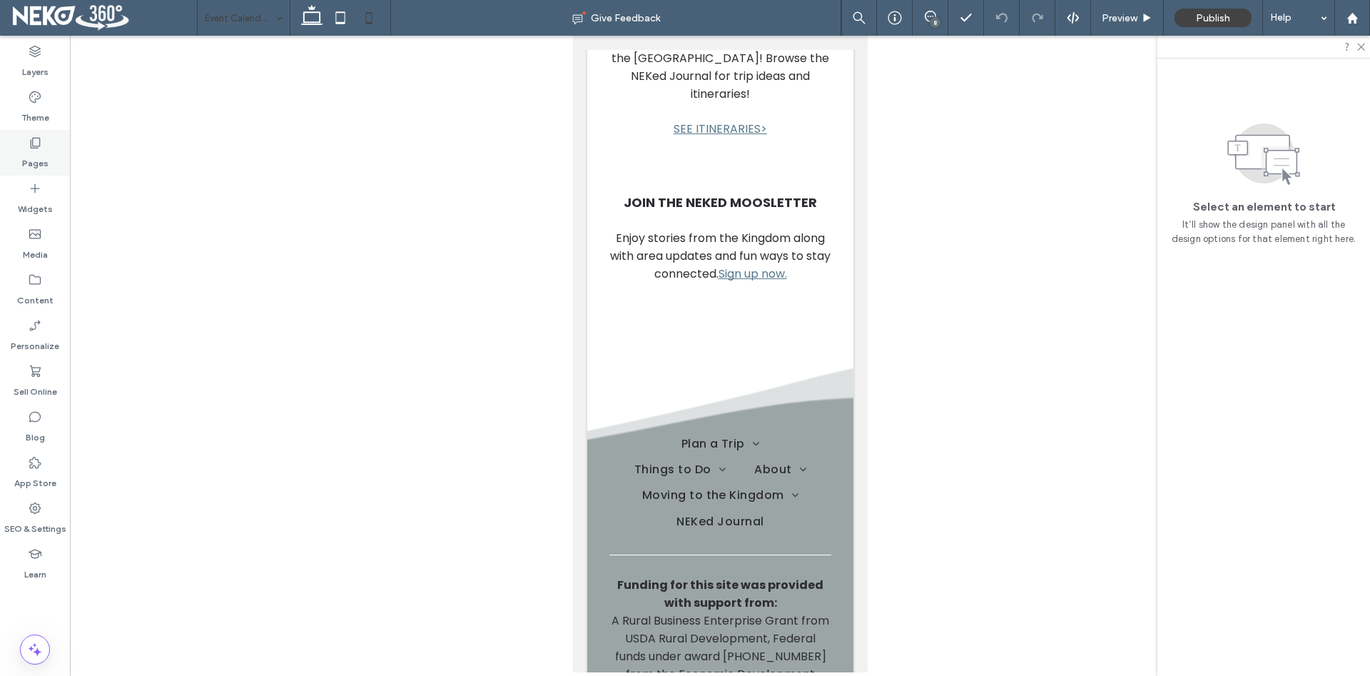
click at [20, 160] on div "Pages" at bounding box center [35, 153] width 70 height 46
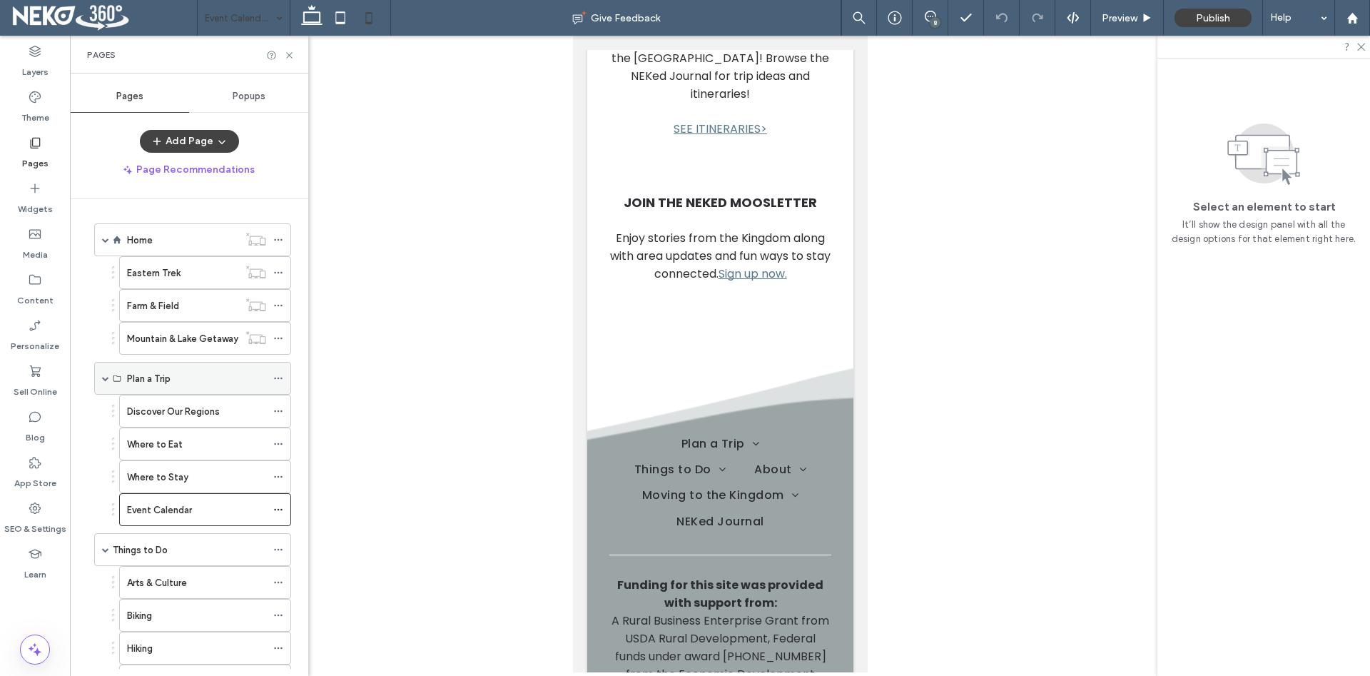
click at [106, 379] on span at bounding box center [105, 378] width 7 height 7
click at [106, 413] on span at bounding box center [105, 417] width 7 height 31
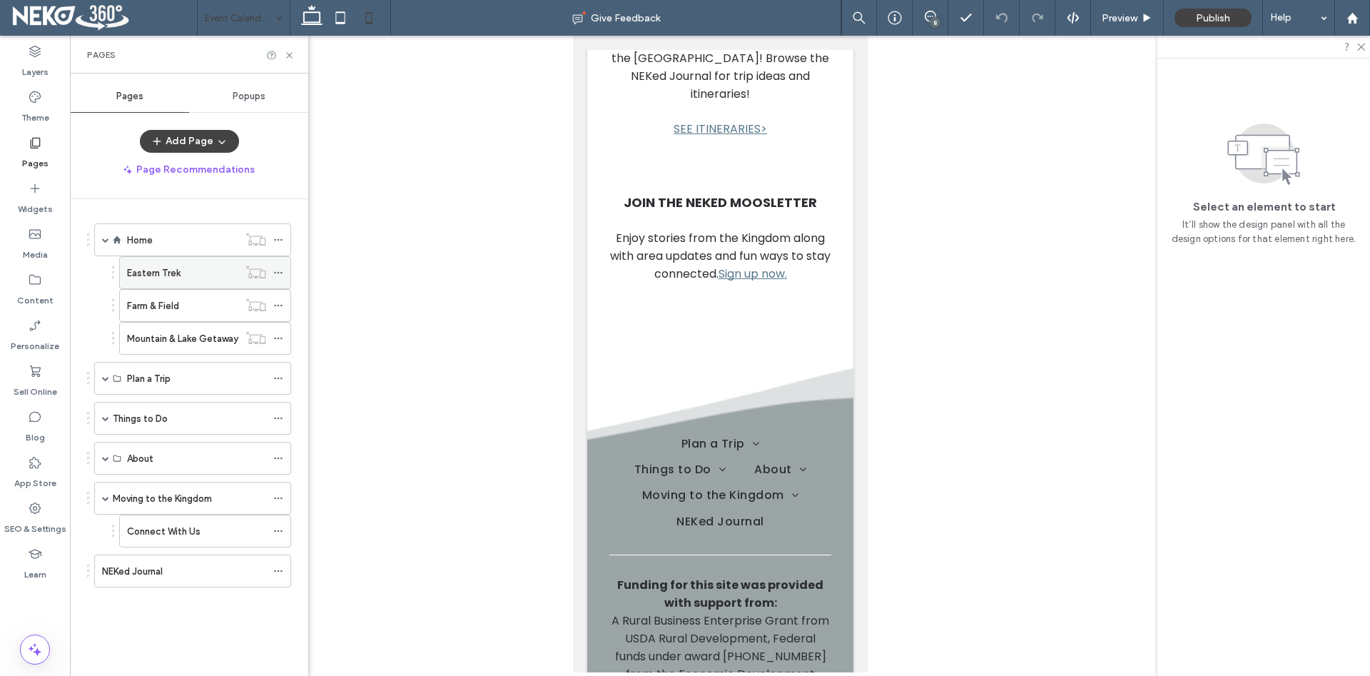
click at [147, 264] on div "Eastern Trek" at bounding box center [182, 272] width 111 height 31
click at [185, 312] on div "Farm & Field" at bounding box center [182, 305] width 111 height 15
click at [153, 332] on label "Mountain & Lake Getaway" at bounding box center [182, 338] width 111 height 25
click at [103, 236] on span at bounding box center [105, 239] width 7 height 7
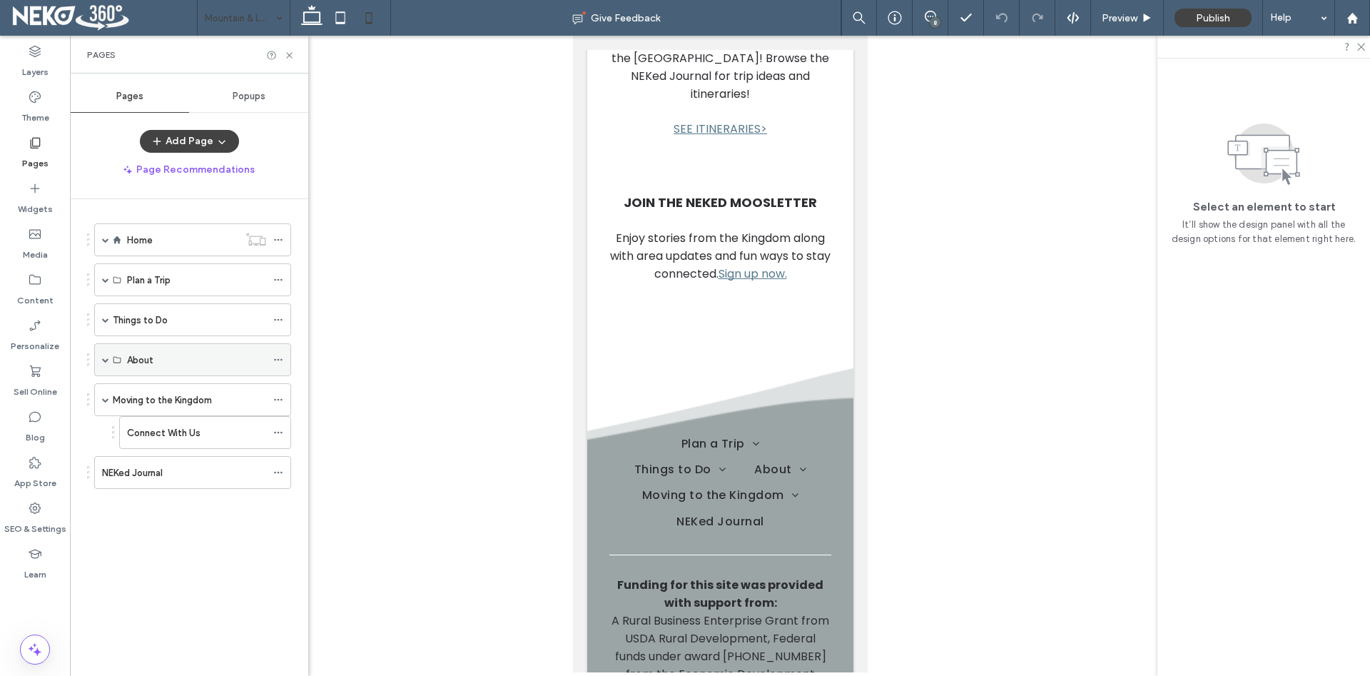
click at [105, 358] on span at bounding box center [105, 359] width 7 height 7
click at [161, 387] on label "Who We Are" at bounding box center [152, 392] width 51 height 25
click at [173, 422] on label "Contact Us" at bounding box center [152, 425] width 51 height 25
click at [153, 352] on label "About" at bounding box center [140, 359] width 26 height 25
click at [104, 357] on span at bounding box center [105, 359] width 7 height 7
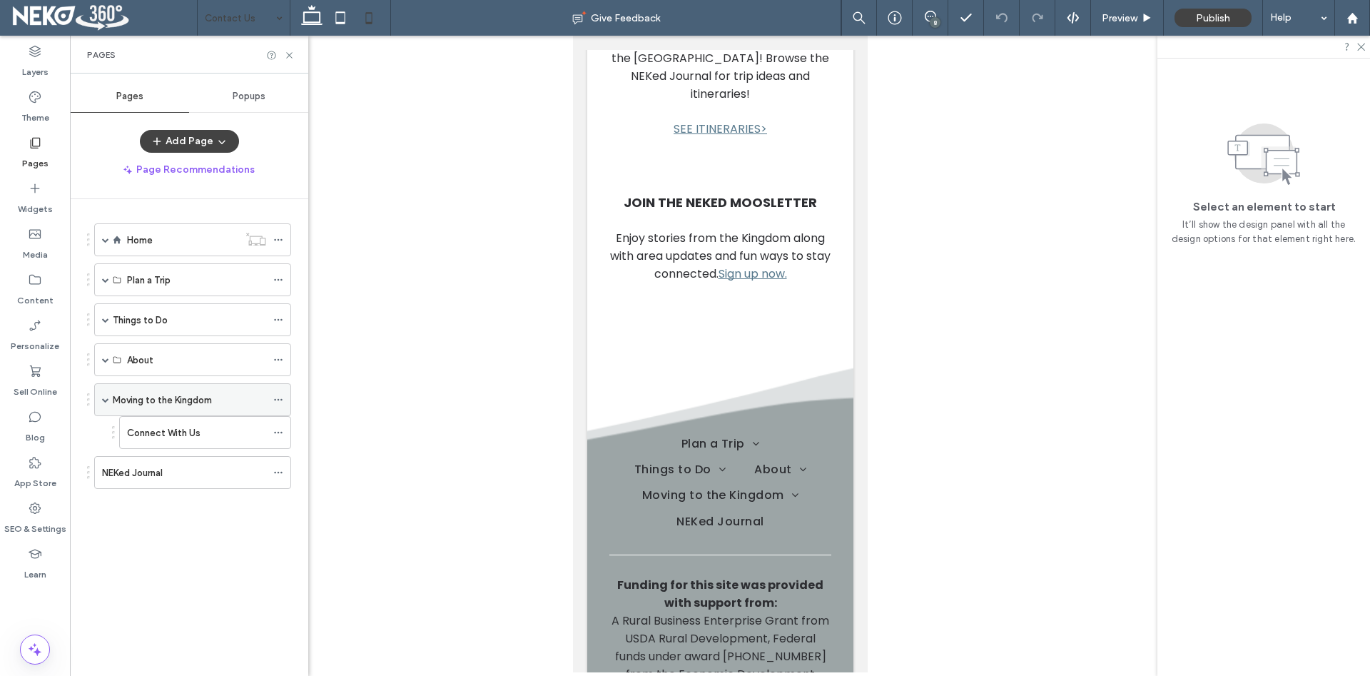
click at [146, 399] on label "Moving to the Kingdom" at bounding box center [162, 399] width 99 height 25
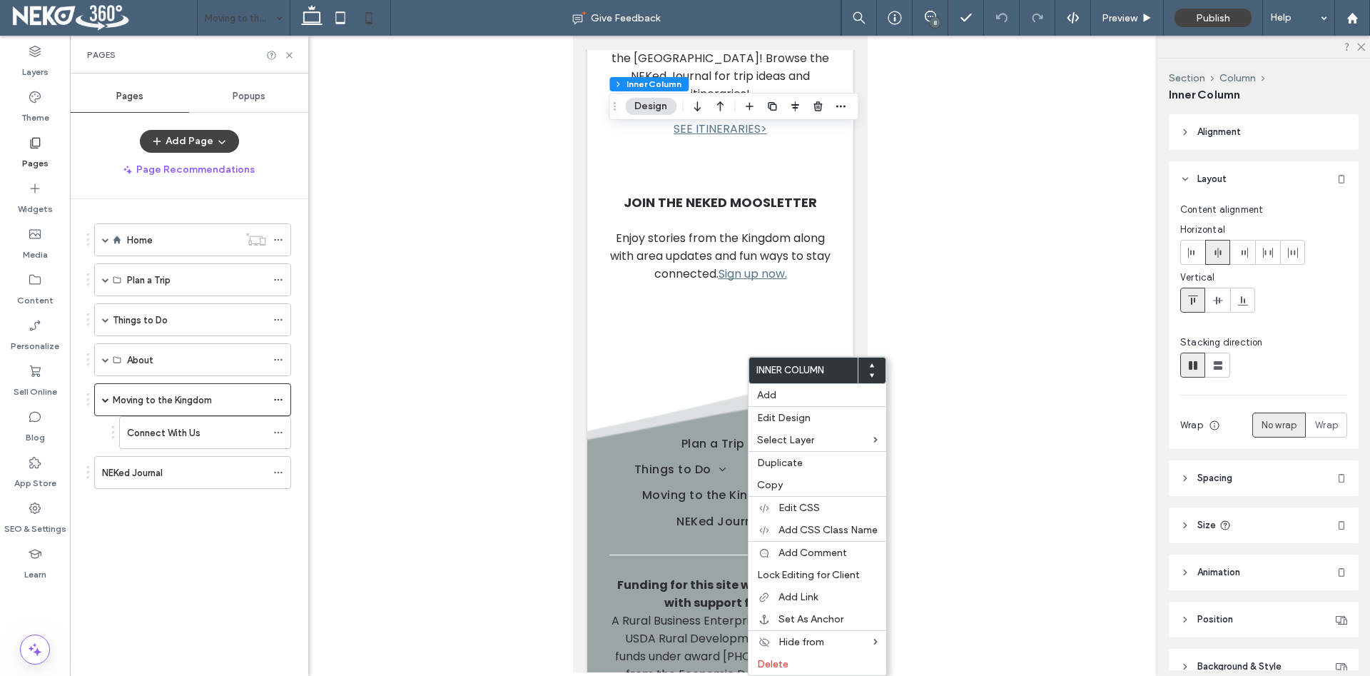
click at [1059, 395] on div at bounding box center [720, 354] width 1300 height 636
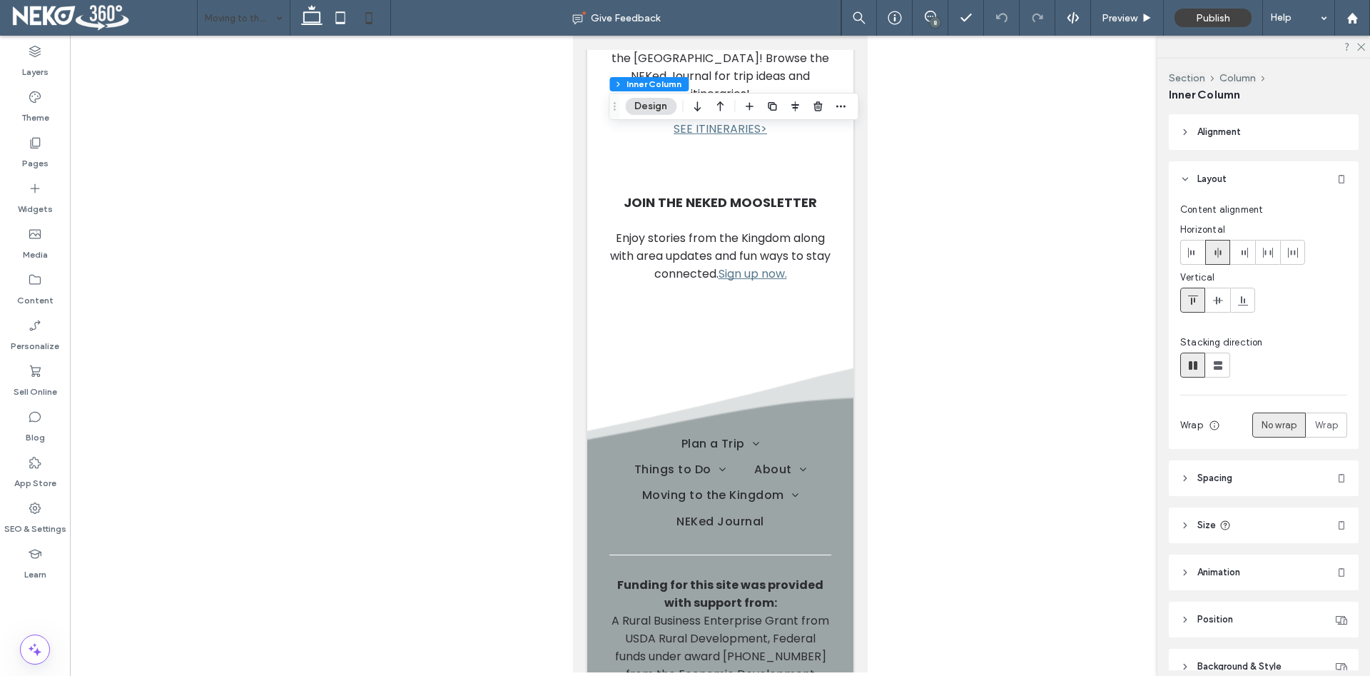
click at [664, 104] on button "Design" at bounding box center [650, 106] width 51 height 17
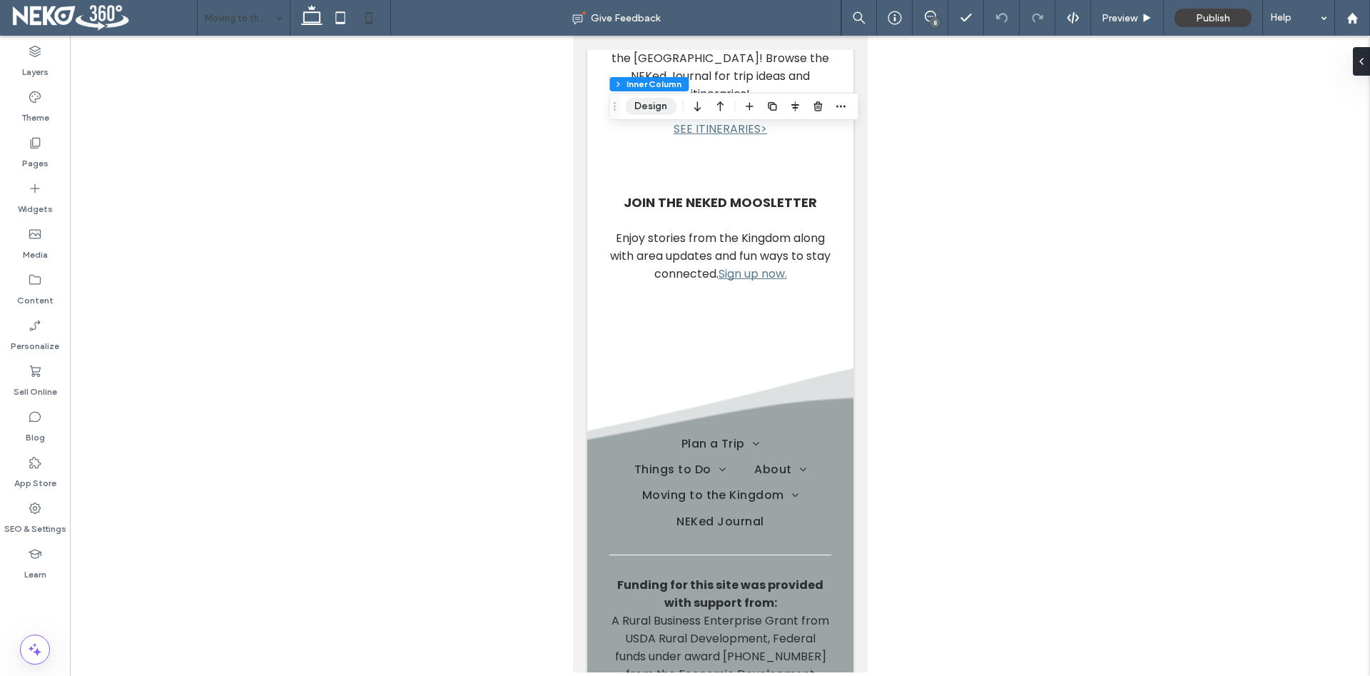
click at [648, 101] on button "Design" at bounding box center [650, 106] width 51 height 17
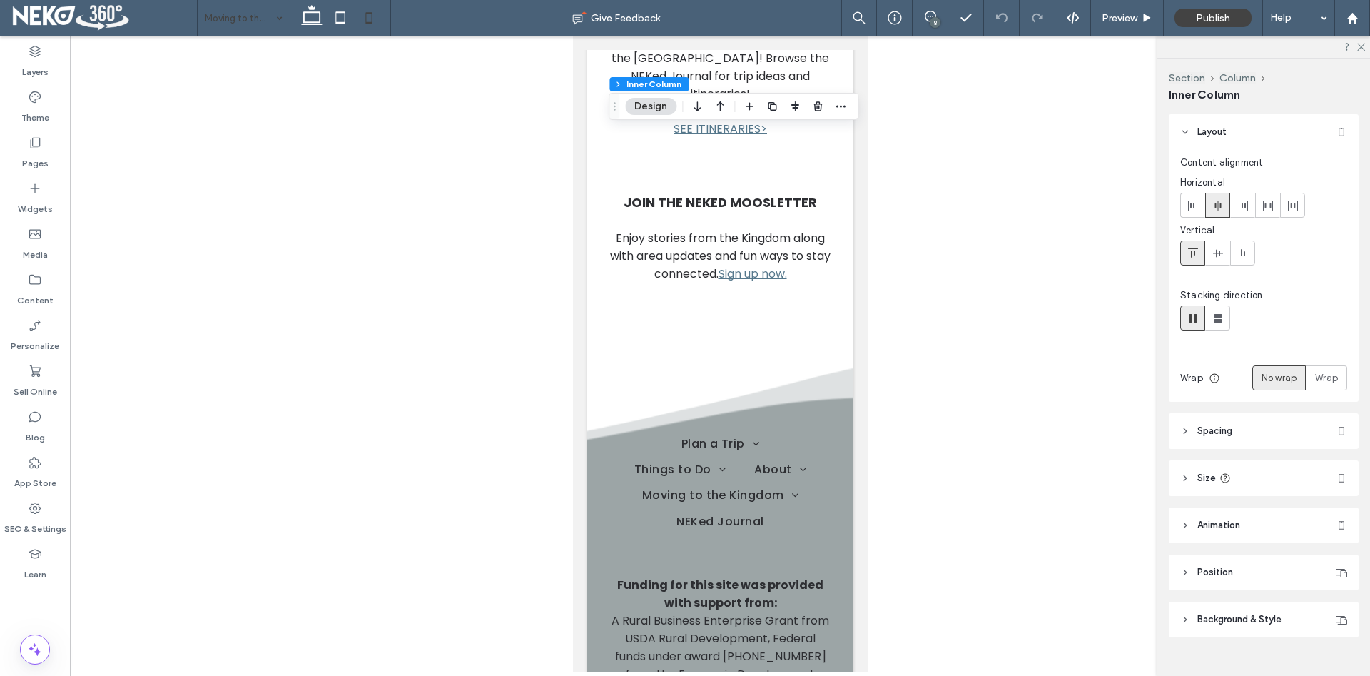
scroll to position [71, 0]
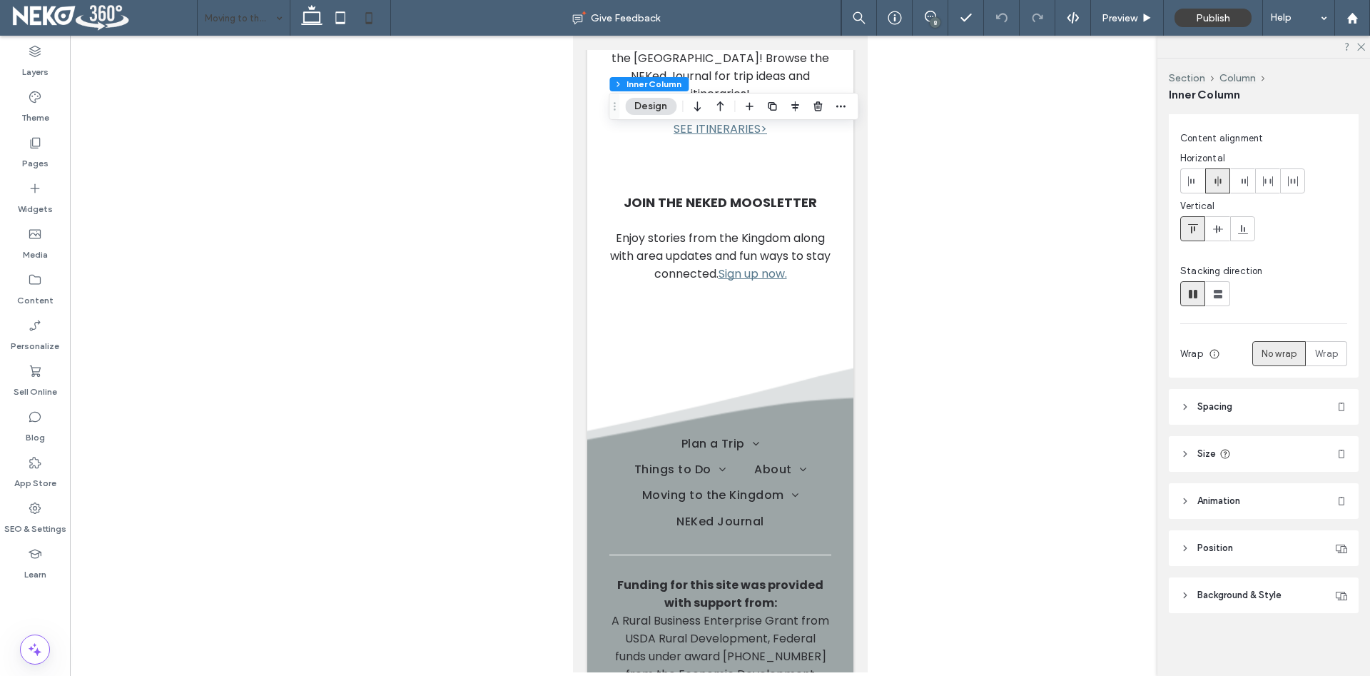
click at [953, 376] on div at bounding box center [720, 354] width 1300 height 636
click at [325, 16] on icon at bounding box center [311, 18] width 29 height 29
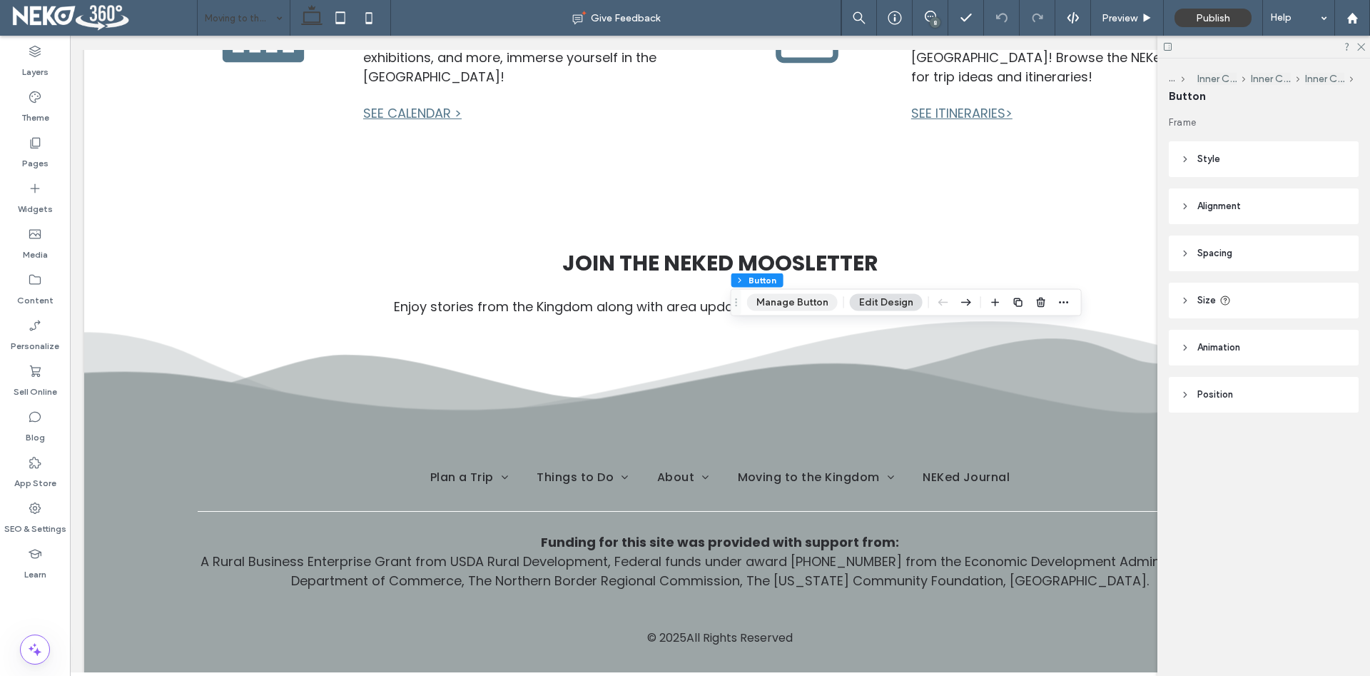
click at [803, 303] on button "Manage Button" at bounding box center [792, 302] width 91 height 17
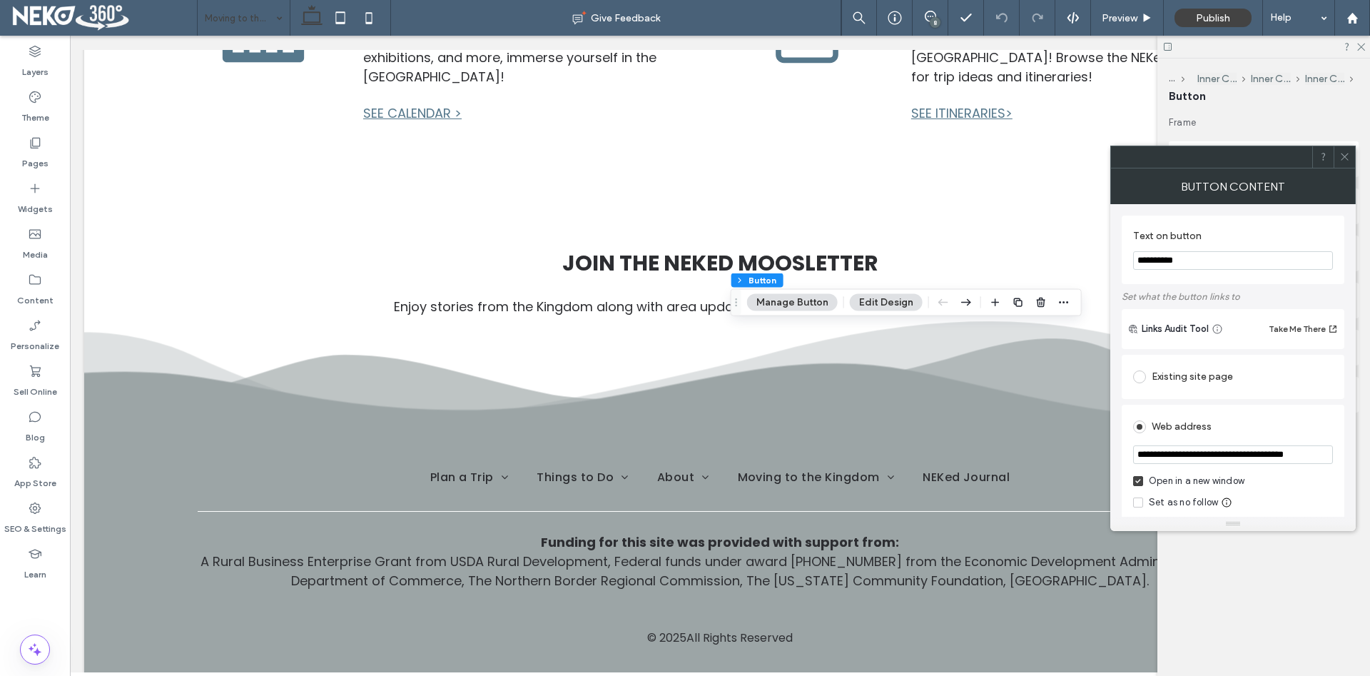
drag, startPoint x: 1203, startPoint y: 262, endPoint x: 1069, endPoint y: 279, distance: 135.9
click at [1133, 270] on input "**********" at bounding box center [1233, 260] width 200 height 19
paste input "Text on button"
type input "**********"
click at [1307, 456] on input "**********" at bounding box center [1233, 454] width 200 height 19
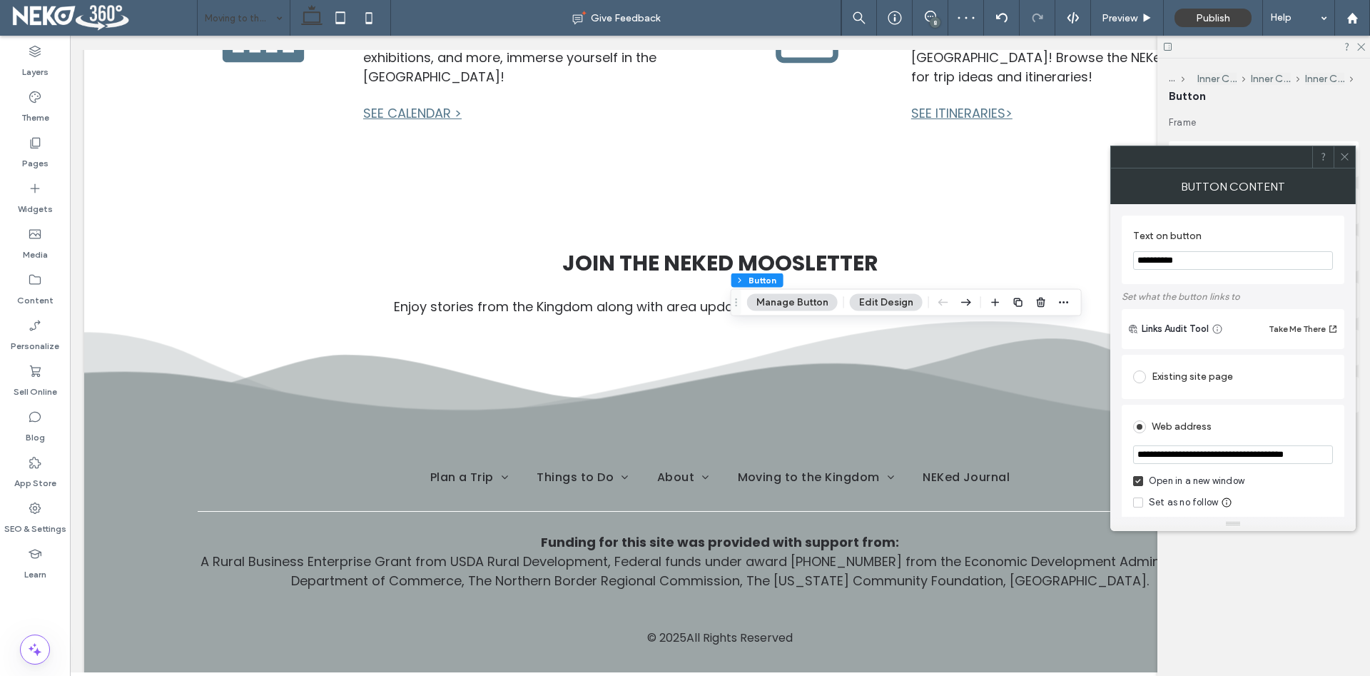
scroll to position [0, 19]
click at [1336, 500] on div "**********" at bounding box center [1232, 488] width 223 height 169
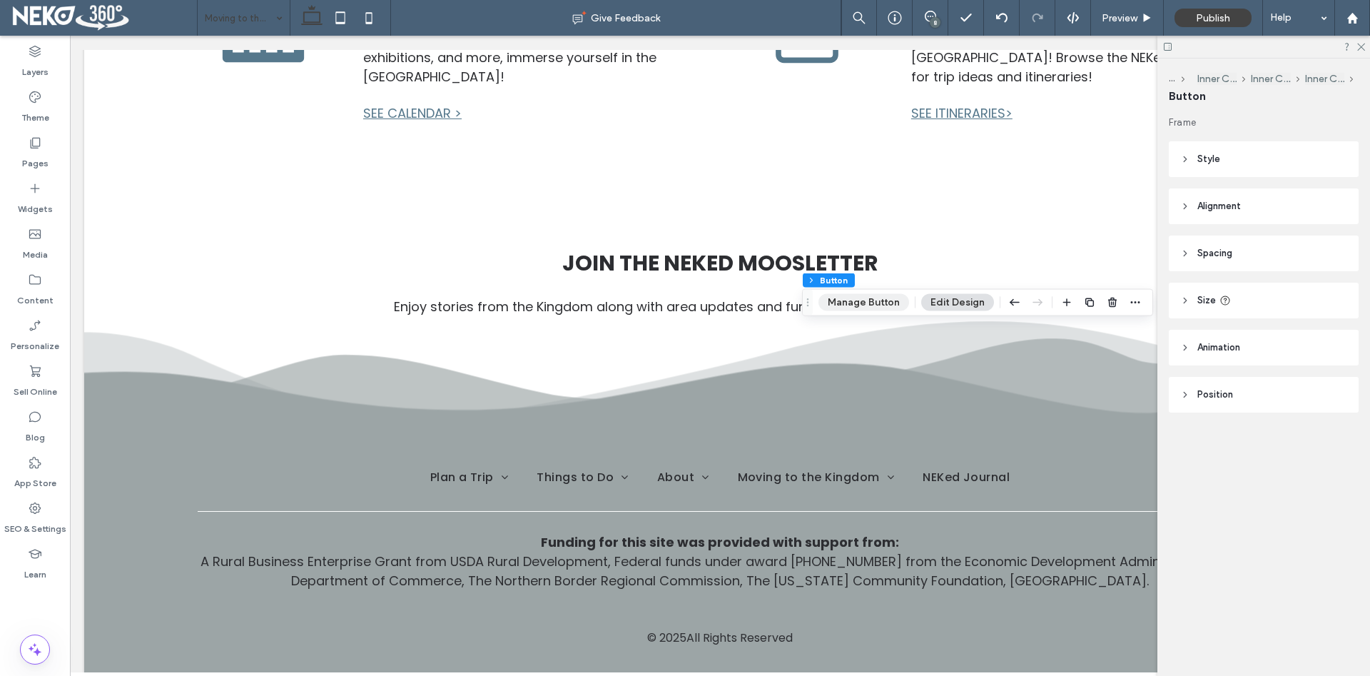
click at [879, 306] on button "Manage Button" at bounding box center [863, 302] width 91 height 17
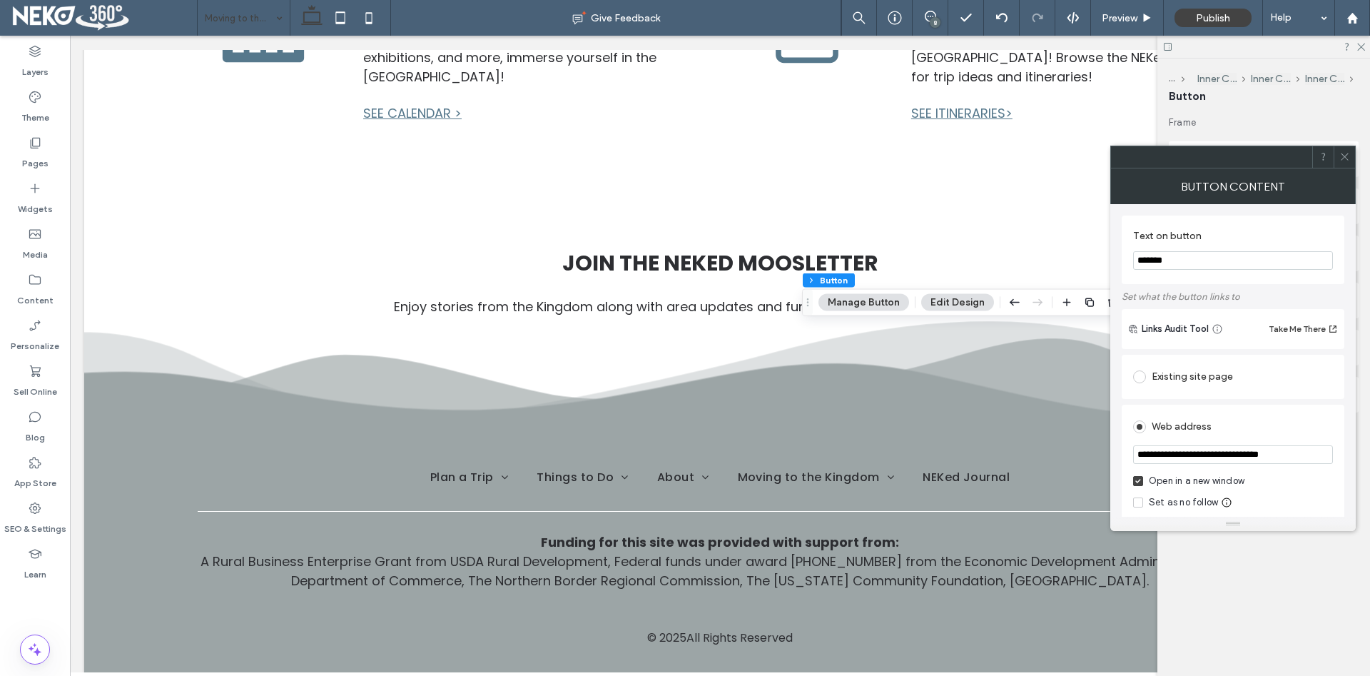
click at [1351, 157] on div at bounding box center [1343, 156] width 21 height 21
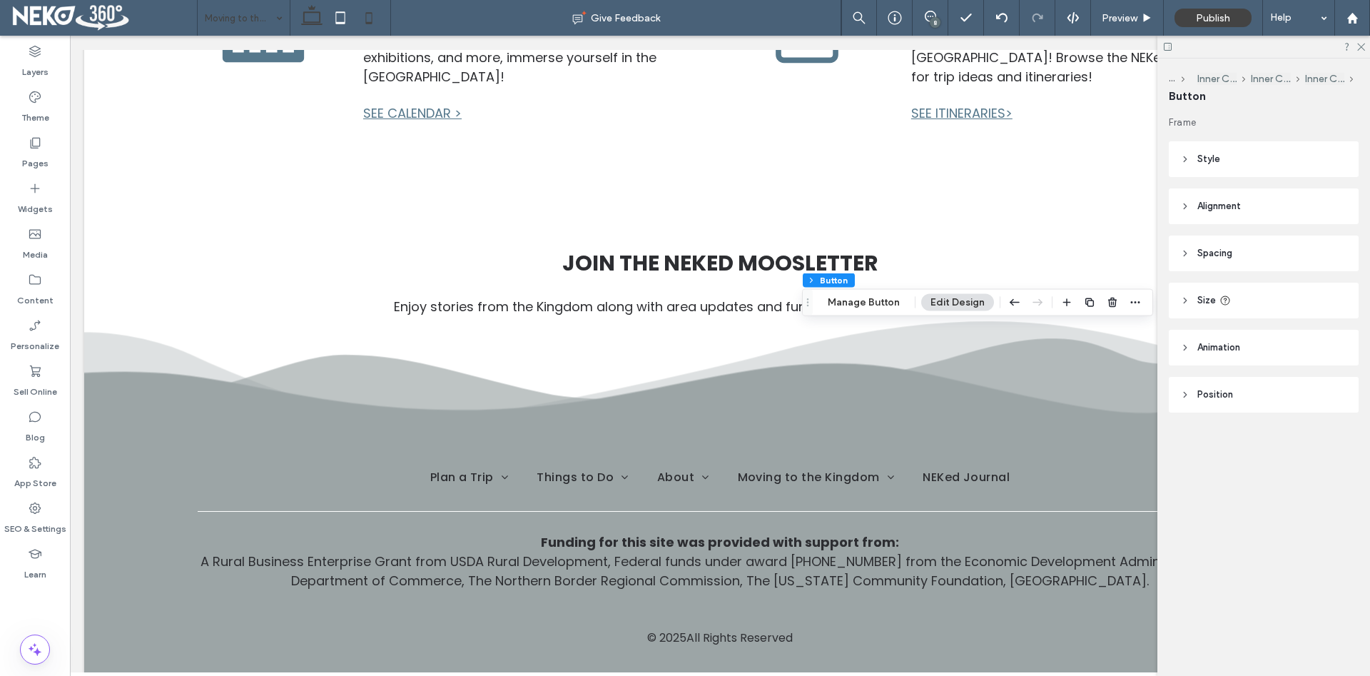
click at [369, 13] on use at bounding box center [369, 17] width 6 height 11
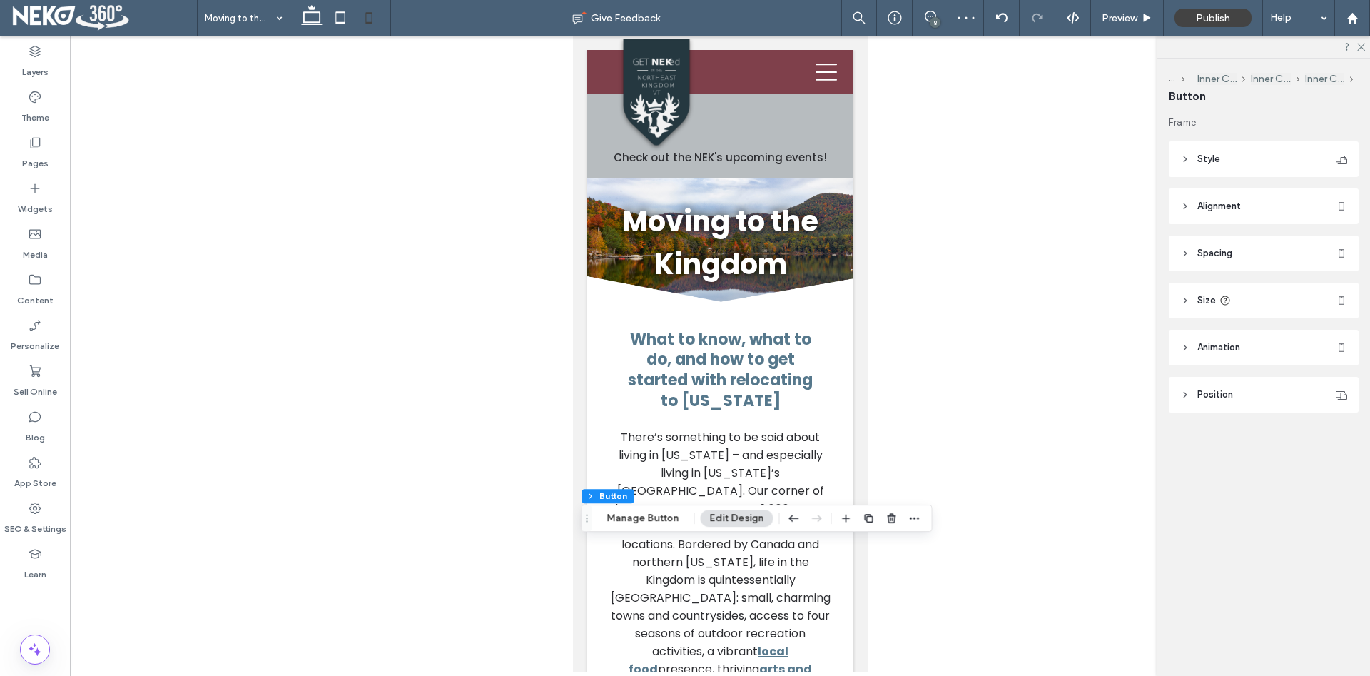
scroll to position [4038, 0]
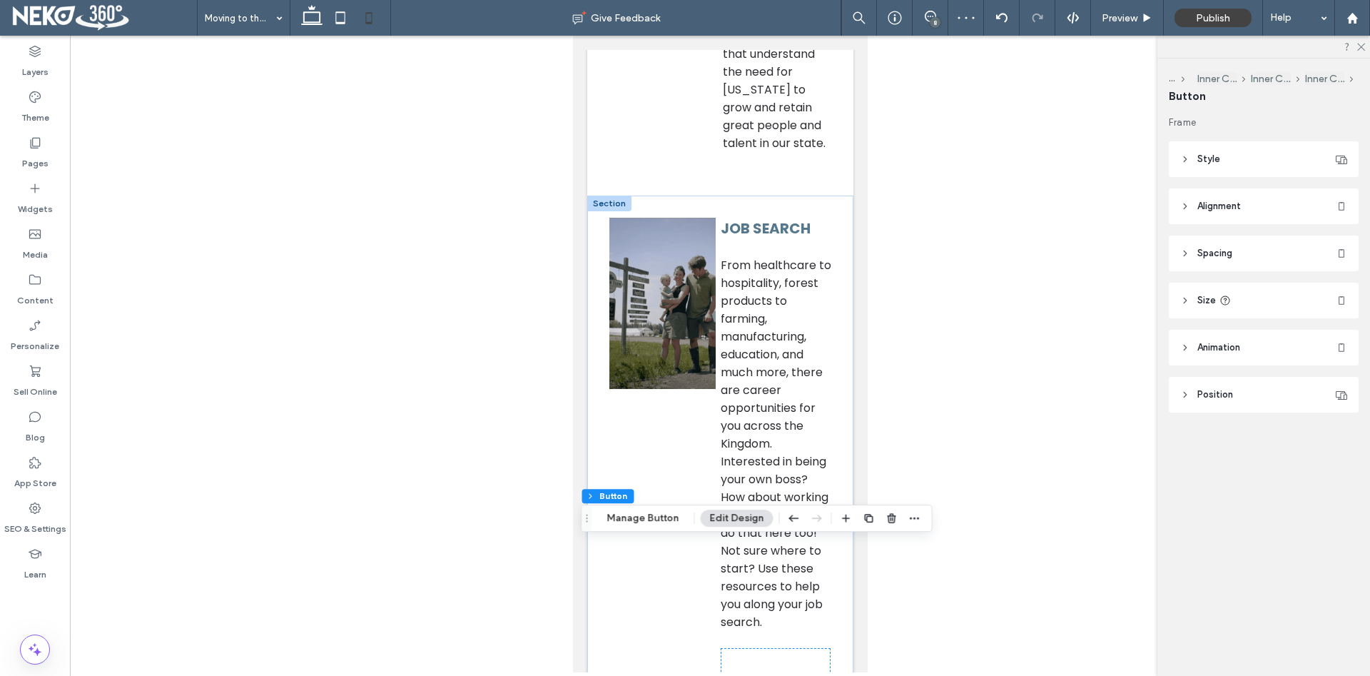
click at [944, 606] on div at bounding box center [720, 354] width 1300 height 636
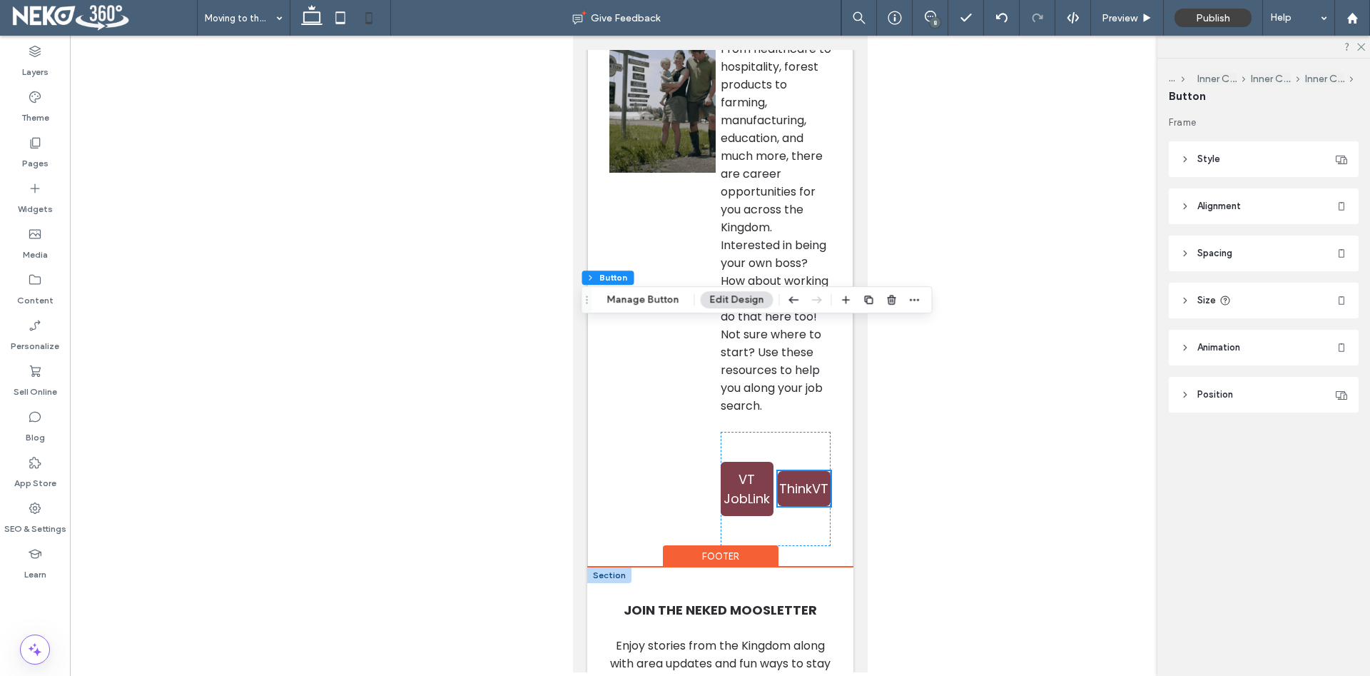
scroll to position [4257, 0]
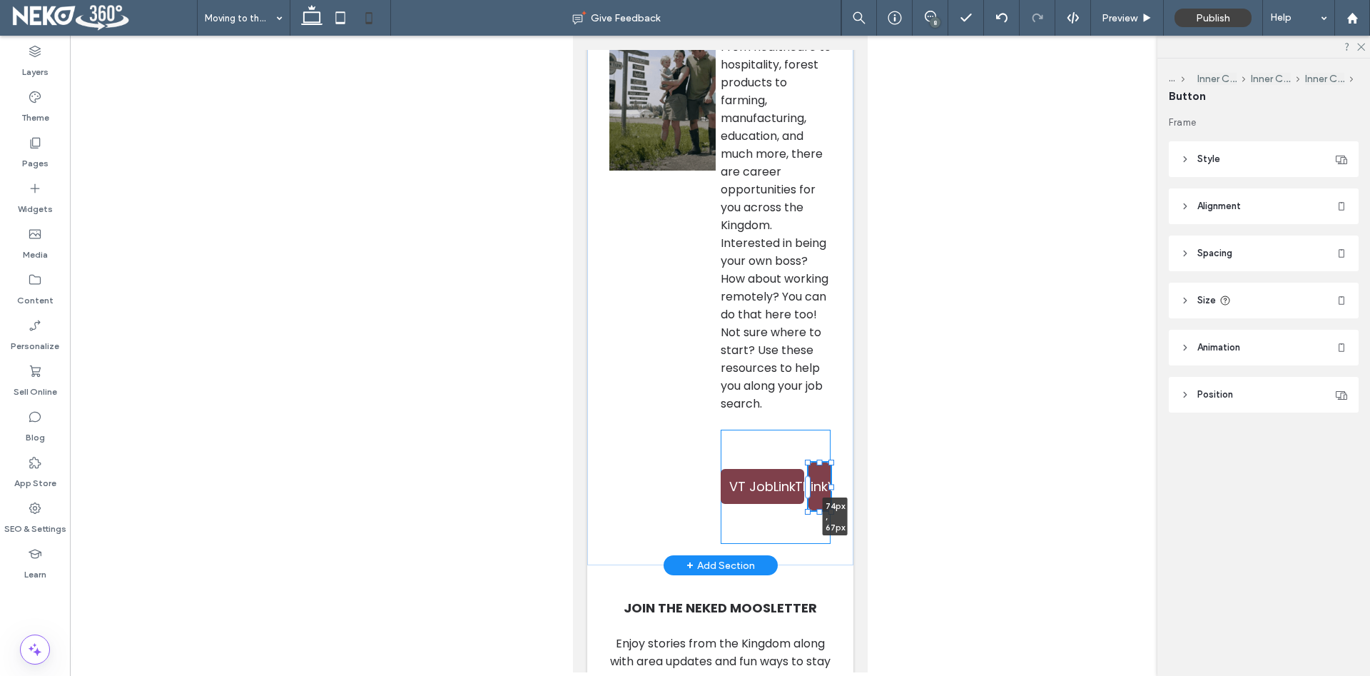
click at [808, 463] on div at bounding box center [808, 463] width 1 height 1
type input "**"
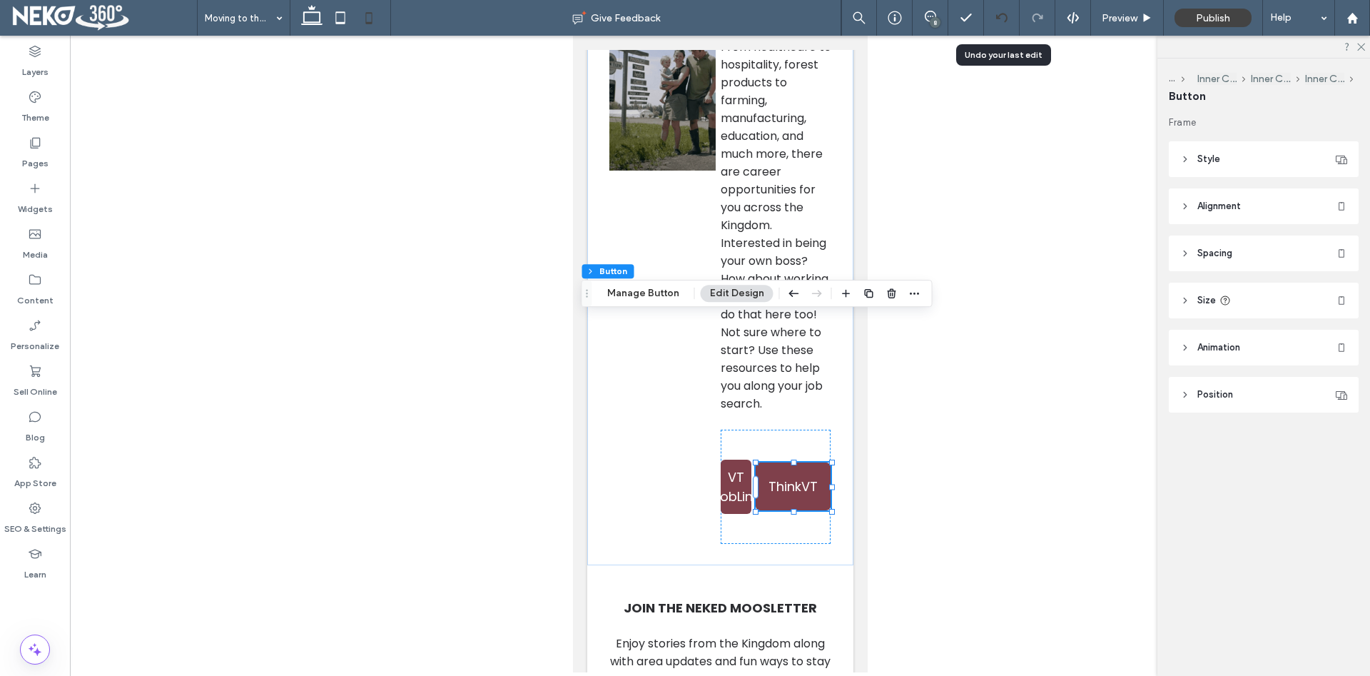
click at [999, 19] on use at bounding box center [1000, 17] width 11 height 9
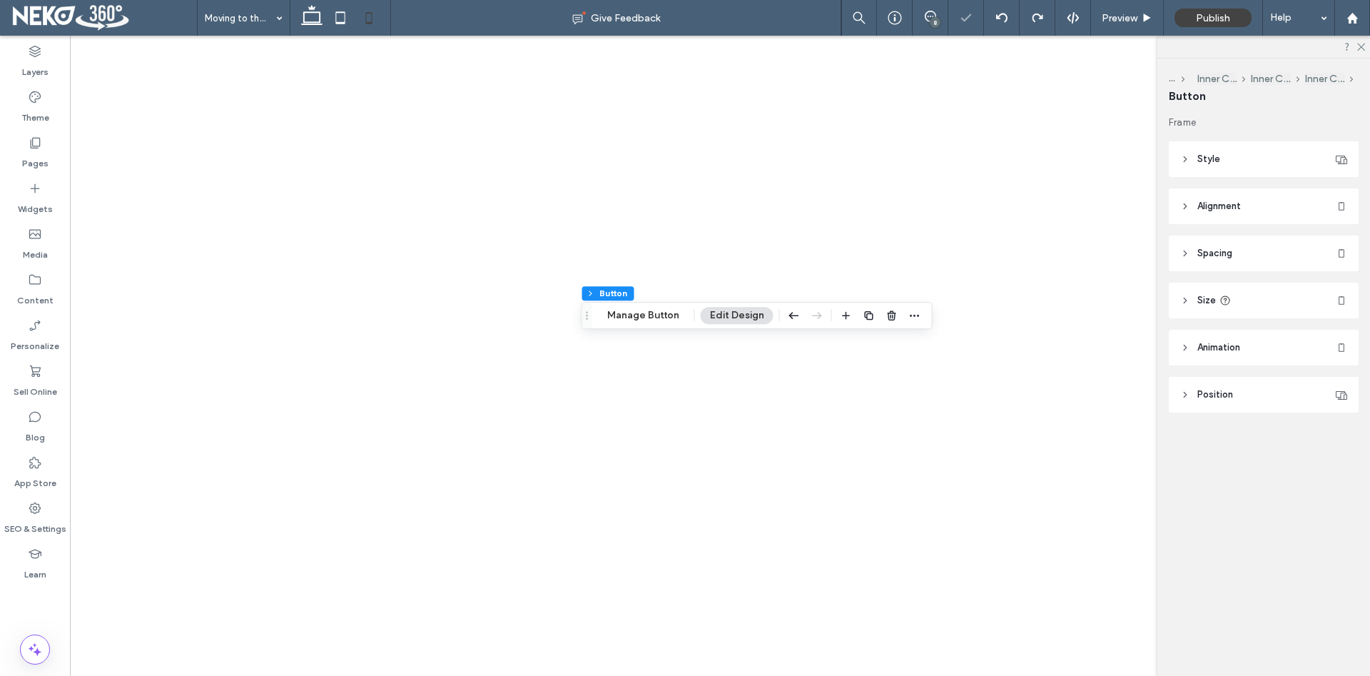
type input "**"
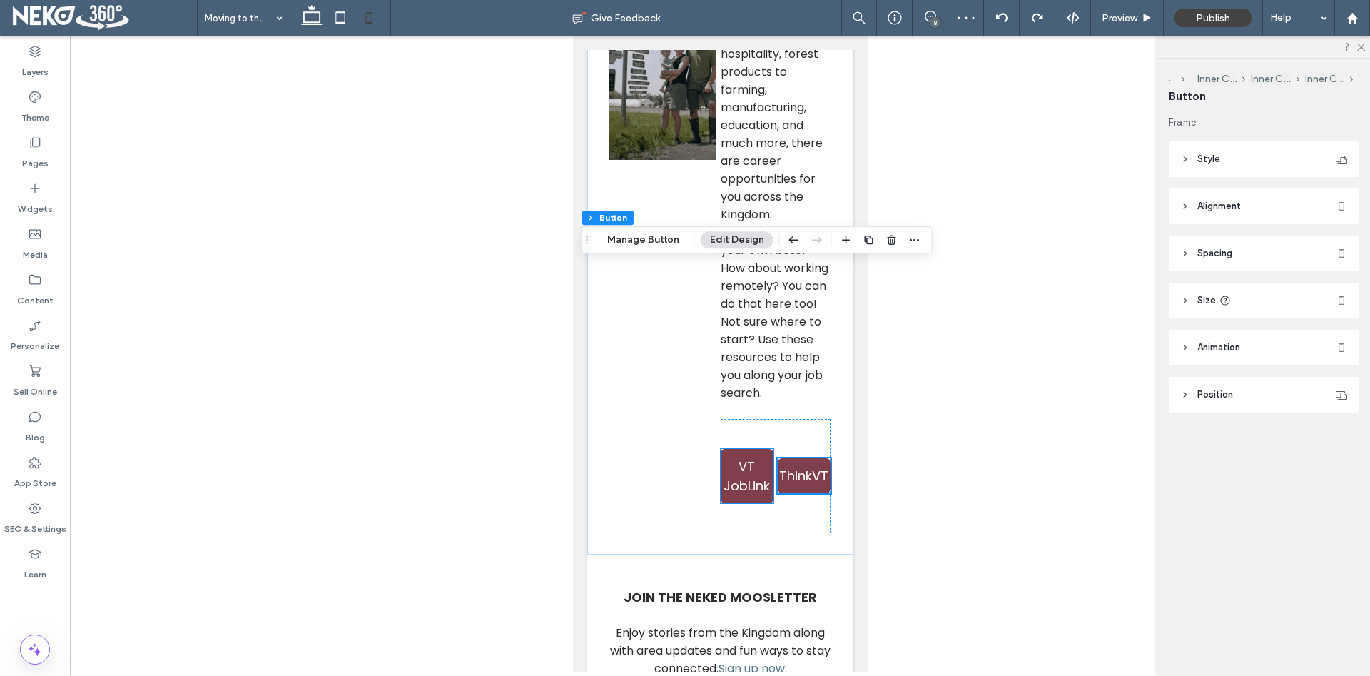
scroll to position [4244, 0]
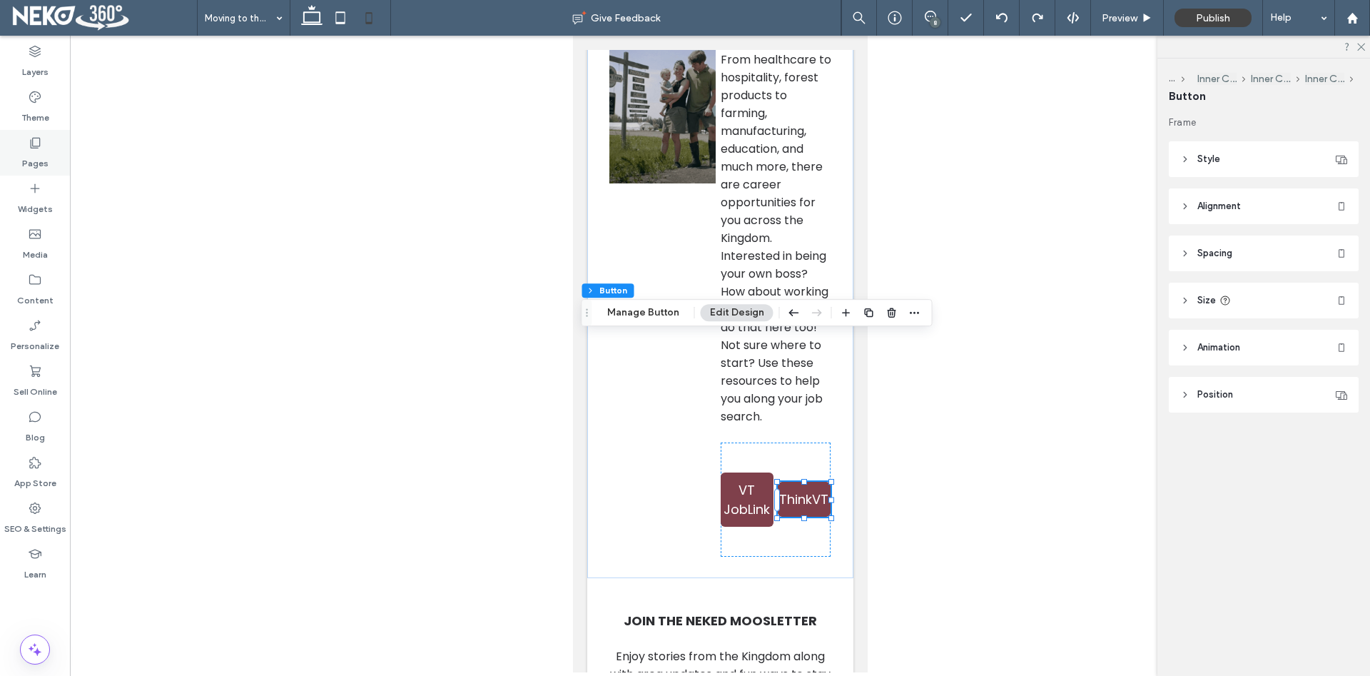
click at [54, 151] on div "Pages" at bounding box center [35, 153] width 70 height 46
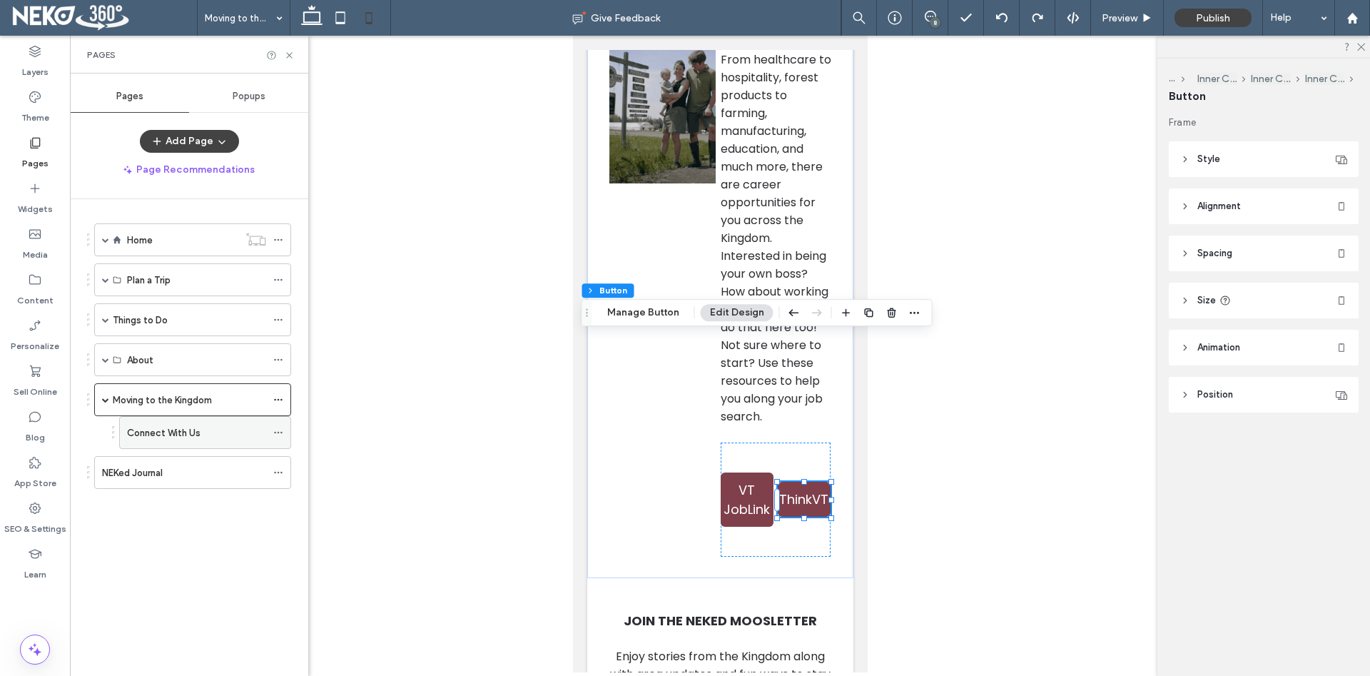
click at [148, 430] on label "Connect With Us" at bounding box center [163, 432] width 73 height 25
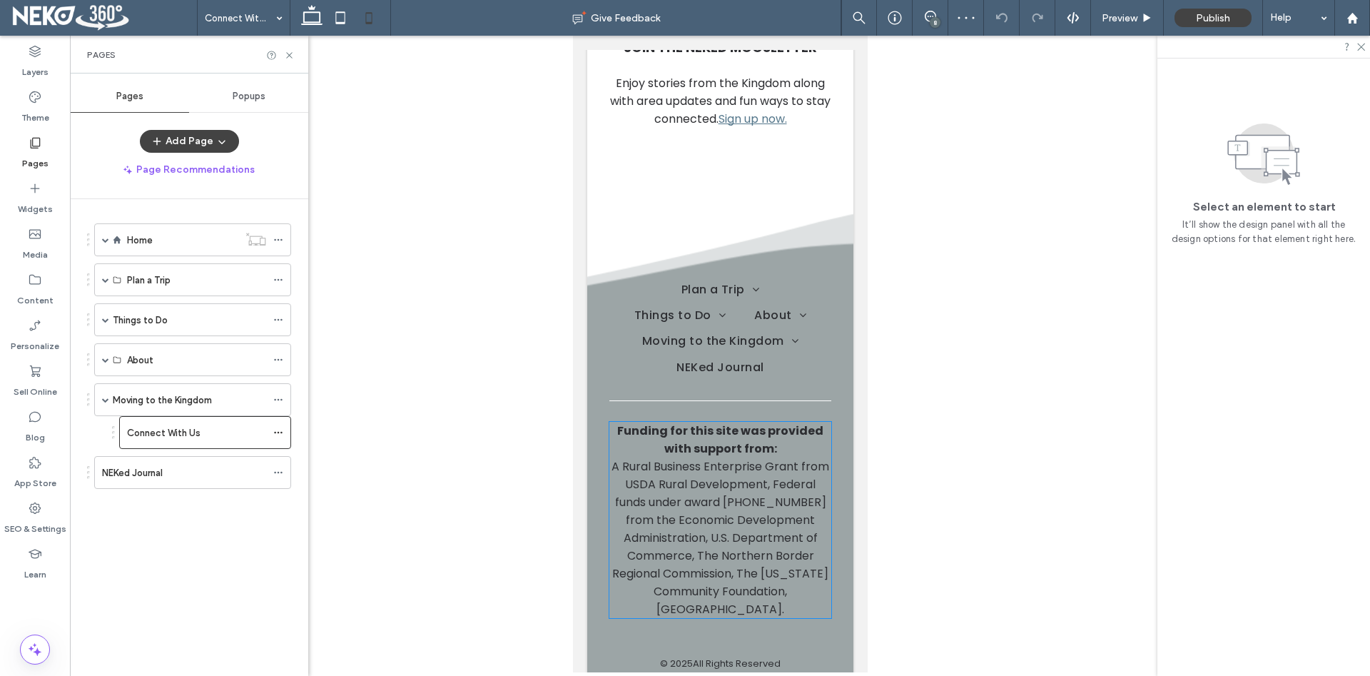
scroll to position [1746, 0]
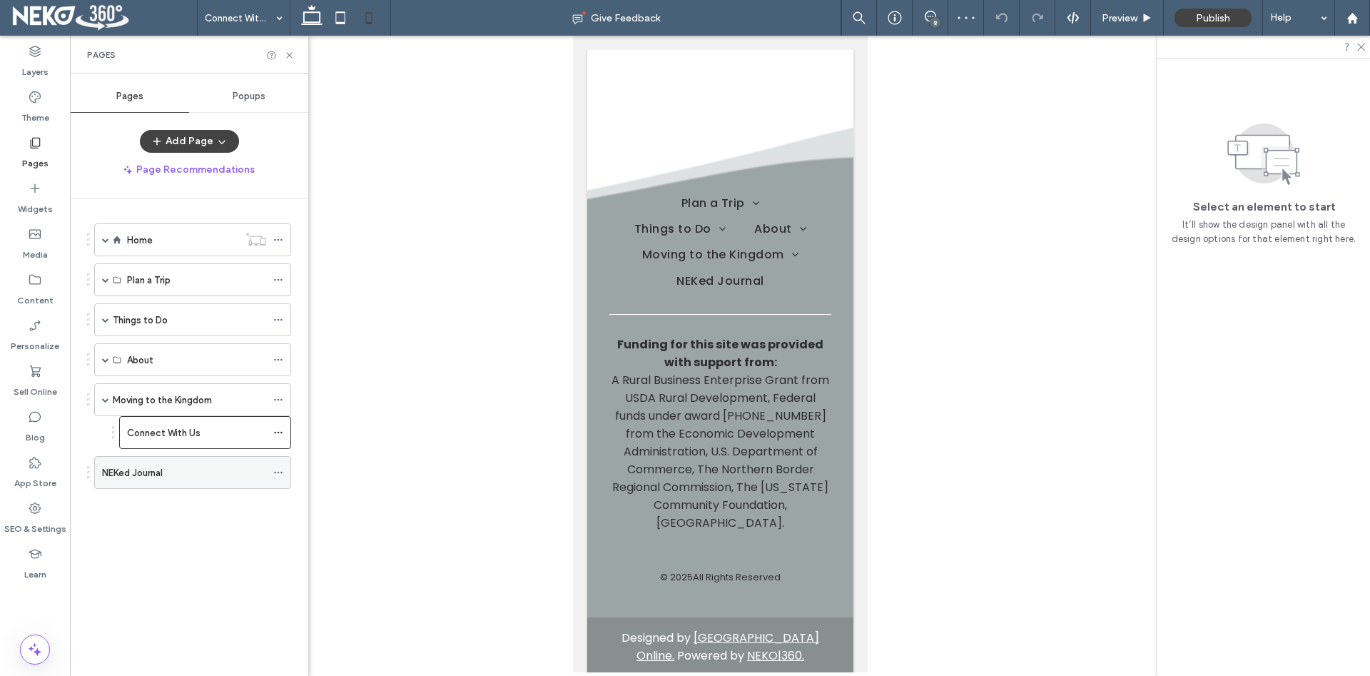
click at [175, 482] on div "NEKed Journal" at bounding box center [184, 472] width 164 height 31
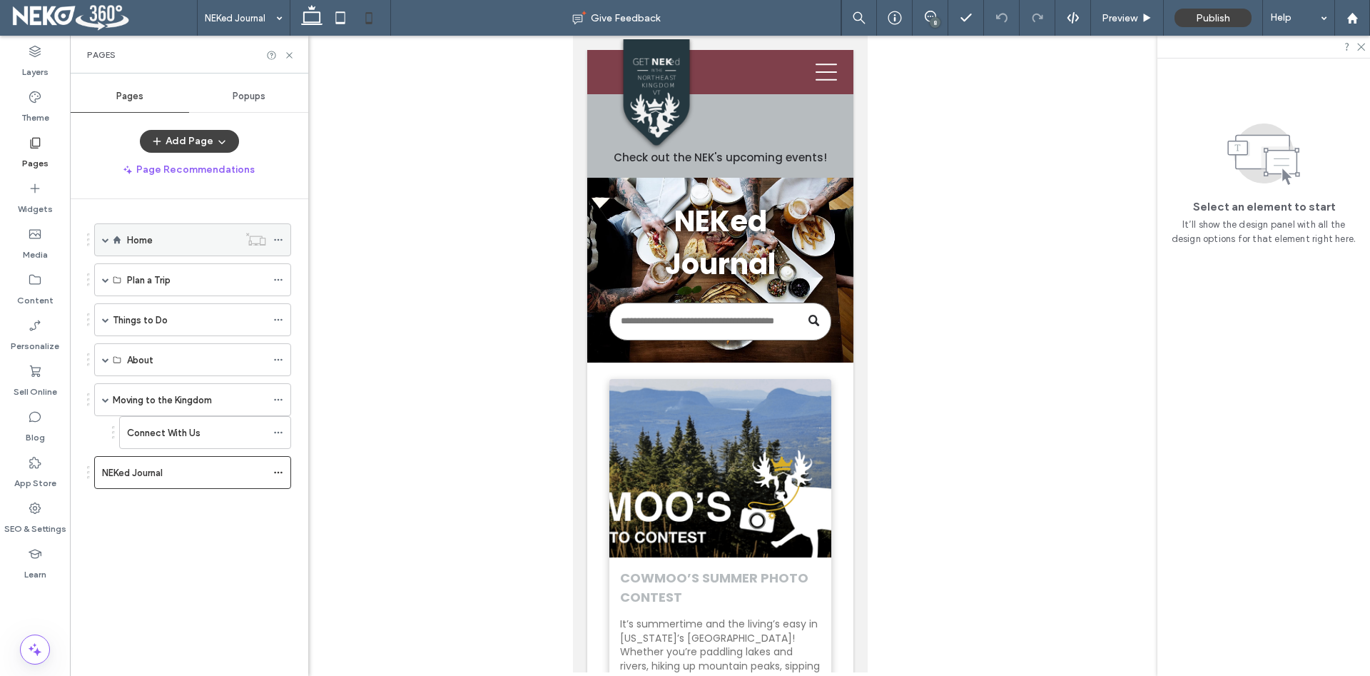
click at [157, 243] on div "Home" at bounding box center [182, 240] width 111 height 15
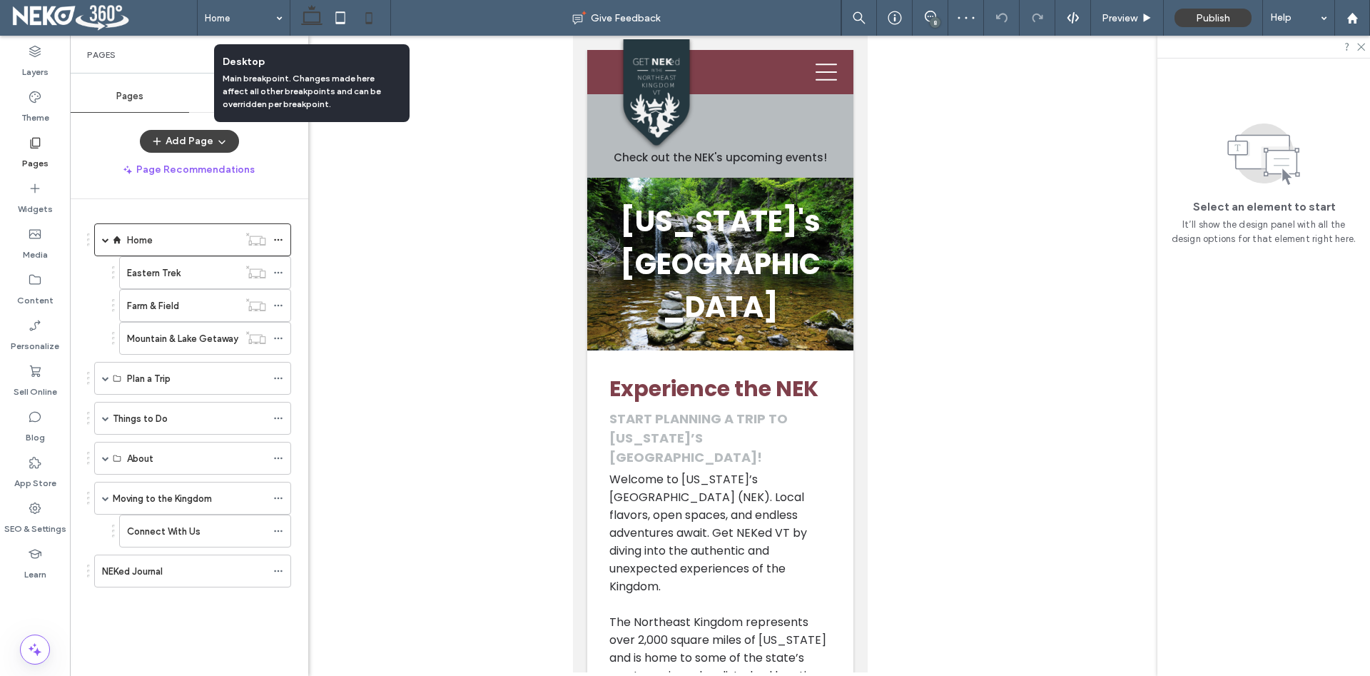
click at [310, 11] on icon at bounding box center [311, 18] width 29 height 29
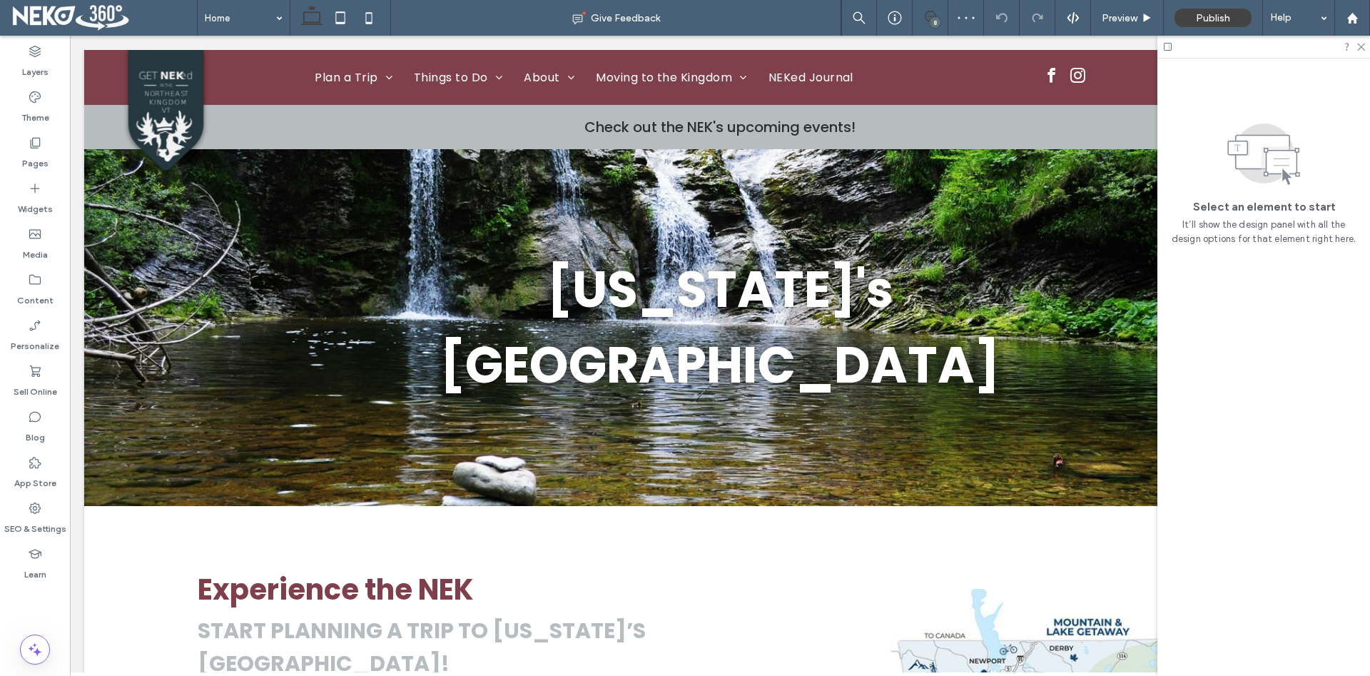
click at [929, 15] on icon at bounding box center [930, 16] width 11 height 11
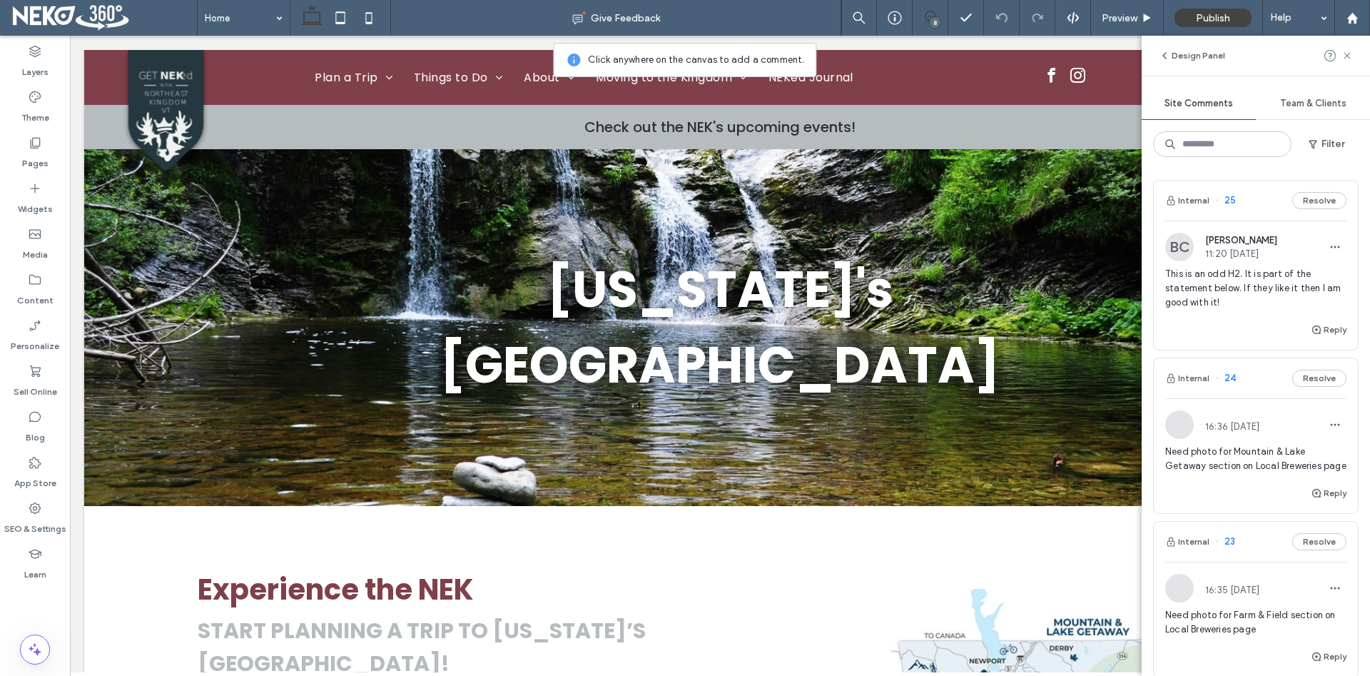
click at [1229, 289] on span "This is an odd H2. It is part of the statement below. If they like it then I am…" at bounding box center [1255, 288] width 181 height 43
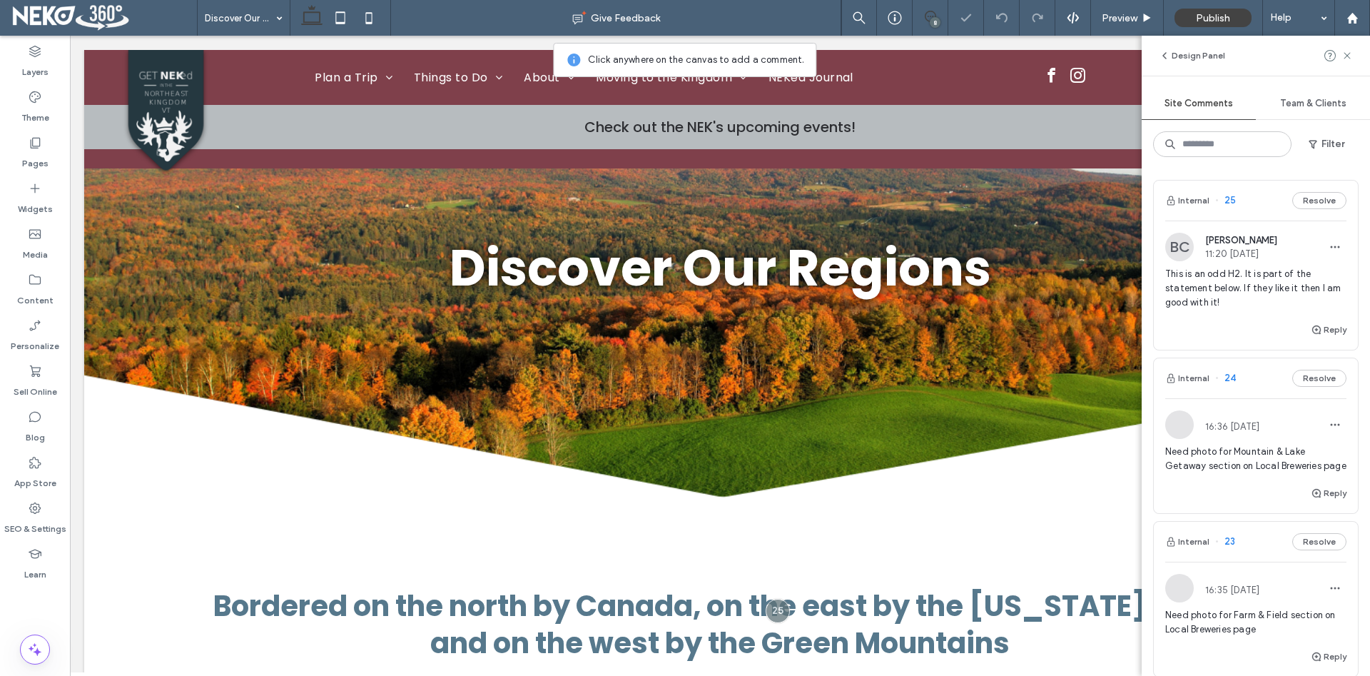
scroll to position [215, 0]
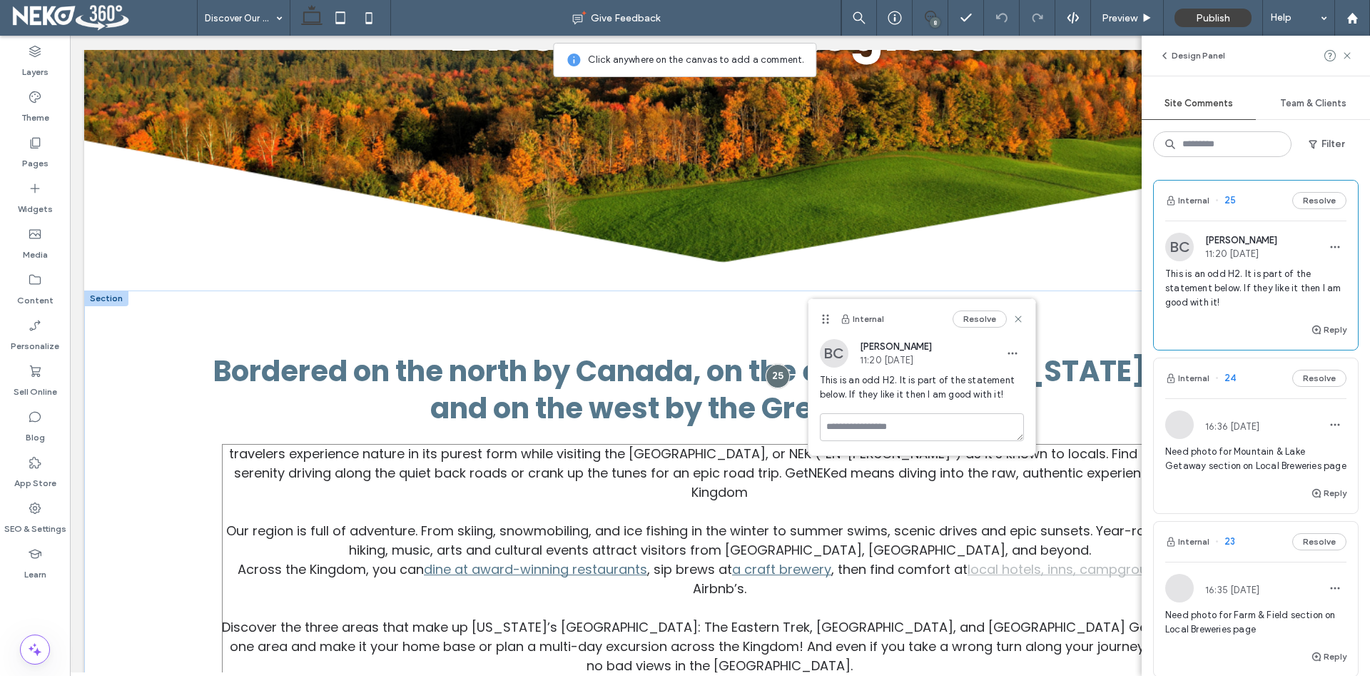
click at [1033, 560] on link "local hotels, inns, campgrounds" at bounding box center [1068, 569] width 203 height 18
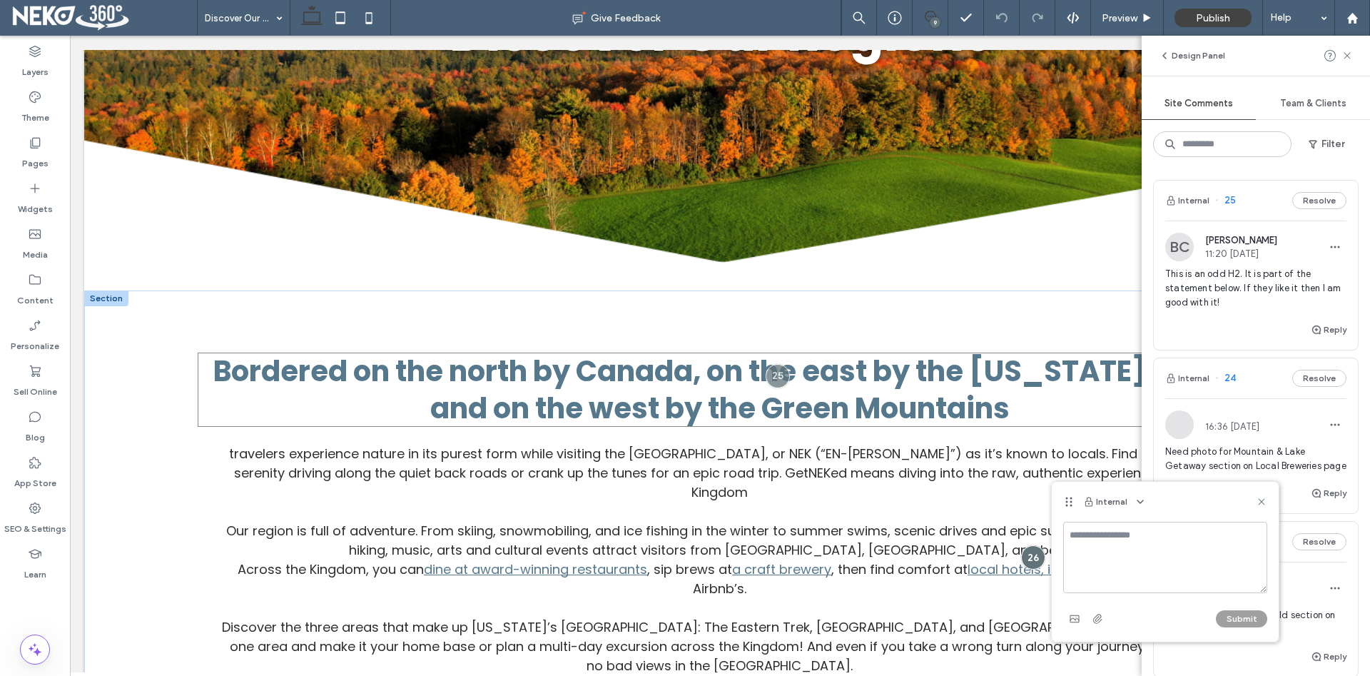
click at [920, 386] on span "Bordered on the north by Canada, on the east by the Connecticut River and on th…" at bounding box center [720, 389] width 1014 height 77
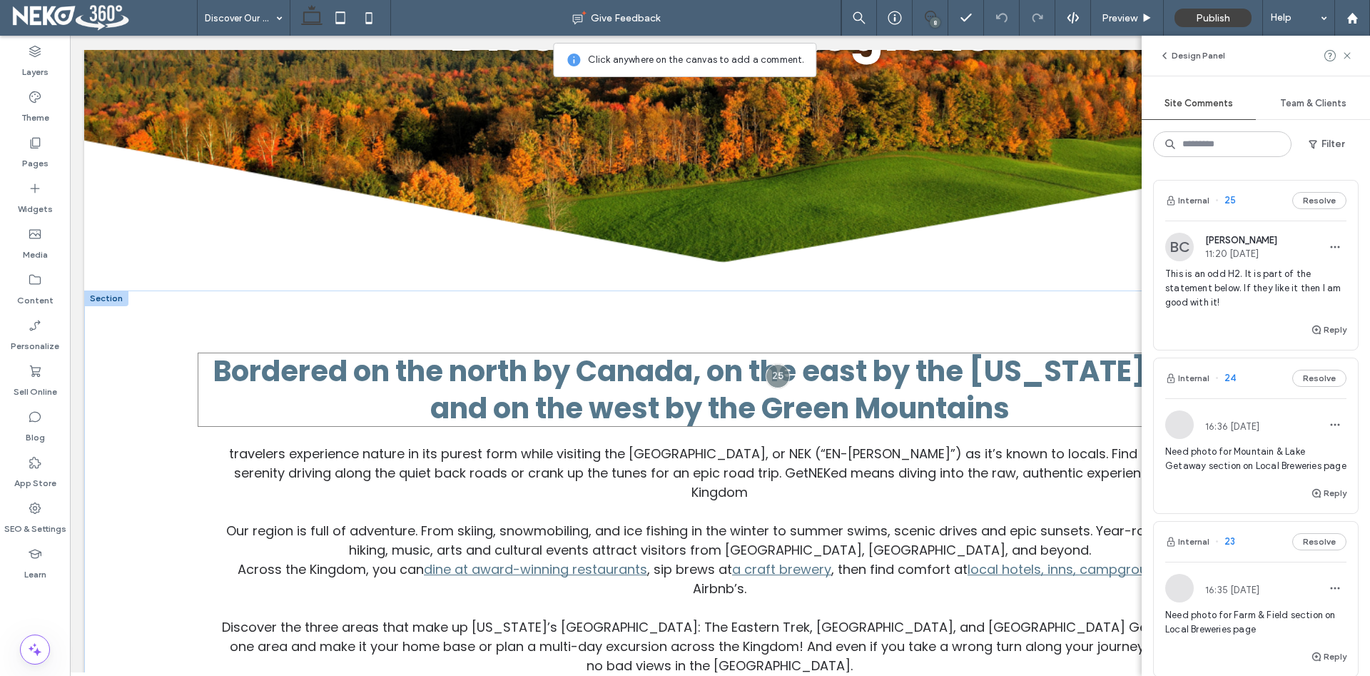
click at [917, 387] on span "Bordered on the north by Canada, on the east by the Connecticut River and on th…" at bounding box center [720, 389] width 1014 height 77
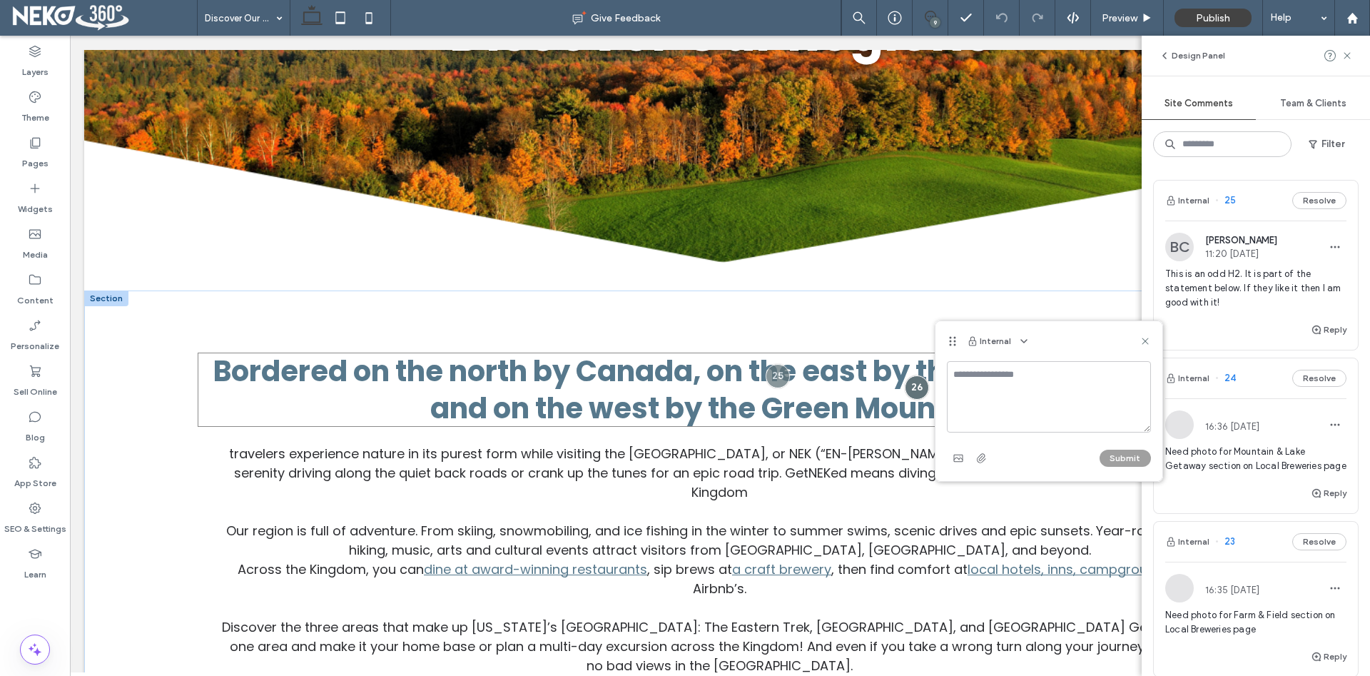
click at [854, 380] on span "Bordered on the north by Canada, on the east by the Connecticut River and on th…" at bounding box center [720, 389] width 1014 height 77
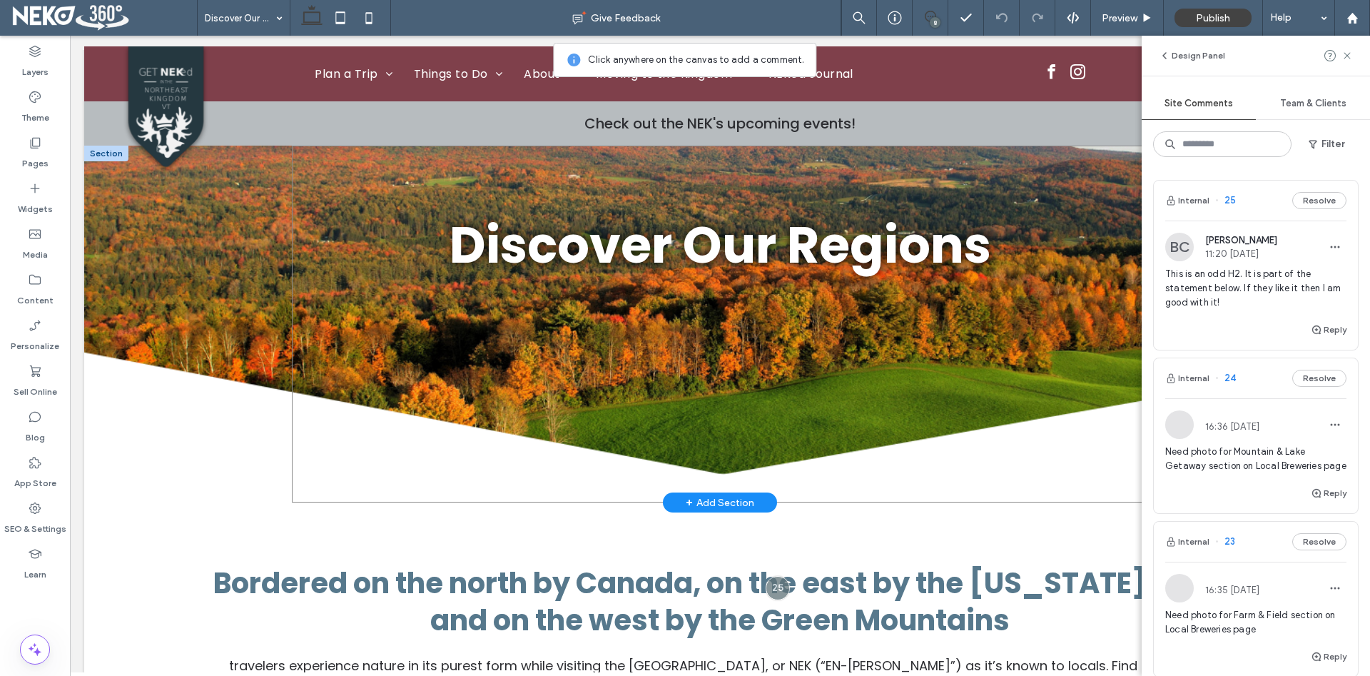
scroll to position [0, 0]
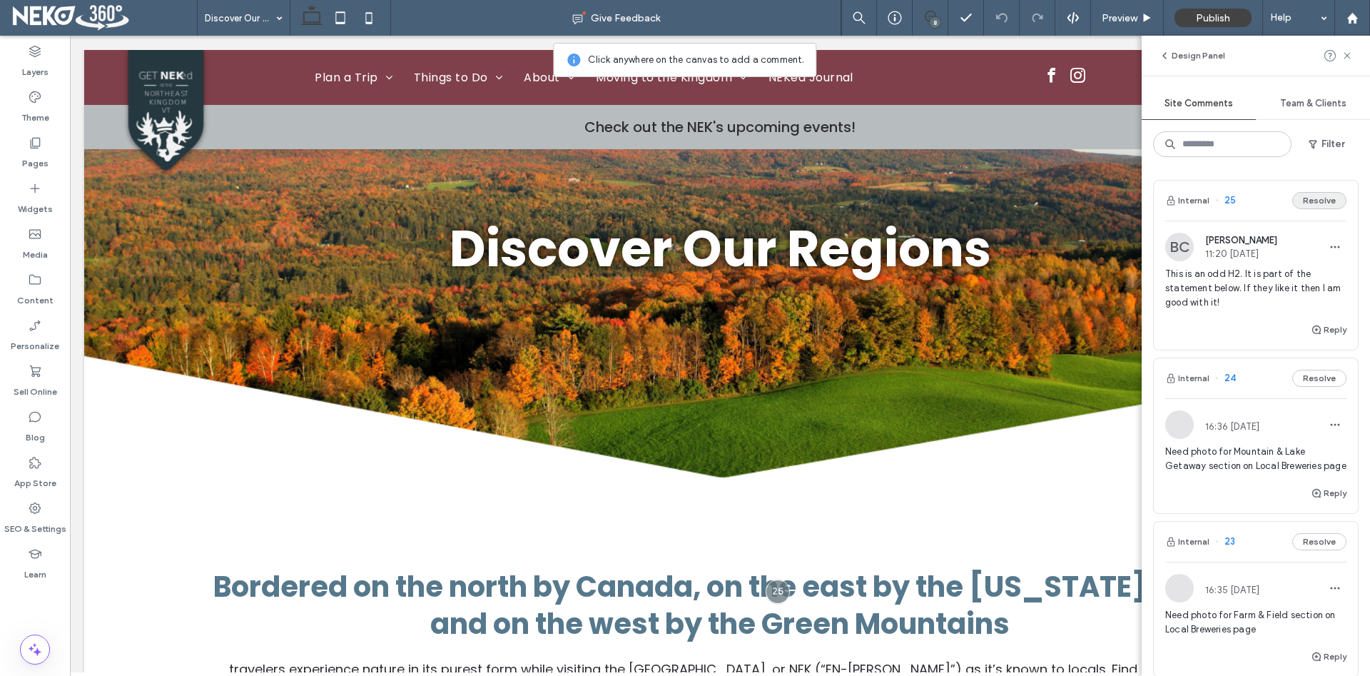
click at [1313, 194] on button "Resolve" at bounding box center [1319, 200] width 54 height 17
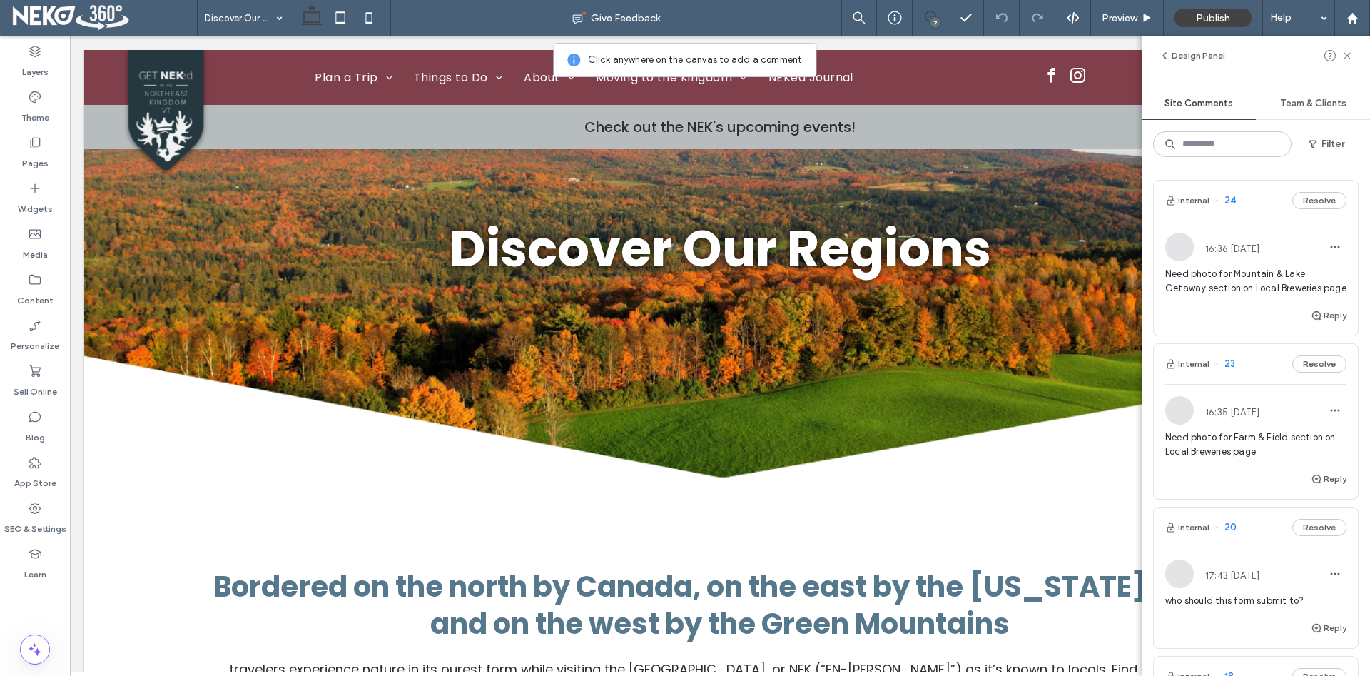
click at [1226, 291] on span "Need photo for Mountain & Lake Getaway section on Local Breweries page" at bounding box center [1255, 281] width 181 height 29
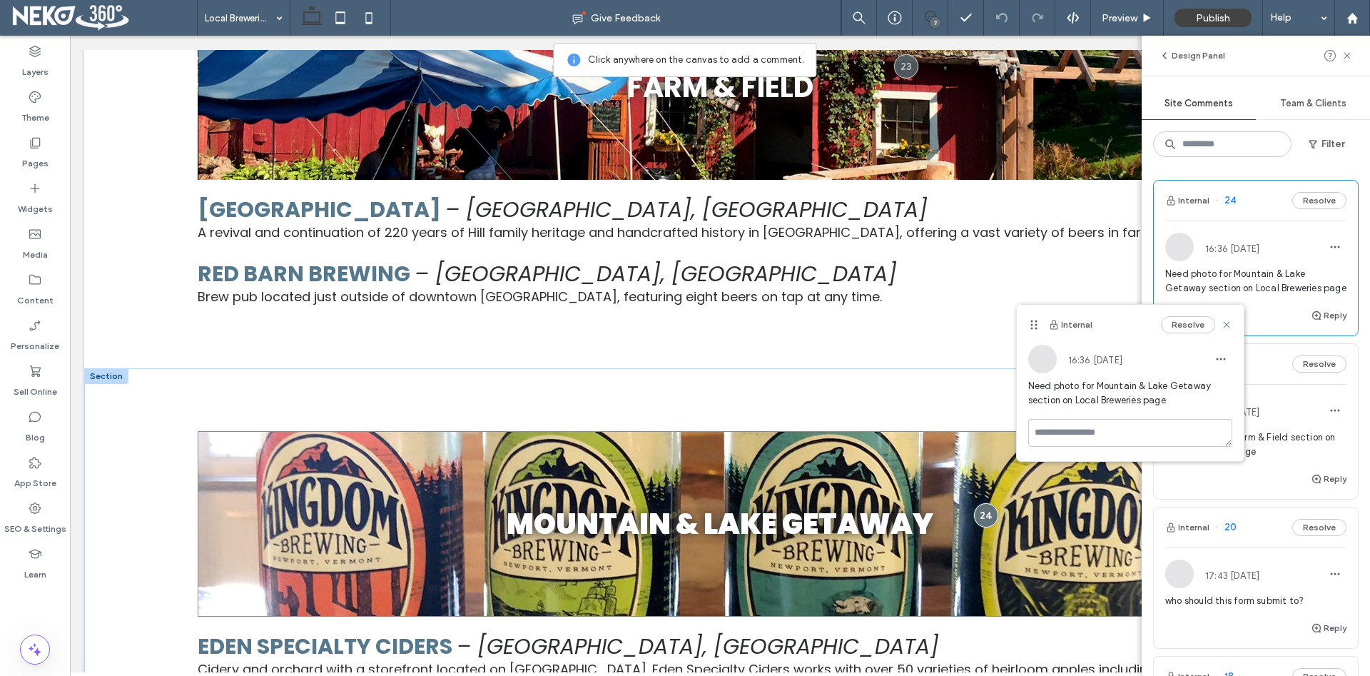
scroll to position [1841, 0]
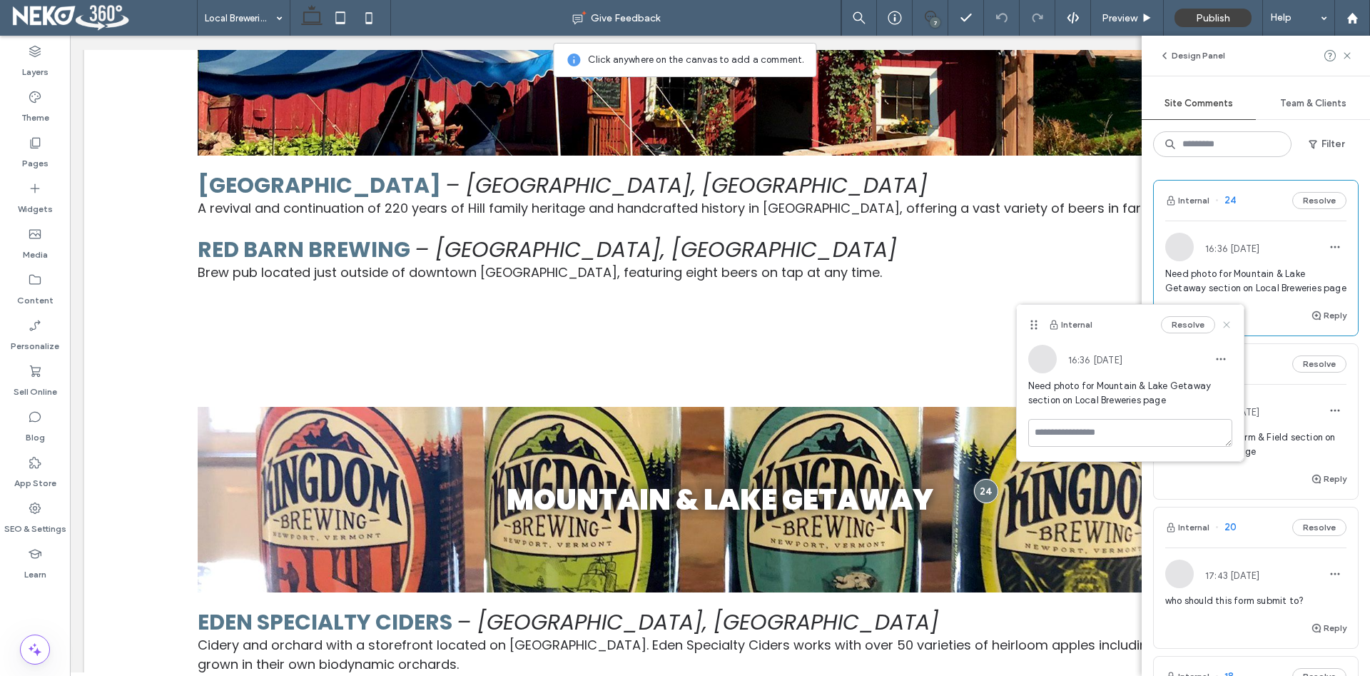
click at [1228, 324] on use at bounding box center [1226, 324] width 6 height 6
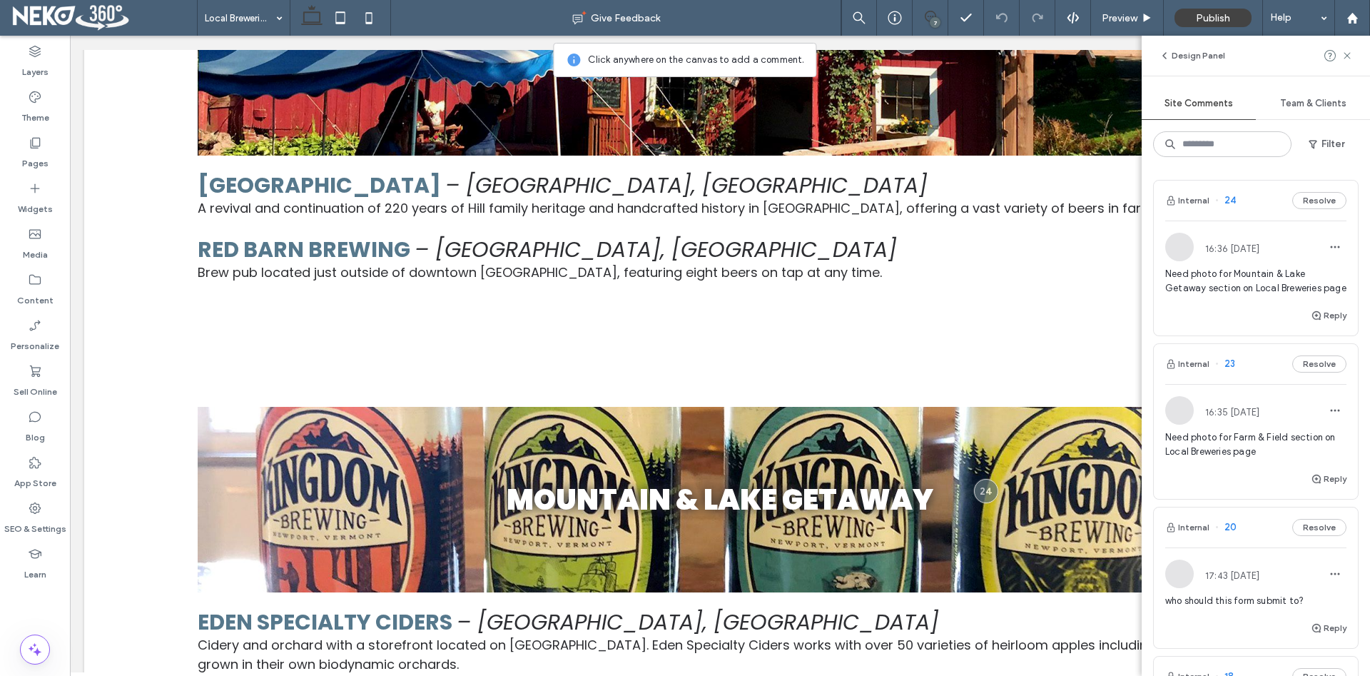
click at [1233, 456] on span "Need photo for Farm & Field section on Local Breweries page" at bounding box center [1255, 444] width 181 height 29
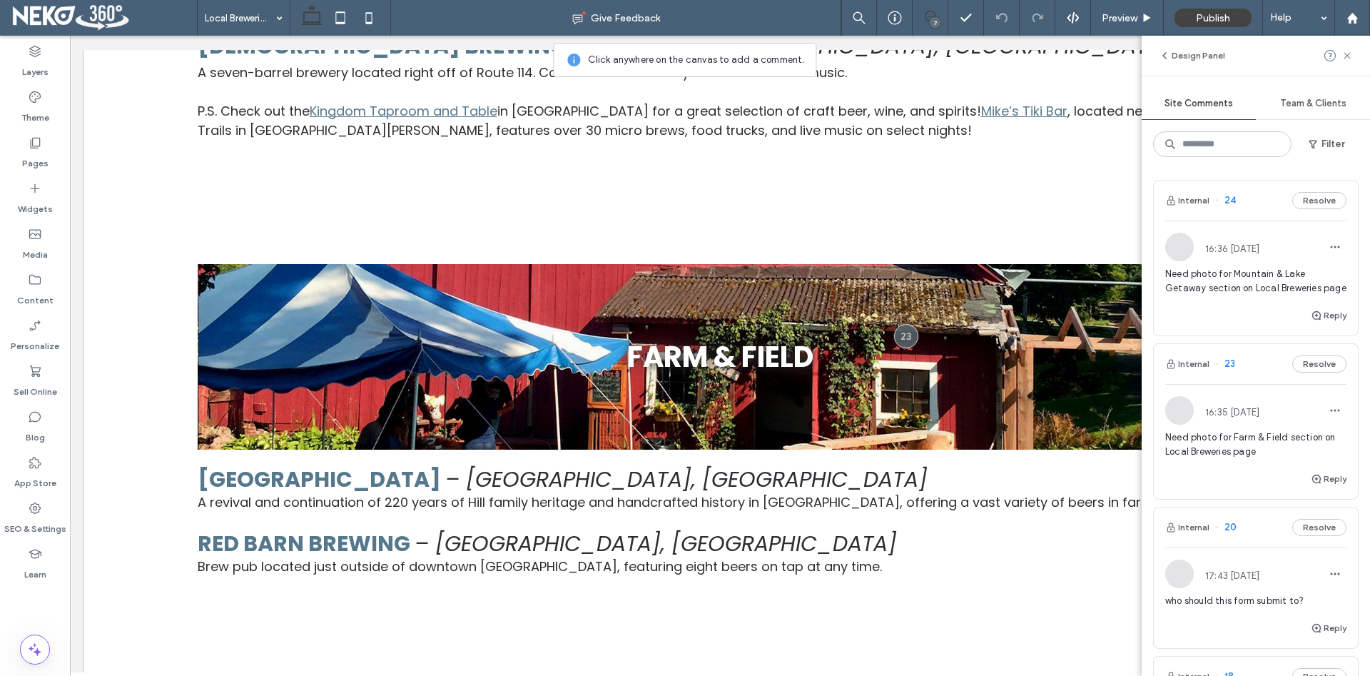
scroll to position [1477, 0]
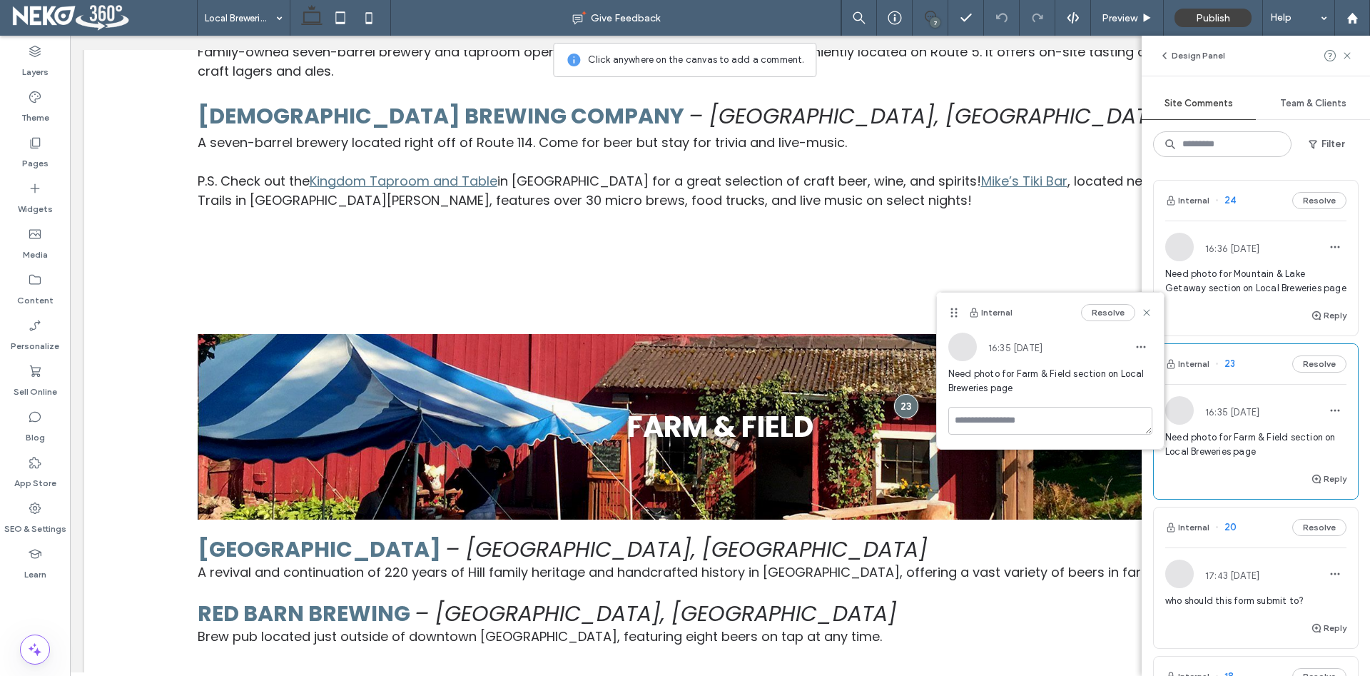
click at [1261, 606] on span "who should this form submit to?" at bounding box center [1255, 601] width 181 height 14
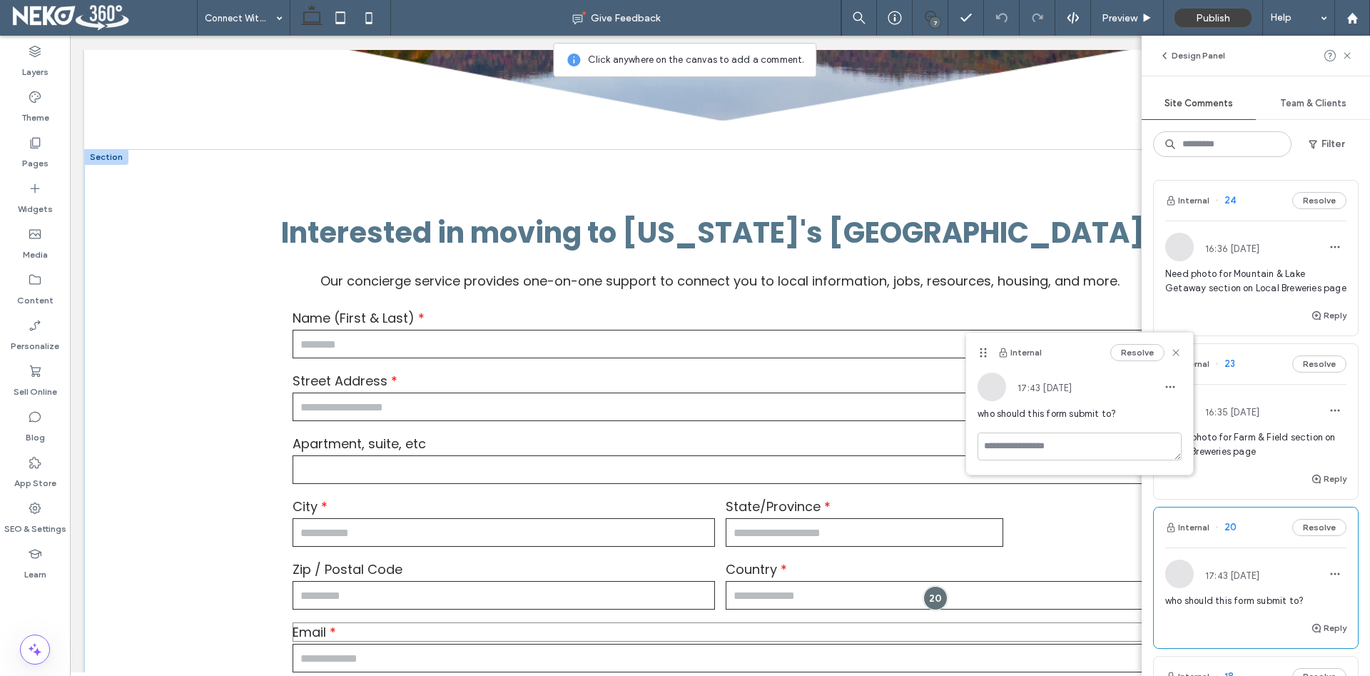
scroll to position [262, 0]
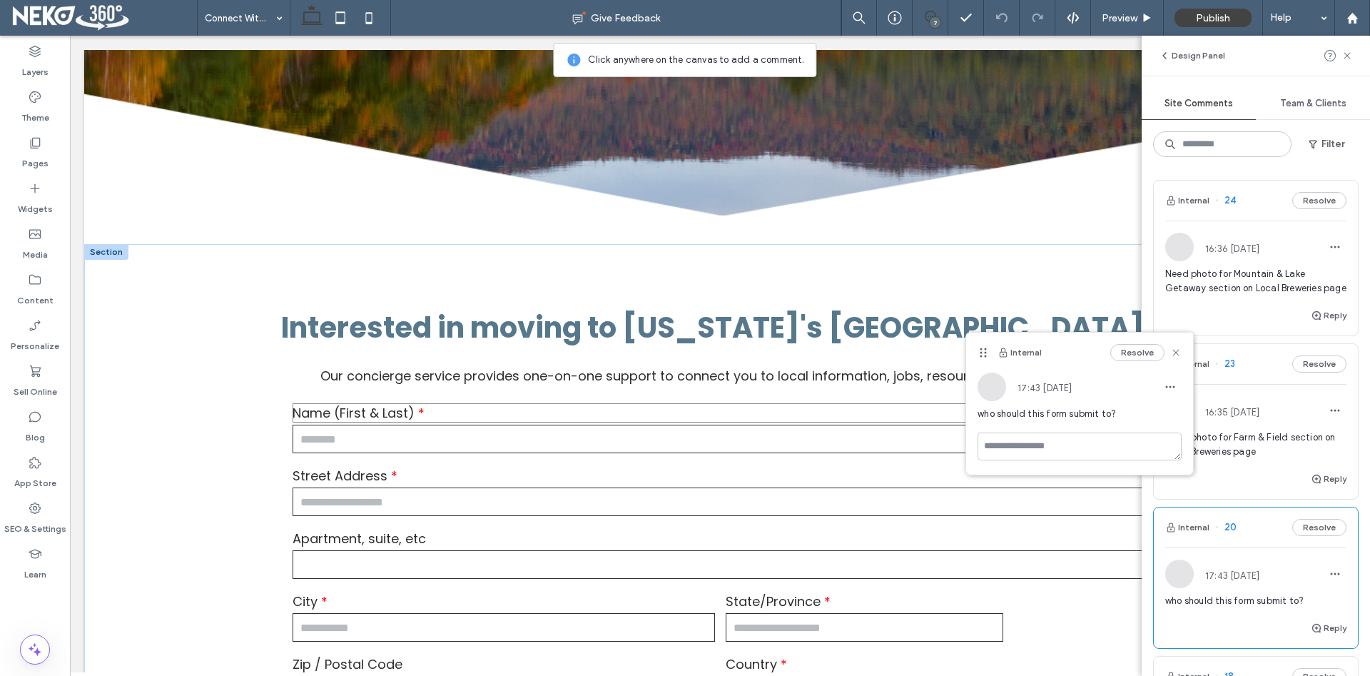
click at [597, 404] on label "Name (First & Last)" at bounding box center [719, 412] width 855 height 19
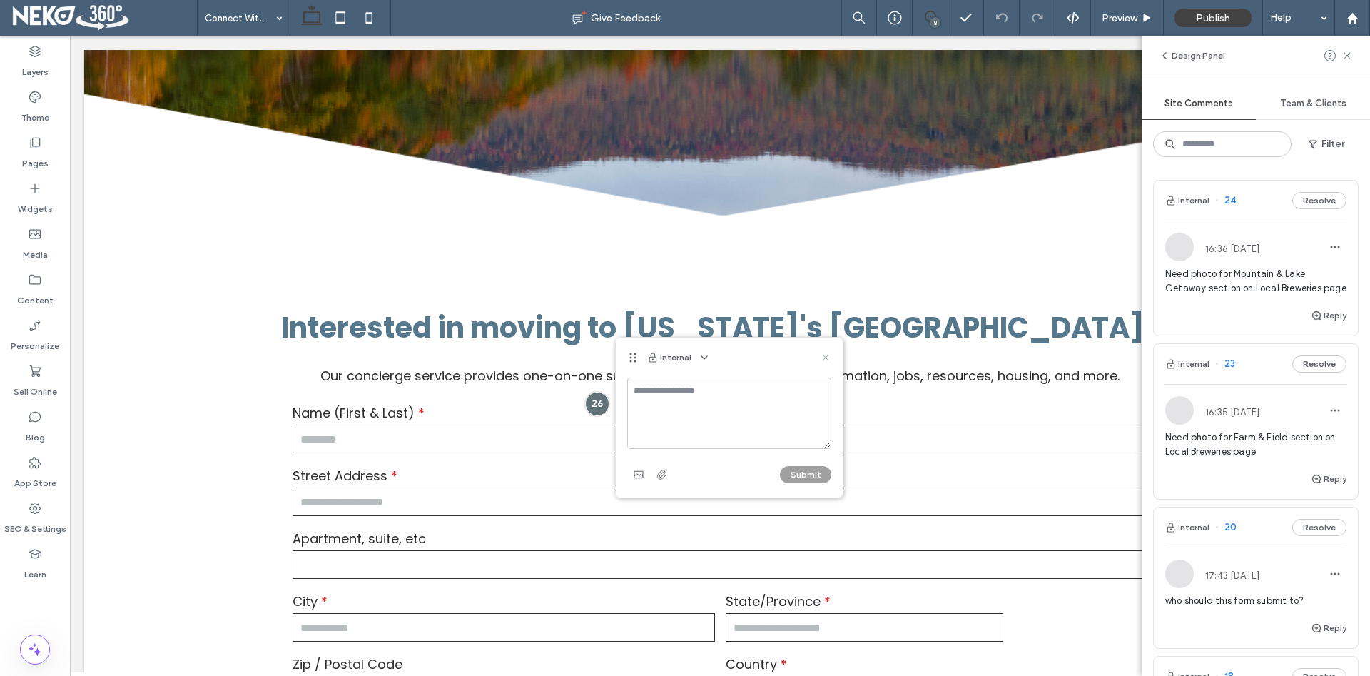
click at [823, 356] on icon at bounding box center [825, 357] width 11 height 11
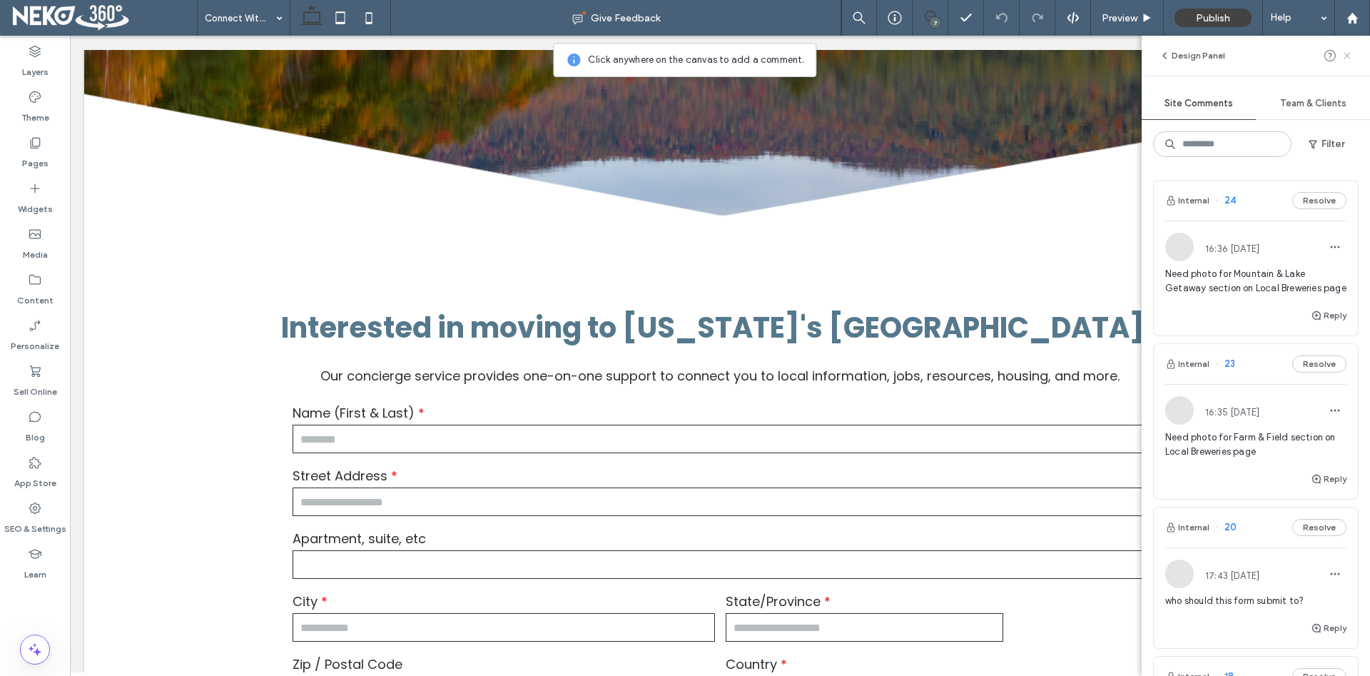
click at [1347, 58] on icon at bounding box center [1346, 55] width 11 height 11
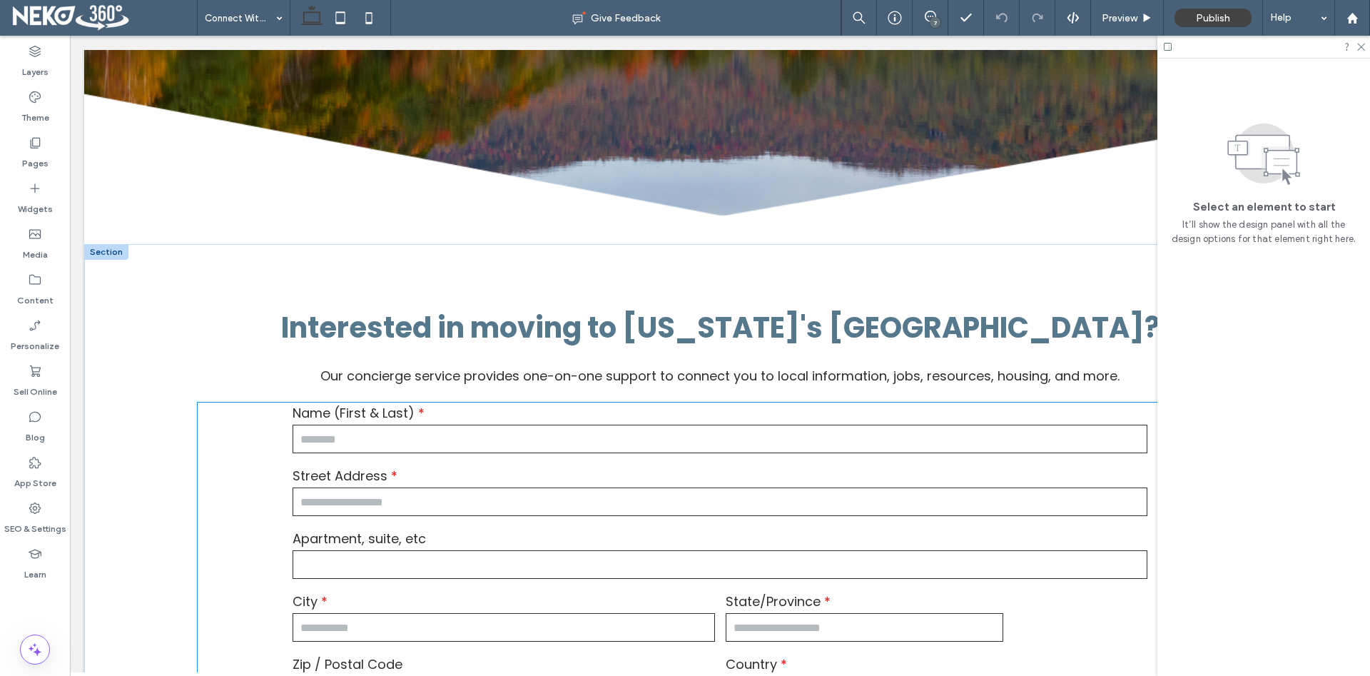
click at [668, 407] on label "Name (First & Last)" at bounding box center [719, 412] width 855 height 19
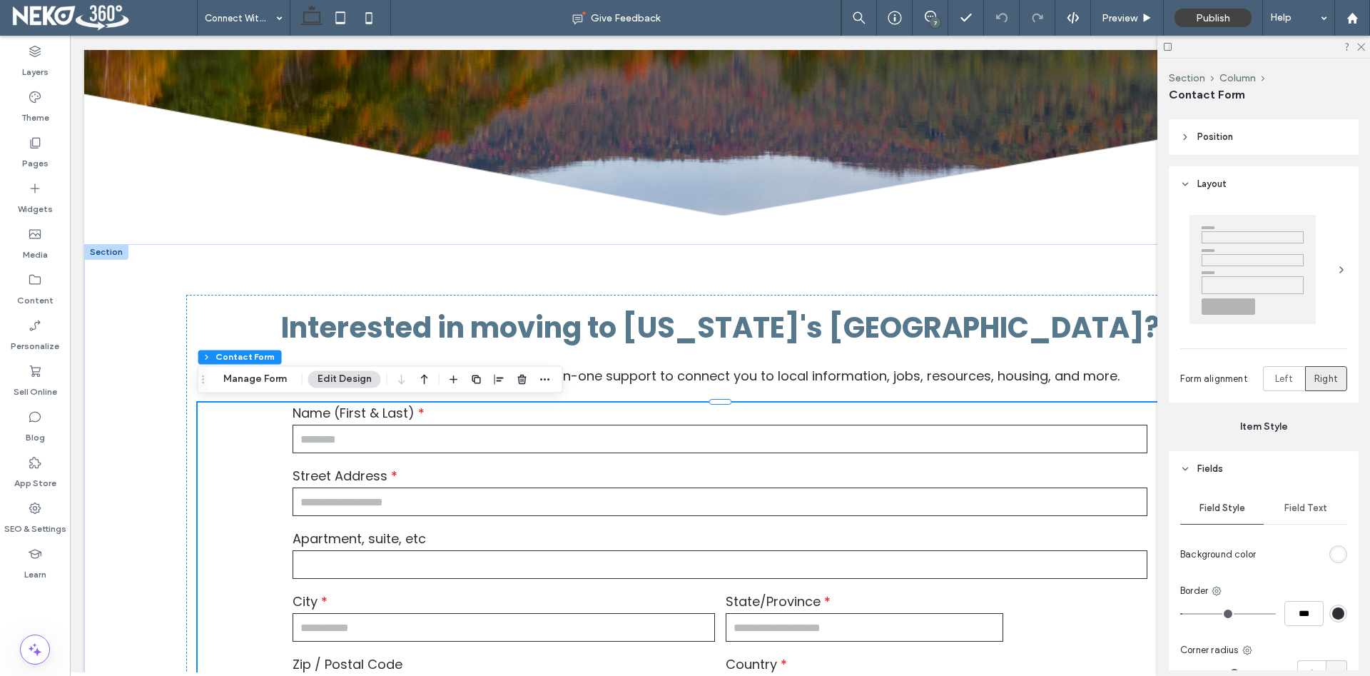
scroll to position [291, 0]
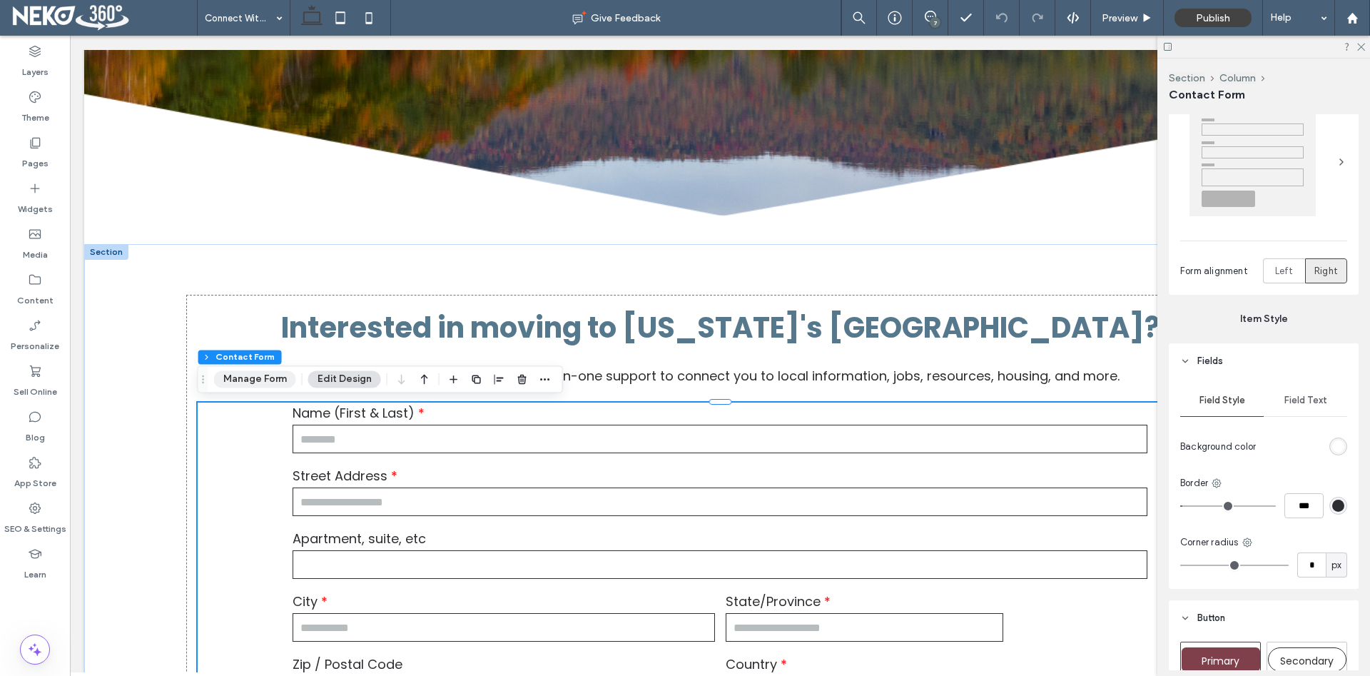
click at [270, 375] on button "Manage Form" at bounding box center [255, 378] width 82 height 17
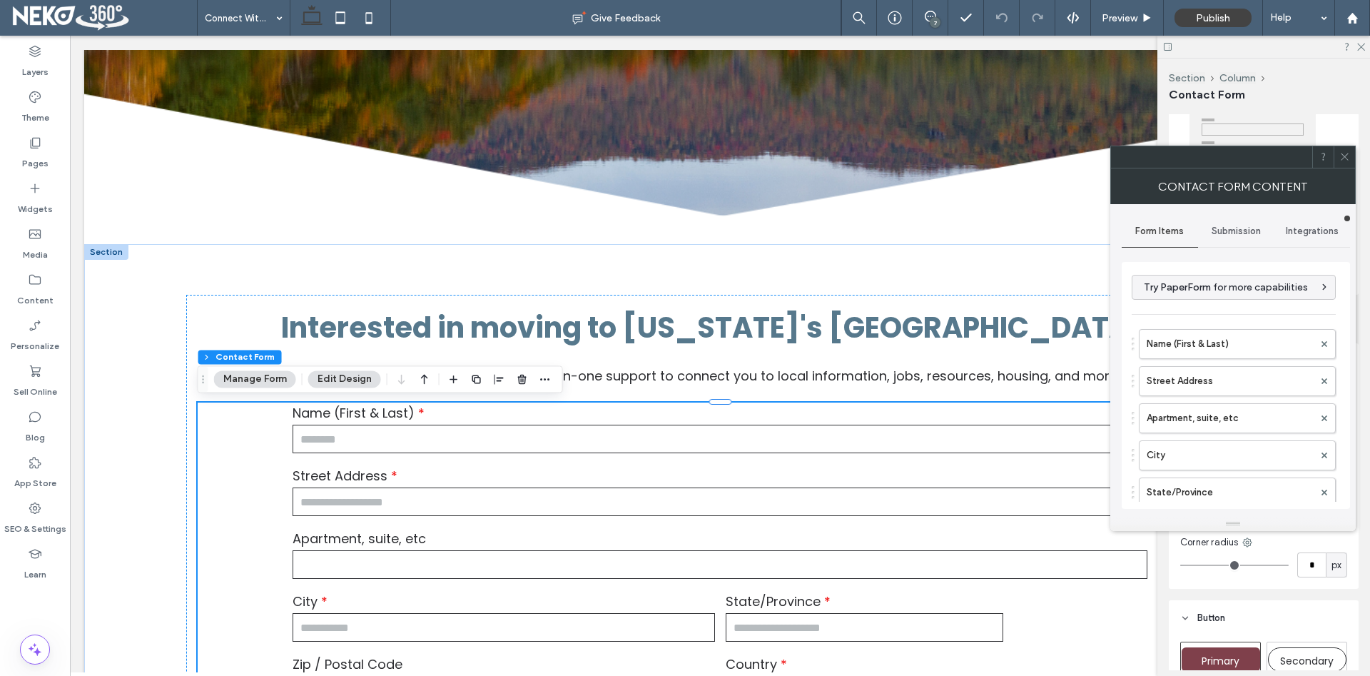
click at [1256, 234] on span "Submission" at bounding box center [1235, 230] width 49 height 11
click at [1216, 295] on label "New submission notification" at bounding box center [1236, 298] width 190 height 29
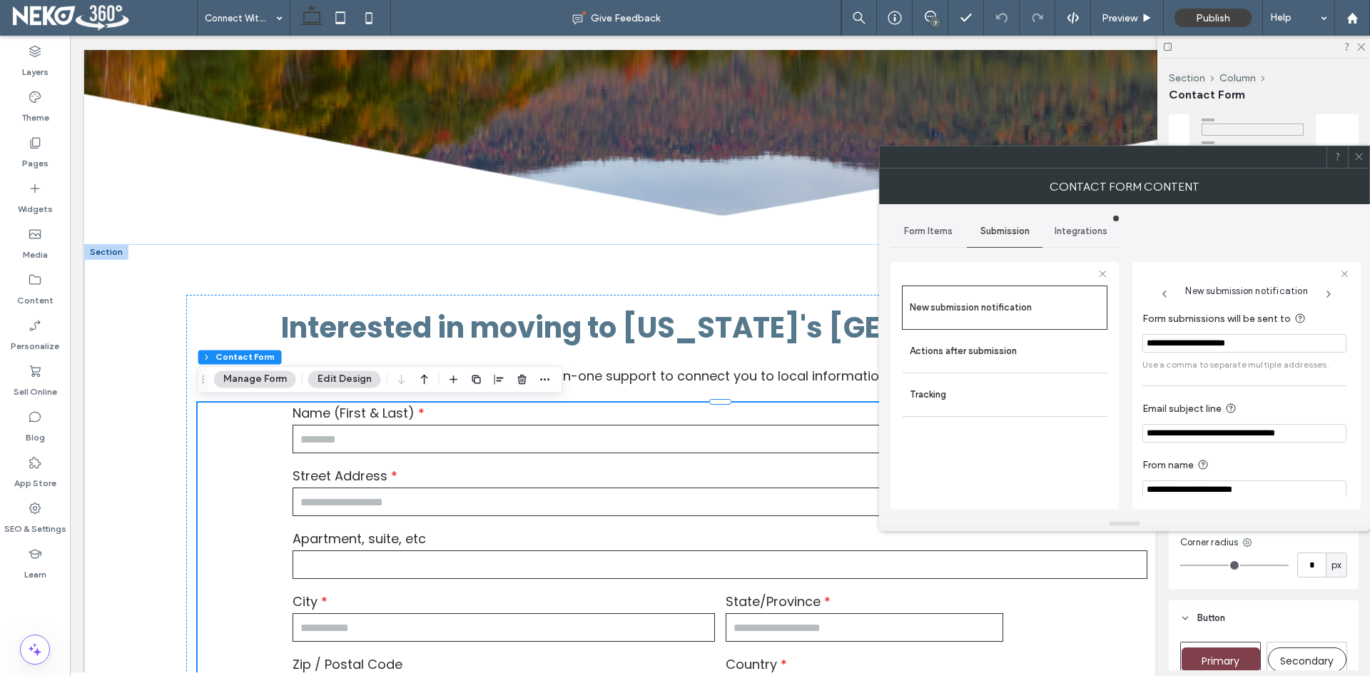
click at [1360, 155] on use at bounding box center [1358, 156] width 7 height 7
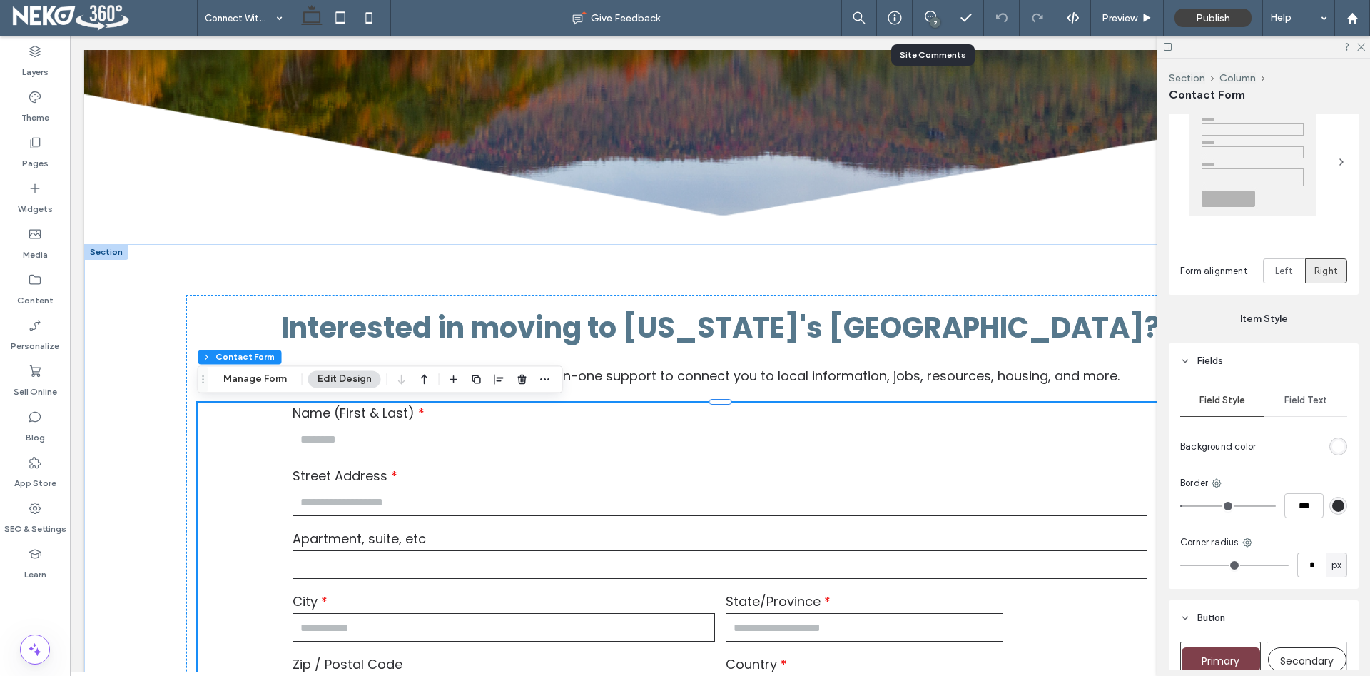
drag, startPoint x: 927, startPoint y: 10, endPoint x: 910, endPoint y: 35, distance: 30.3
click at [927, 10] on div "7" at bounding box center [930, 18] width 36 height 36
click at [933, 18] on div "7" at bounding box center [935, 22] width 11 height 11
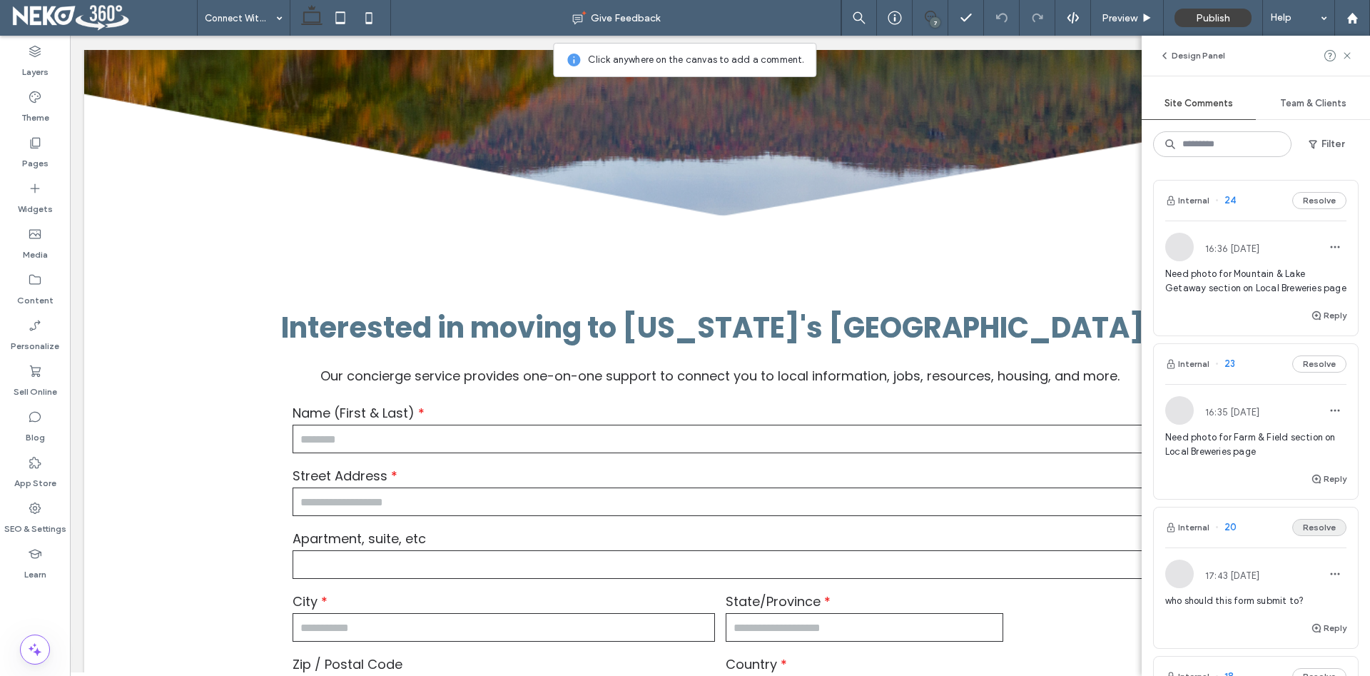
click at [1319, 528] on button "Resolve" at bounding box center [1319, 527] width 54 height 17
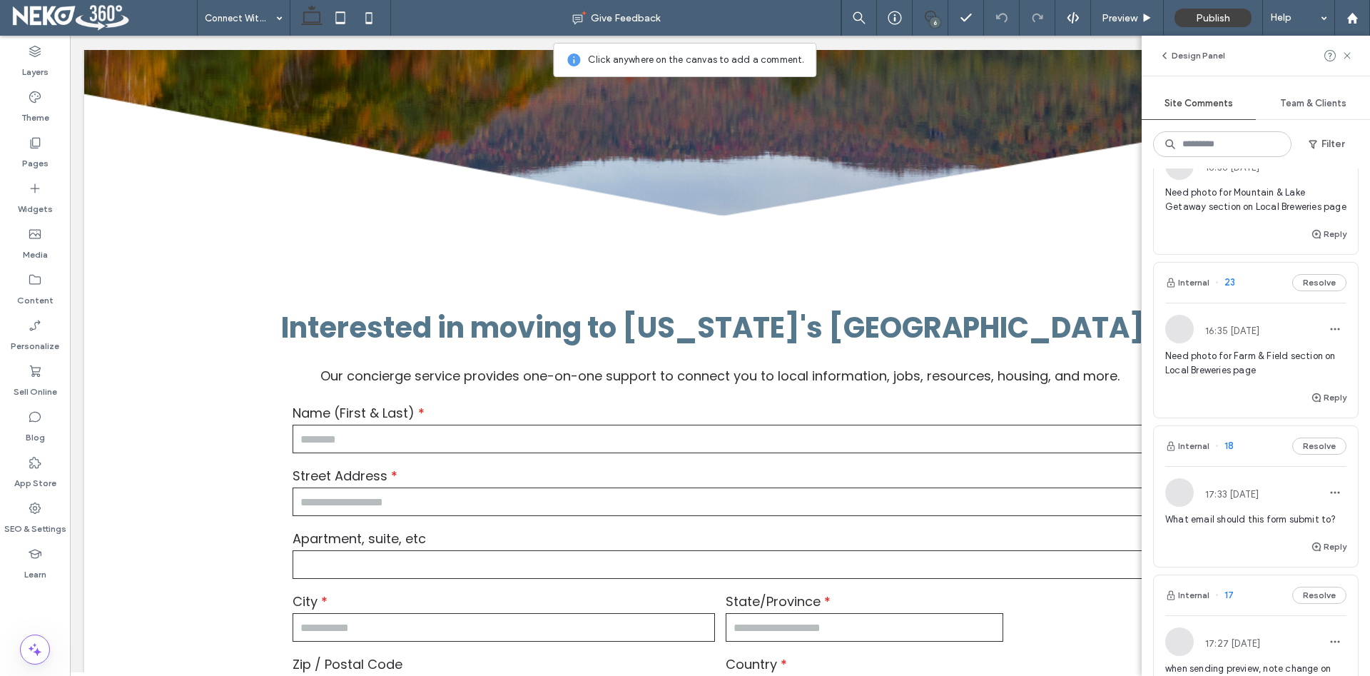
click at [1229, 526] on div "What email should this form submit to?" at bounding box center [1255, 525] width 181 height 26
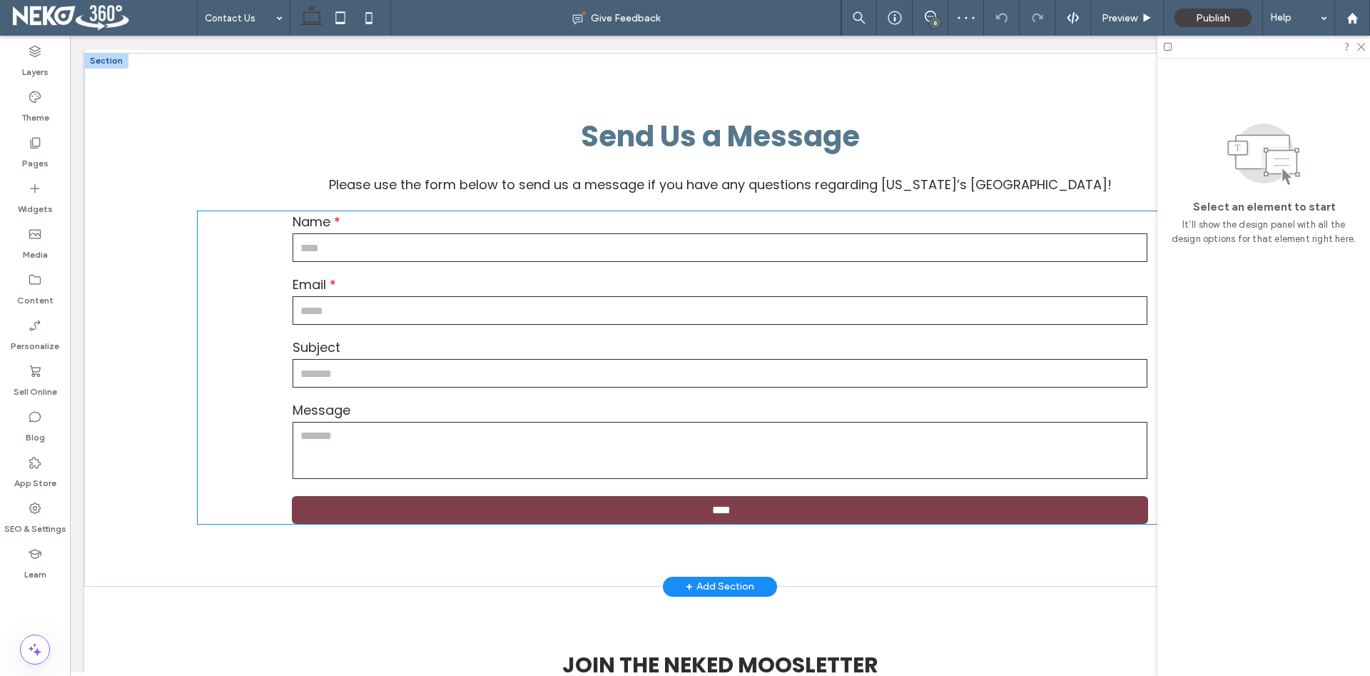
click at [840, 279] on label "Email" at bounding box center [719, 284] width 855 height 19
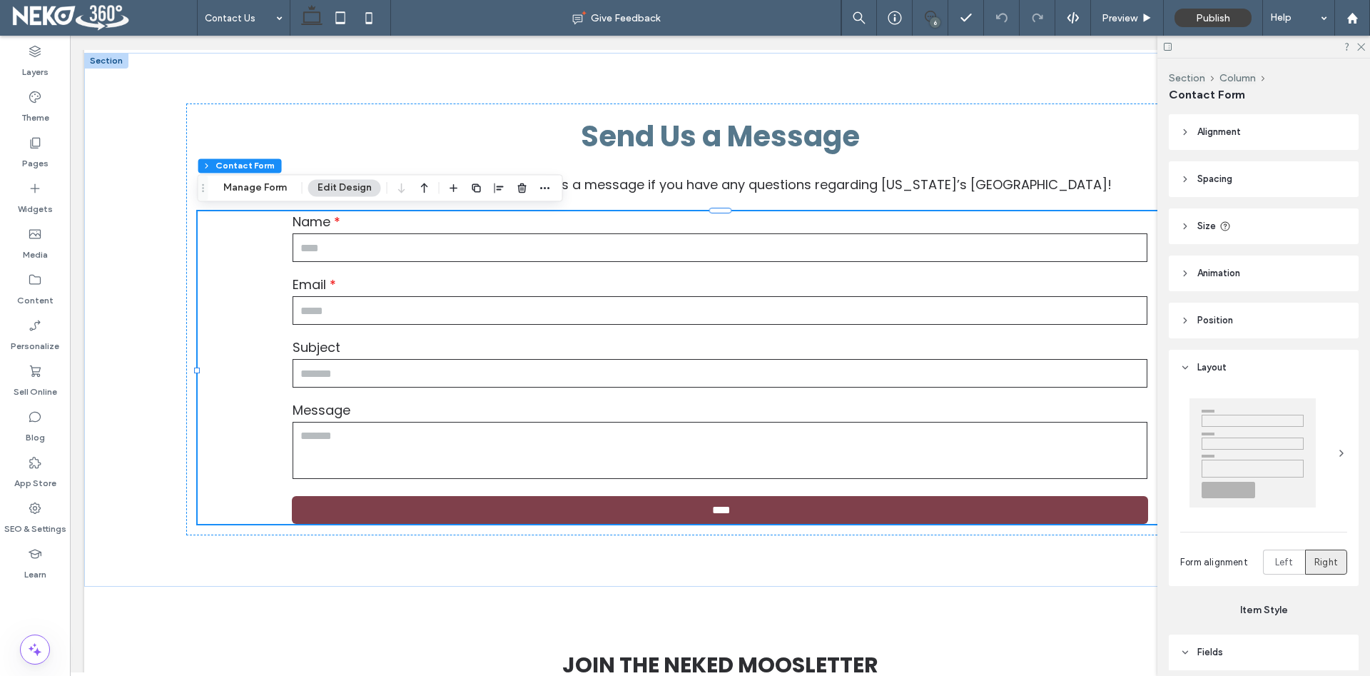
click at [932, 14] on icon at bounding box center [930, 16] width 11 height 11
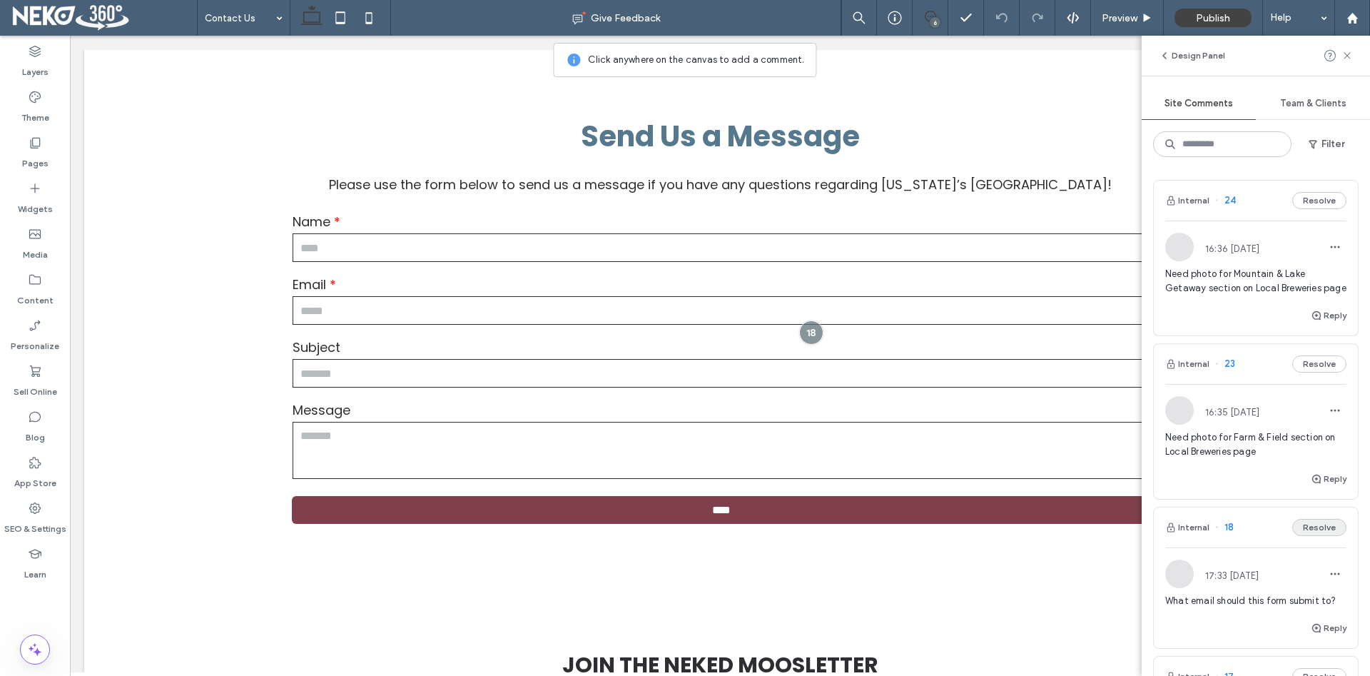
click at [1316, 524] on button "Resolve" at bounding box center [1319, 527] width 54 height 17
click at [1234, 605] on span "when sending preview, note change on partners section. NEK Chamber larger/separ…" at bounding box center [1255, 615] width 181 height 43
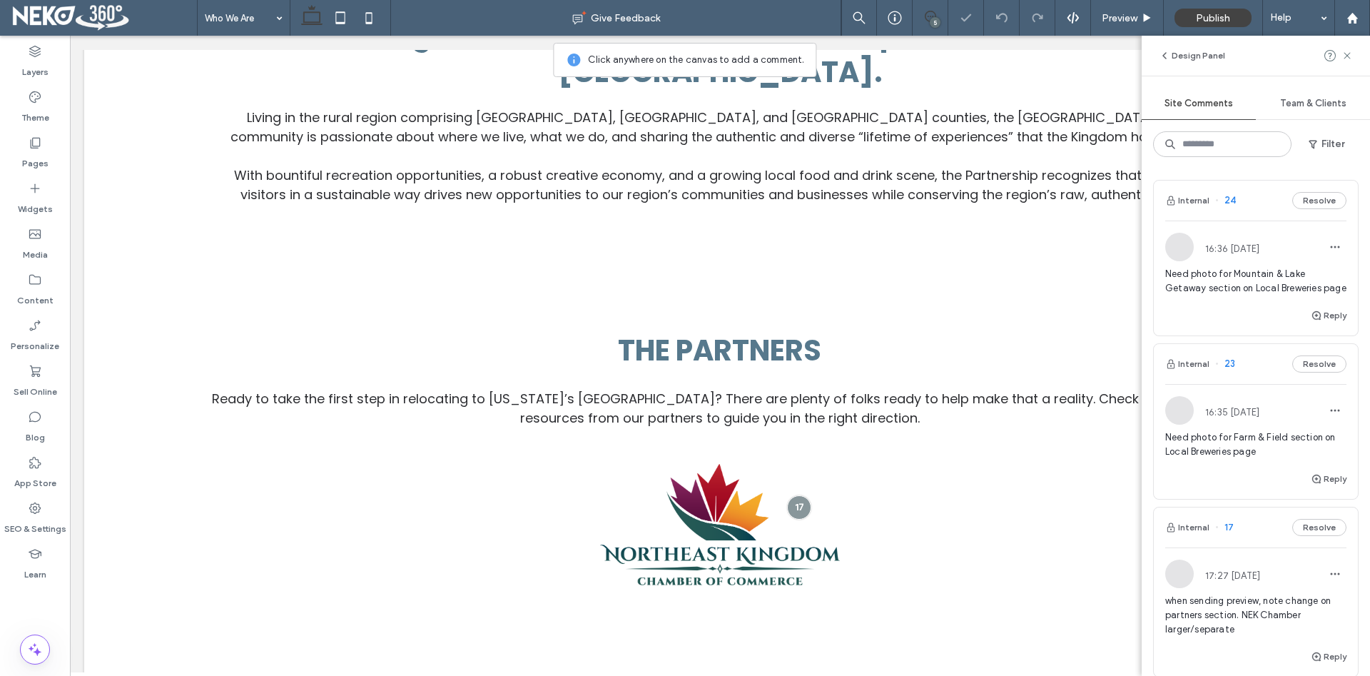
scroll to position [723, 0]
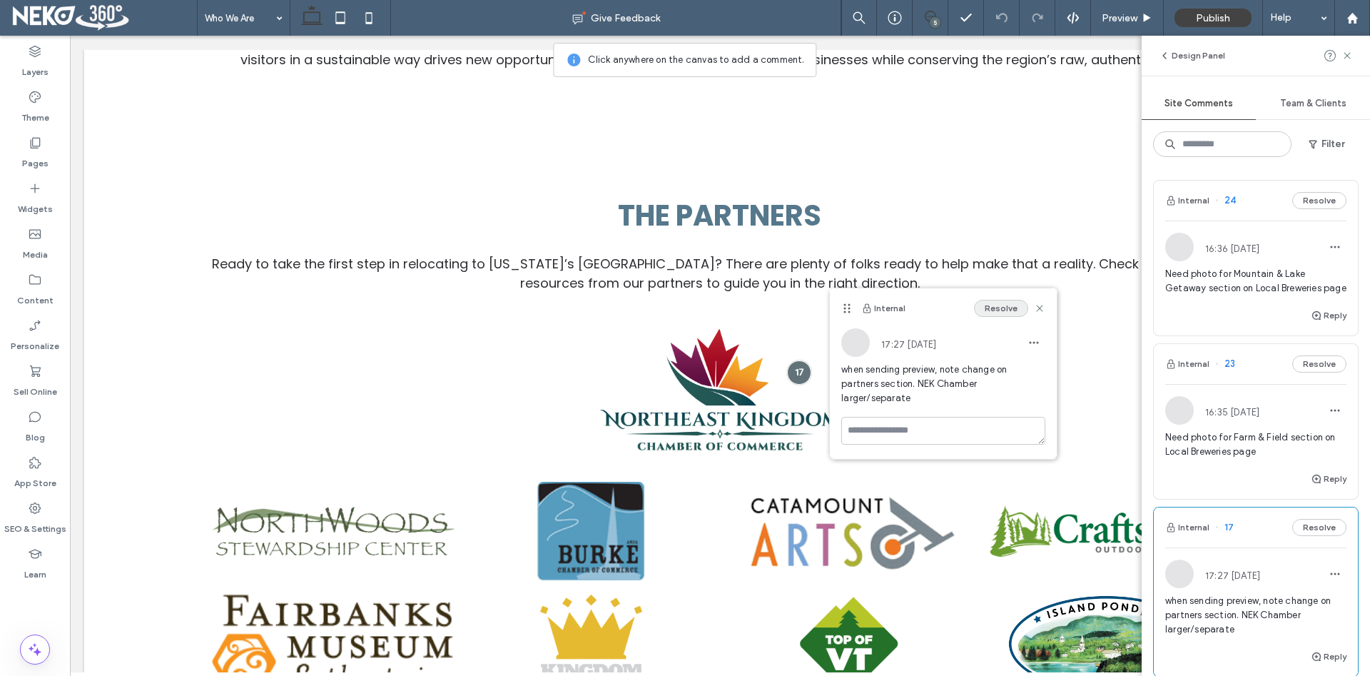
click at [1003, 306] on button "Resolve" at bounding box center [1001, 308] width 54 height 17
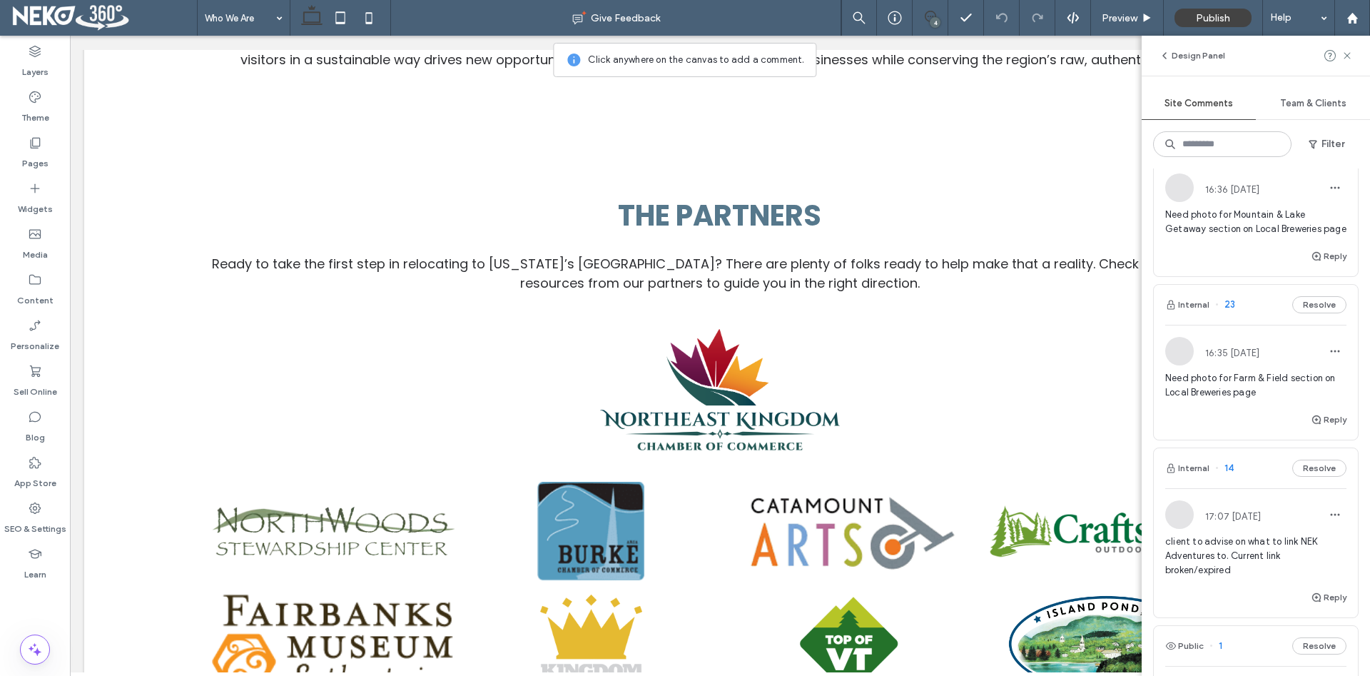
scroll to position [81, 0]
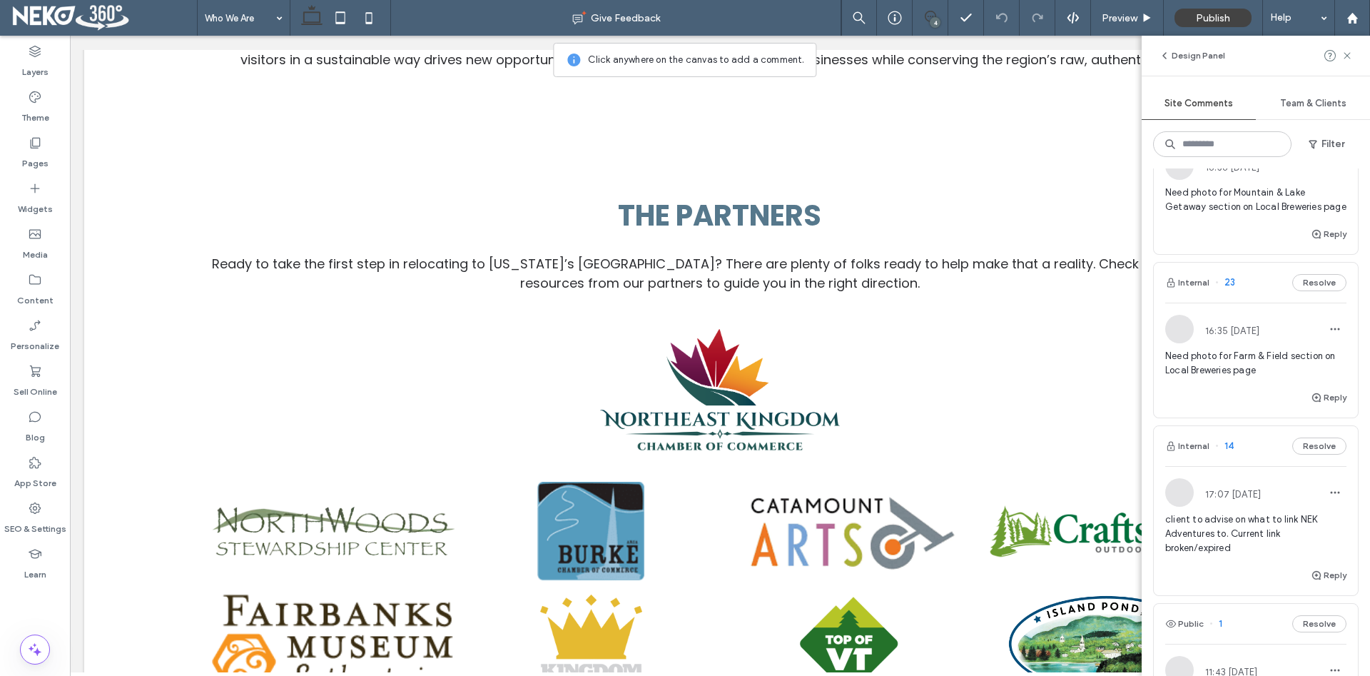
click at [1215, 529] on span "client to advise on what to link NEK Adventures to. Current link broken/expired" at bounding box center [1255, 533] width 181 height 43
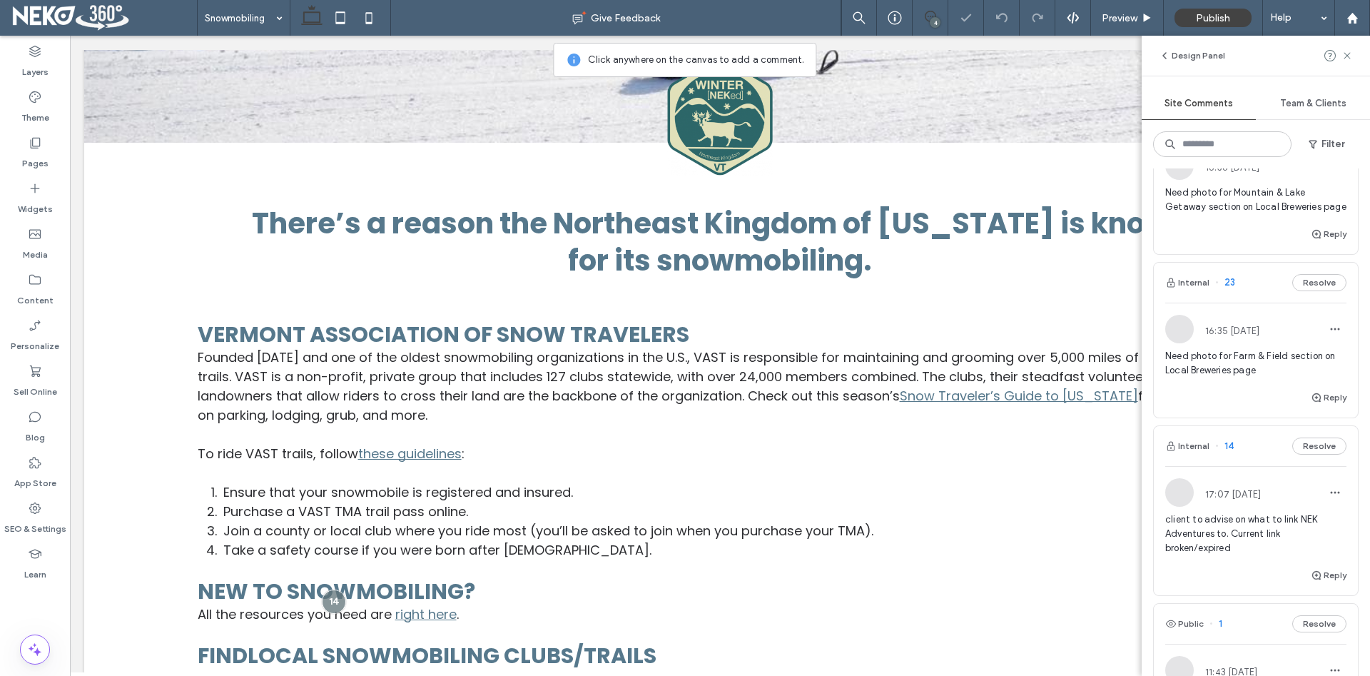
scroll to position [529, 0]
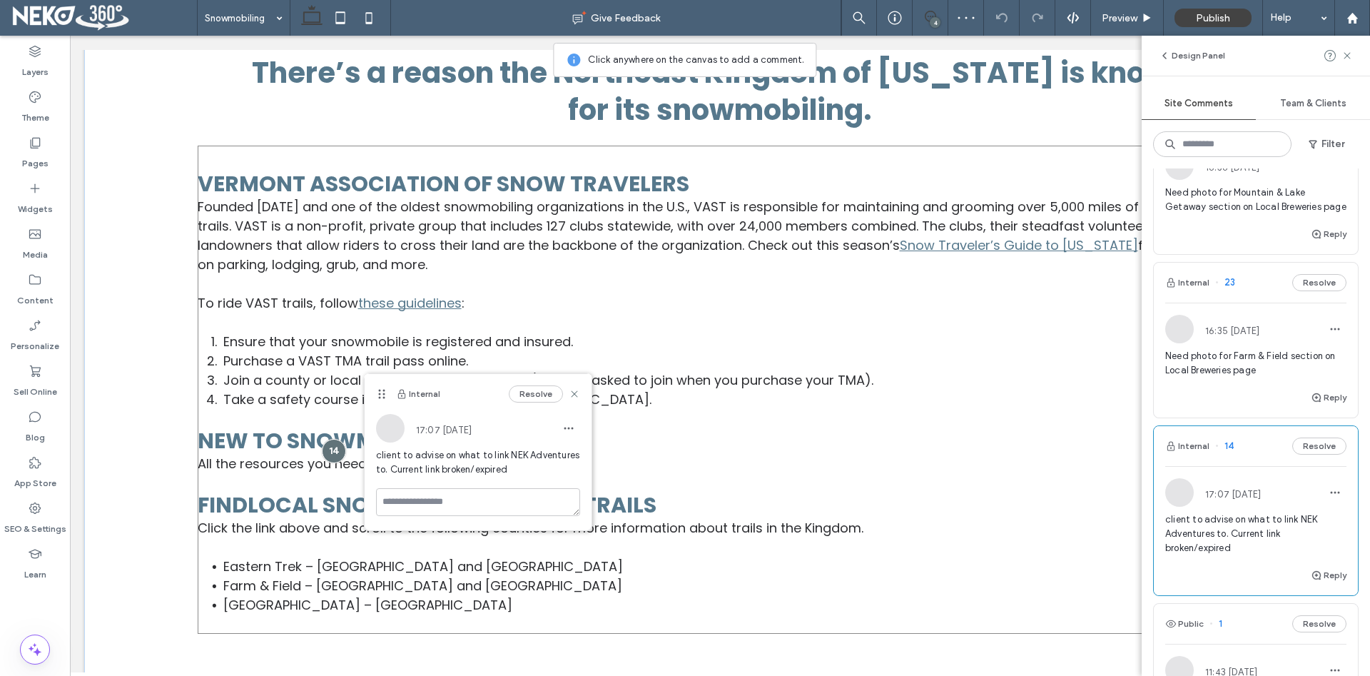
click at [714, 439] on h4 "New to snowmobiling?" at bounding box center [720, 441] width 1045 height 26
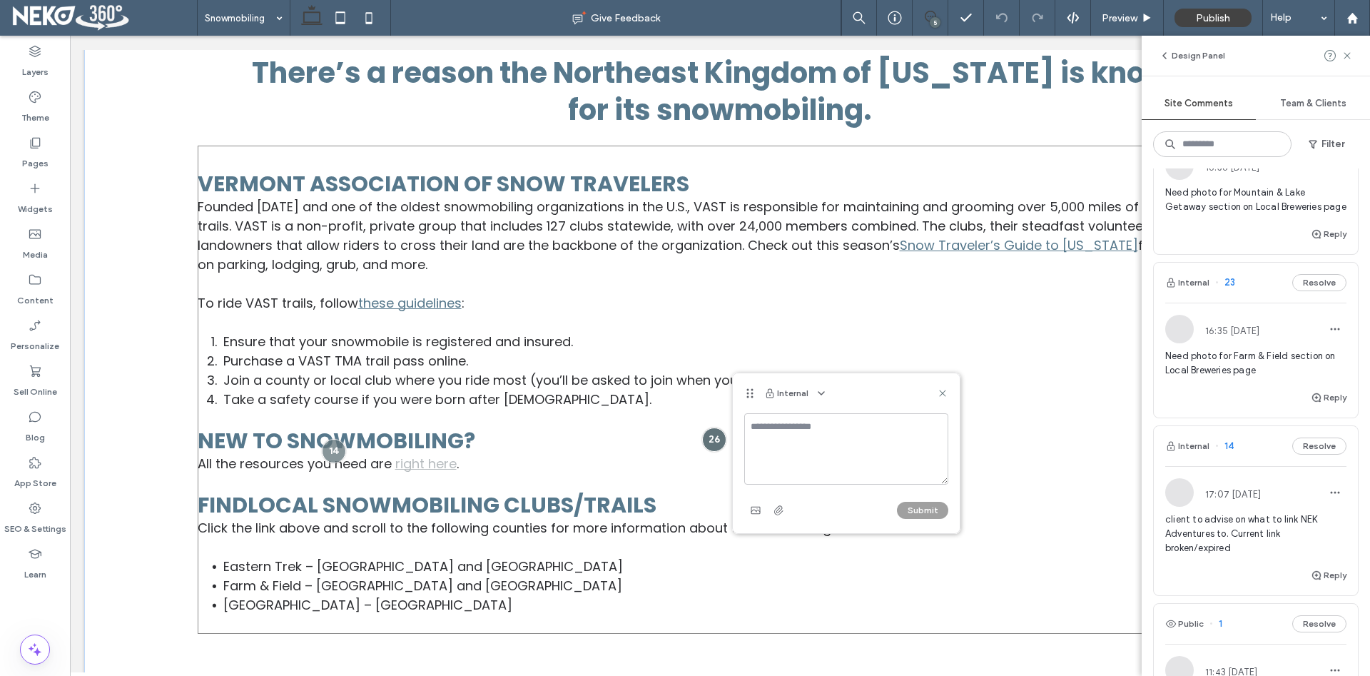
click at [416, 462] on link "right here" at bounding box center [425, 463] width 61 height 18
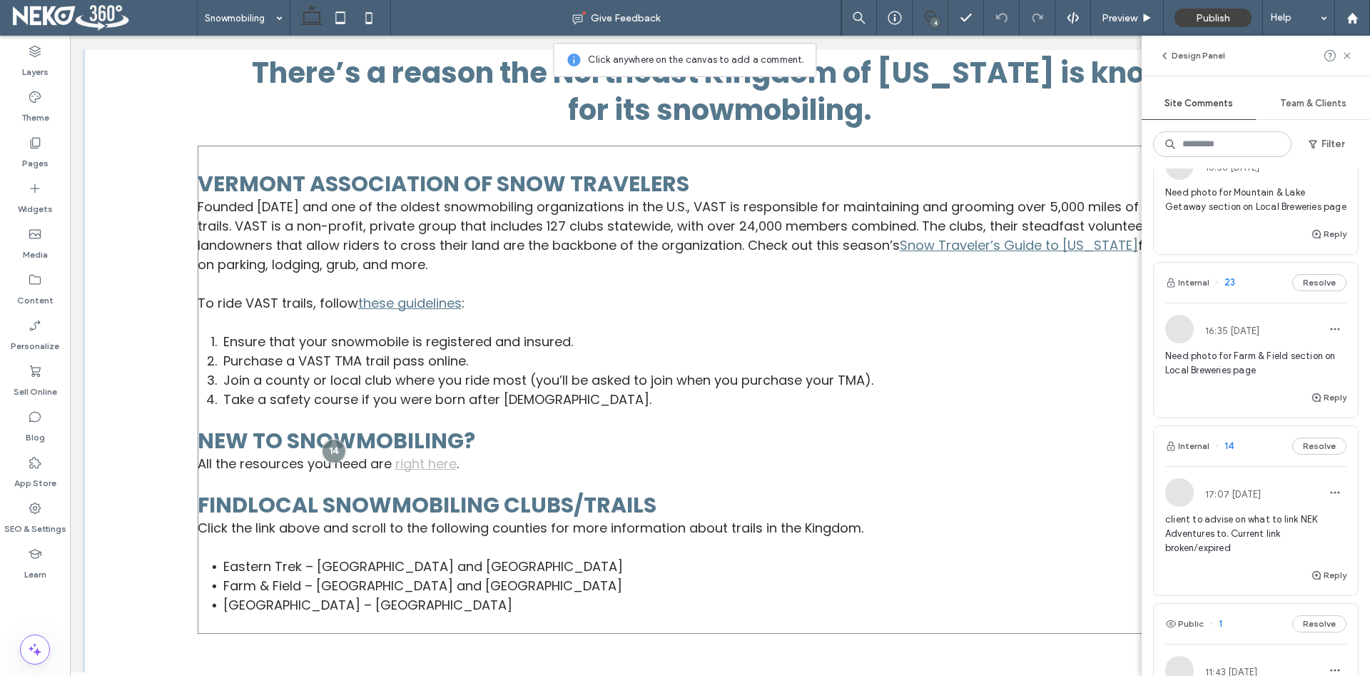
click at [403, 466] on link "right here" at bounding box center [425, 463] width 61 height 18
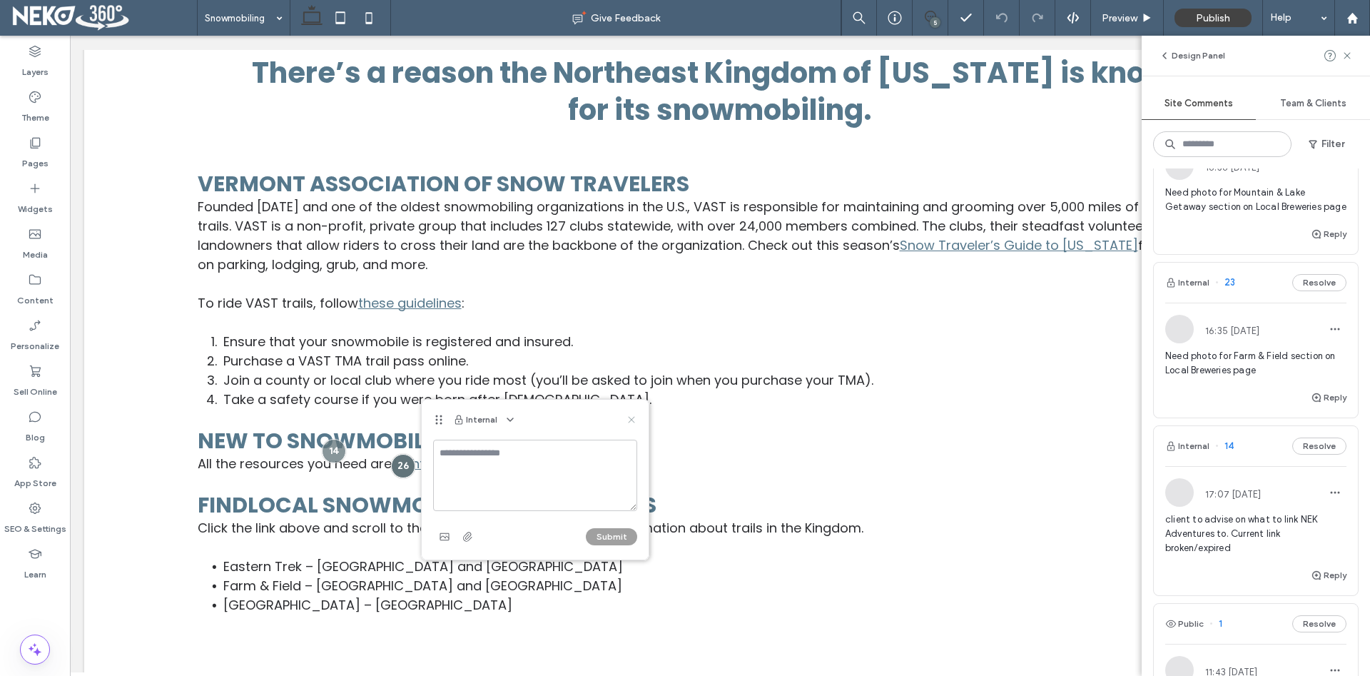
click at [631, 417] on icon at bounding box center [631, 419] width 11 height 11
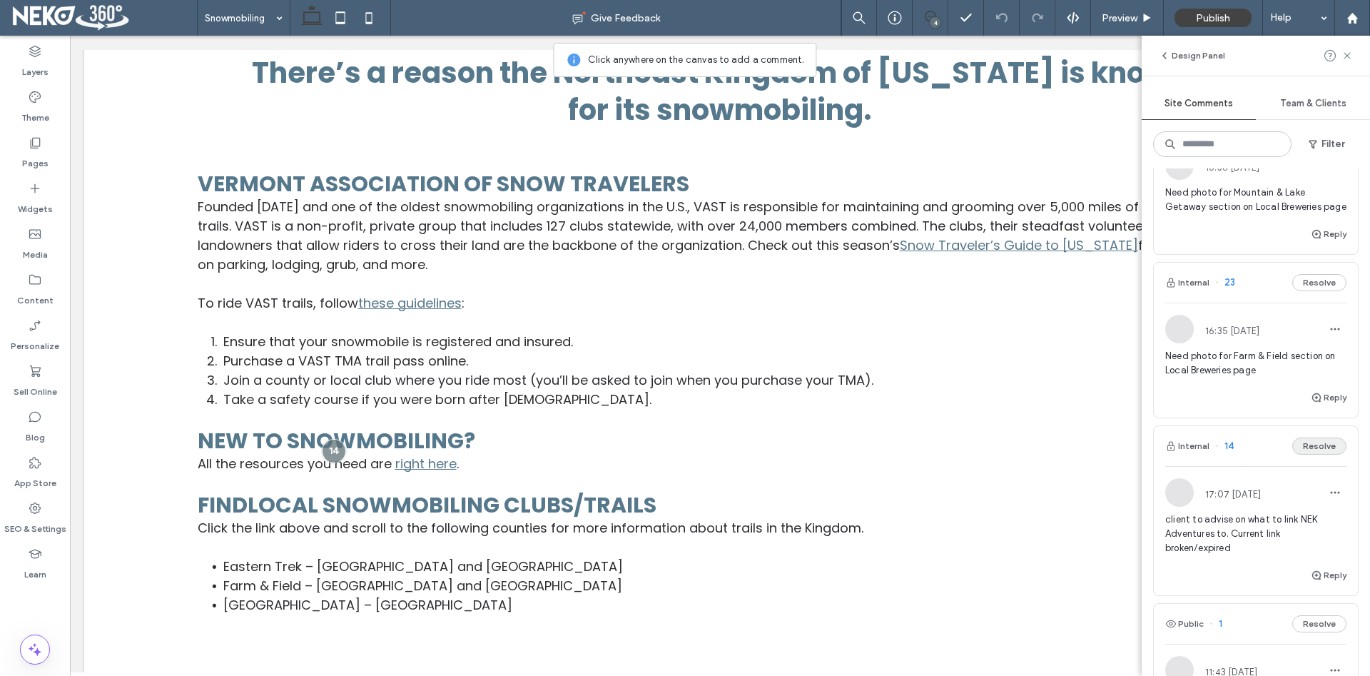
click at [1320, 448] on button "Resolve" at bounding box center [1319, 445] width 54 height 17
click at [1233, 530] on span "404 Page - links section requires separate editing on Tablet." at bounding box center [1255, 526] width 181 height 29
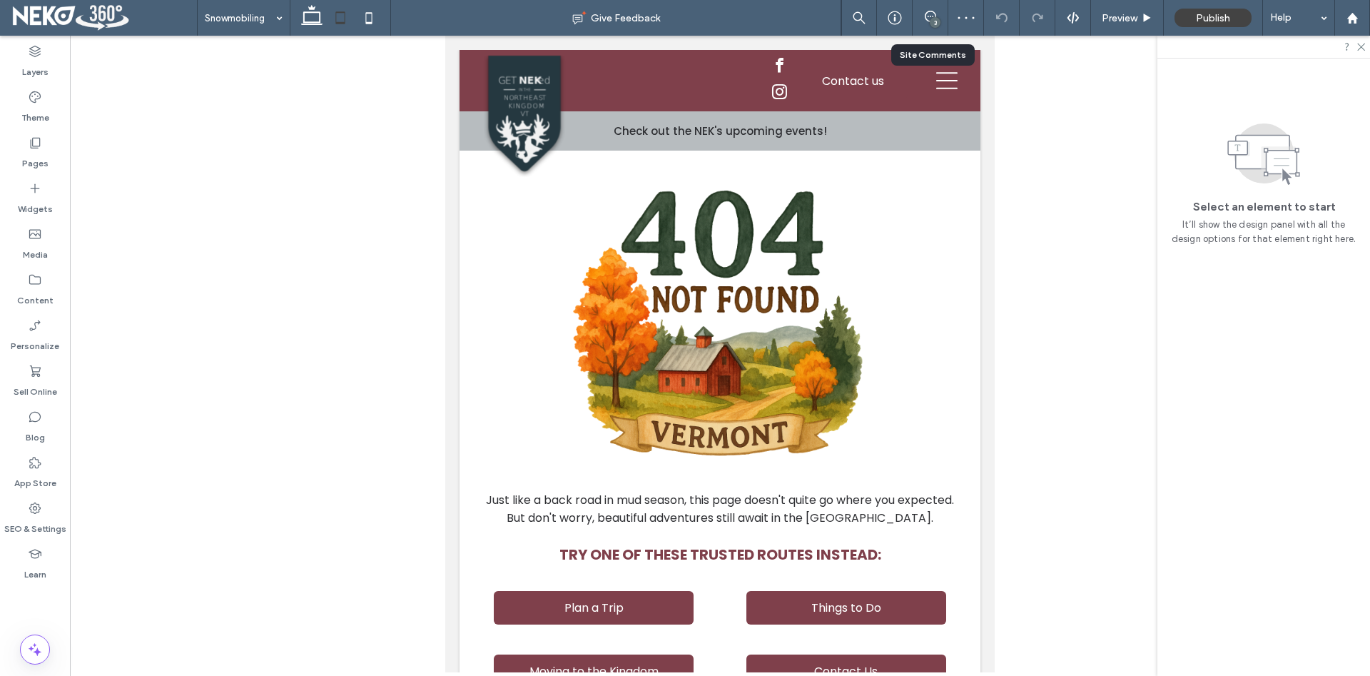
click at [925, 6] on div "3" at bounding box center [930, 18] width 36 height 36
click at [932, 17] on icon at bounding box center [930, 16] width 11 height 11
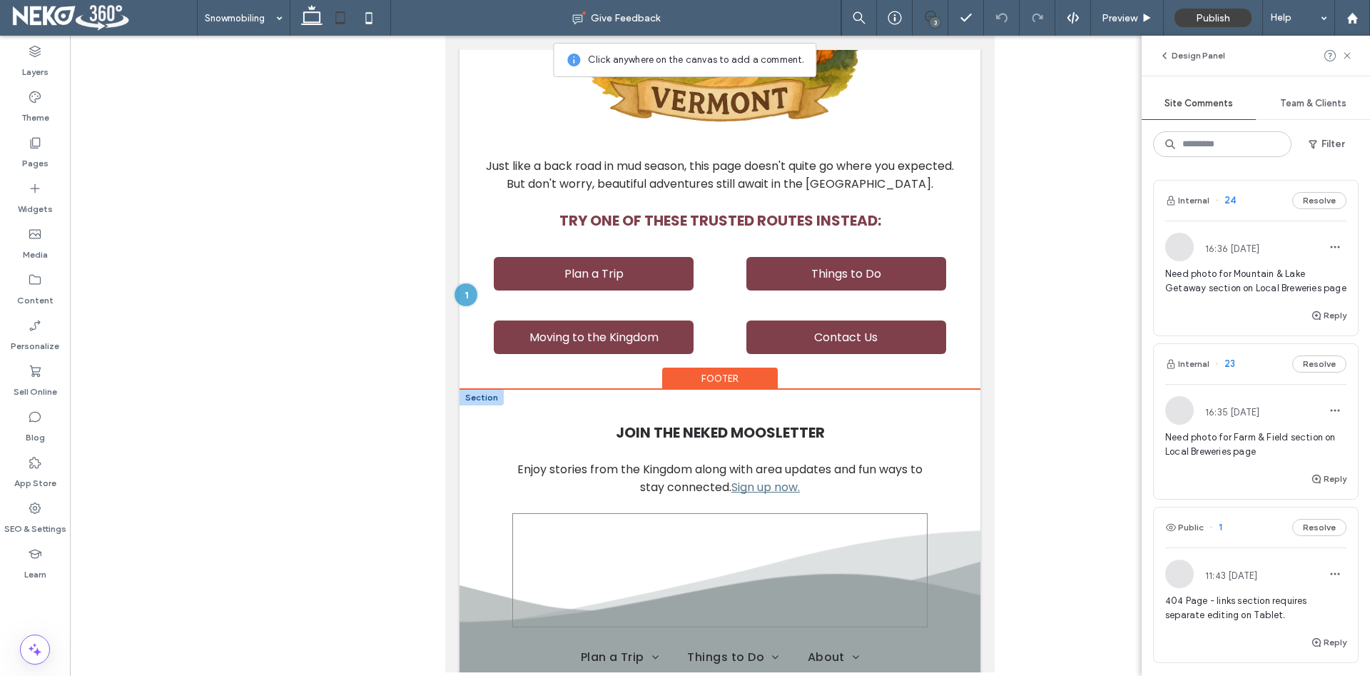
scroll to position [364, 0]
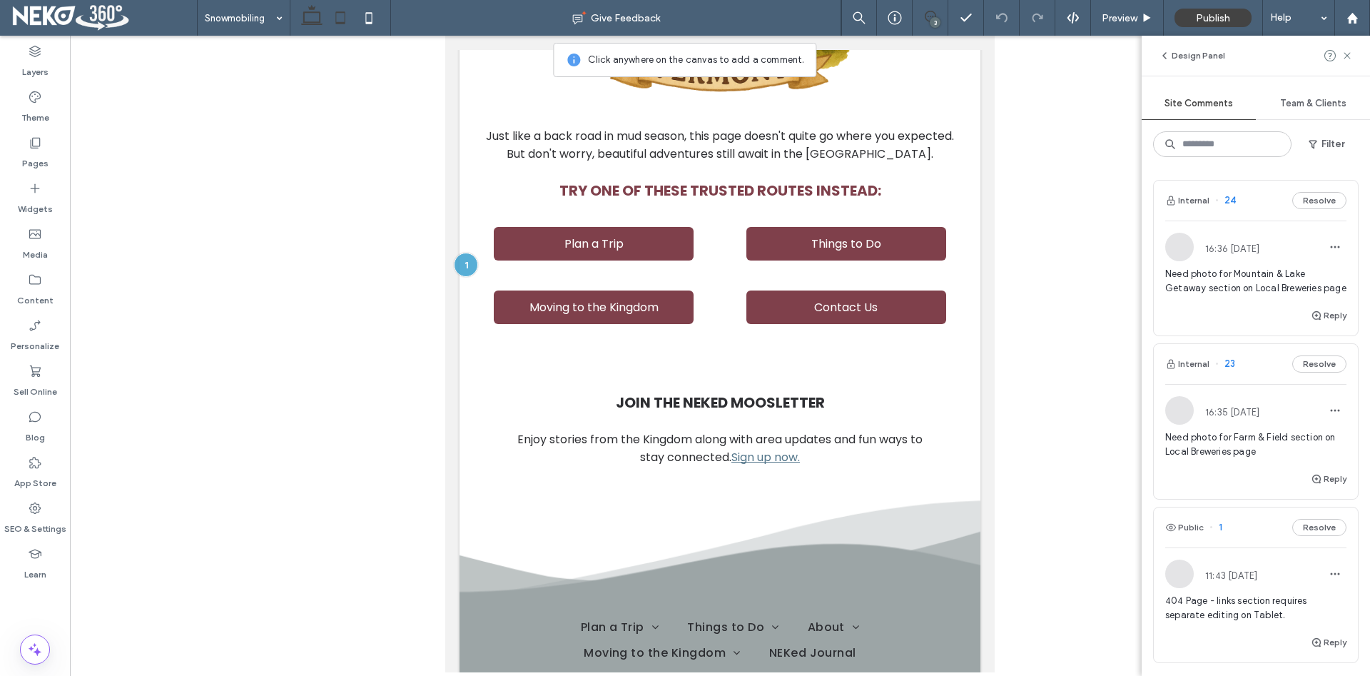
click at [315, 15] on icon at bounding box center [311, 18] width 29 height 29
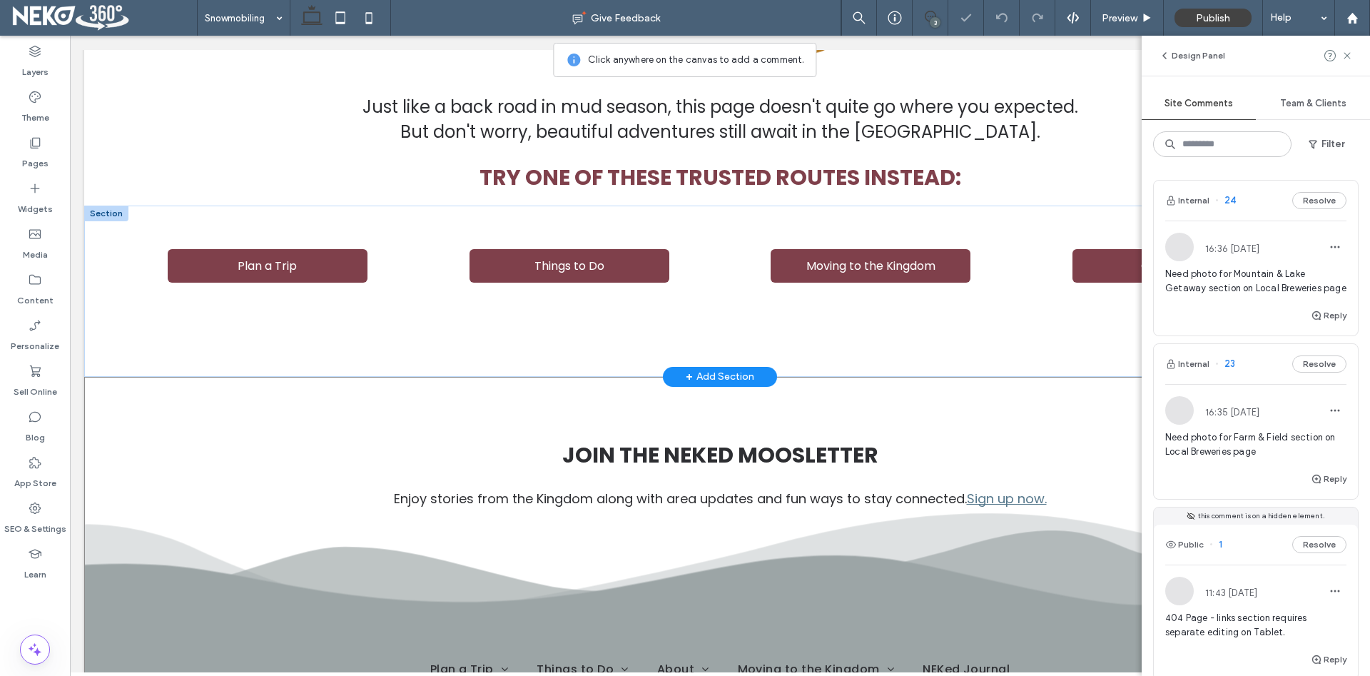
scroll to position [436, 0]
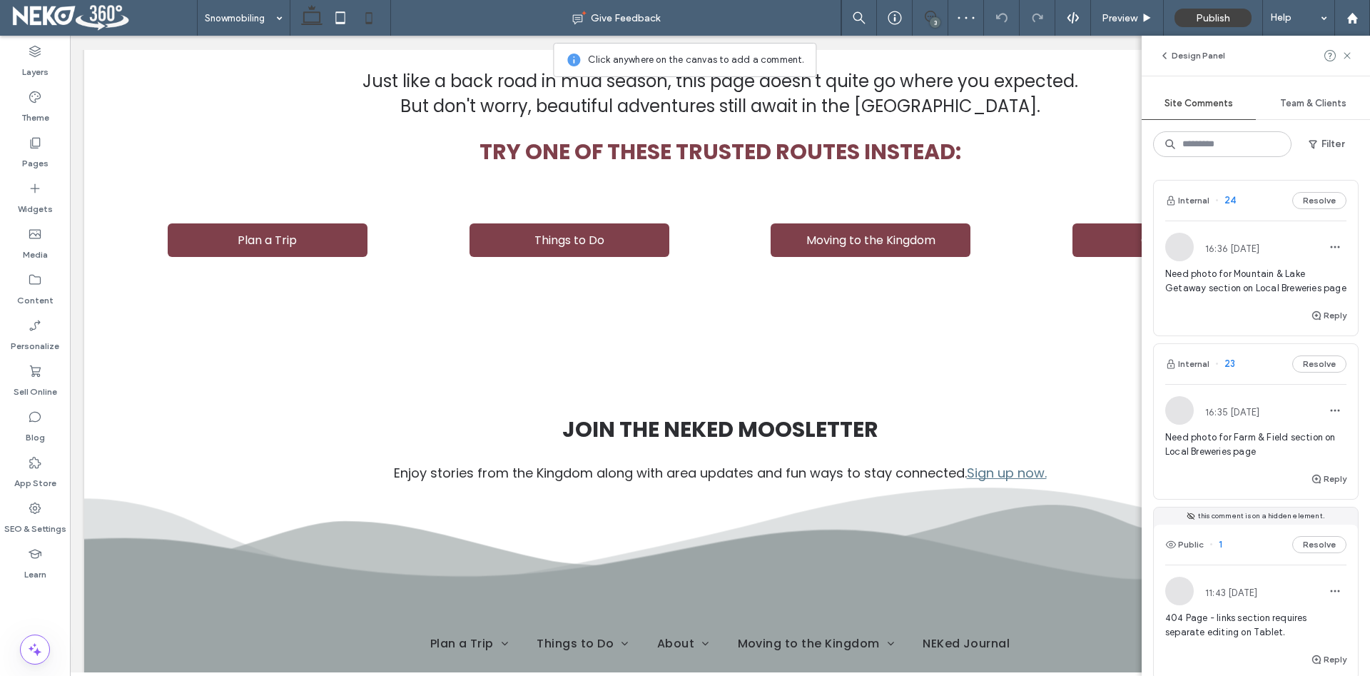
click at [382, 12] on icon at bounding box center [369, 18] width 29 height 29
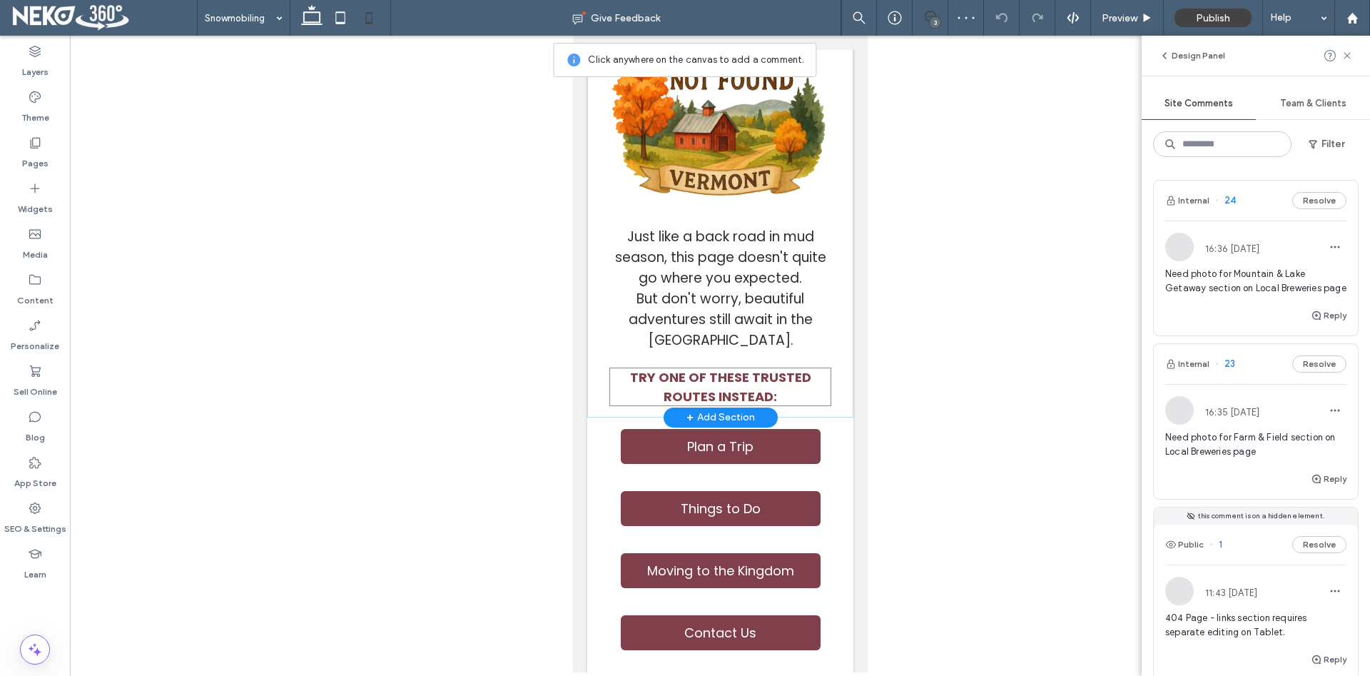
scroll to position [138, 0]
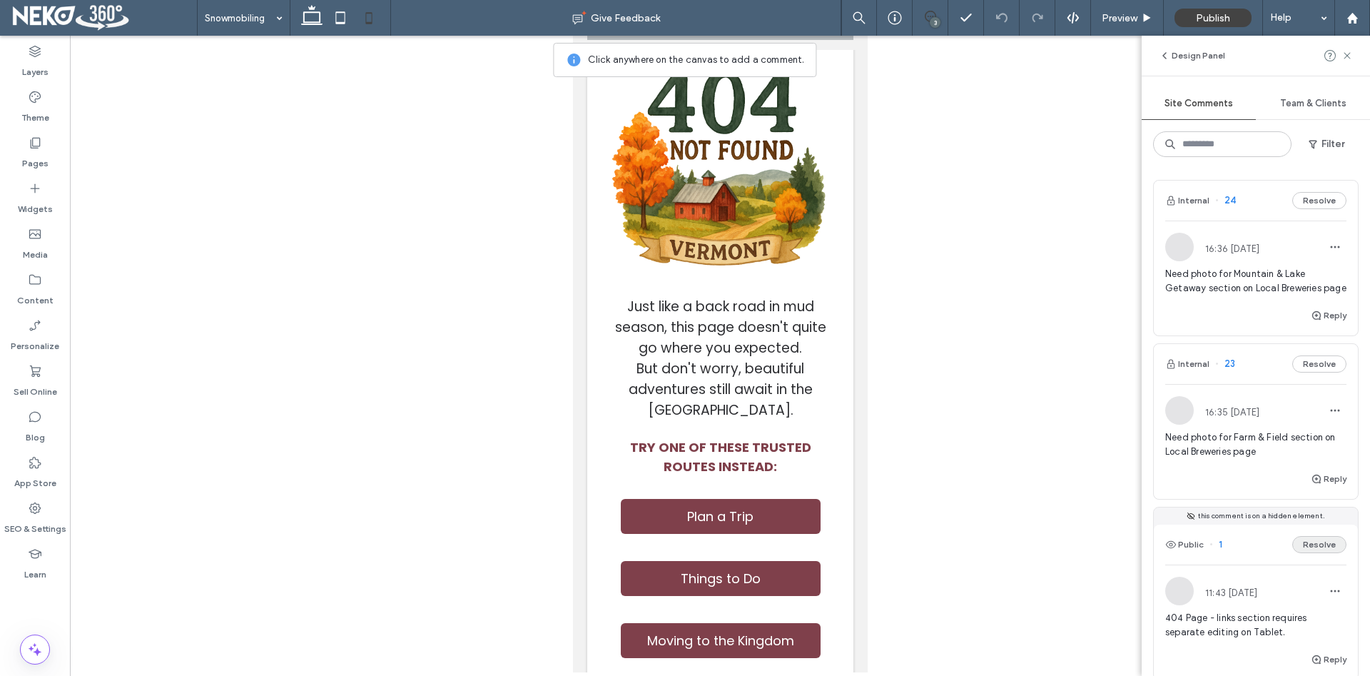
click at [1324, 549] on button "Resolve" at bounding box center [1319, 544] width 54 height 17
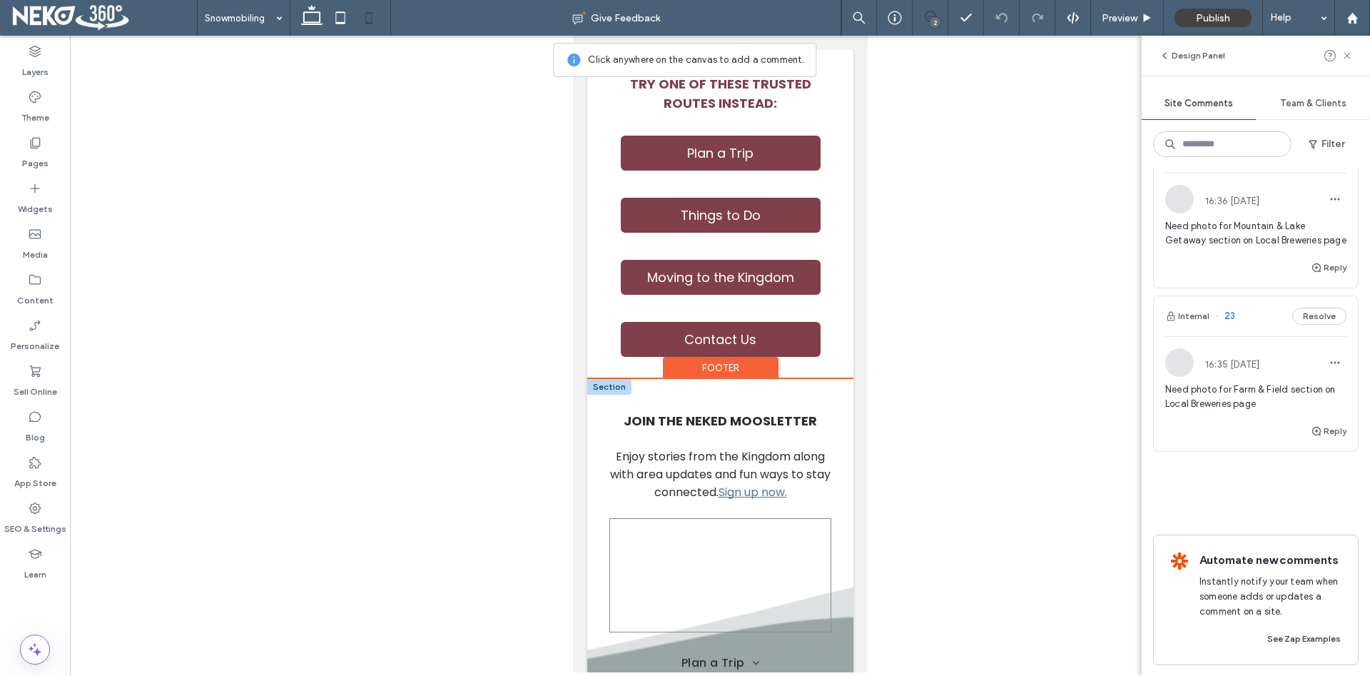
scroll to position [501, 0]
click at [336, 22] on use at bounding box center [340, 17] width 9 height 12
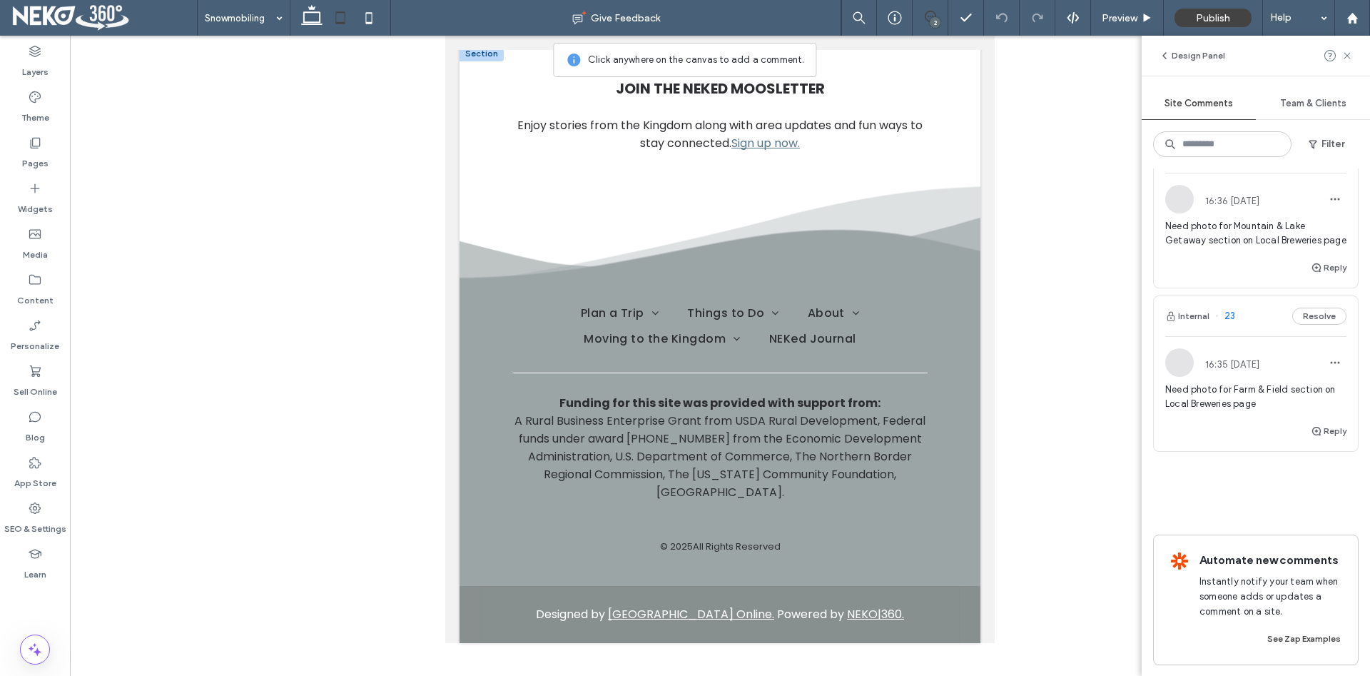
scroll to position [696, 0]
click at [380, 9] on icon at bounding box center [369, 18] width 29 height 29
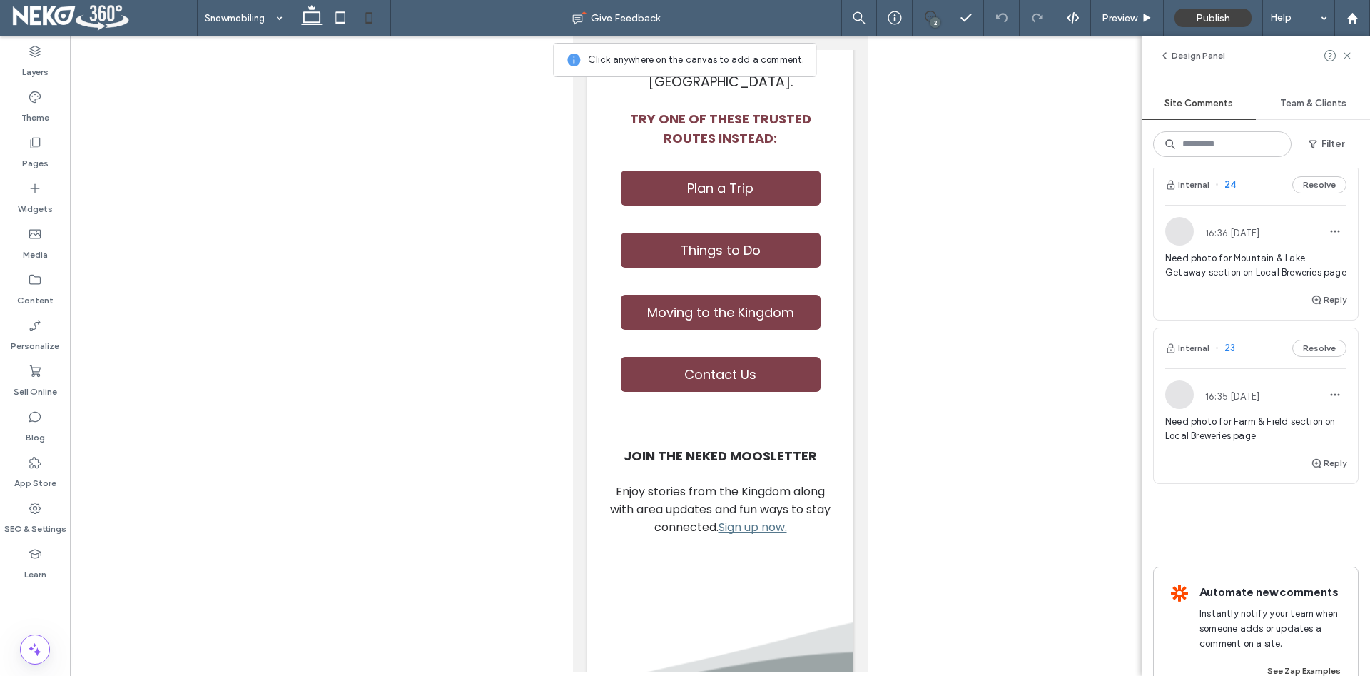
scroll to position [0, 0]
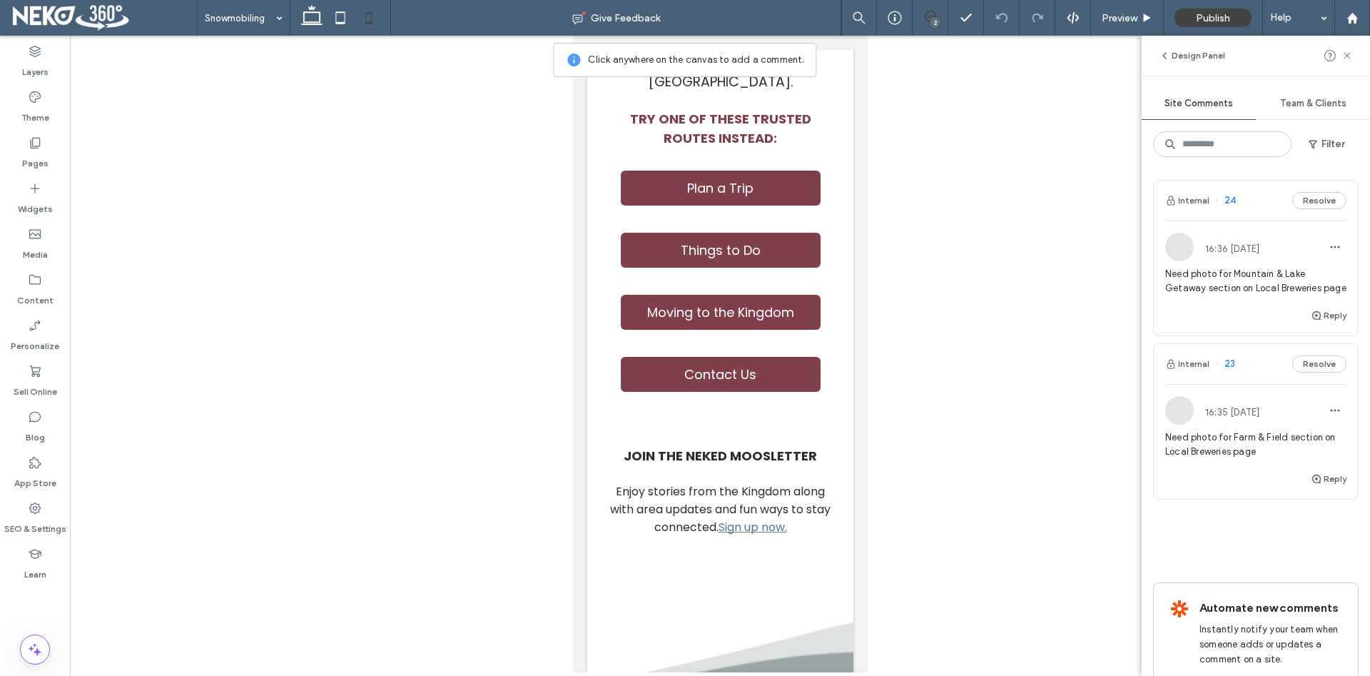
click at [1348, 64] on div "Design Panel" at bounding box center [1255, 56] width 228 height 40
click at [1349, 53] on use at bounding box center [1346, 55] width 6 height 6
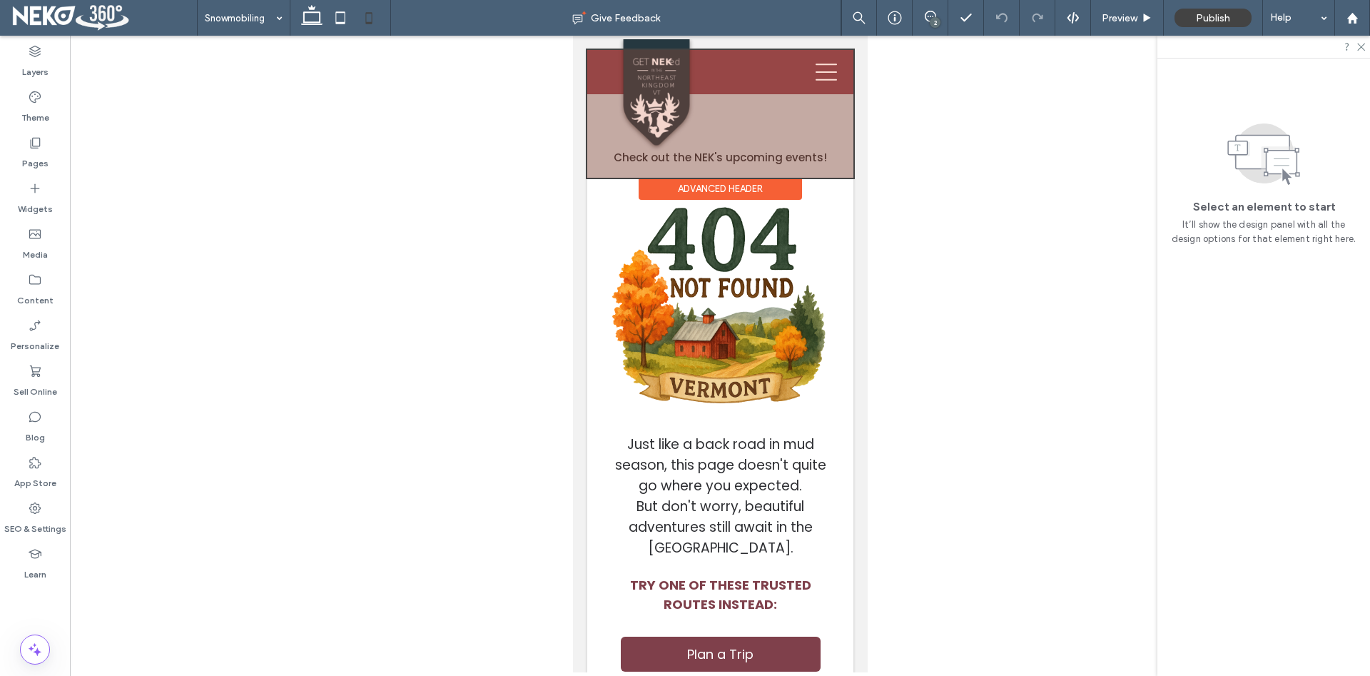
click at [826, 73] on div at bounding box center [719, 114] width 266 height 128
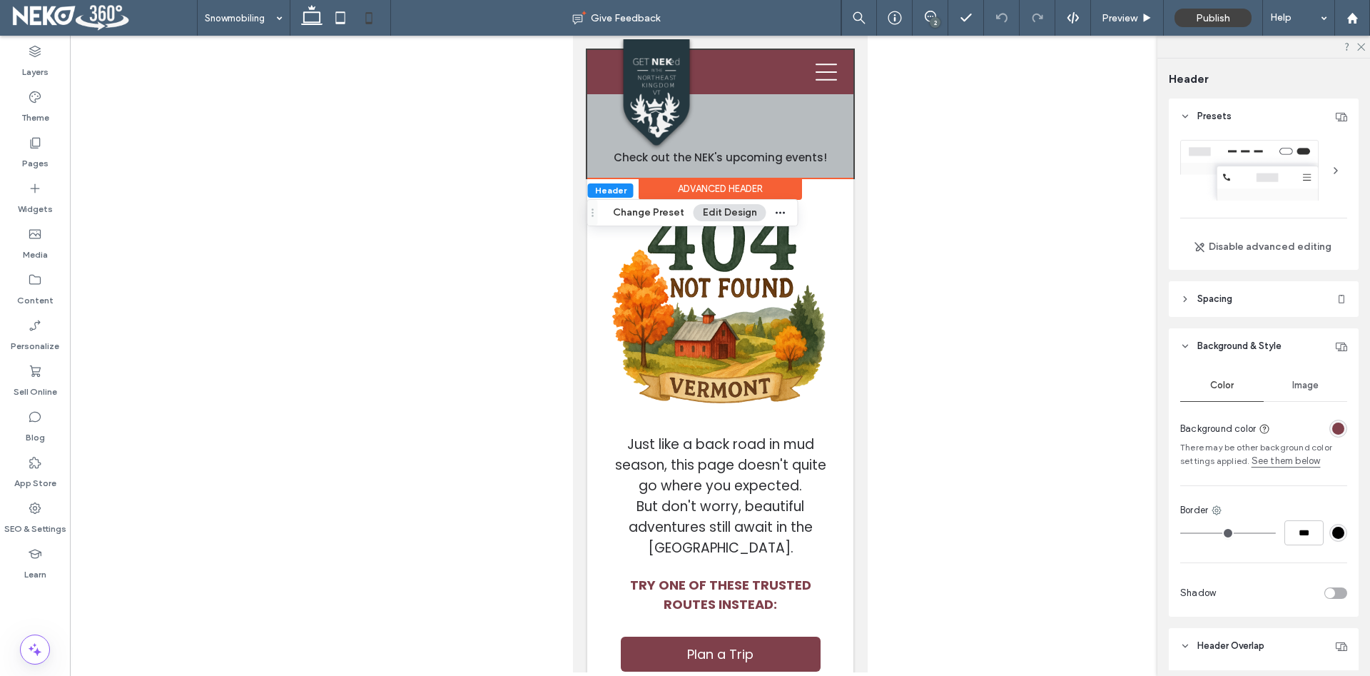
click at [964, 93] on div at bounding box center [720, 354] width 1300 height 636
click at [823, 77] on icon at bounding box center [825, 71] width 21 height 21
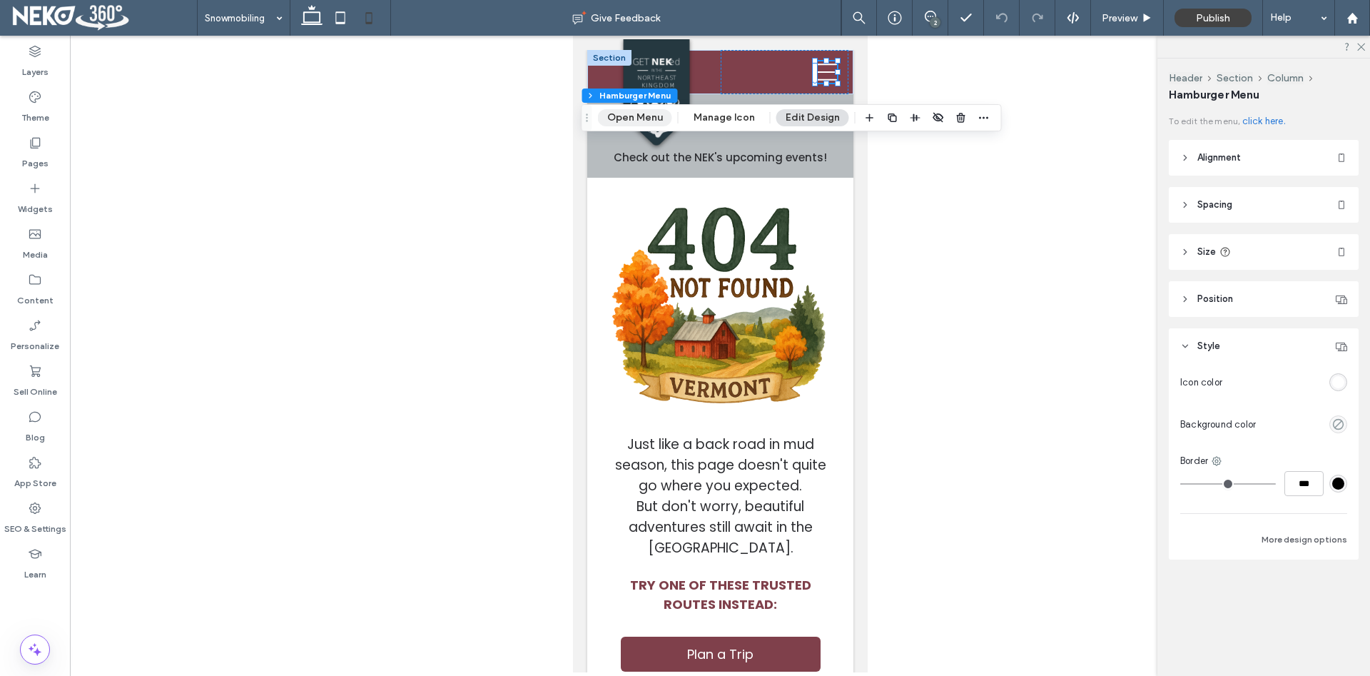
click at [633, 116] on button "Open Menu" at bounding box center [635, 117] width 74 height 17
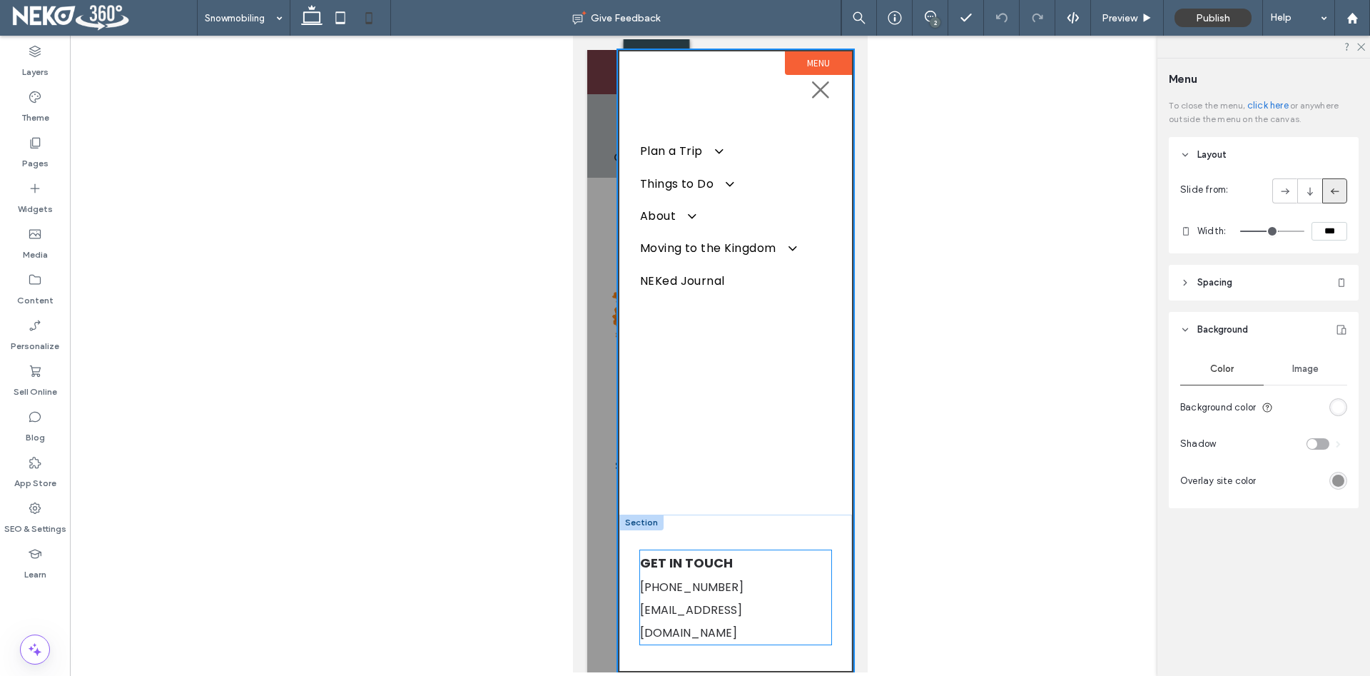
click at [744, 598] on p "555-555-5555" at bounding box center [734, 587] width 191 height 23
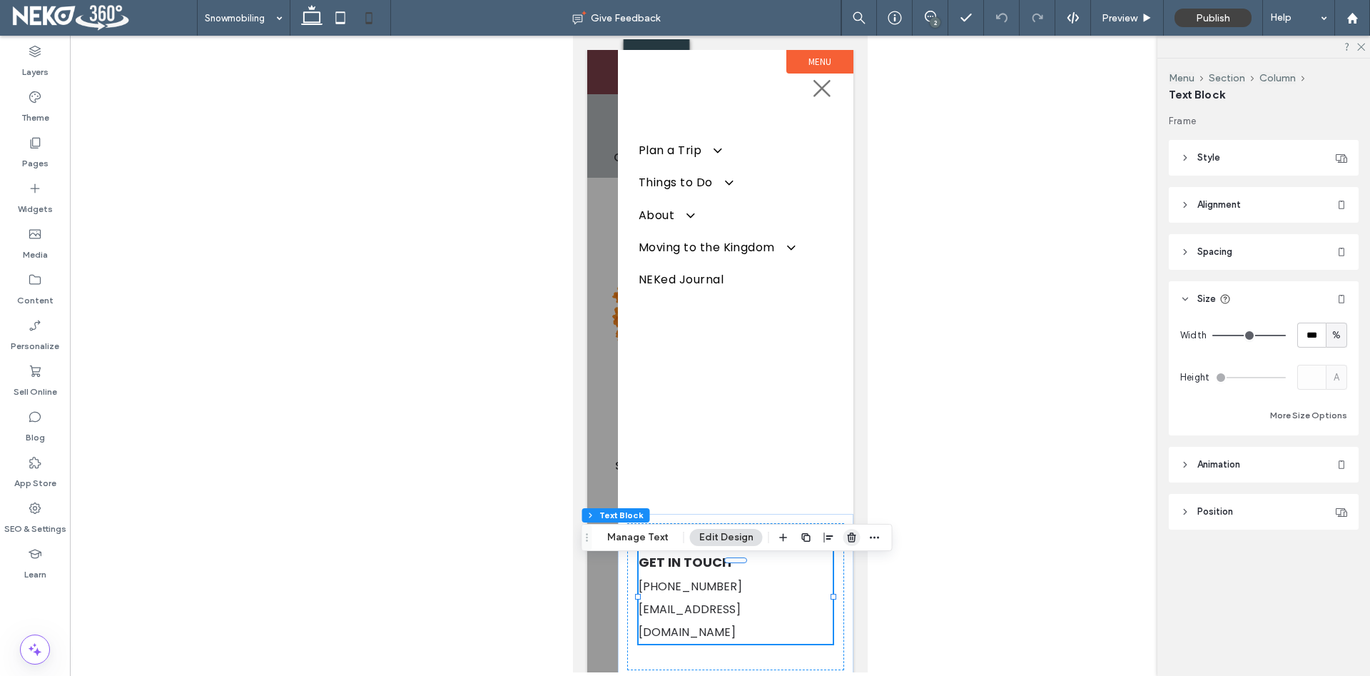
click at [851, 534] on use "button" at bounding box center [851, 536] width 9 height 9
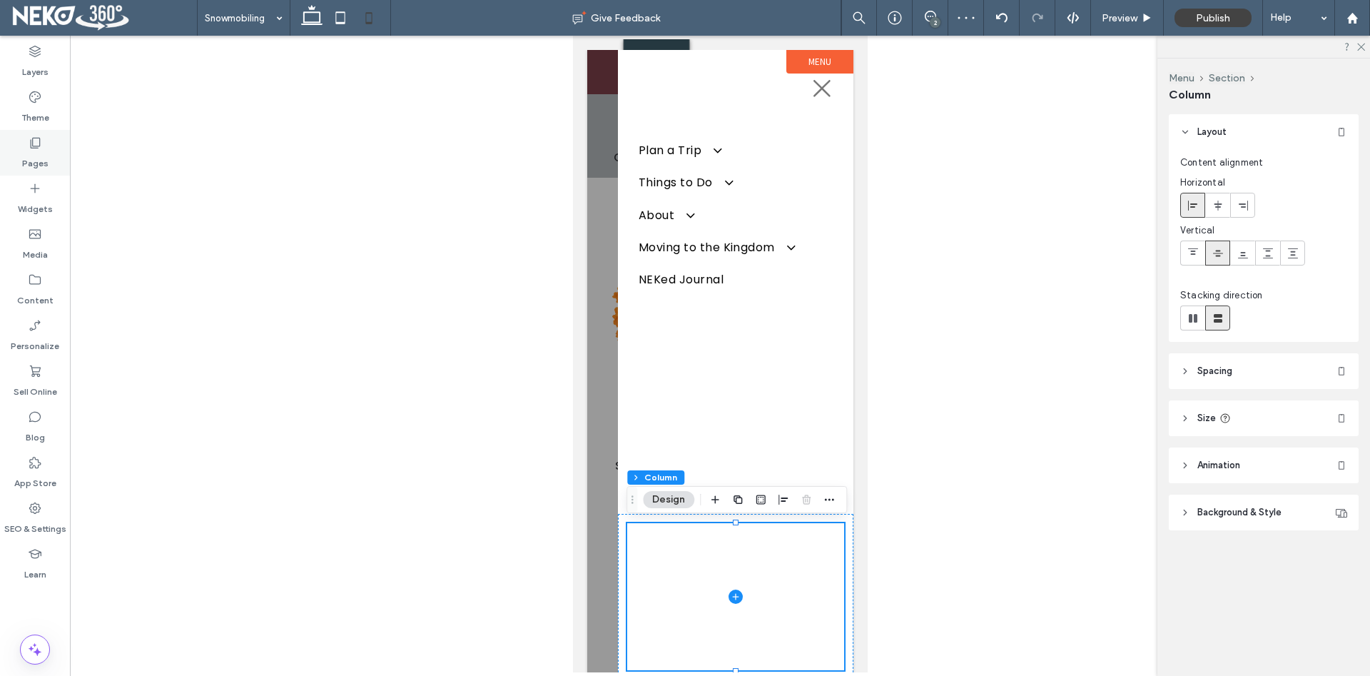
click at [39, 145] on icon at bounding box center [35, 143] width 14 height 14
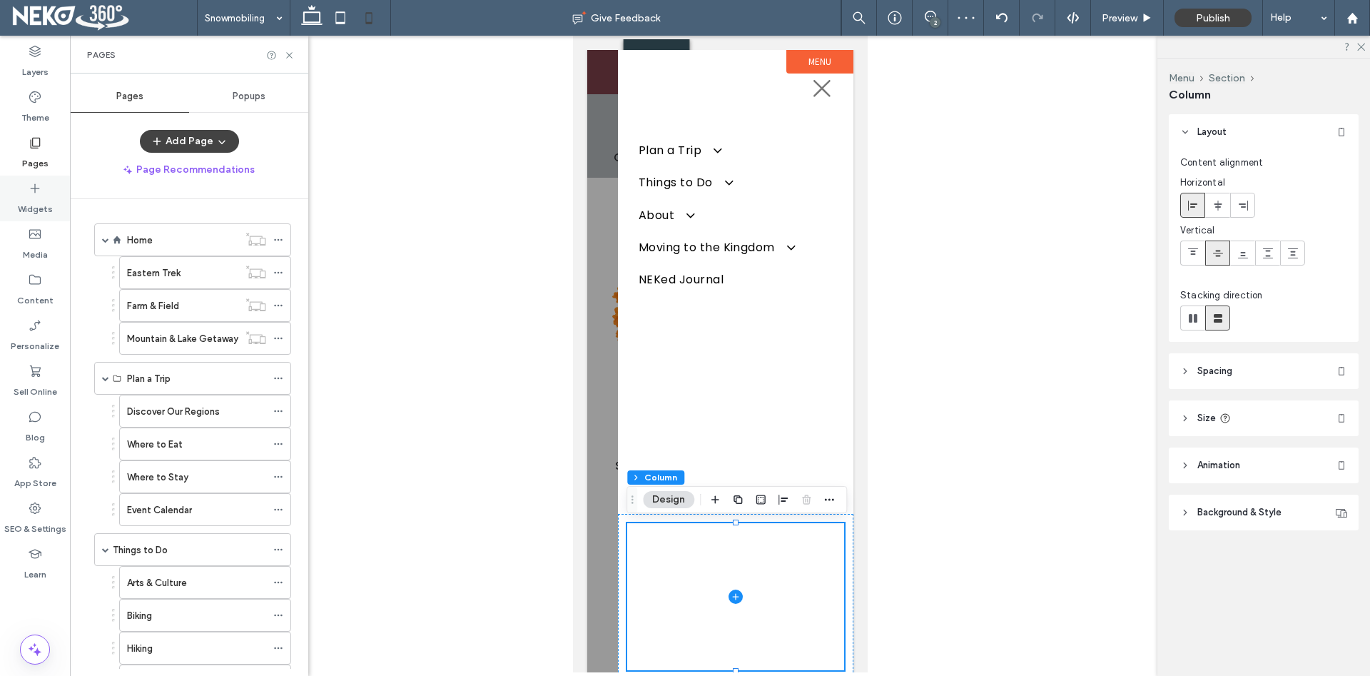
click at [34, 208] on label "Widgets" at bounding box center [35, 205] width 35 height 20
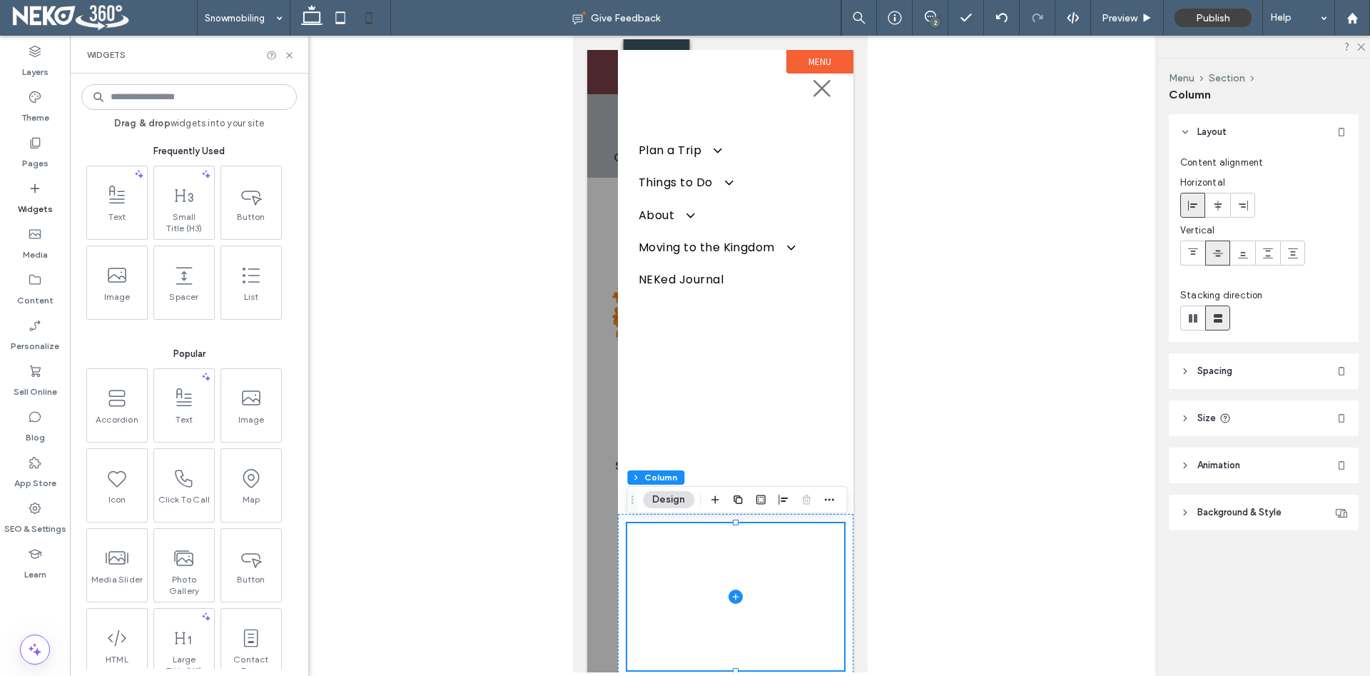
drag, startPoint x: 180, startPoint y: 98, endPoint x: 189, endPoint y: 99, distance: 8.6
click at [180, 99] on input at bounding box center [188, 97] width 215 height 26
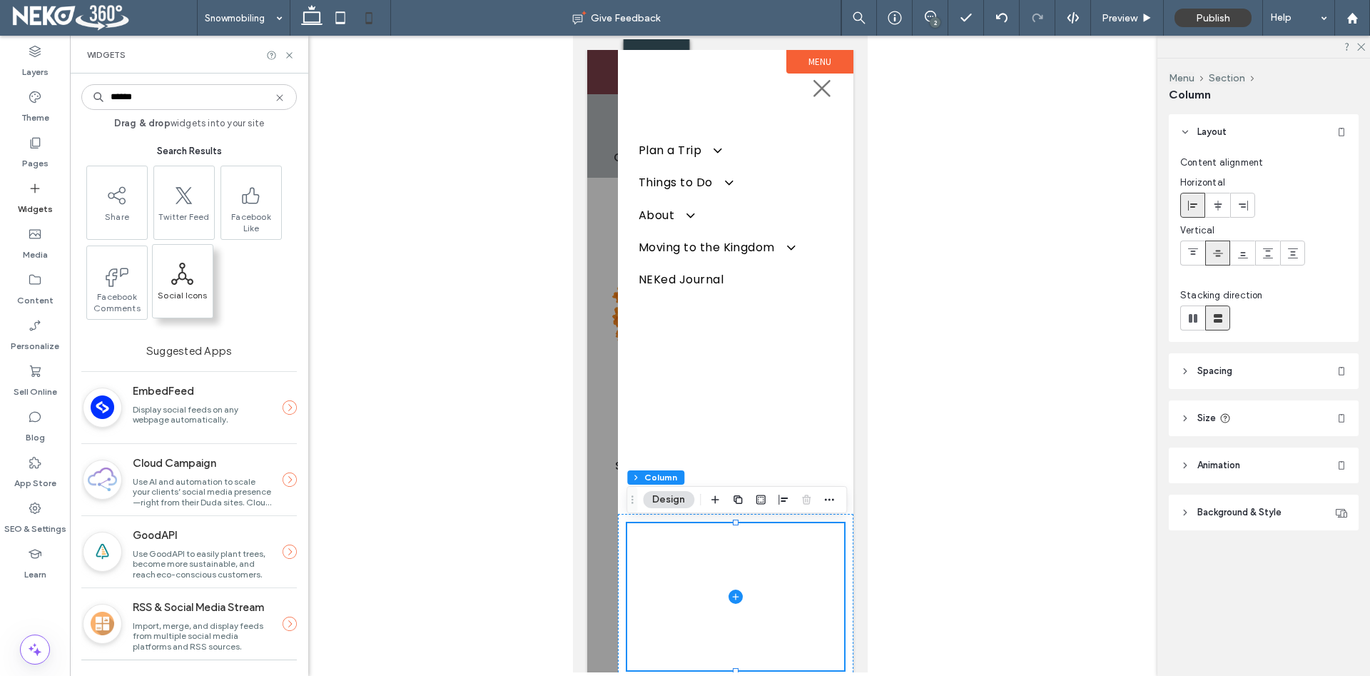
type input "******"
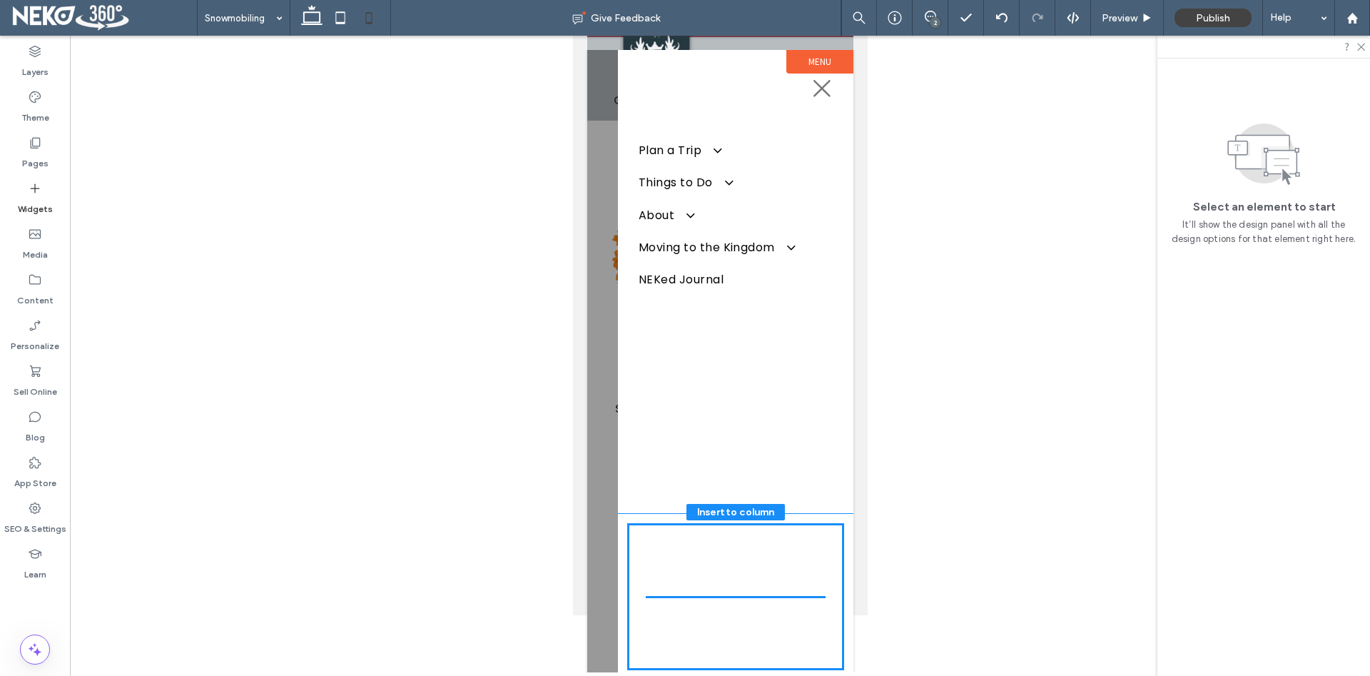
scroll to position [68, 0]
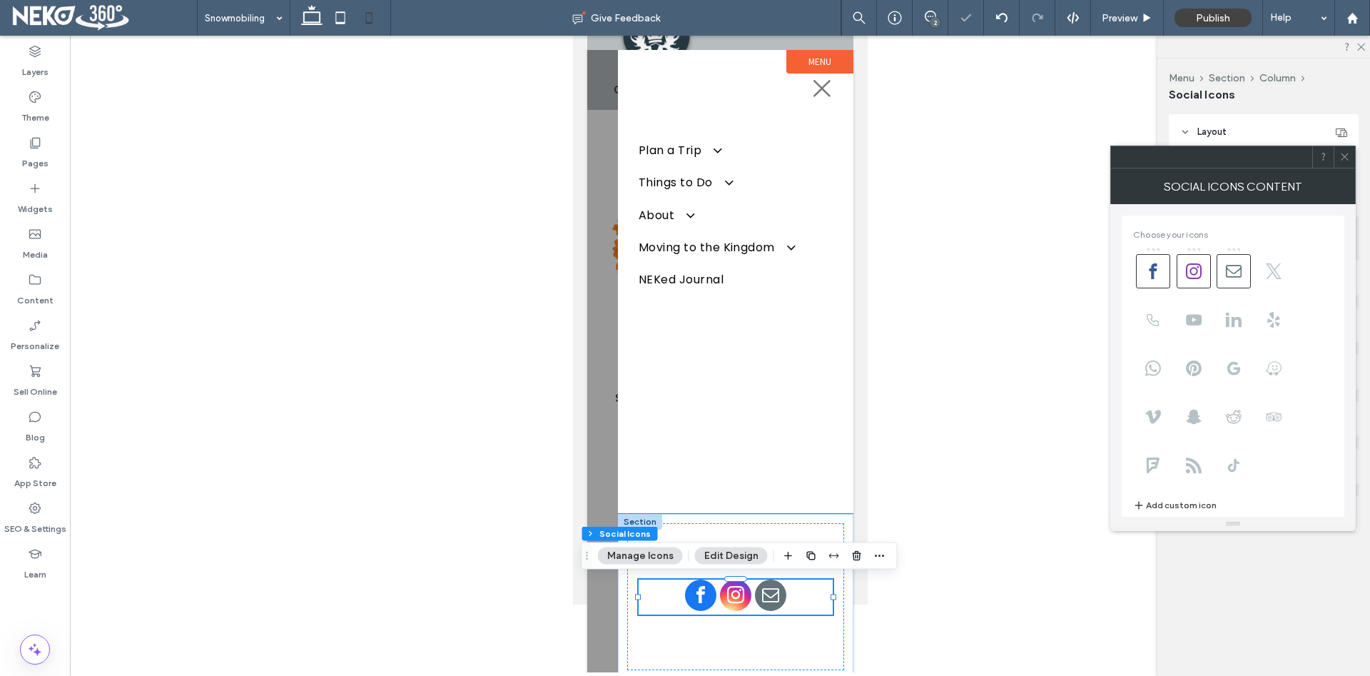
click at [765, 596] on span "email" at bounding box center [769, 594] width 31 height 31
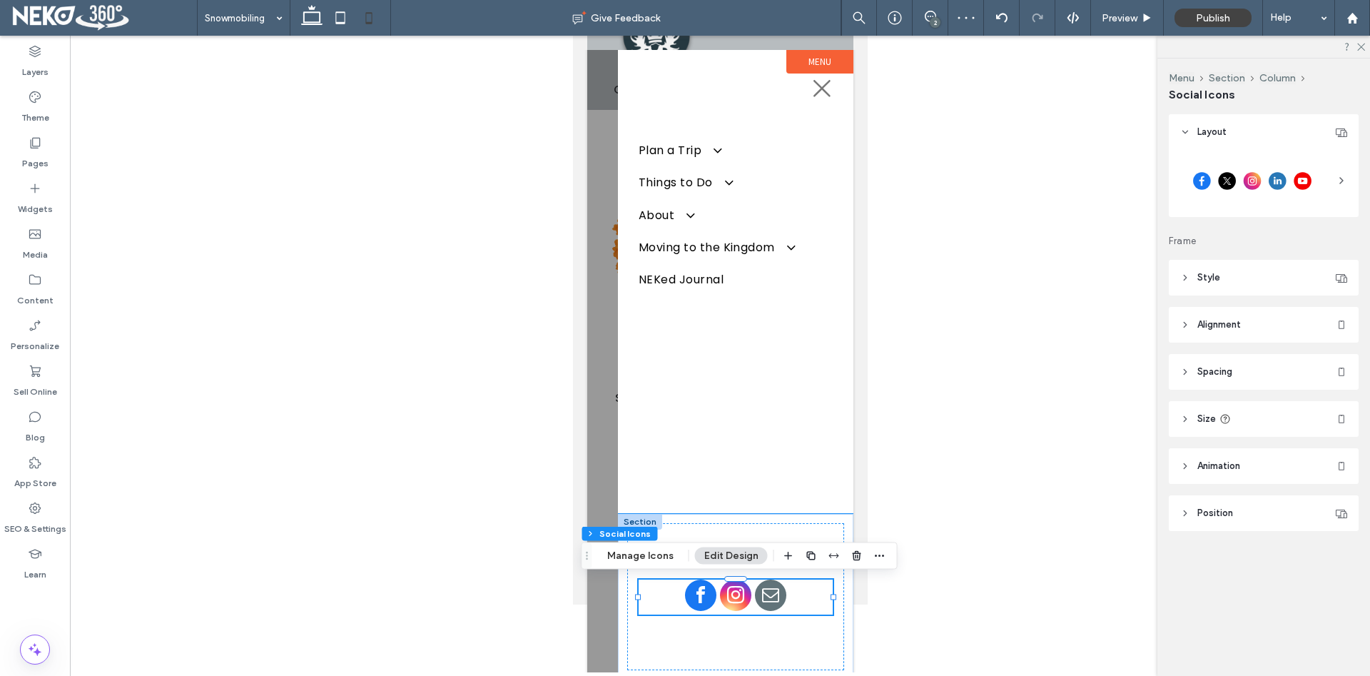
click at [770, 594] on span "email" at bounding box center [769, 594] width 31 height 31
click at [648, 558] on button "Manage Icons" at bounding box center [640, 555] width 85 height 17
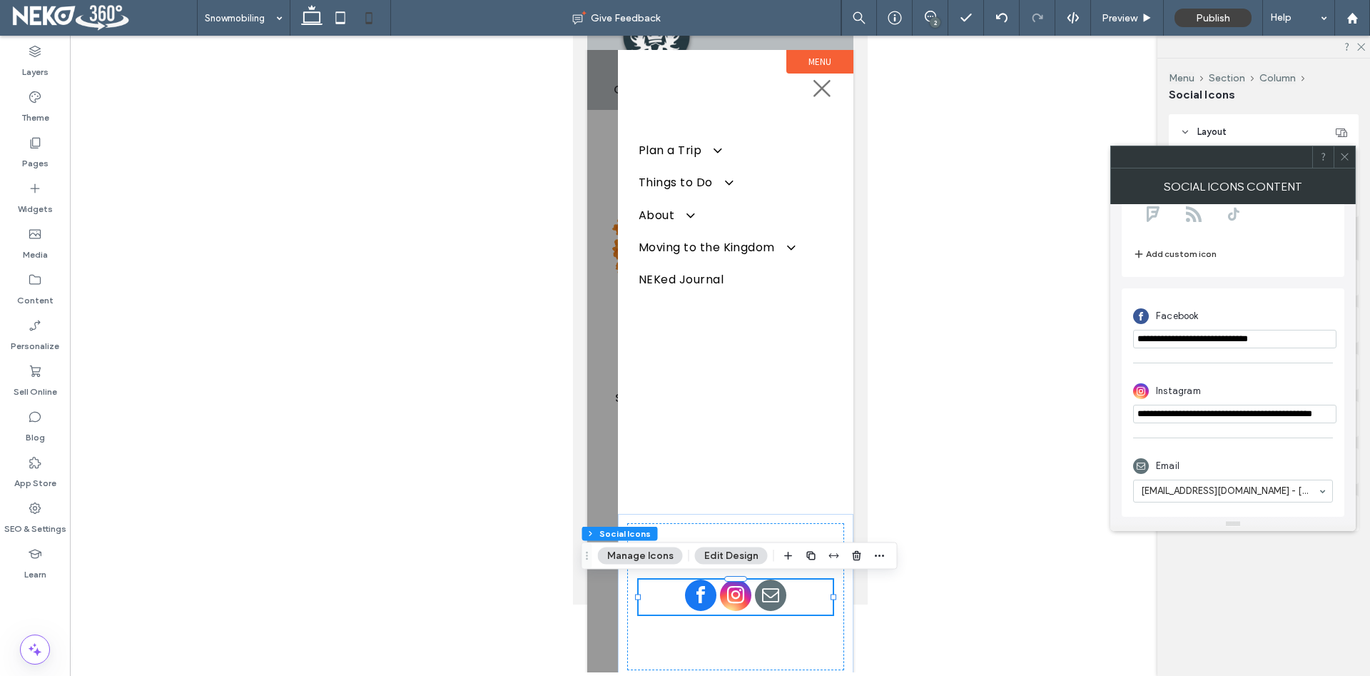
scroll to position [0, 0]
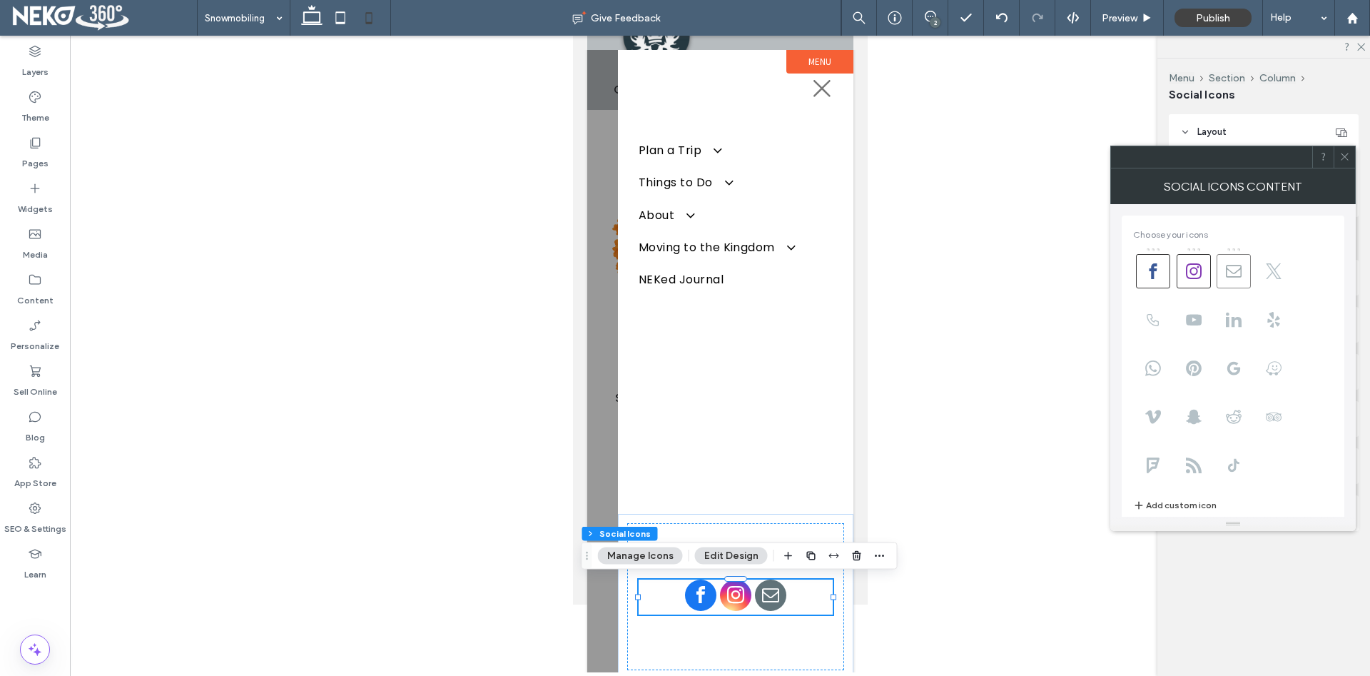
click at [1240, 263] on span at bounding box center [1233, 271] width 34 height 34
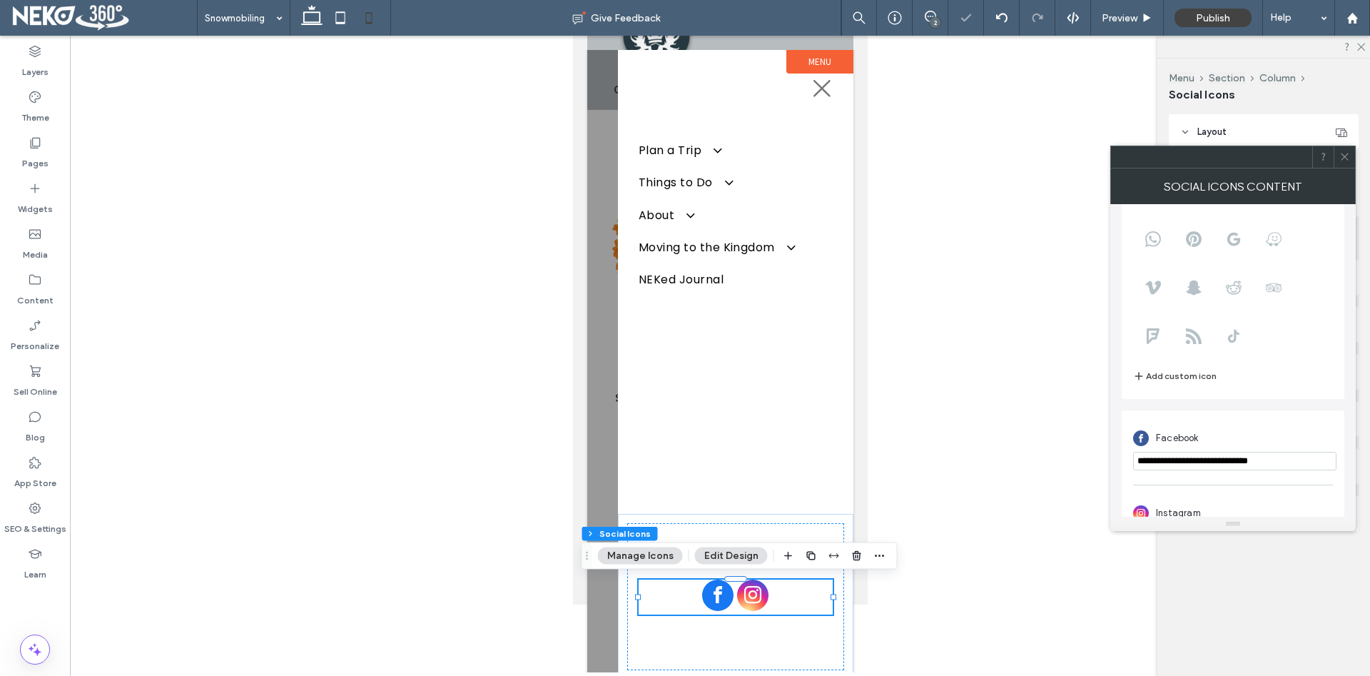
scroll to position [173, 0]
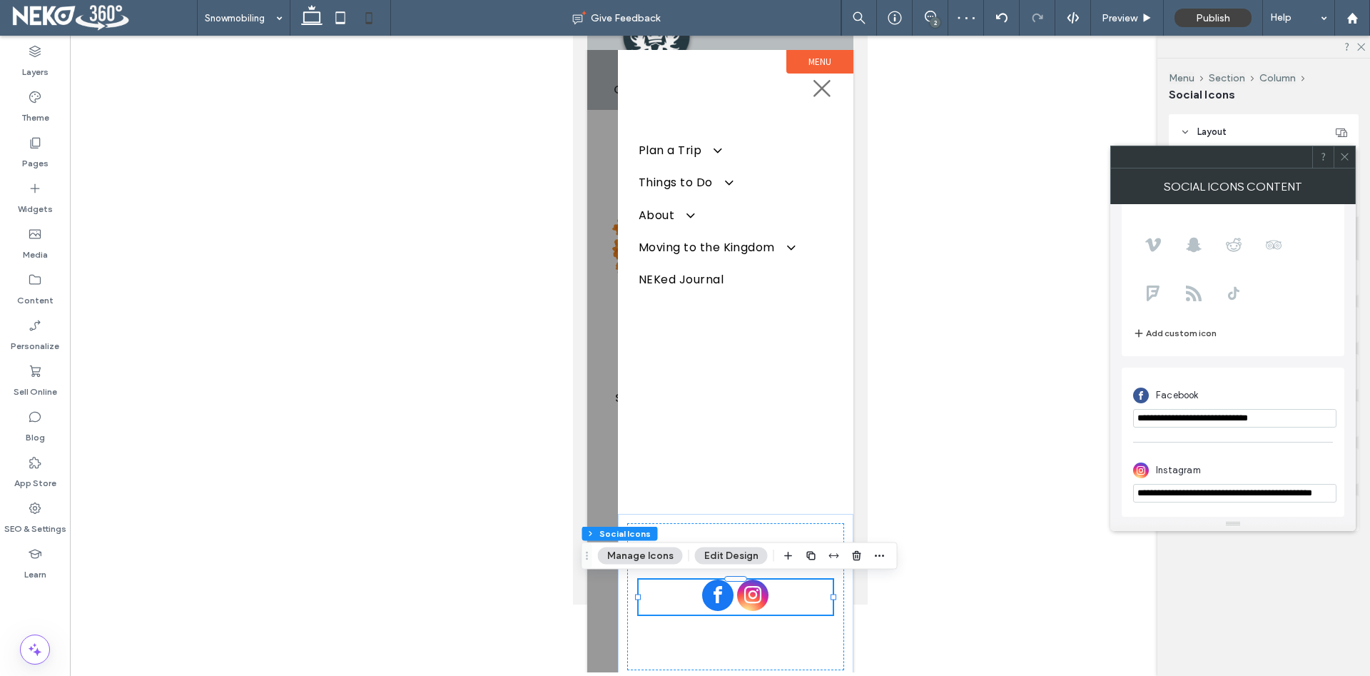
click at [1343, 155] on use at bounding box center [1343, 156] width 7 height 7
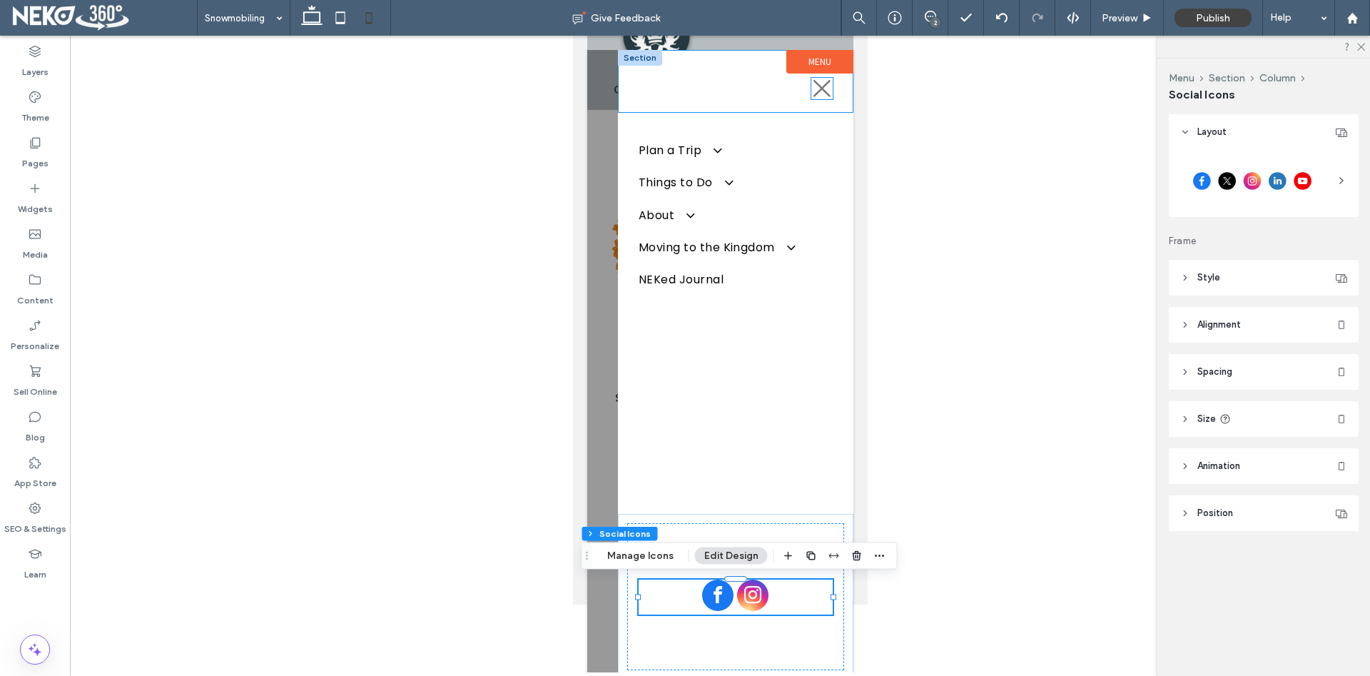
click at [822, 89] on icon at bounding box center [821, 88] width 17 height 17
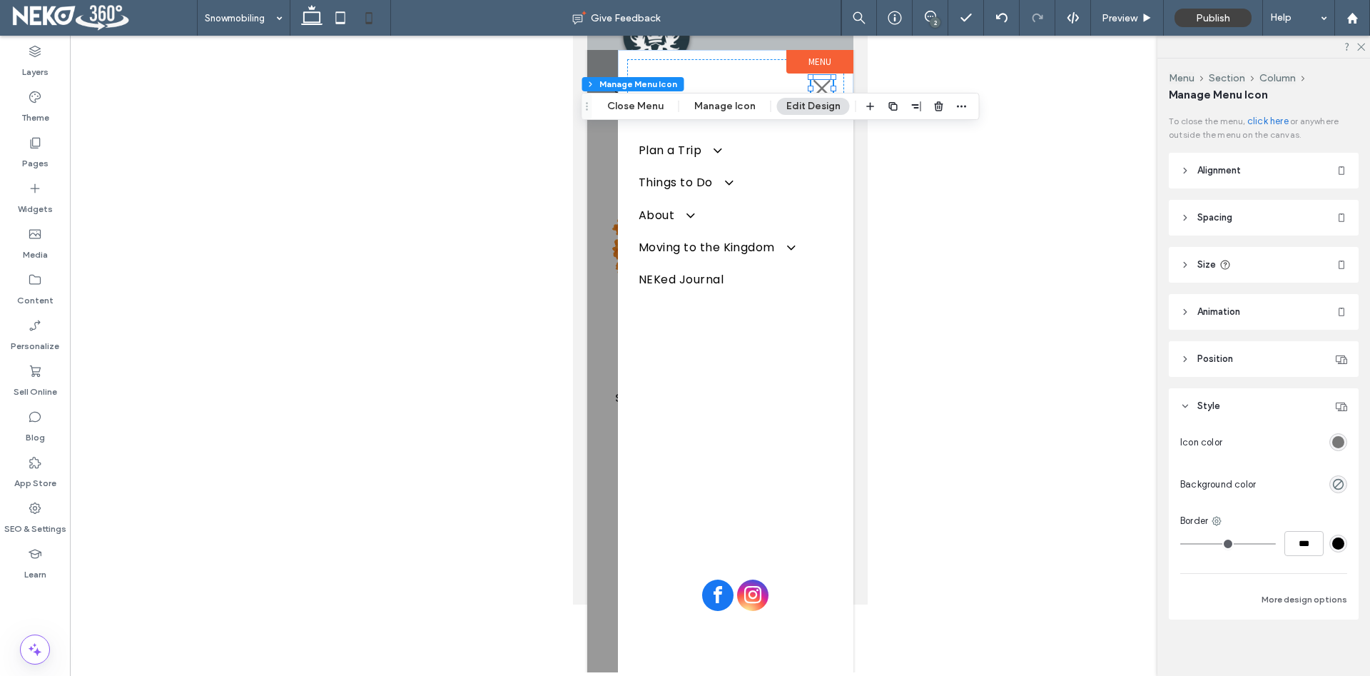
click at [1002, 250] on div at bounding box center [720, 354] width 1300 height 636
click at [910, 430] on div at bounding box center [720, 354] width 1300 height 636
click at [1363, 46] on icon at bounding box center [1359, 45] width 9 height 9
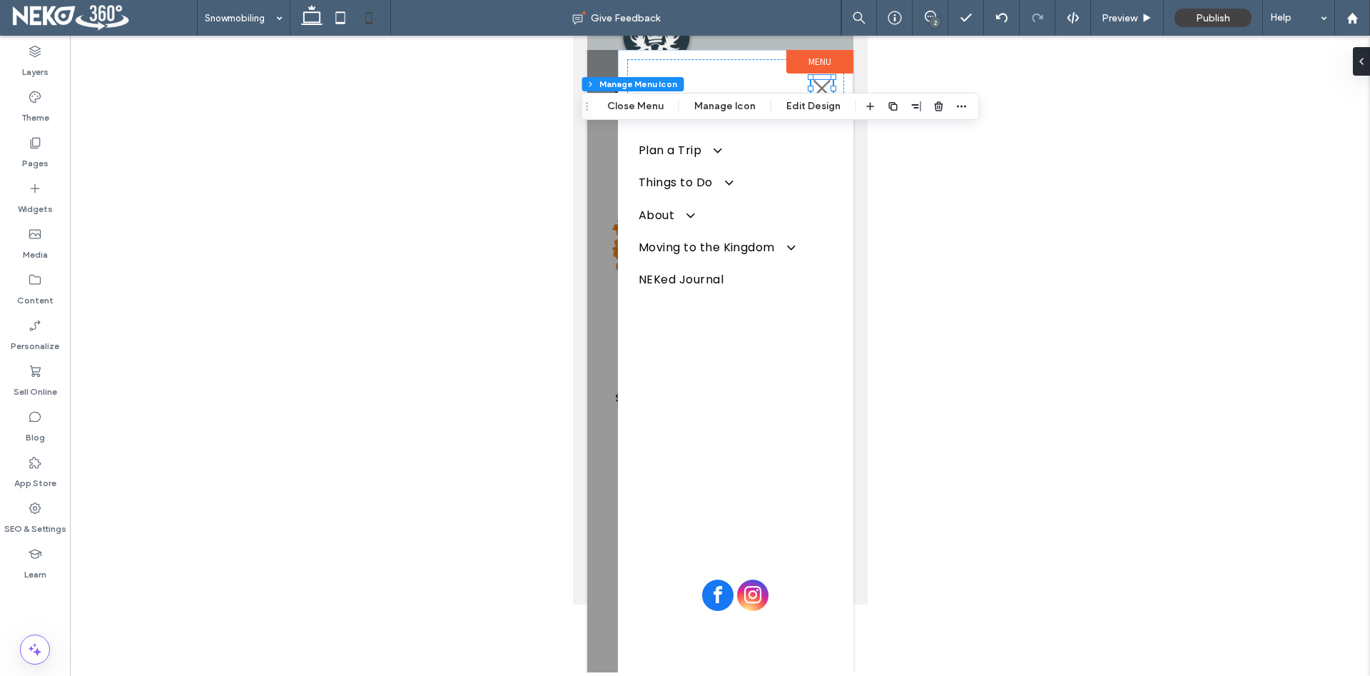
click at [534, 228] on div at bounding box center [720, 354] width 1300 height 636
click at [628, 107] on button "Close Menu" at bounding box center [635, 106] width 75 height 17
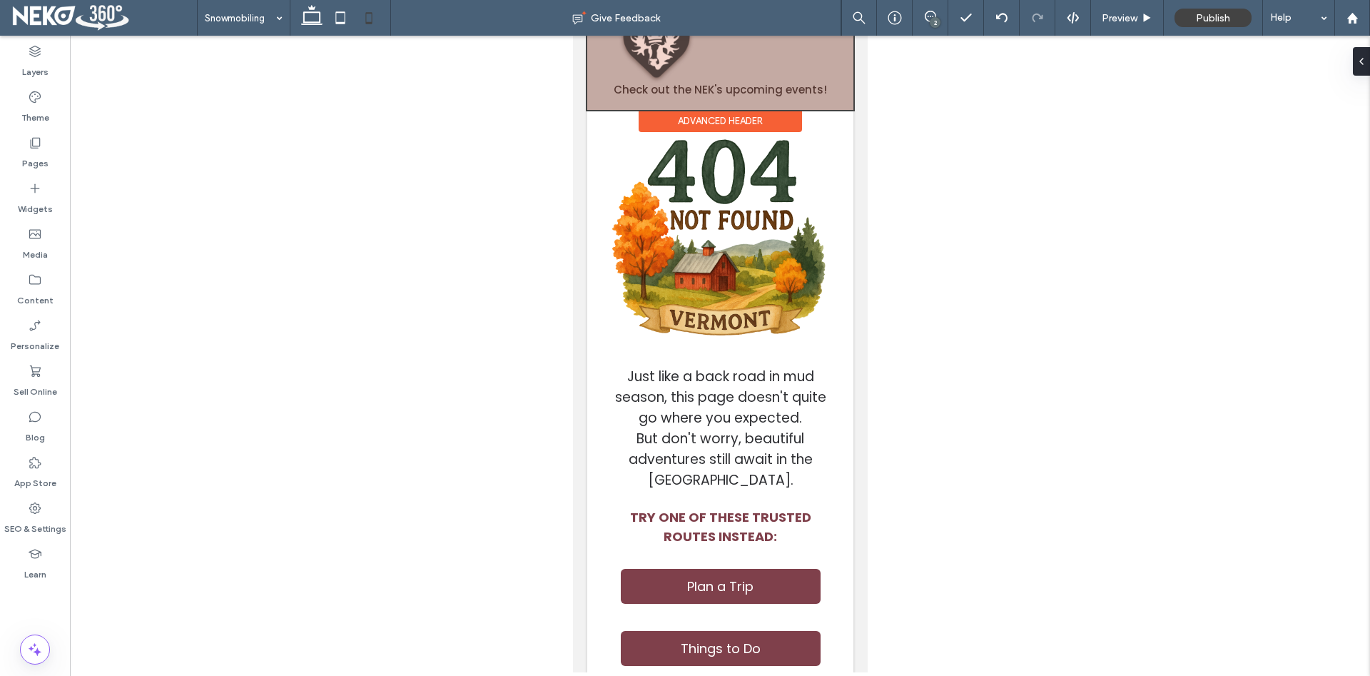
scroll to position [0, 0]
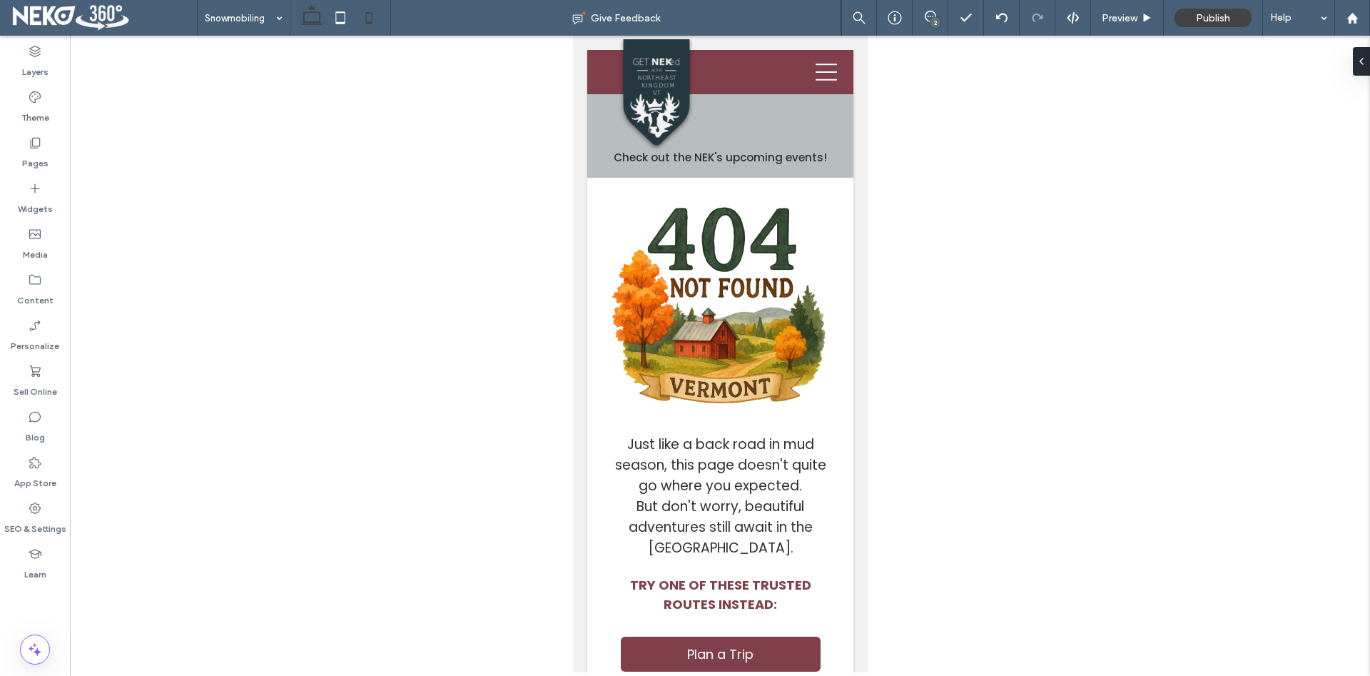
click at [296, 19] on div at bounding box center [340, 18] width 101 height 36
click at [310, 21] on icon at bounding box center [311, 18] width 29 height 29
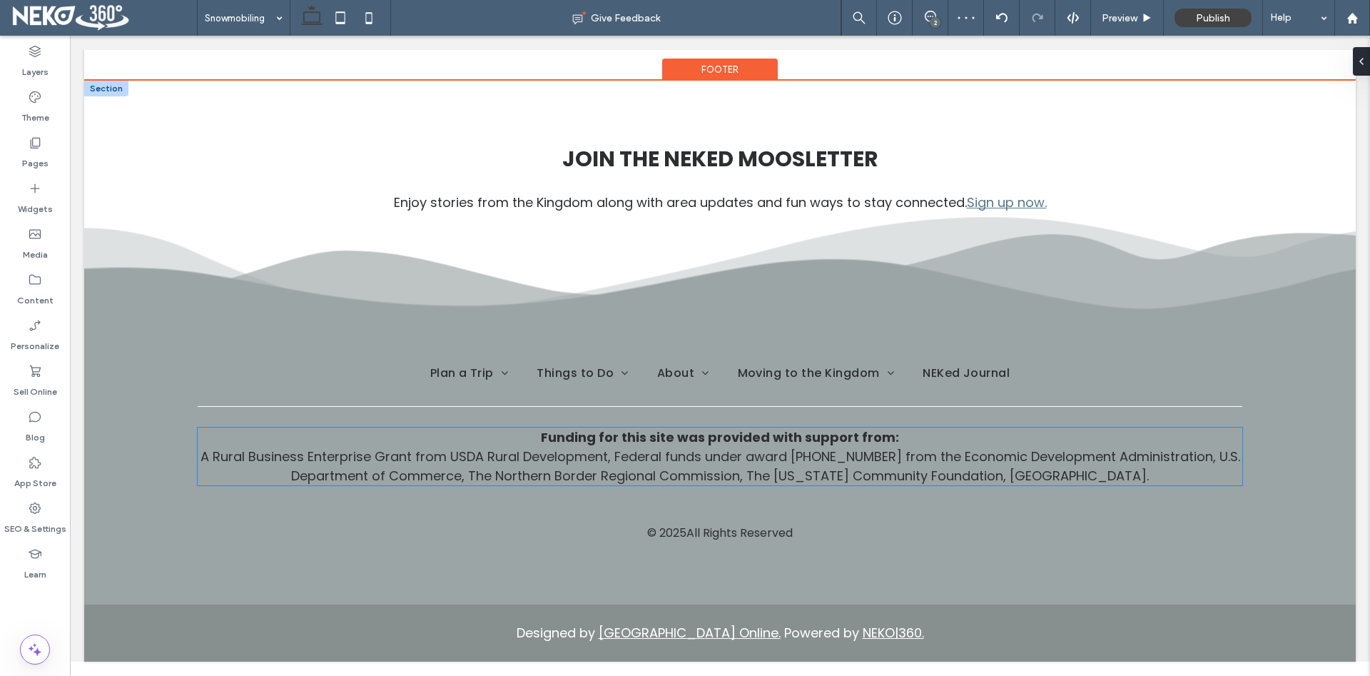
scroll to position [768, 0]
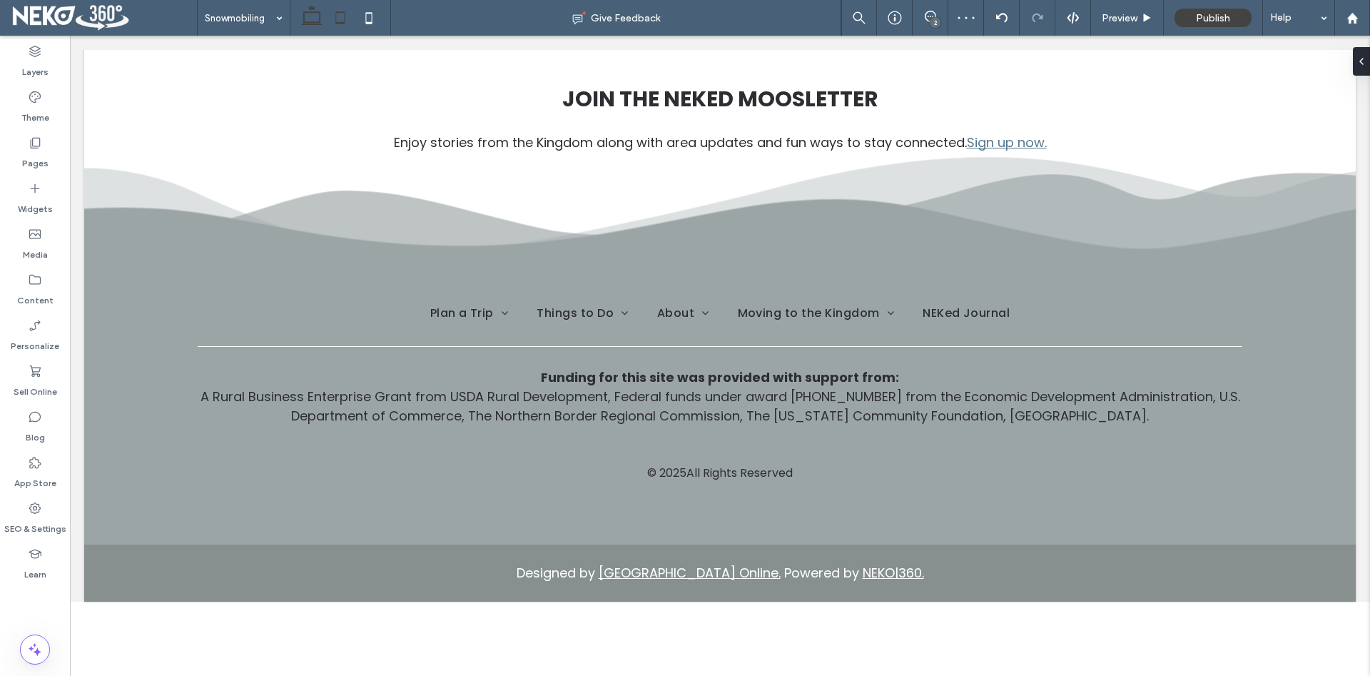
click at [337, 11] on icon at bounding box center [340, 18] width 29 height 29
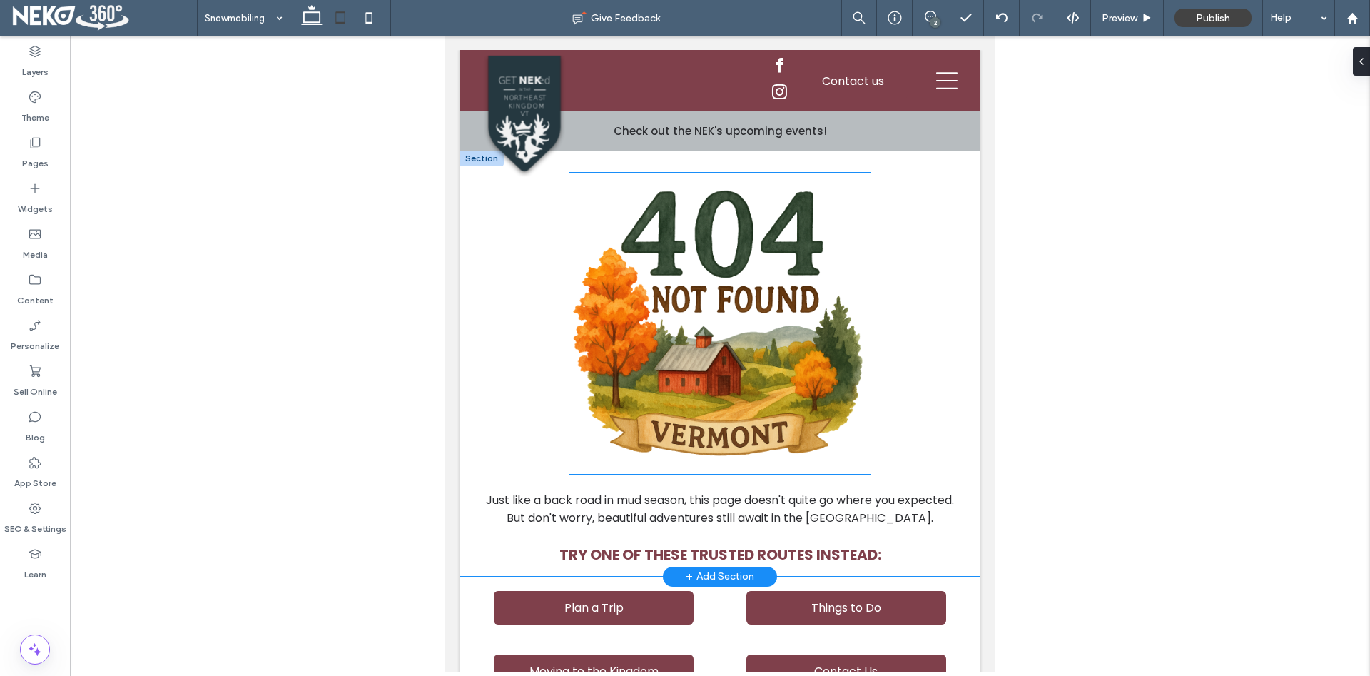
scroll to position [73, 0]
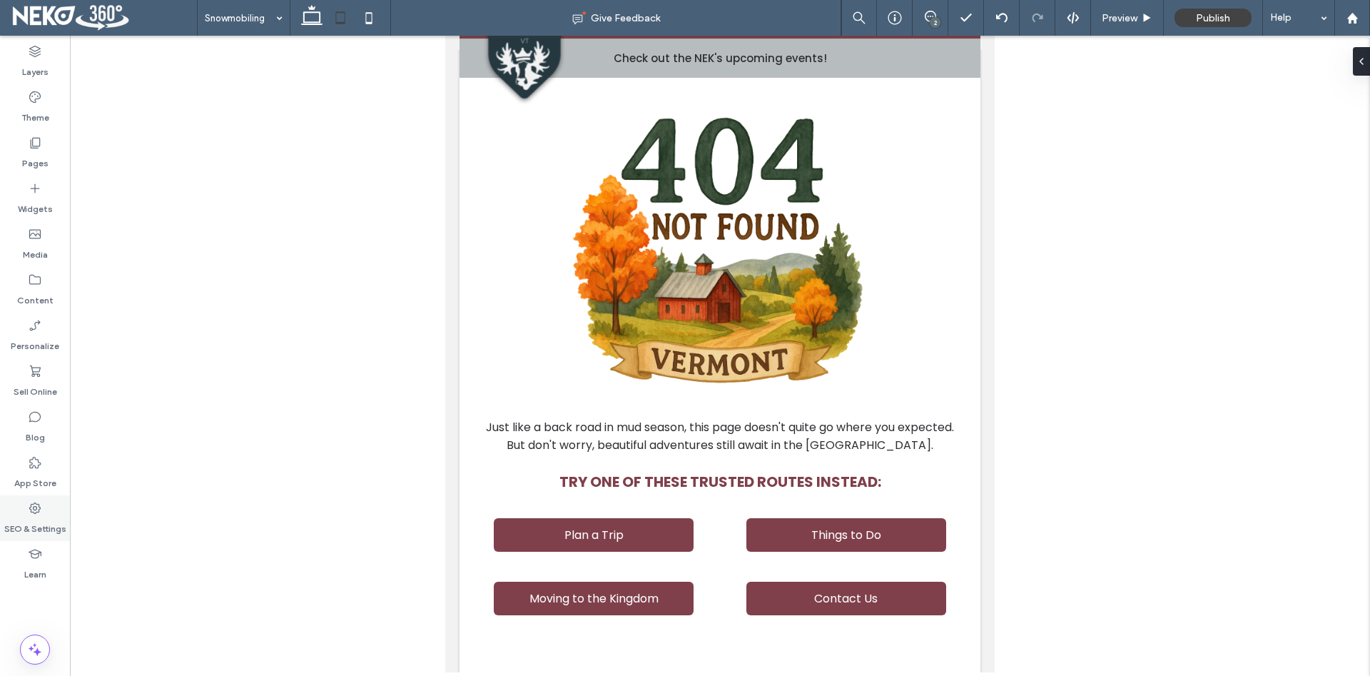
click at [29, 519] on label "SEO & Settings" at bounding box center [35, 525] width 62 height 20
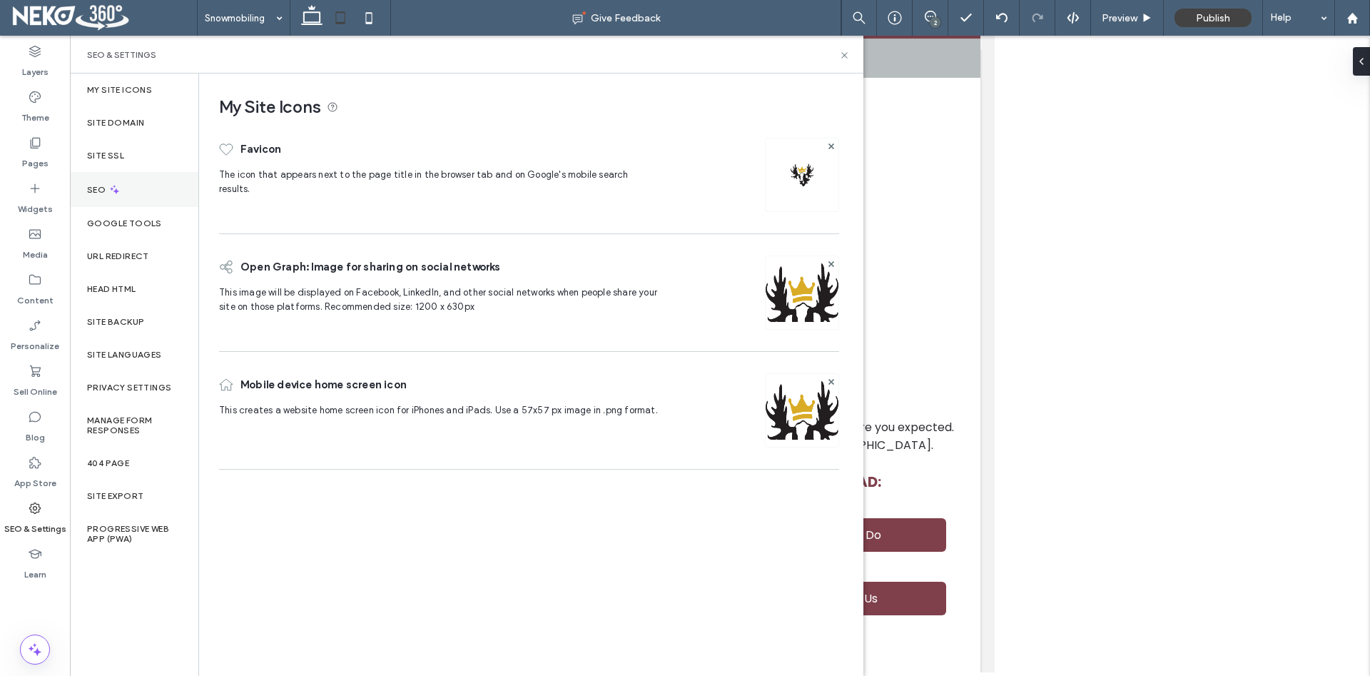
click at [138, 186] on div "SEO" at bounding box center [134, 189] width 128 height 35
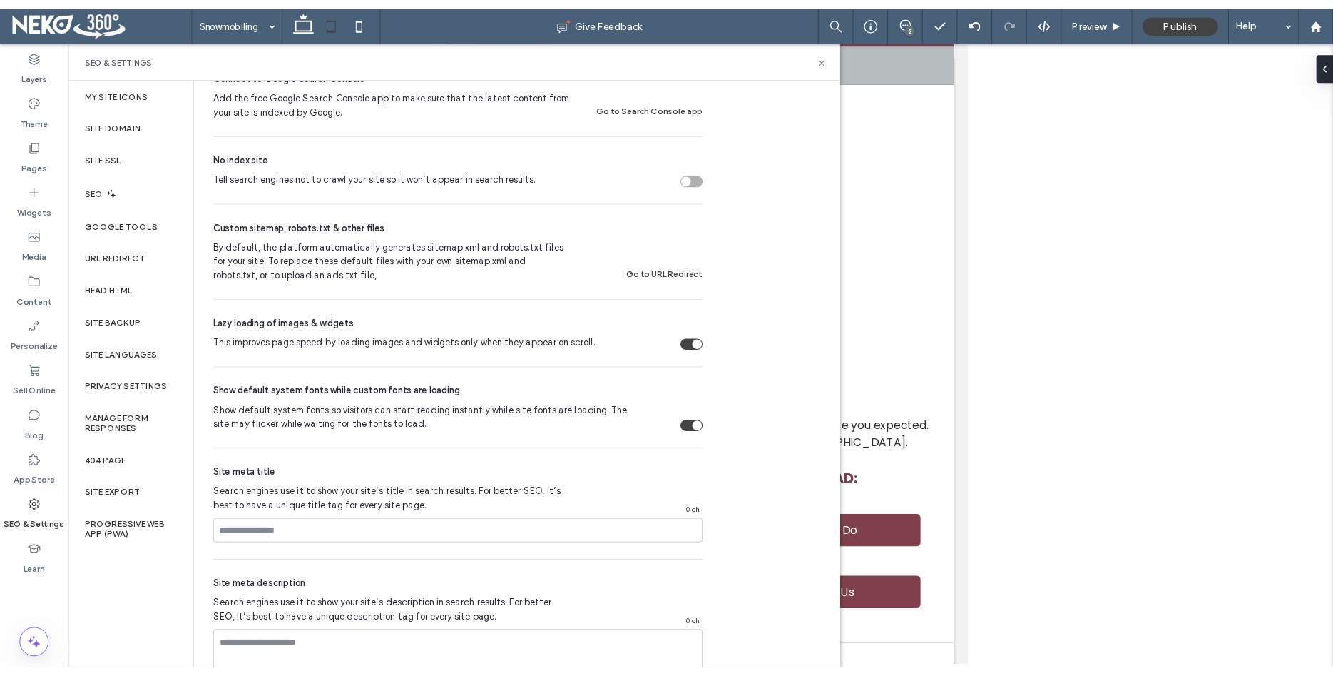
scroll to position [733, 0]
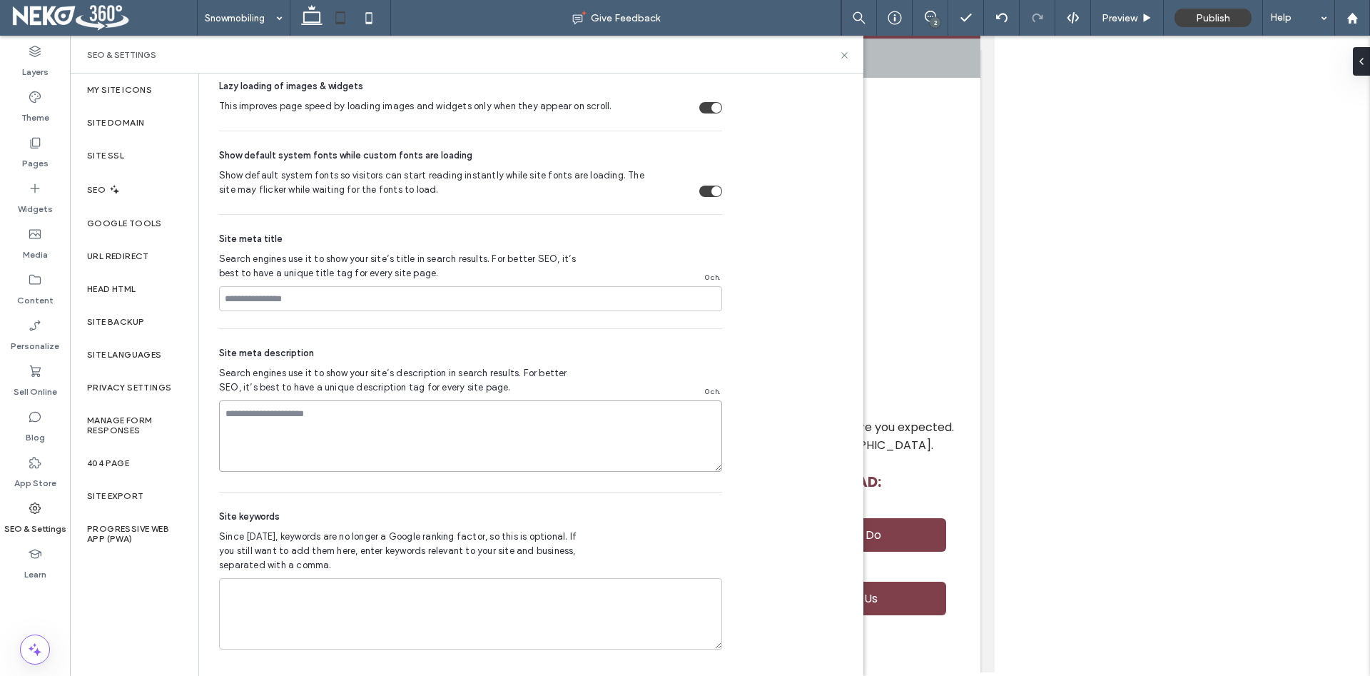
click at [363, 414] on textarea at bounding box center [470, 435] width 503 height 71
click at [307, 292] on input at bounding box center [470, 298] width 503 height 25
paste input "**********"
drag, startPoint x: 348, startPoint y: 296, endPoint x: 317, endPoint y: 294, distance: 30.7
click at [317, 294] on input "**********" at bounding box center [470, 298] width 503 height 25
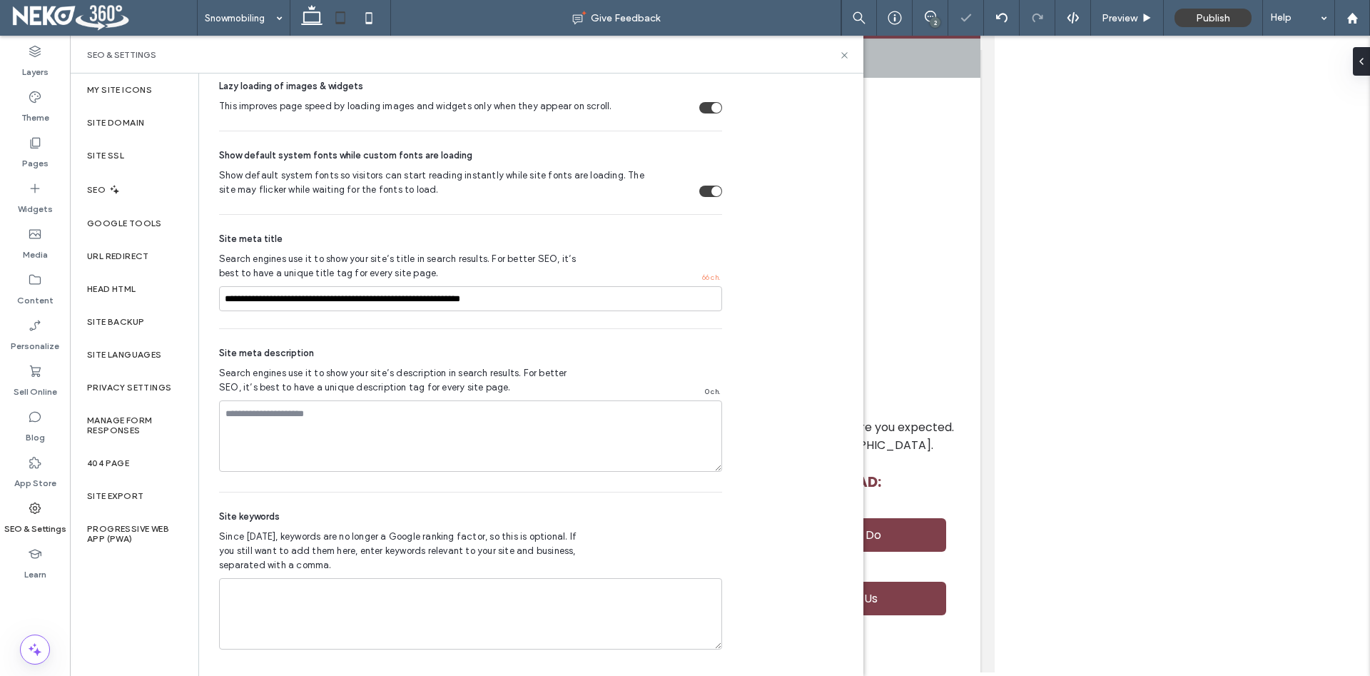
click at [496, 332] on div "Site meta description Search engines use it to show your site’s description in …" at bounding box center [470, 410] width 503 height 163
click at [320, 297] on input "**********" at bounding box center [470, 298] width 503 height 25
click at [562, 347] on div "Site meta description" at bounding box center [470, 353] width 503 height 14
drag, startPoint x: 464, startPoint y: 301, endPoint x: 525, endPoint y: 306, distance: 60.8
click at [525, 306] on input "**********" at bounding box center [470, 298] width 503 height 25
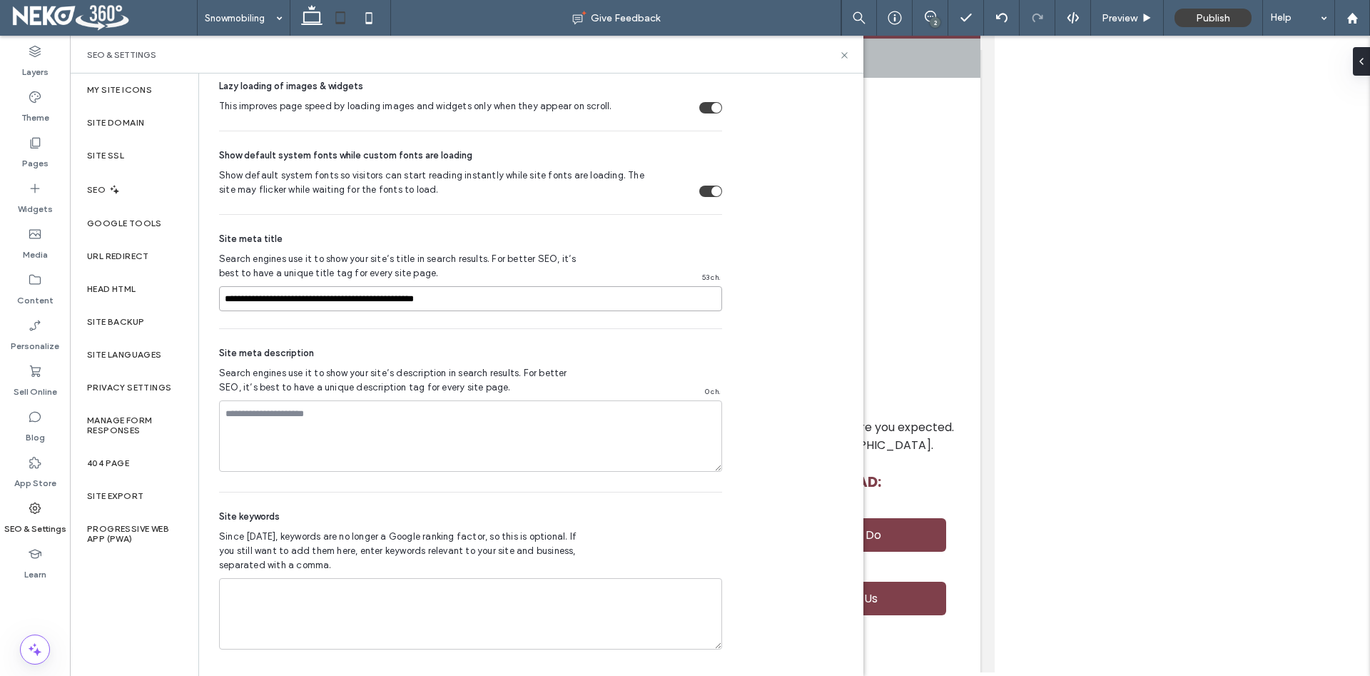
drag, startPoint x: 344, startPoint y: 296, endPoint x: 312, endPoint y: 297, distance: 31.4
click at [312, 297] on input "**********" at bounding box center [470, 298] width 503 height 25
click at [442, 295] on input "**********" at bounding box center [470, 298] width 503 height 25
click at [310, 297] on input "**********" at bounding box center [470, 298] width 503 height 25
type input "**********"
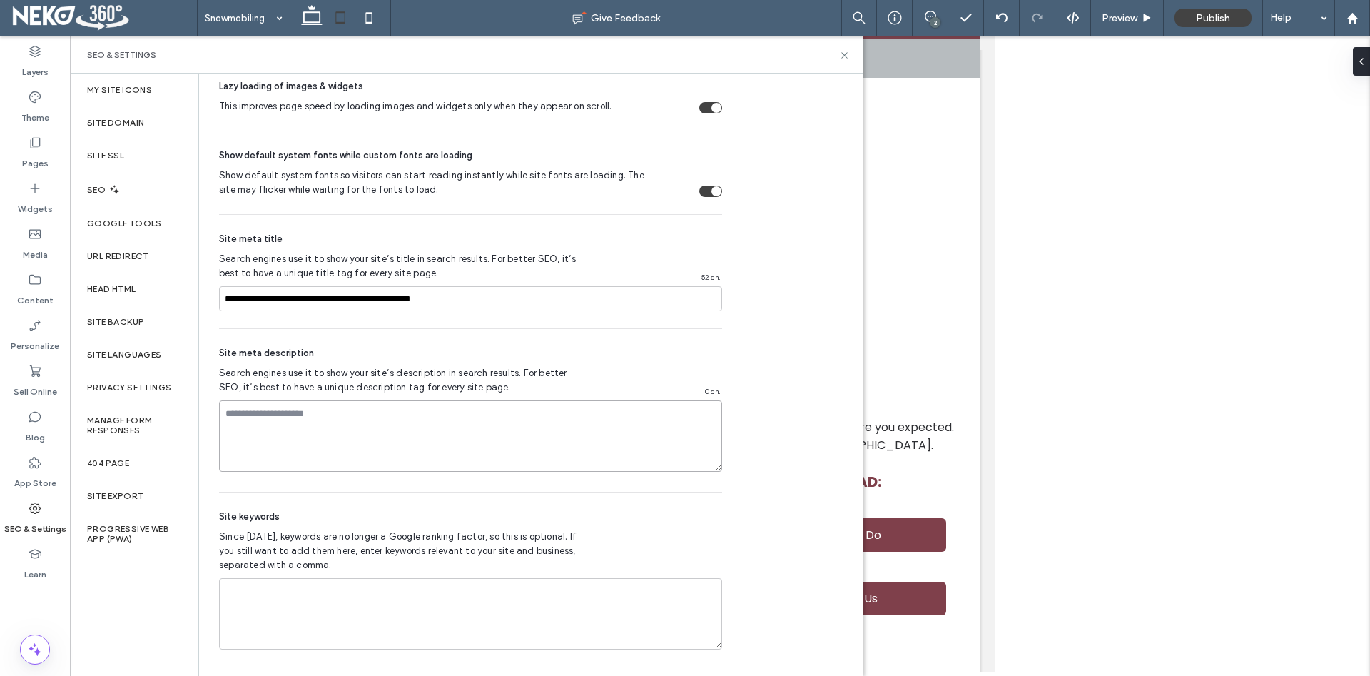
click at [380, 439] on textarea at bounding box center [470, 435] width 503 height 71
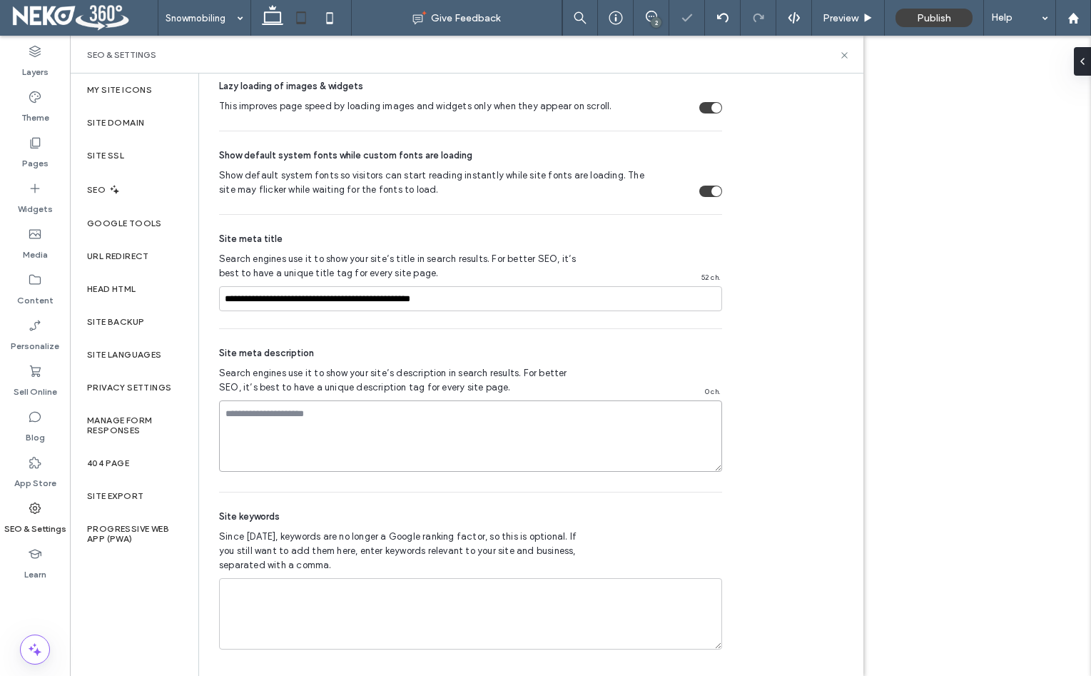
click at [384, 436] on textarea at bounding box center [470, 435] width 503 height 71
paste textarea "**********"
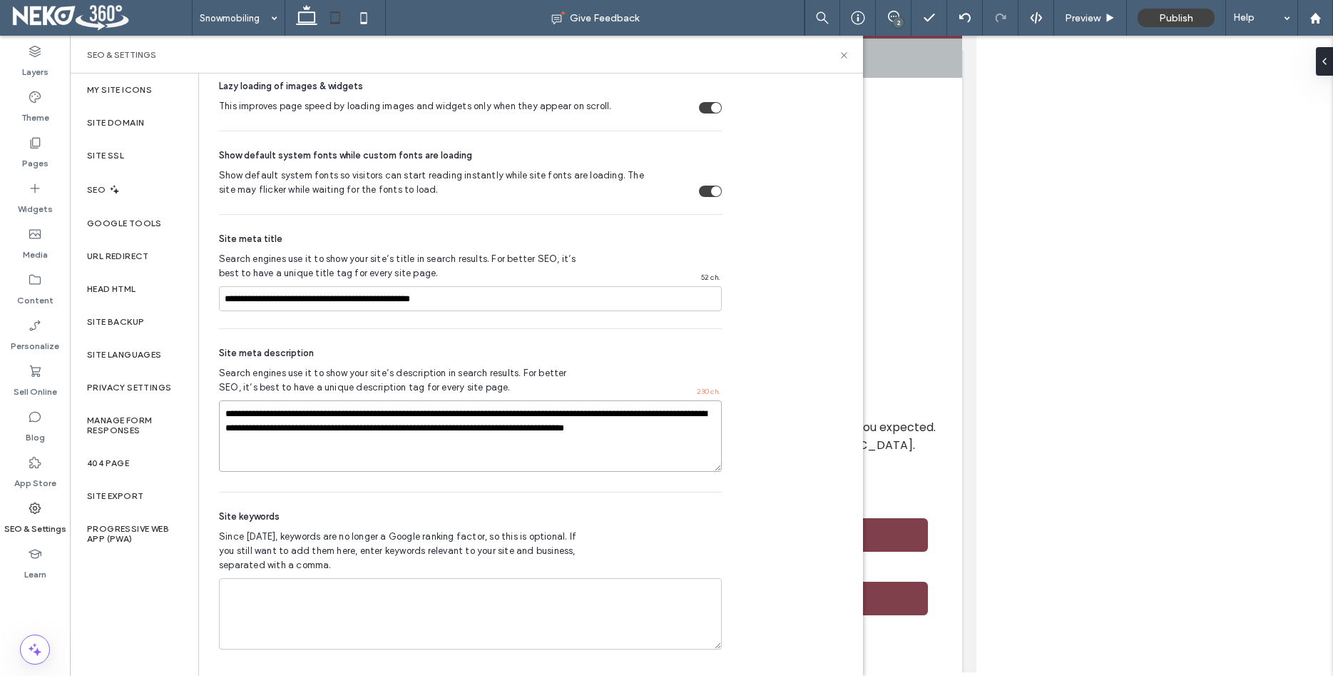
click at [430, 431] on textarea "**********" at bounding box center [470, 435] width 503 height 71
paste textarea
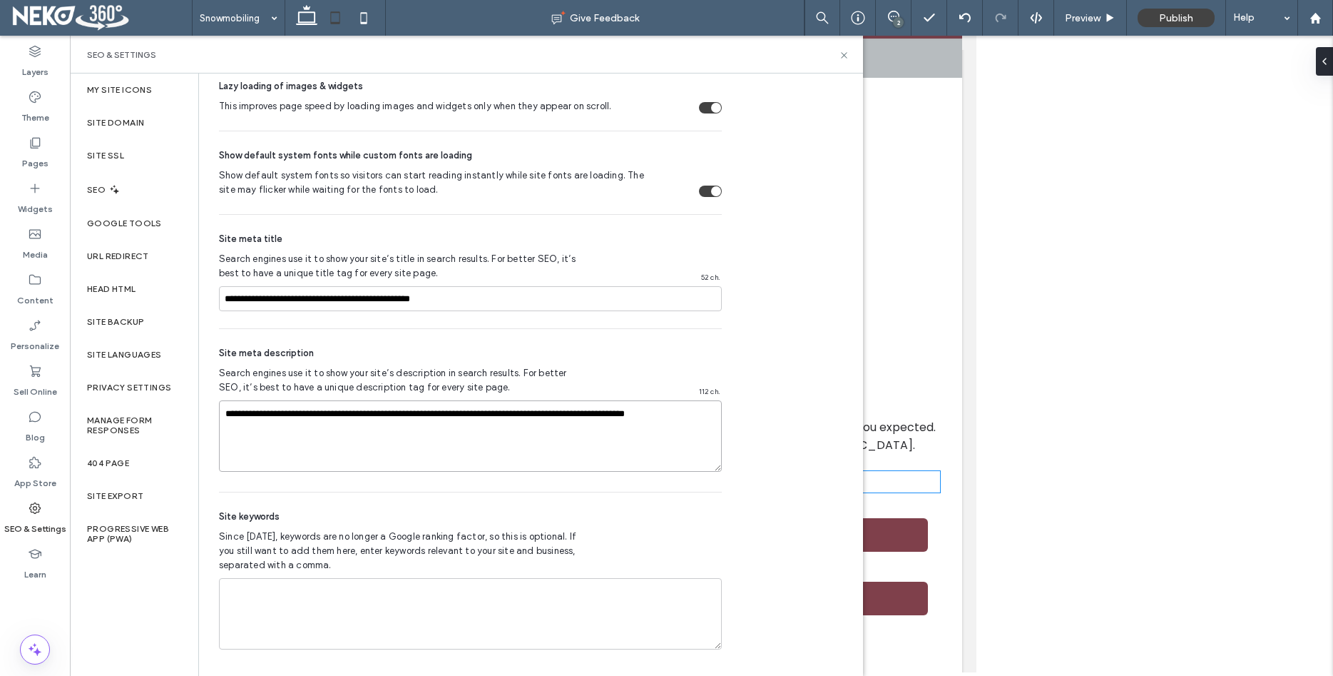
type textarea "**********"
drag, startPoint x: 759, startPoint y: 499, endPoint x: 504, endPoint y: 484, distance: 255.8
click at [760, 499] on div "SEO Optimize your site to increase its visibility in relevant search results. N…" at bounding box center [529, 9] width 663 height 1337
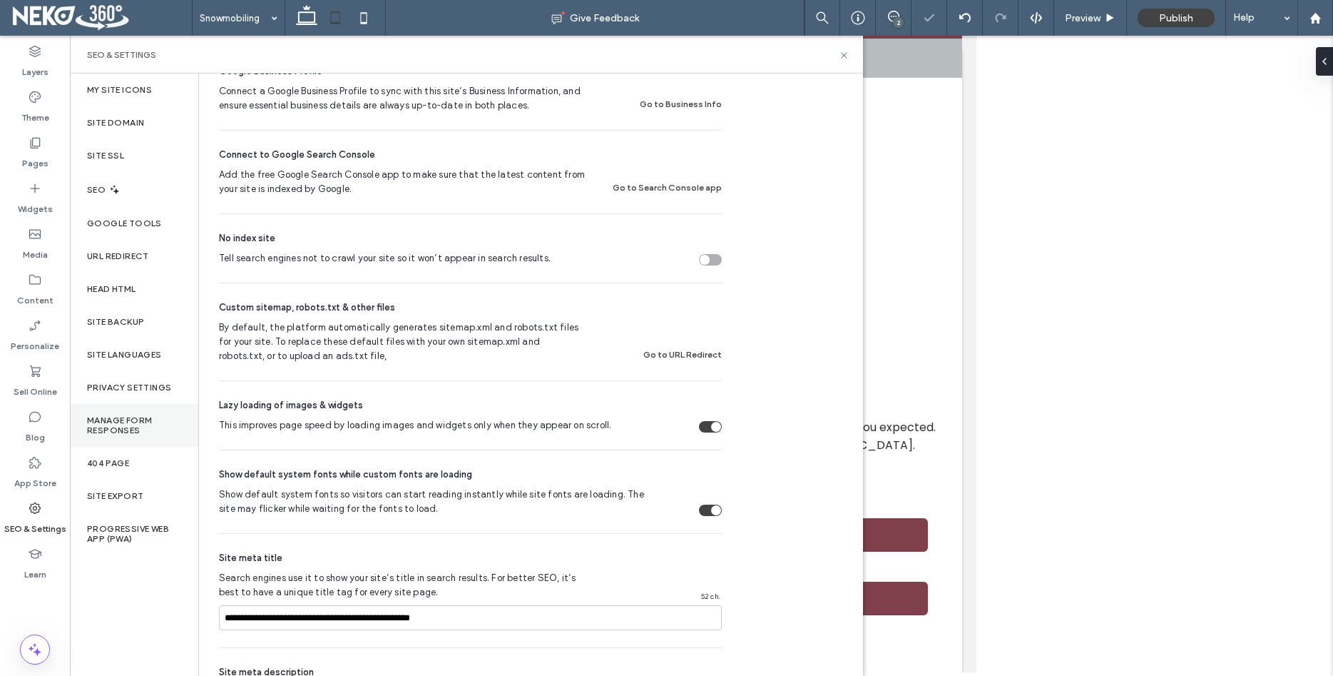
scroll to position [326, 0]
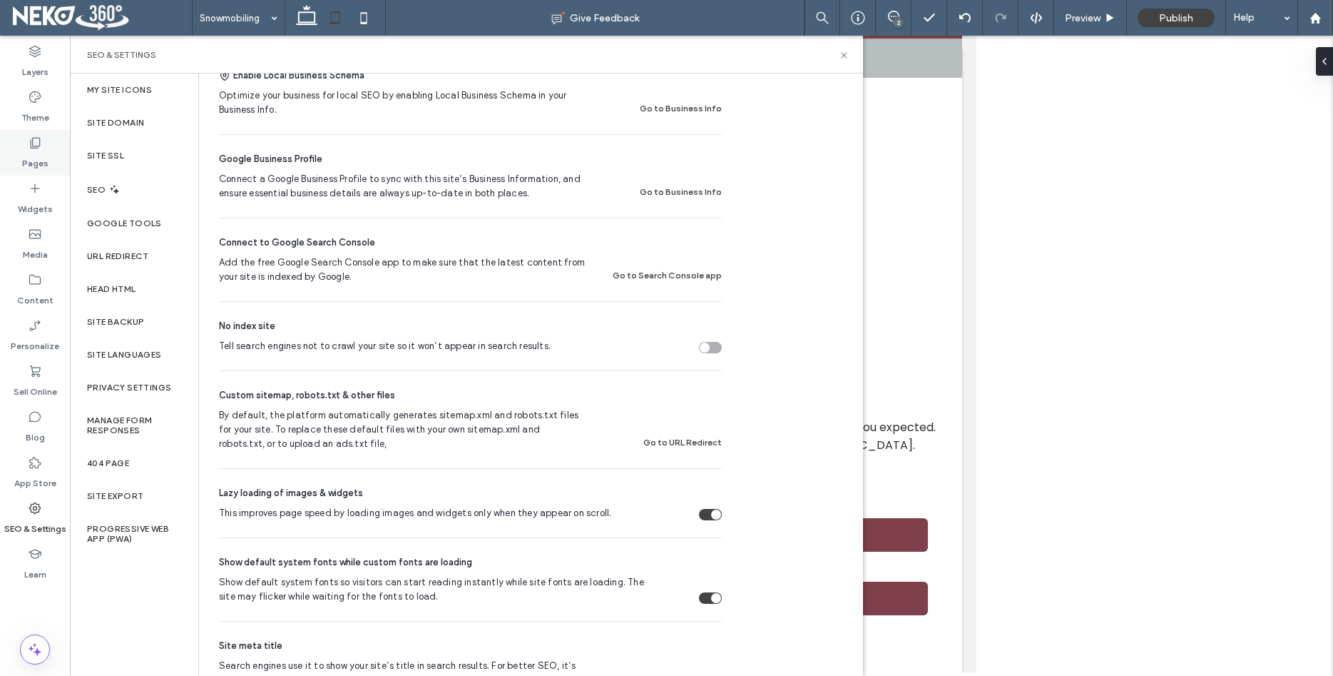
click at [51, 147] on div "Pages" at bounding box center [35, 153] width 70 height 46
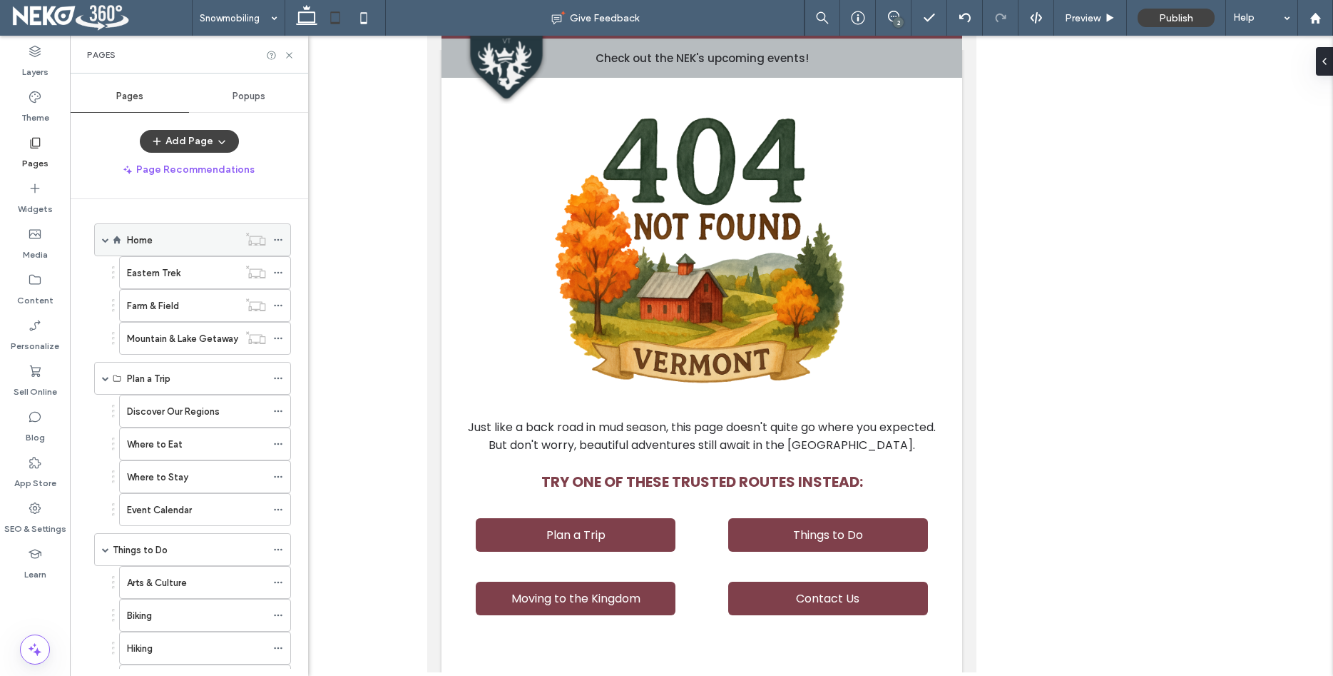
click at [283, 240] on icon at bounding box center [278, 240] width 10 height 10
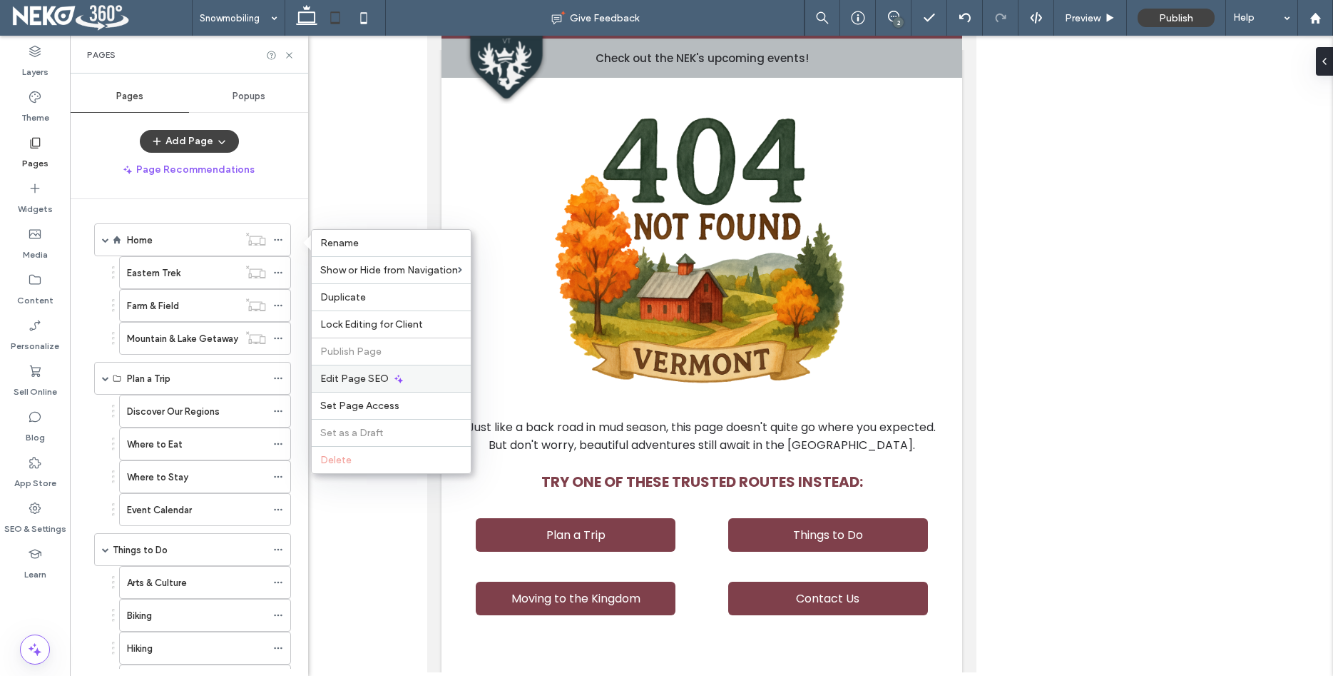
click at [361, 380] on span "Edit Page SEO" at bounding box center [354, 378] width 68 height 12
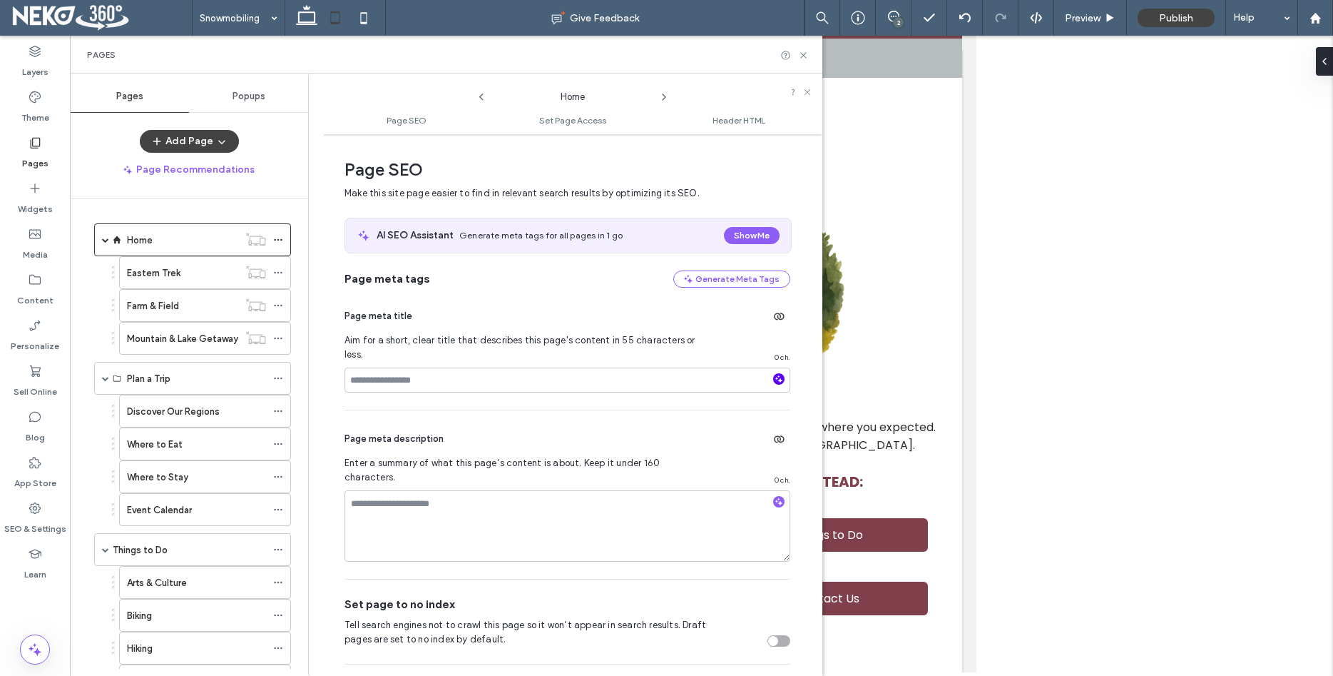
click at [775, 374] on icon "button" at bounding box center [779, 379] width 10 height 10
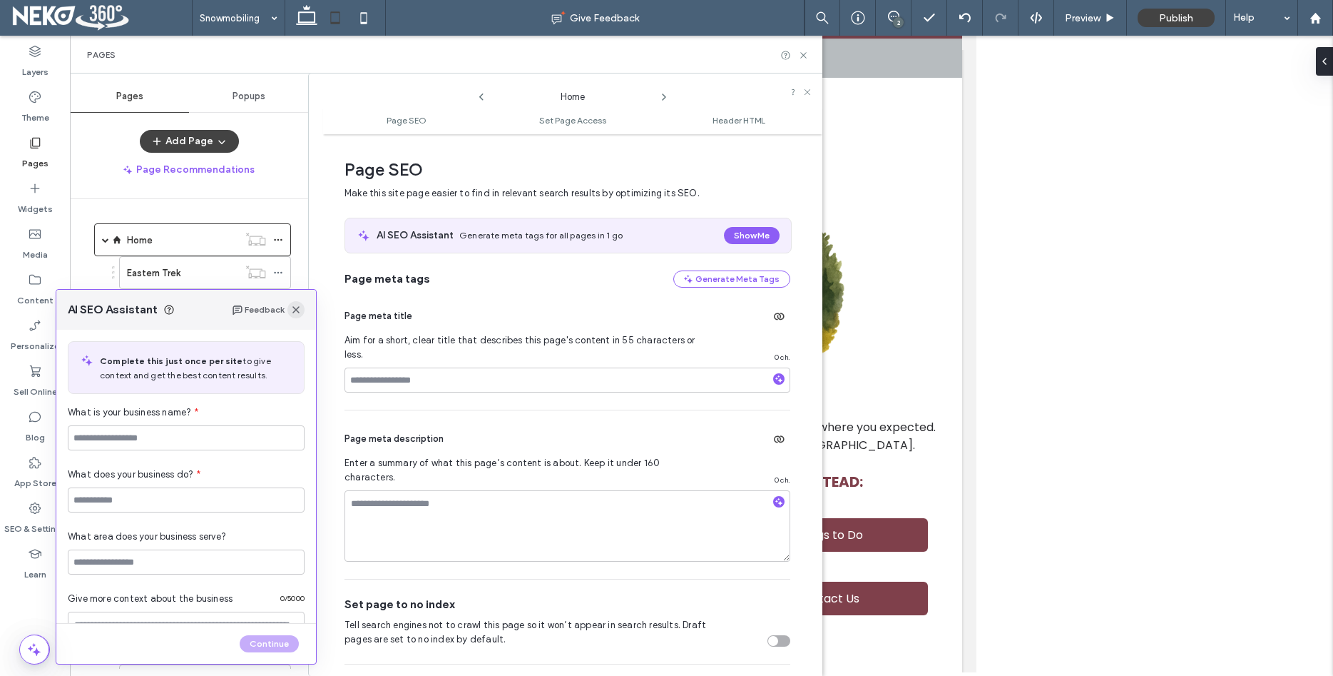
click at [298, 308] on use "button" at bounding box center [295, 309] width 7 height 7
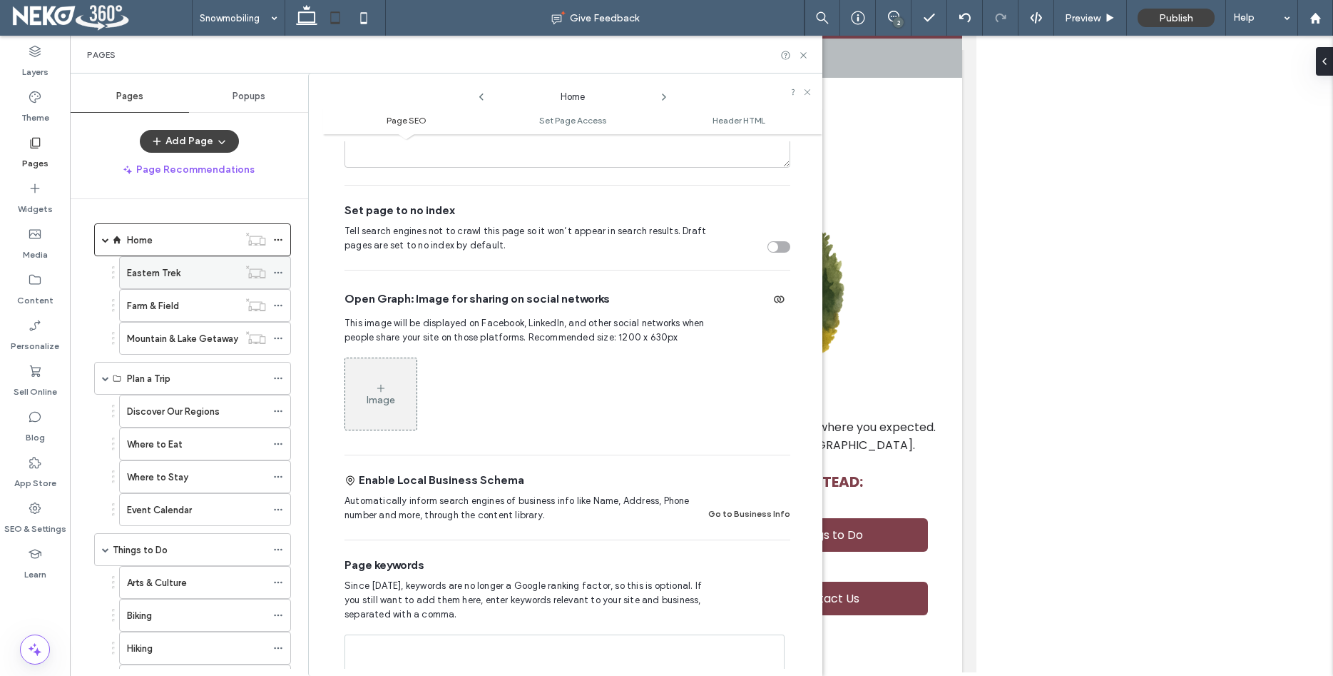
scroll to position [407, 0]
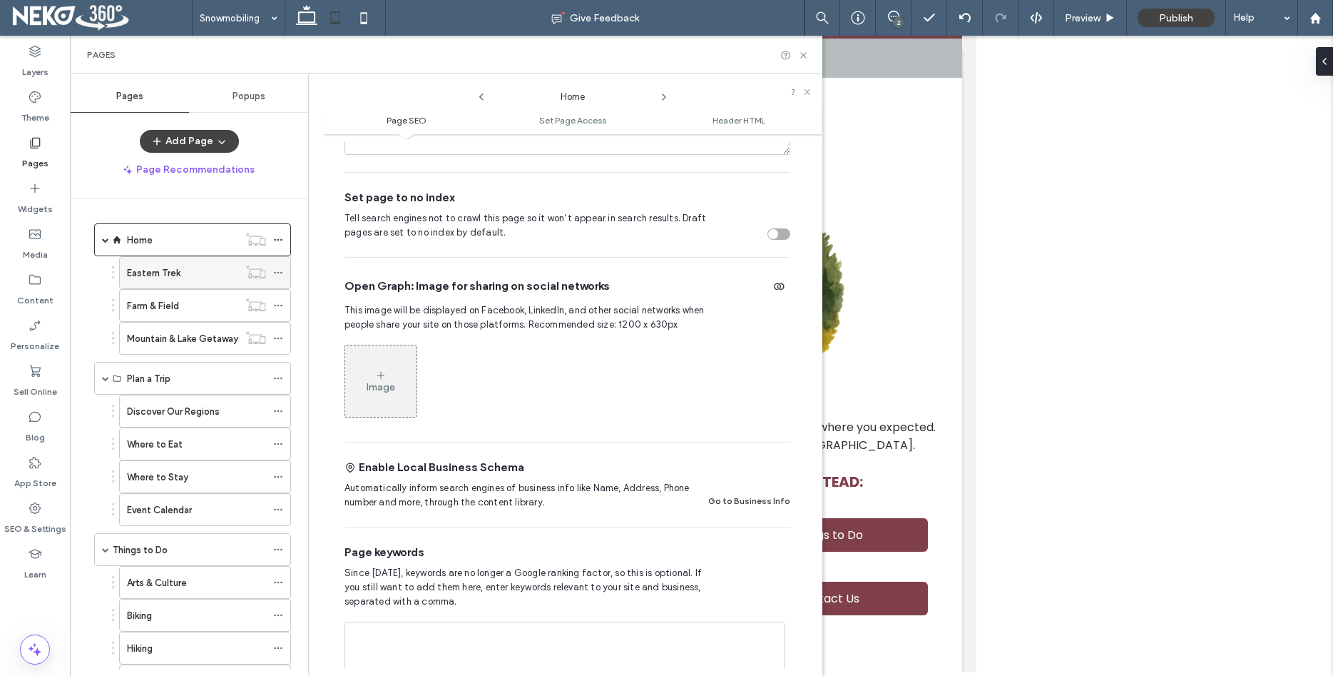
click at [283, 269] on icon at bounding box center [278, 273] width 10 height 10
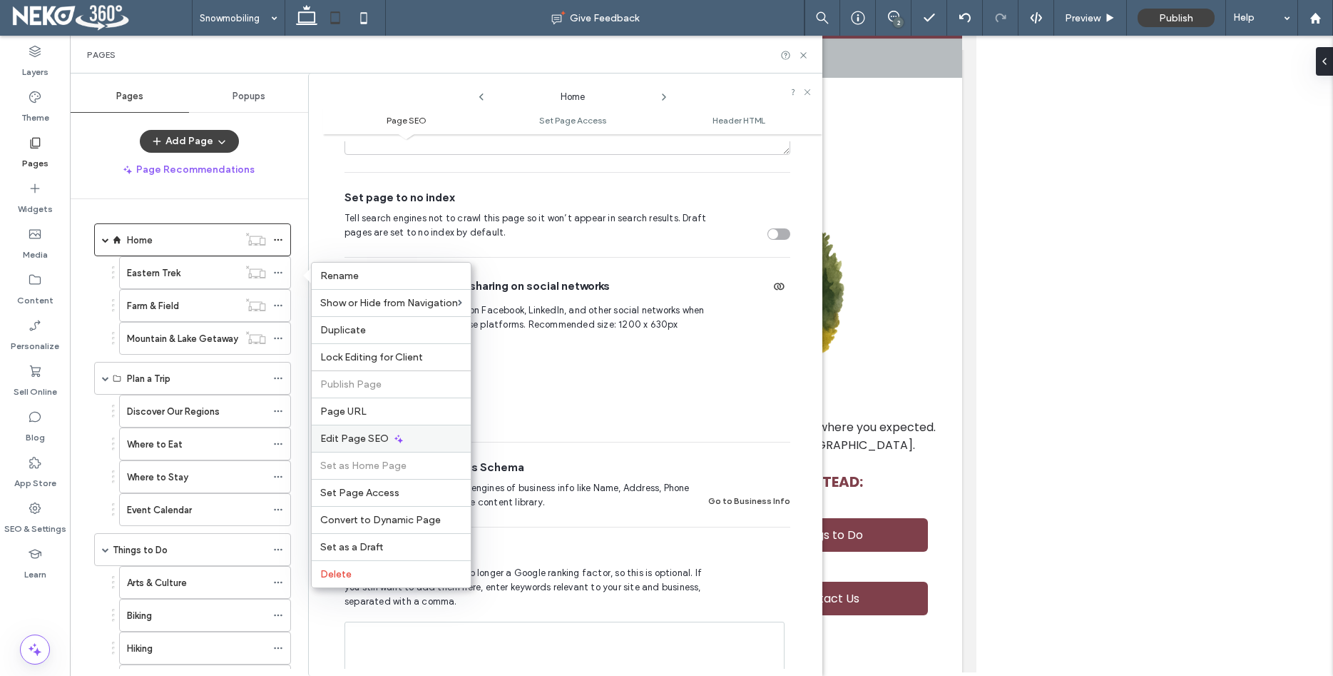
click at [368, 438] on span "Edit Page SEO" at bounding box center [354, 438] width 68 height 12
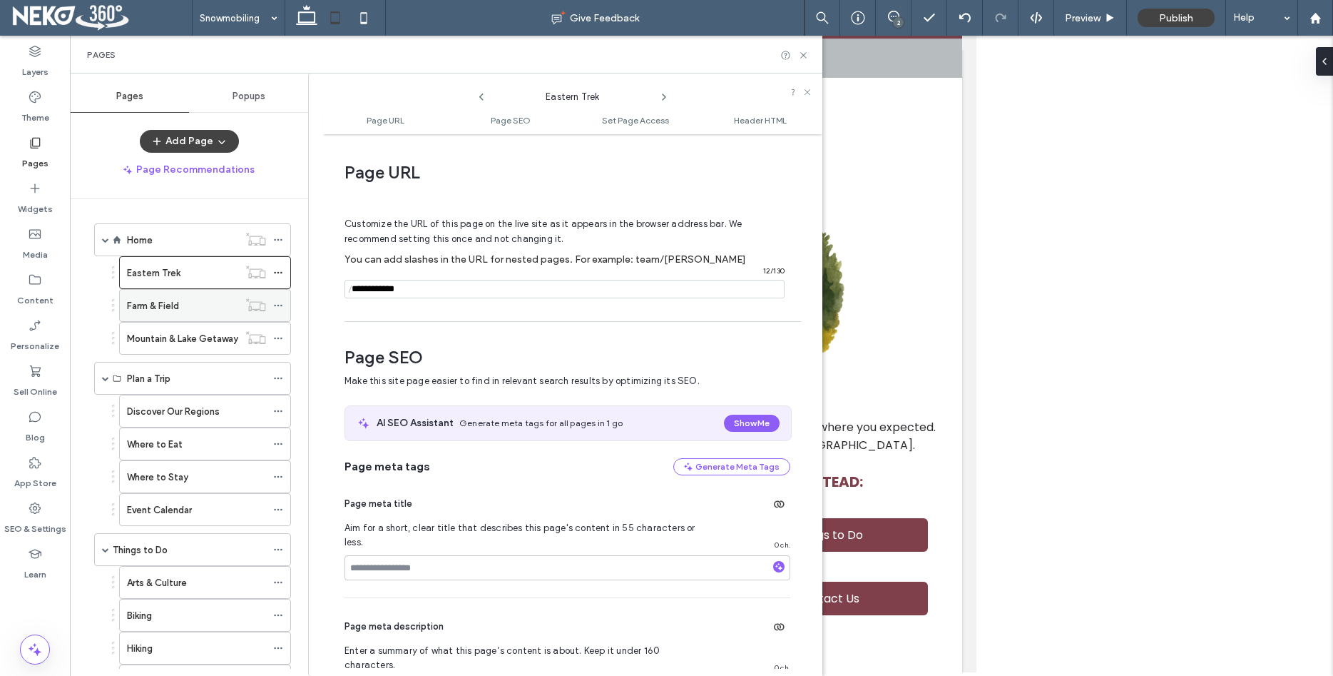
click at [283, 300] on icon at bounding box center [278, 305] width 10 height 10
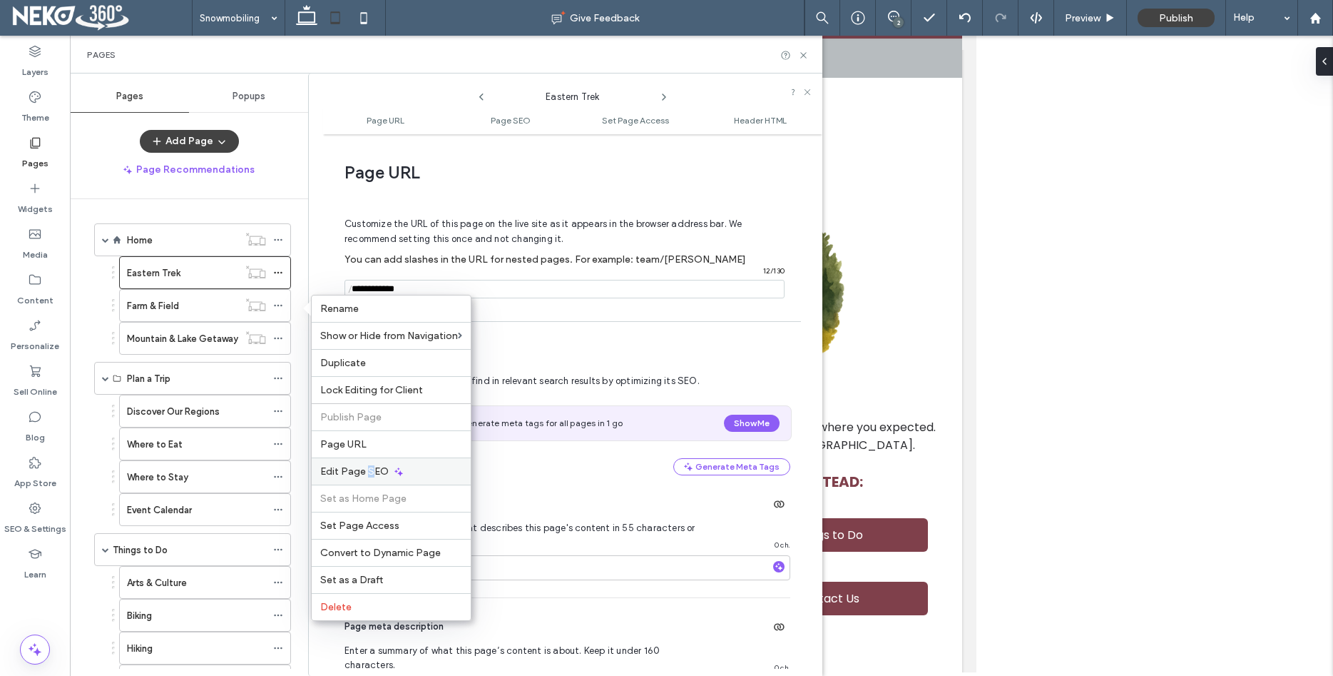
click at [369, 460] on div "Edit Page SEO" at bounding box center [391, 470] width 159 height 27
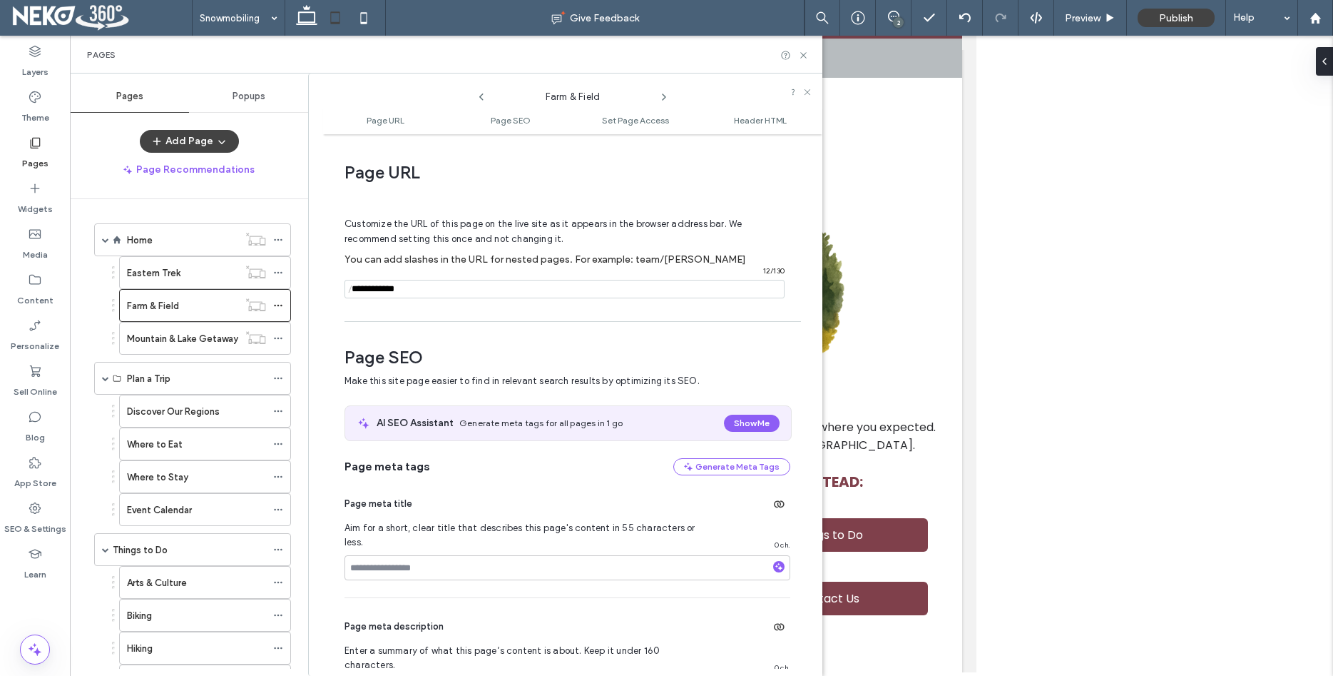
click at [381, 283] on input "notEmpty" at bounding box center [565, 289] width 440 height 19
type input "**********"
click at [454, 325] on div "Page URL Customize the URL of this page on the live site as it appears in the b…" at bounding box center [572, 404] width 499 height 527
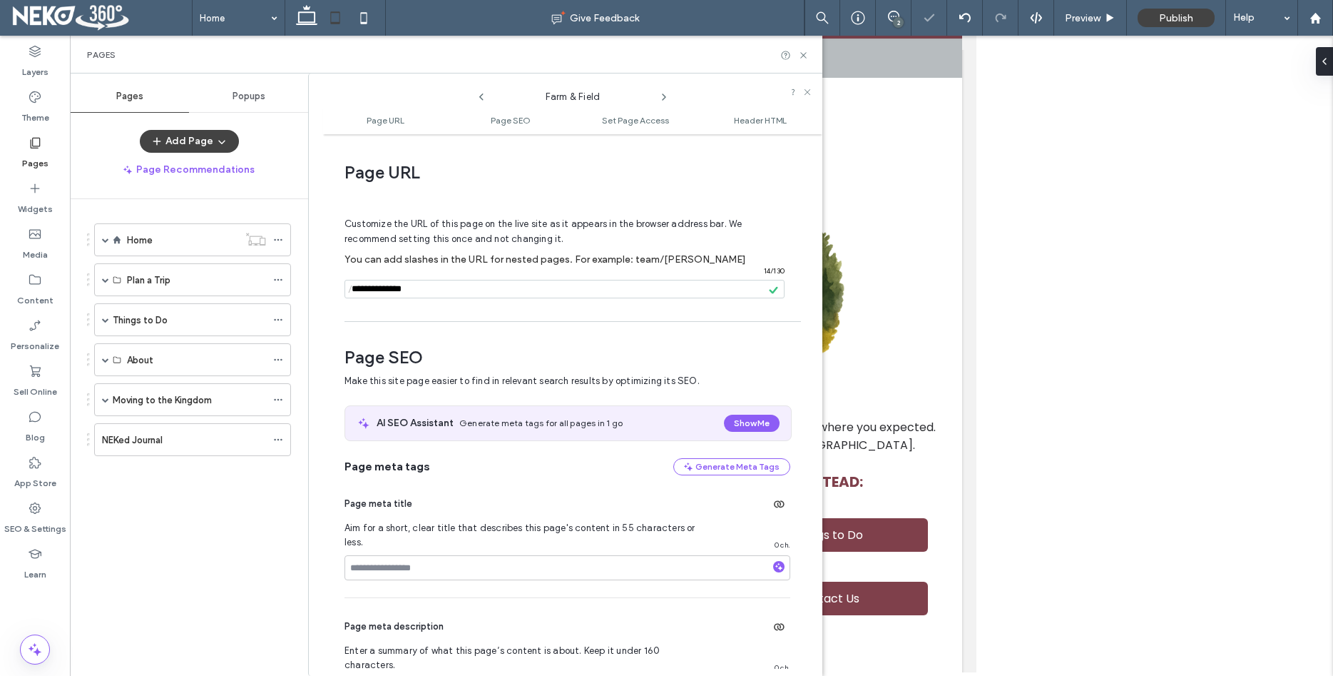
click at [288, 340] on ol "Home Eastern Trek Farm & Field Mountain & Lake Getaway Plan a Trip Discover Our…" at bounding box center [183, 339] width 215 height 233
click at [106, 280] on span at bounding box center [105, 279] width 7 height 7
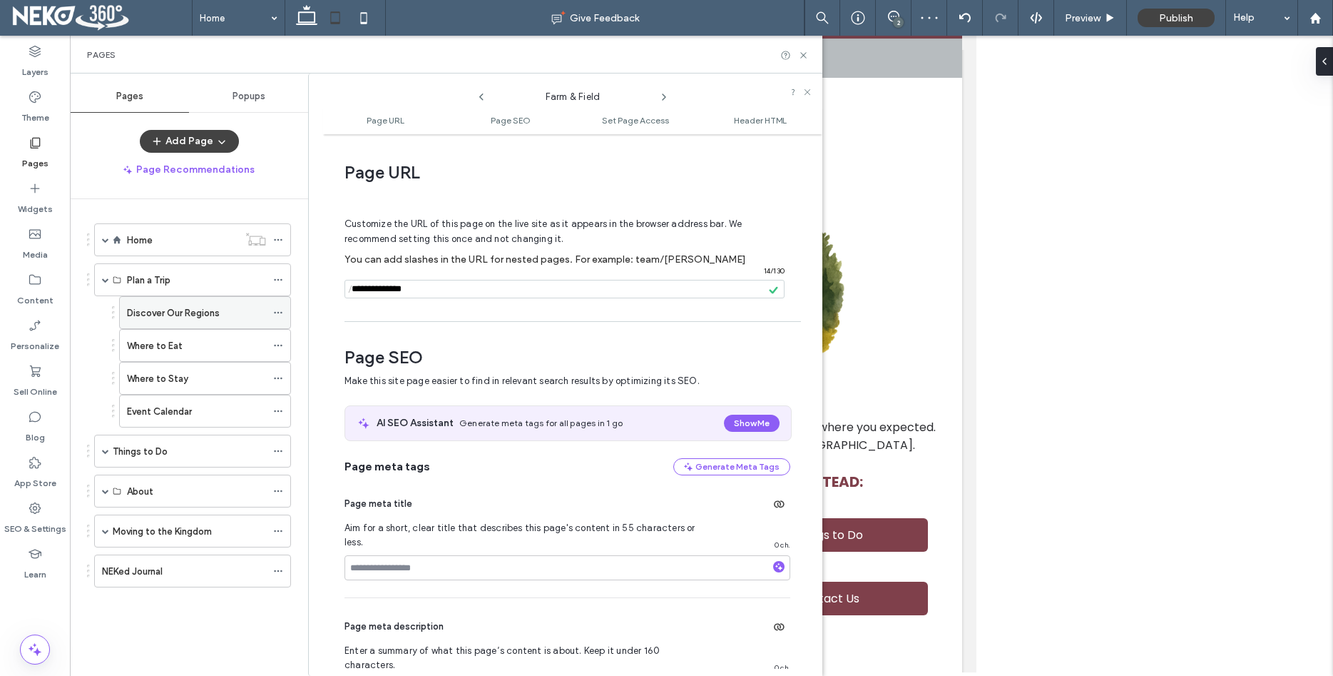
click at [283, 312] on icon at bounding box center [278, 312] width 10 height 10
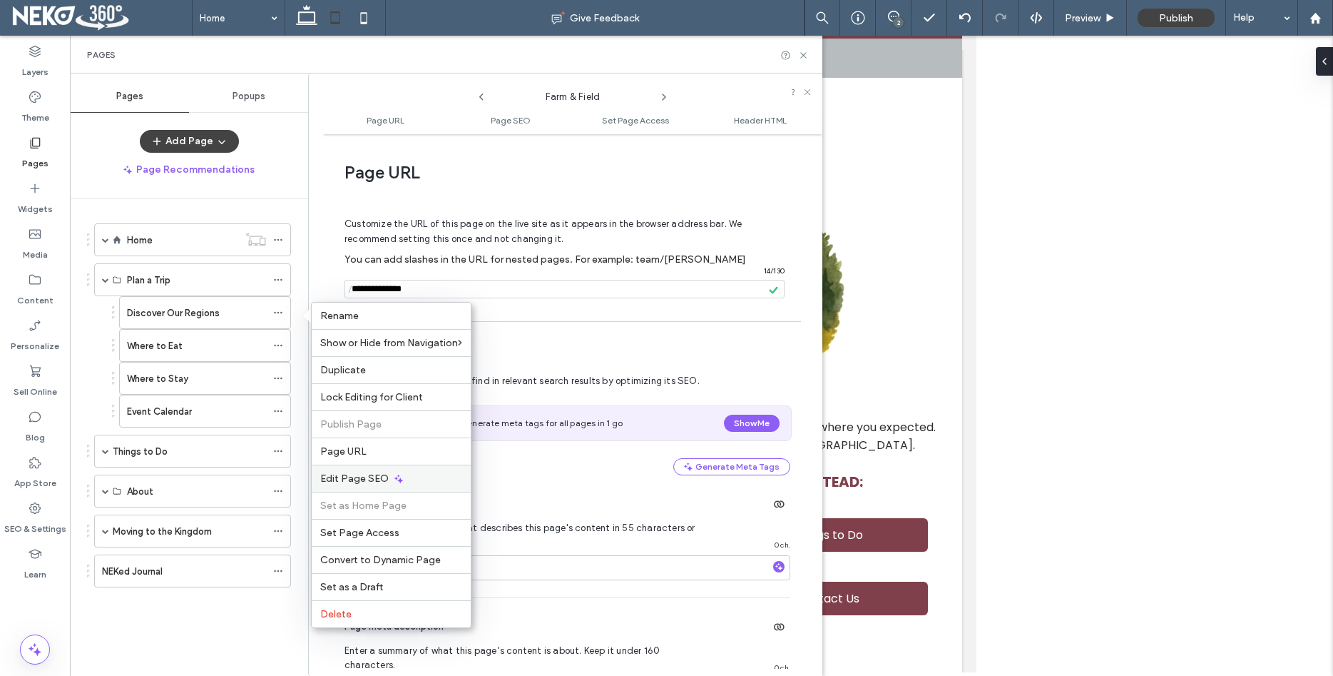
click at [381, 477] on span "Edit Page SEO" at bounding box center [354, 478] width 68 height 12
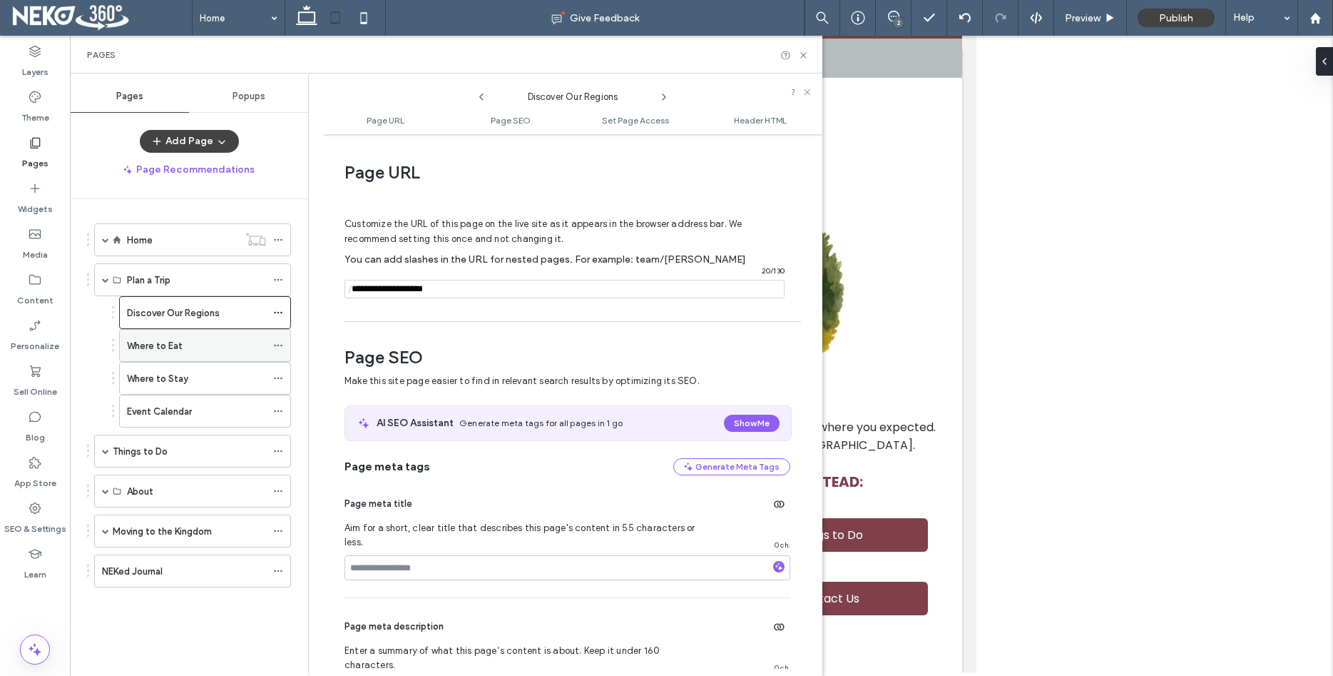
click at [290, 344] on div at bounding box center [281, 345] width 17 height 21
click at [283, 341] on icon at bounding box center [278, 345] width 10 height 10
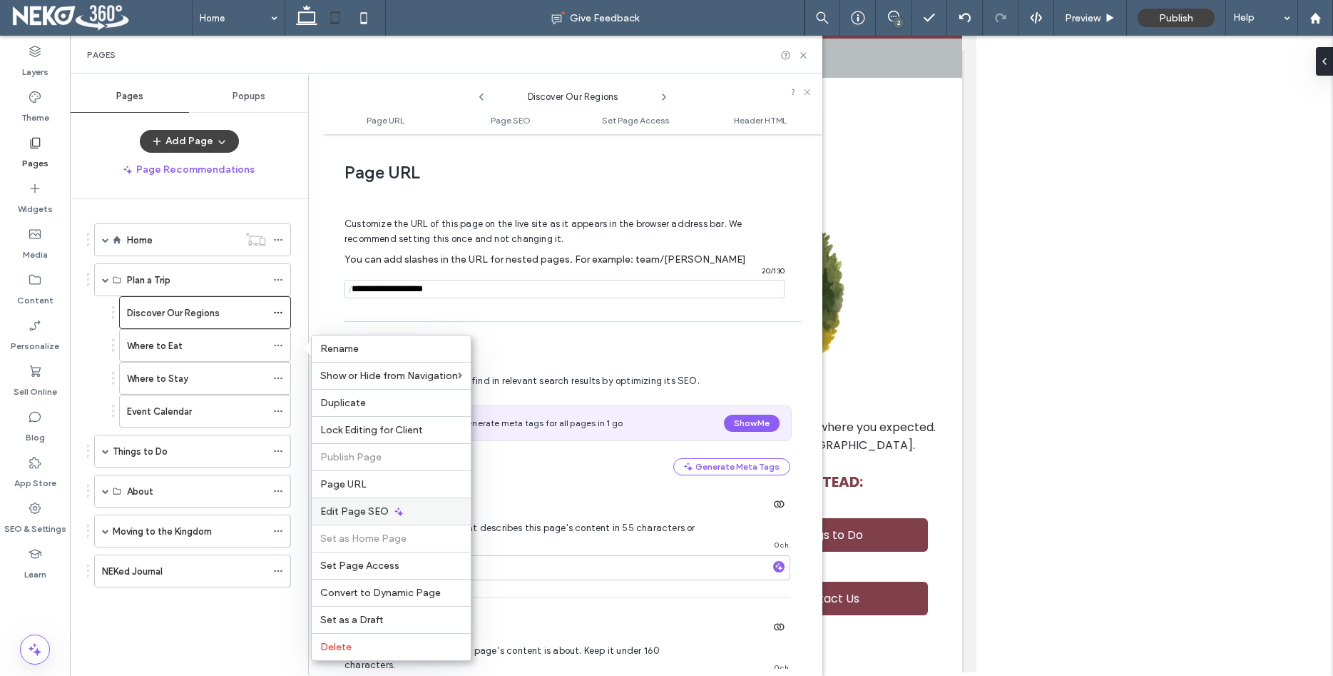
click at [381, 511] on span "Edit Page SEO" at bounding box center [354, 511] width 68 height 12
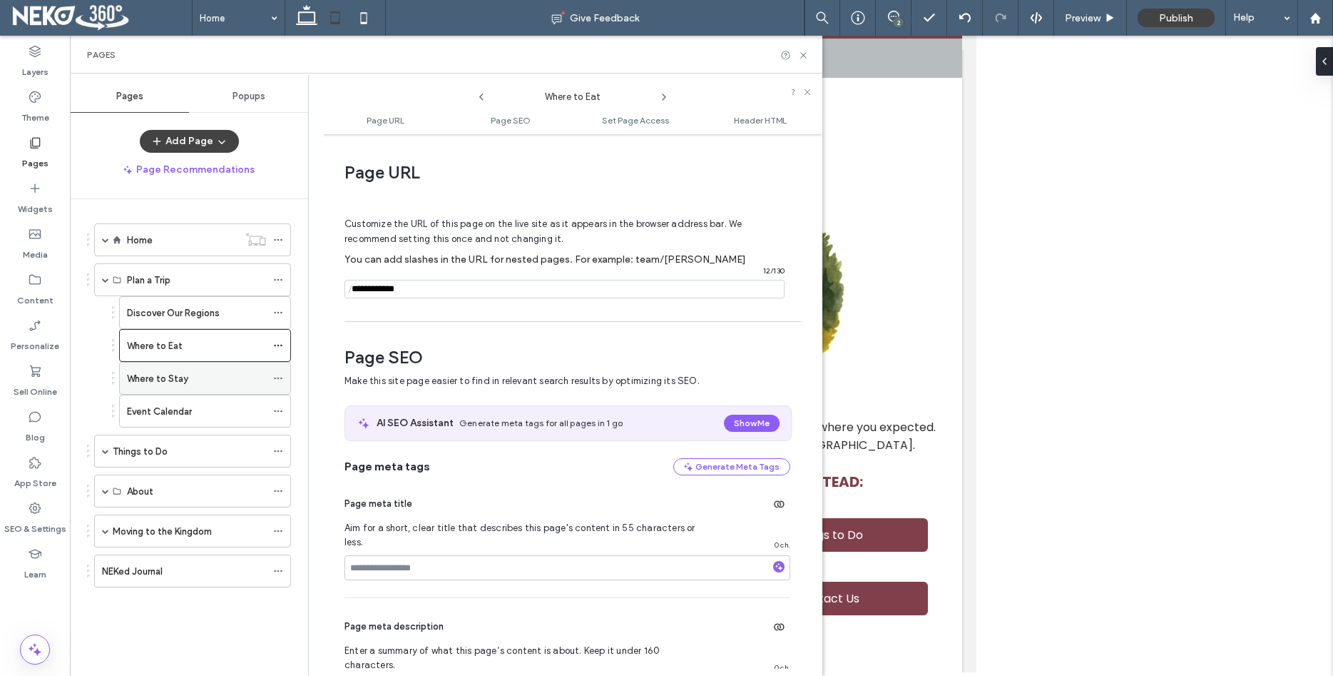
click at [283, 377] on icon at bounding box center [278, 378] width 10 height 10
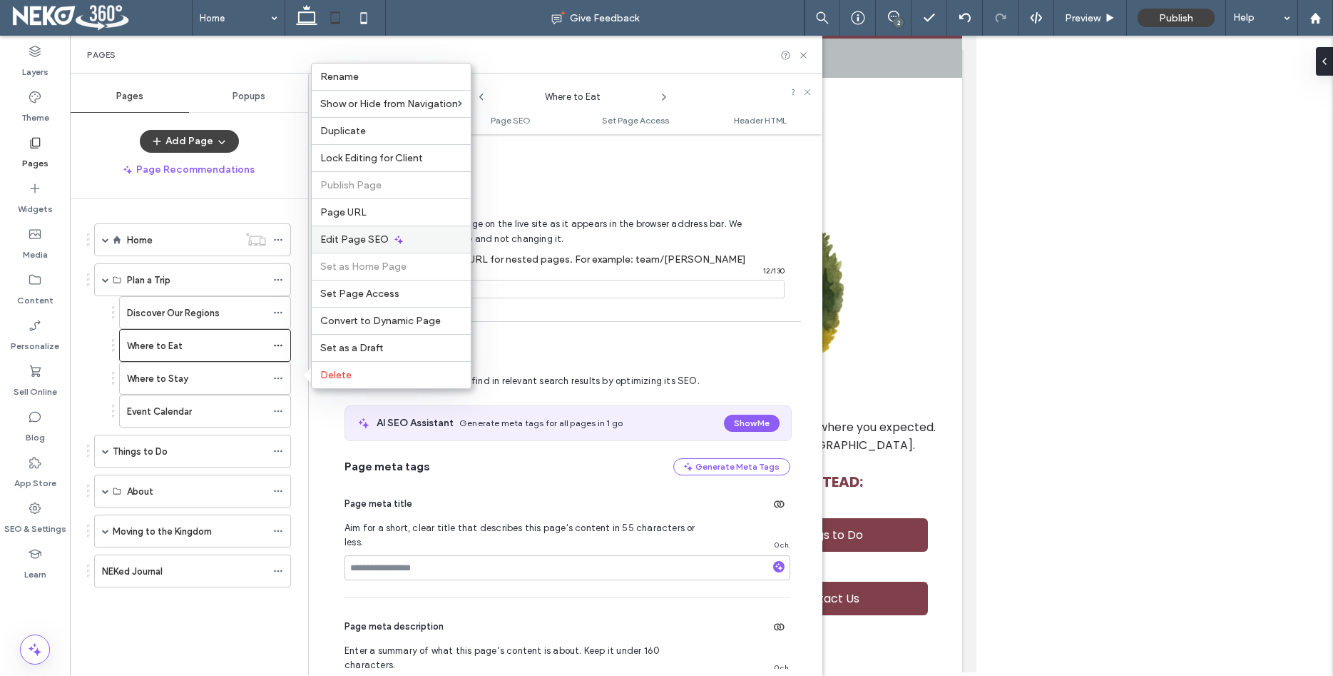
click at [368, 242] on span "Edit Page SEO" at bounding box center [354, 239] width 68 height 12
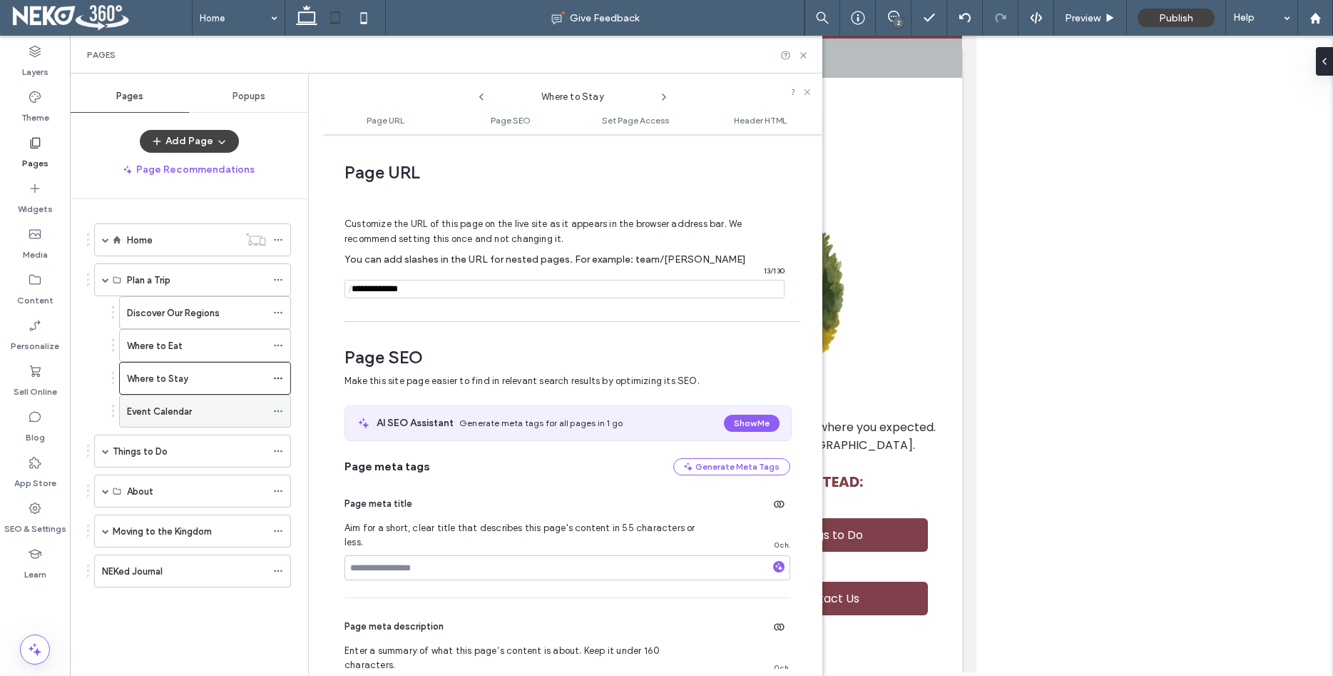
click at [283, 413] on icon at bounding box center [278, 411] width 10 height 10
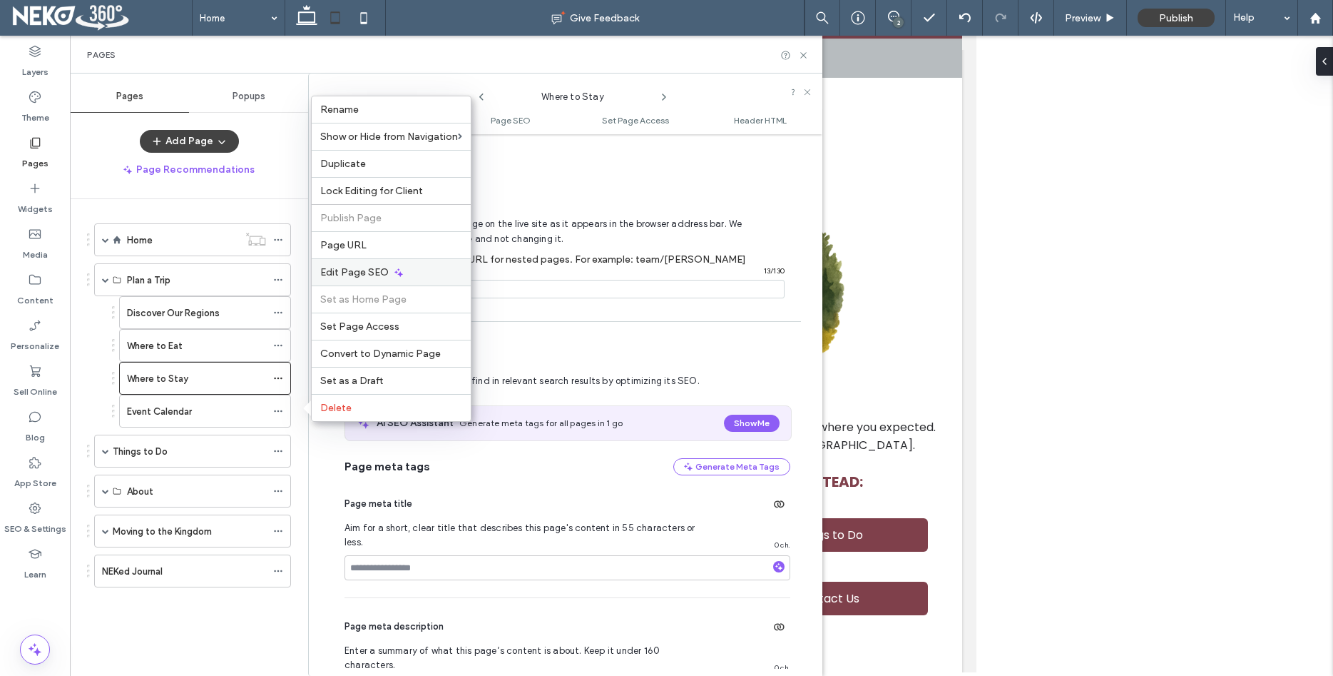
click at [336, 269] on span "Edit Page SEO" at bounding box center [354, 272] width 68 height 12
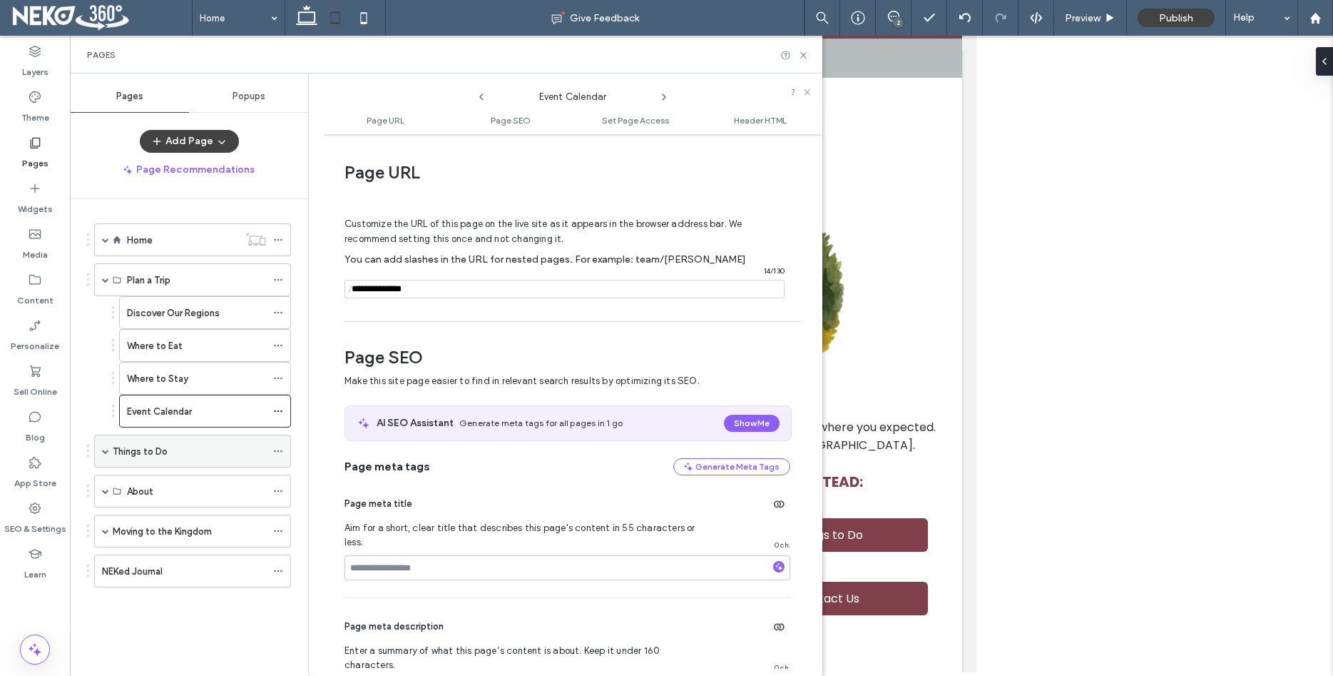
click at [283, 449] on icon at bounding box center [278, 451] width 10 height 10
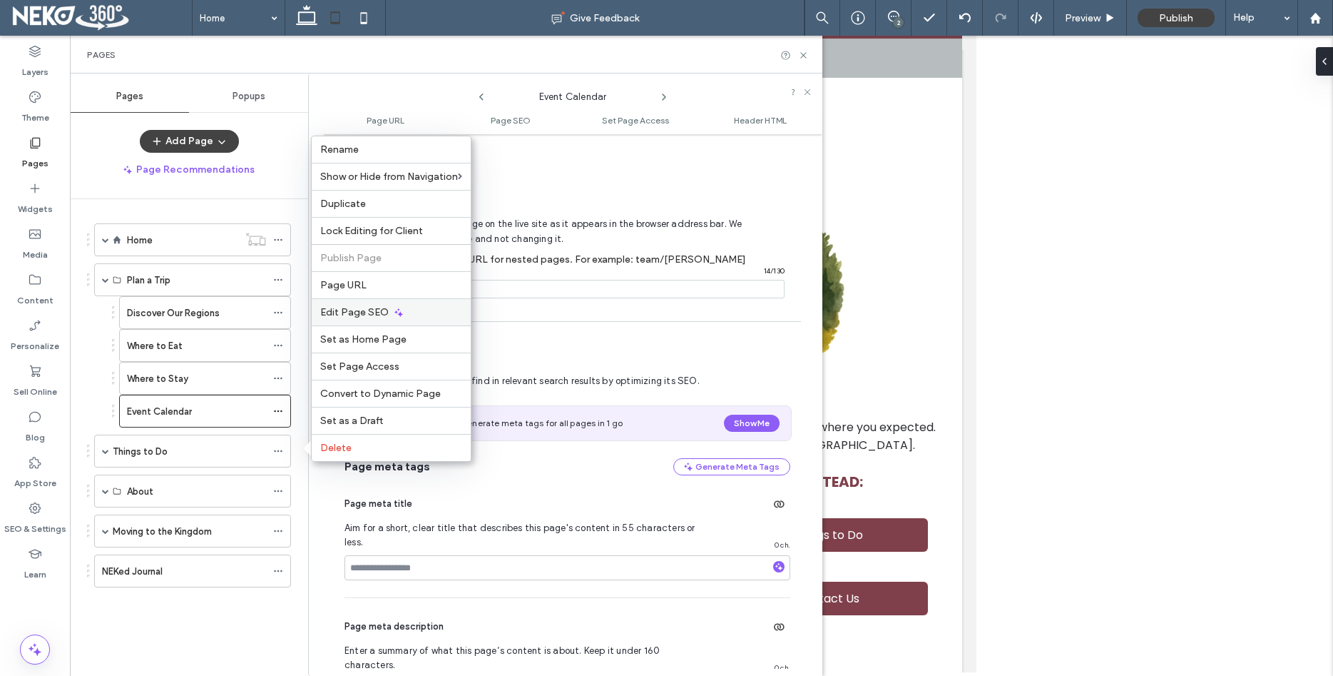
click at [345, 320] on div "Edit Page SEO" at bounding box center [391, 311] width 159 height 27
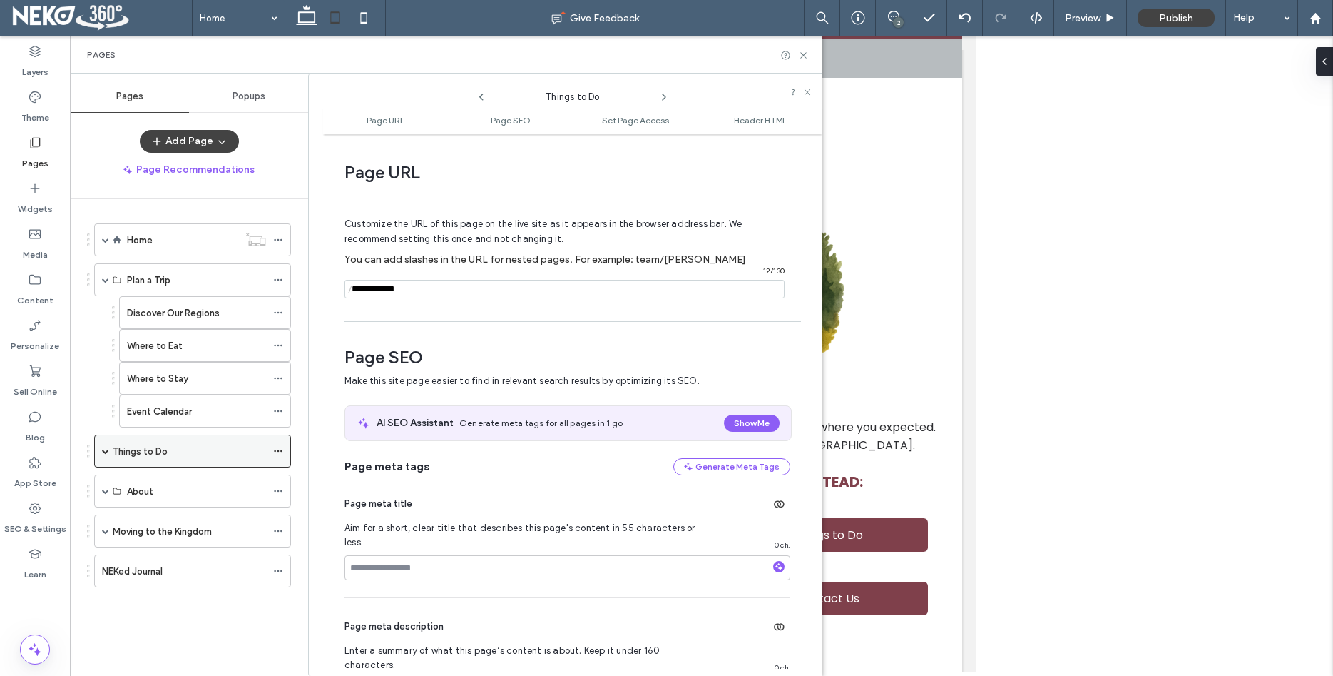
click at [106, 448] on span at bounding box center [105, 450] width 7 height 7
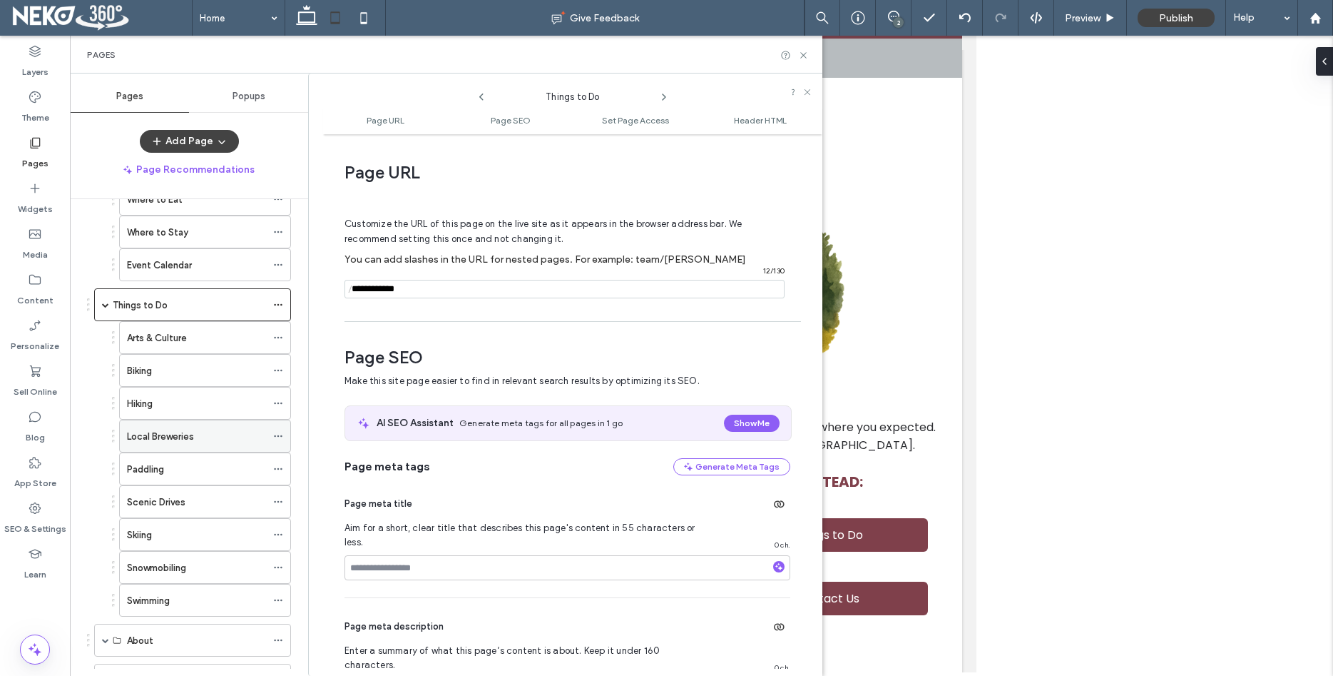
scroll to position [163, 0]
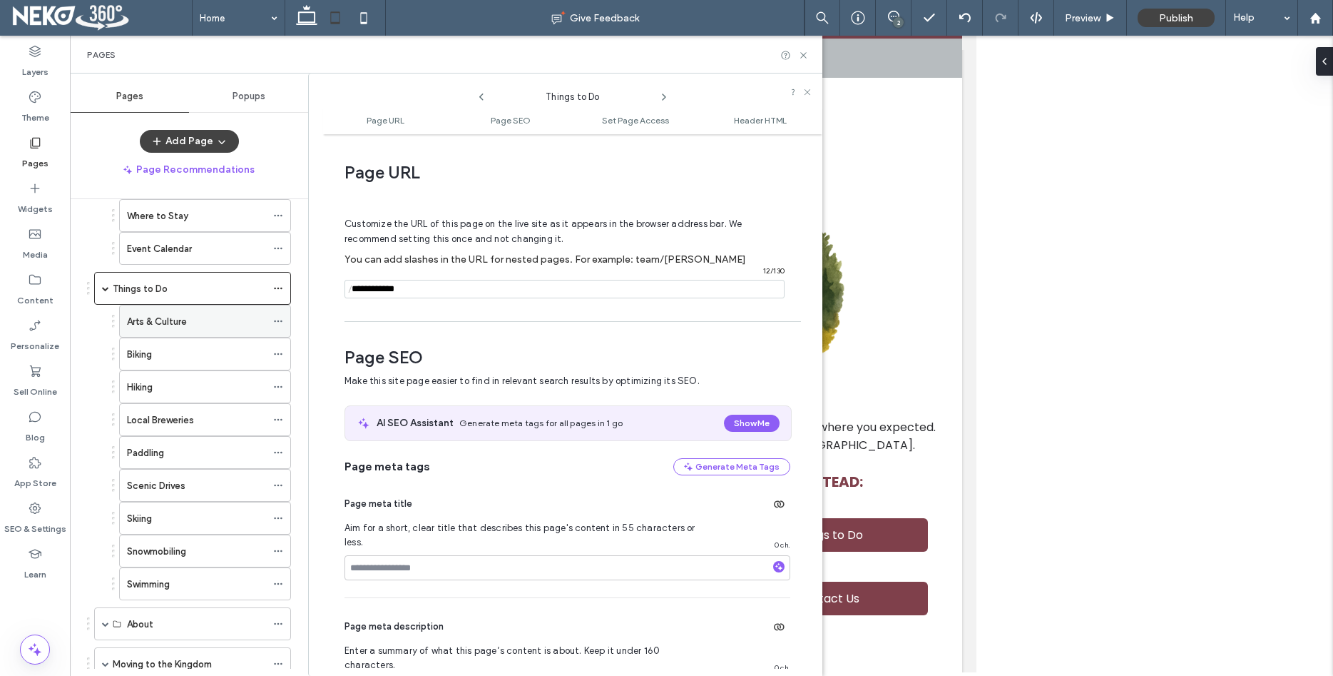
click at [290, 319] on div at bounding box center [281, 320] width 17 height 21
click at [283, 315] on span at bounding box center [278, 320] width 10 height 21
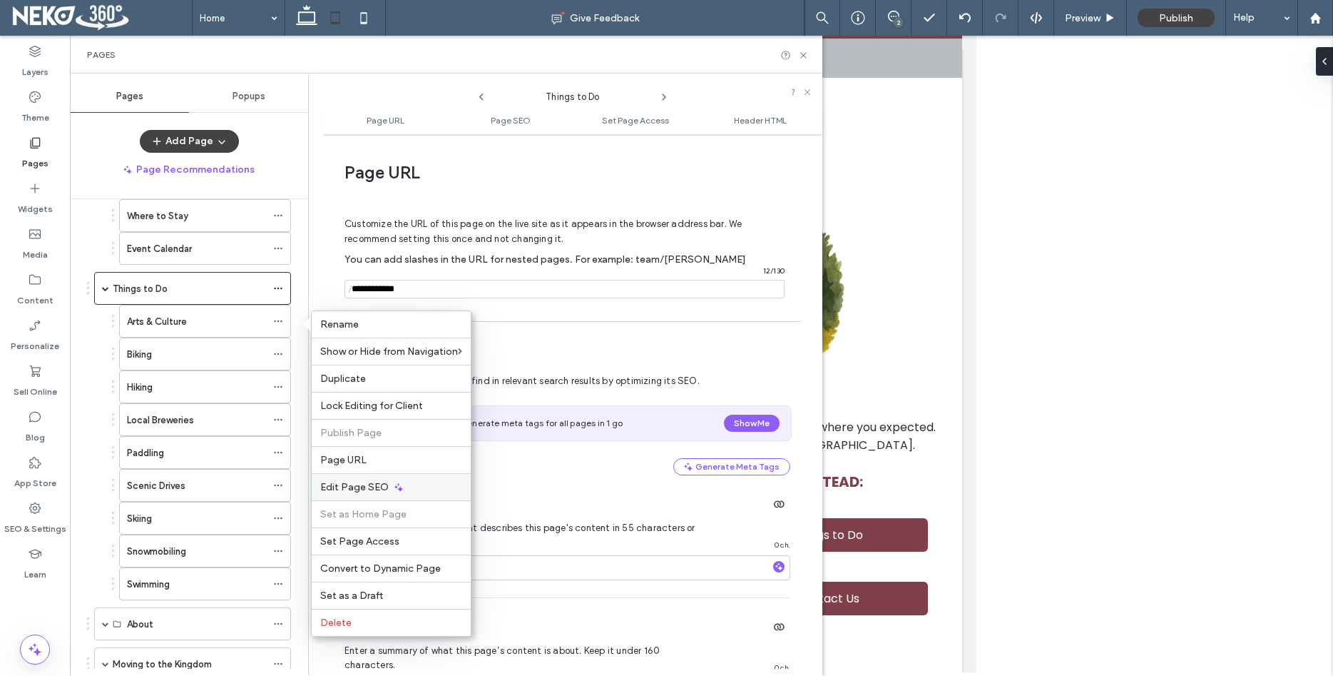
click at [358, 484] on span "Edit Page SEO" at bounding box center [354, 487] width 68 height 12
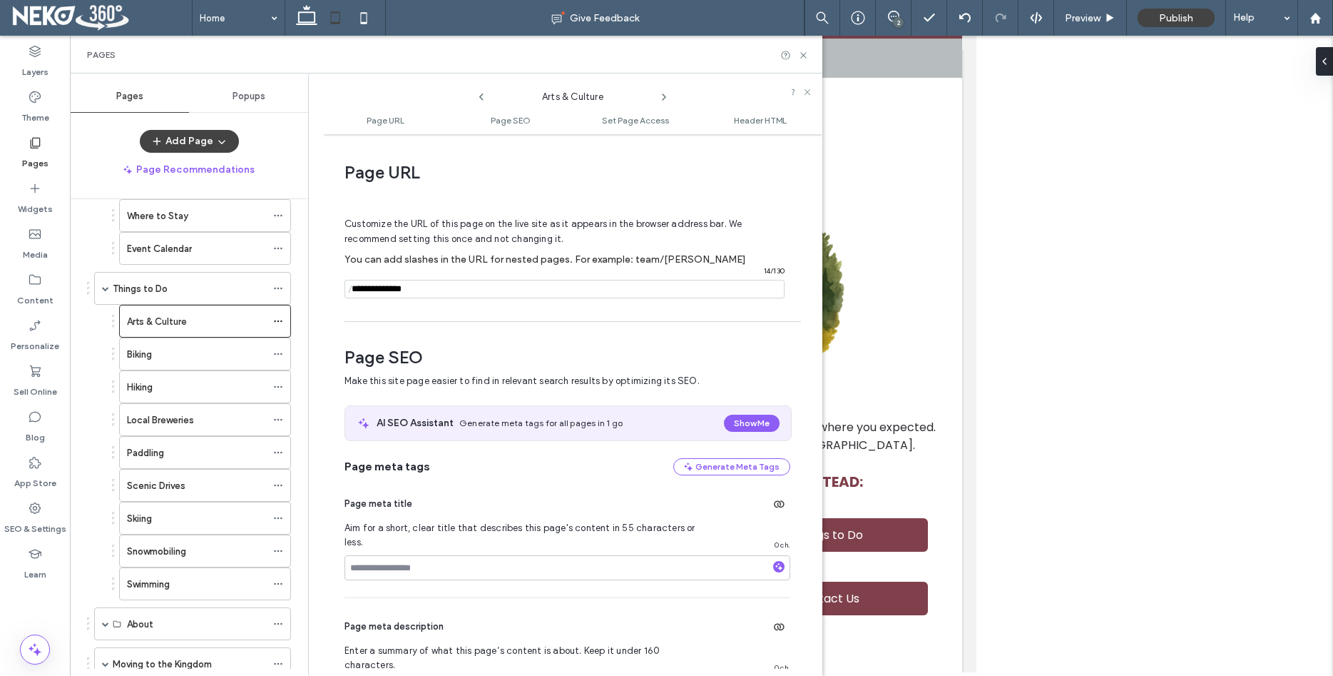
click at [377, 288] on input "notEmpty" at bounding box center [565, 289] width 440 height 19
type input "**********"
click at [463, 326] on div "Page URL Customize the URL of this page on the live site as it appears in the b…" at bounding box center [572, 404] width 499 height 527
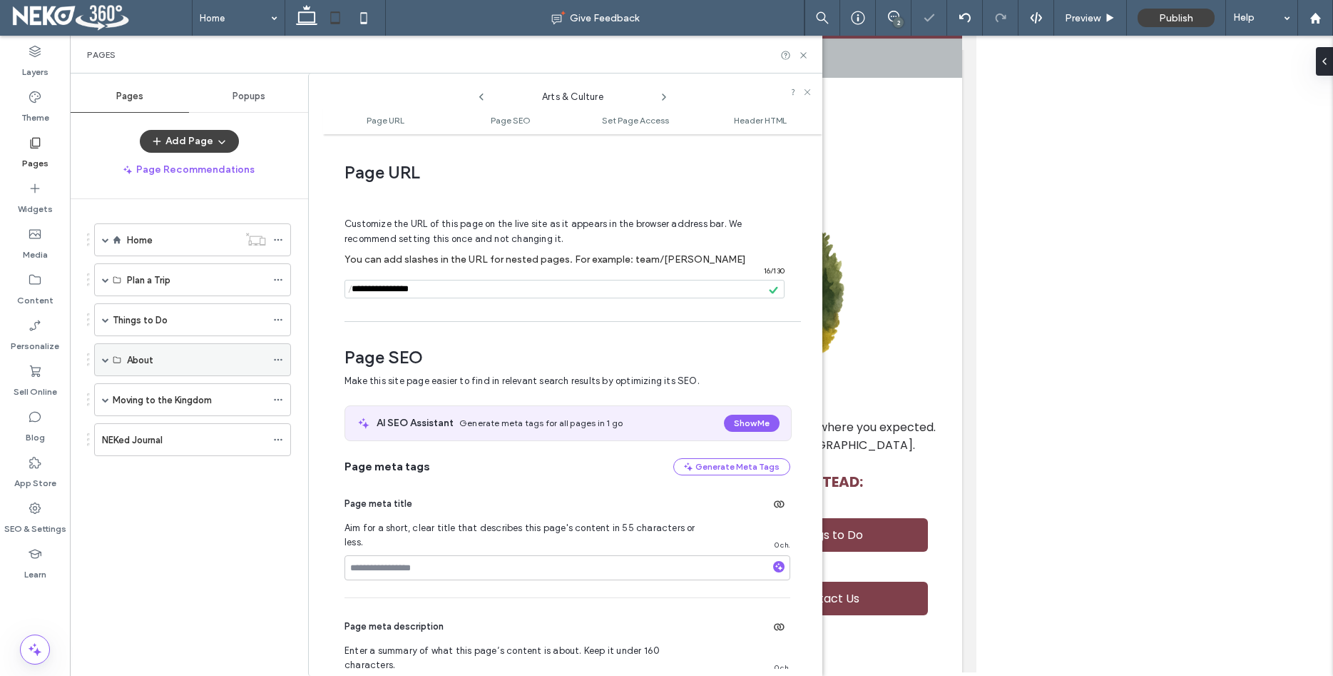
scroll to position [0, 0]
click at [103, 357] on span at bounding box center [105, 359] width 7 height 7
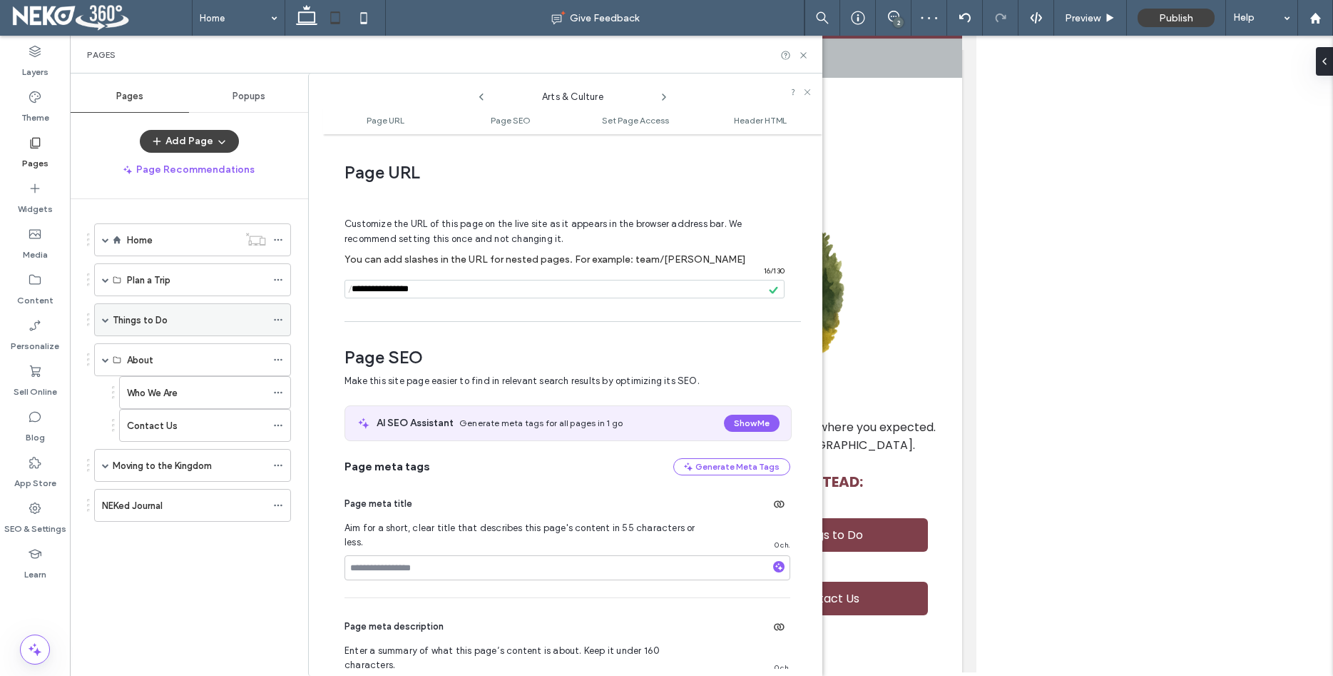
click at [109, 320] on div "Things to Do" at bounding box center [192, 319] width 197 height 33
click at [108, 321] on span at bounding box center [105, 319] width 7 height 7
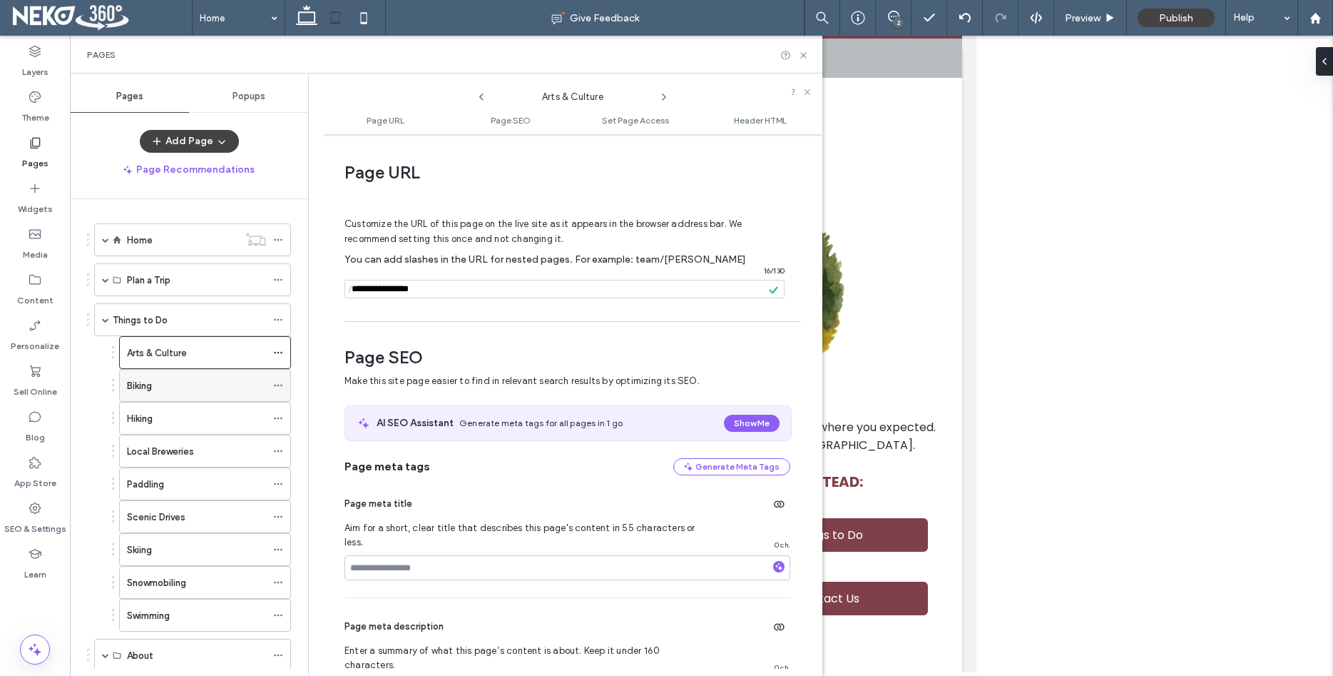
click at [282, 386] on use at bounding box center [278, 385] width 8 height 2
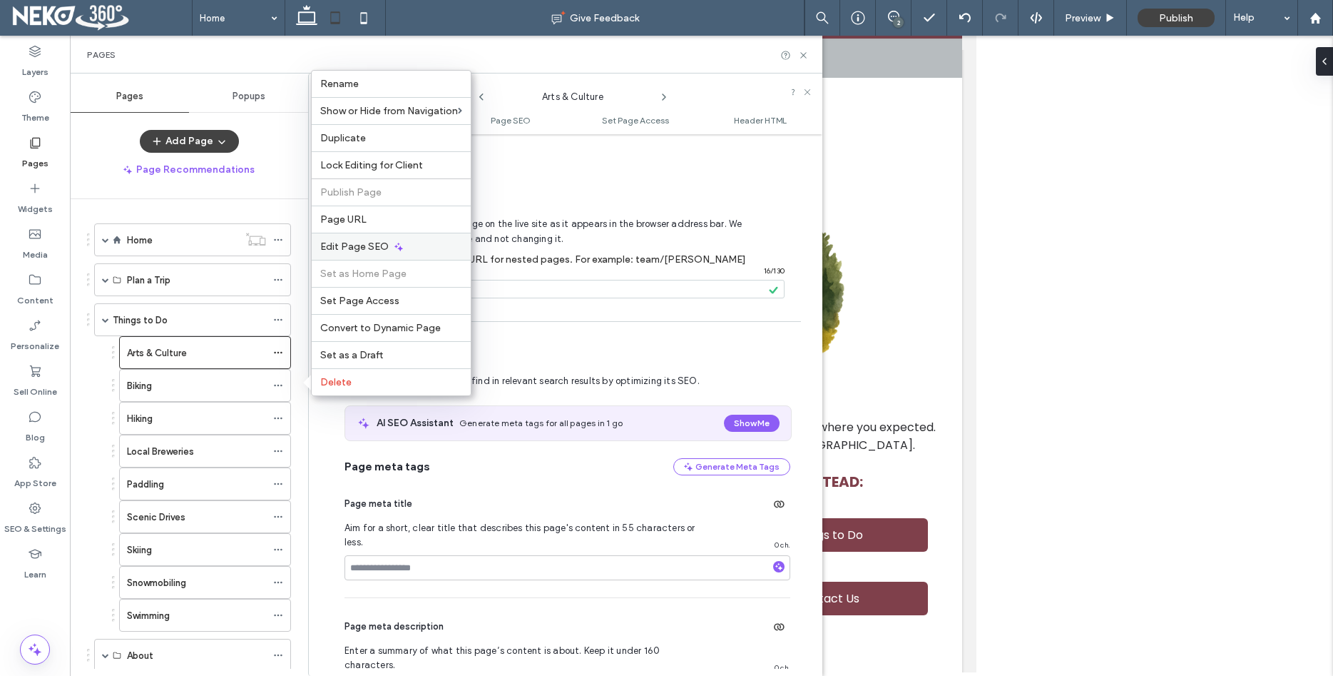
click at [366, 255] on div "Edit Page SEO" at bounding box center [391, 246] width 159 height 27
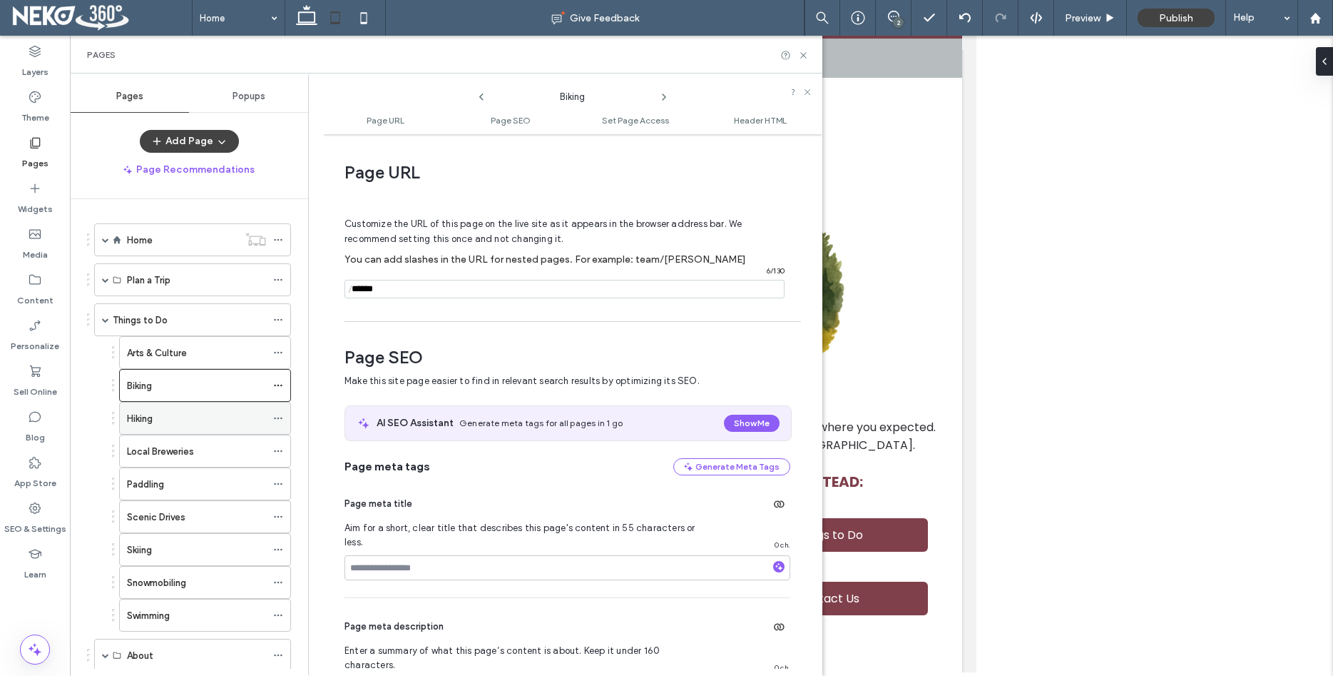
click at [283, 415] on icon at bounding box center [278, 418] width 10 height 10
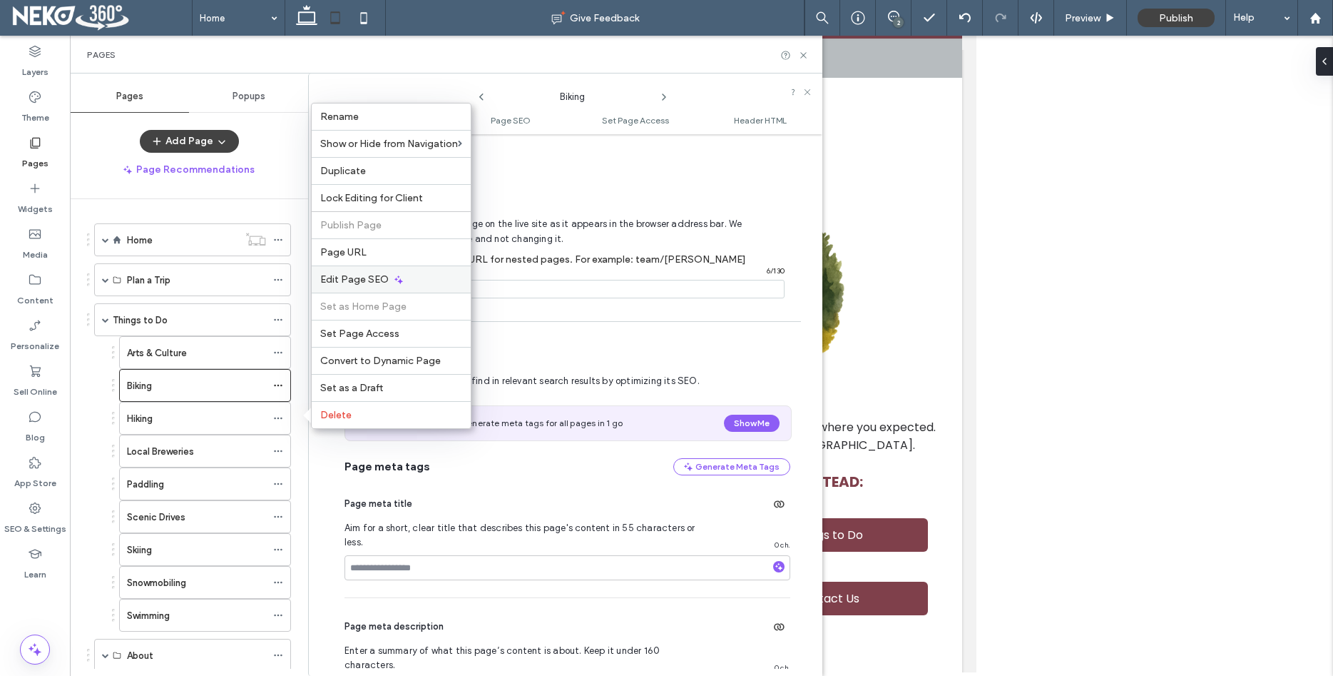
click at [379, 281] on span "Edit Page SEO" at bounding box center [354, 279] width 68 height 12
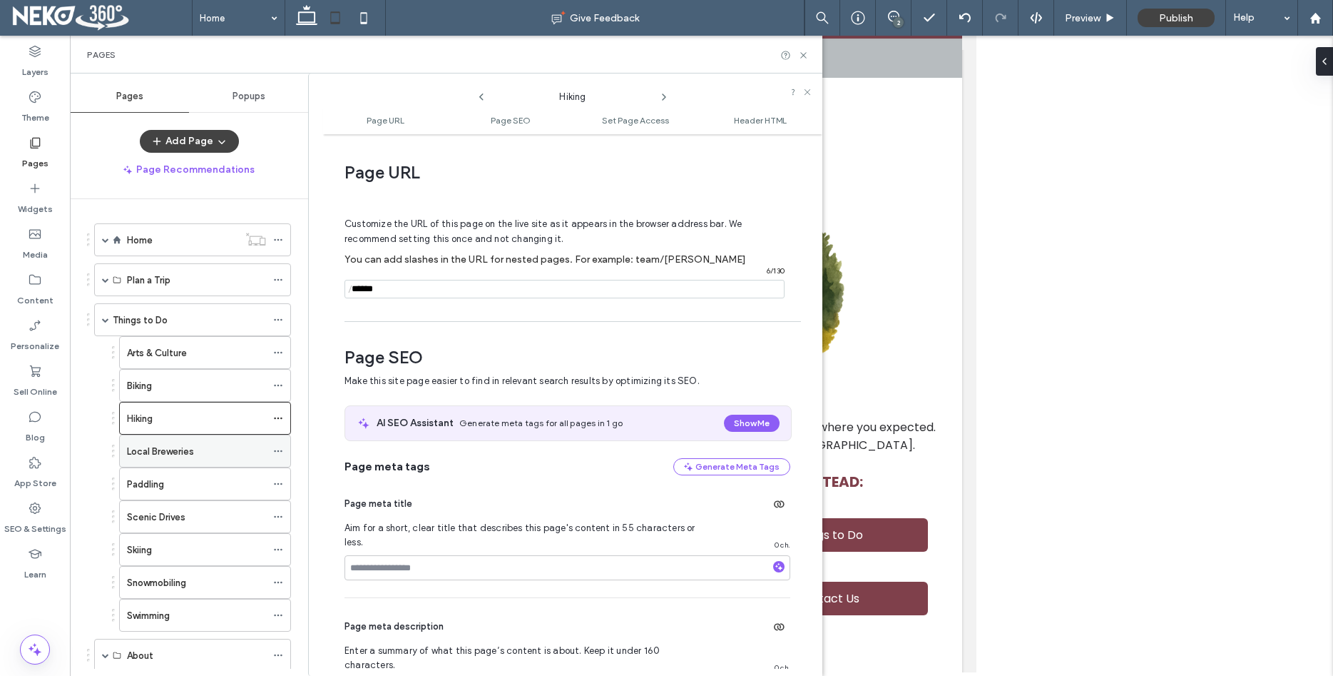
click at [283, 446] on icon at bounding box center [278, 451] width 10 height 10
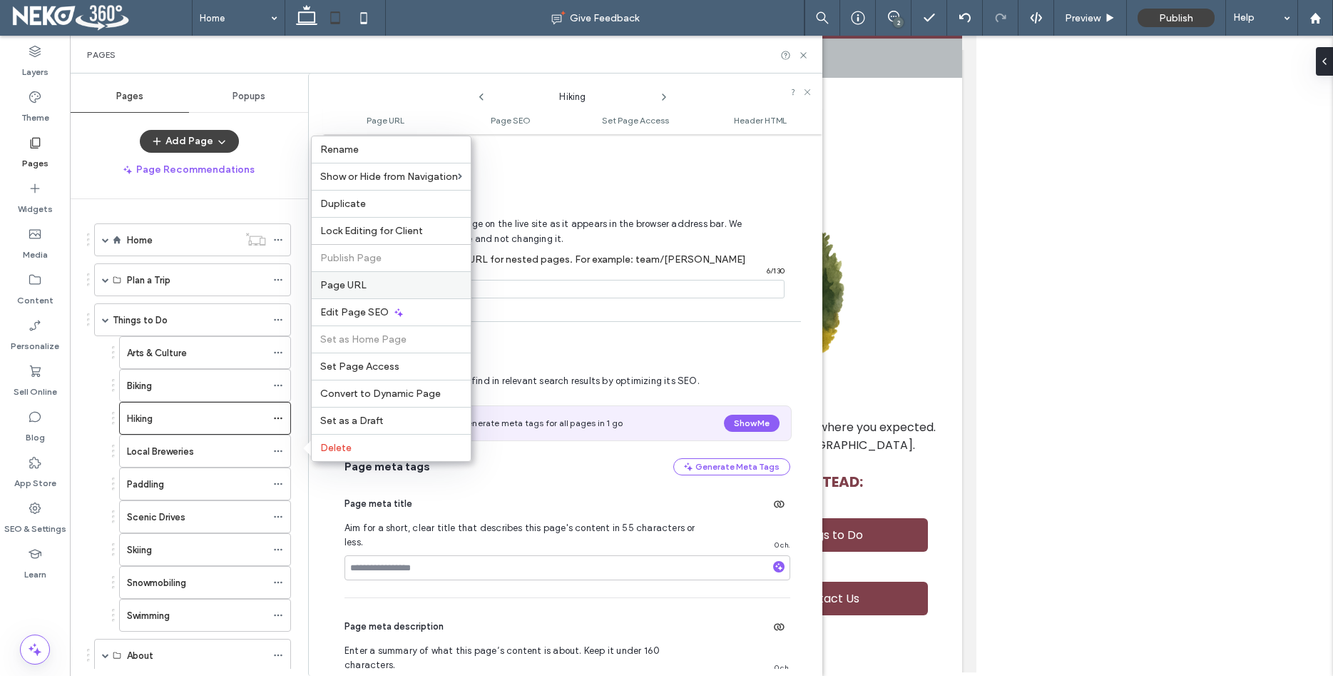
drag, startPoint x: 354, startPoint y: 282, endPoint x: 315, endPoint y: 365, distance: 91.3
click at [354, 282] on span "Page URL" at bounding box center [343, 285] width 46 height 12
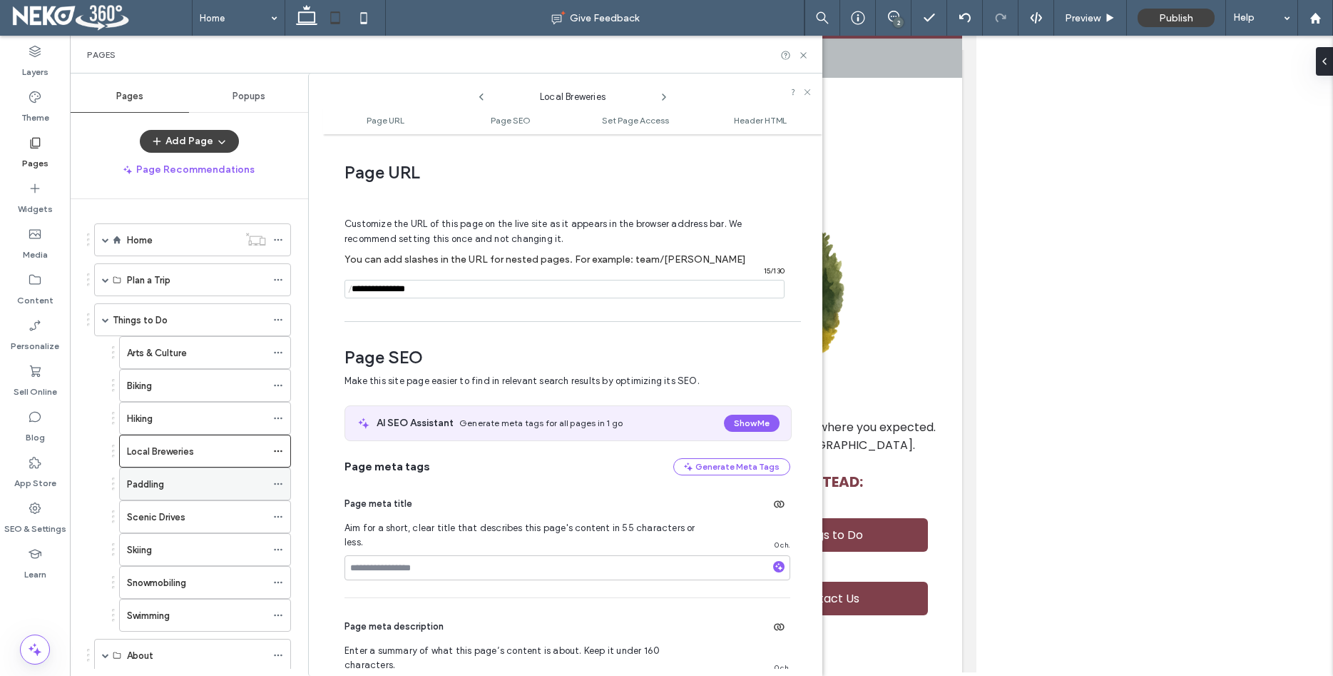
click at [283, 484] on icon at bounding box center [278, 484] width 10 height 10
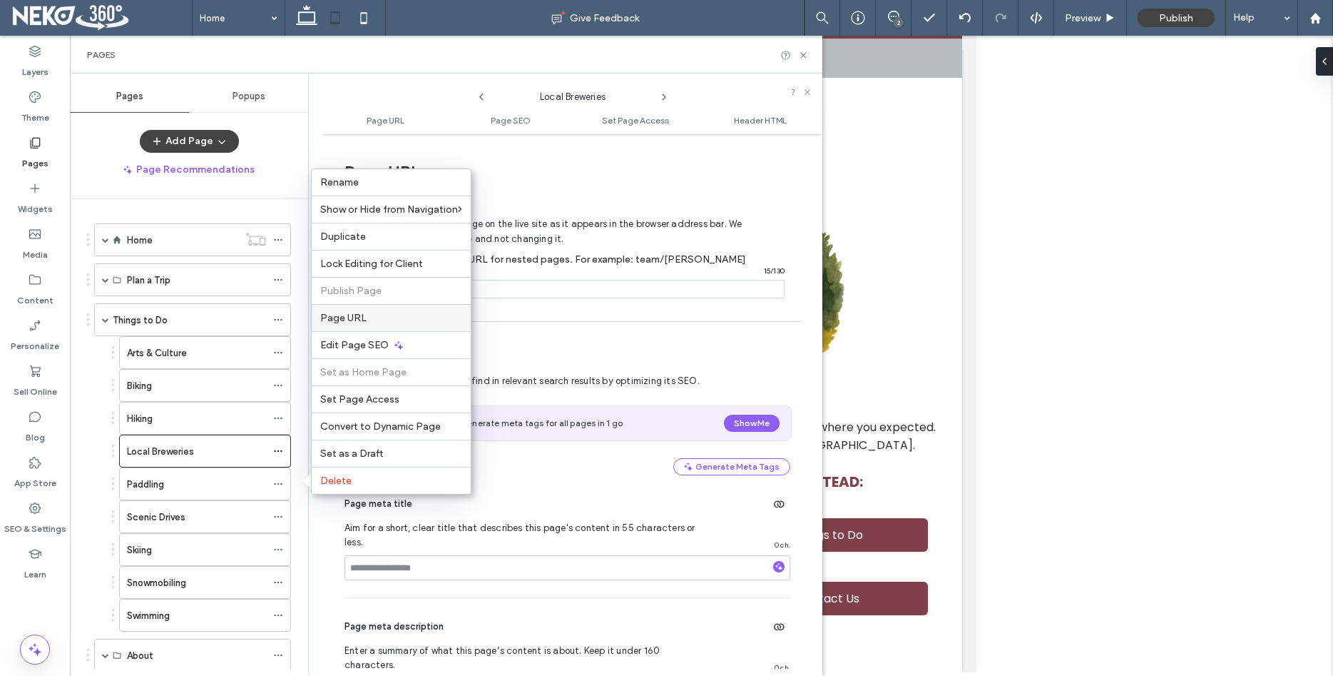
click at [346, 315] on span "Page URL" at bounding box center [343, 318] width 46 height 12
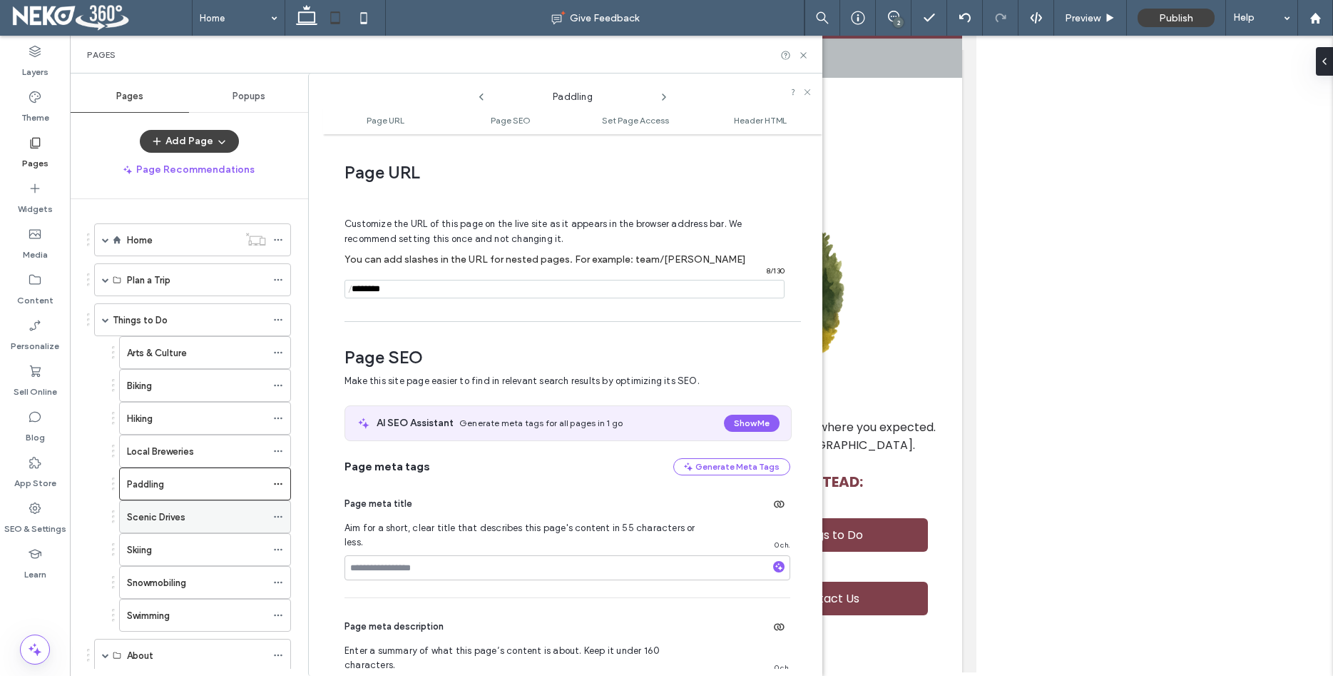
click at [283, 515] on icon at bounding box center [278, 516] width 10 height 10
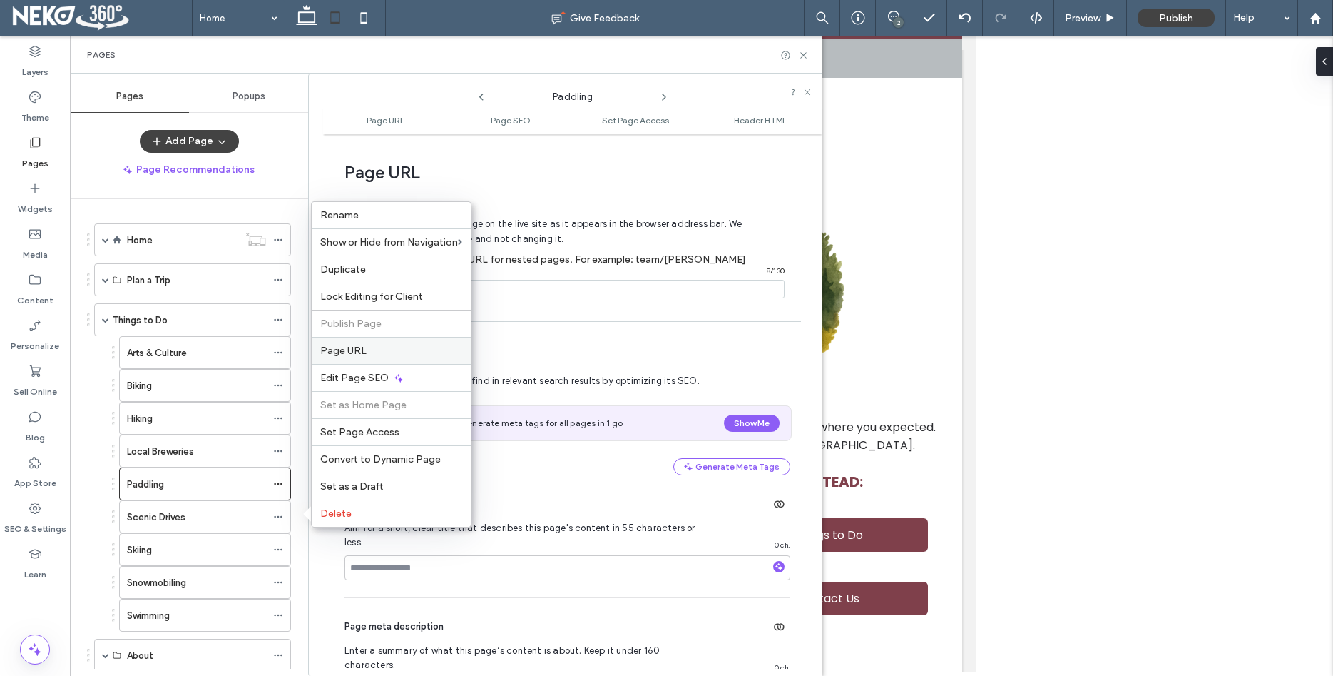
click at [359, 354] on span "Page URL" at bounding box center [343, 351] width 46 height 12
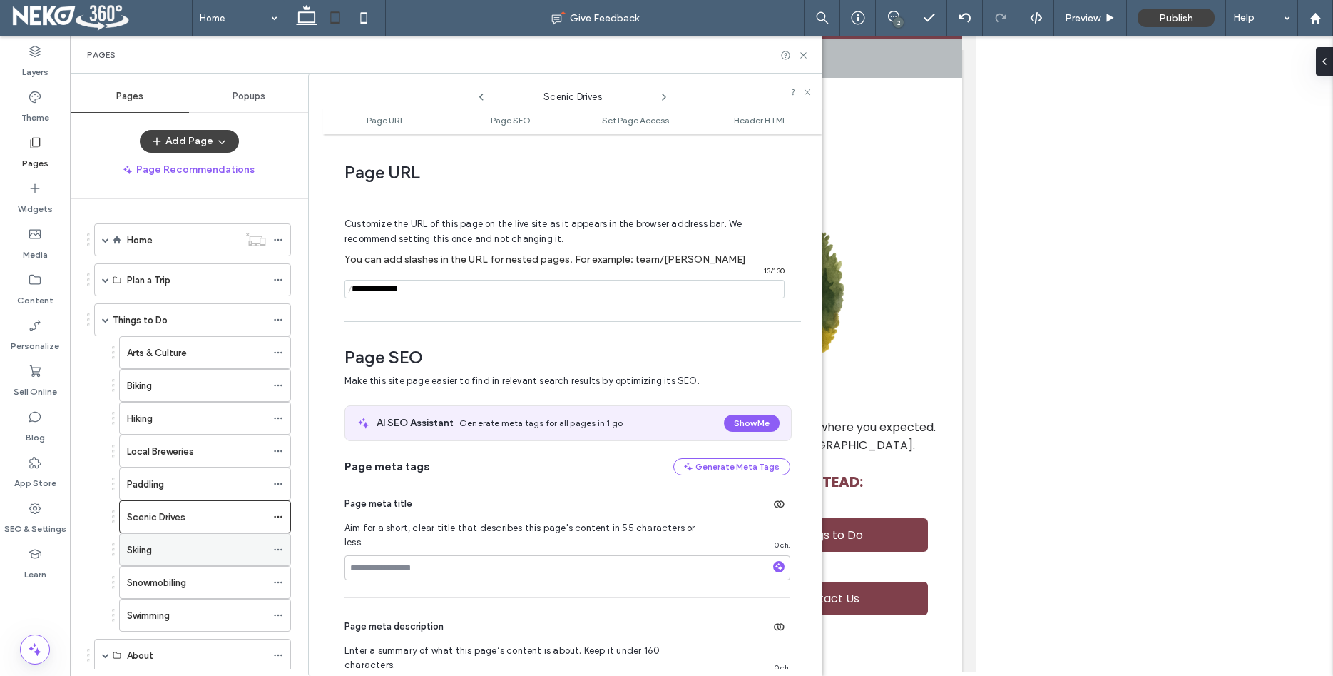
click at [283, 549] on icon at bounding box center [278, 549] width 10 height 10
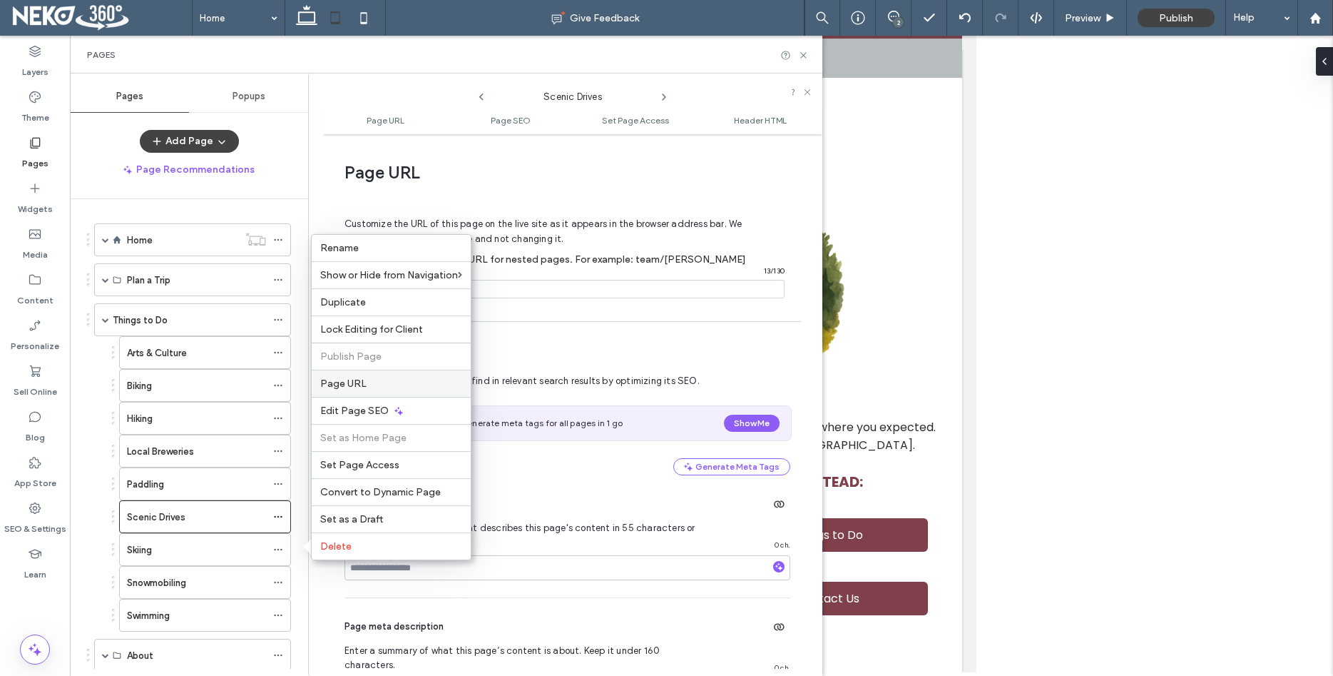
click at [349, 383] on span "Page URL" at bounding box center [343, 383] width 46 height 12
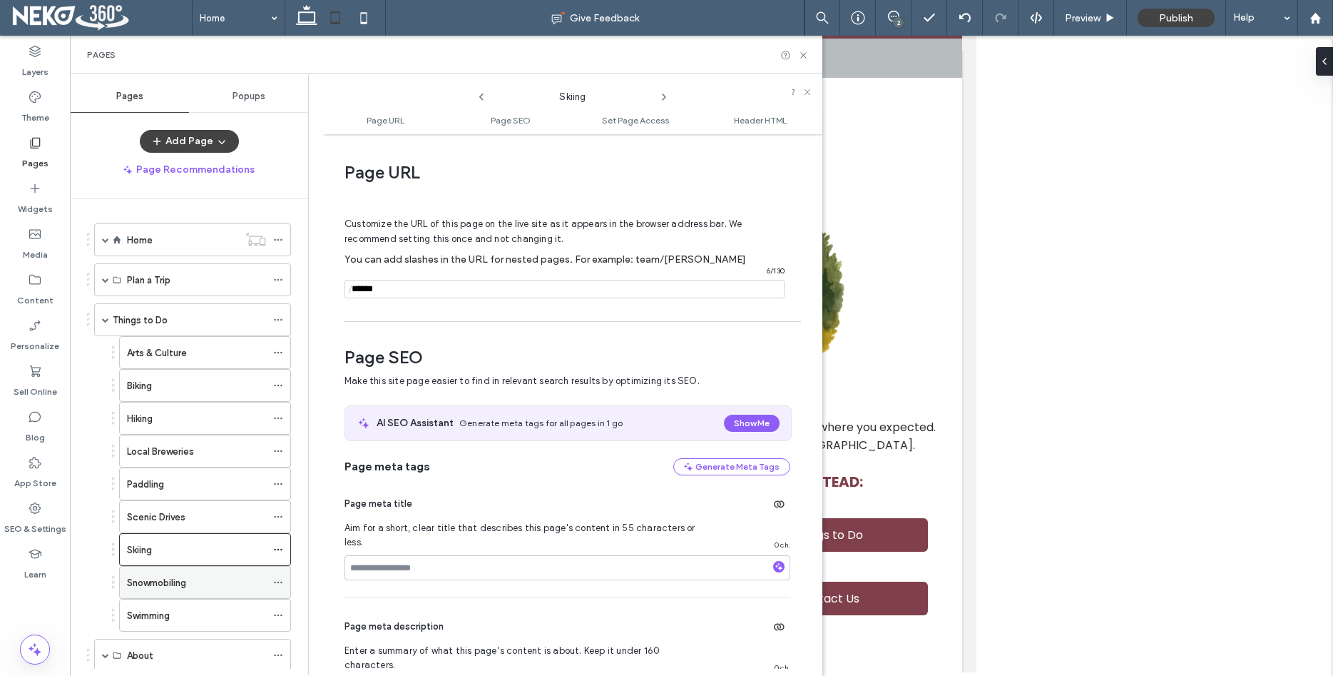
click at [283, 581] on icon at bounding box center [278, 582] width 10 height 10
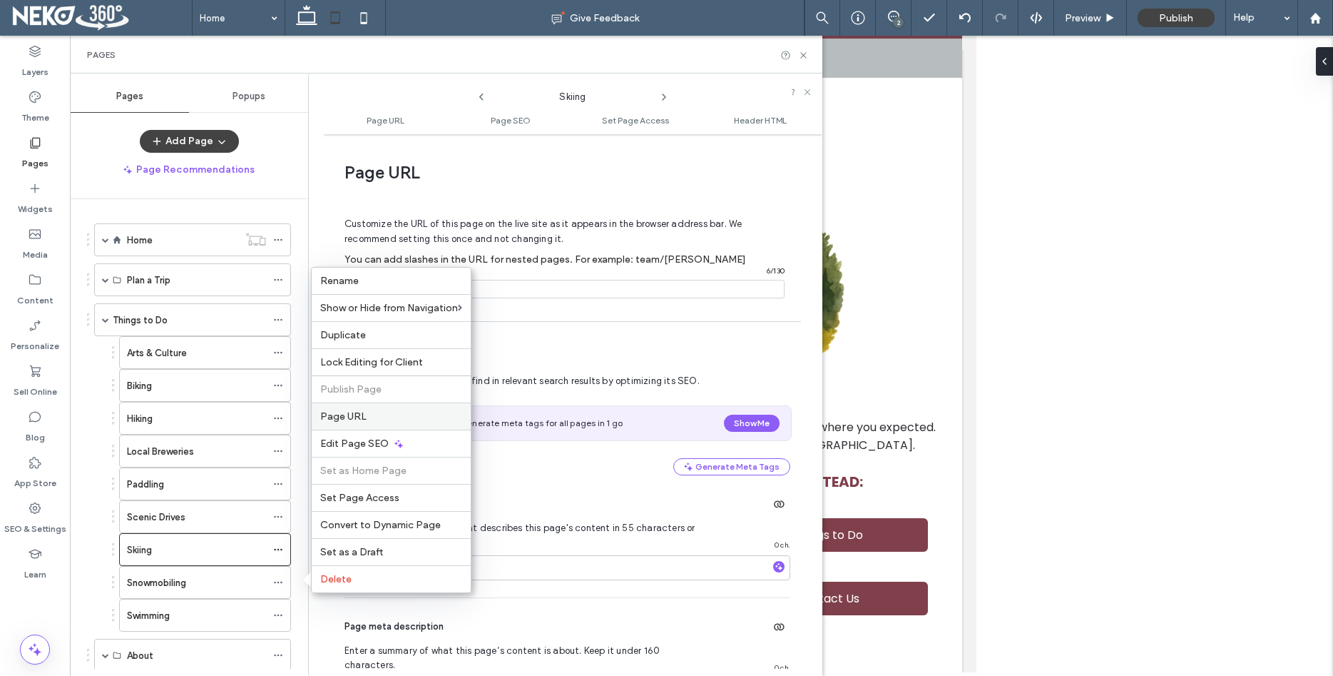
click at [345, 410] on span "Page URL" at bounding box center [343, 416] width 46 height 12
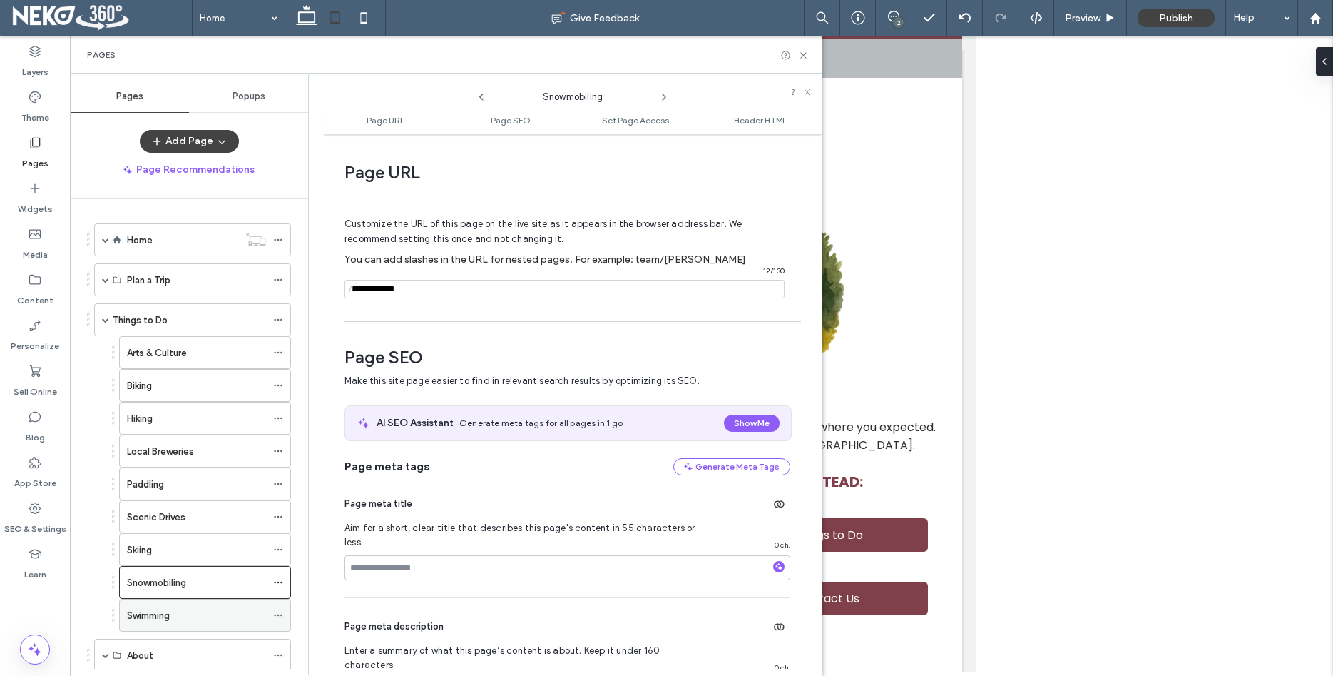
click at [283, 616] on icon at bounding box center [278, 615] width 10 height 10
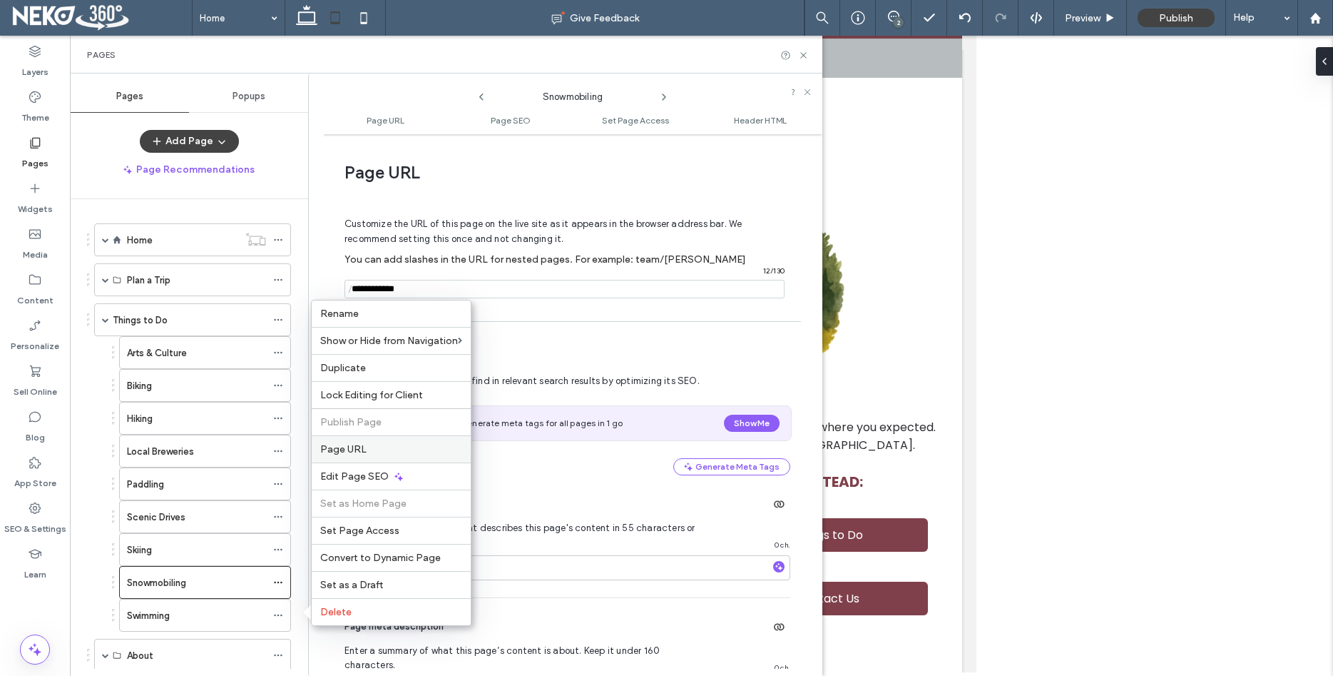
click at [352, 444] on span "Page URL" at bounding box center [343, 449] width 46 height 12
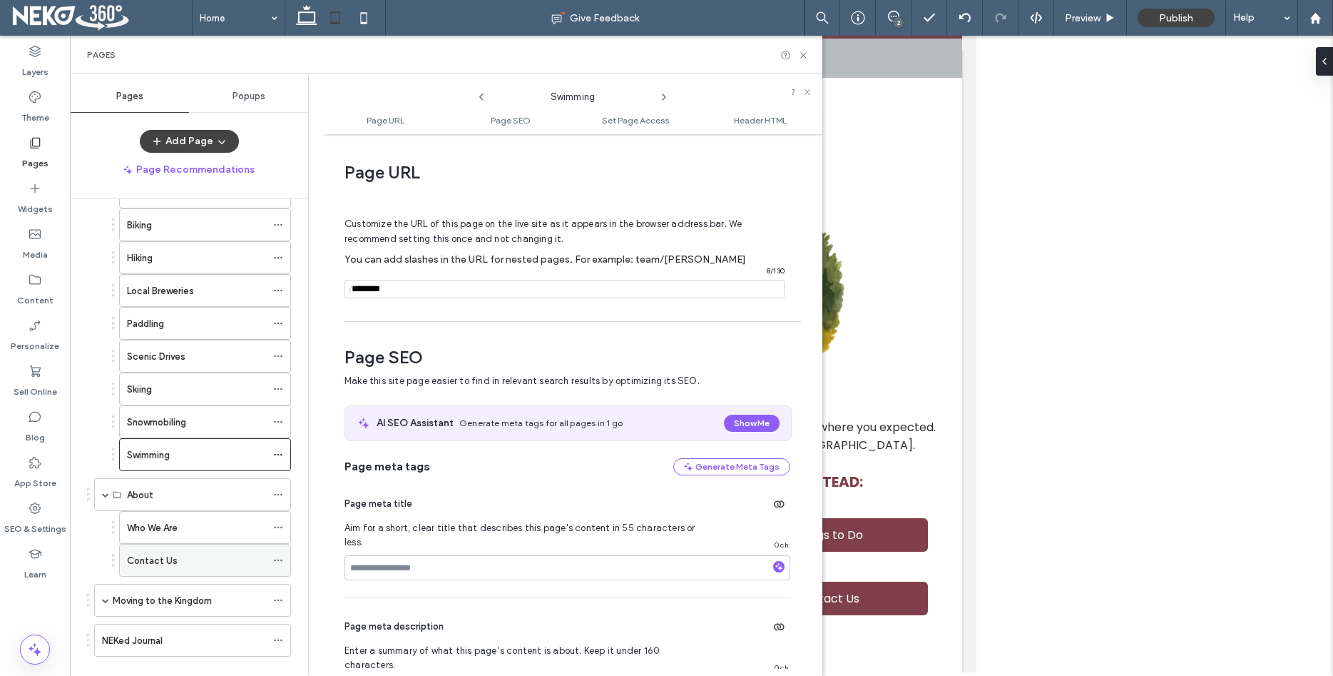
scroll to position [163, 0]
click at [283, 492] on icon at bounding box center [278, 492] width 10 height 10
click at [282, 525] on use at bounding box center [278, 525] width 8 height 2
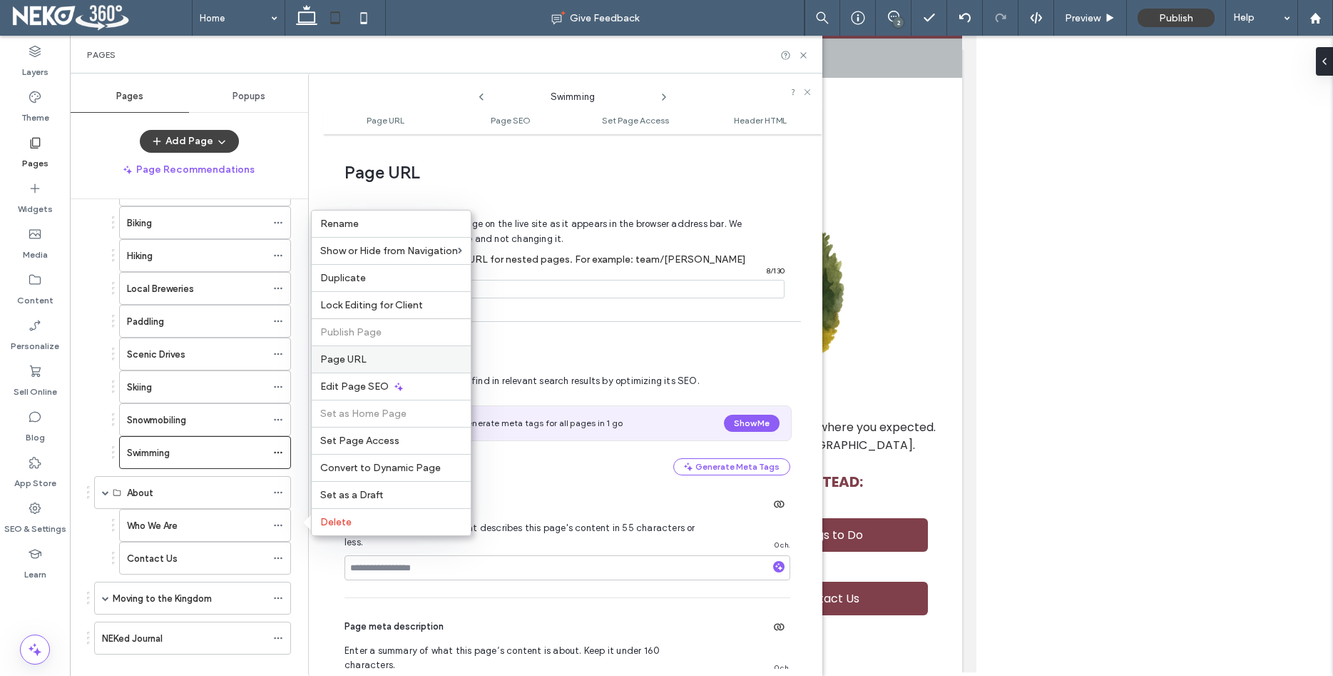
click at [365, 359] on label "Page URL" at bounding box center [391, 359] width 142 height 12
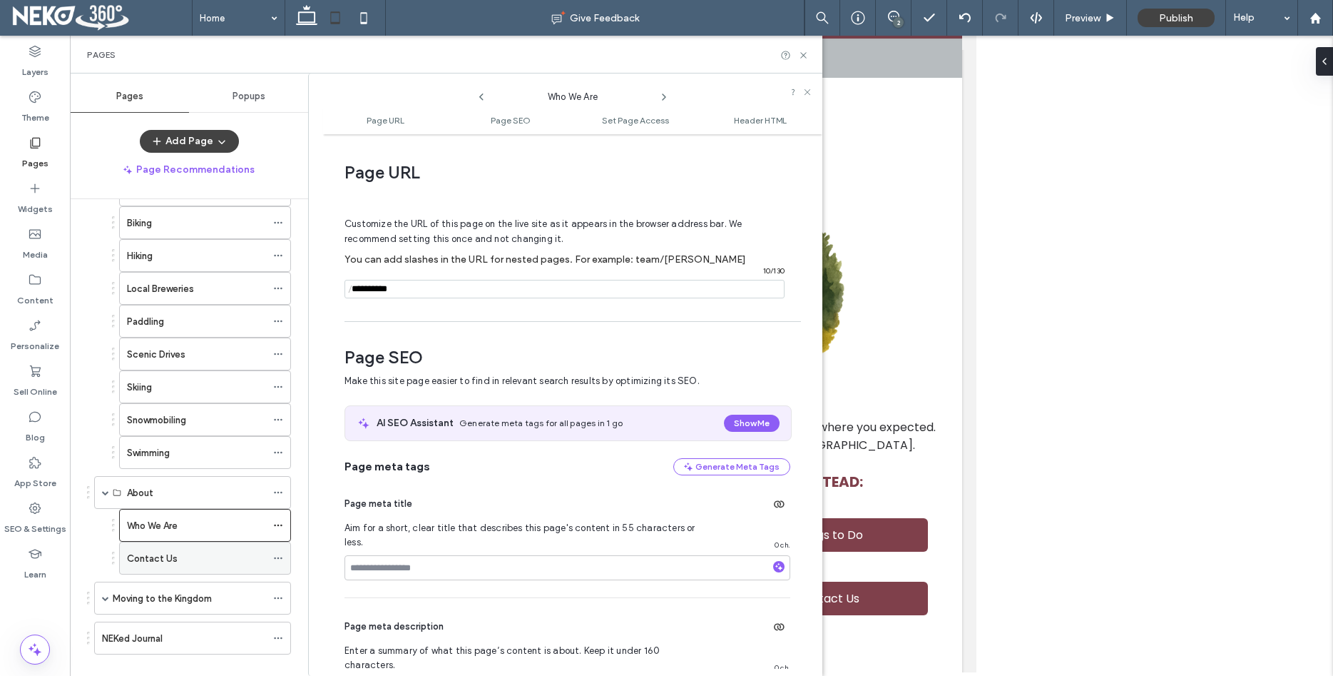
click at [283, 557] on icon at bounding box center [278, 558] width 10 height 10
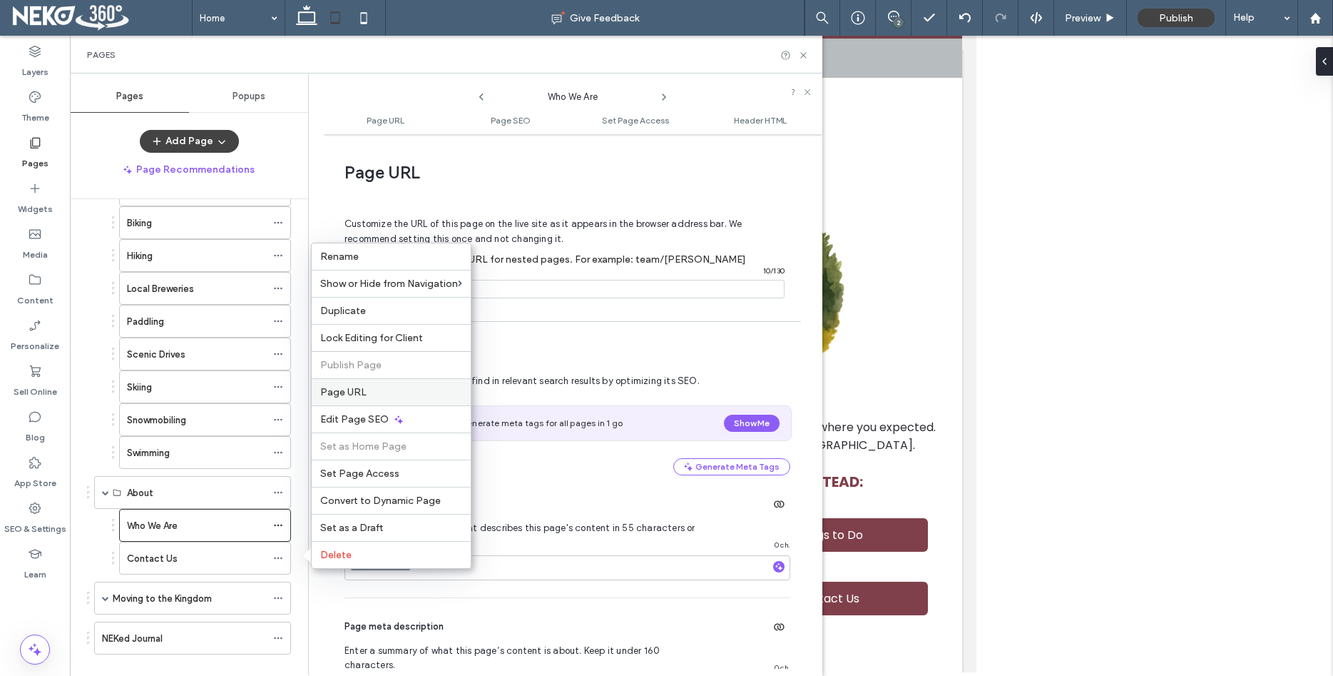
click at [360, 394] on span "Page URL" at bounding box center [343, 392] width 46 height 12
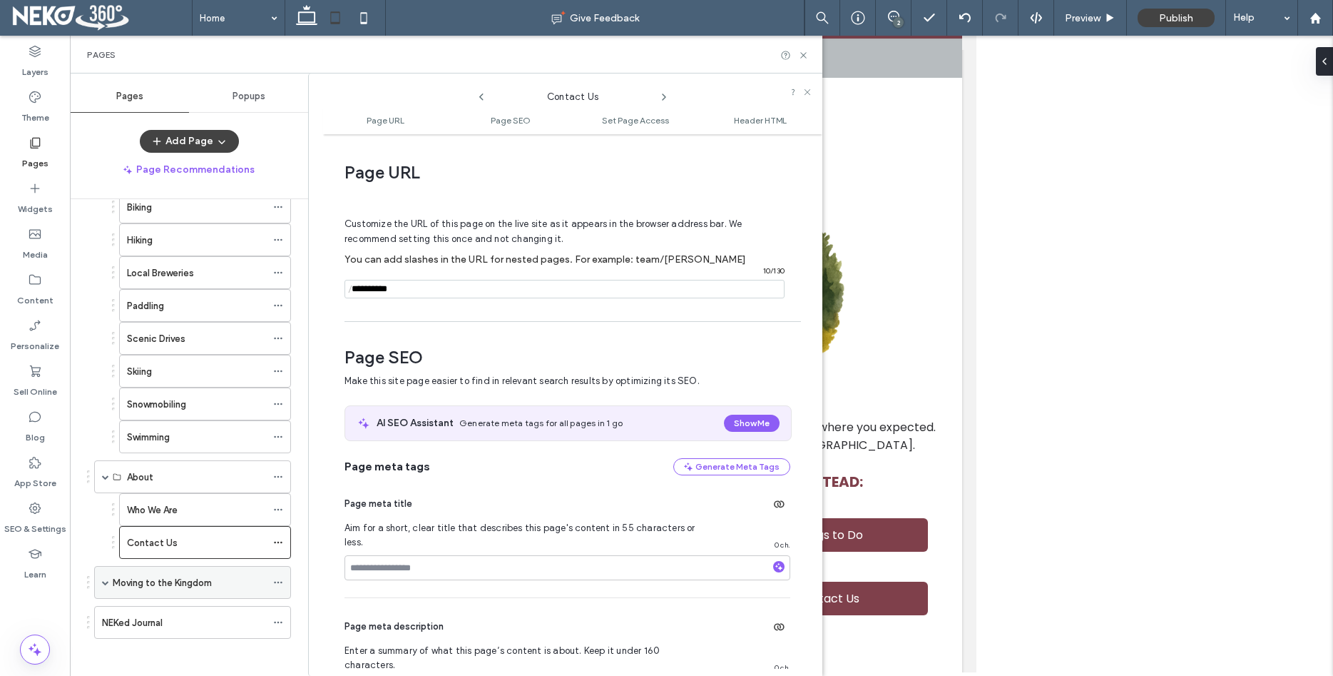
scroll to position [184, 0]
click at [108, 579] on span at bounding box center [105, 576] width 7 height 7
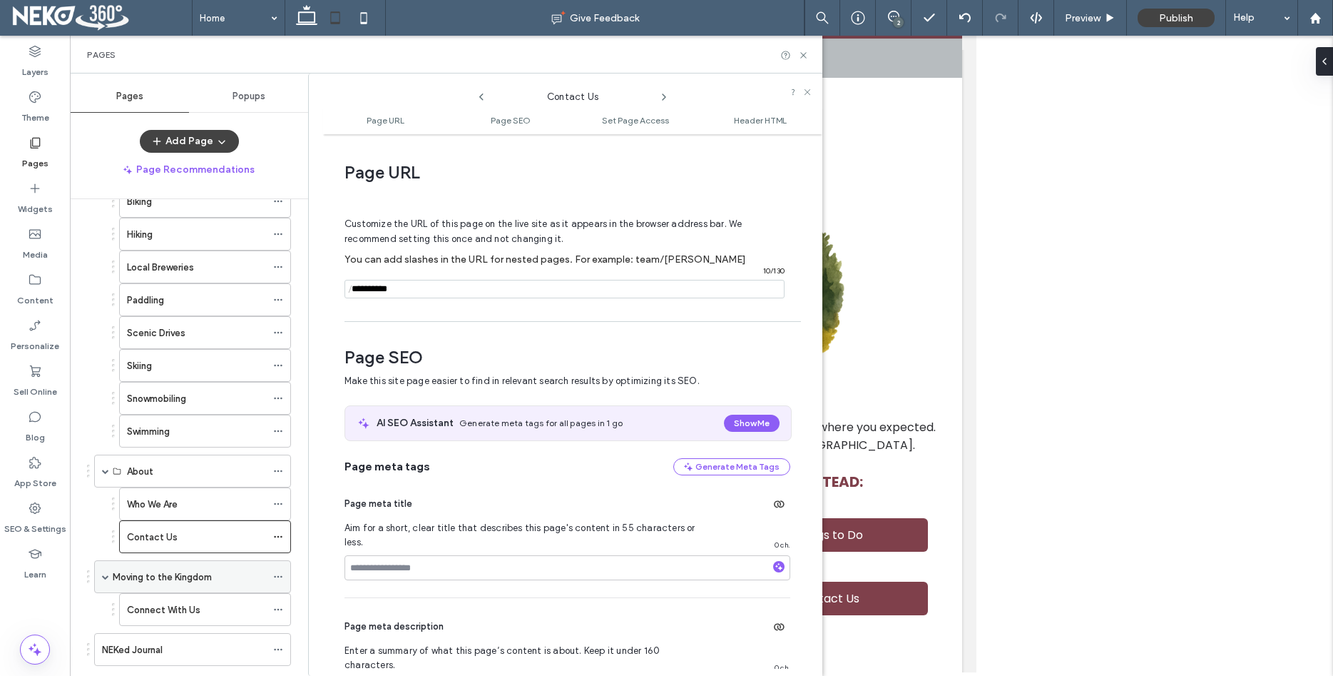
click at [283, 574] on icon at bounding box center [278, 576] width 10 height 10
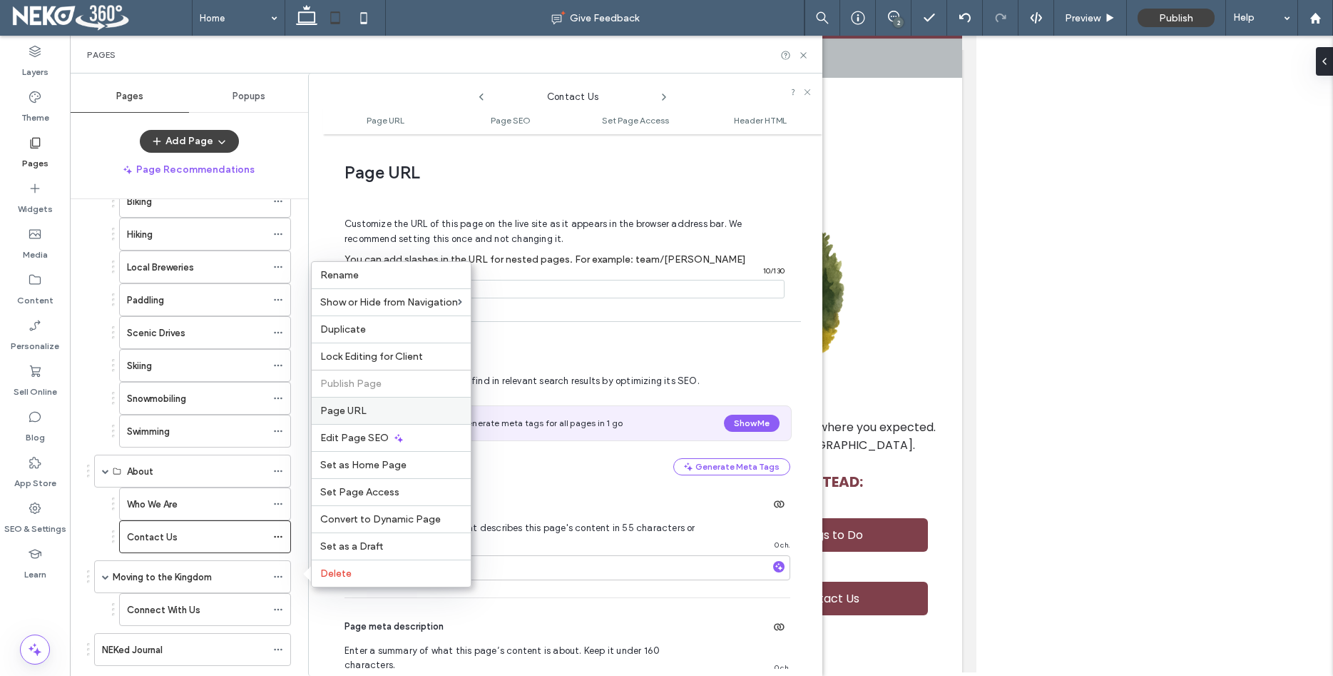
click at [356, 415] on span "Page URL" at bounding box center [343, 410] width 46 height 12
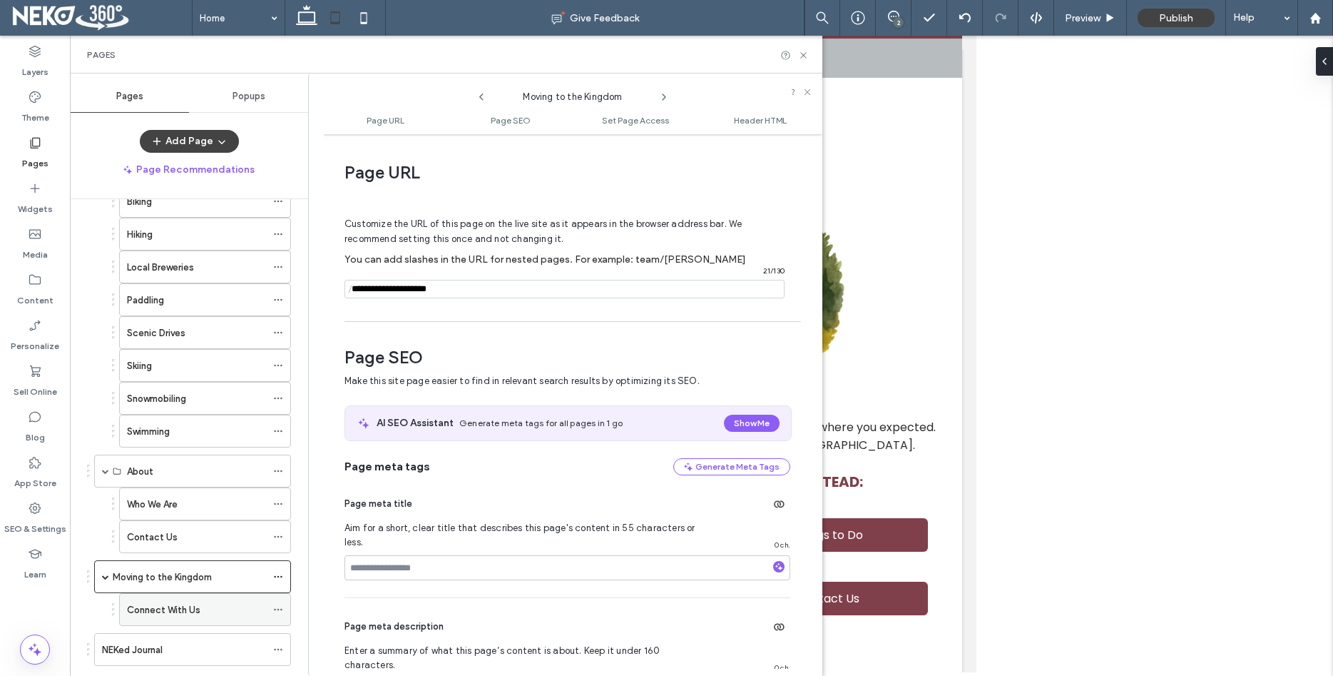
click at [283, 607] on icon at bounding box center [278, 609] width 10 height 10
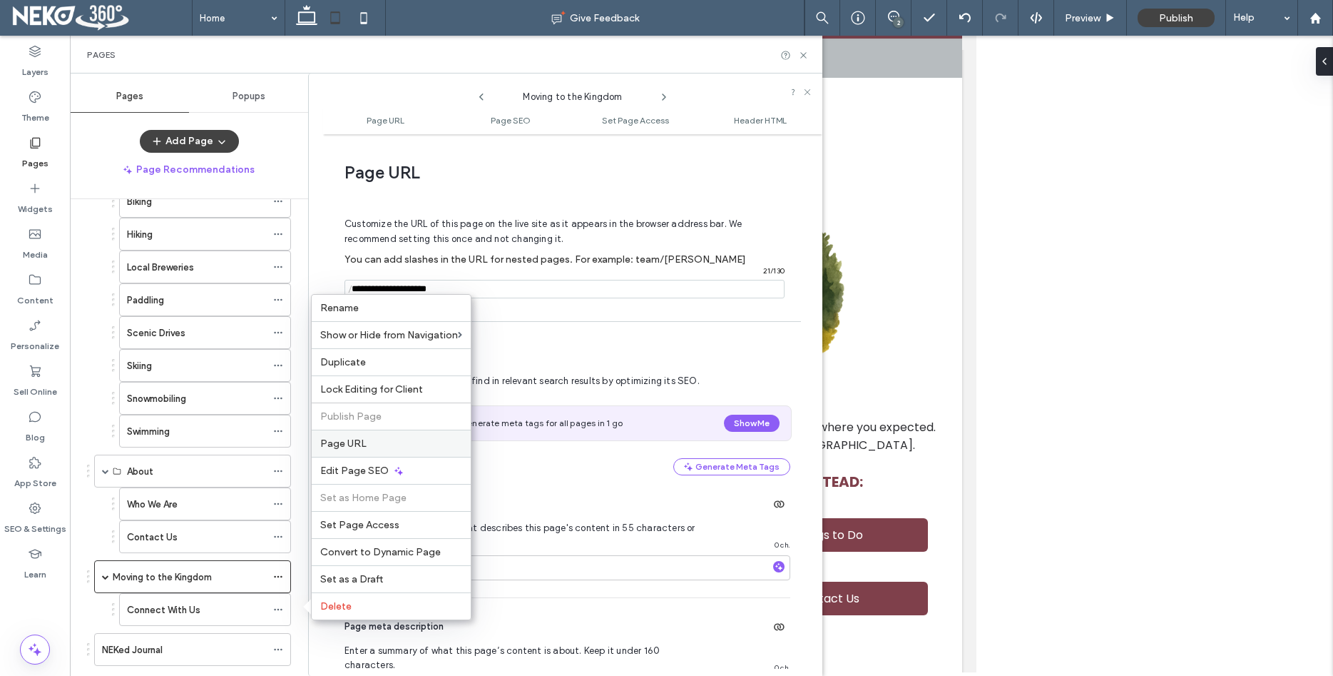
click at [346, 448] on span "Page URL" at bounding box center [343, 443] width 46 height 12
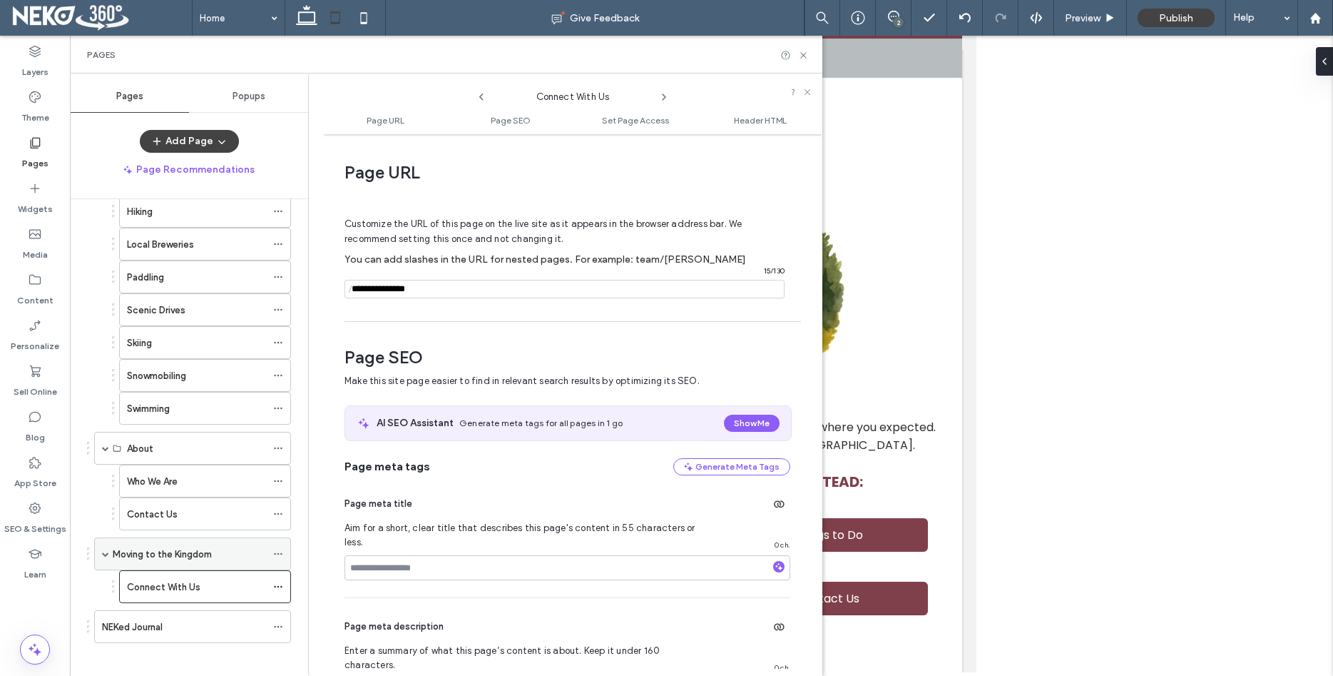
scroll to position [217, 0]
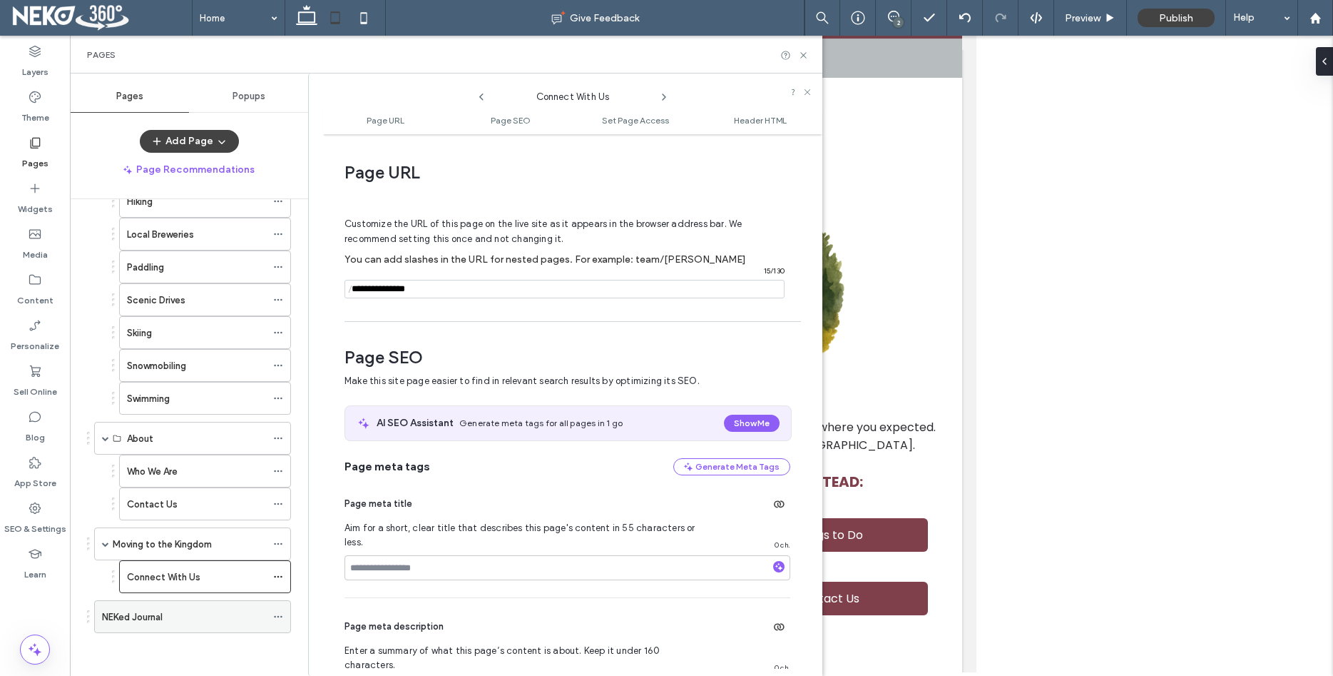
click at [283, 618] on icon at bounding box center [278, 616] width 10 height 10
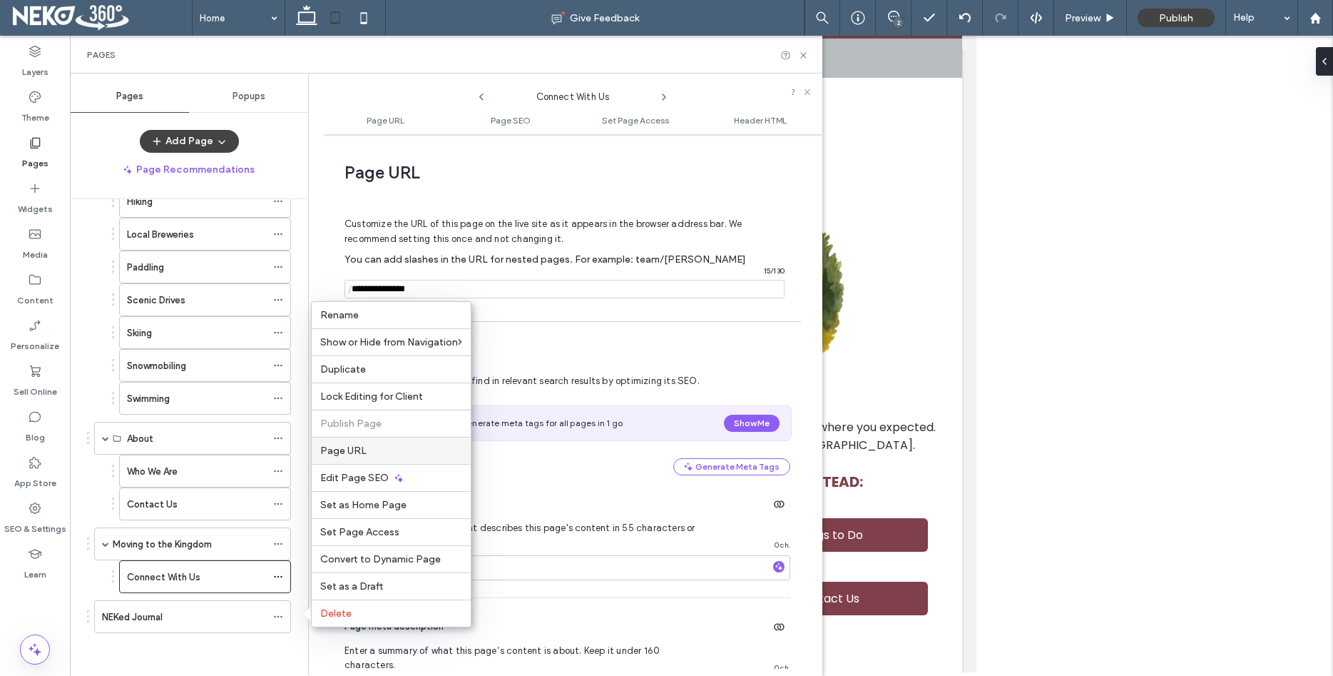
click at [340, 454] on span "Page URL" at bounding box center [343, 450] width 46 height 12
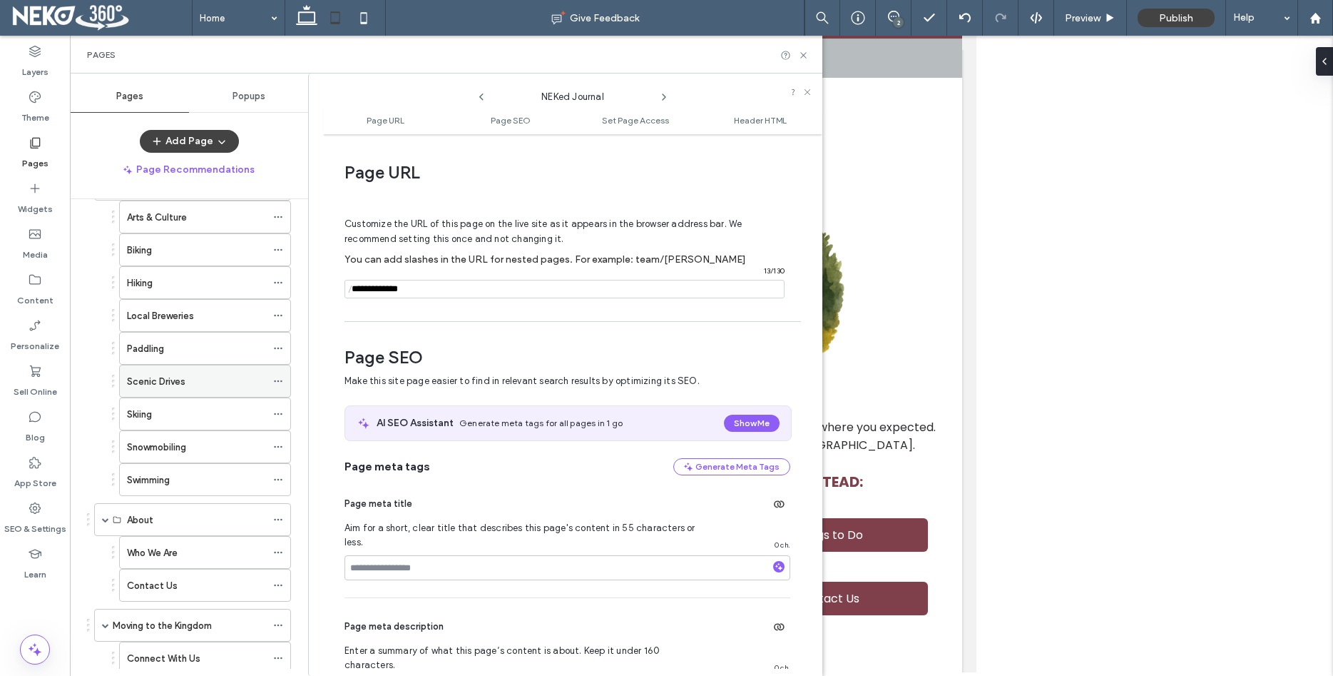
scroll to position [0, 0]
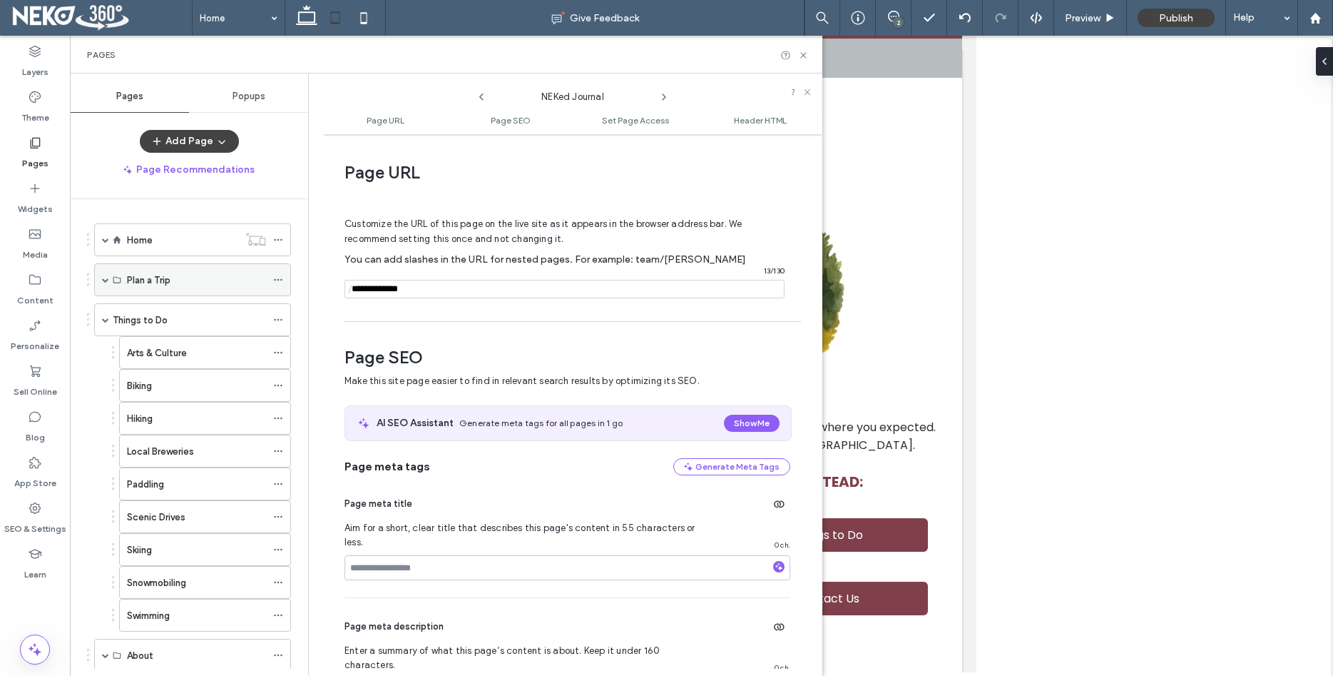
click at [103, 279] on span at bounding box center [105, 279] width 7 height 7
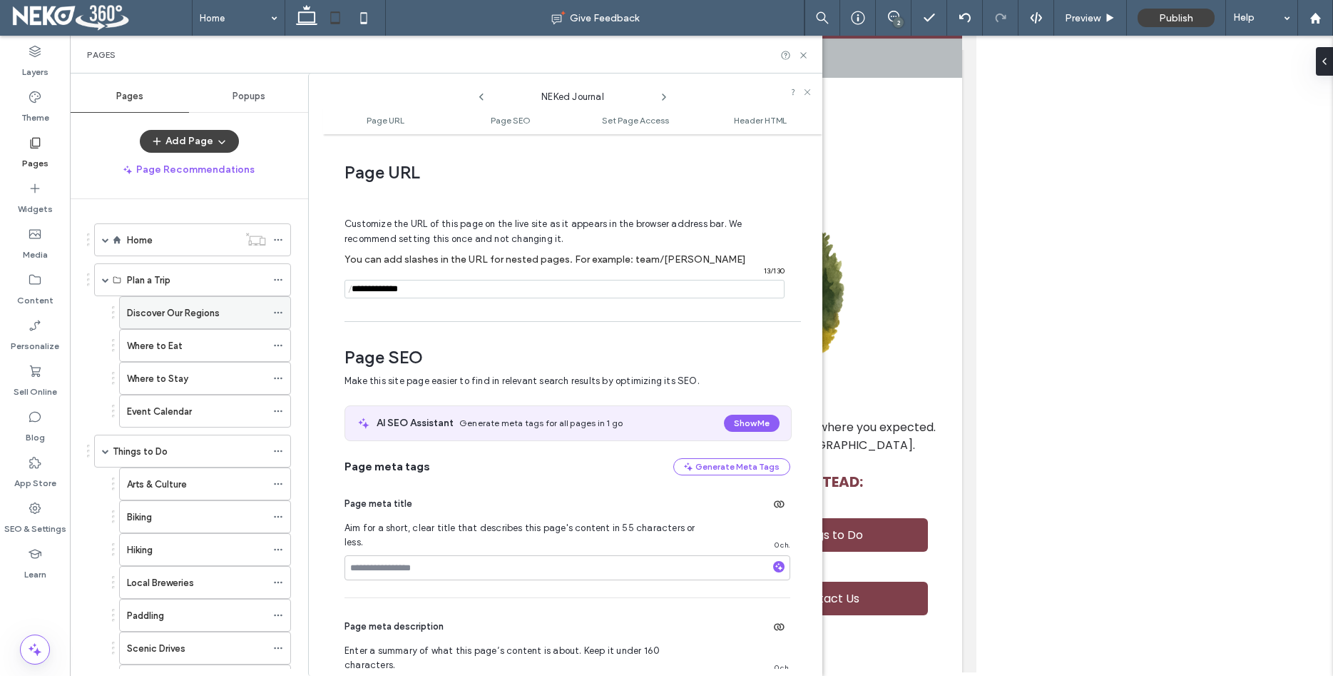
click at [283, 310] on icon at bounding box center [278, 312] width 10 height 10
click at [279, 285] on div "Plan a Trip" at bounding box center [192, 279] width 197 height 33
click at [283, 483] on icon at bounding box center [278, 484] width 10 height 10
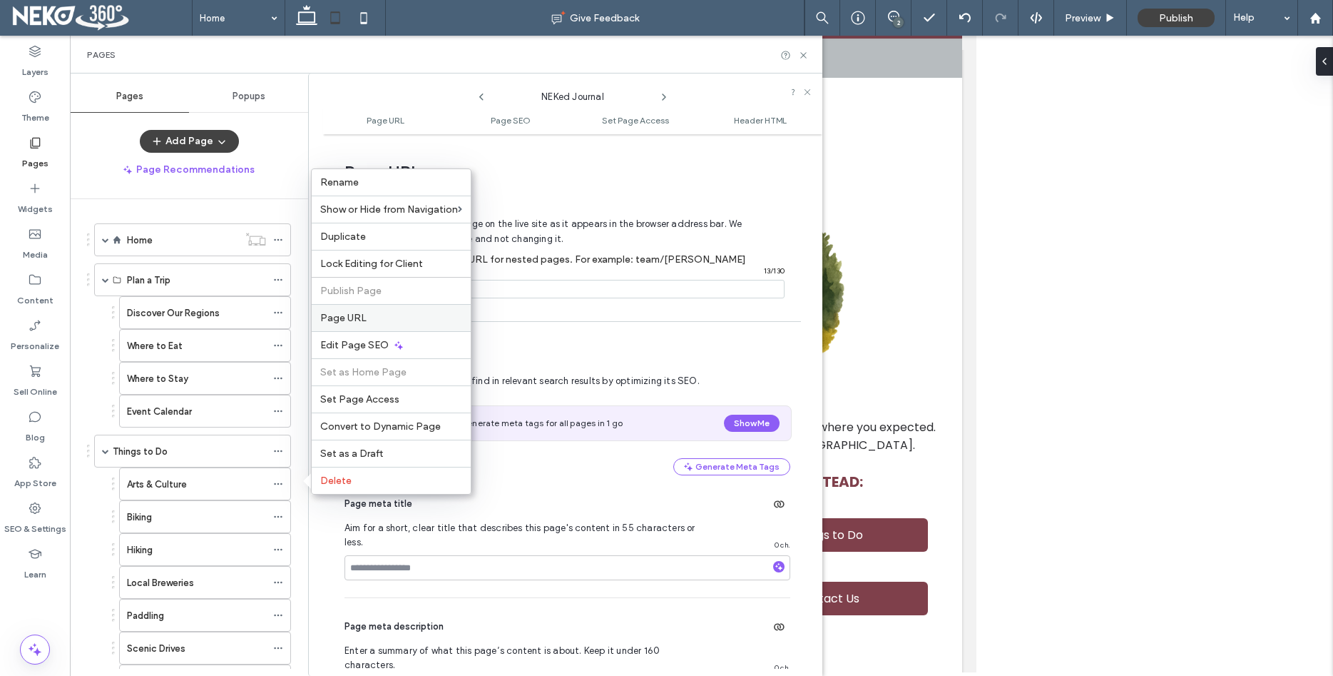
click at [390, 314] on label "Page URL" at bounding box center [391, 318] width 142 height 12
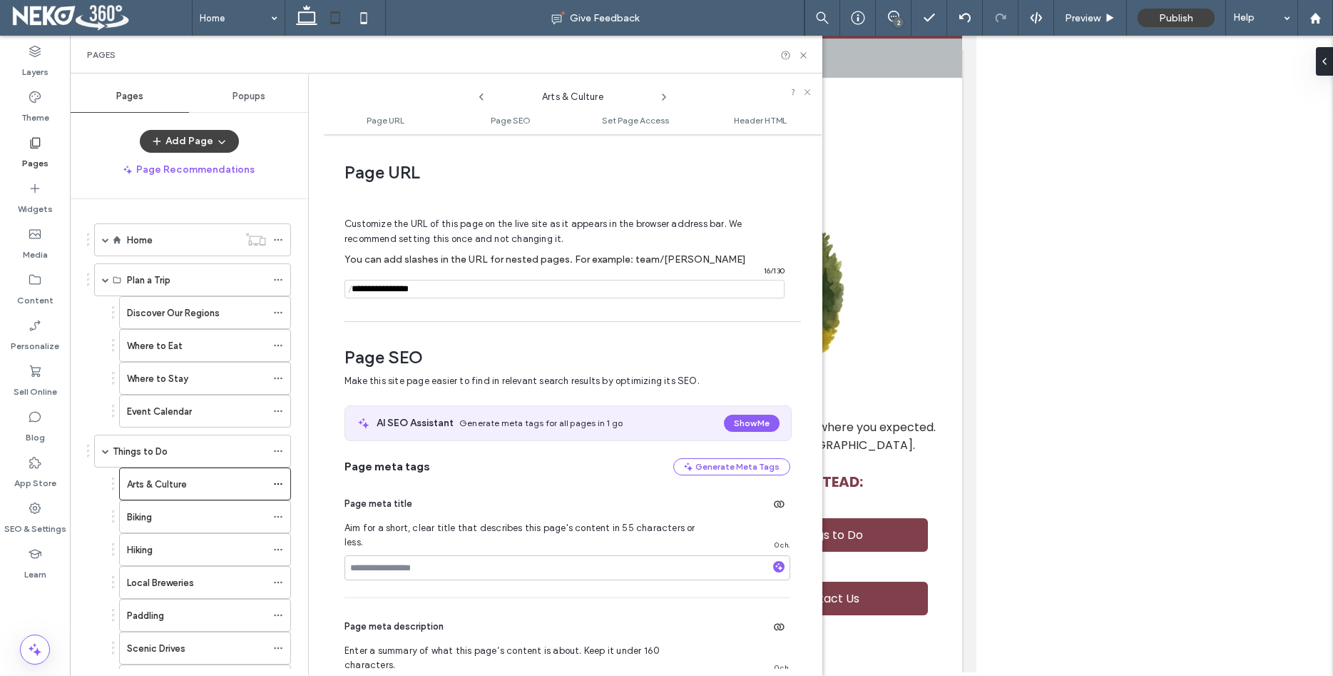
click at [389, 287] on input "notEmpty" at bounding box center [565, 289] width 440 height 19
type input "**********"
click at [545, 313] on div "Customize the URL of this page on the live site as it appears in the browser ad…" at bounding box center [568, 251] width 446 height 125
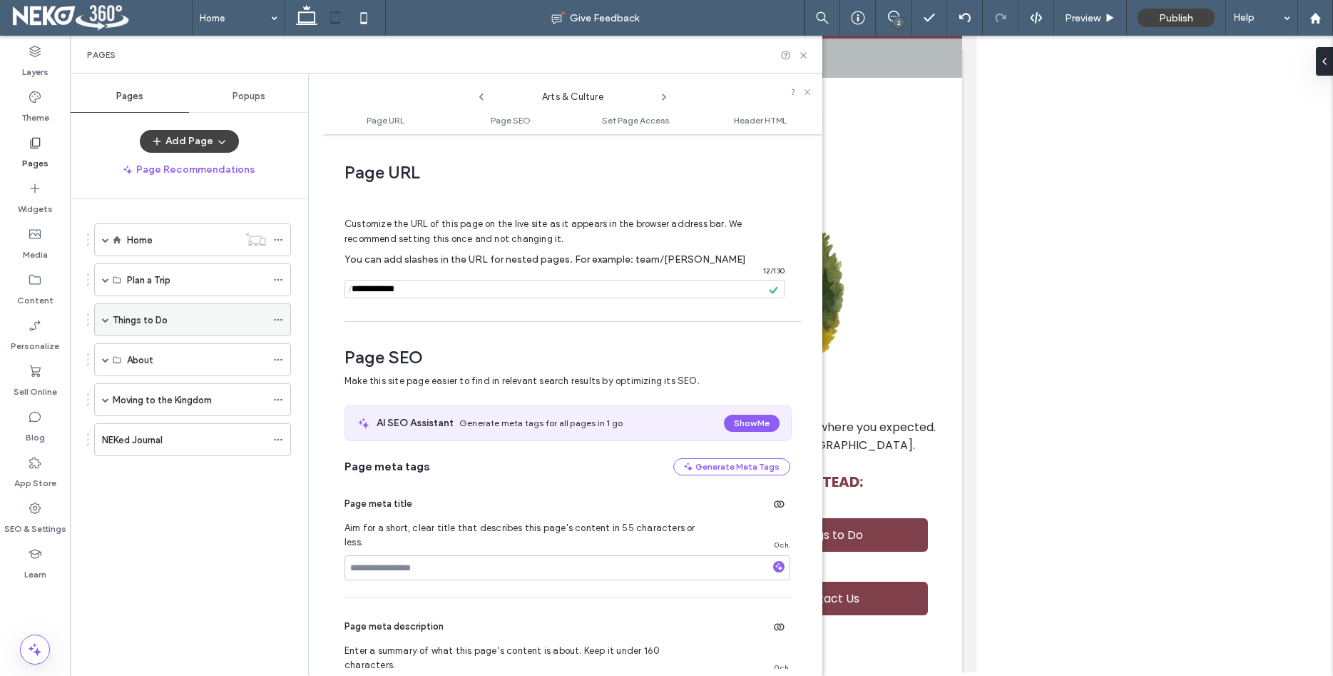
click at [104, 318] on span at bounding box center [105, 319] width 7 height 7
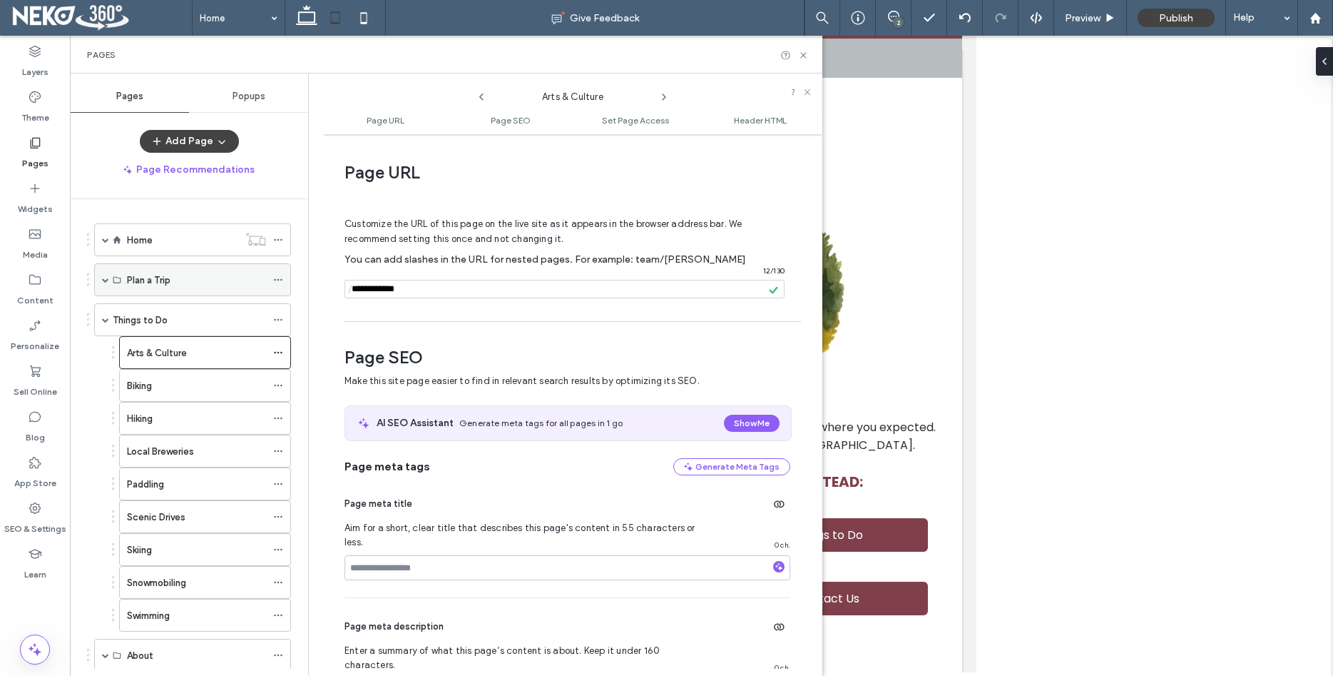
click at [103, 277] on span at bounding box center [105, 279] width 7 height 7
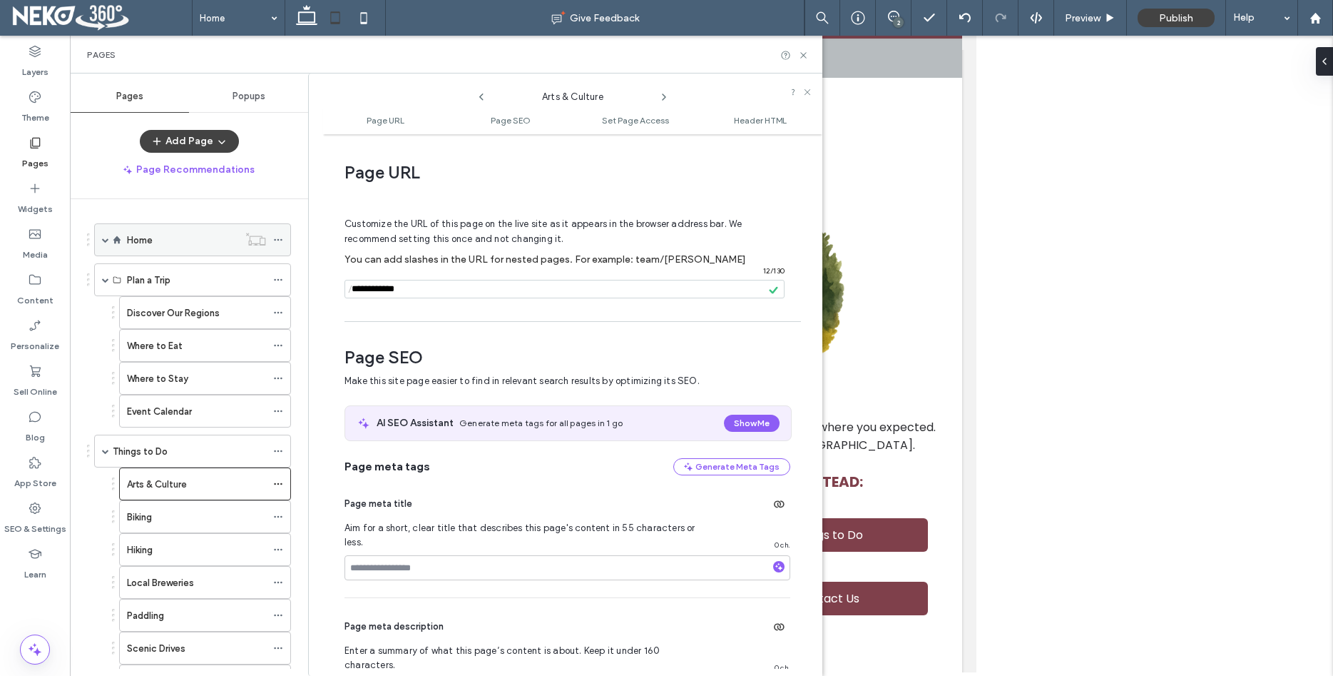
click at [106, 241] on span at bounding box center [105, 239] width 7 height 7
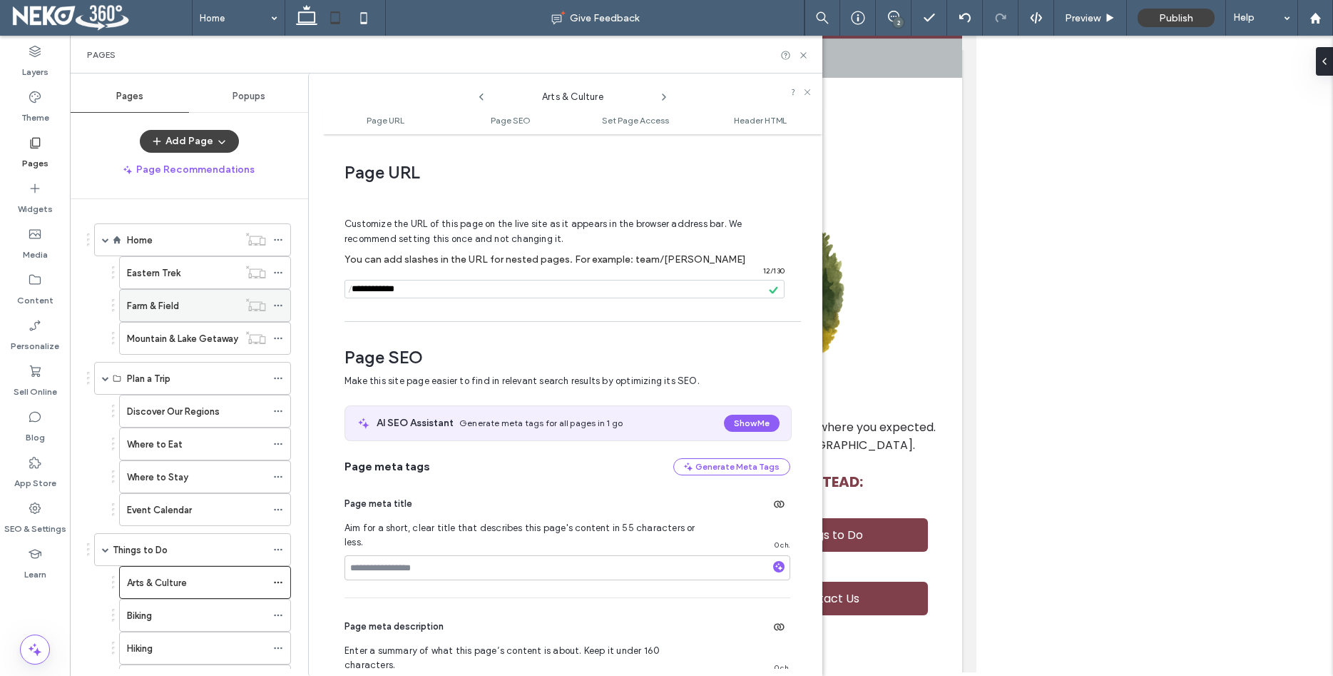
click at [170, 303] on label "Farm & Field" at bounding box center [153, 305] width 52 height 25
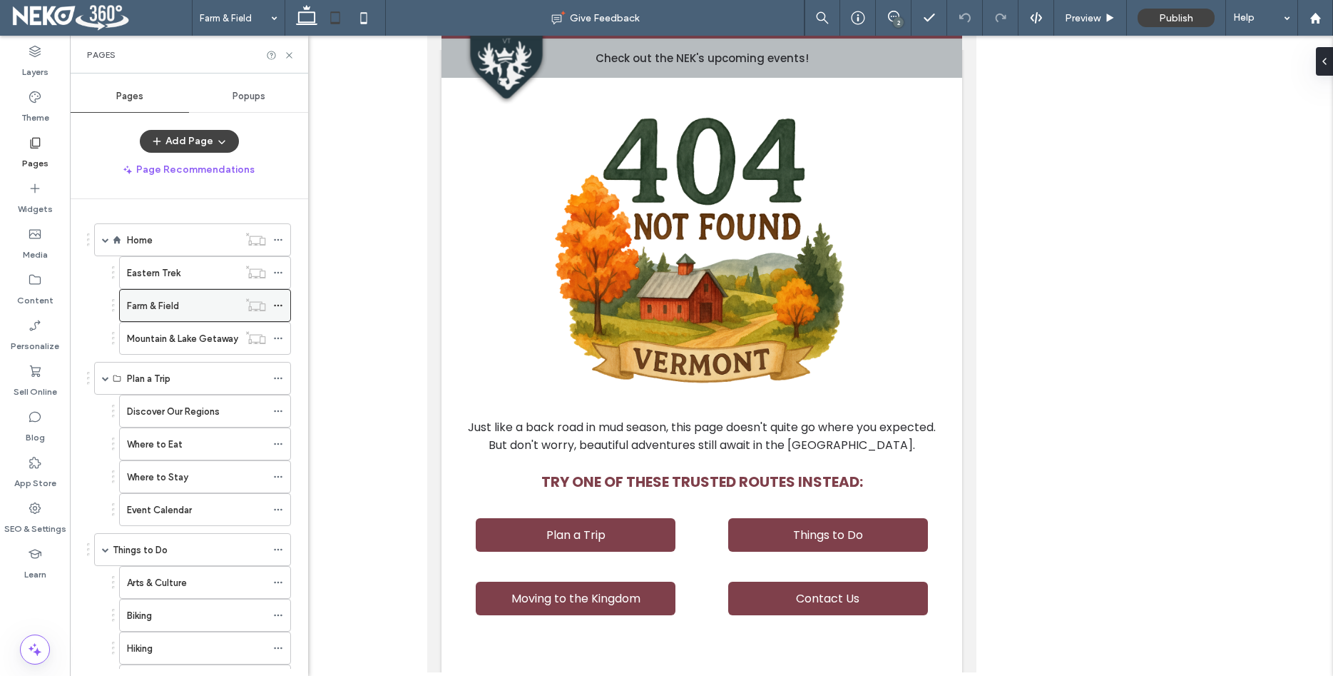
click at [283, 303] on icon at bounding box center [278, 305] width 10 height 10
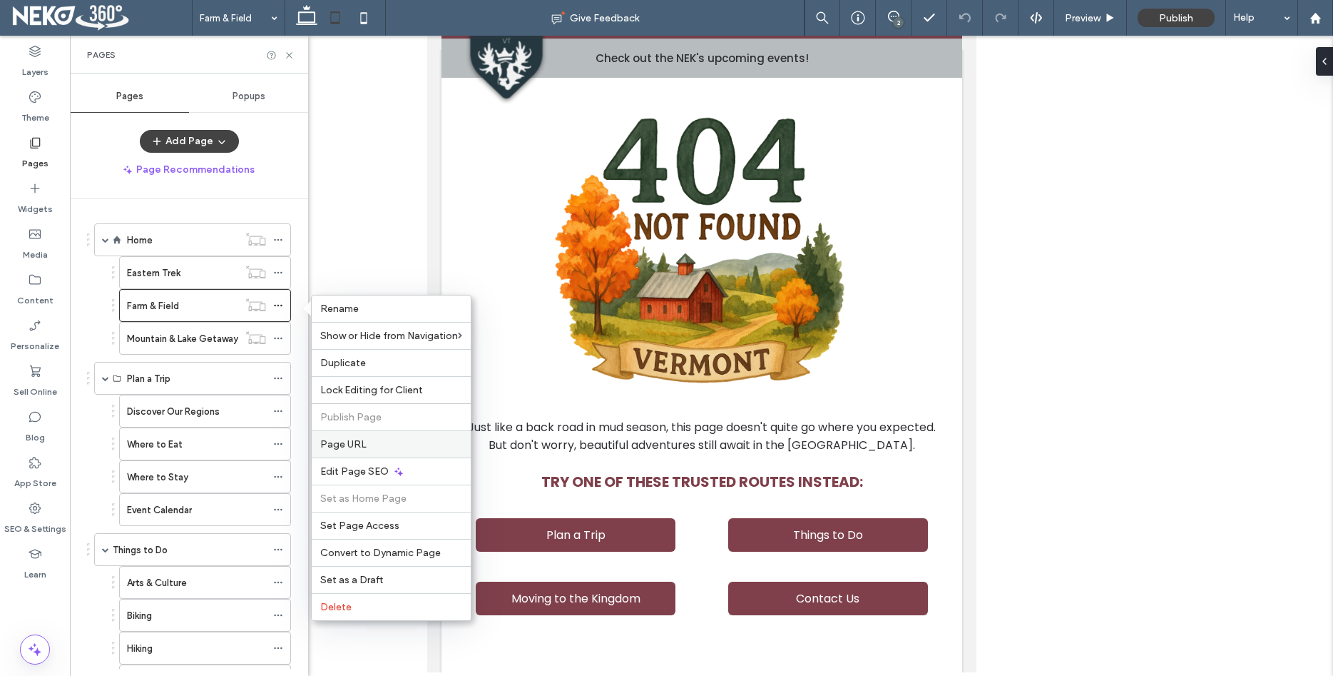
click at [367, 430] on div "Rename Show or Hide from Navigation Duplicate Lock Editing for Client Publish P…" at bounding box center [391, 458] width 161 height 326
click at [370, 438] on label "Page URL" at bounding box center [391, 444] width 142 height 12
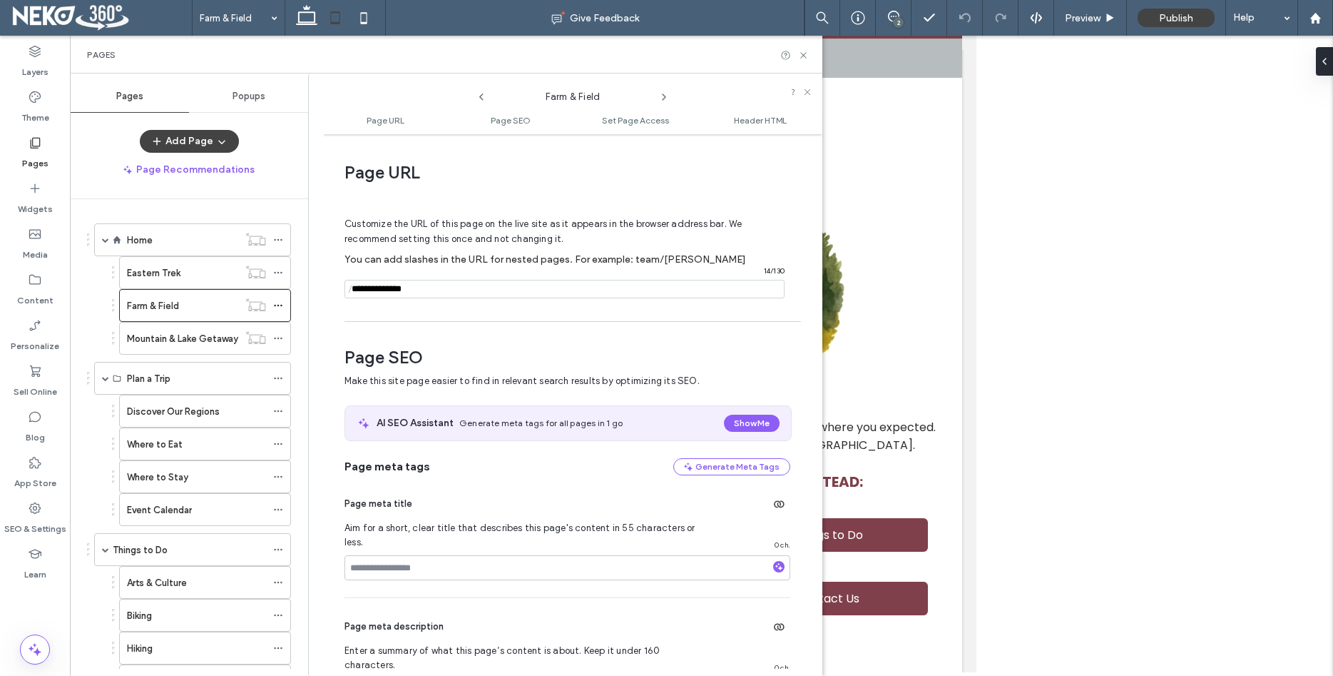
drag, startPoint x: 393, startPoint y: 285, endPoint x: 375, endPoint y: 291, distance: 18.7
click at [375, 291] on input "notEmpty" at bounding box center [565, 289] width 440 height 19
type input "**********"
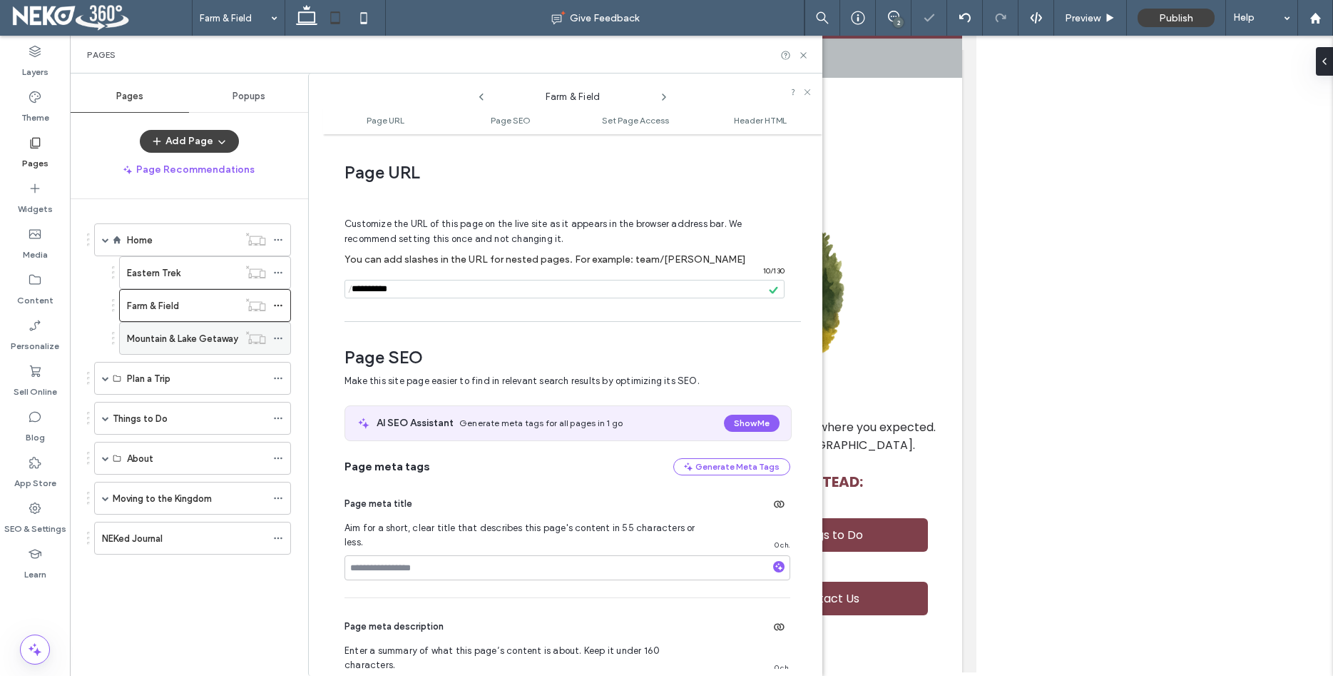
click at [165, 337] on label "Mountain & Lake Getaway" at bounding box center [182, 338] width 111 height 25
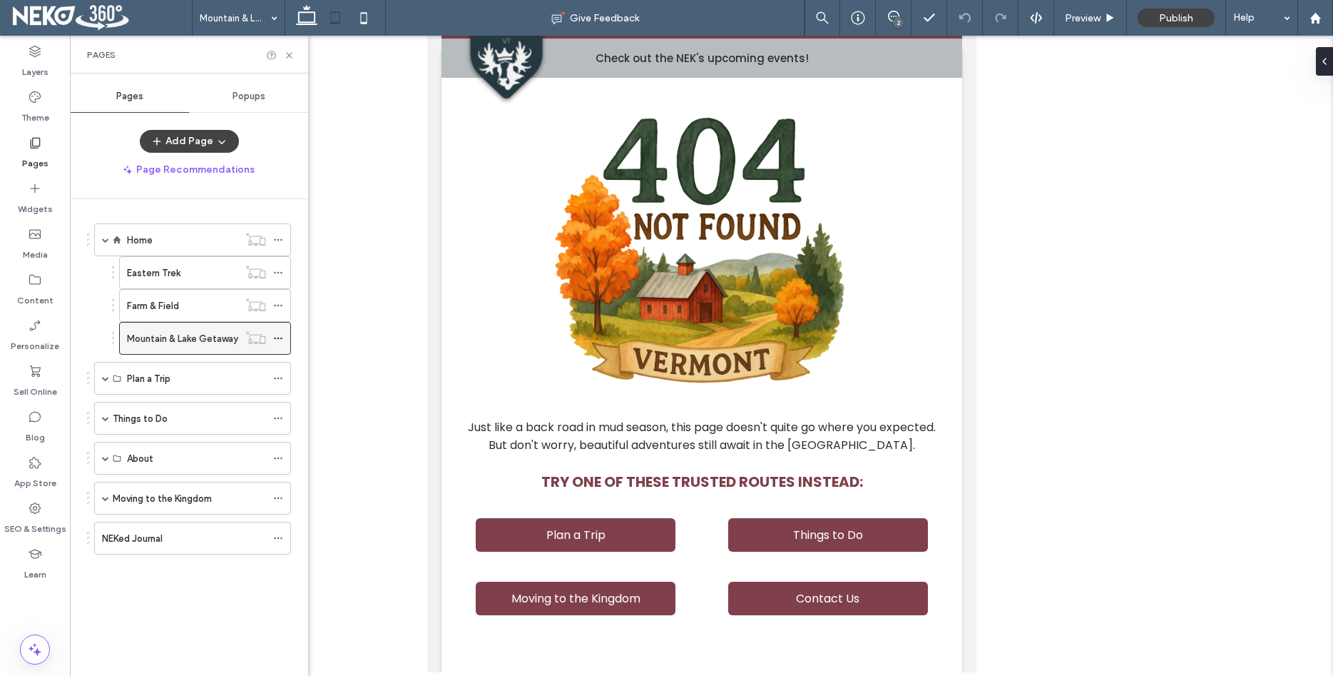
click at [282, 337] on use at bounding box center [278, 338] width 8 height 2
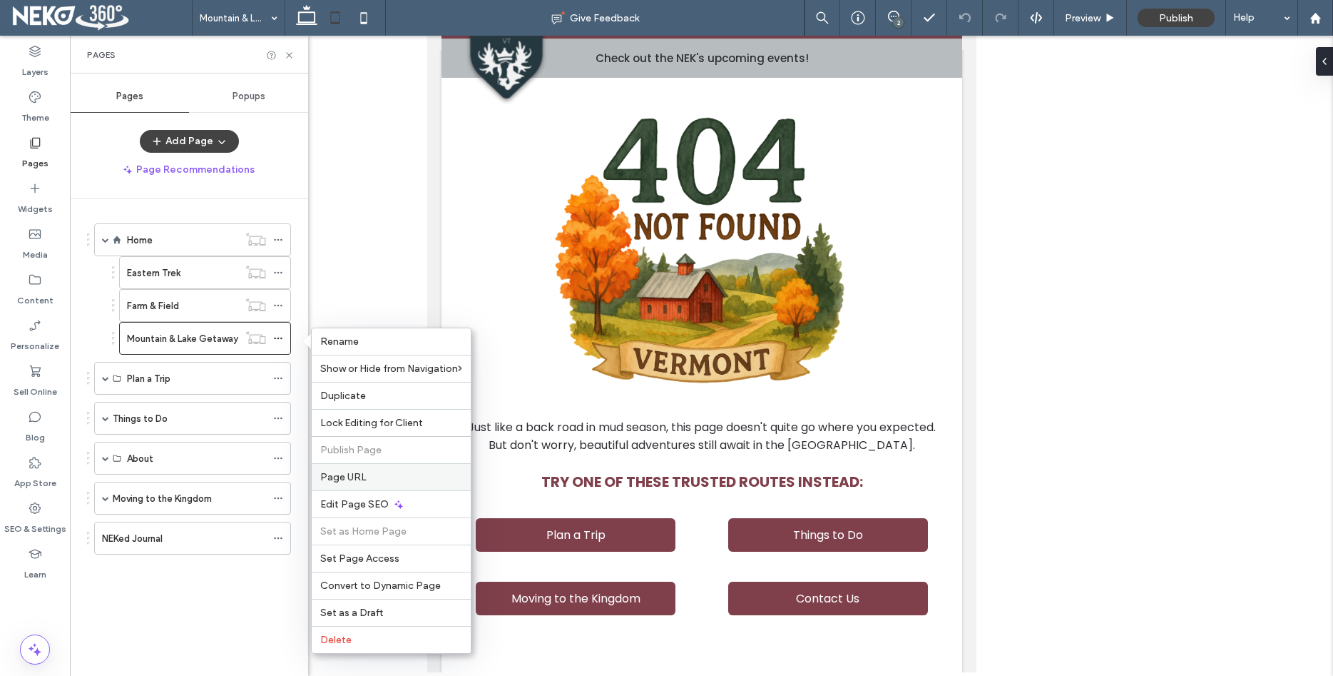
click at [371, 476] on label "Page URL" at bounding box center [391, 477] width 142 height 12
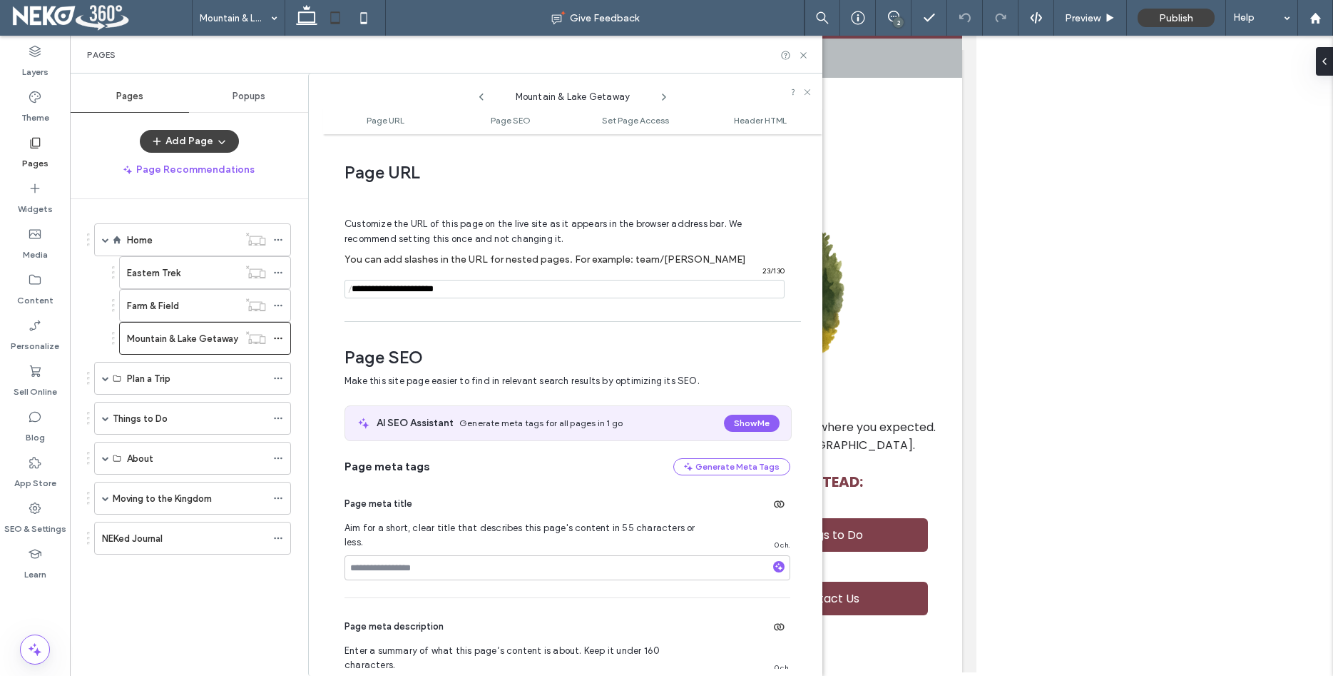
click at [404, 288] on input "notEmpty" at bounding box center [565, 289] width 440 height 19
drag, startPoint x: 450, startPoint y: 291, endPoint x: 340, endPoint y: 310, distance: 111.4
click at [345, 298] on input "notEmpty" at bounding box center [565, 289] width 440 height 19
type input "**********"
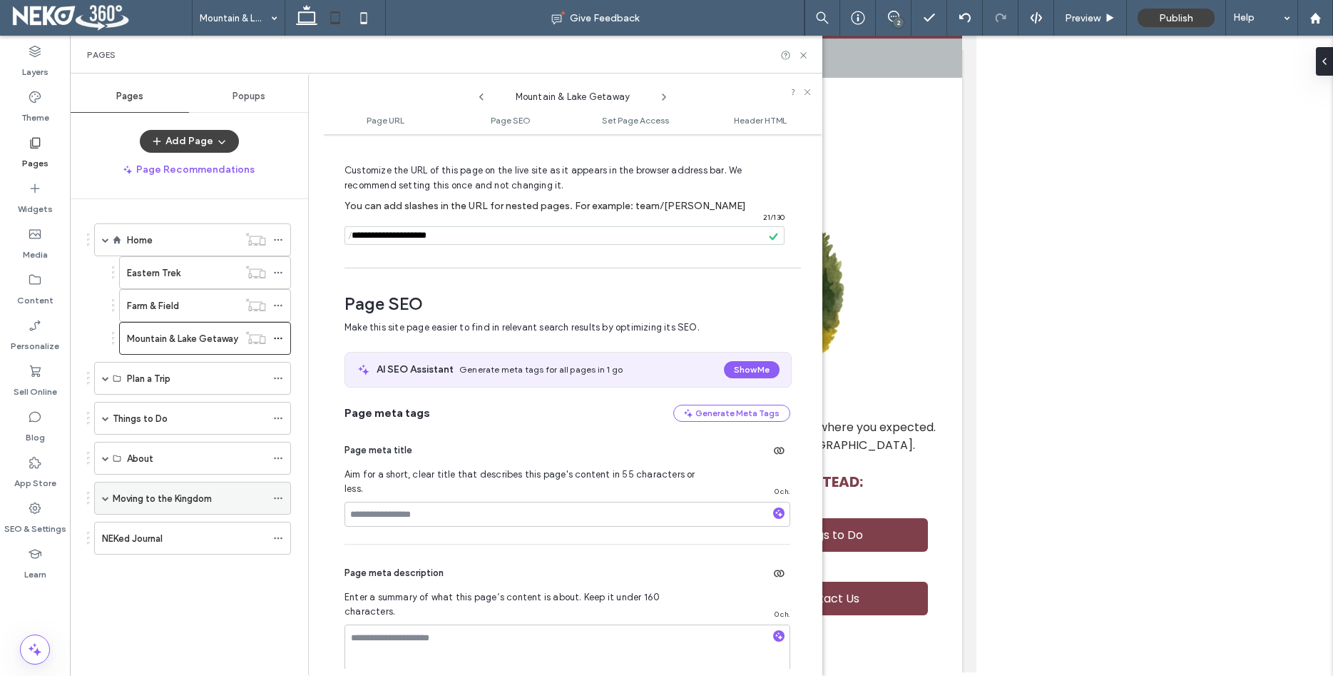
scroll to position [81, 0]
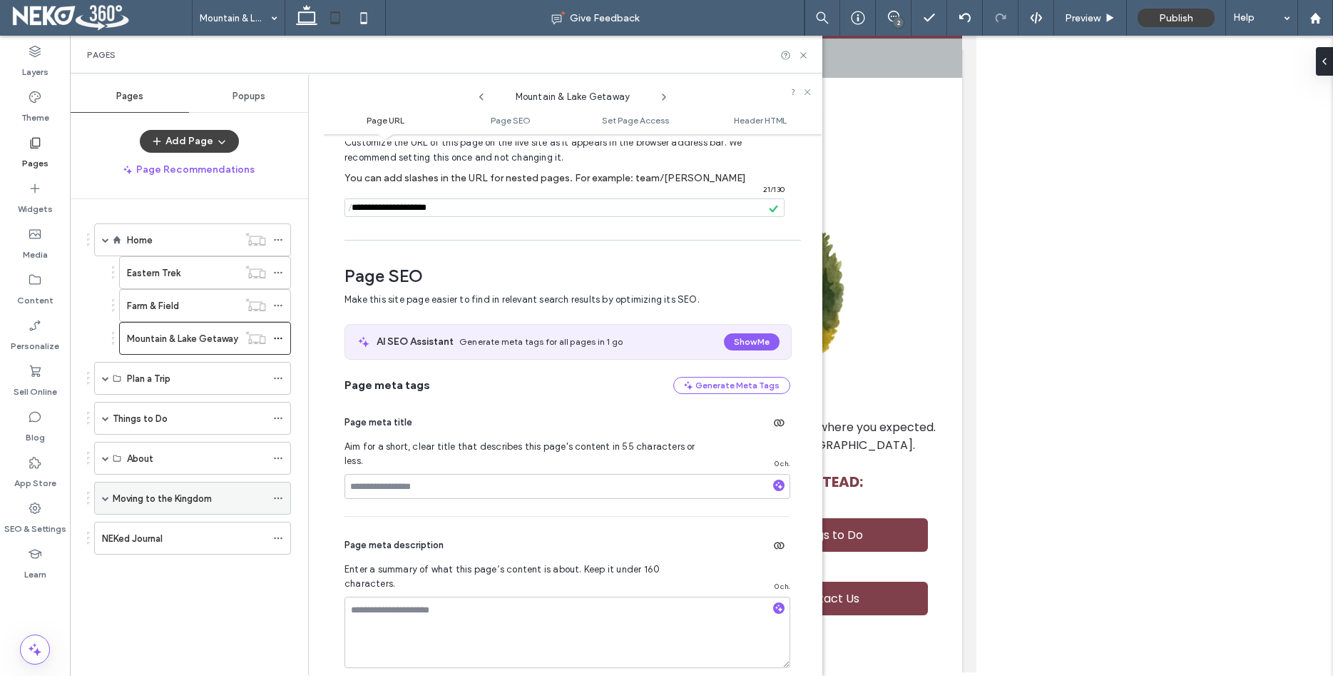
click at [106, 497] on span at bounding box center [105, 497] width 7 height 7
click at [106, 456] on span at bounding box center [105, 457] width 7 height 7
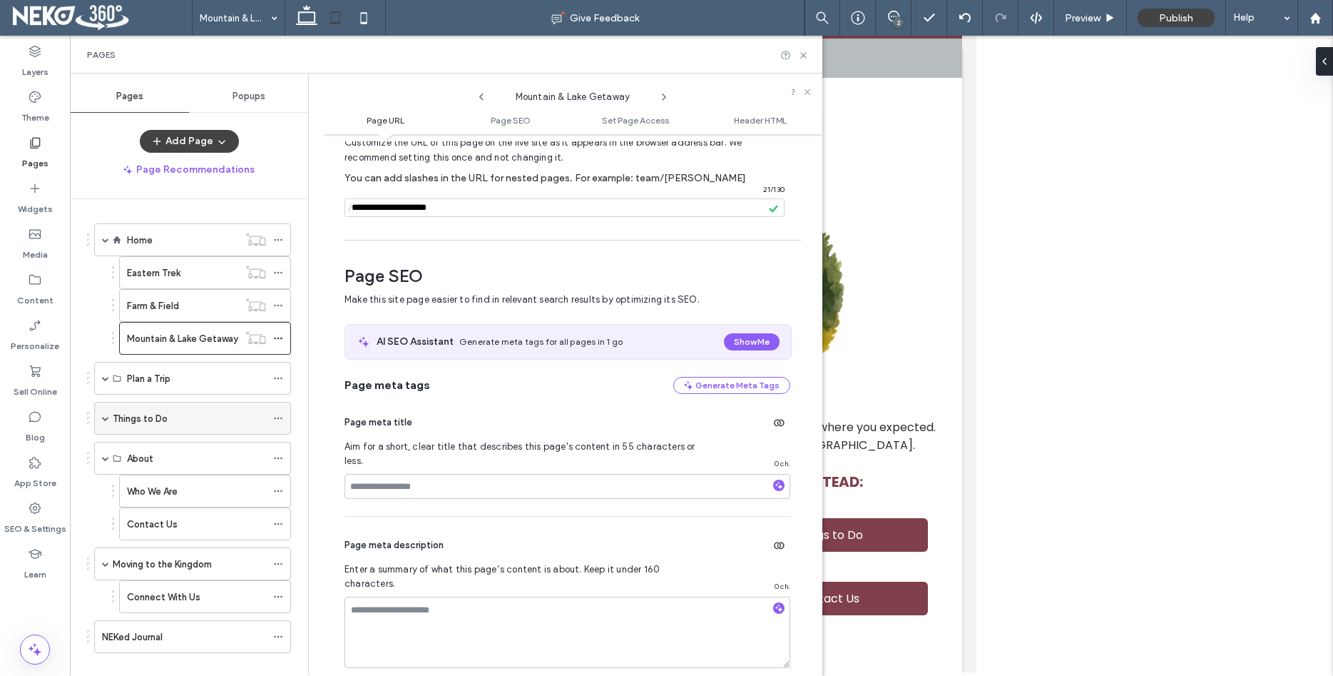
click at [106, 416] on span at bounding box center [105, 417] width 7 height 7
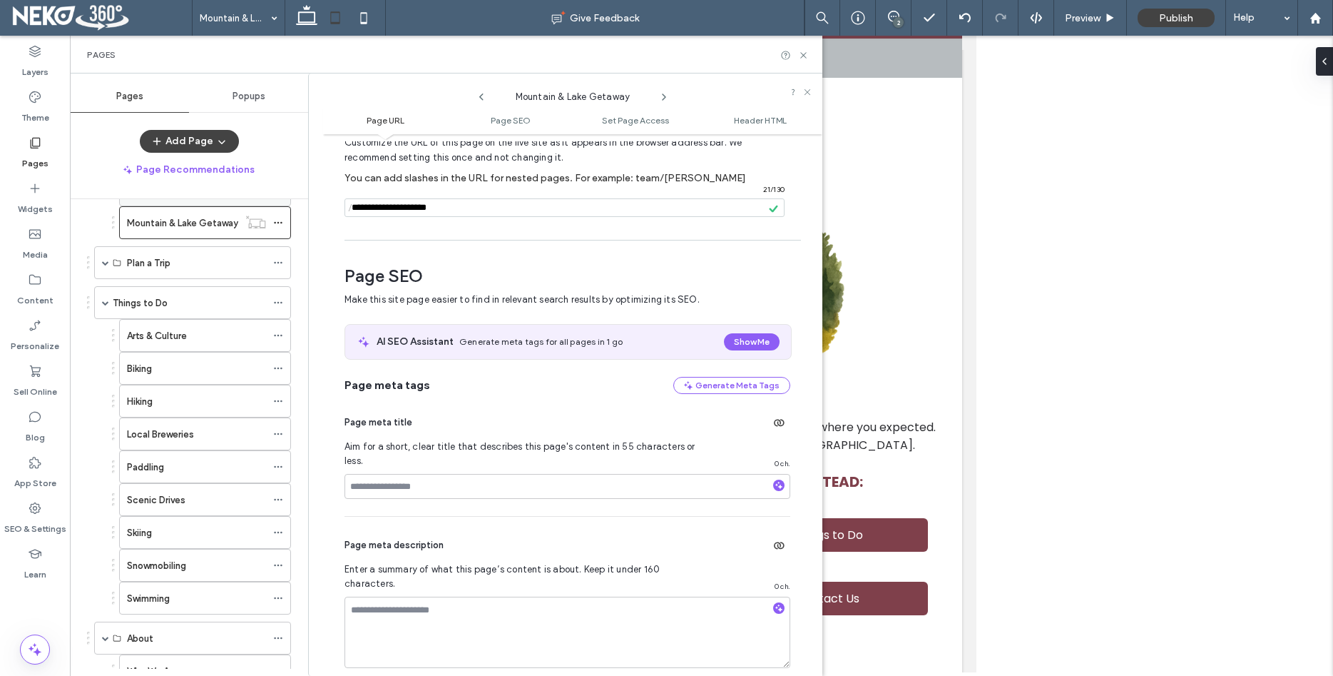
scroll to position [0, 0]
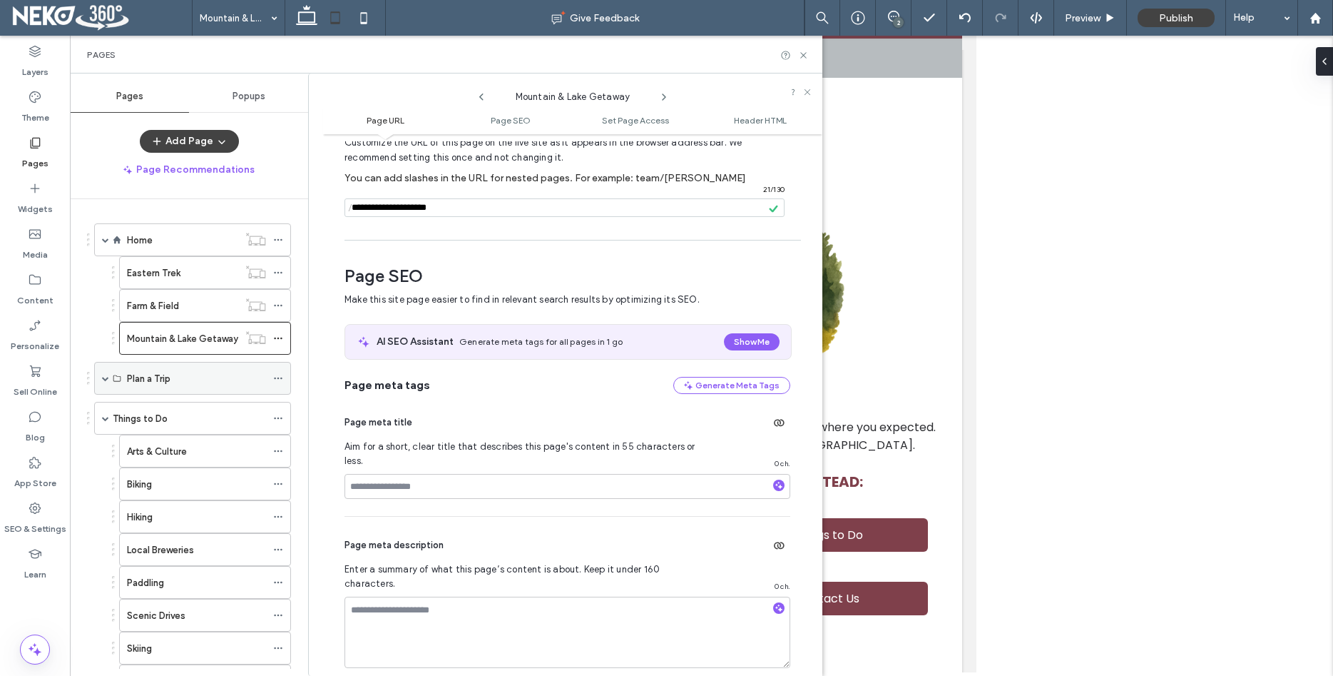
click at [107, 376] on span at bounding box center [105, 378] width 7 height 7
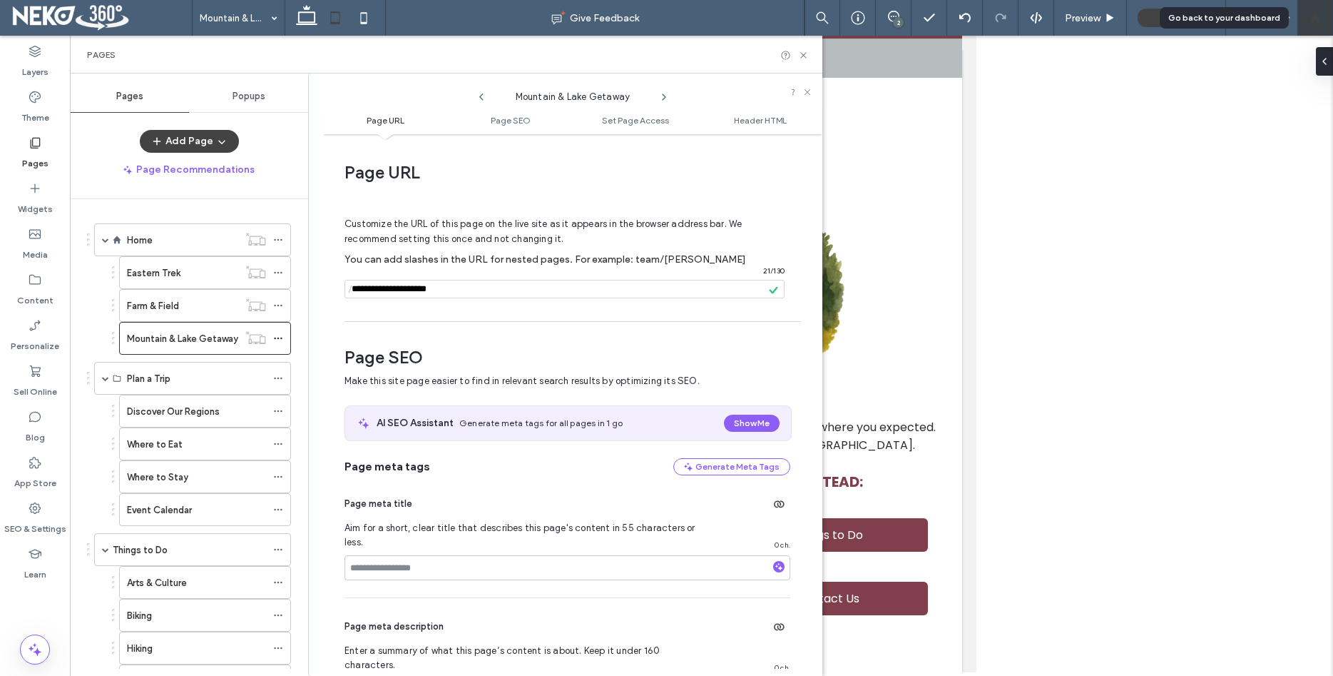
click at [1319, 26] on div at bounding box center [1316, 18] width 36 height 36
